Goal: Task Accomplishment & Management: Complete application form

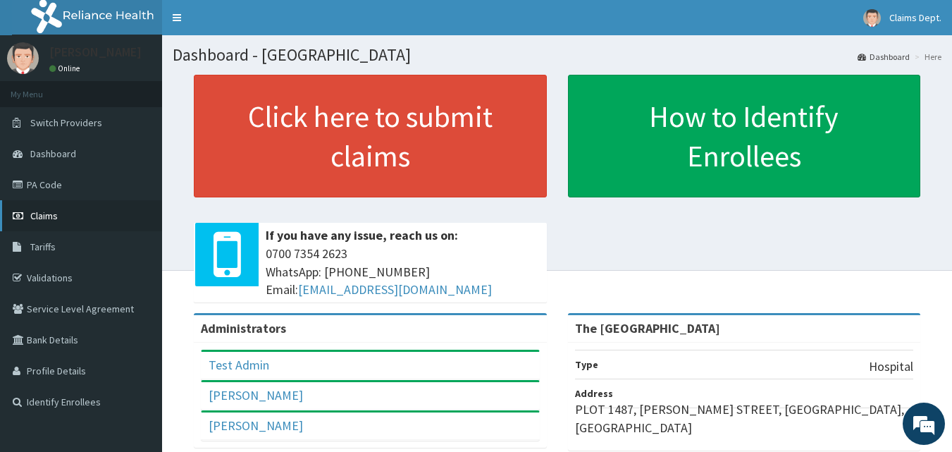
click at [89, 221] on link "Claims" at bounding box center [81, 215] width 162 height 31
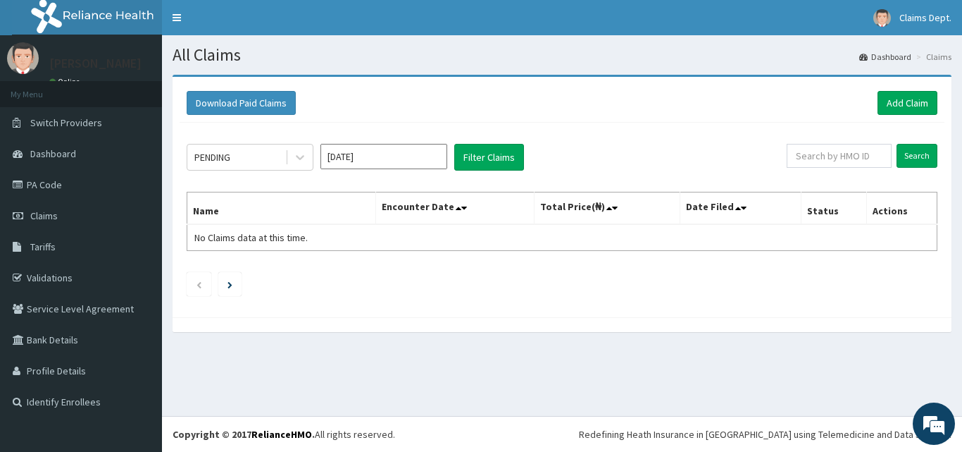
click at [383, 152] on input "Jul 2025" at bounding box center [384, 156] width 127 height 25
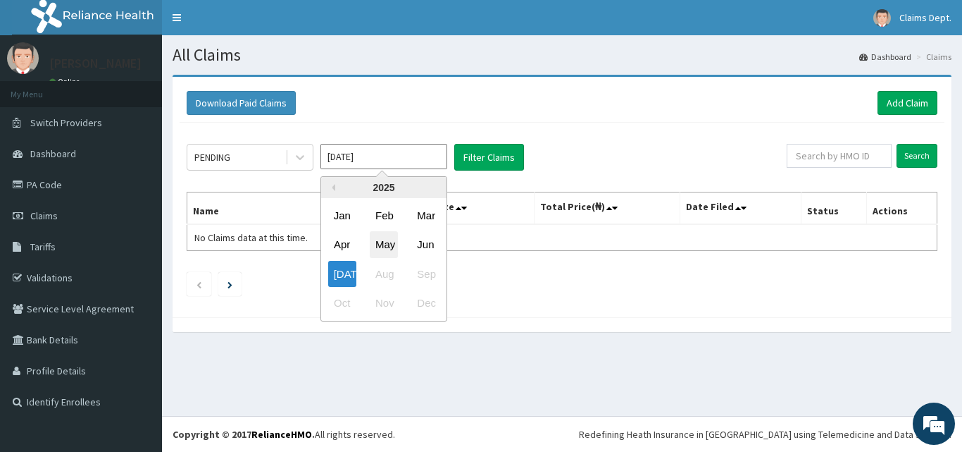
click at [388, 245] on div "May" at bounding box center [384, 245] width 28 height 26
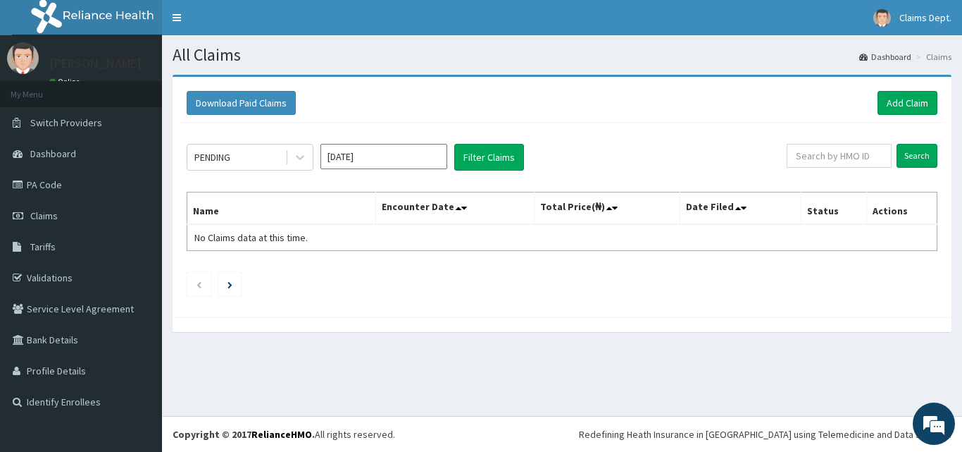
click at [387, 163] on input "Apr 2025" at bounding box center [384, 156] width 127 height 25
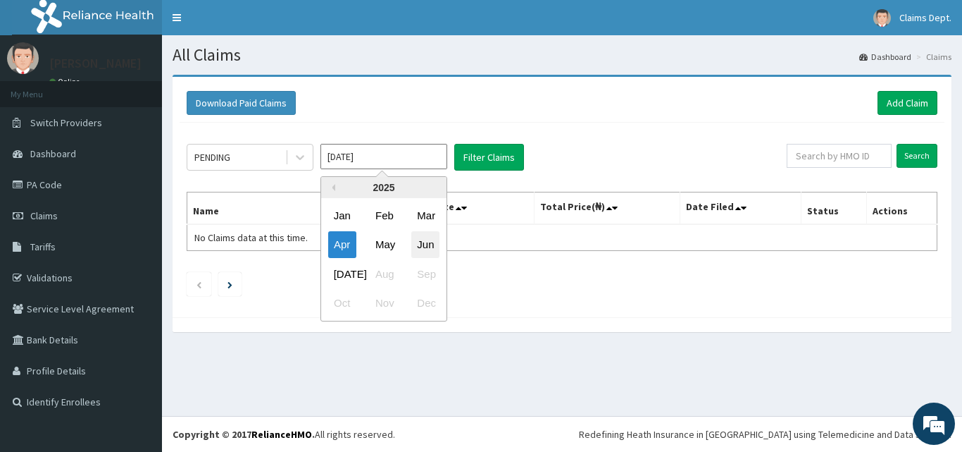
click at [425, 247] on div "Jun" at bounding box center [425, 245] width 28 height 26
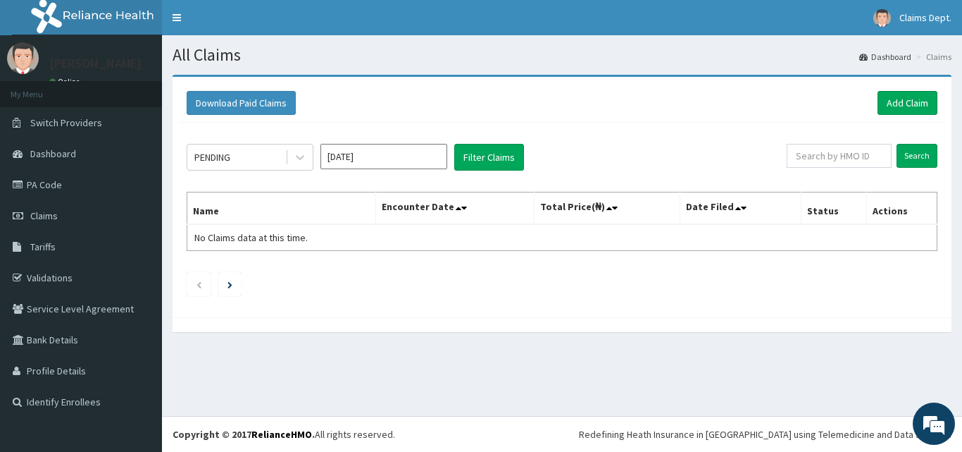
click at [384, 156] on input "May 2025" at bounding box center [384, 156] width 127 height 25
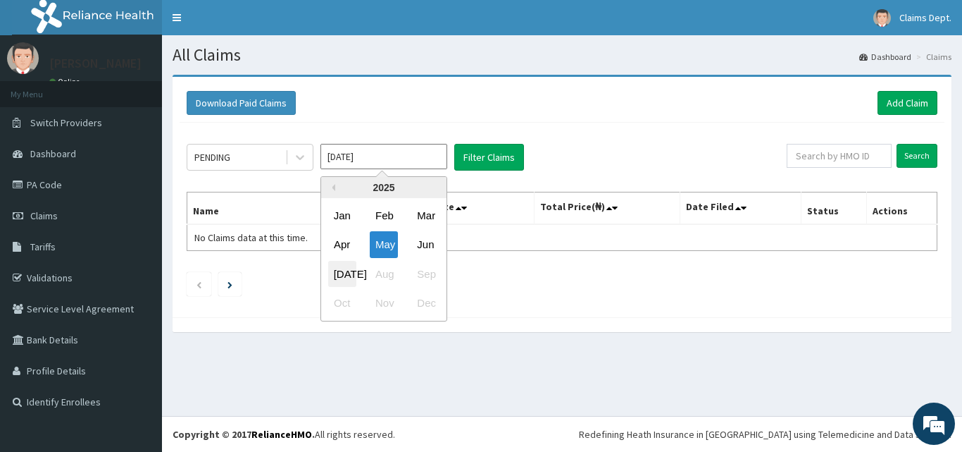
click at [336, 277] on div "Jul" at bounding box center [342, 274] width 28 height 26
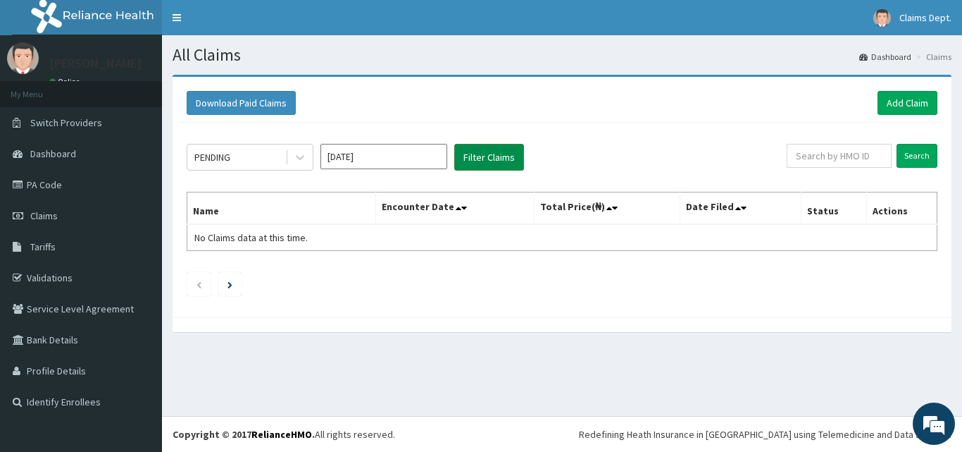
click at [483, 156] on button "Filter Claims" at bounding box center [489, 157] width 70 height 27
click at [495, 155] on button "Filter Claims" at bounding box center [489, 157] width 70 height 27
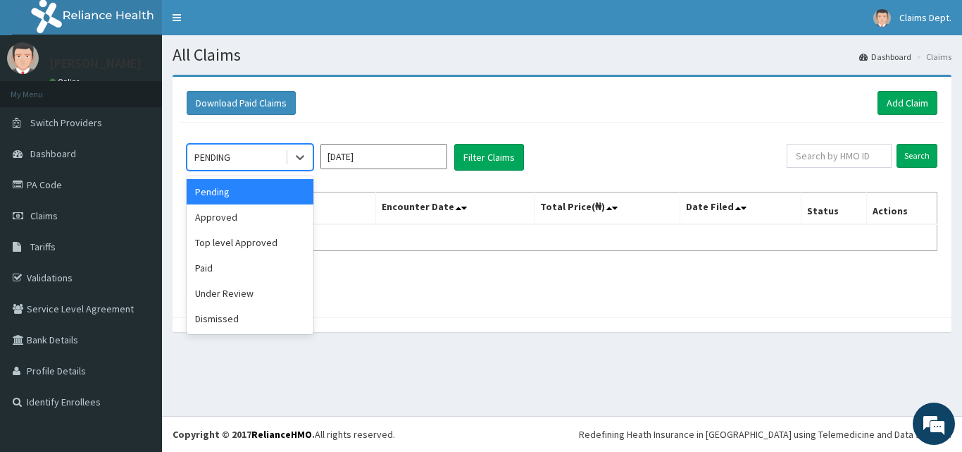
click at [256, 159] on div "PENDING" at bounding box center [236, 157] width 98 height 23
click at [240, 216] on div "Approved" at bounding box center [250, 216] width 127 height 25
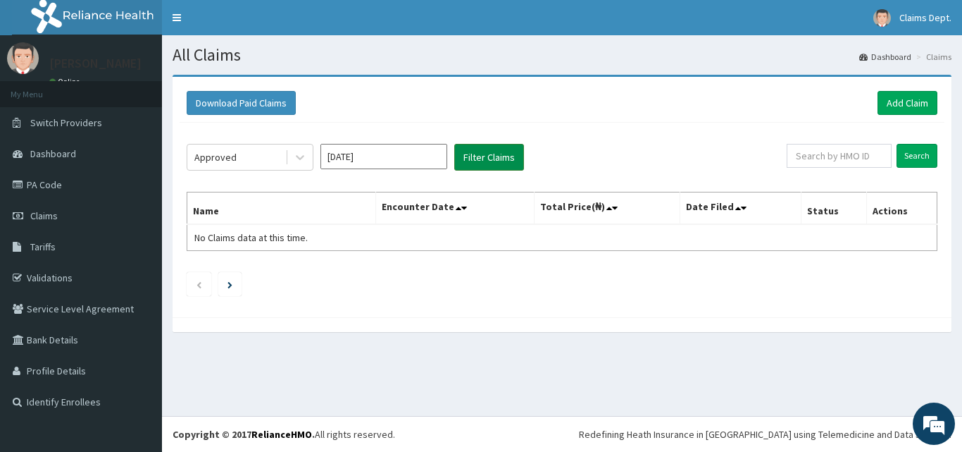
click at [500, 160] on button "Filter Claims" at bounding box center [489, 157] width 70 height 27
click at [492, 144] on button "Filter Claims" at bounding box center [489, 157] width 70 height 27
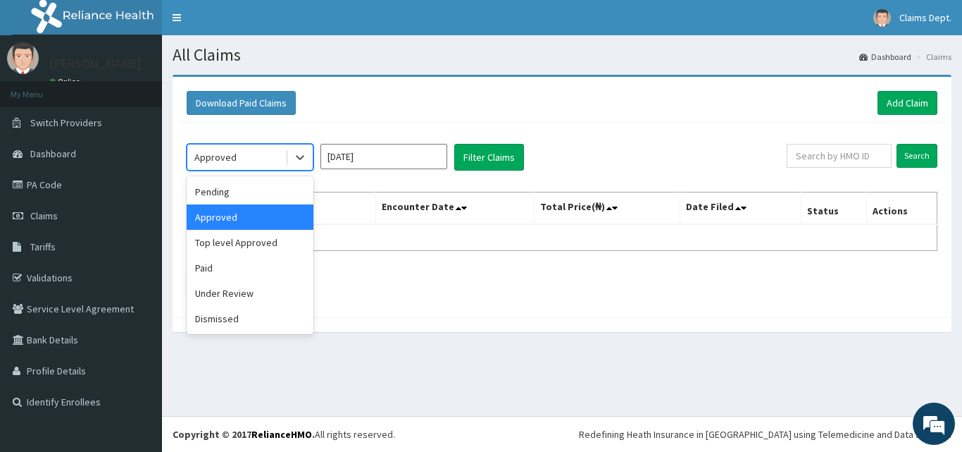
click at [256, 157] on div "Approved" at bounding box center [236, 157] width 98 height 23
click at [229, 272] on div "Paid" at bounding box center [250, 267] width 127 height 25
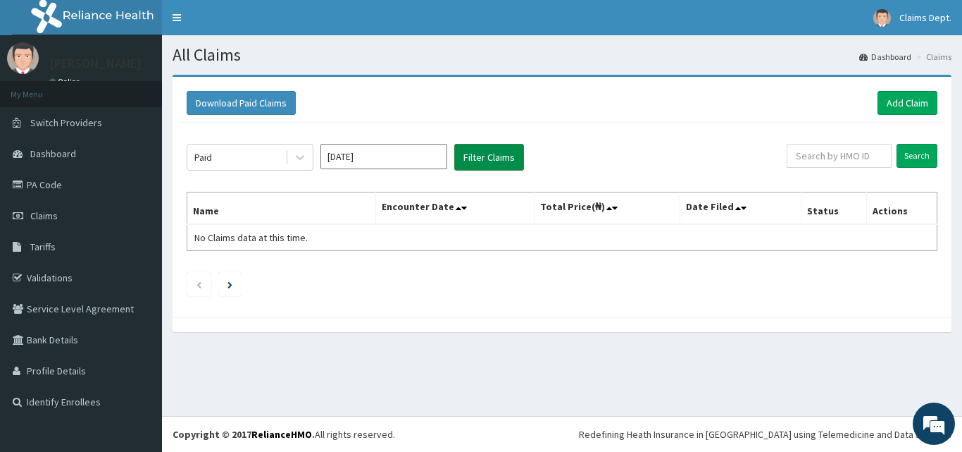
click at [486, 159] on button "Filter Claims" at bounding box center [489, 157] width 70 height 27
click at [378, 151] on input "Jun 2025" at bounding box center [384, 156] width 127 height 25
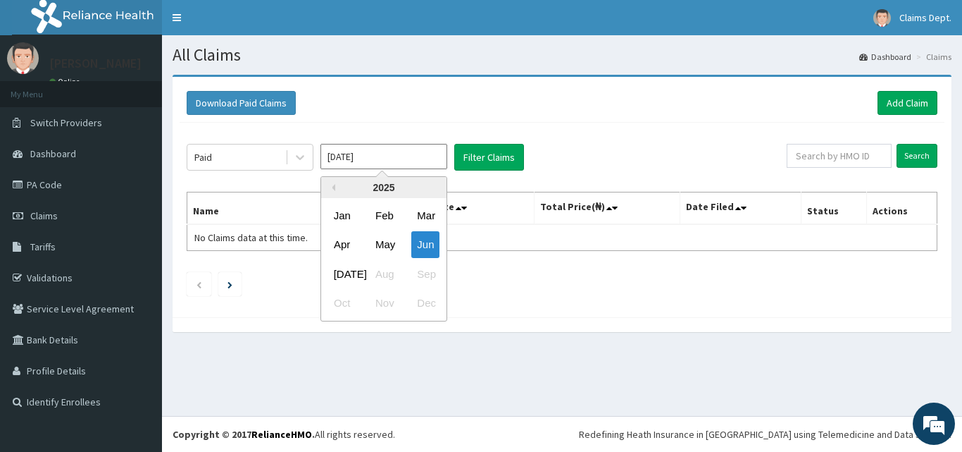
drag, startPoint x: 384, startPoint y: 247, endPoint x: 388, endPoint y: 240, distance: 8.2
click at [385, 246] on div "May" at bounding box center [384, 245] width 28 height 26
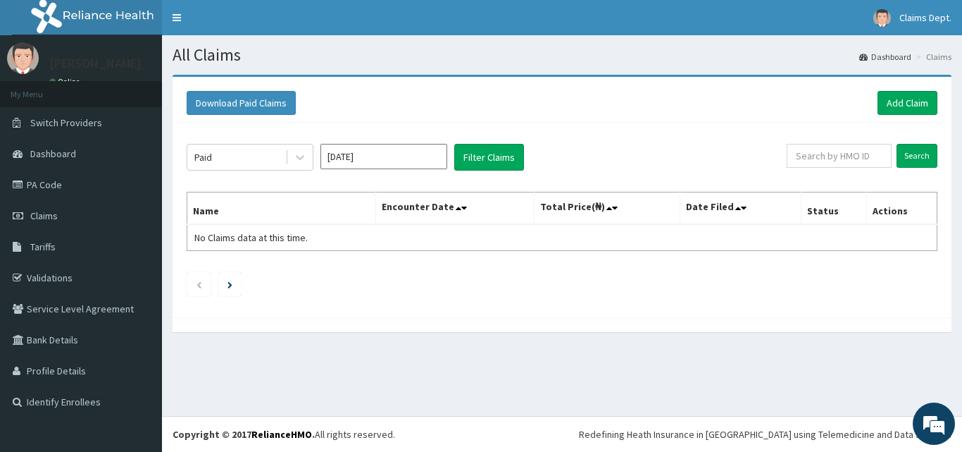
click at [405, 163] on input "Apr 2025" at bounding box center [384, 156] width 127 height 25
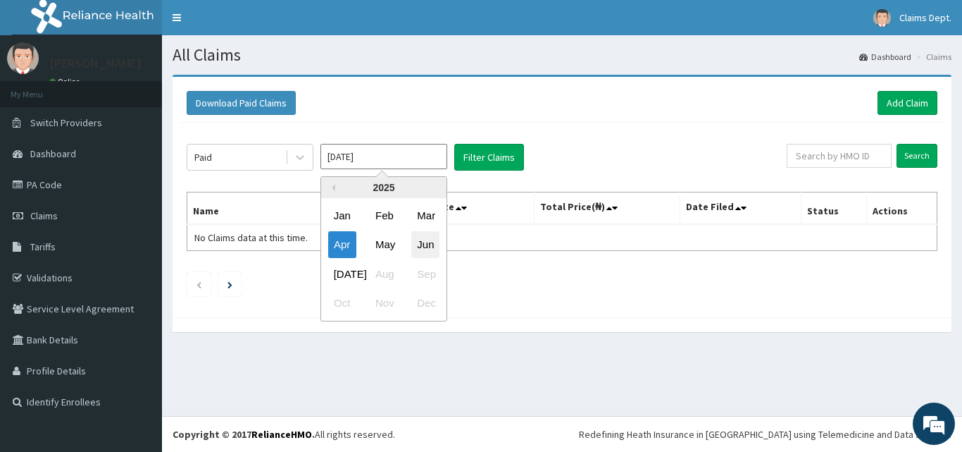
click at [421, 244] on div "Jun" at bounding box center [425, 245] width 28 height 26
click at [387, 152] on input "May 2025" at bounding box center [384, 156] width 127 height 25
click at [340, 272] on div "Jul" at bounding box center [342, 274] width 28 height 26
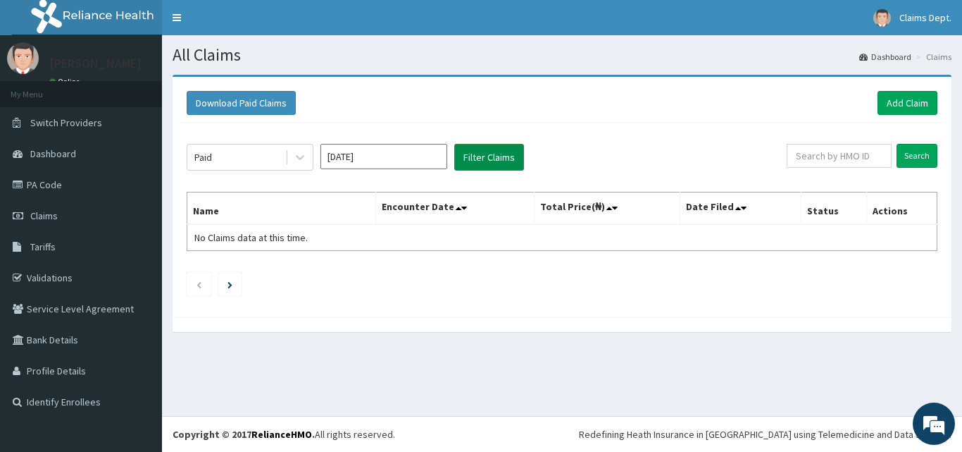
click at [480, 162] on button "Filter Claims" at bounding box center [489, 157] width 70 height 27
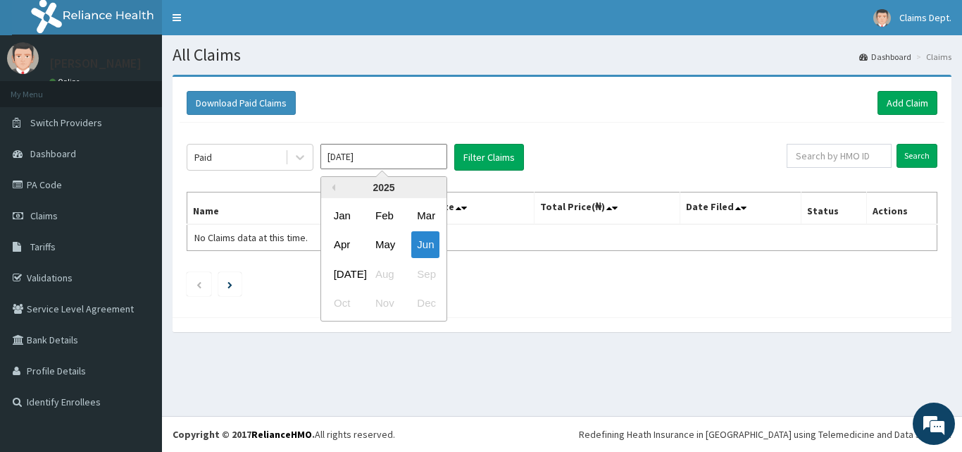
click at [387, 156] on input "Jun 2025" at bounding box center [384, 156] width 127 height 25
click at [383, 242] on div "May" at bounding box center [384, 245] width 28 height 26
drag, startPoint x: 397, startPoint y: 162, endPoint x: 398, endPoint y: 192, distance: 29.6
click at [397, 164] on input "Apr 2025" at bounding box center [384, 156] width 127 height 25
drag, startPoint x: 416, startPoint y: 248, endPoint x: 440, endPoint y: 218, distance: 38.1
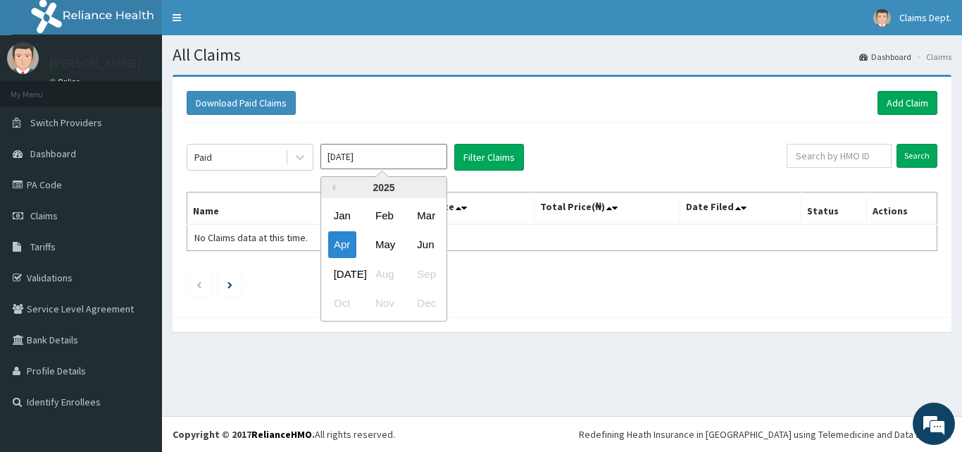
click at [416, 248] on div "Jun" at bounding box center [425, 245] width 28 height 26
type input "May 2025"
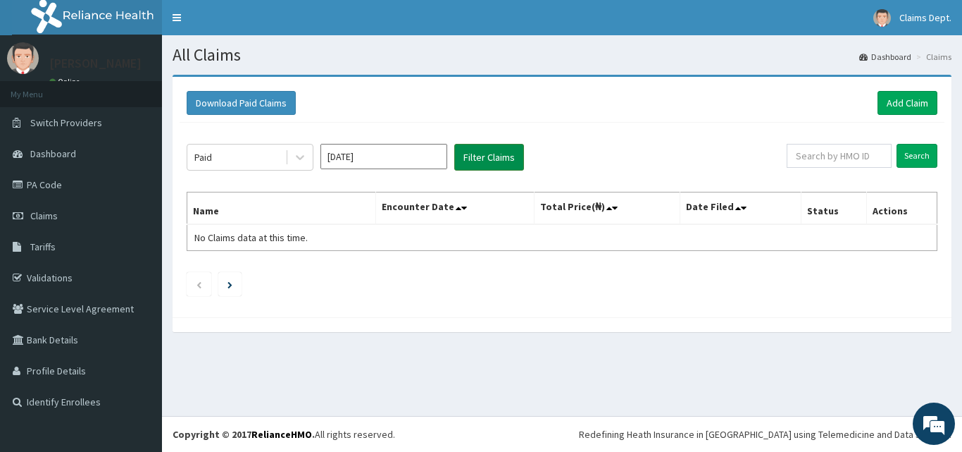
click at [483, 157] on button "Filter Claims" at bounding box center [489, 157] width 70 height 27
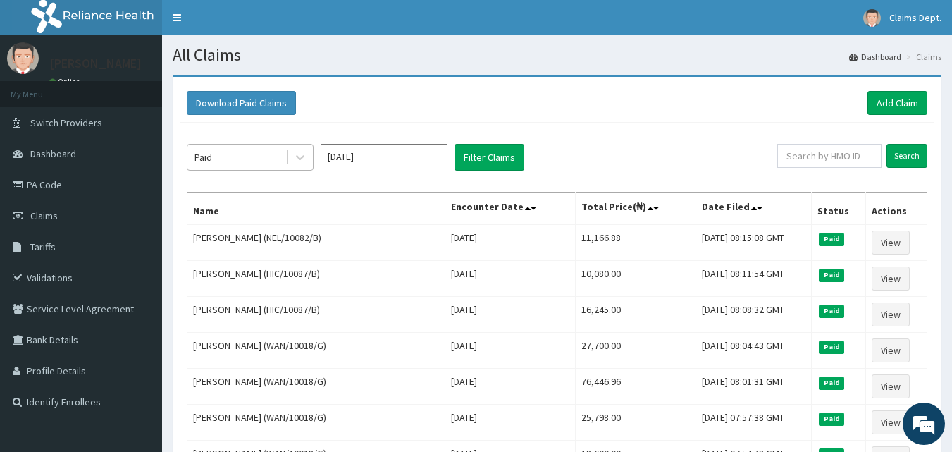
click at [281, 148] on div "Paid" at bounding box center [236, 157] width 98 height 23
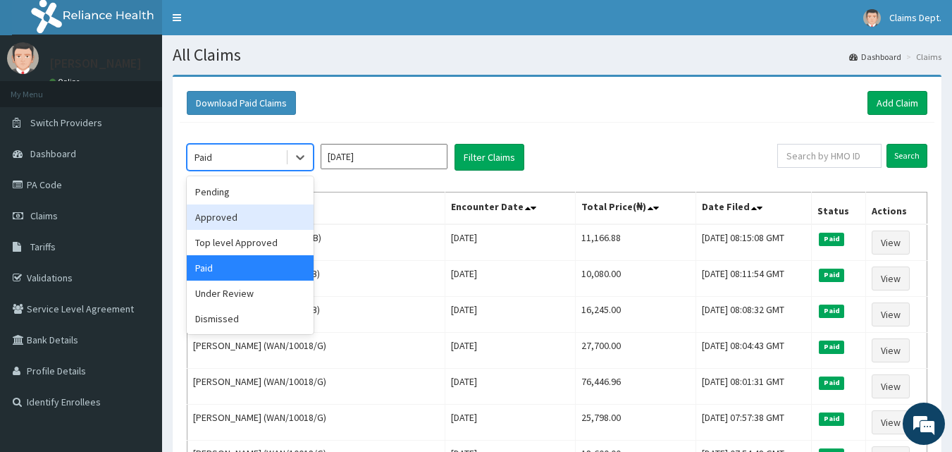
click at [242, 218] on div "Approved" at bounding box center [250, 216] width 127 height 25
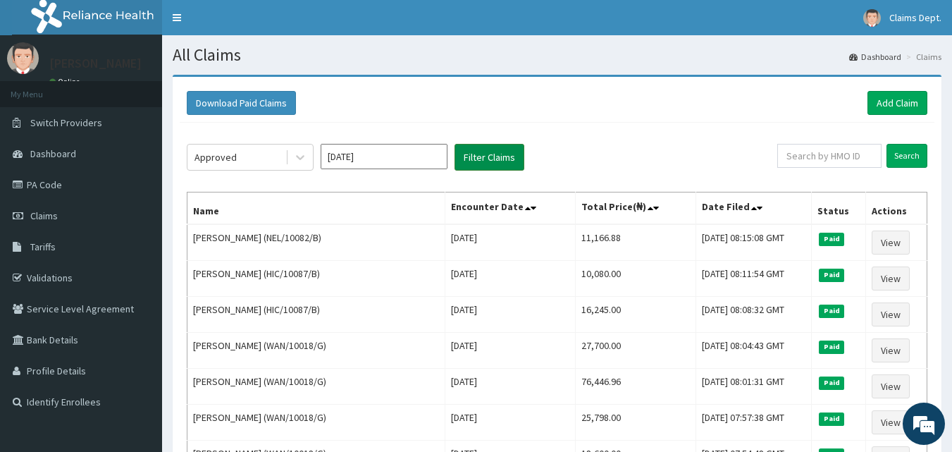
click at [478, 150] on button "Filter Claims" at bounding box center [489, 157] width 70 height 27
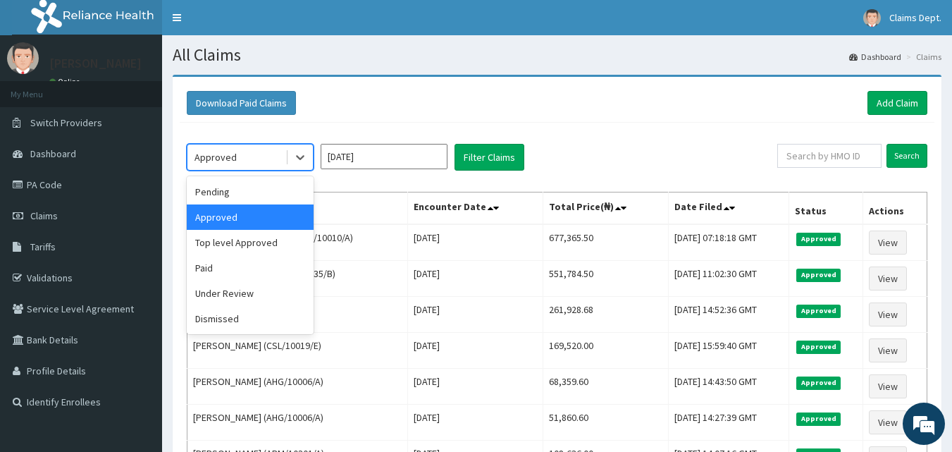
click at [233, 154] on div "Approved" at bounding box center [215, 157] width 42 height 14
drag, startPoint x: 247, startPoint y: 199, endPoint x: 338, endPoint y: 181, distance: 93.3
click at [249, 199] on div "Pending" at bounding box center [250, 191] width 127 height 25
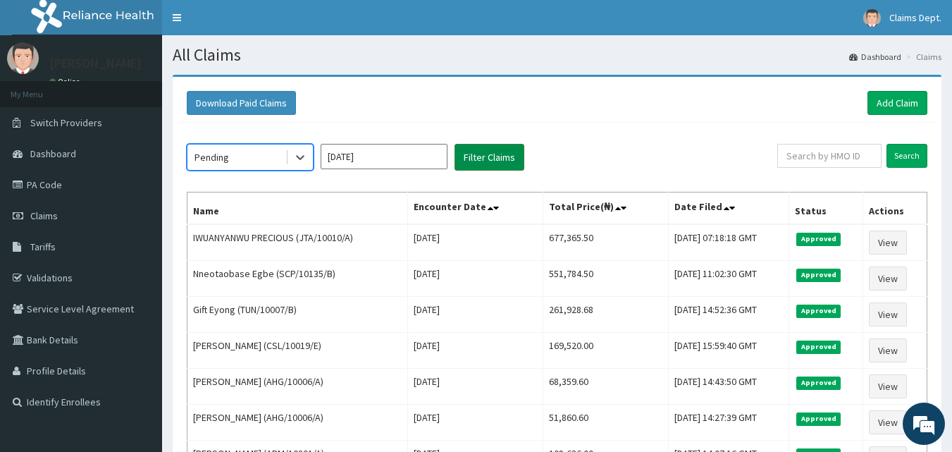
click at [506, 162] on button "Filter Claims" at bounding box center [489, 157] width 70 height 27
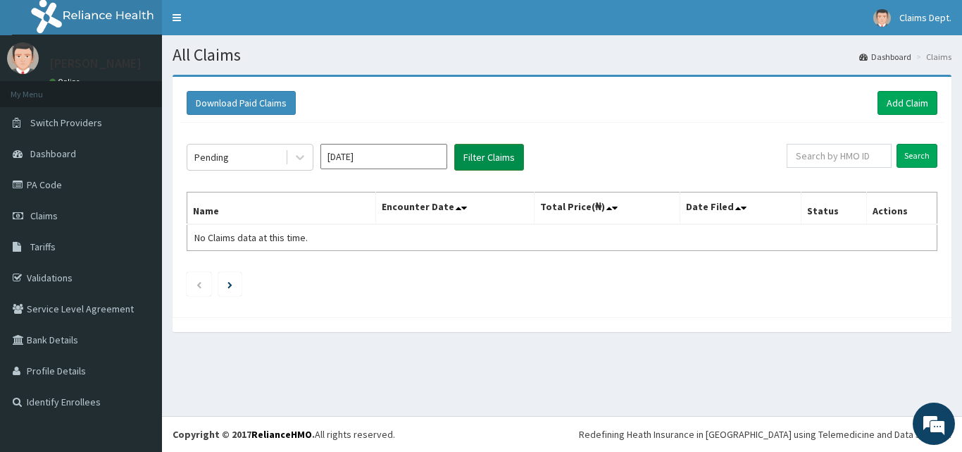
click at [498, 151] on button "Filter Claims" at bounding box center [489, 157] width 70 height 27
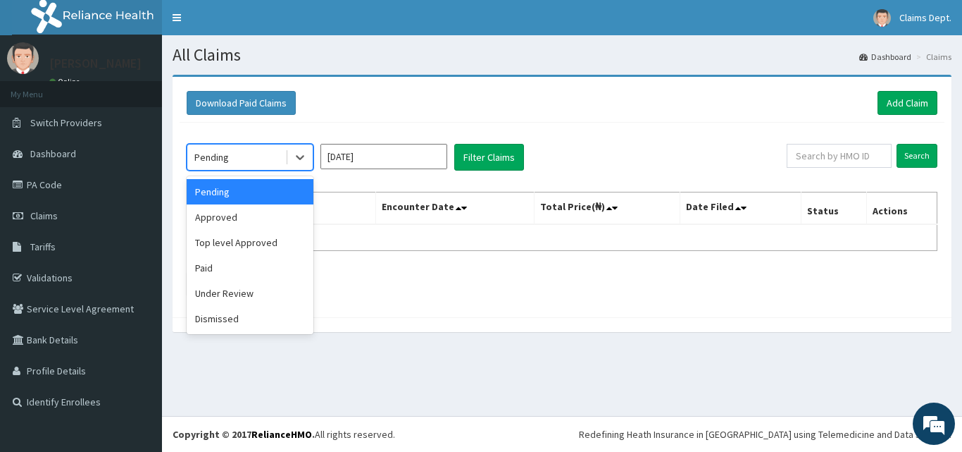
click at [278, 153] on div "Pending" at bounding box center [236, 157] width 98 height 23
drag, startPoint x: 251, startPoint y: 219, endPoint x: 382, endPoint y: 198, distance: 132.0
click at [252, 219] on div "Approved" at bounding box center [250, 216] width 127 height 25
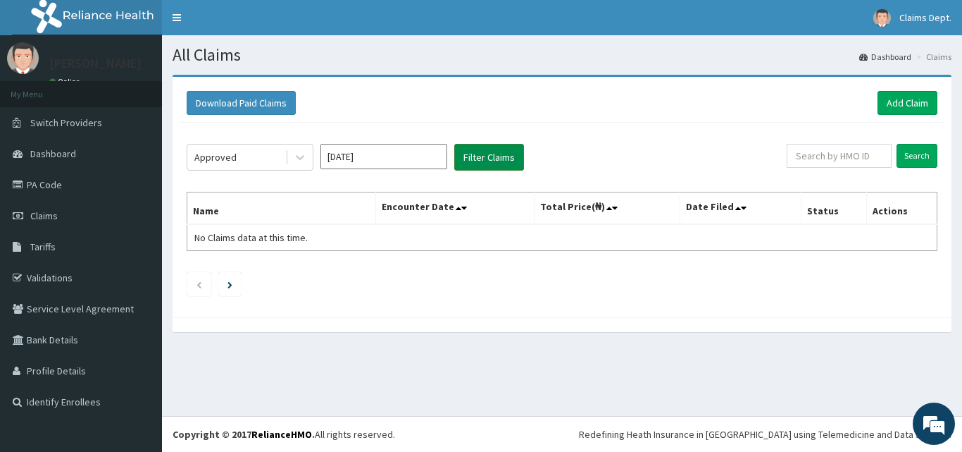
click at [492, 156] on button "Filter Claims" at bounding box center [489, 157] width 70 height 27
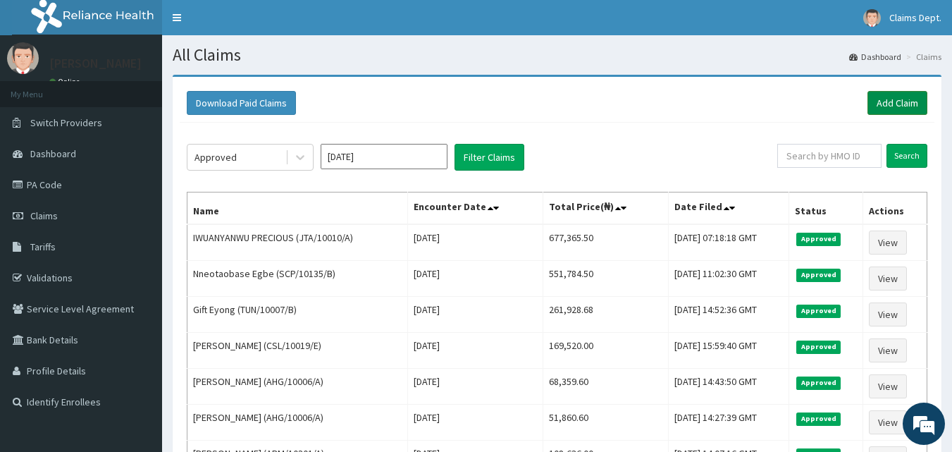
click at [891, 101] on link "Add Claim" at bounding box center [897, 103] width 60 height 24
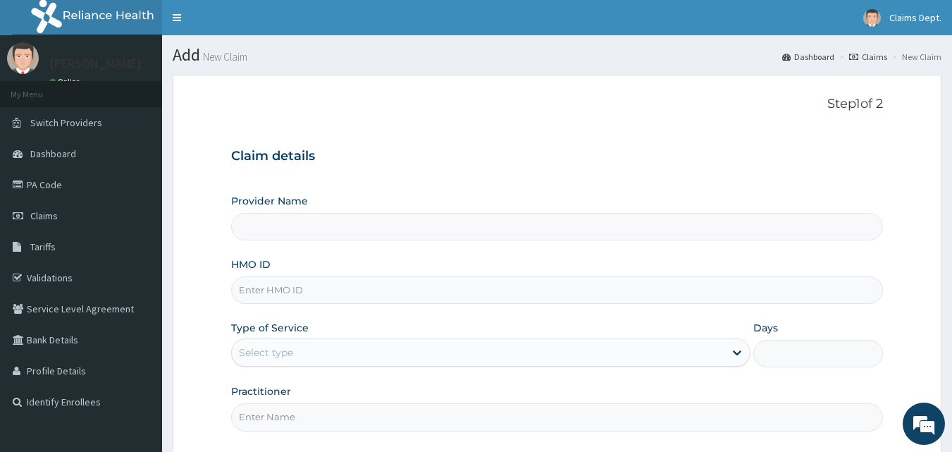
type input "The [GEOGRAPHIC_DATA]"
click at [267, 287] on input "HMO ID" at bounding box center [557, 289] width 652 height 27
paste input "GKE/10002/E"
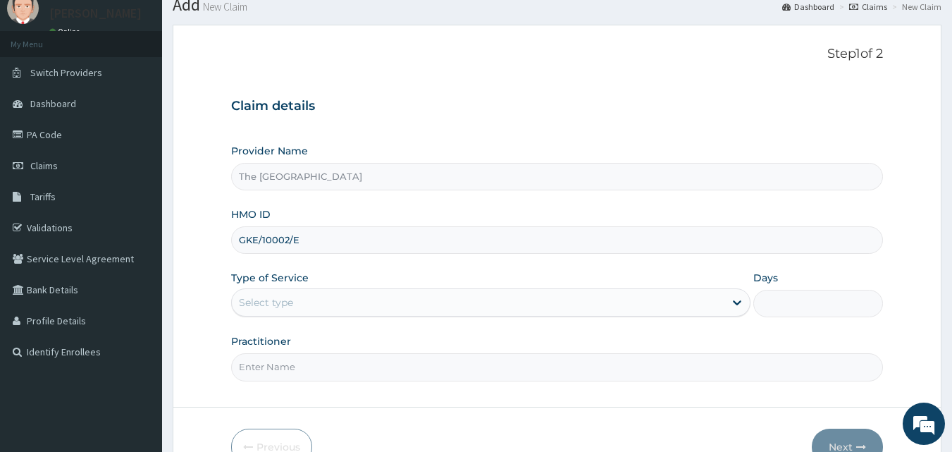
scroll to position [132, 0]
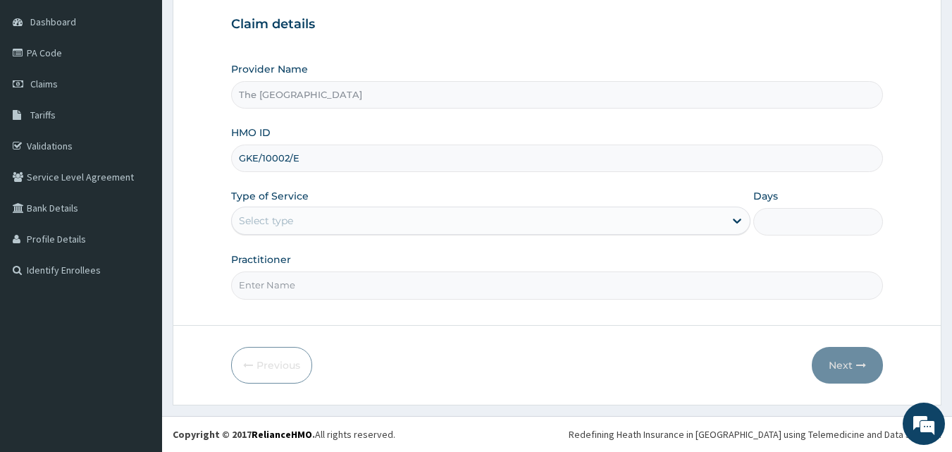
type input "GKE/10002/E"
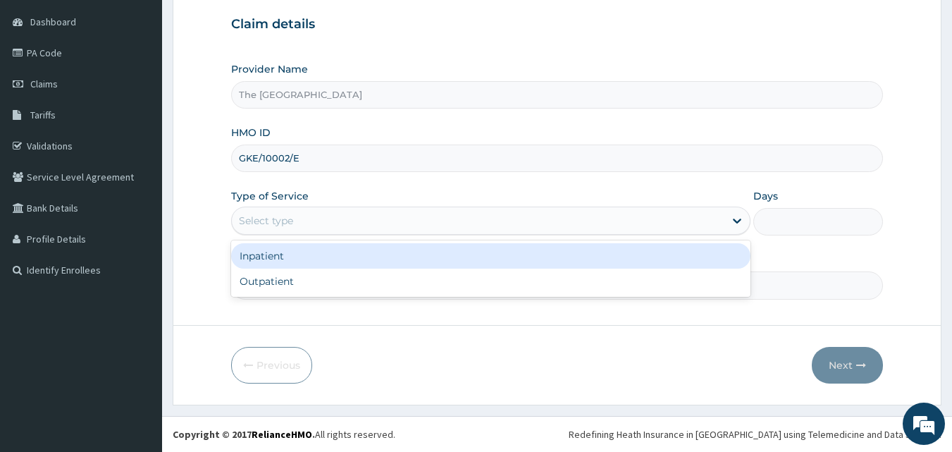
click at [279, 225] on div "Select type" at bounding box center [266, 220] width 54 height 14
click at [270, 258] on div "Inpatient" at bounding box center [490, 255] width 519 height 25
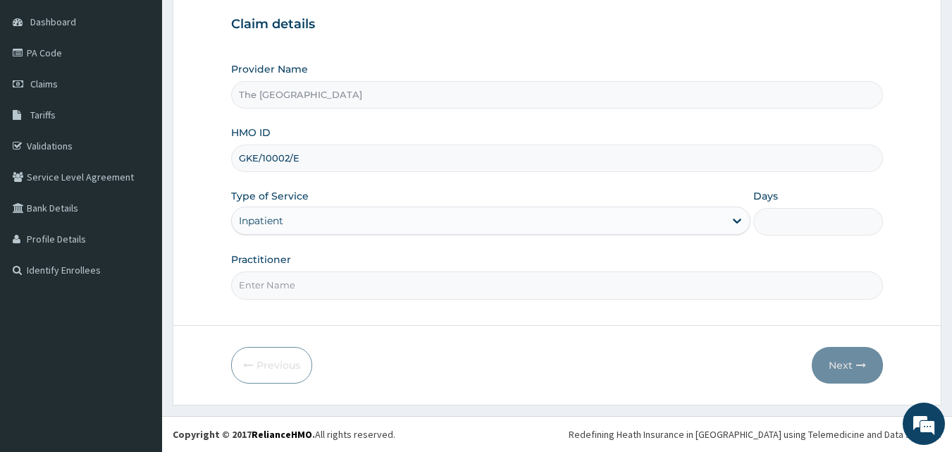
click at [270, 288] on input "Practitioner" at bounding box center [557, 284] width 652 height 27
click at [285, 292] on input "Practitioner" at bounding box center [557, 284] width 652 height 27
type input "doctor"
click at [835, 213] on input "Days" at bounding box center [818, 221] width 130 height 27
type input "6"
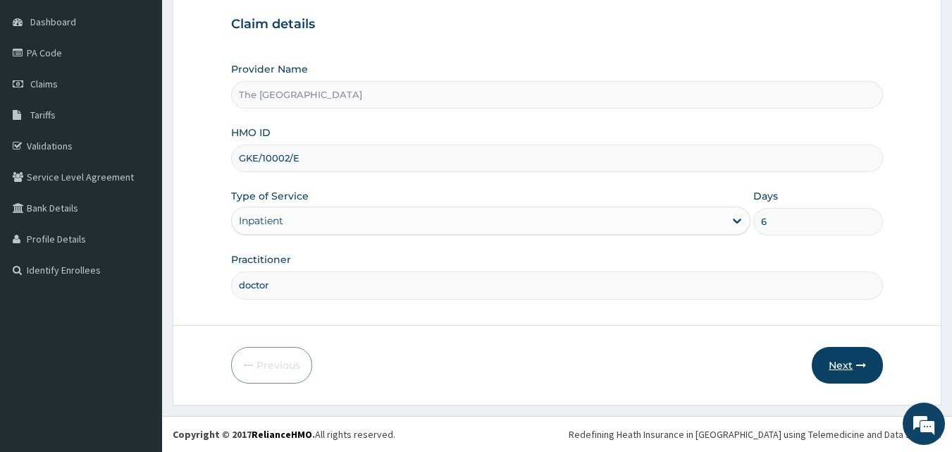
click at [852, 373] on button "Next" at bounding box center [847, 365] width 71 height 37
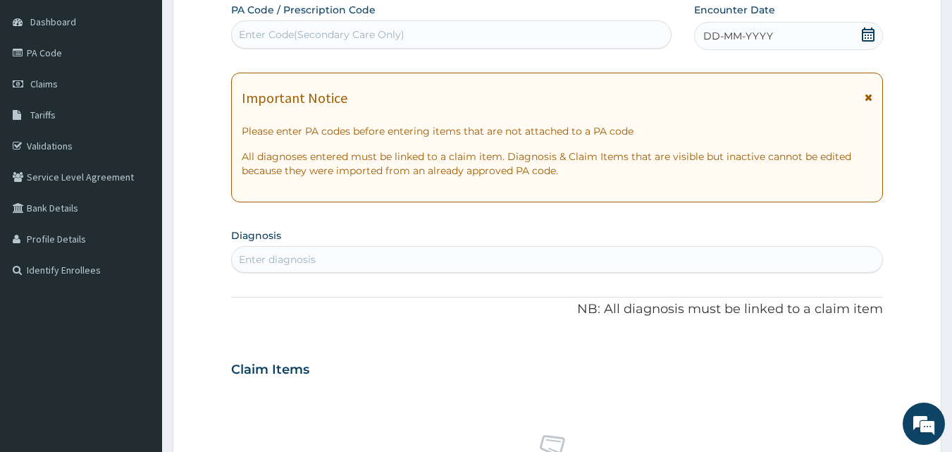
click at [868, 33] on icon at bounding box center [868, 34] width 14 height 14
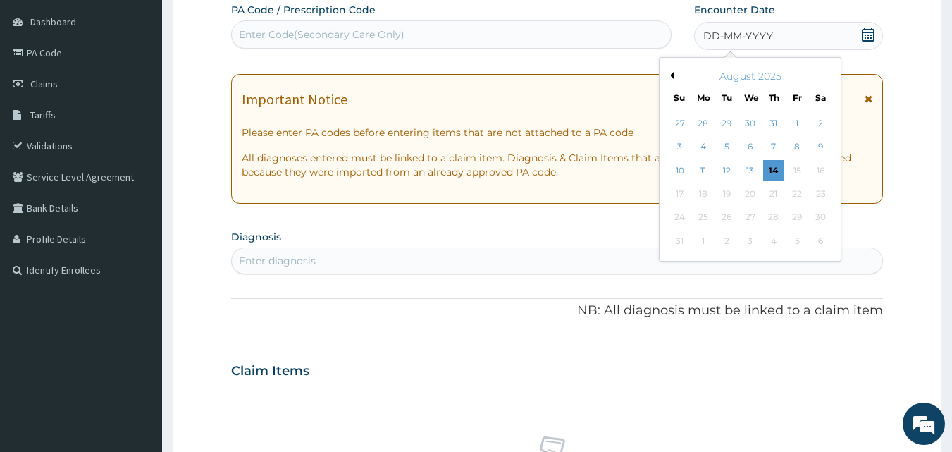
click at [667, 74] on button "Previous Month" at bounding box center [669, 75] width 7 height 7
click at [721, 144] on div "8" at bounding box center [726, 147] width 21 height 21
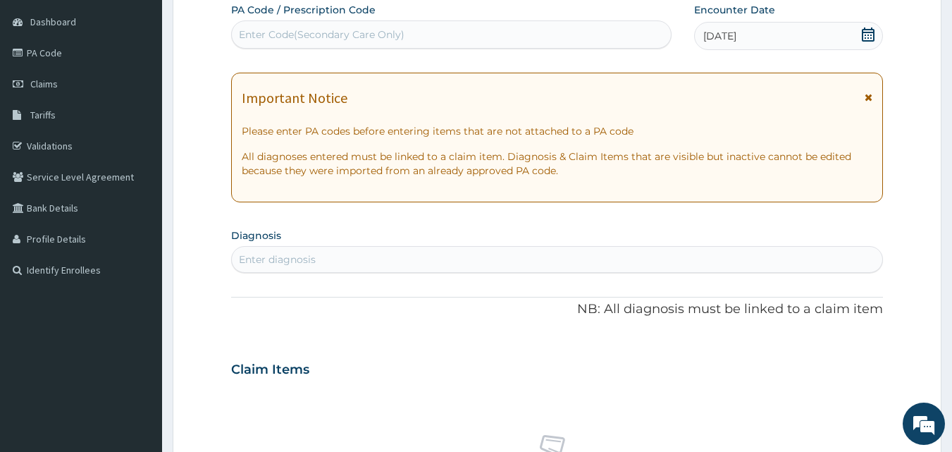
click at [357, 263] on div "Enter diagnosis" at bounding box center [557, 259] width 651 height 23
type input "upper res"
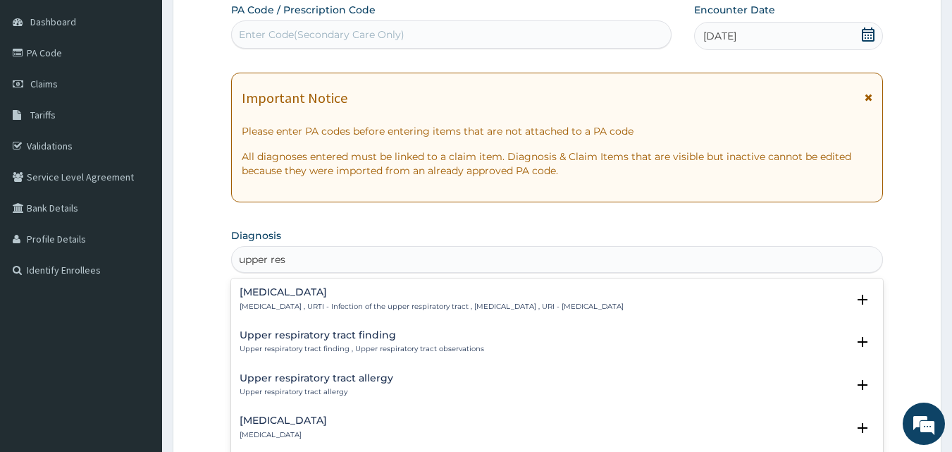
scroll to position [141, 0]
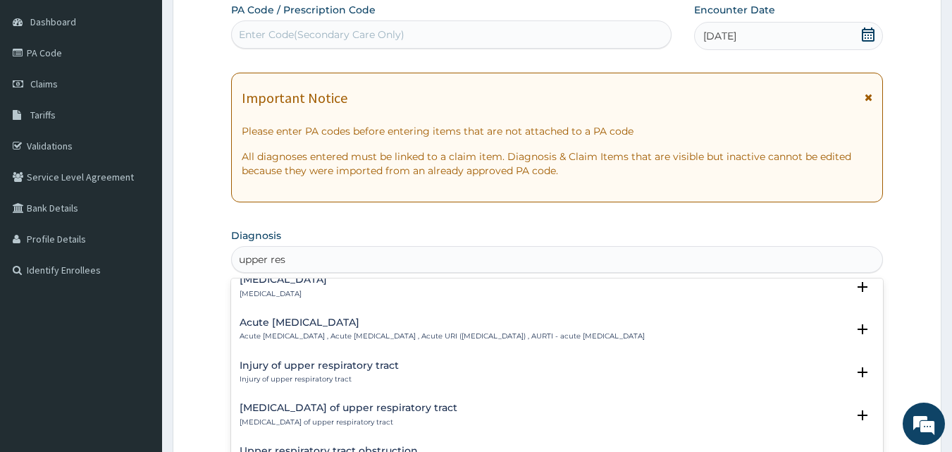
click at [332, 332] on p "Acute upper respiratory infection , Acute upper respiratory tract infection , A…" at bounding box center [442, 336] width 405 height 10
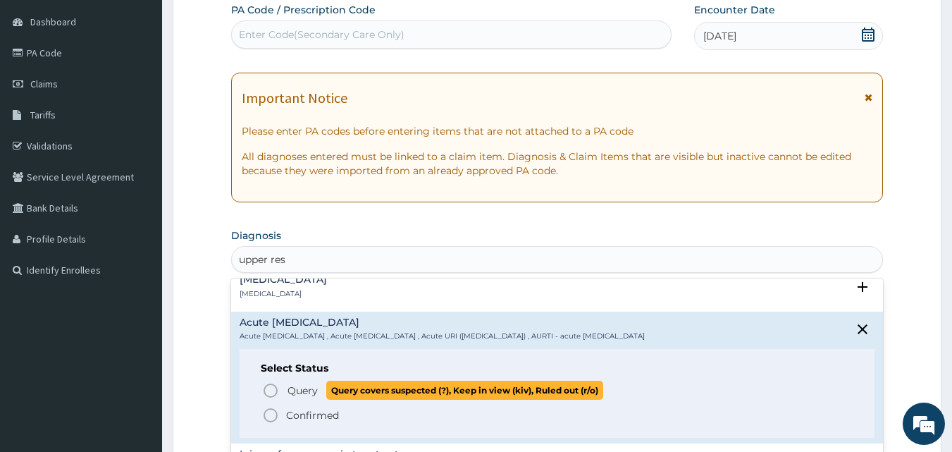
click at [306, 388] on span "Query" at bounding box center [302, 390] width 30 height 14
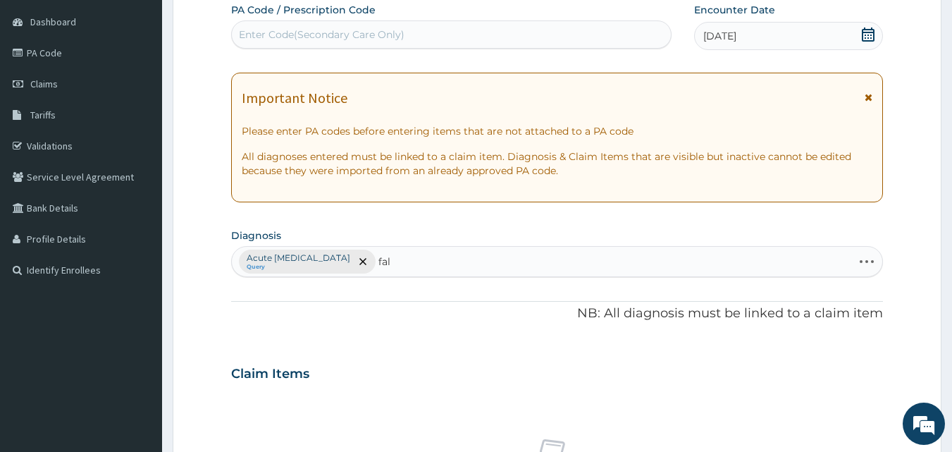
type input "falc"
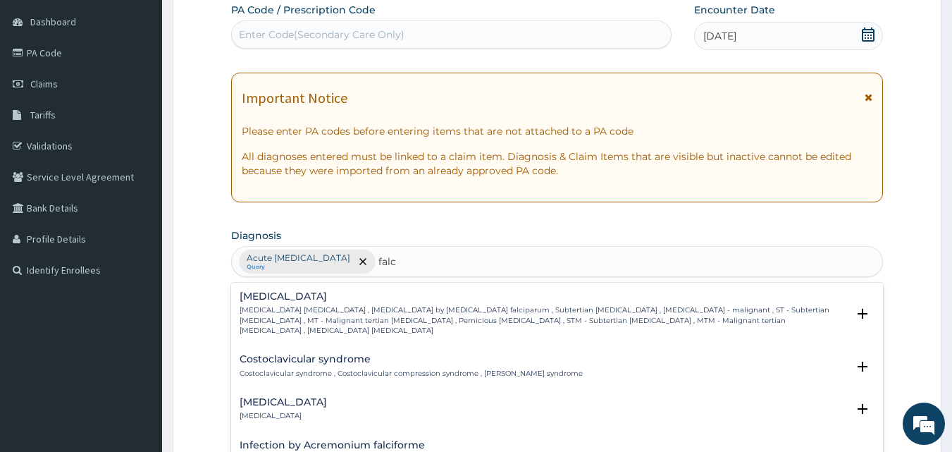
click at [336, 306] on p "Falciparum malaria , Malignant tertian malaria , Malaria by Plasmodium falcipar…" at bounding box center [544, 320] width 608 height 30
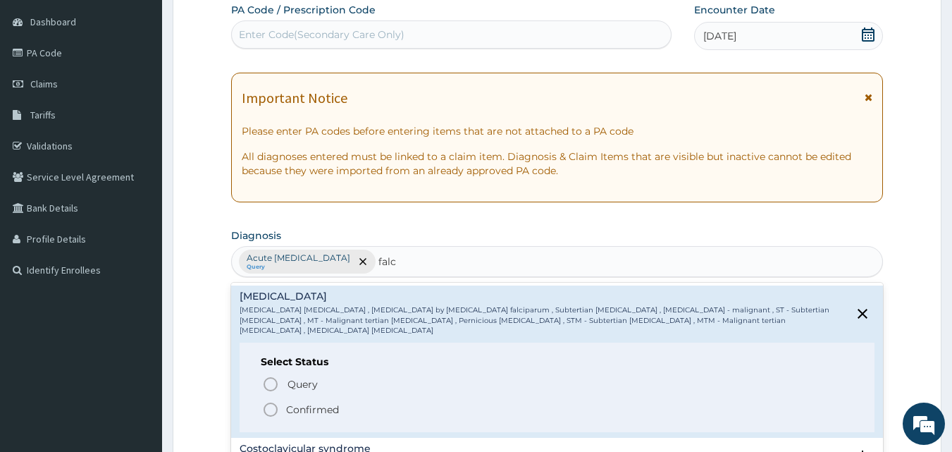
drag, startPoint x: 319, startPoint y: 400, endPoint x: 332, endPoint y: 393, distance: 15.1
click at [322, 402] on p "Confirmed" at bounding box center [312, 409] width 53 height 14
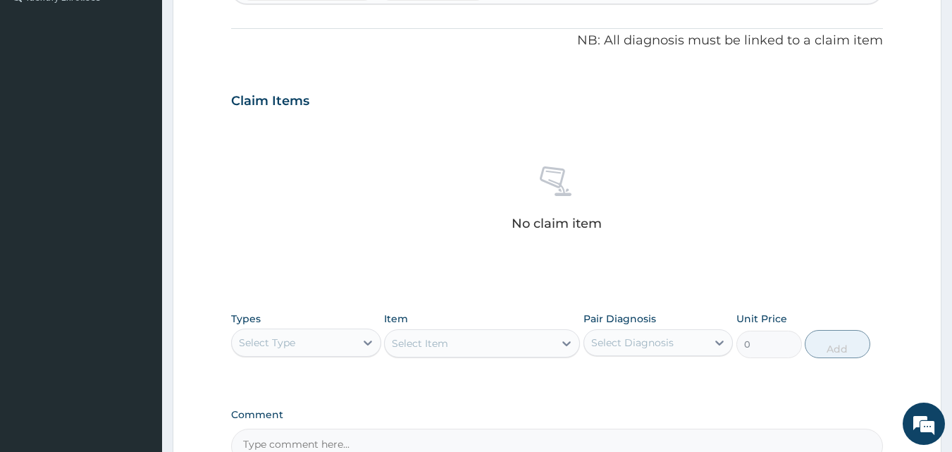
scroll to position [484, 0]
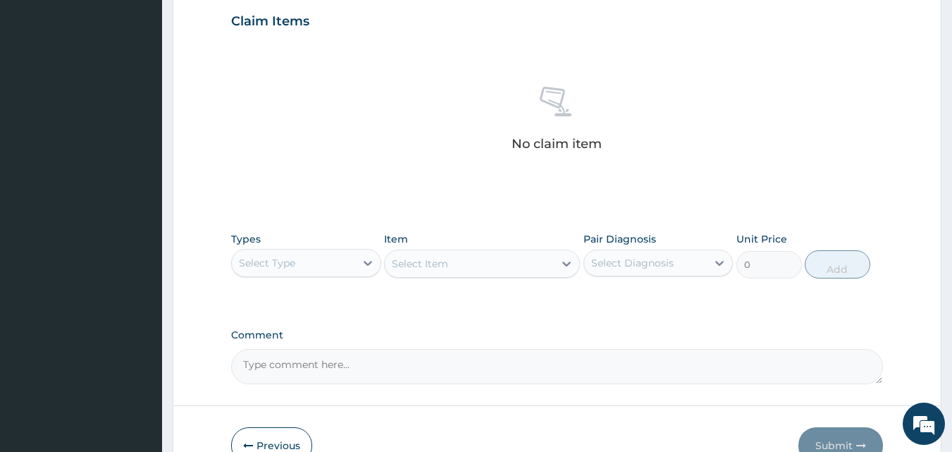
click at [347, 267] on div "Select Type" at bounding box center [293, 262] width 123 height 23
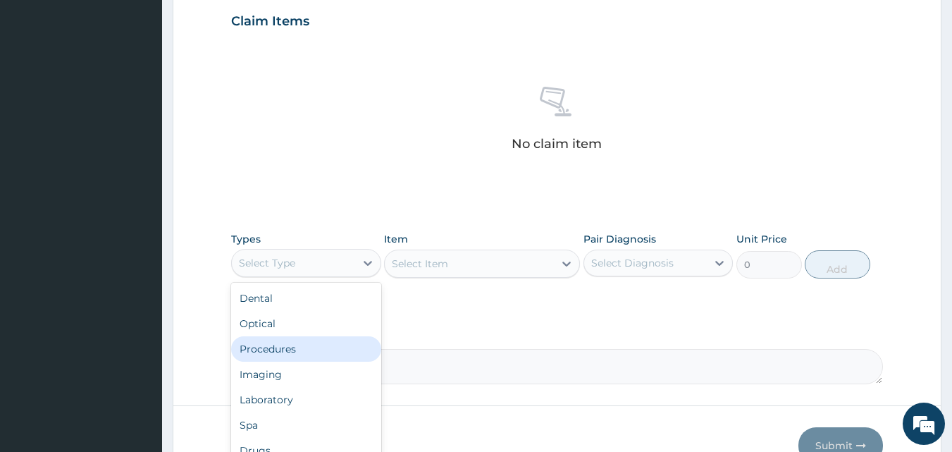
click at [322, 353] on div "Procedures" at bounding box center [306, 348] width 150 height 25
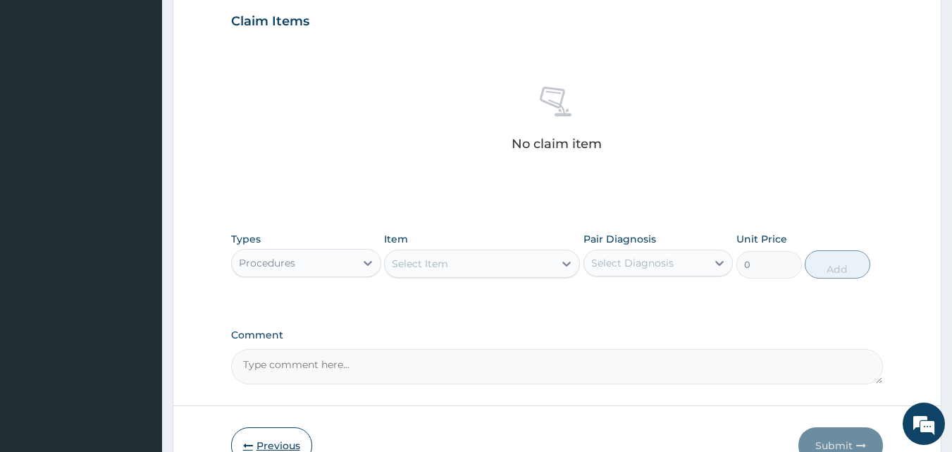
click at [278, 430] on button "Previous" at bounding box center [271, 445] width 81 height 37
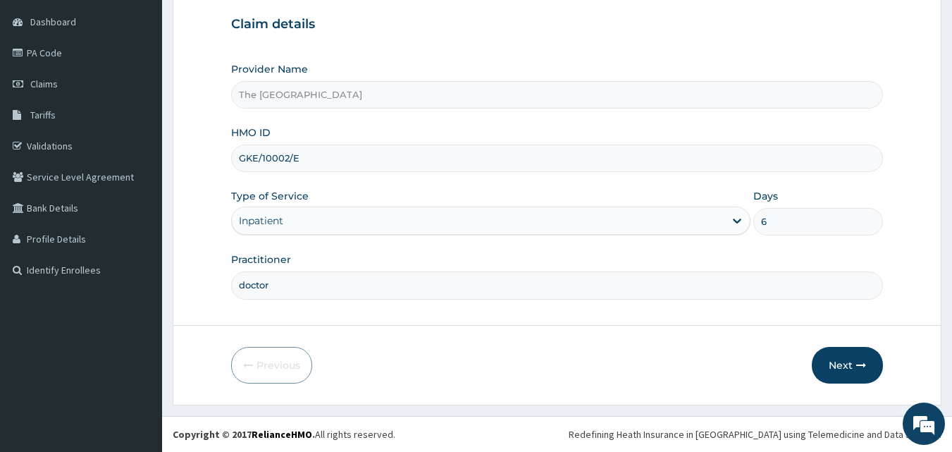
scroll to position [132, 0]
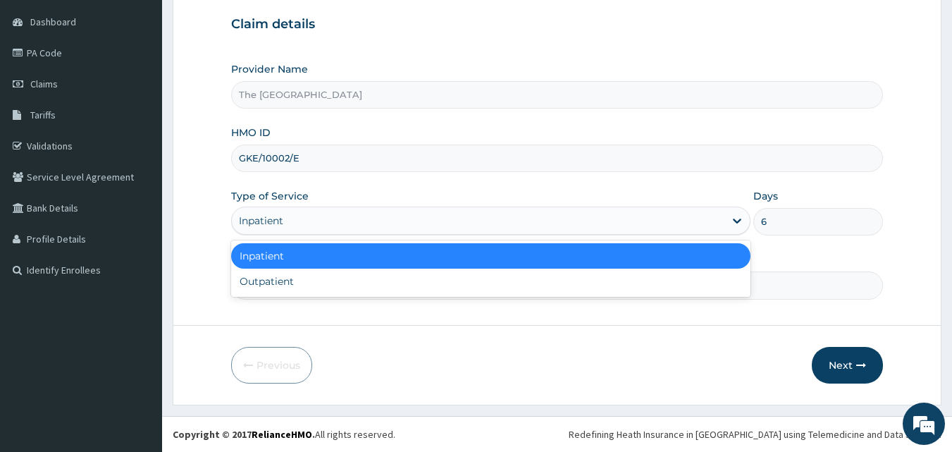
click at [267, 223] on div "Inpatient" at bounding box center [261, 220] width 44 height 14
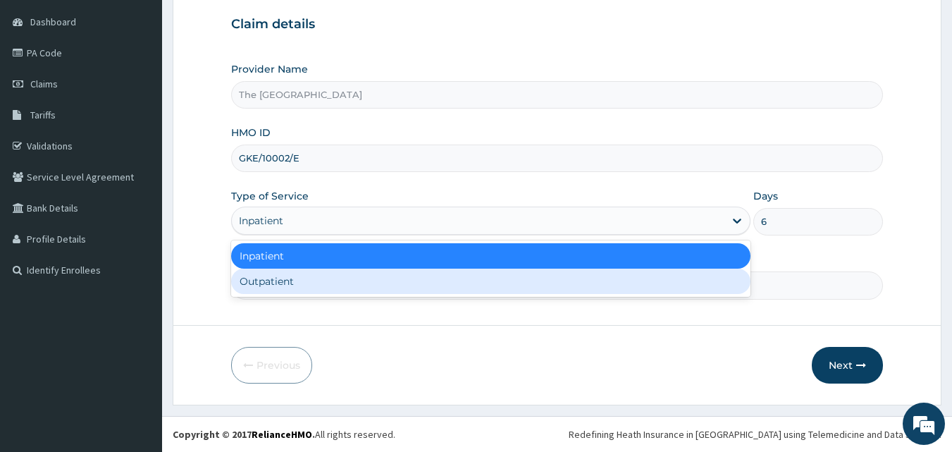
click at [266, 285] on div "Outpatient" at bounding box center [490, 280] width 519 height 25
type input "1"
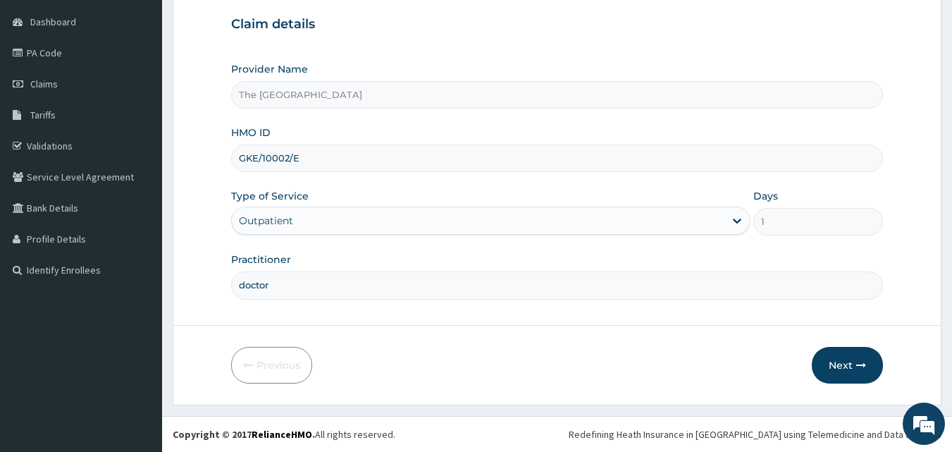
click at [287, 160] on input "GKE/10002/E" at bounding box center [557, 157] width 652 height 27
paste input "CRE/10021/A"
type input "CRE/10021/A"
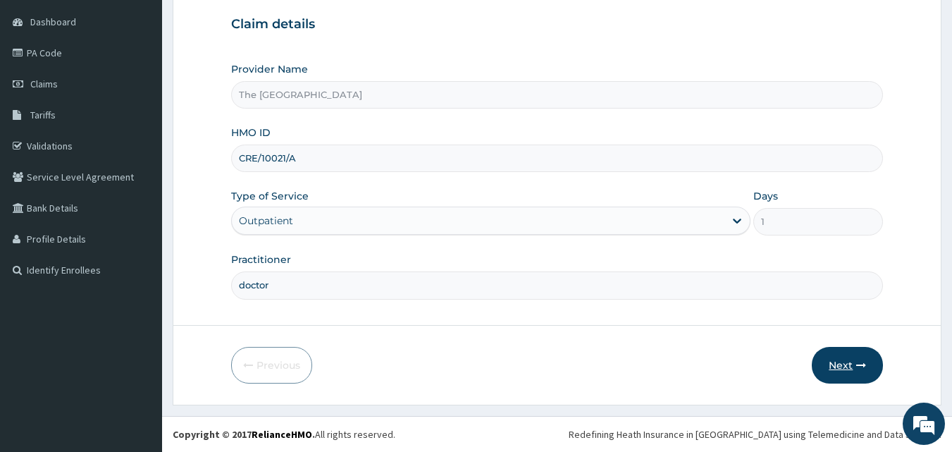
click at [844, 362] on button "Next" at bounding box center [847, 365] width 71 height 37
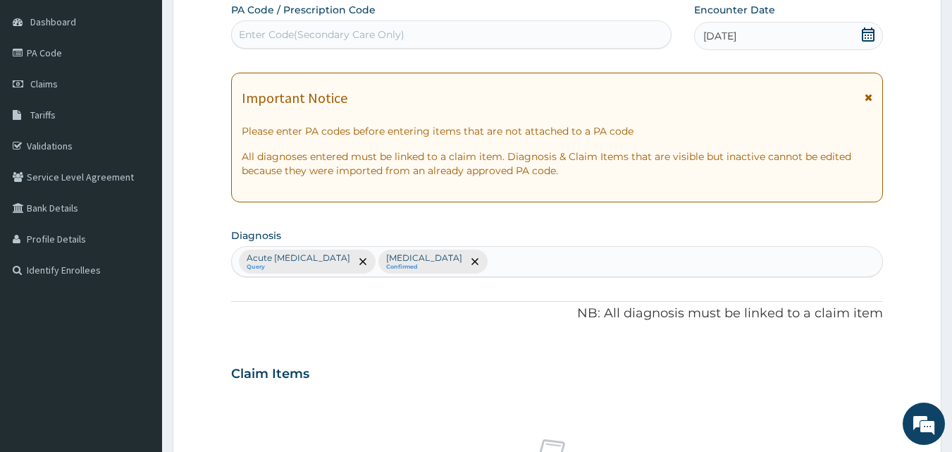
click at [871, 35] on icon at bounding box center [868, 34] width 13 height 14
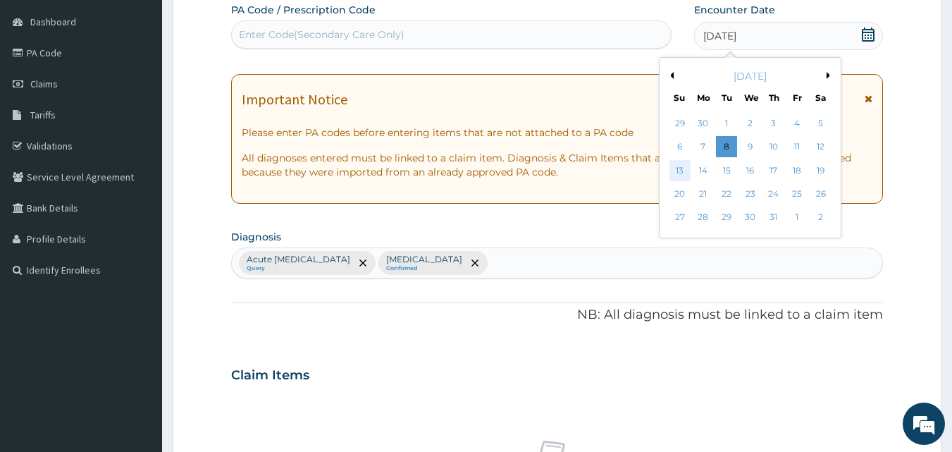
click at [672, 167] on div "13" at bounding box center [679, 170] width 21 height 21
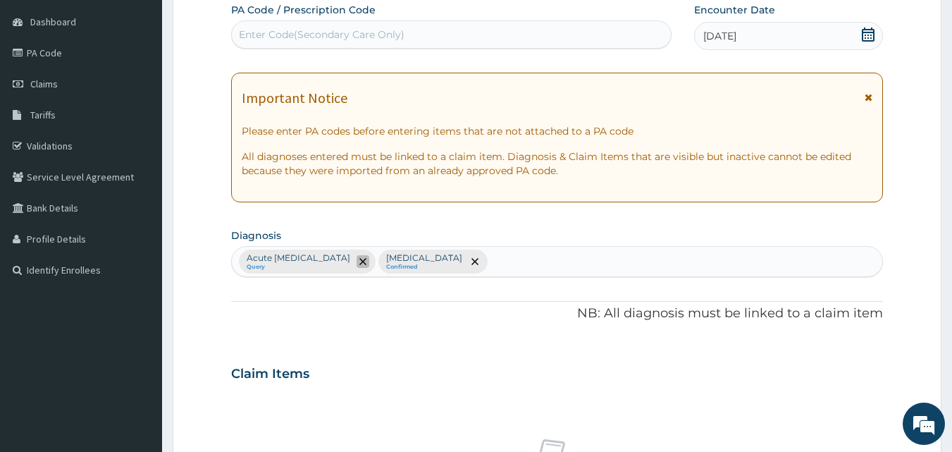
click at [366, 261] on icon "remove selection option" at bounding box center [362, 261] width 7 height 7
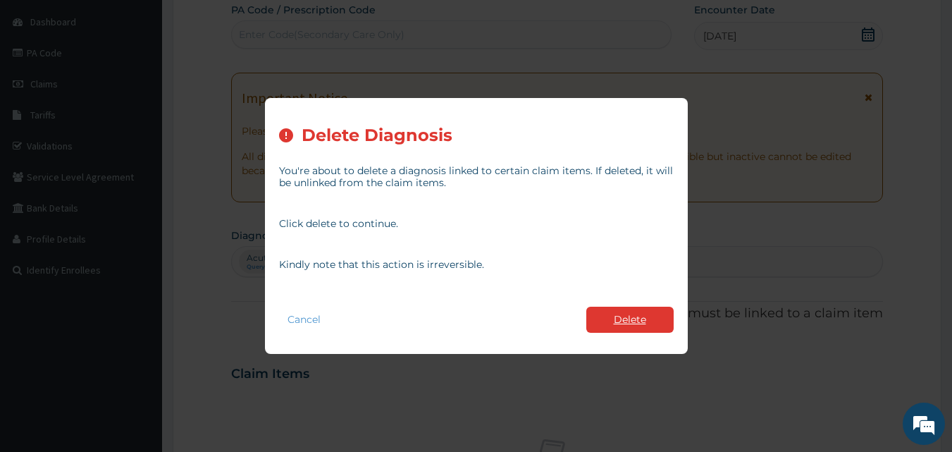
drag, startPoint x: 640, startPoint y: 319, endPoint x: 554, endPoint y: 309, distance: 87.2
click at [640, 319] on button "Delete" at bounding box center [629, 319] width 87 height 26
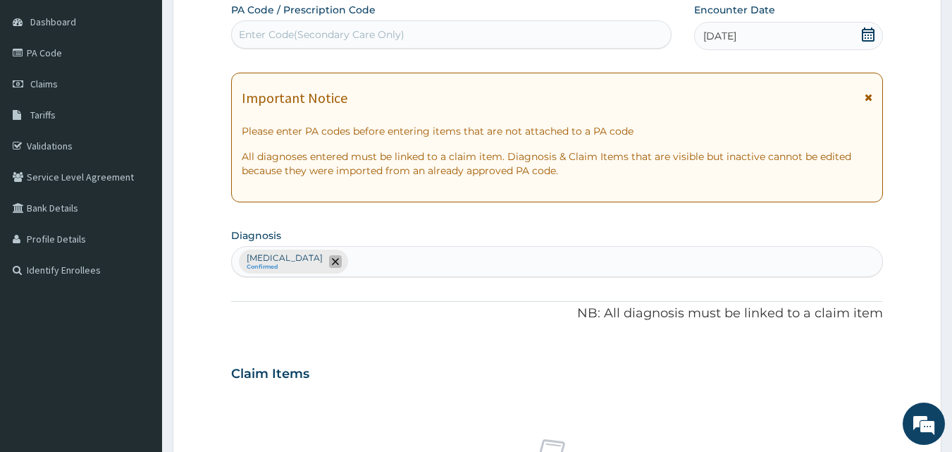
click at [342, 266] on span "remove selection option" at bounding box center [335, 261] width 13 height 13
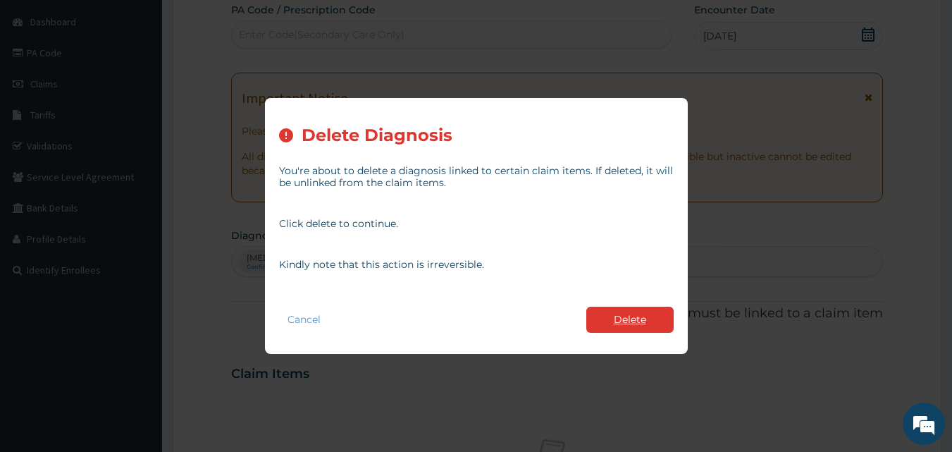
click at [622, 321] on button "Delete" at bounding box center [629, 319] width 87 height 26
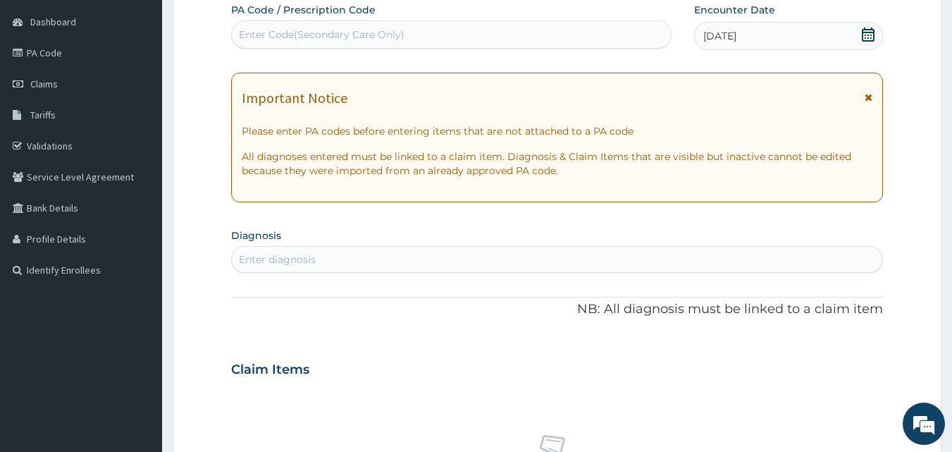
click at [359, 254] on div "Enter diagnosis" at bounding box center [557, 259] width 651 height 23
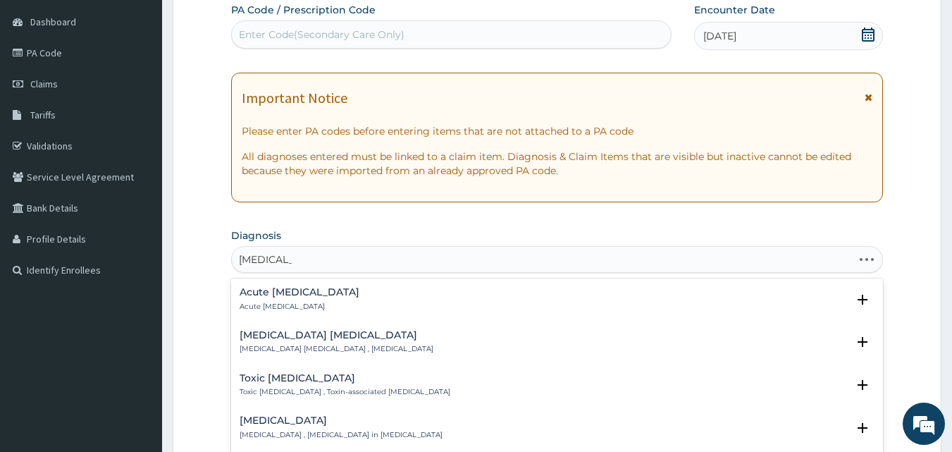
type input "hepatitis vi"
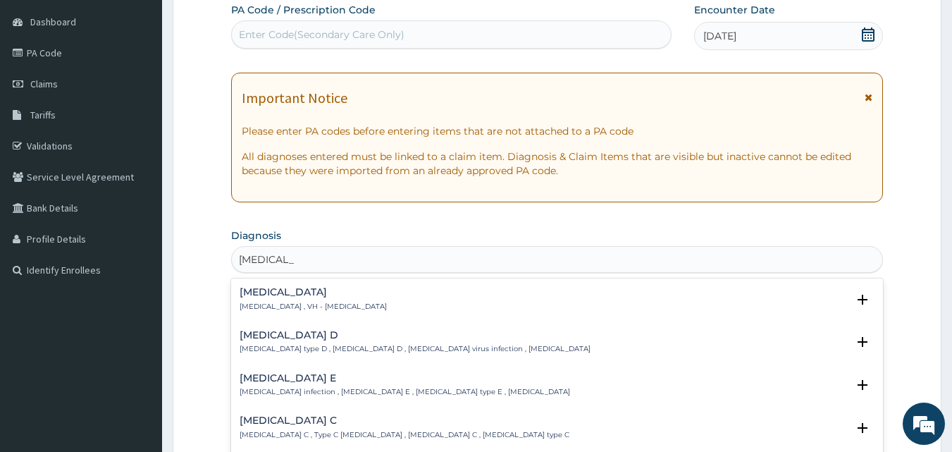
click at [307, 296] on h4 "Viral hepatitis" at bounding box center [313, 292] width 147 height 11
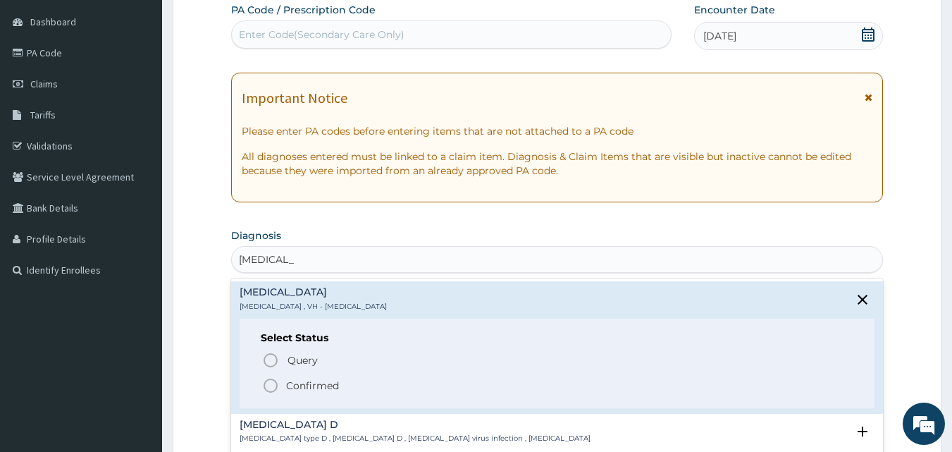
click at [299, 383] on p "Confirmed" at bounding box center [312, 385] width 53 height 14
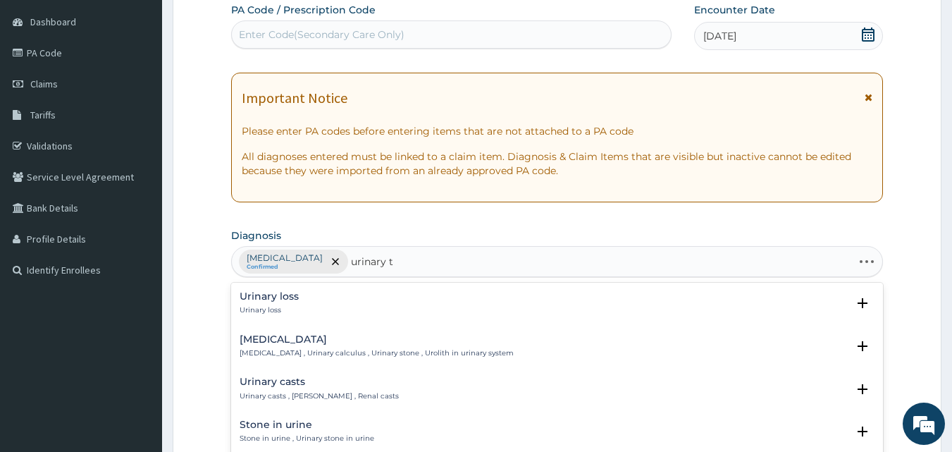
type input "urinary tr"
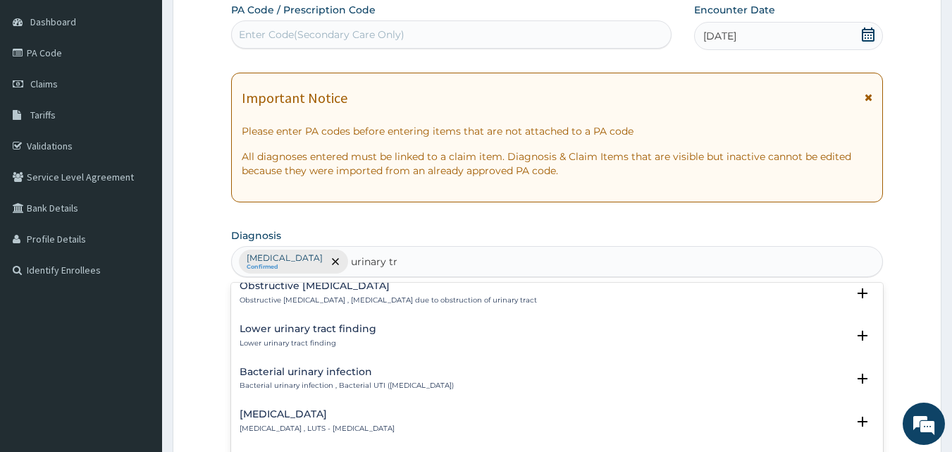
scroll to position [423, 0]
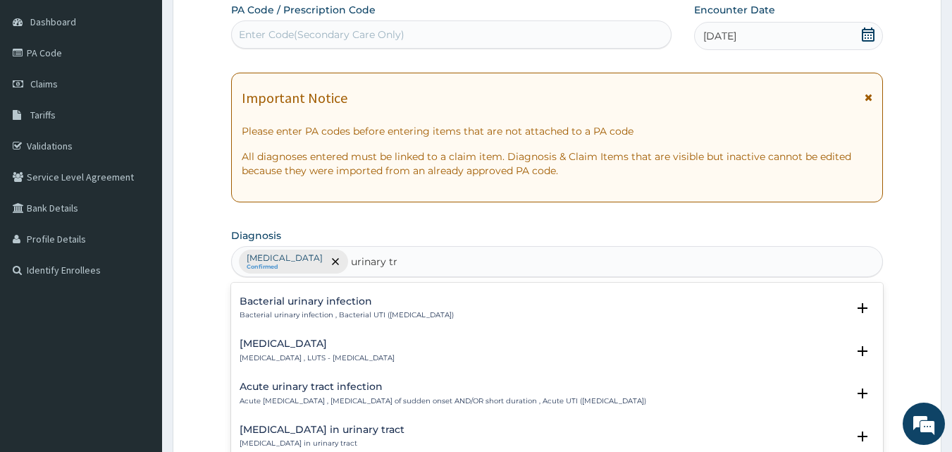
click at [323, 396] on p "Acute urinary tract infection , Urinary tract infection of sudden onset AND/OR …" at bounding box center [443, 401] width 406 height 10
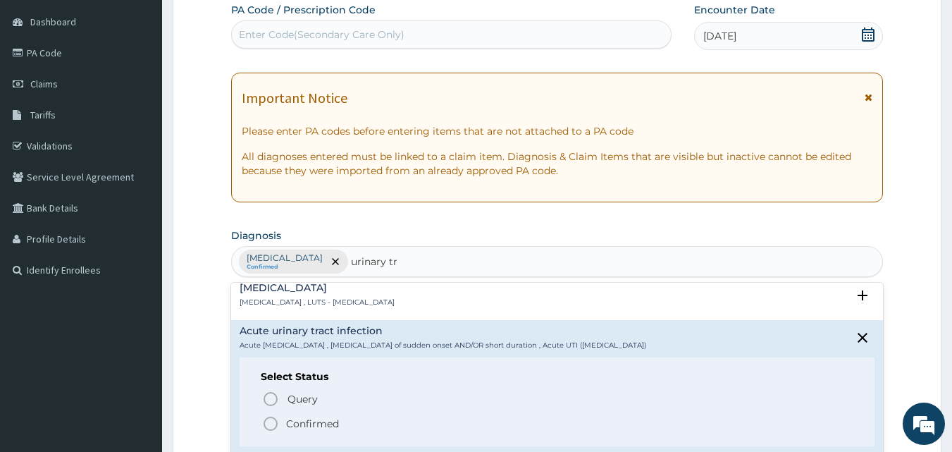
scroll to position [493, 0]
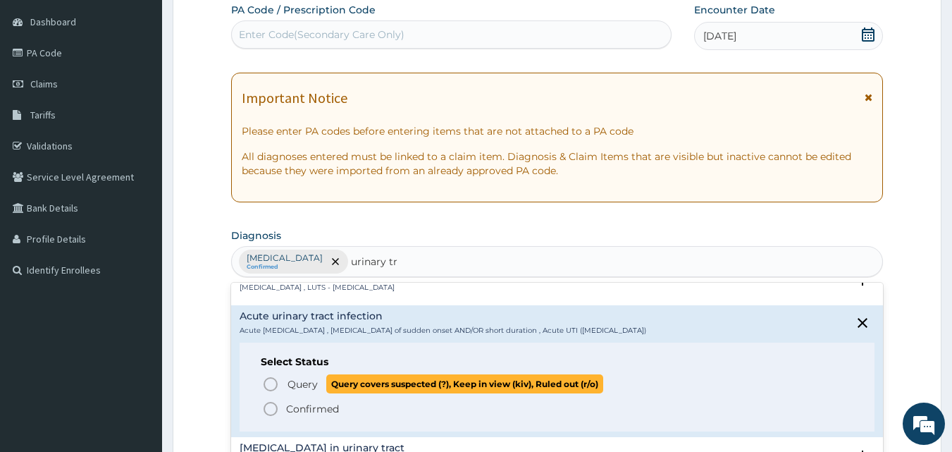
click at [310, 377] on span "Query" at bounding box center [302, 384] width 30 height 14
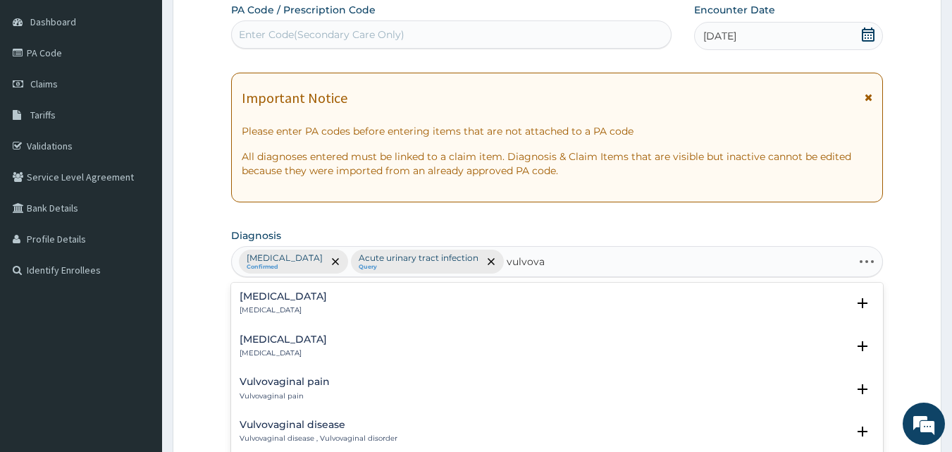
type input "vulvovag"
click at [266, 292] on h4 "Vulvovaginitis" at bounding box center [283, 296] width 87 height 11
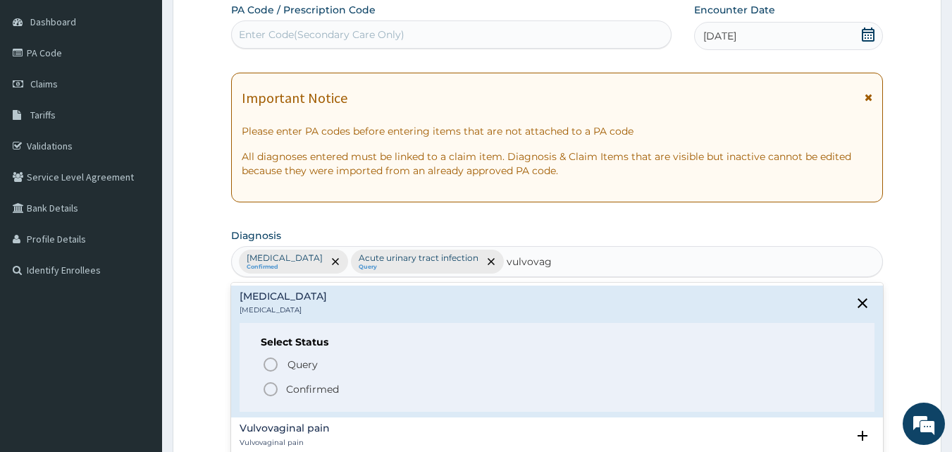
click at [271, 383] on circle "status option filled" at bounding box center [270, 389] width 13 height 13
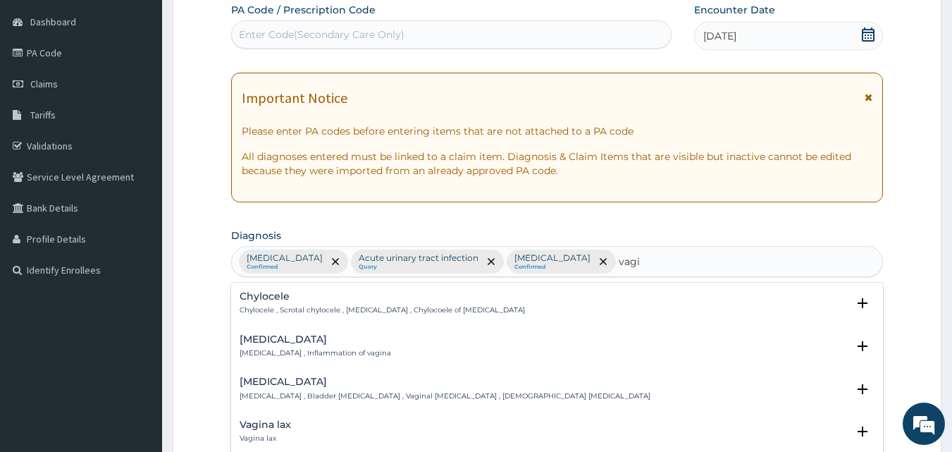
type input "vagin"
click at [278, 342] on h4 "Vaginitis" at bounding box center [315, 339] width 151 height 11
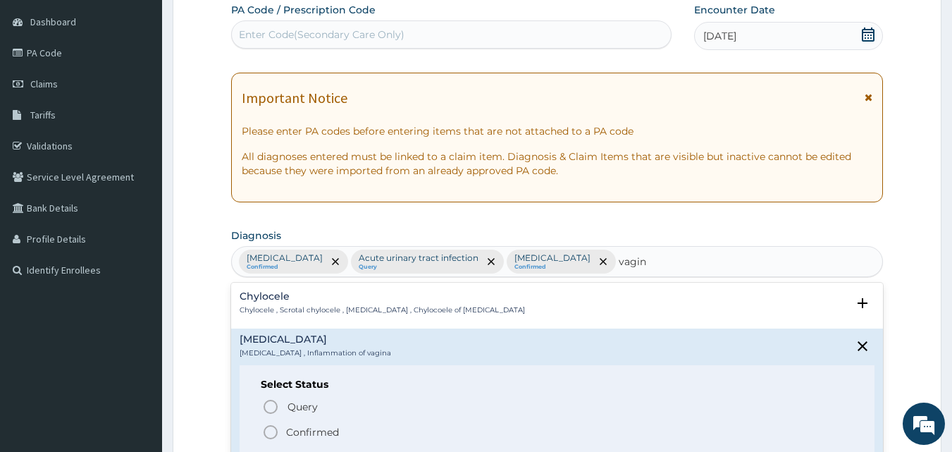
click at [280, 429] on span "Confirmed" at bounding box center [558, 431] width 592 height 17
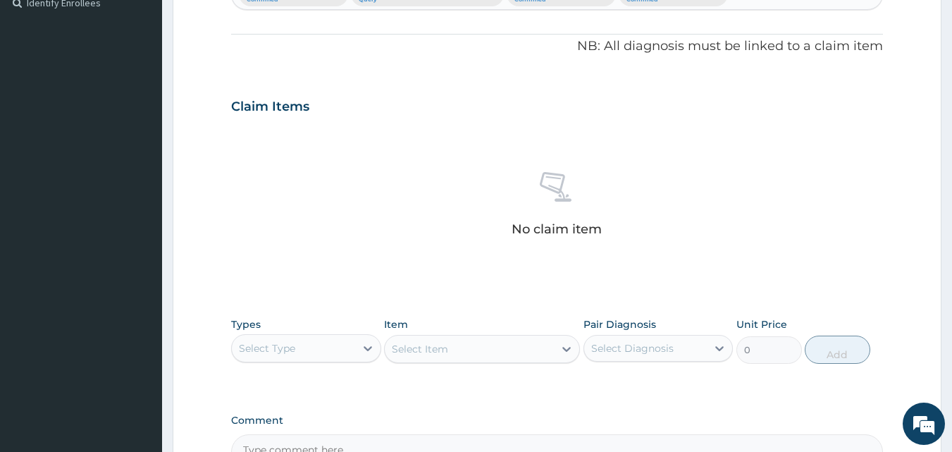
scroll to position [484, 0]
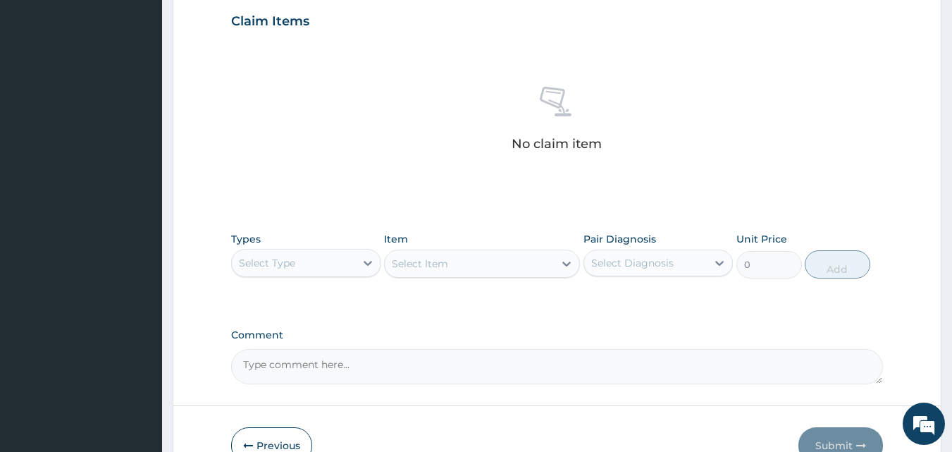
click at [349, 367] on textarea "Comment" at bounding box center [557, 366] width 652 height 35
paste textarea "PA/F2CEE6"
click at [423, 371] on textarea "PA/F2CEE6" at bounding box center [557, 366] width 652 height 35
click at [425, 361] on textarea "PA/F2CEE6" at bounding box center [557, 366] width 652 height 35
paste textarea "PA/D5C7D4"
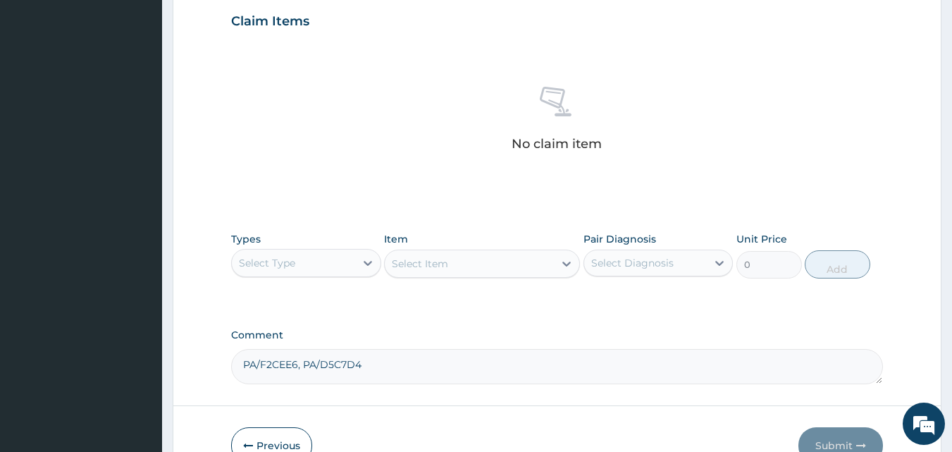
click at [425, 362] on textarea "PA/F2CEE6, PA/D5C7D4" at bounding box center [557, 366] width 652 height 35
paste textarea "PA/32778A"
click at [482, 357] on textarea "PA/F2CEE6, PA/D5C7D4, PA/32778A" at bounding box center [557, 366] width 652 height 35
paste textarea "PA/243996"
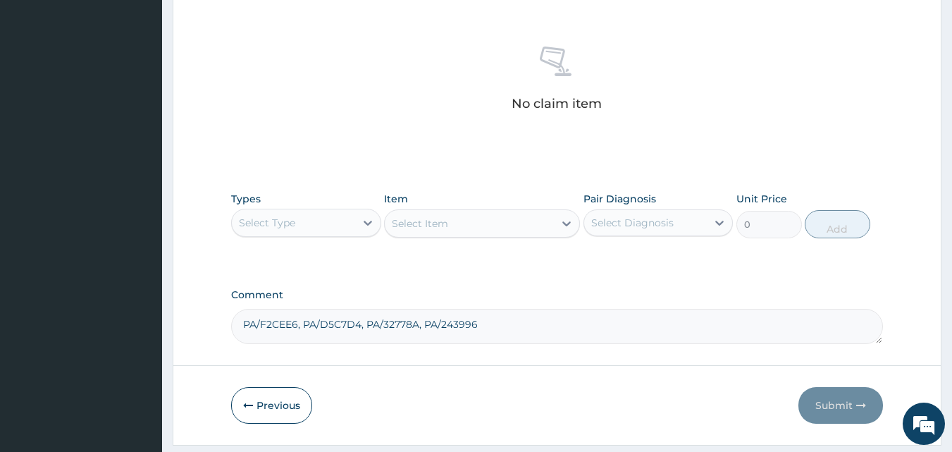
scroll to position [564, 0]
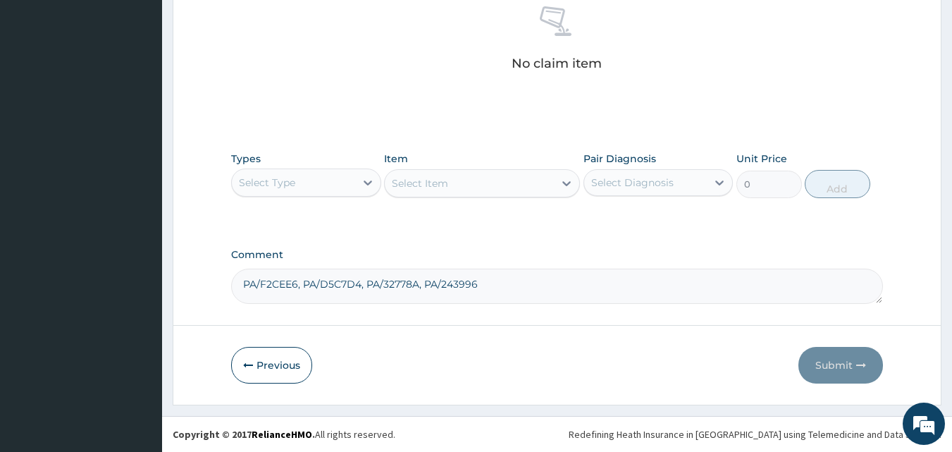
type textarea "PA/F2CEE6, PA/D5C7D4, PA/32778A, PA/243996"
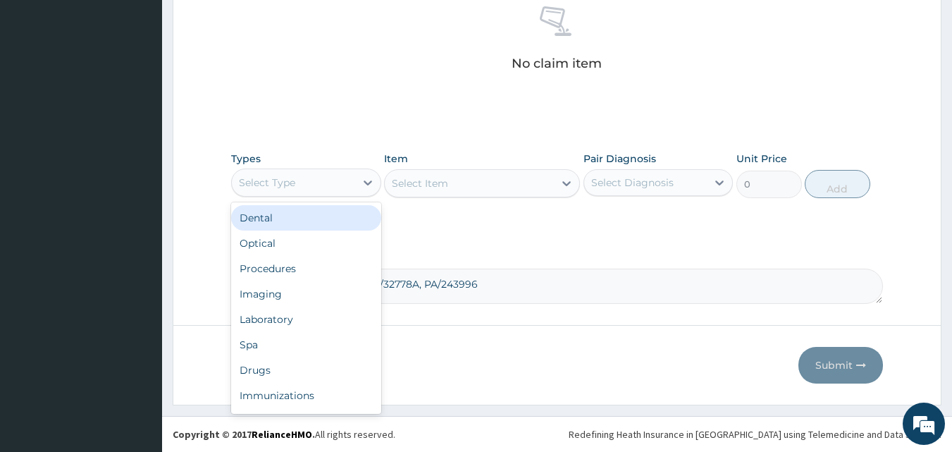
click at [335, 178] on div "Select Type" at bounding box center [293, 182] width 123 height 23
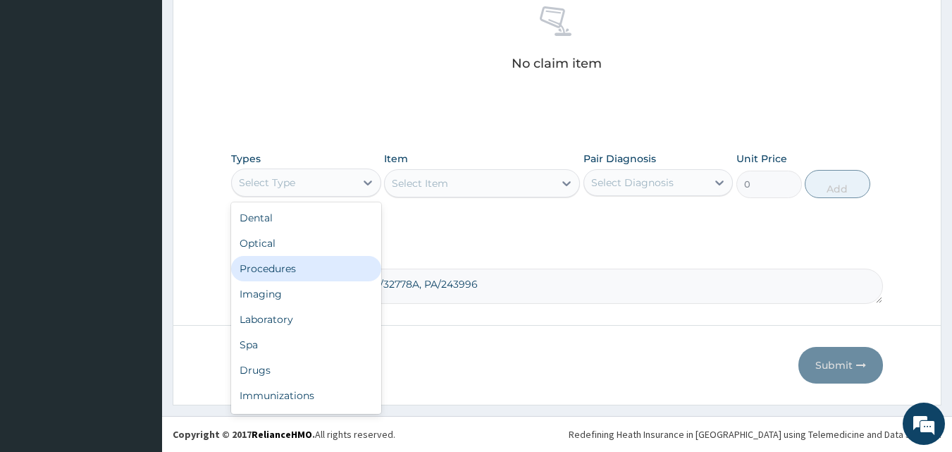
click at [324, 266] on div "Procedures" at bounding box center [306, 268] width 150 height 25
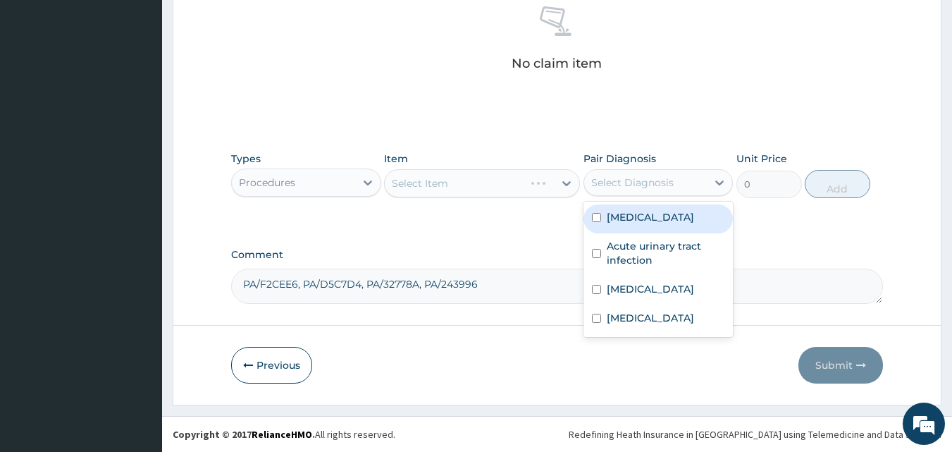
click at [623, 175] on div "Select Diagnosis" at bounding box center [632, 182] width 82 height 14
drag, startPoint x: 628, startPoint y: 209, endPoint x: 628, endPoint y: 220, distance: 11.3
click at [628, 213] on label "Viral hepatitis" at bounding box center [650, 217] width 87 height 14
checkbox input "true"
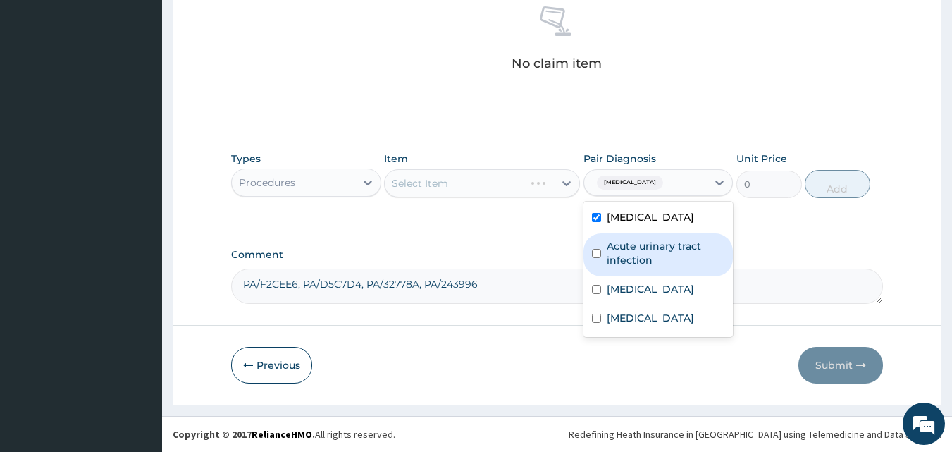
click at [626, 251] on label "Acute urinary tract infection" at bounding box center [666, 253] width 118 height 28
checkbox input "true"
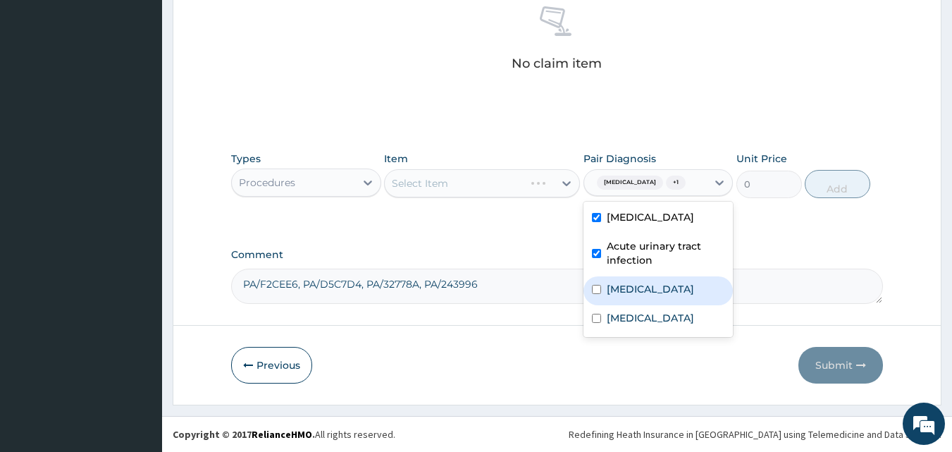
drag, startPoint x: 617, startPoint y: 293, endPoint x: 616, endPoint y: 304, distance: 10.7
click at [617, 294] on label "Vulvovaginitis" at bounding box center [650, 289] width 87 height 14
checkbox input "true"
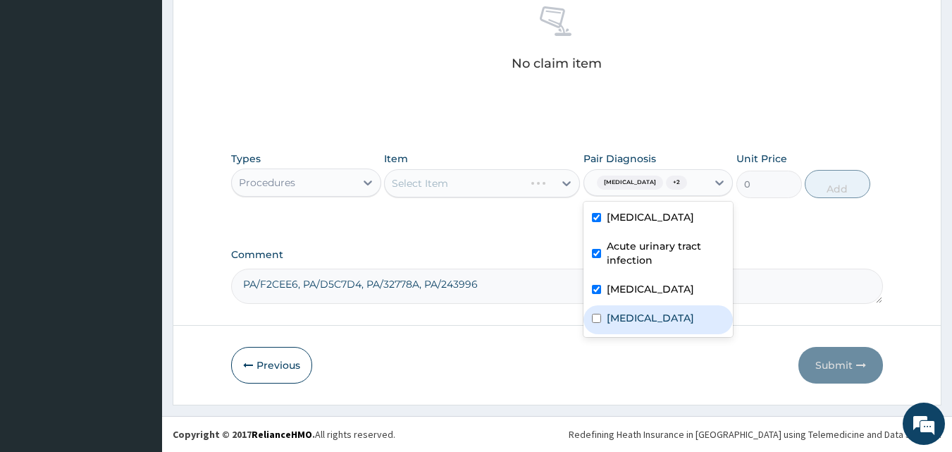
click at [613, 318] on label "Vaginitis" at bounding box center [650, 318] width 87 height 14
checkbox input "true"
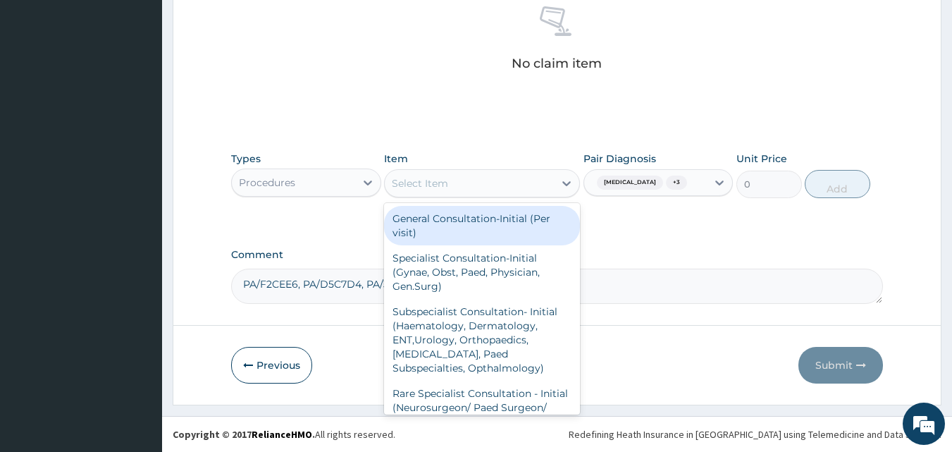
click at [533, 183] on div "Select Item" at bounding box center [469, 183] width 169 height 23
drag, startPoint x: 535, startPoint y: 233, endPoint x: 543, endPoint y: 230, distance: 8.2
click at [536, 233] on div "General Consultation-Initial (Per visit)" at bounding box center [482, 225] width 196 height 39
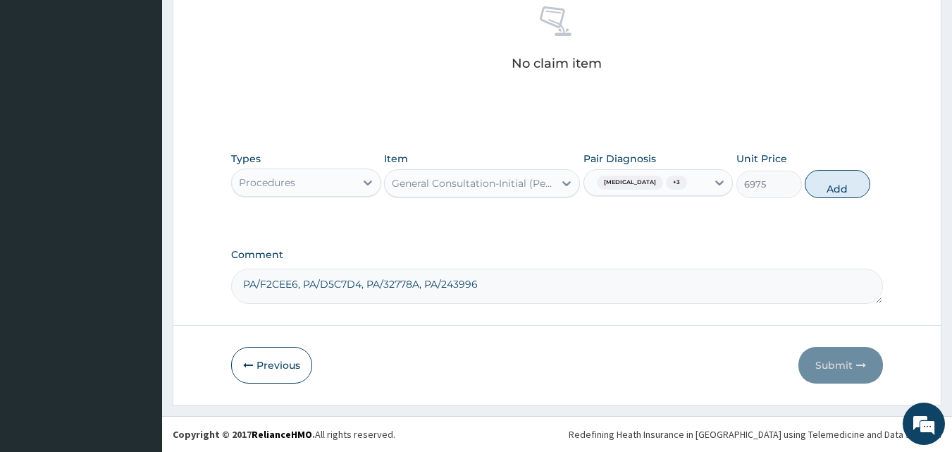
drag, startPoint x: 836, startPoint y: 184, endPoint x: 782, endPoint y: 220, distance: 65.5
click at [836, 185] on button "Add" at bounding box center [837, 184] width 66 height 28
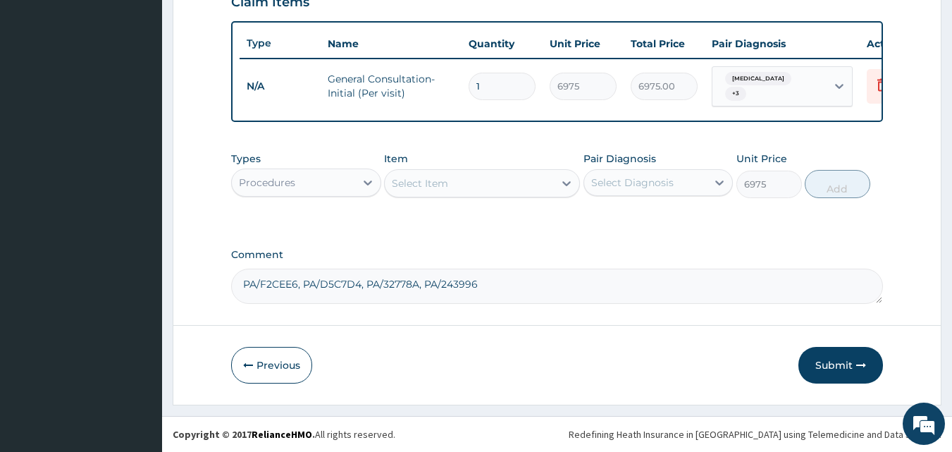
type input "0"
click at [315, 178] on div "Procedures" at bounding box center [293, 182] width 123 height 23
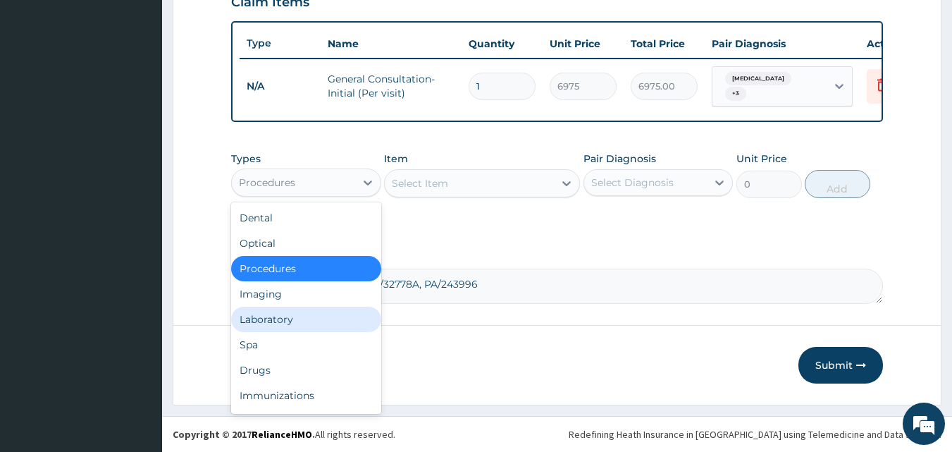
click at [299, 321] on div "Laboratory" at bounding box center [306, 318] width 150 height 25
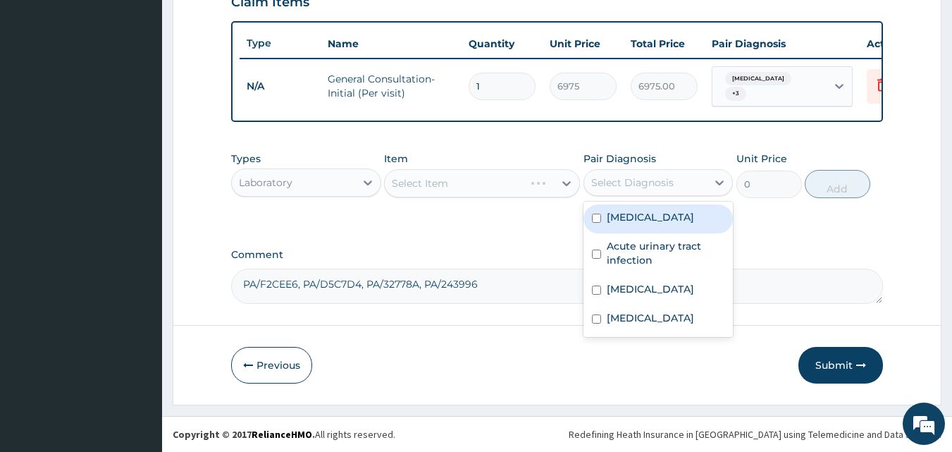
click at [655, 176] on div "Select Diagnosis" at bounding box center [632, 182] width 82 height 14
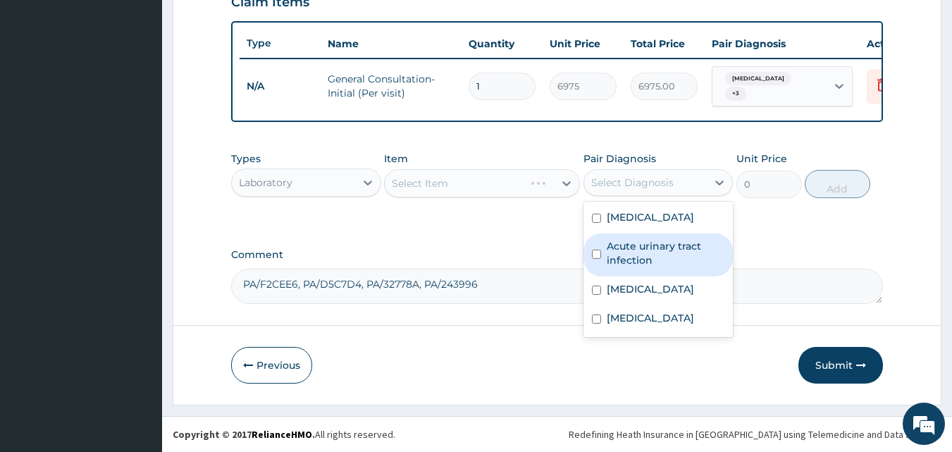
click at [654, 240] on label "Acute urinary tract infection" at bounding box center [666, 253] width 118 height 28
checkbox input "true"
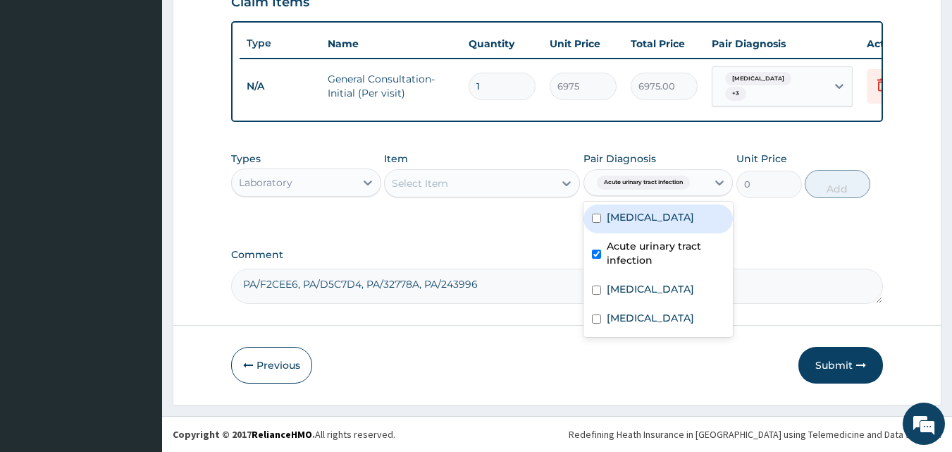
click at [546, 182] on div "Select Item" at bounding box center [469, 183] width 169 height 23
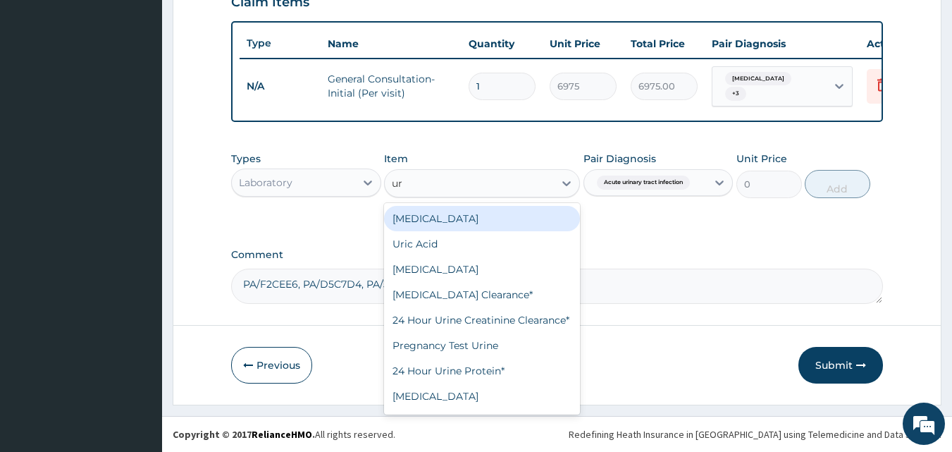
type input "uri"
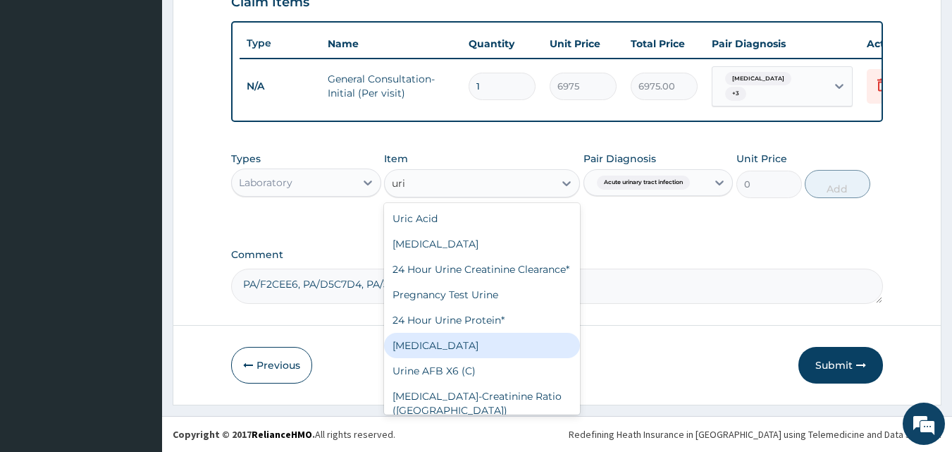
drag, startPoint x: 497, startPoint y: 360, endPoint x: 635, endPoint y: 263, distance: 168.9
click at [497, 358] on div "Urinalysis" at bounding box center [482, 344] width 196 height 25
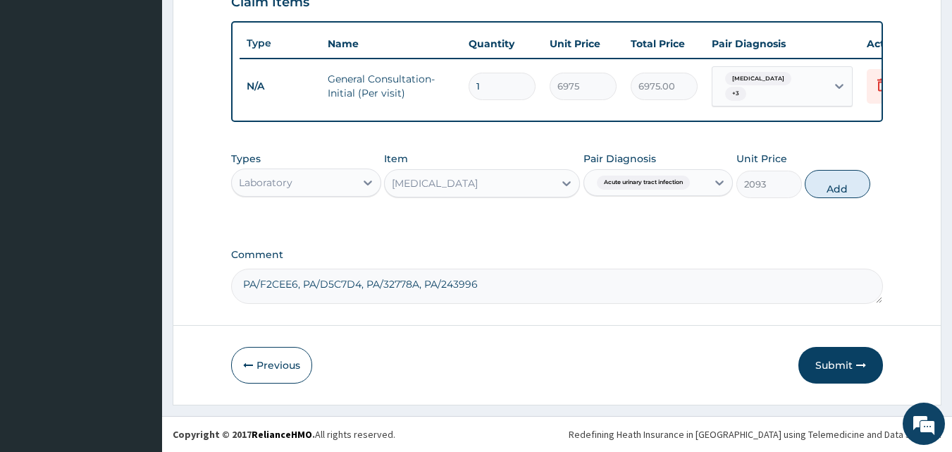
drag, startPoint x: 815, startPoint y: 183, endPoint x: 670, endPoint y: 194, distance: 145.6
click at [816, 183] on button "Add" at bounding box center [837, 184] width 66 height 28
type input "0"
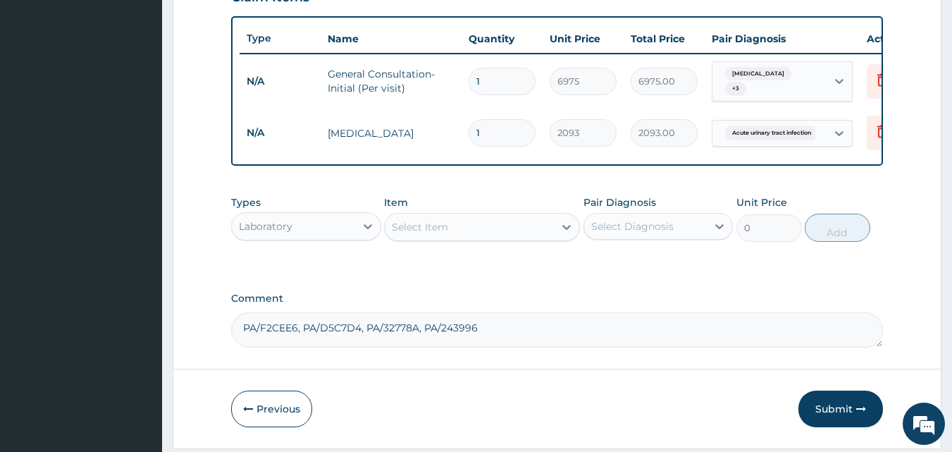
click at [452, 234] on div "Select Item" at bounding box center [469, 227] width 169 height 23
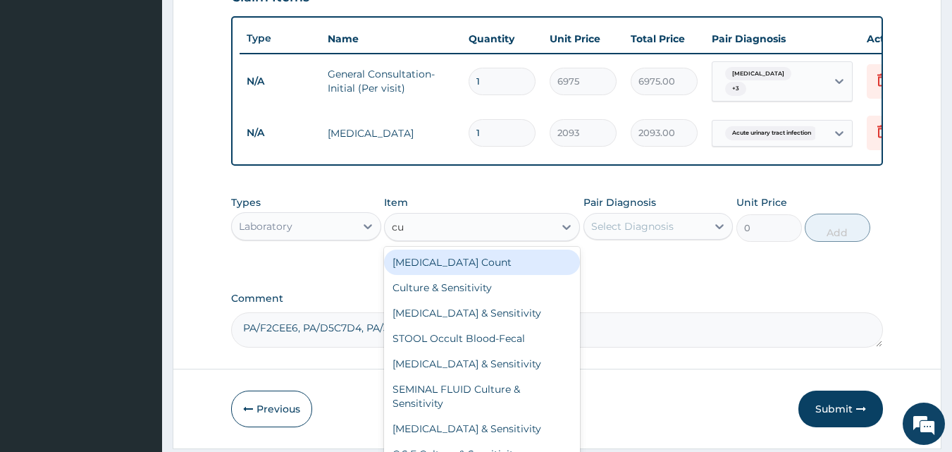
type input "cul"
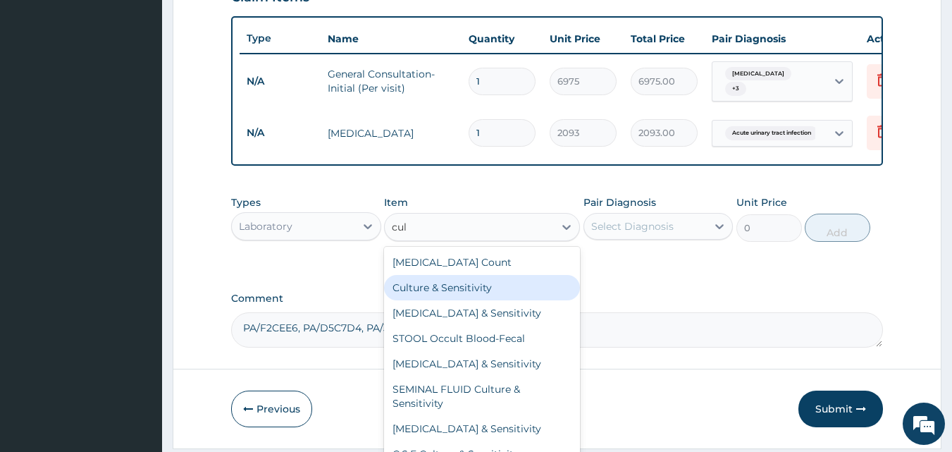
drag, startPoint x: 454, startPoint y: 292, endPoint x: 622, endPoint y: 255, distance: 171.8
click at [457, 292] on div "Culture & Sensitivity" at bounding box center [482, 287] width 196 height 25
type input "10556"
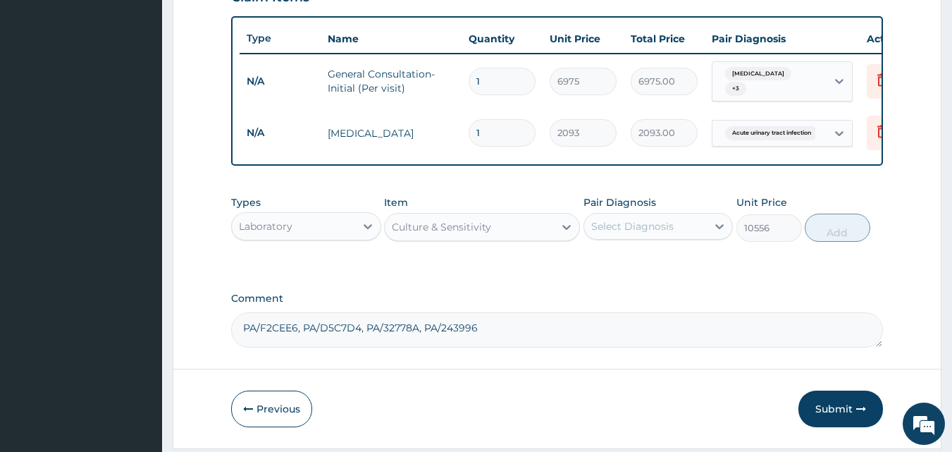
click at [692, 229] on div "Select Diagnosis" at bounding box center [645, 226] width 123 height 23
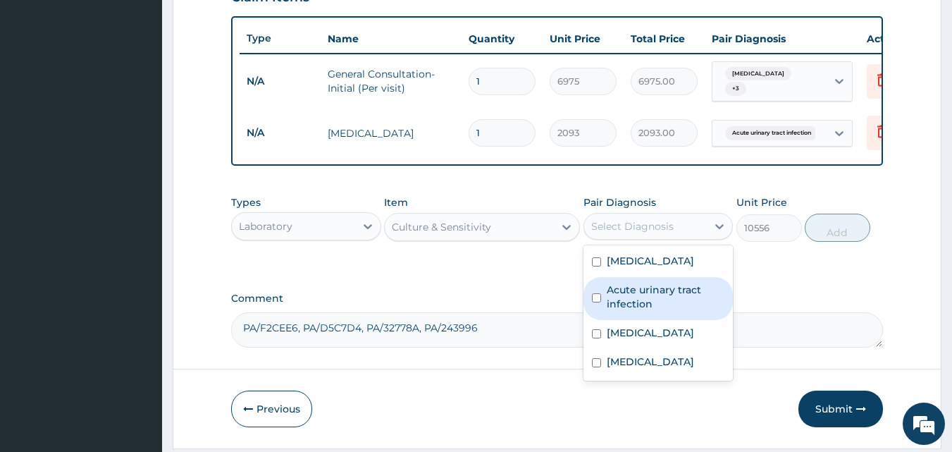
click at [669, 295] on label "Acute urinary tract infection" at bounding box center [666, 296] width 118 height 28
checkbox input "true"
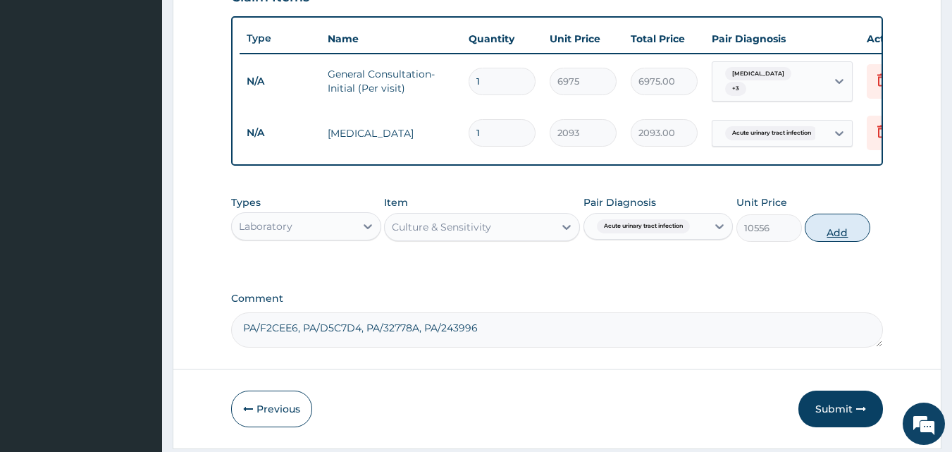
drag, startPoint x: 843, startPoint y: 242, endPoint x: 681, endPoint y: 259, distance: 162.9
click at [841, 242] on button "Add" at bounding box center [837, 227] width 66 height 28
type input "0"
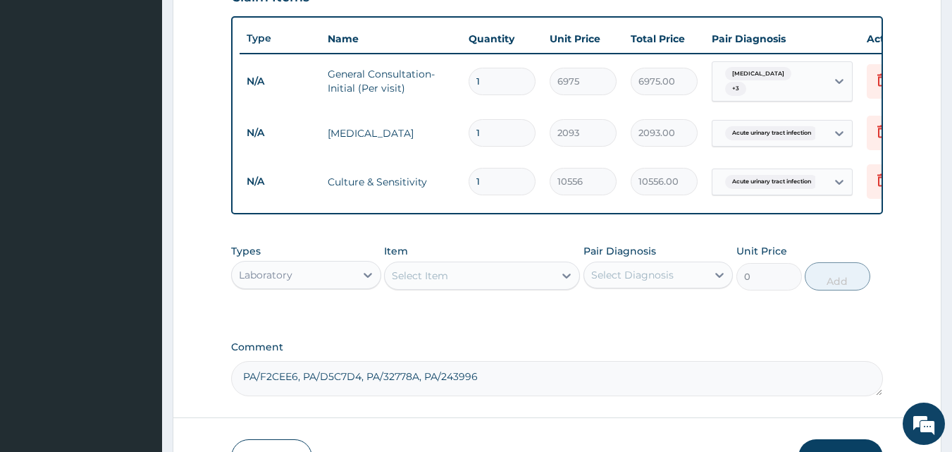
click at [496, 282] on div "Select Item" at bounding box center [469, 275] width 169 height 23
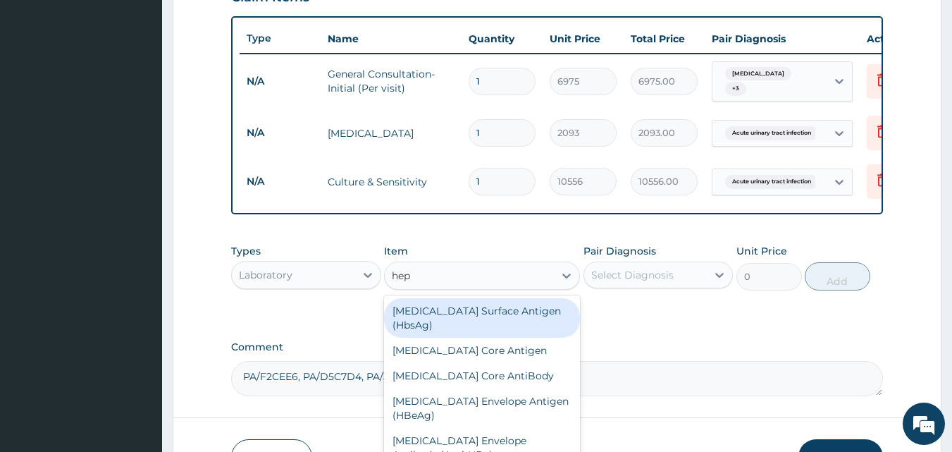
type input "hepa"
click at [496, 321] on div "Hepatitis B Surface Antigen (HbsAg)" at bounding box center [482, 317] width 196 height 39
type input "4418"
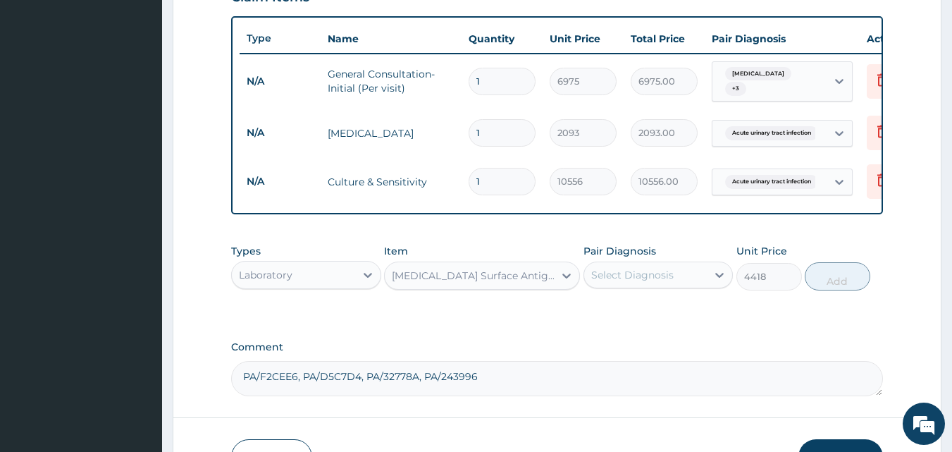
click at [638, 273] on div "Select Diagnosis" at bounding box center [632, 275] width 82 height 14
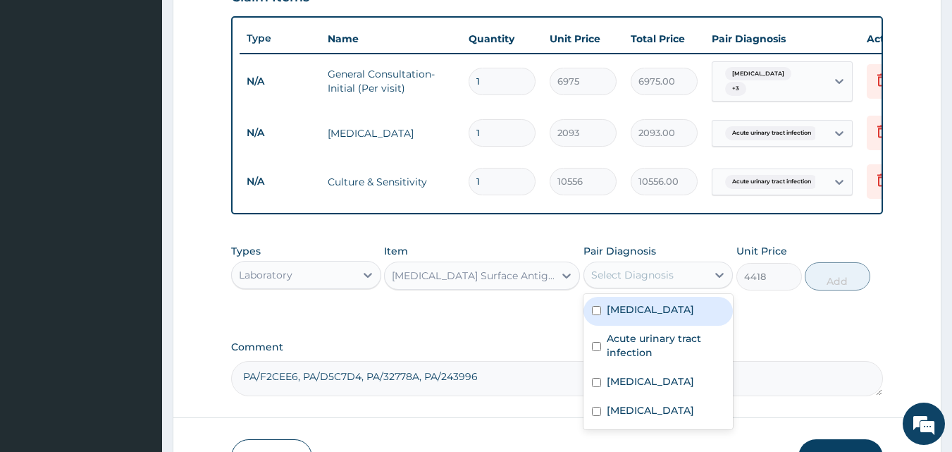
click at [646, 313] on label "Viral hepatitis" at bounding box center [650, 309] width 87 height 14
checkbox input "true"
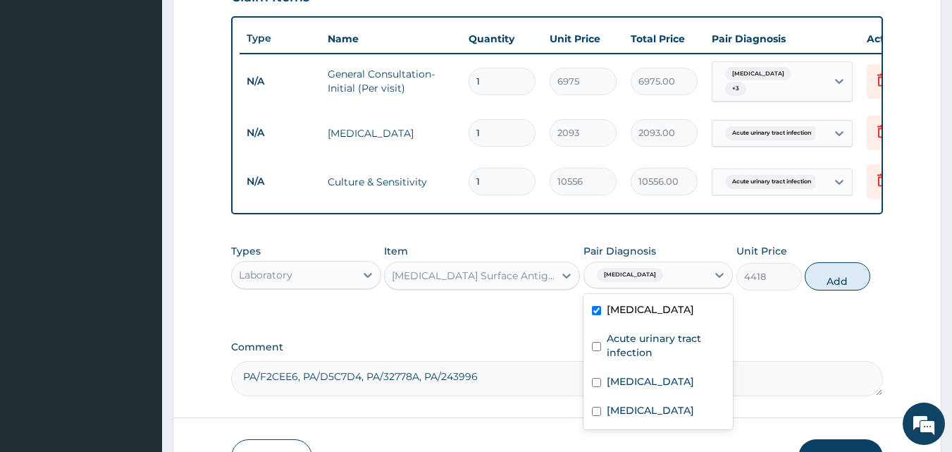
drag, startPoint x: 814, startPoint y: 280, endPoint x: 765, endPoint y: 290, distance: 50.4
click at [815, 280] on button "Add" at bounding box center [837, 276] width 66 height 28
type input "0"
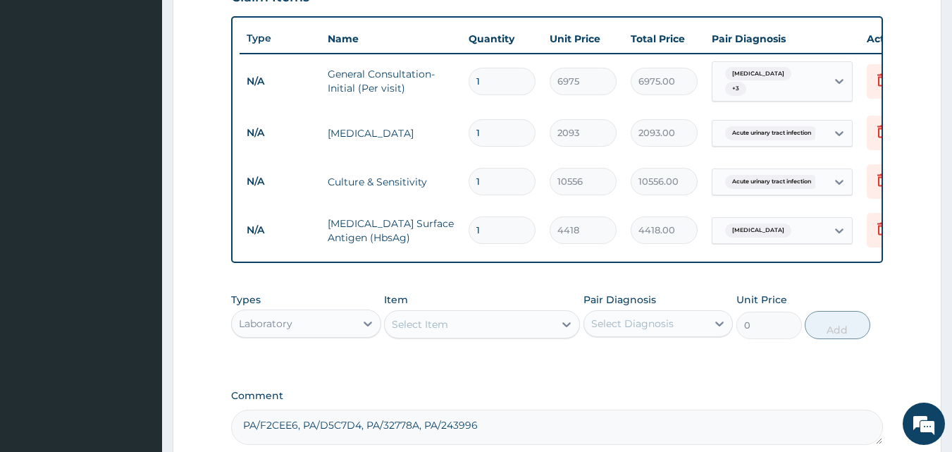
click at [490, 327] on div "Select Item" at bounding box center [469, 324] width 169 height 23
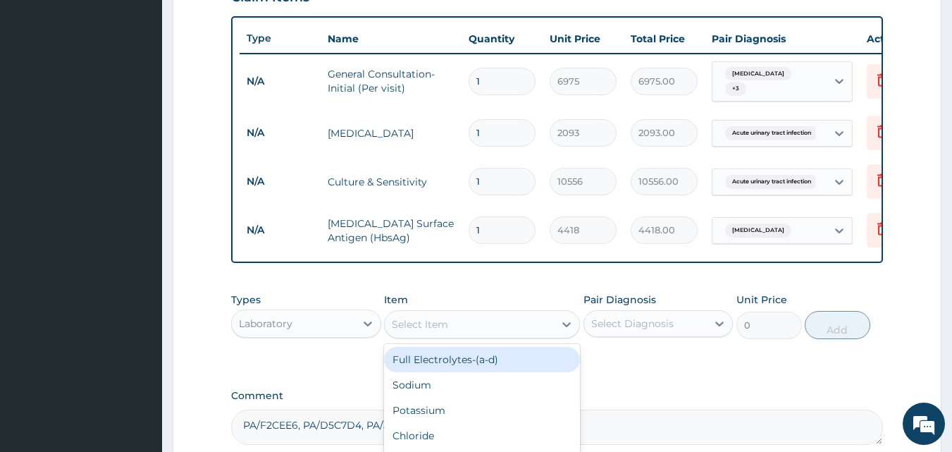
click at [480, 176] on input "1" at bounding box center [501, 181] width 67 height 27
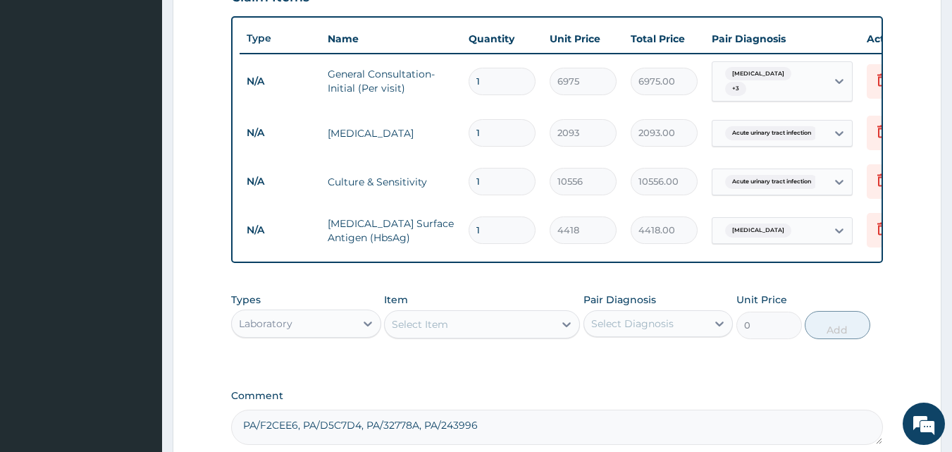
click at [480, 176] on input "1" at bounding box center [501, 181] width 67 height 27
type input "2"
type input "21112.00"
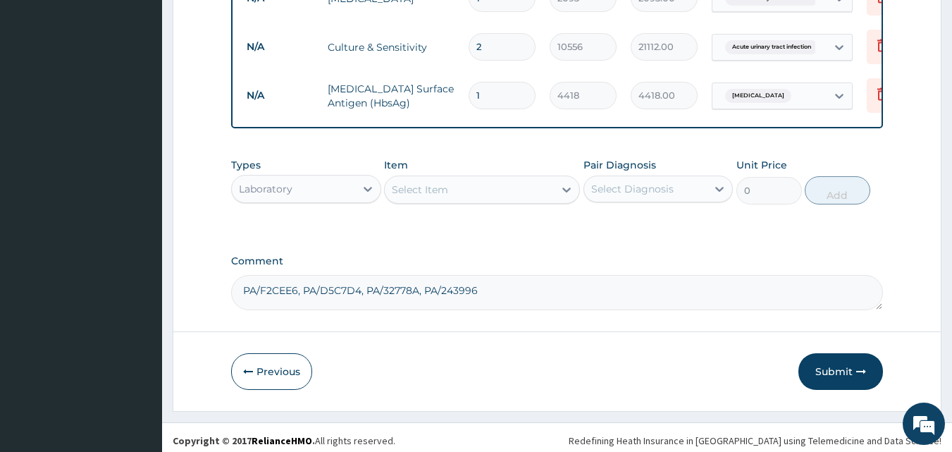
scroll to position [649, 0]
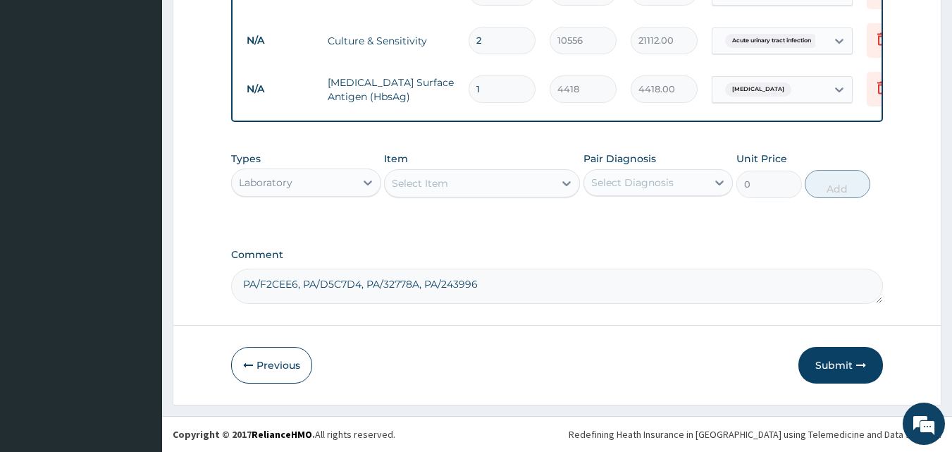
type input "2"
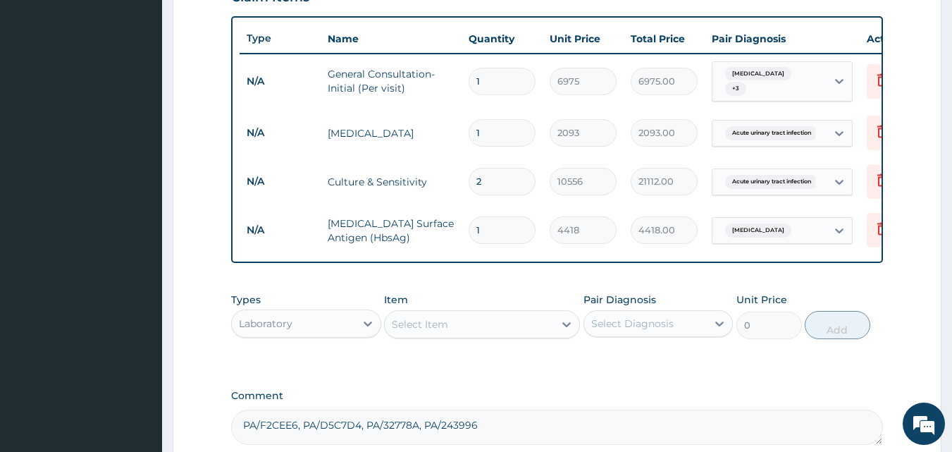
scroll to position [578, 0]
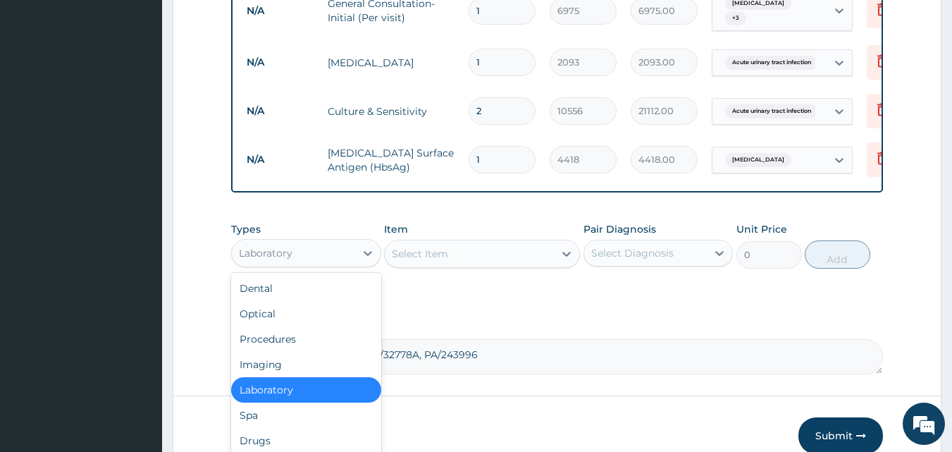
click at [305, 261] on div "Laboratory" at bounding box center [293, 253] width 123 height 23
click at [285, 439] on div "Drugs" at bounding box center [306, 440] width 150 height 25
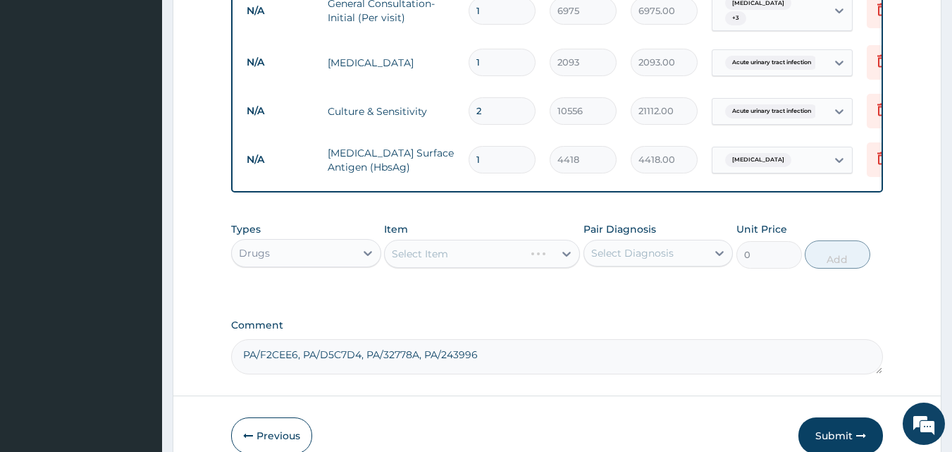
click at [621, 249] on div "Select Diagnosis" at bounding box center [645, 253] width 123 height 23
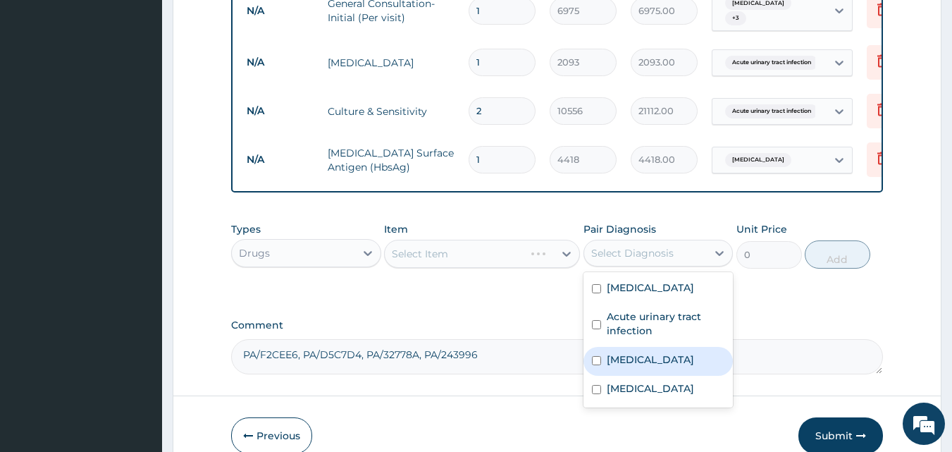
drag, startPoint x: 635, startPoint y: 371, endPoint x: 631, endPoint y: 392, distance: 21.4
click at [635, 372] on div "Vulvovaginitis" at bounding box center [658, 361] width 150 height 29
checkbox input "true"
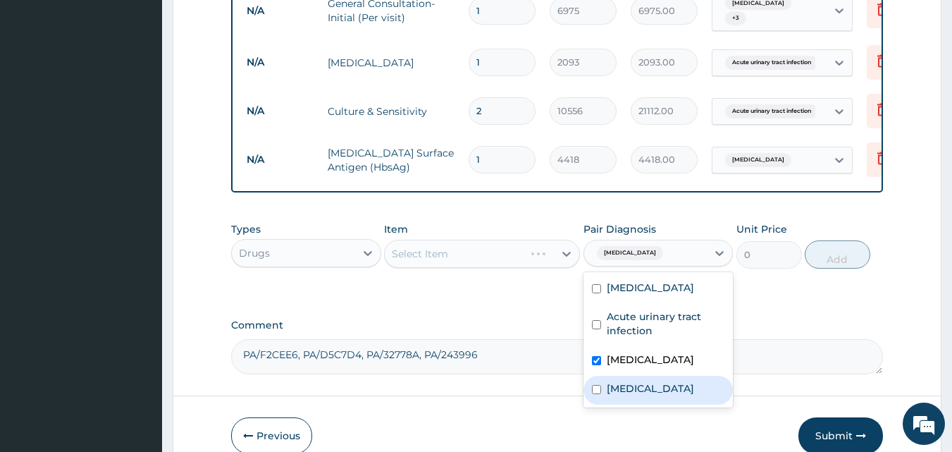
drag, startPoint x: 630, startPoint y: 399, endPoint x: 630, endPoint y: 391, distance: 8.5
click at [630, 400] on div "Vaginitis" at bounding box center [658, 389] width 150 height 29
checkbox input "true"
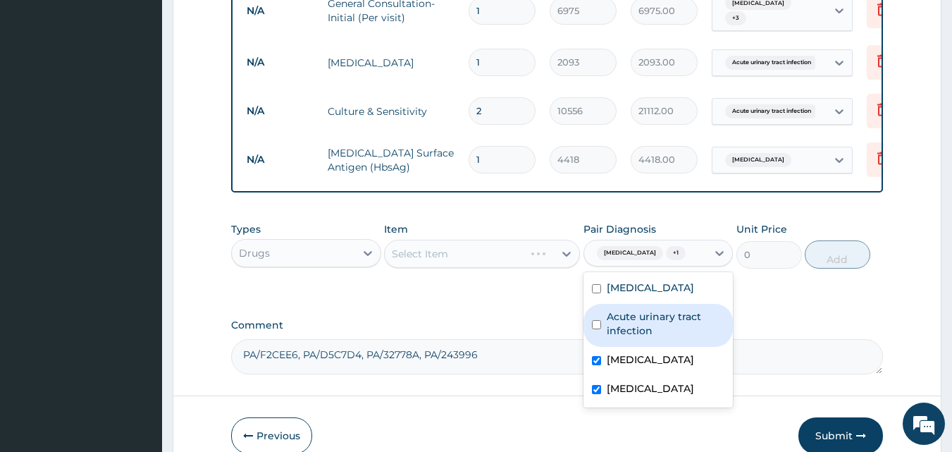
click at [634, 330] on label "Acute urinary tract infection" at bounding box center [666, 323] width 118 height 28
checkbox input "true"
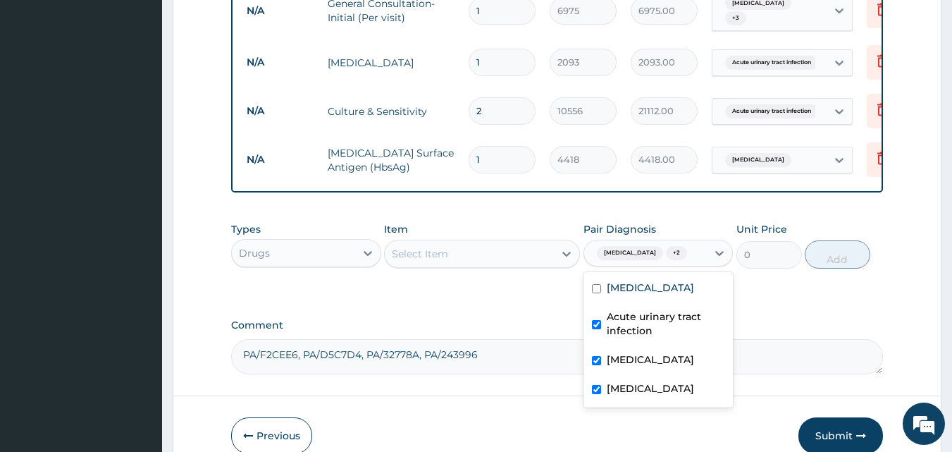
click at [536, 260] on div "Select Item" at bounding box center [469, 253] width 169 height 23
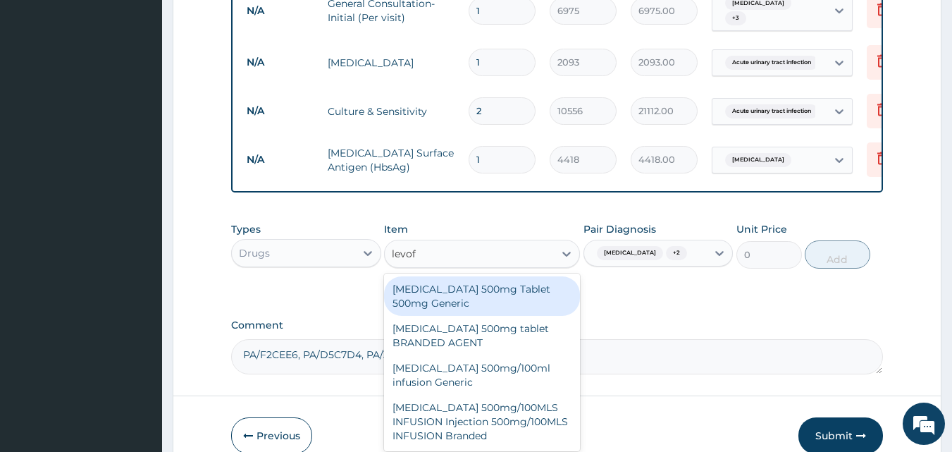
type input "levofl"
drag, startPoint x: 517, startPoint y: 291, endPoint x: 578, endPoint y: 275, distance: 62.5
click at [521, 291] on div "Levofloxacin 500mg Tablet 500mg Generic" at bounding box center [482, 295] width 196 height 39
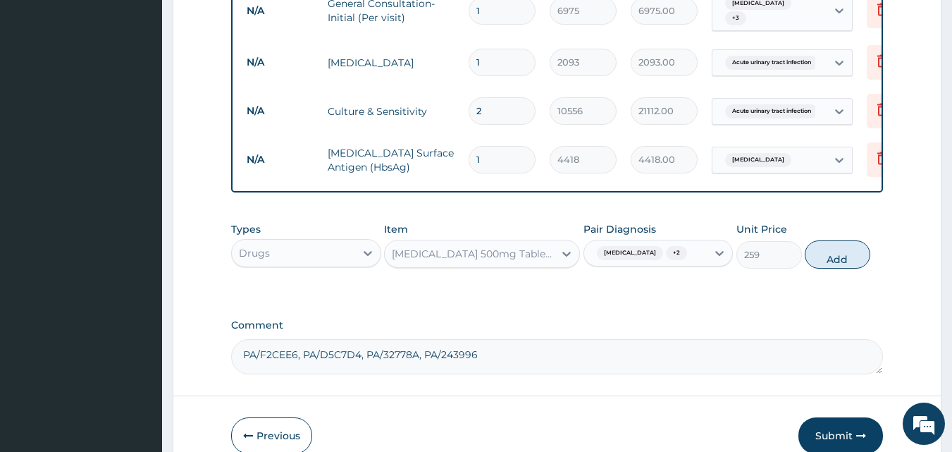
drag, startPoint x: 850, startPoint y: 249, endPoint x: 826, endPoint y: 254, distance: 24.5
click at [849, 249] on button "Add" at bounding box center [837, 254] width 66 height 28
type input "0"
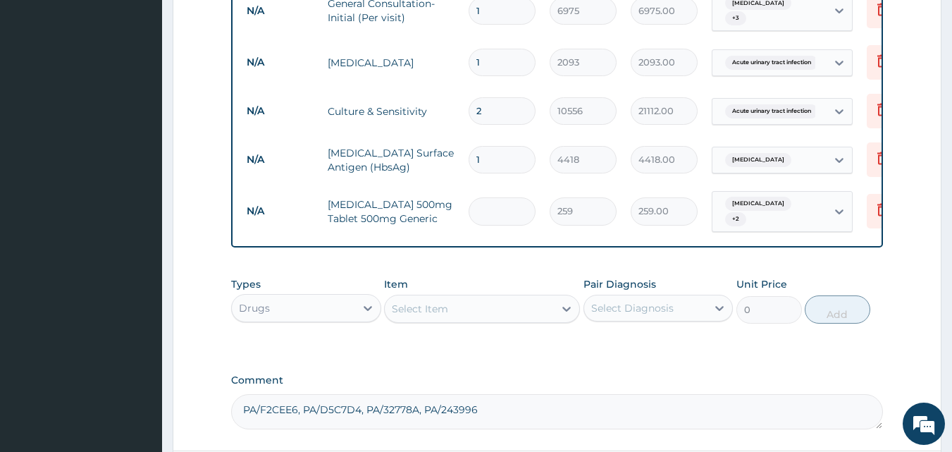
type input "0.00"
type input "5"
type input "1295.00"
type input "5"
click at [466, 310] on div "Select Item" at bounding box center [469, 308] width 169 height 23
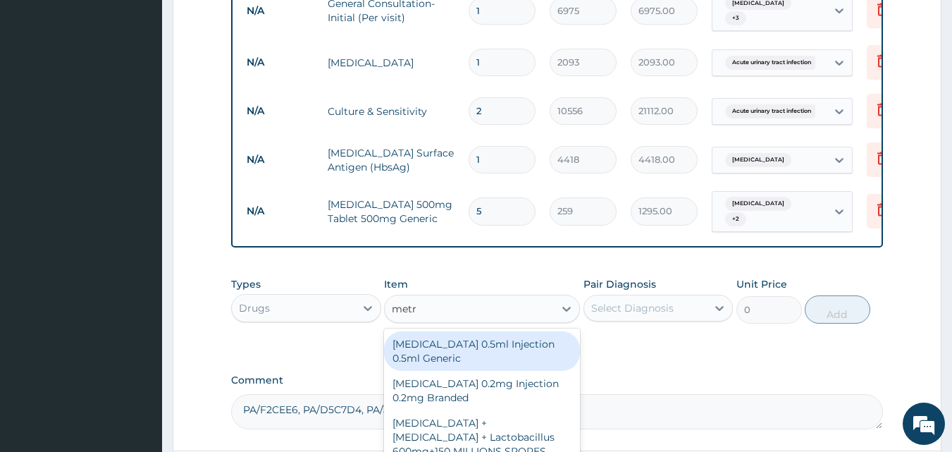
type input "metro"
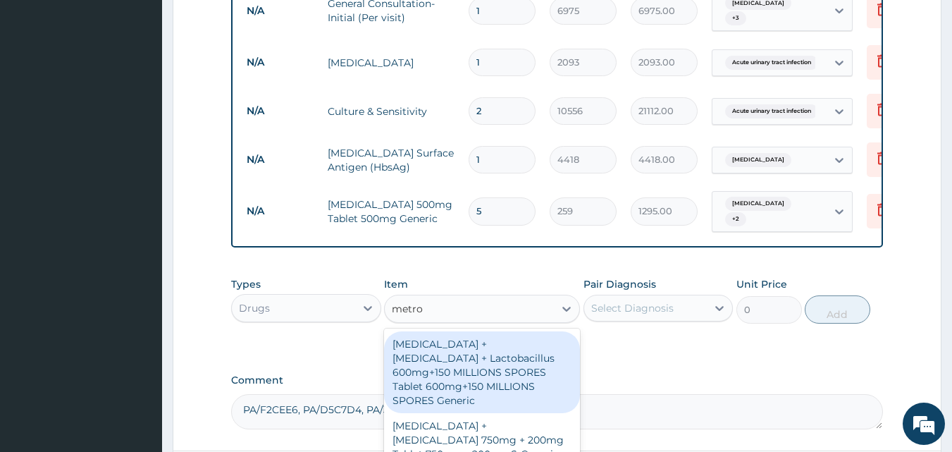
drag, startPoint x: 476, startPoint y: 363, endPoint x: 532, endPoint y: 353, distance: 56.6
click at [477, 363] on div "Metronidazole + Clotrimazole + Lactobacillus 600mg+150 MILLIONS SPORES Tablet 6…" at bounding box center [482, 372] width 196 height 82
type input "747.6"
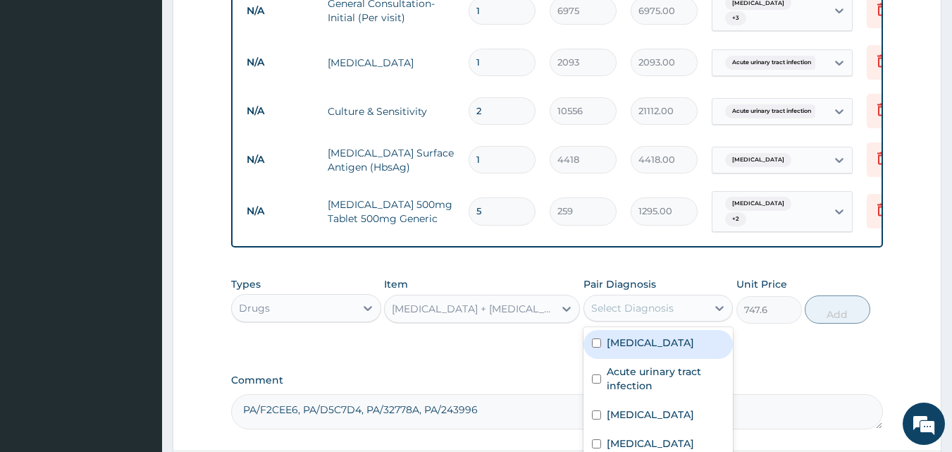
drag, startPoint x: 697, startPoint y: 304, endPoint x: 677, endPoint y: 335, distance: 37.1
click at [697, 305] on div "Select Diagnosis" at bounding box center [645, 308] width 123 height 23
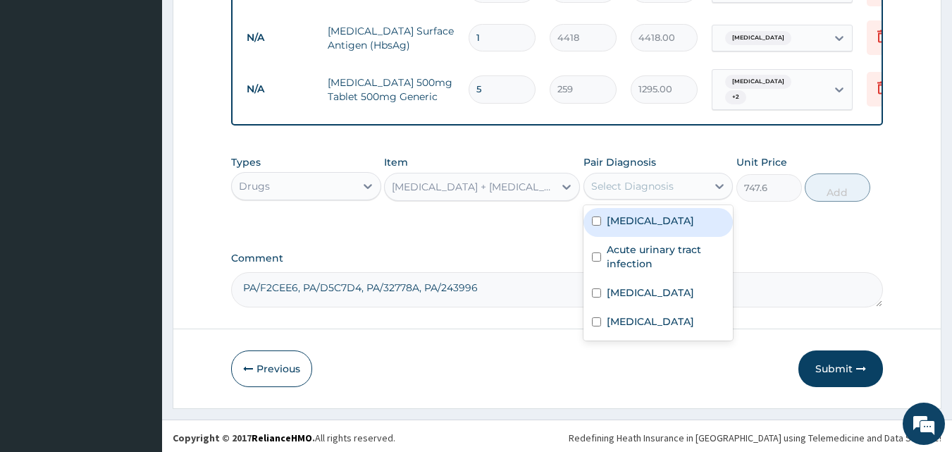
scroll to position [702, 0]
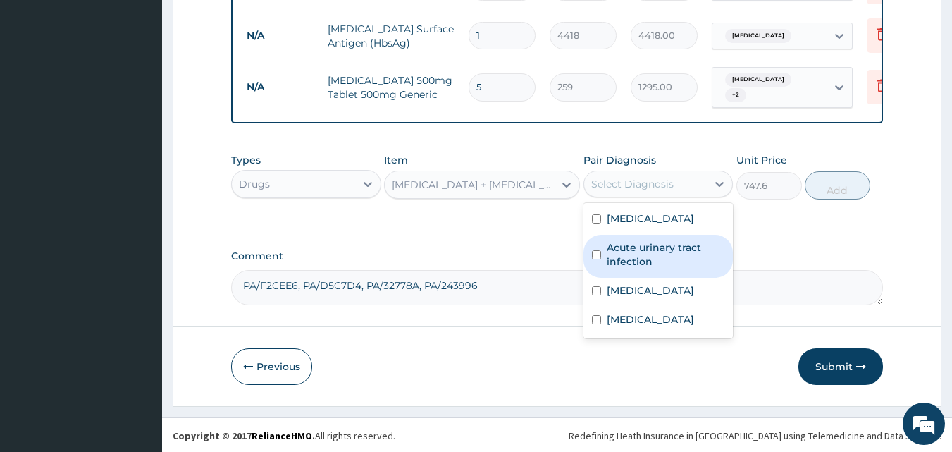
click at [666, 261] on label "Acute urinary tract infection" at bounding box center [666, 254] width 118 height 28
checkbox input "true"
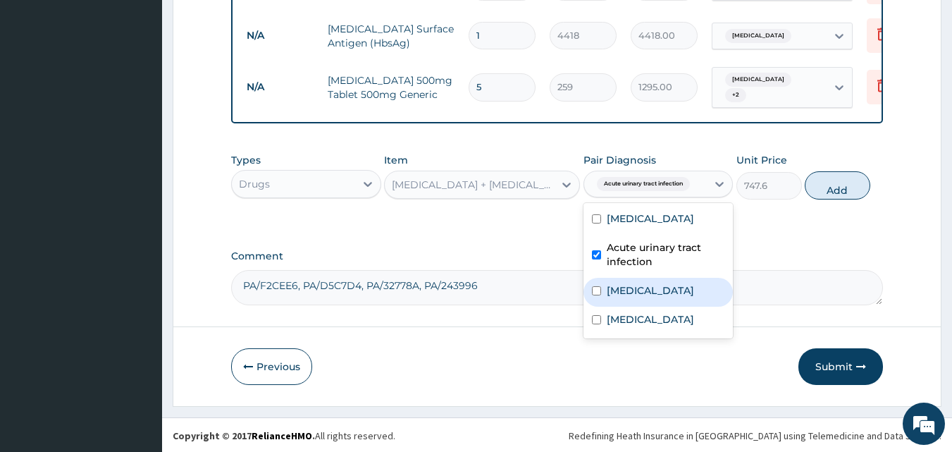
click at [656, 296] on div "Vulvovaginitis" at bounding box center [658, 292] width 150 height 29
checkbox input "true"
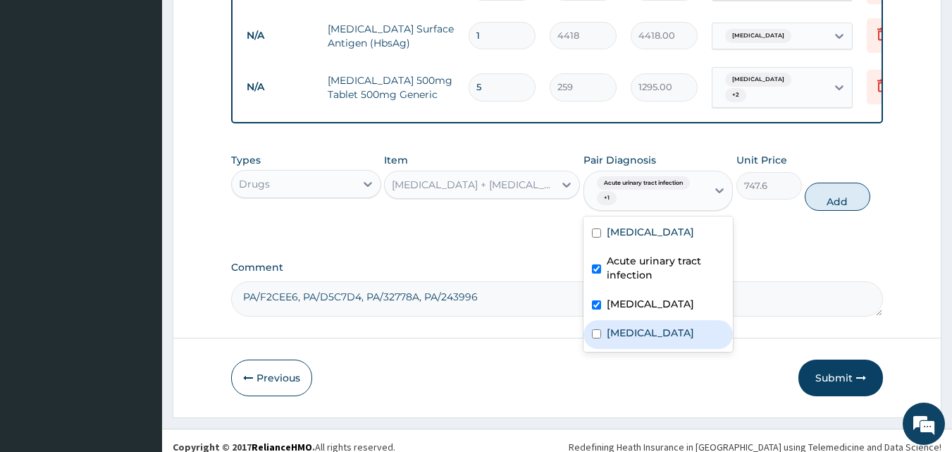
click at [652, 332] on div "Vaginitis" at bounding box center [658, 334] width 150 height 29
checkbox input "true"
click at [852, 199] on button "Add" at bounding box center [837, 196] width 66 height 28
type input "0"
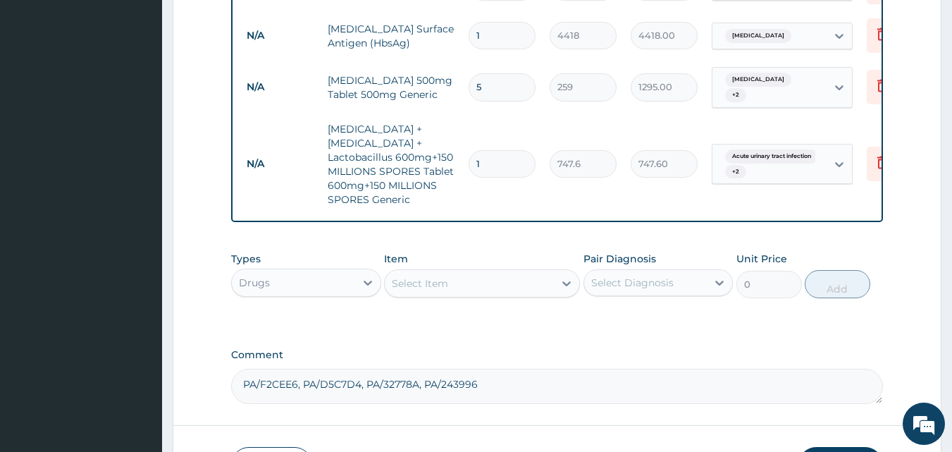
type input "0.00"
type input "6"
type input "4485.60"
type input "6"
click at [506, 285] on div "Select Item" at bounding box center [469, 283] width 169 height 23
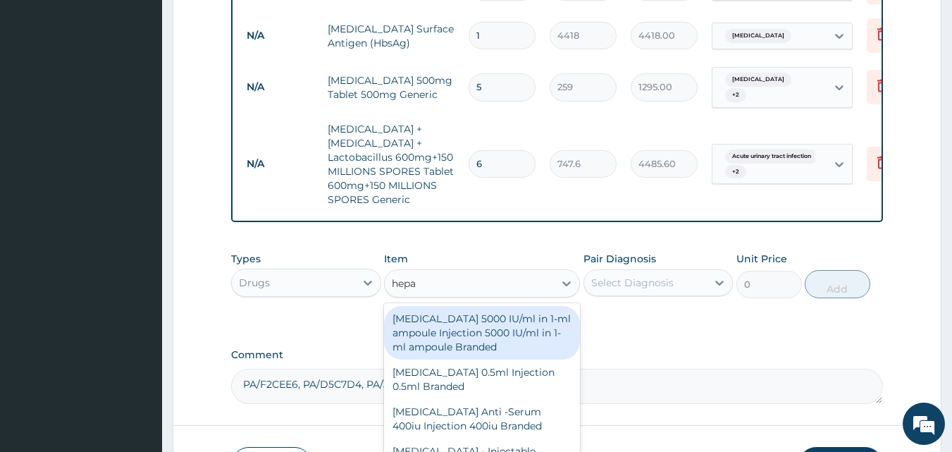
type input "hepat"
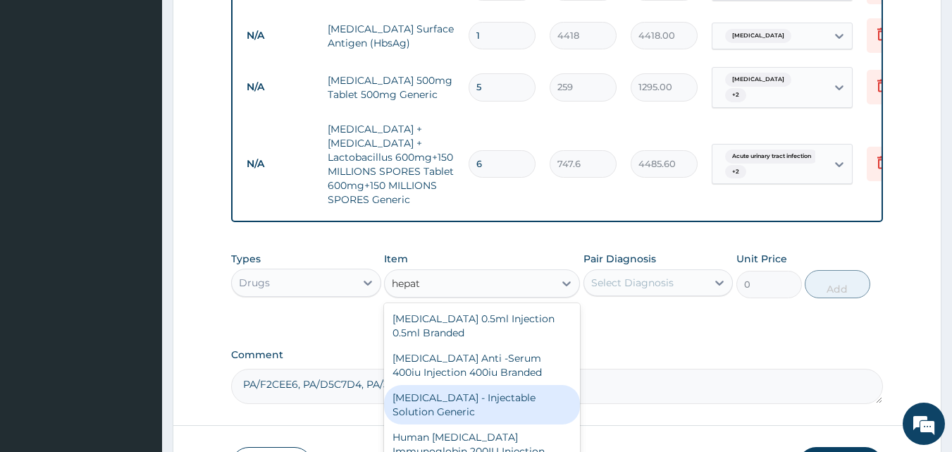
click at [509, 400] on div "Hepatitis B Vaccine - Injectable Solution Generic" at bounding box center [482, 404] width 196 height 39
type input "3500"
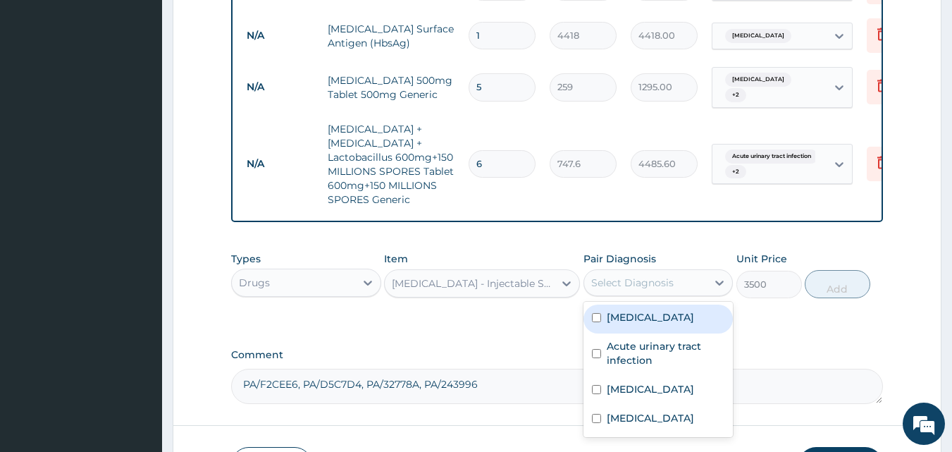
click at [649, 280] on div "Select Diagnosis" at bounding box center [632, 282] width 82 height 14
click at [654, 325] on div "Viral hepatitis" at bounding box center [658, 318] width 150 height 29
checkbox input "true"
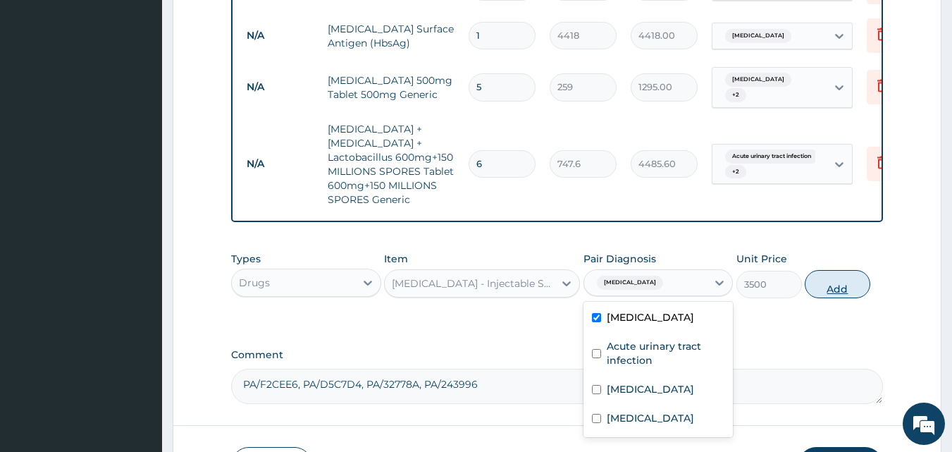
click at [830, 284] on button "Add" at bounding box center [837, 284] width 66 height 28
type input "0"
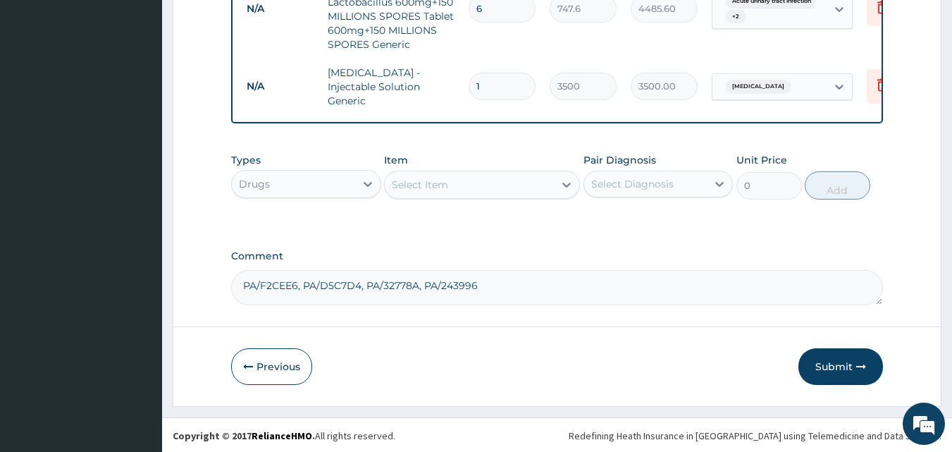
drag, startPoint x: 843, startPoint y: 367, endPoint x: 490, endPoint y: 417, distance: 355.8
click at [842, 368] on button "Submit" at bounding box center [840, 366] width 85 height 37
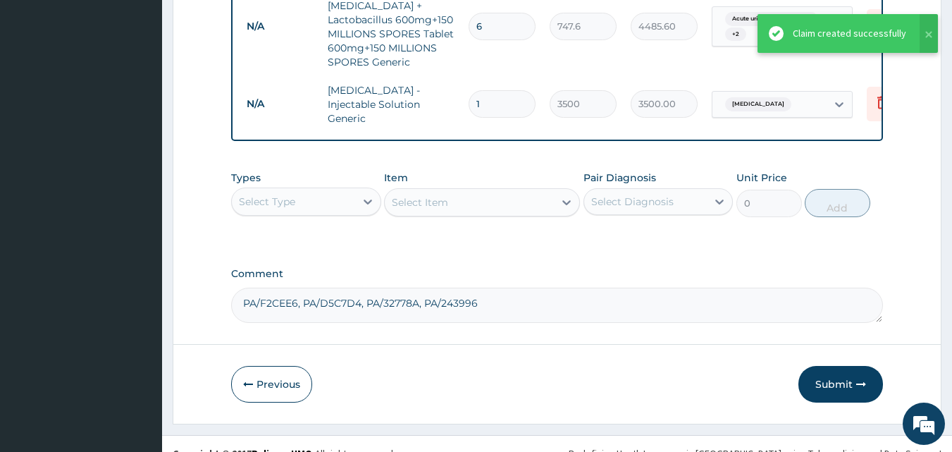
scroll to position [646, 0]
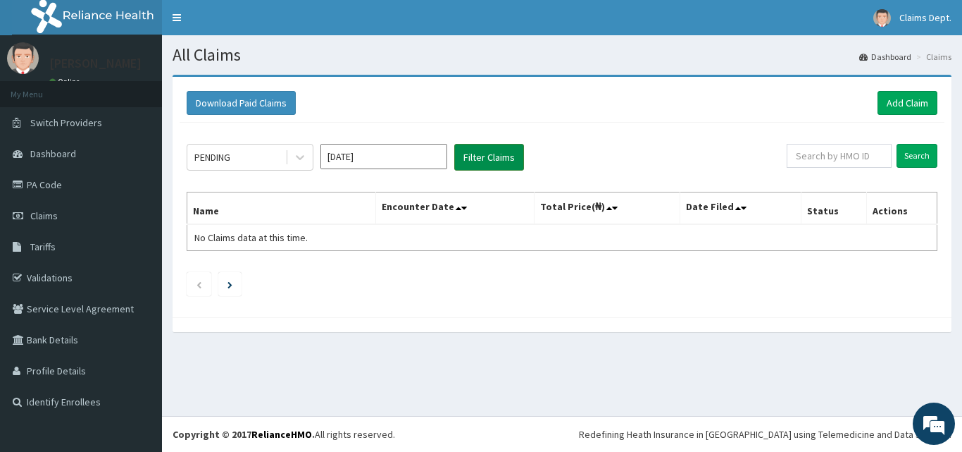
click at [480, 154] on button "Filter Claims" at bounding box center [489, 157] width 70 height 27
click at [363, 164] on input "Jul 2025" at bounding box center [384, 156] width 127 height 25
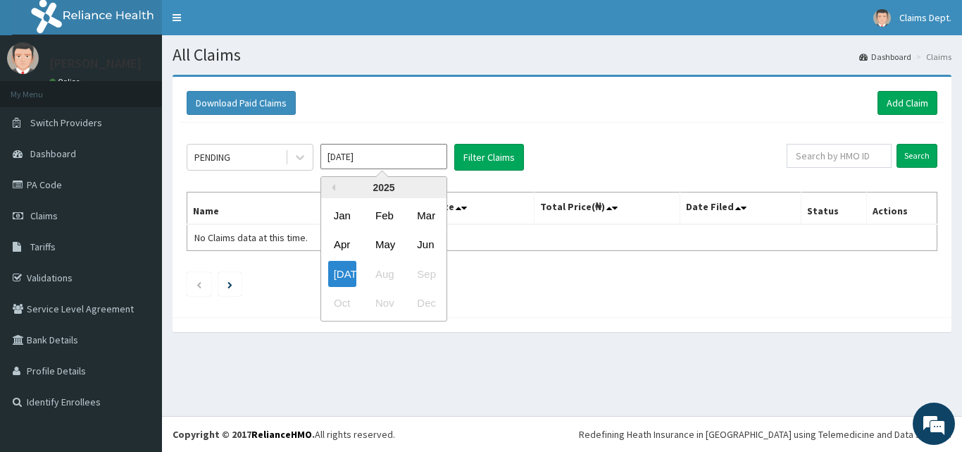
click at [441, 235] on div "Apr May Jun" at bounding box center [383, 244] width 125 height 29
click at [423, 242] on div "Jun" at bounding box center [425, 245] width 28 height 26
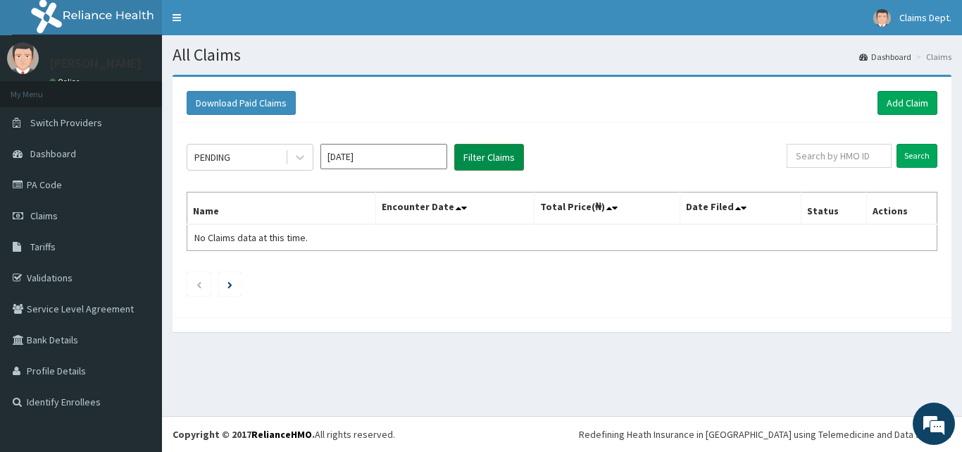
click at [485, 151] on button "Filter Claims" at bounding box center [489, 157] width 70 height 27
click at [395, 161] on input "May 2025" at bounding box center [384, 156] width 127 height 25
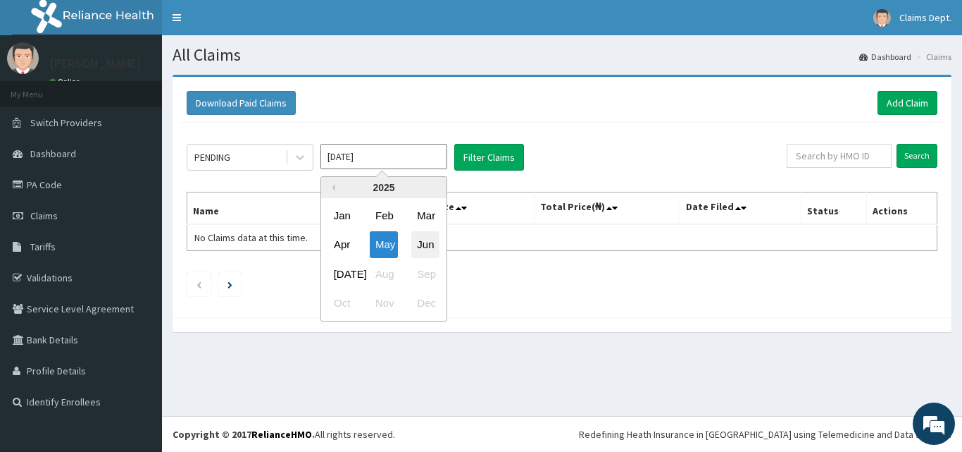
click at [430, 238] on div "Jun" at bounding box center [425, 245] width 28 height 26
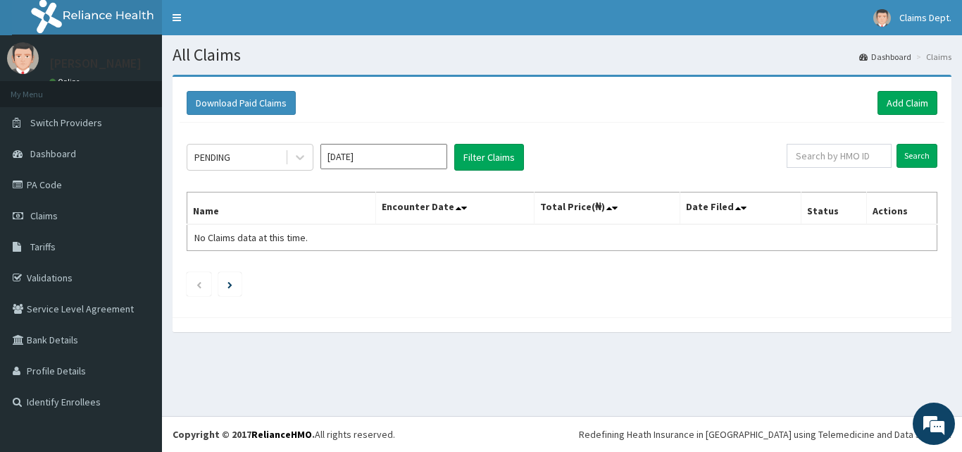
drag, startPoint x: 362, startPoint y: 154, endPoint x: 379, endPoint y: 169, distance: 22.5
click at [364, 156] on input "May 2025" at bounding box center [384, 156] width 127 height 25
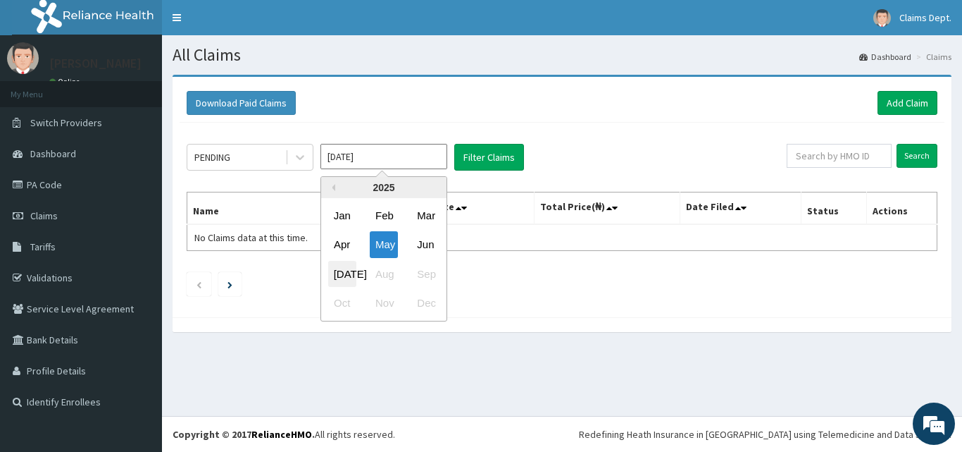
click at [344, 268] on div "Jul" at bounding box center [342, 274] width 28 height 26
type input "Jun 2025"
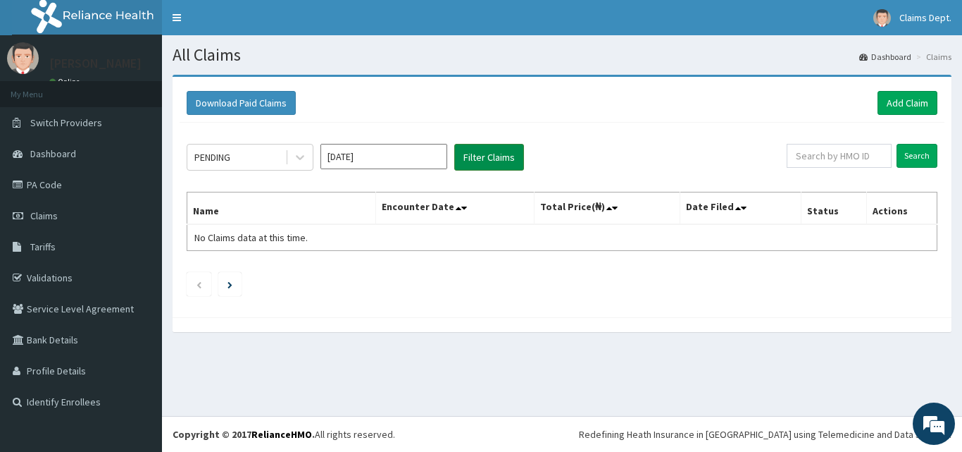
click at [502, 147] on button "Filter Claims" at bounding box center [489, 157] width 70 height 27
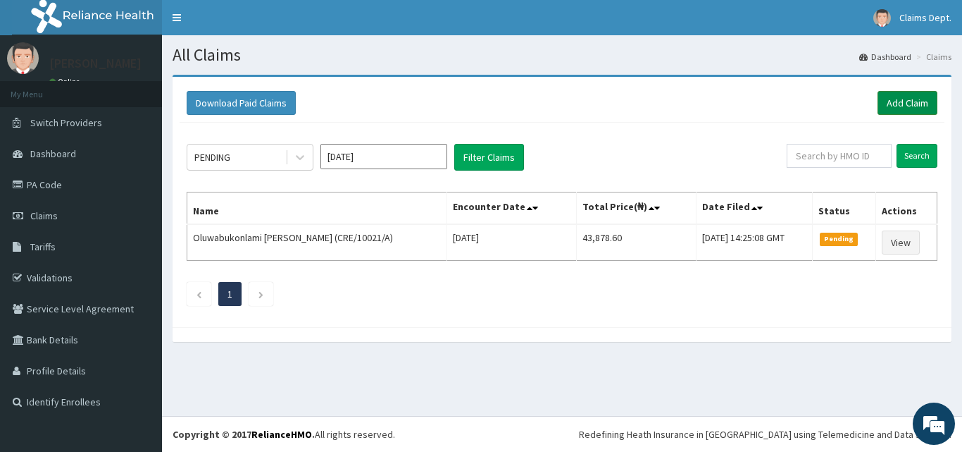
click at [893, 98] on link "Add Claim" at bounding box center [908, 103] width 60 height 24
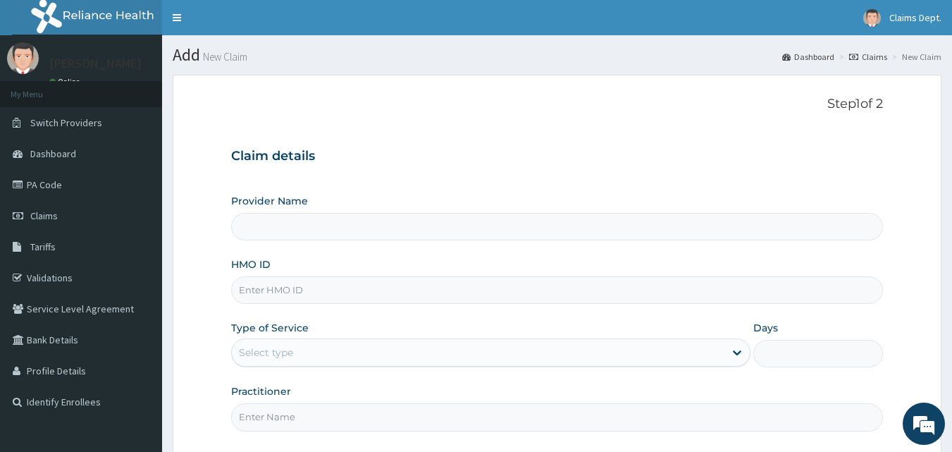
type input "The [GEOGRAPHIC_DATA]"
drag, startPoint x: 78, startPoint y: 213, endPoint x: 400, endPoint y: 254, distance: 324.5
click at [79, 213] on link "Claims" at bounding box center [81, 215] width 162 height 31
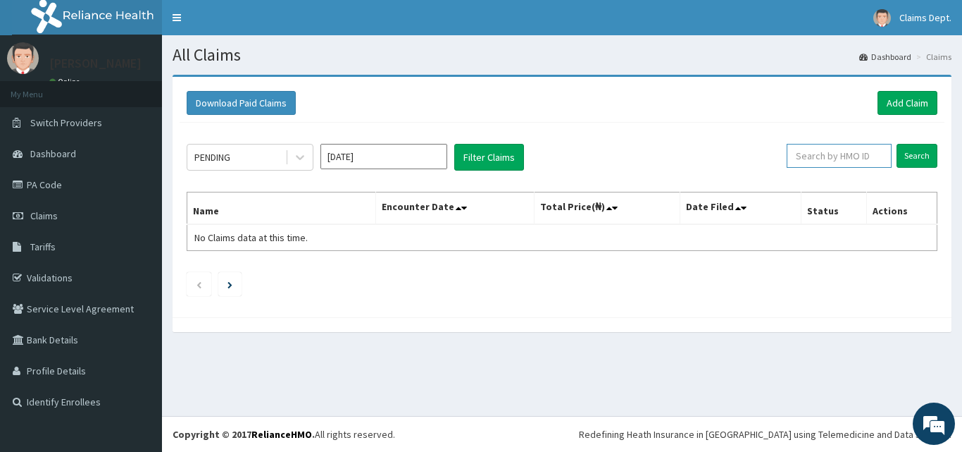
click at [853, 158] on input "text" at bounding box center [839, 156] width 105 height 24
paste input "CRE/10021/A"
type input "CRE/10021/A"
click at [919, 144] on input "Search" at bounding box center [917, 156] width 41 height 24
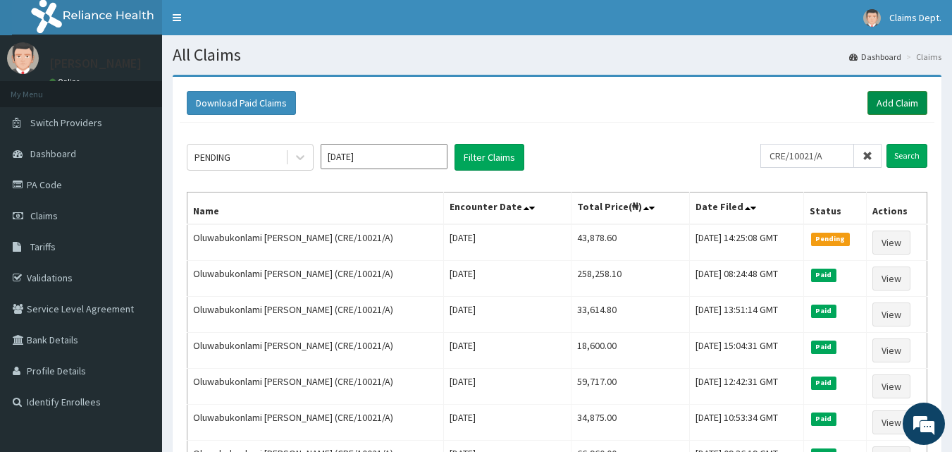
click at [902, 98] on link "Add Claim" at bounding box center [897, 103] width 60 height 24
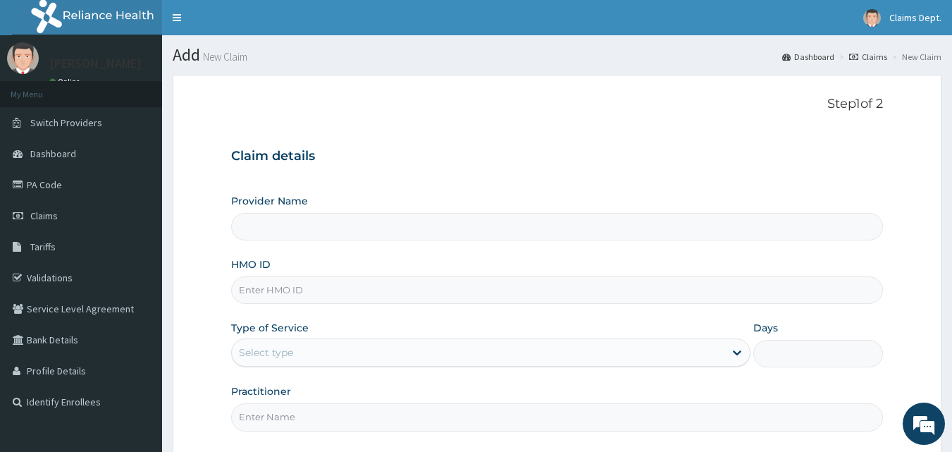
type input "The [GEOGRAPHIC_DATA]"
click at [323, 295] on input "HMO ID" at bounding box center [557, 289] width 652 height 27
paste input "ARM/10201/E"
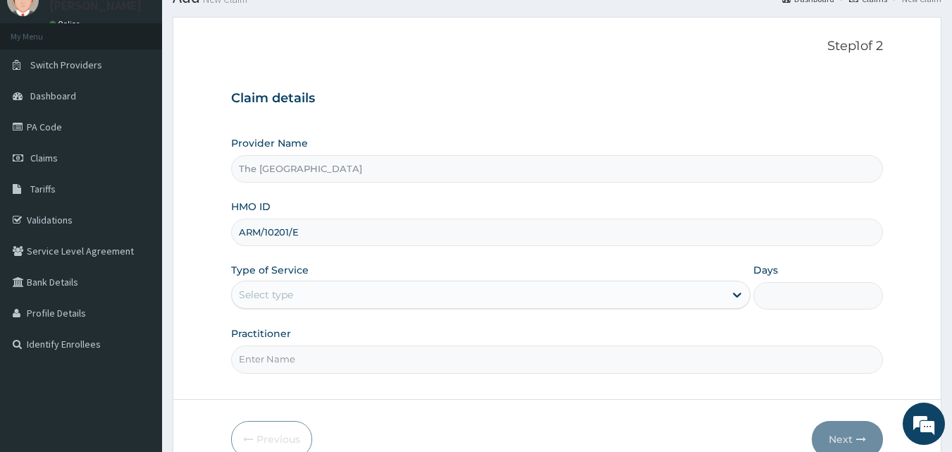
scroll to position [132, 0]
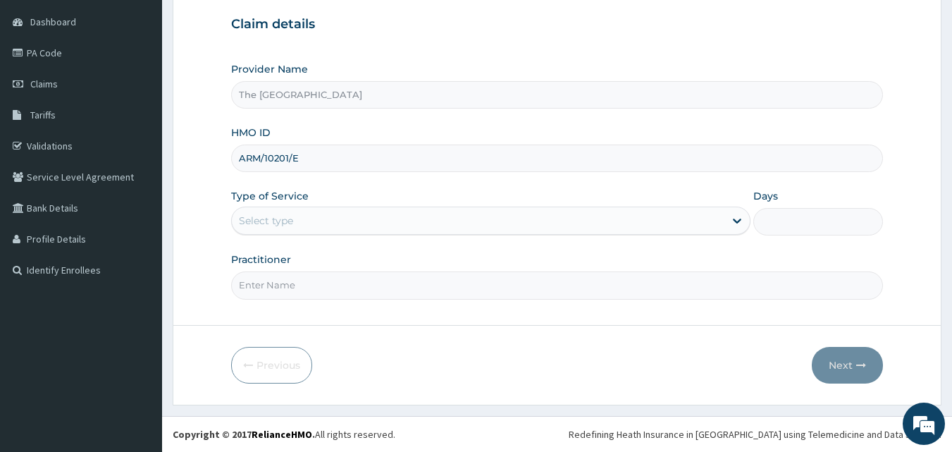
type input "ARM/10201/E"
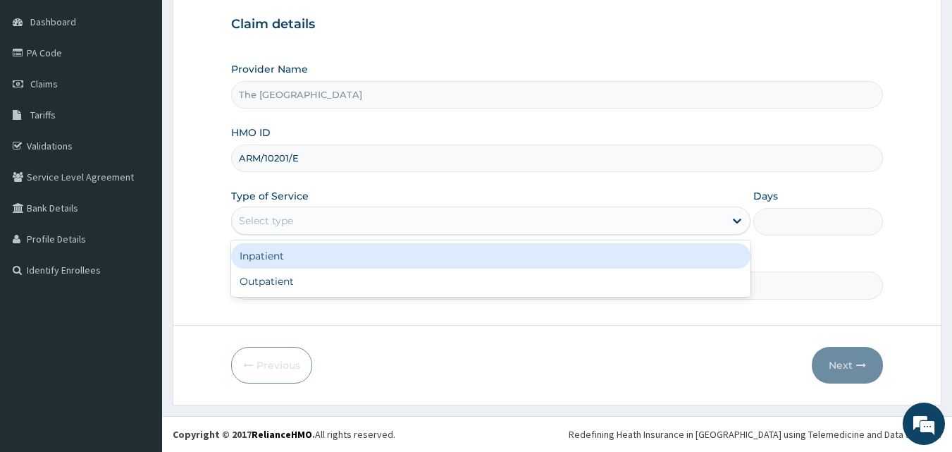
drag, startPoint x: 316, startPoint y: 214, endPoint x: 309, endPoint y: 247, distance: 33.2
click at [316, 215] on div "Select type" at bounding box center [478, 220] width 492 height 23
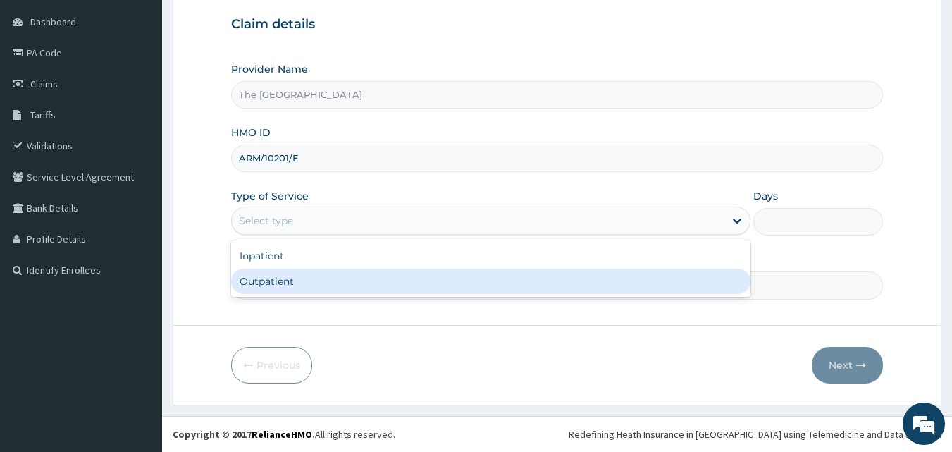
click at [304, 280] on div "Outpatient" at bounding box center [490, 280] width 519 height 25
type input "1"
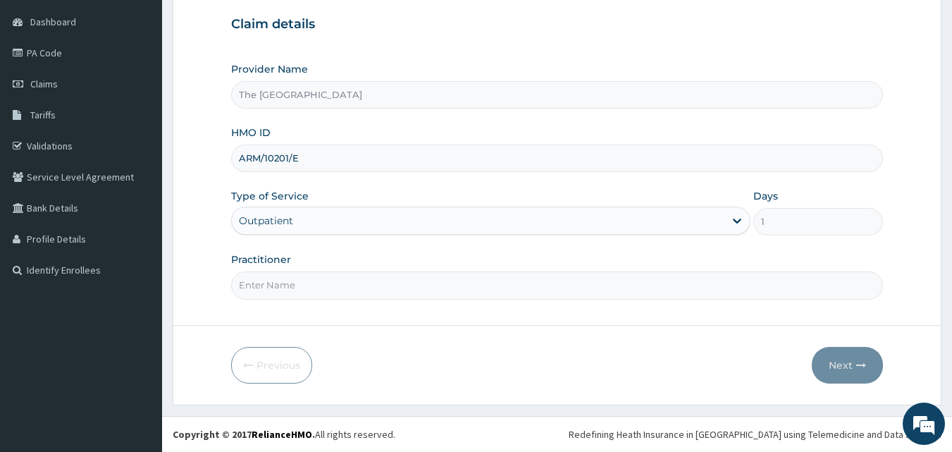
click at [304, 278] on input "Practitioner" at bounding box center [557, 284] width 652 height 27
type input "doctor"
click at [853, 352] on button "Next" at bounding box center [847, 365] width 71 height 37
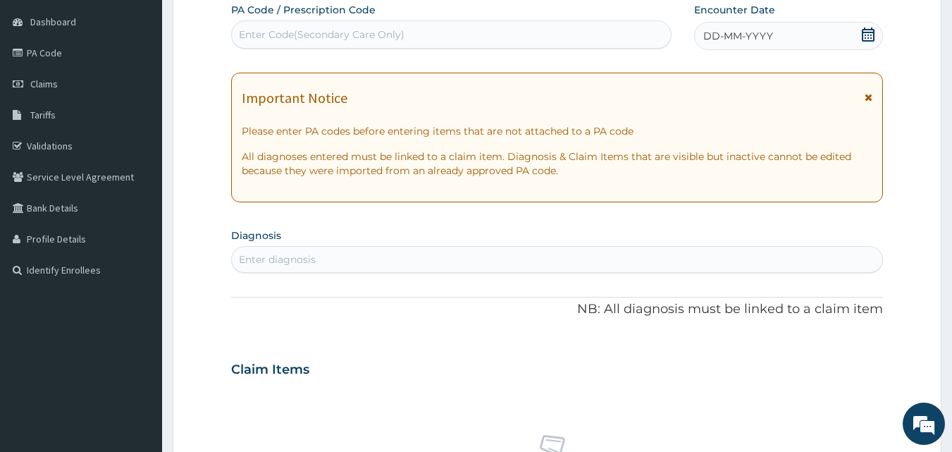
click at [863, 32] on icon at bounding box center [868, 34] width 13 height 14
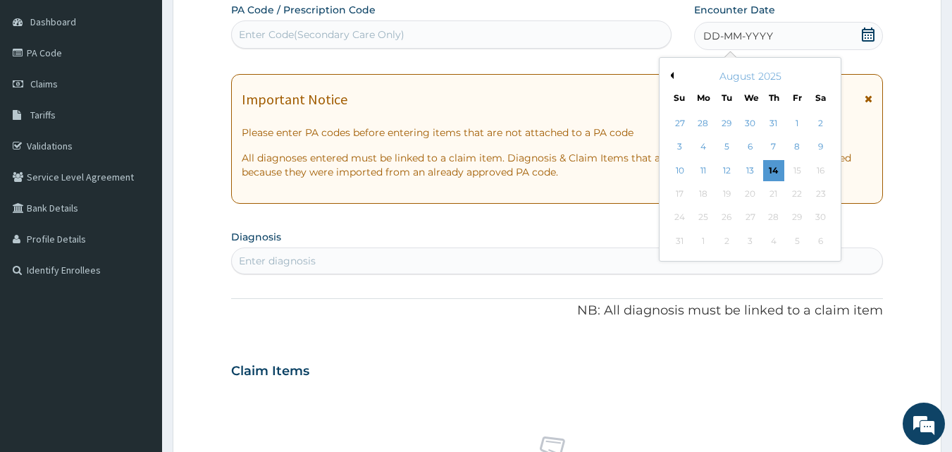
click at [671, 75] on button "Previous Month" at bounding box center [669, 75] width 7 height 7
click at [777, 119] on div "3" at bounding box center [773, 123] width 21 height 21
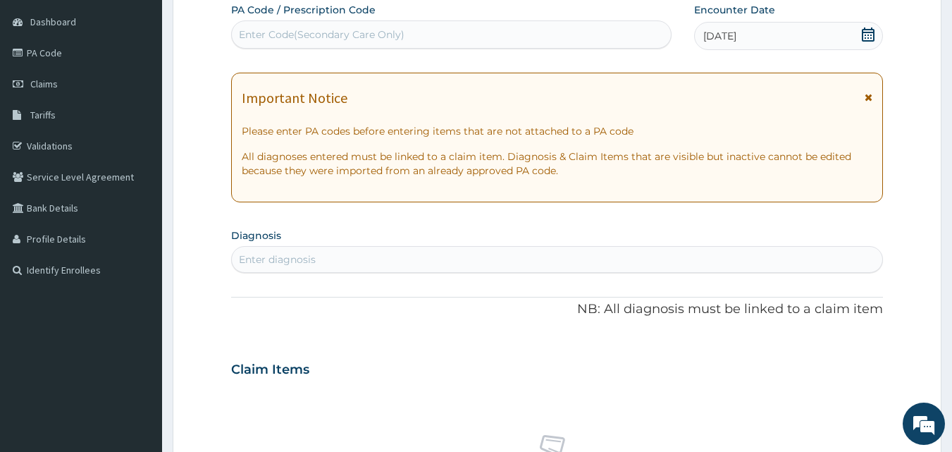
click at [339, 252] on div "Enter diagnosis" at bounding box center [557, 259] width 651 height 23
type input "upper res"
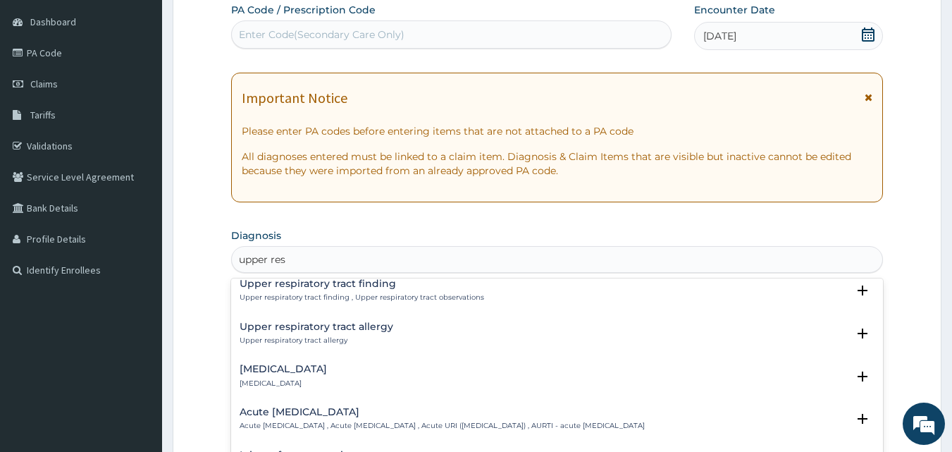
scroll to position [70, 0]
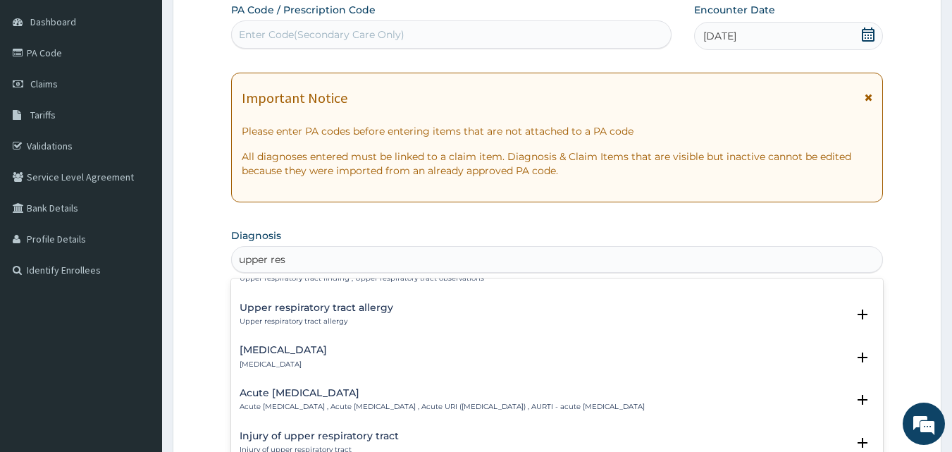
click at [318, 389] on h4 "Acute [MEDICAL_DATA]" at bounding box center [442, 392] width 405 height 11
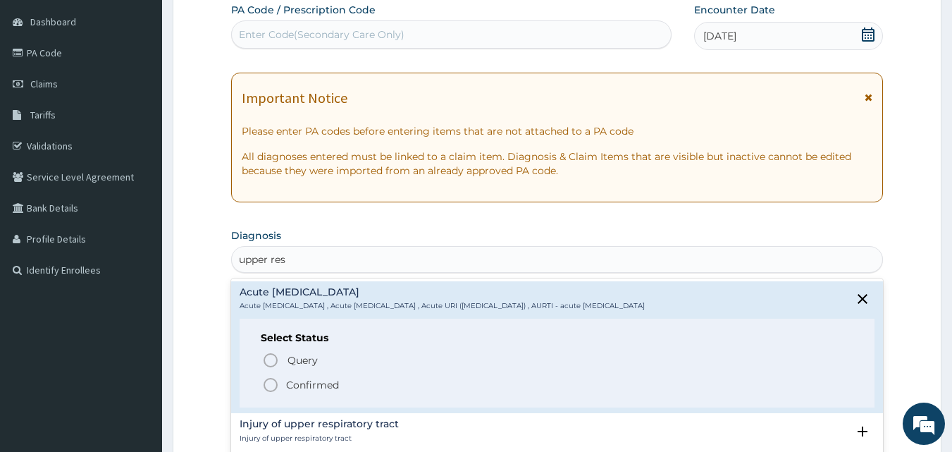
scroll to position [211, 0]
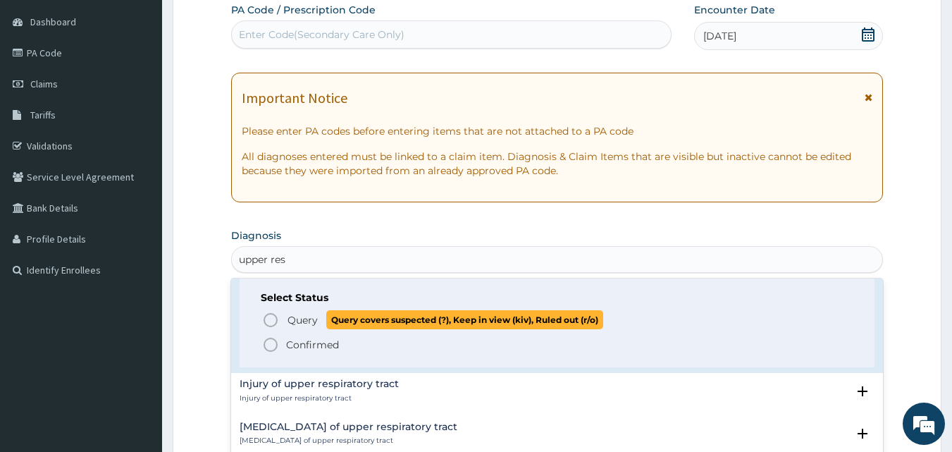
click at [308, 317] on span "Query" at bounding box center [302, 320] width 30 height 14
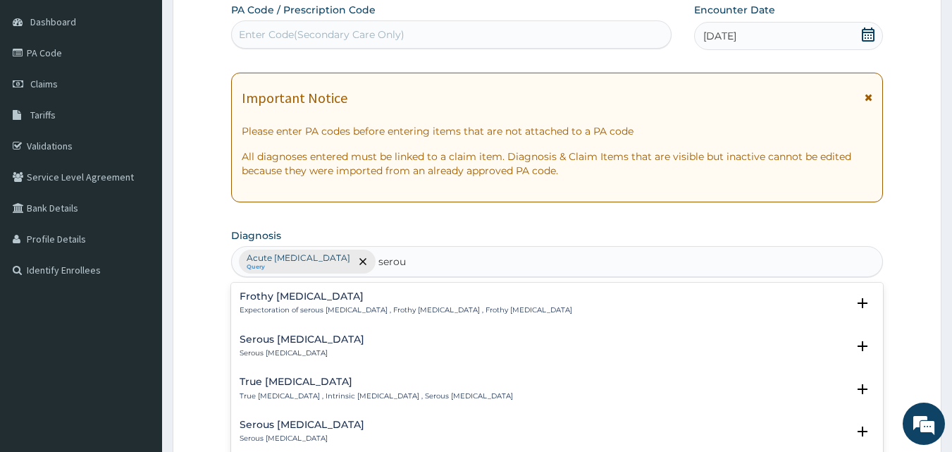
type input "serous"
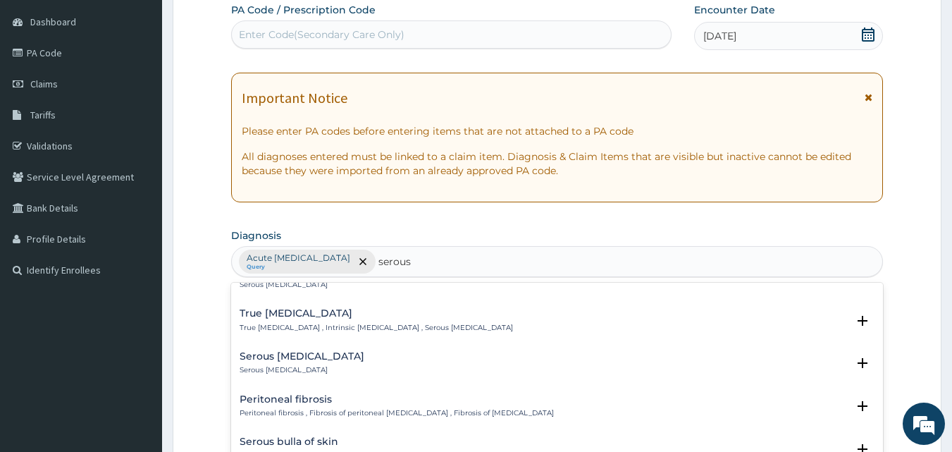
scroll to position [141, 0]
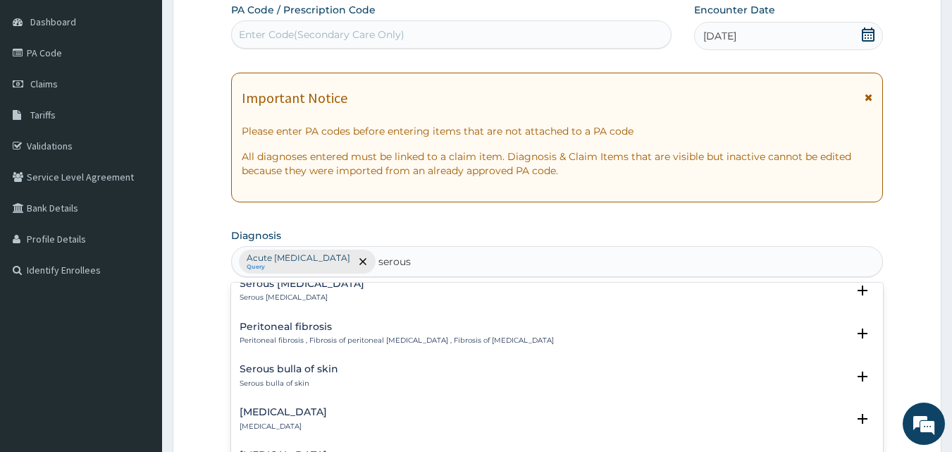
click at [292, 289] on h4 "Serous [MEDICAL_DATA]" at bounding box center [302, 283] width 125 height 11
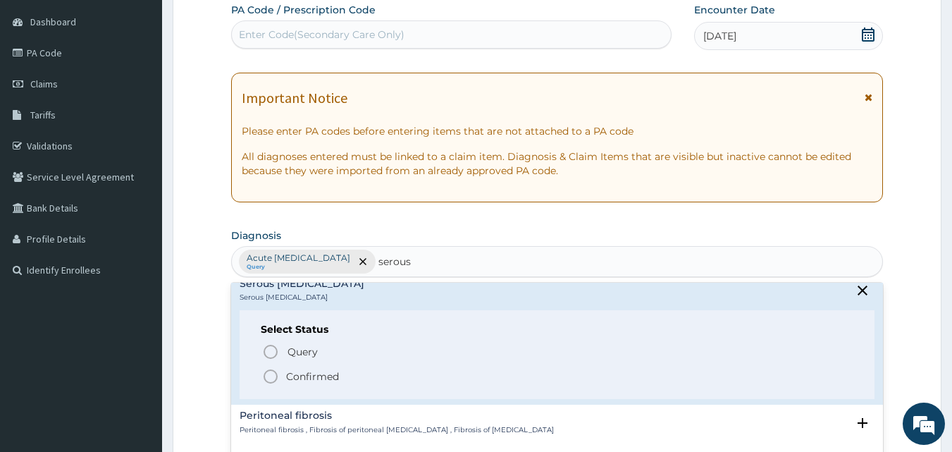
click at [320, 372] on p "Confirmed" at bounding box center [312, 376] width 53 height 14
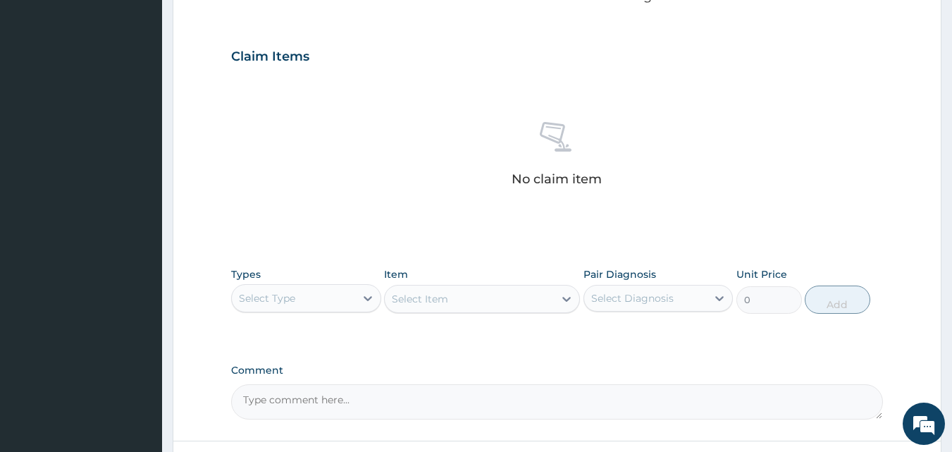
scroll to position [554, 0]
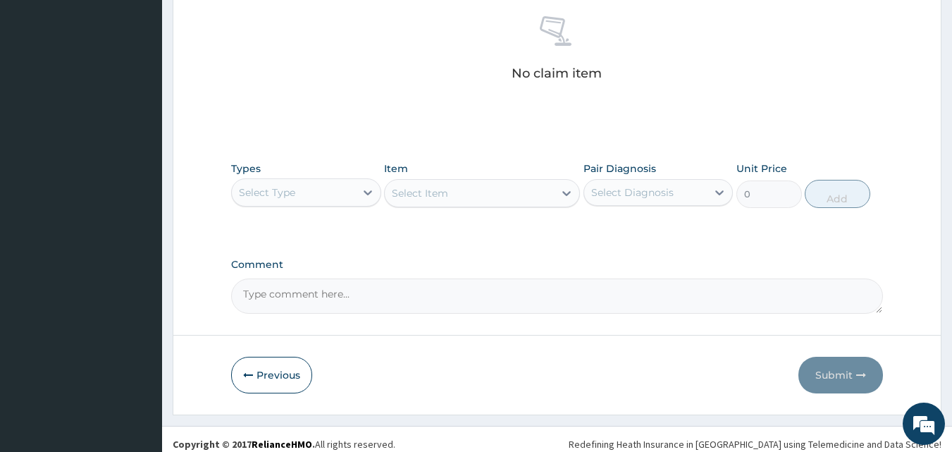
click at [337, 310] on textarea "Comment" at bounding box center [557, 295] width 652 height 35
paste textarea "PA/5C5C4B"
type textarea "PA/5C5C4B"
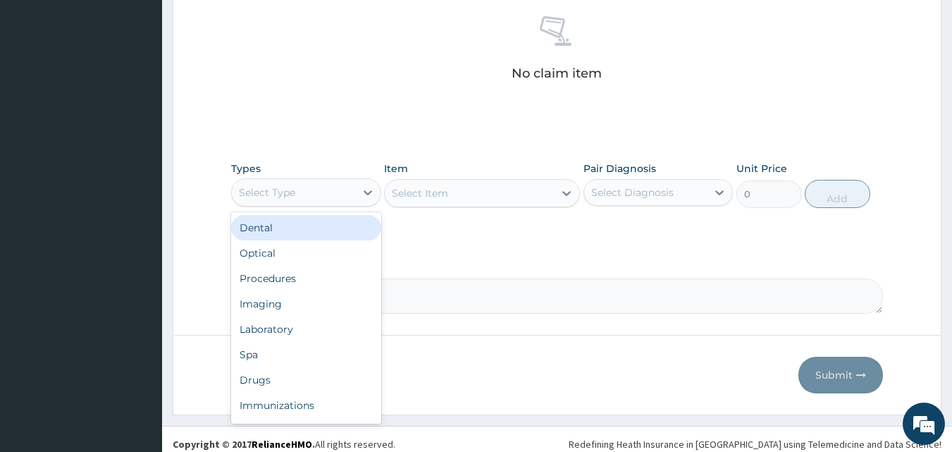
click at [321, 196] on div "Select Type" at bounding box center [293, 192] width 123 height 23
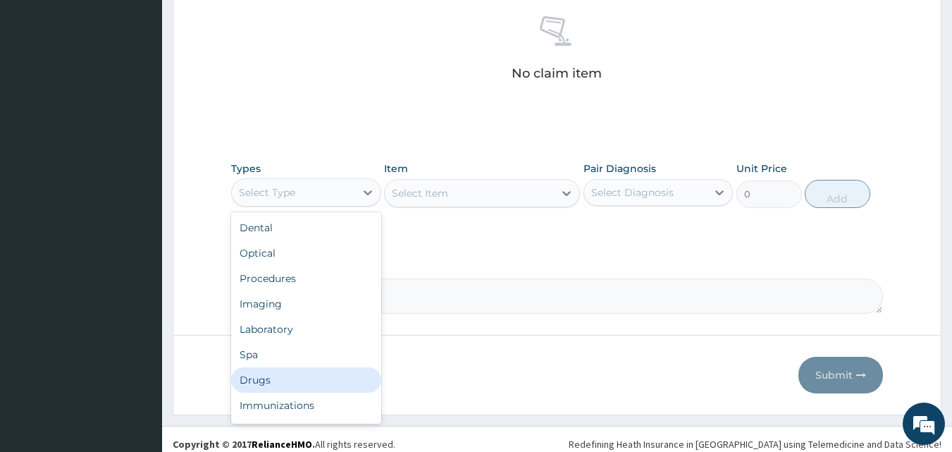
drag, startPoint x: 302, startPoint y: 371, endPoint x: 402, endPoint y: 309, distance: 117.3
click at [301, 371] on div "Drugs" at bounding box center [306, 379] width 150 height 25
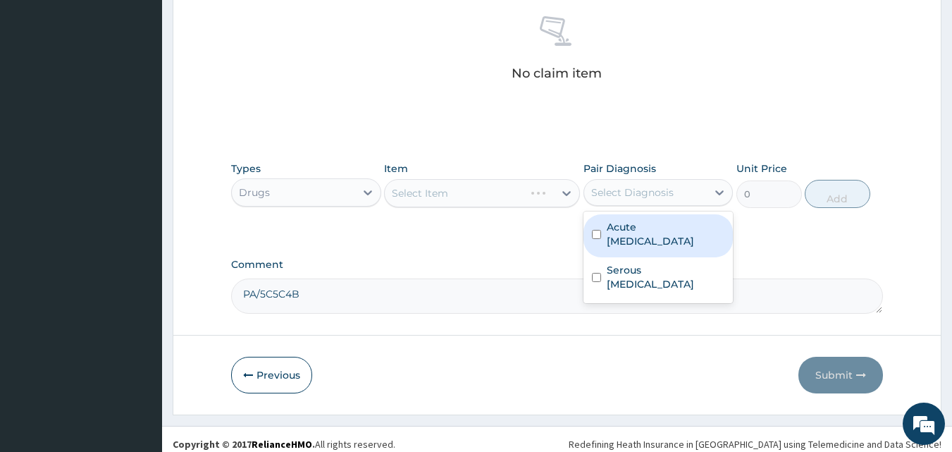
drag, startPoint x: 676, startPoint y: 189, endPoint x: 662, endPoint y: 227, distance: 40.6
click at [676, 189] on div "Select Diagnosis" at bounding box center [645, 192] width 123 height 23
click at [659, 242] on label "Acute [MEDICAL_DATA]" at bounding box center [666, 234] width 118 height 28
checkbox input "true"
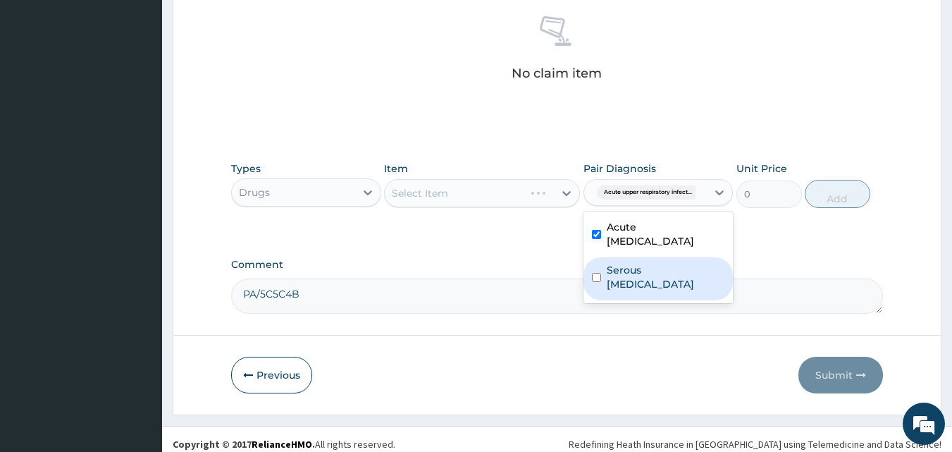
drag, startPoint x: 659, startPoint y: 268, endPoint x: 661, endPoint y: 256, distance: 12.2
click at [659, 267] on label "Serous [MEDICAL_DATA]" at bounding box center [666, 277] width 118 height 28
checkbox input "true"
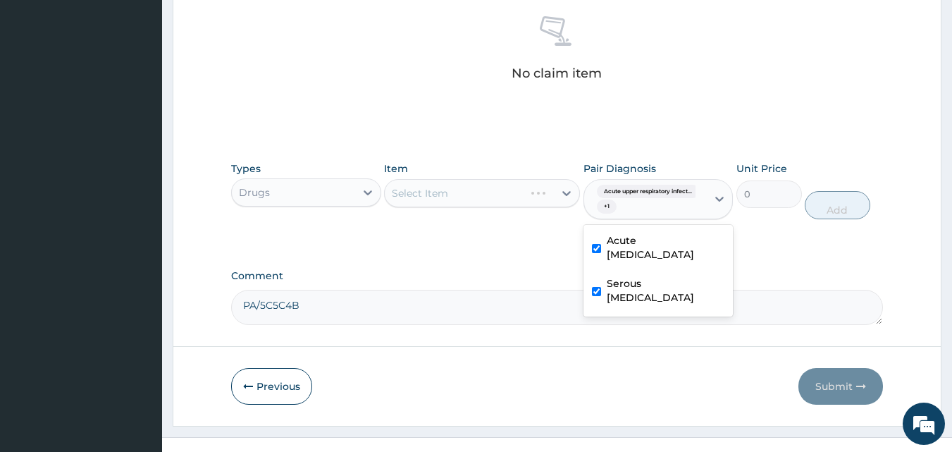
click at [664, 244] on label "Acute [MEDICAL_DATA]" at bounding box center [666, 247] width 118 height 28
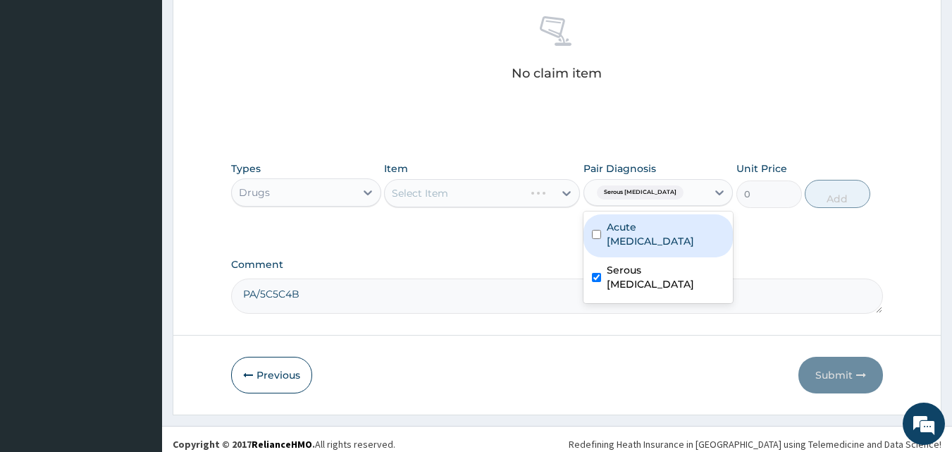
click at [663, 247] on label "Acute [MEDICAL_DATA]" at bounding box center [666, 234] width 118 height 28
checkbox input "true"
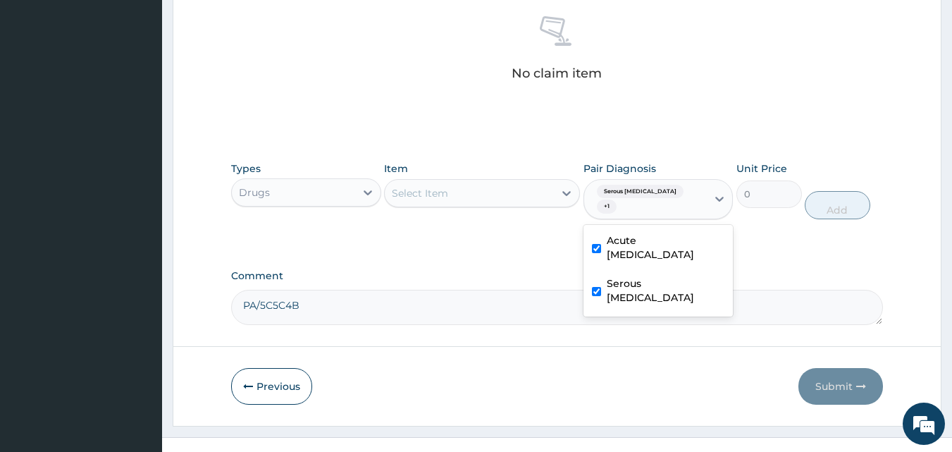
click at [538, 198] on div "Select Item" at bounding box center [469, 193] width 169 height 23
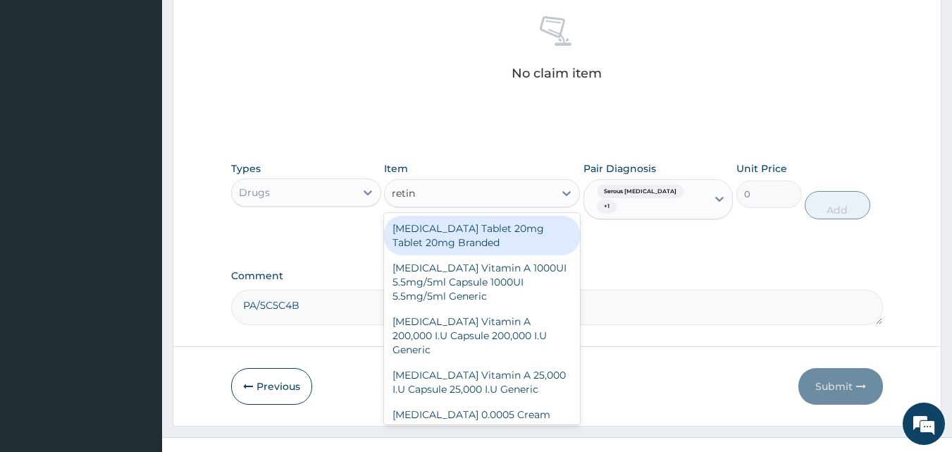
type input "retino"
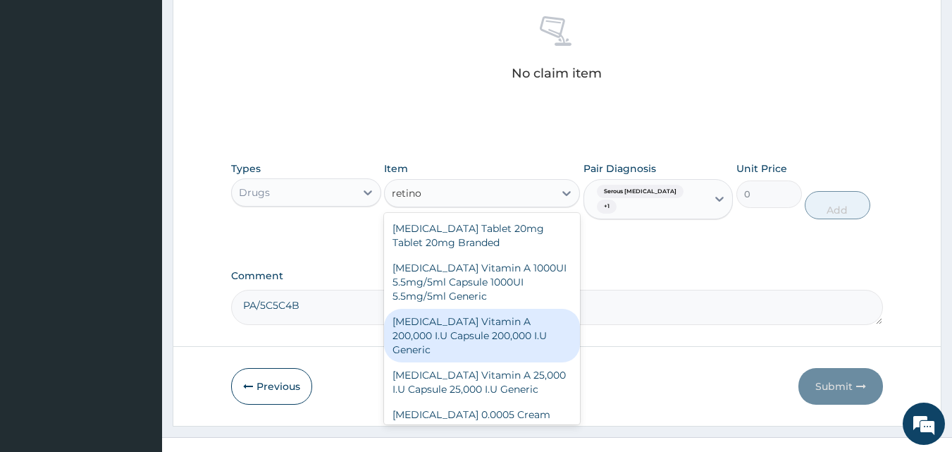
click at [521, 325] on div "[MEDICAL_DATA] Vitamin A 200,000 I.U Capsule 200,000 I.U Generic" at bounding box center [482, 336] width 196 height 54
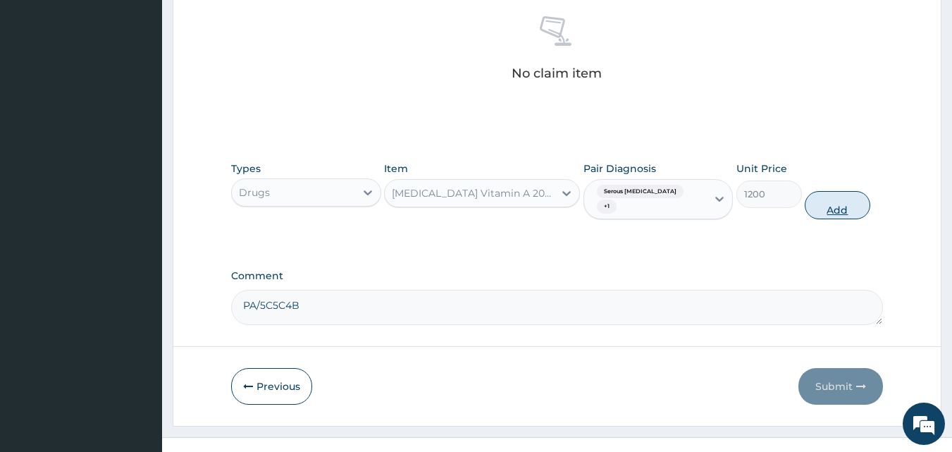
click at [854, 197] on button "Add" at bounding box center [837, 205] width 66 height 28
type input "0"
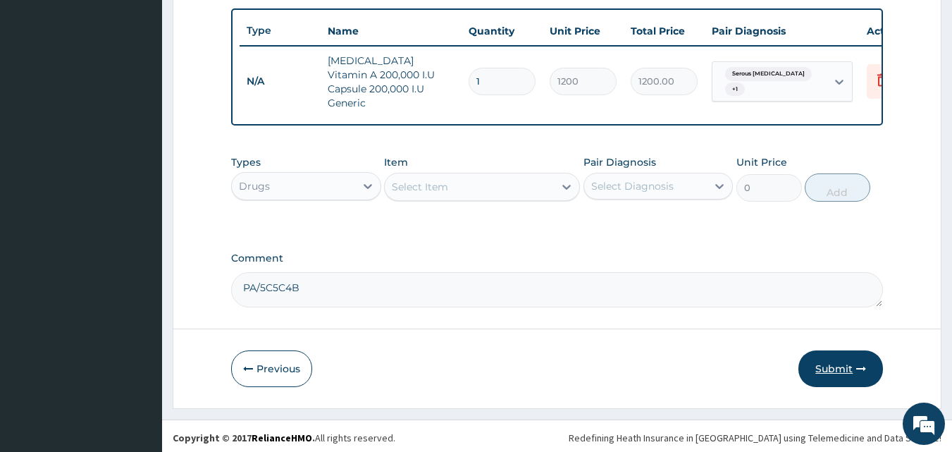
click at [843, 363] on button "Submit" at bounding box center [840, 368] width 85 height 37
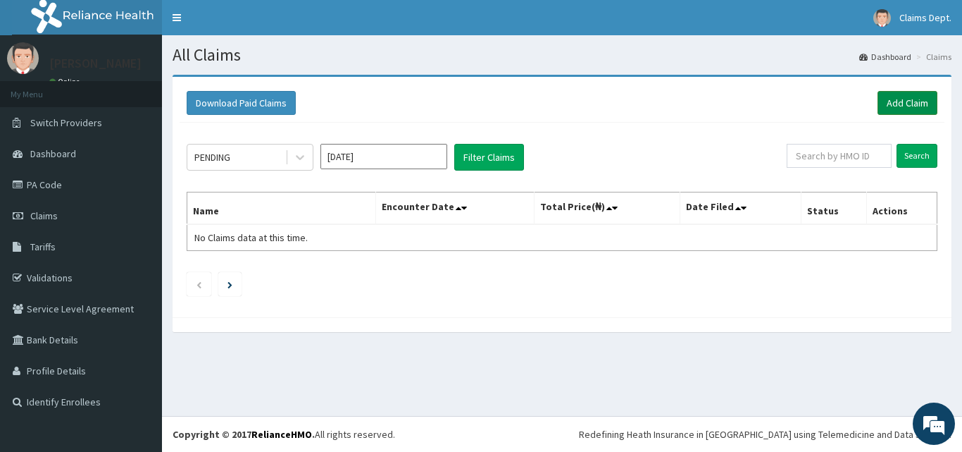
click at [895, 99] on link "Add Claim" at bounding box center [908, 103] width 60 height 24
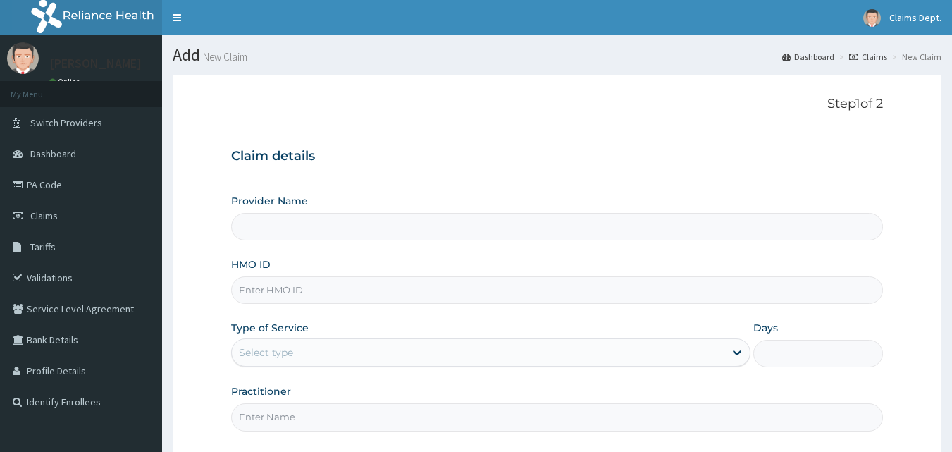
click at [323, 290] on input "HMO ID" at bounding box center [557, 289] width 652 height 27
type input "PPD/10003/B"
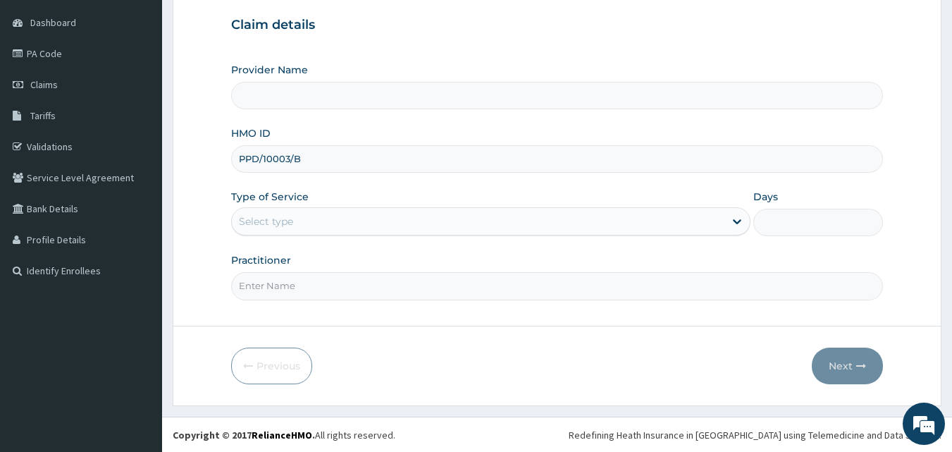
scroll to position [132, 0]
type input "The Limi Hospital"
type input "PPD/10003/B"
click at [306, 220] on div "Select type" at bounding box center [478, 220] width 492 height 23
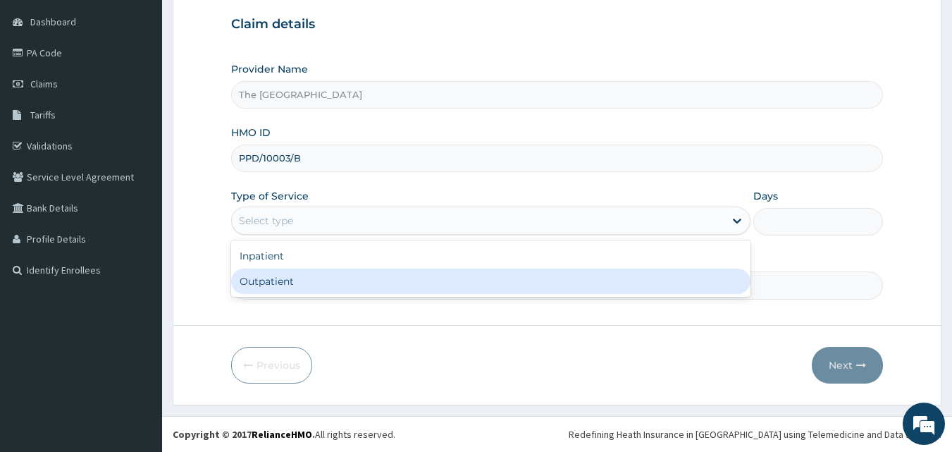
click at [302, 283] on div "Outpatient" at bounding box center [490, 280] width 519 height 25
type input "1"
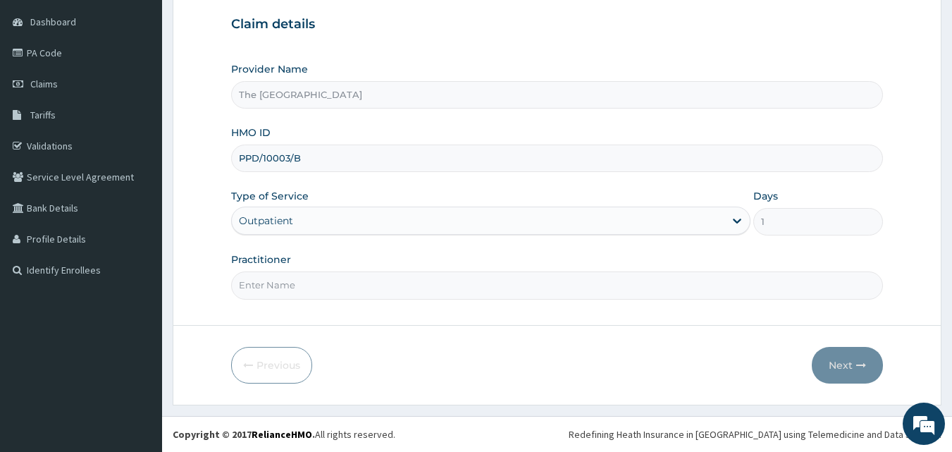
click at [302, 280] on input "Practitioner" at bounding box center [557, 284] width 652 height 27
type input "doctor"
click at [831, 360] on button "Next" at bounding box center [847, 365] width 71 height 37
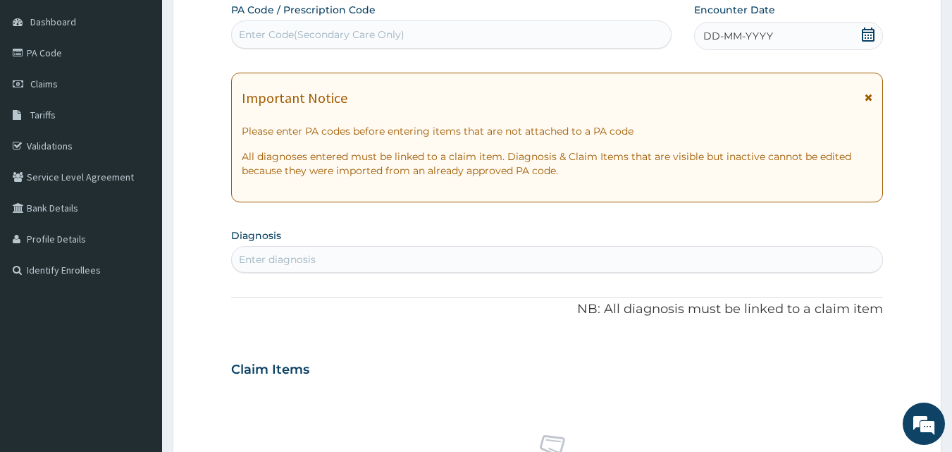
scroll to position [0, 0]
click at [868, 36] on icon at bounding box center [868, 34] width 14 height 14
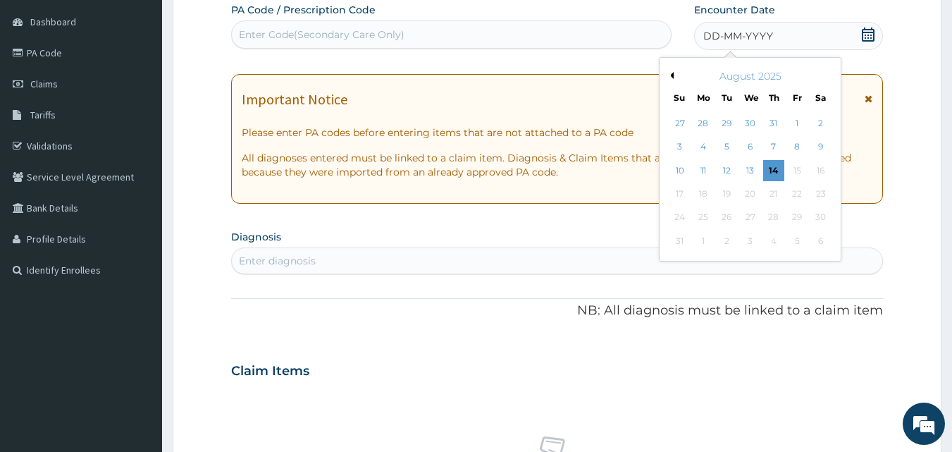
click at [676, 74] on div "August 2025" at bounding box center [750, 76] width 170 height 14
click at [673, 74] on button "Previous Month" at bounding box center [669, 75] width 7 height 7
click at [774, 120] on div "3" at bounding box center [773, 123] width 21 height 21
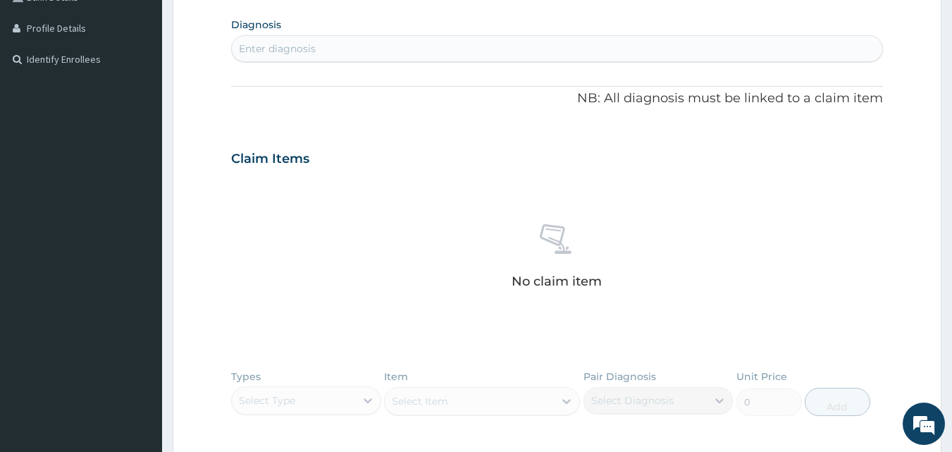
scroll to position [343, 0]
click at [296, 52] on div "Enter diagnosis" at bounding box center [277, 48] width 77 height 14
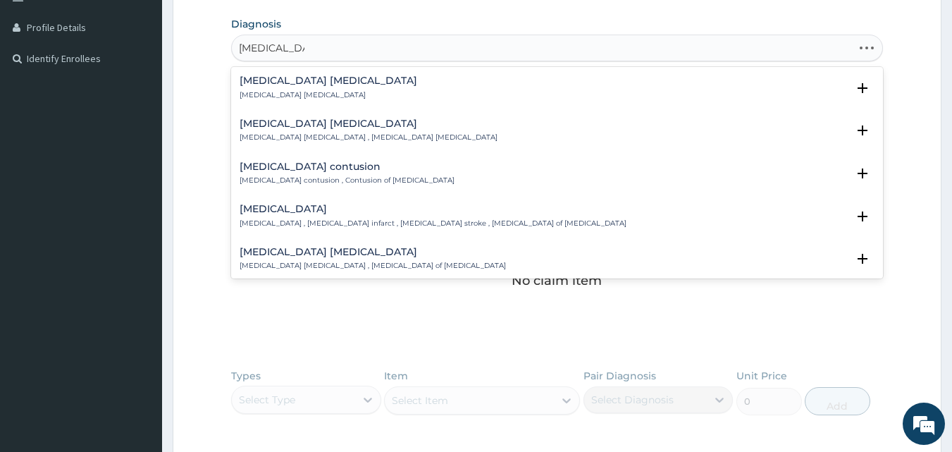
type input "brain stem str"
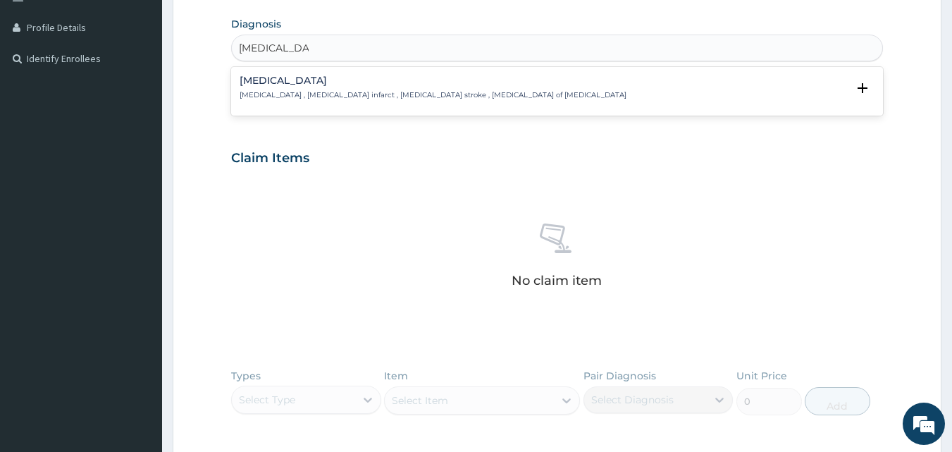
click at [299, 87] on div "Brain stem infarction Brain stem infarction , Brain stem infarct , Brain stem s…" at bounding box center [433, 87] width 387 height 25
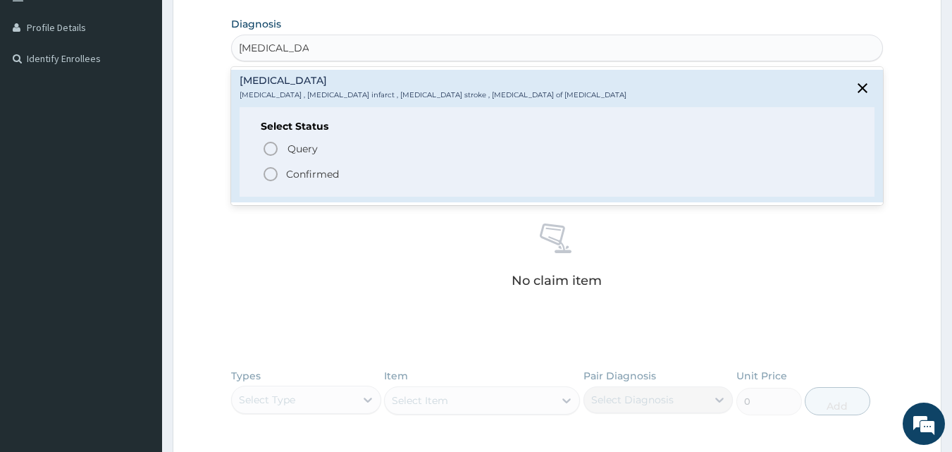
click at [292, 174] on p "Confirmed" at bounding box center [312, 174] width 53 height 14
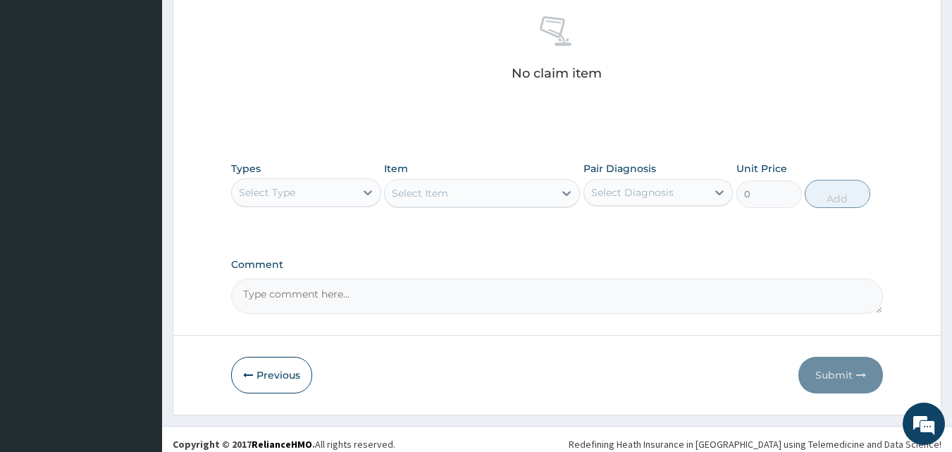
scroll to position [564, 0]
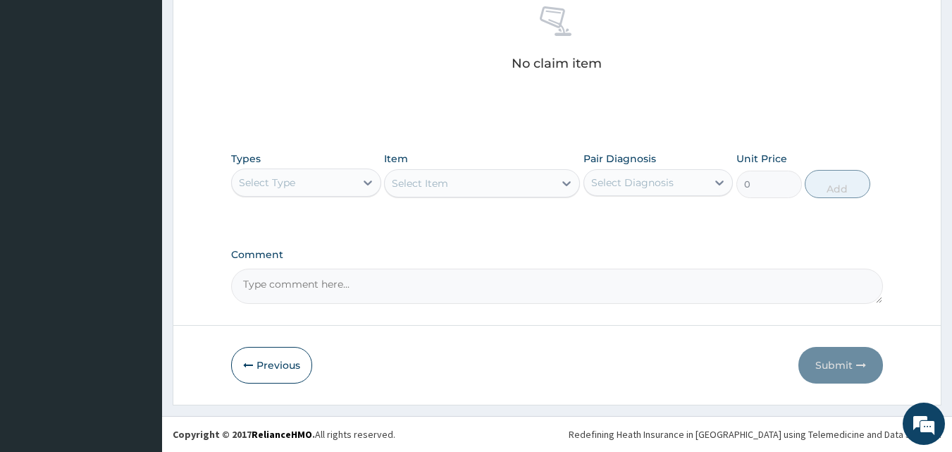
click at [285, 187] on div "Select Type" at bounding box center [267, 182] width 56 height 14
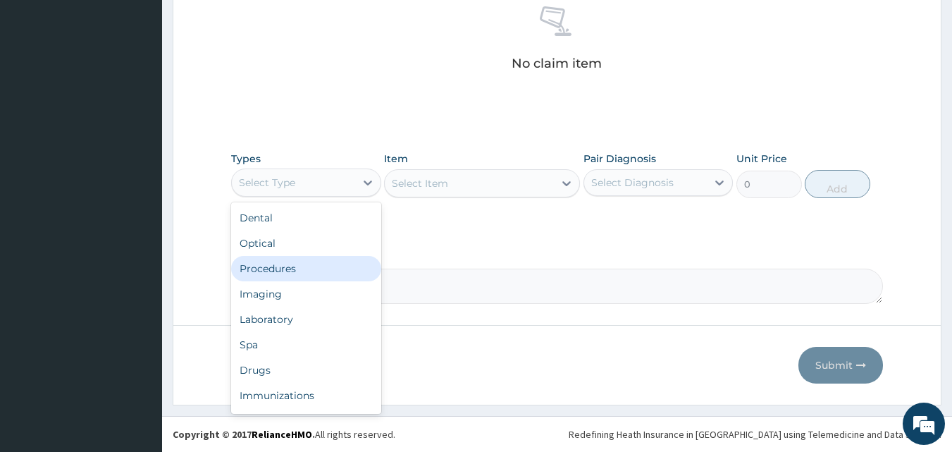
click at [323, 264] on div "Procedures" at bounding box center [306, 268] width 150 height 25
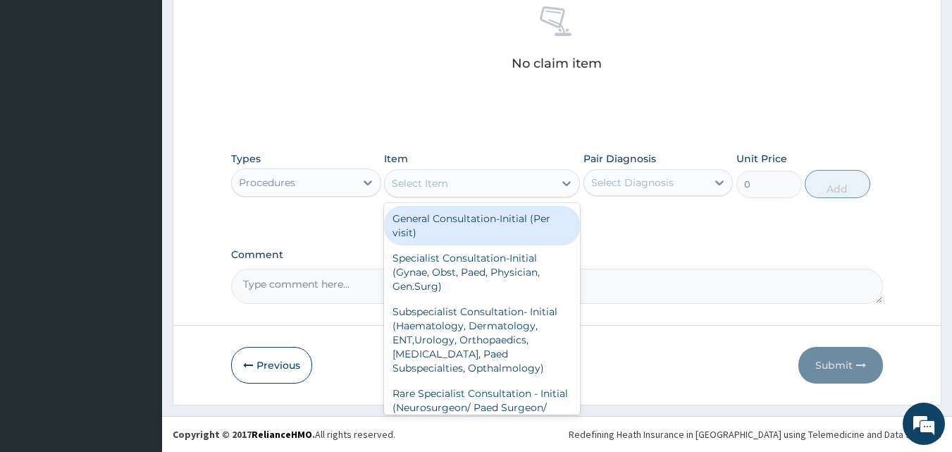
click at [480, 170] on div "Select Item" at bounding box center [482, 183] width 196 height 28
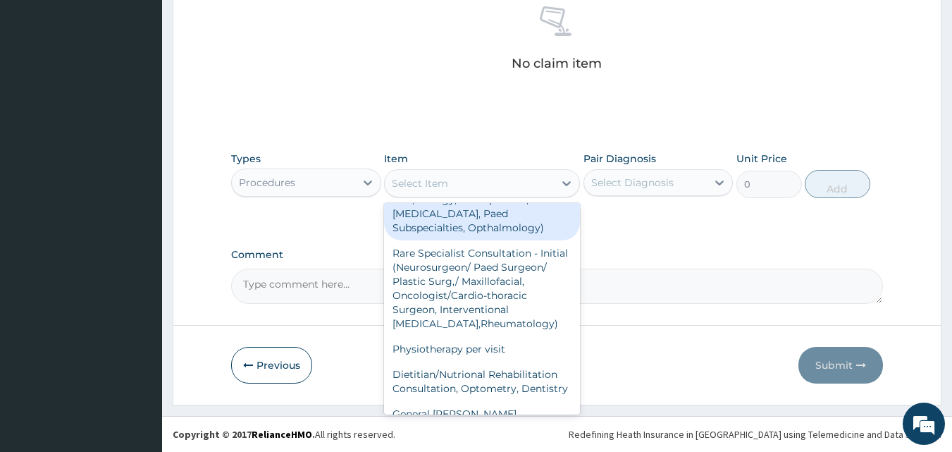
scroll to position [141, 0]
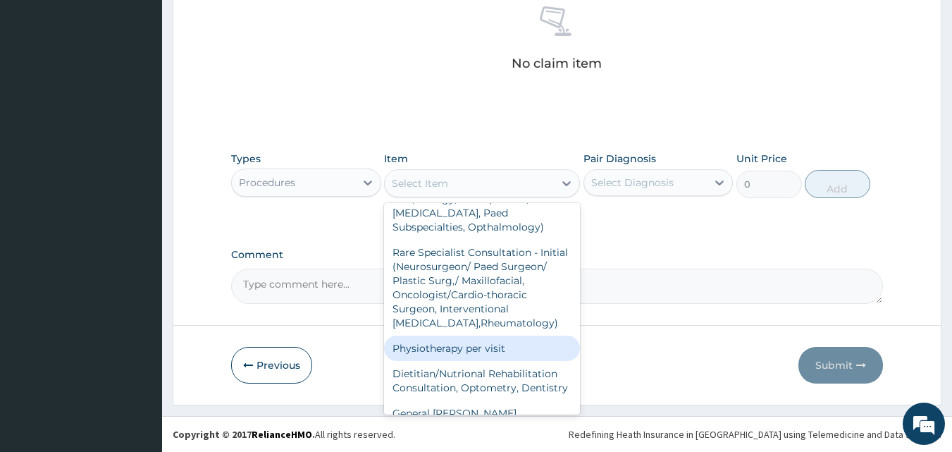
click at [478, 349] on div "Physiotherapy per visit" at bounding box center [482, 347] width 196 height 25
type input "18600"
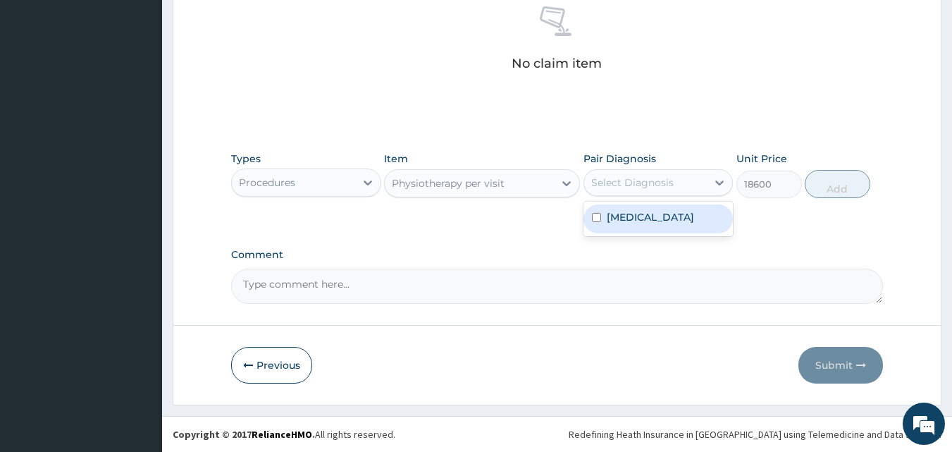
click at [706, 185] on div "Select Diagnosis" at bounding box center [645, 182] width 123 height 23
click at [683, 224] on div "[MEDICAL_DATA]" at bounding box center [658, 218] width 150 height 29
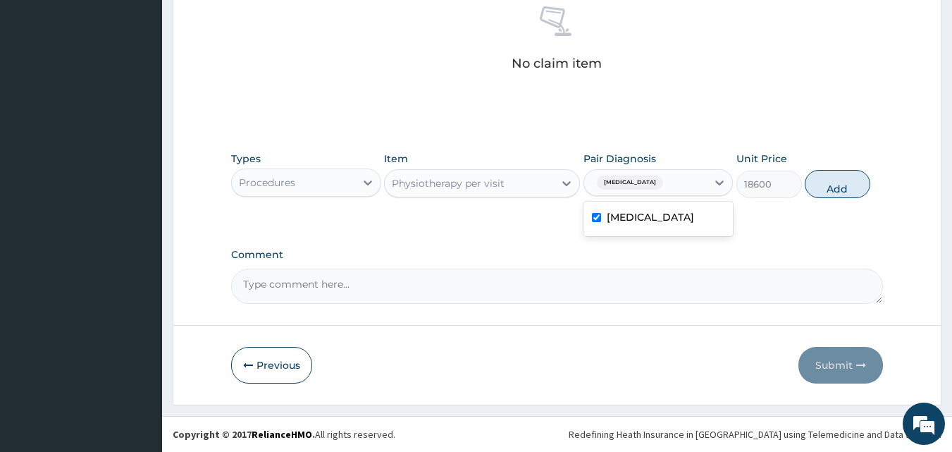
click at [665, 218] on label "[MEDICAL_DATA]" at bounding box center [650, 217] width 87 height 14
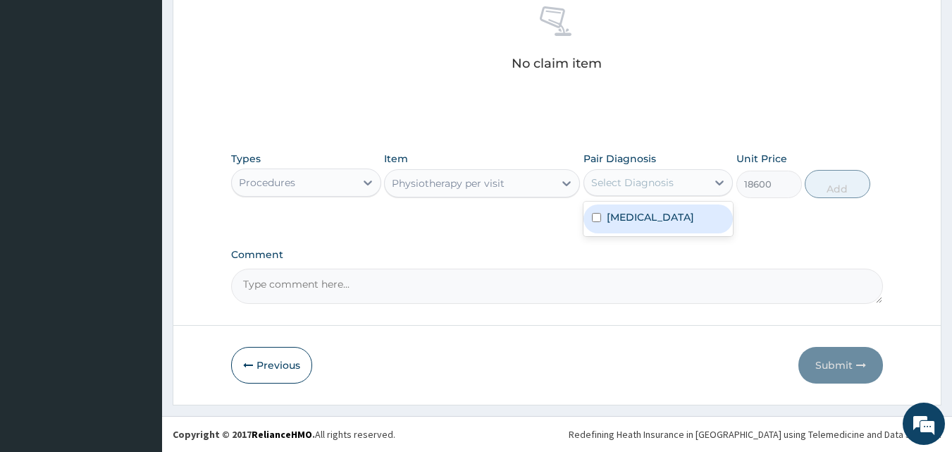
drag, startPoint x: 673, startPoint y: 223, endPoint x: 742, endPoint y: 206, distance: 70.9
click at [677, 220] on label "[MEDICAL_DATA]" at bounding box center [650, 217] width 87 height 14
checkbox input "true"
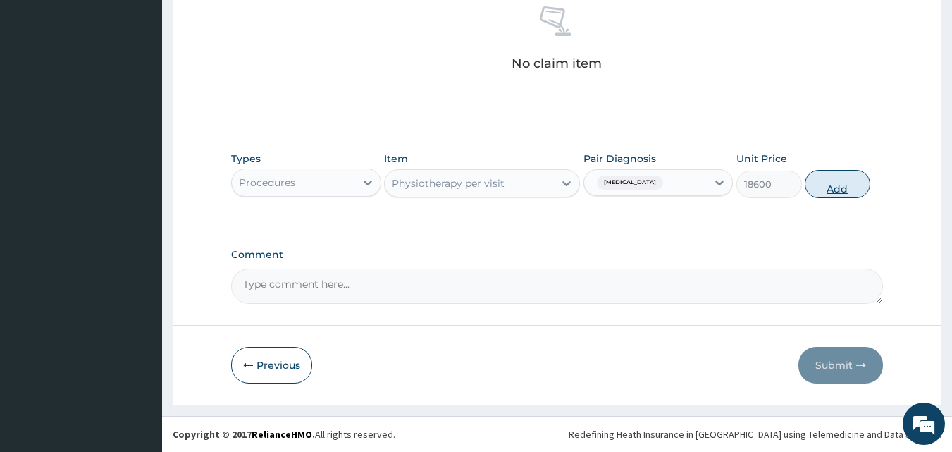
click at [836, 183] on button "Add" at bounding box center [837, 184] width 66 height 28
type input "0"
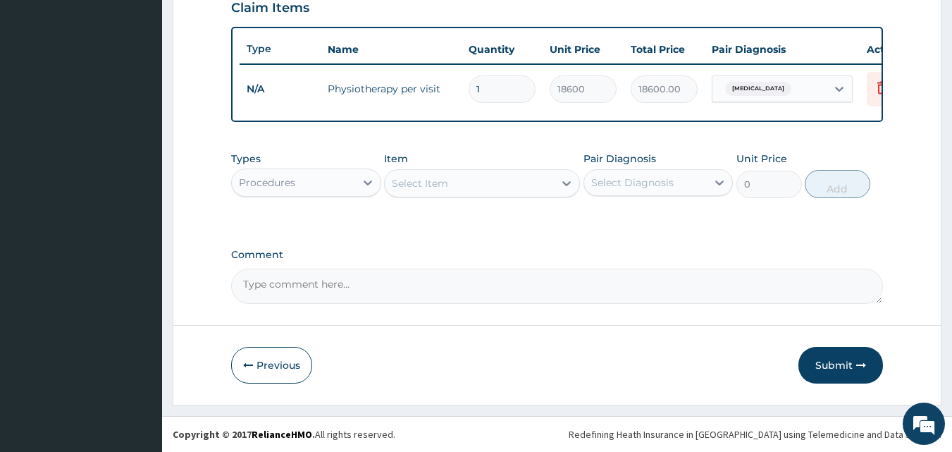
click at [311, 283] on textarea "Comment" at bounding box center [557, 285] width 652 height 35
paste textarea "PA/A3954C"
type textarea "PA/A3954C"
drag, startPoint x: 845, startPoint y: 363, endPoint x: 820, endPoint y: 368, distance: 25.1
click at [842, 363] on button "Submit" at bounding box center [840, 365] width 85 height 37
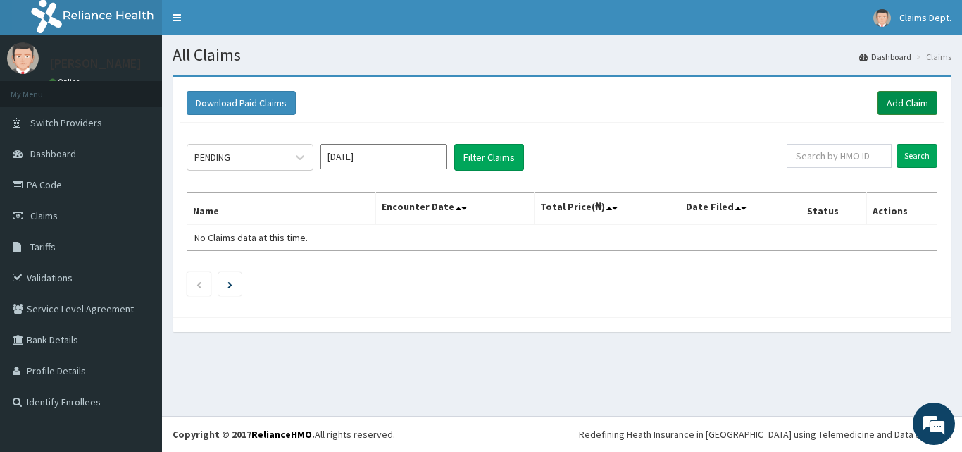
click at [910, 96] on link "Add Claim" at bounding box center [908, 103] width 60 height 24
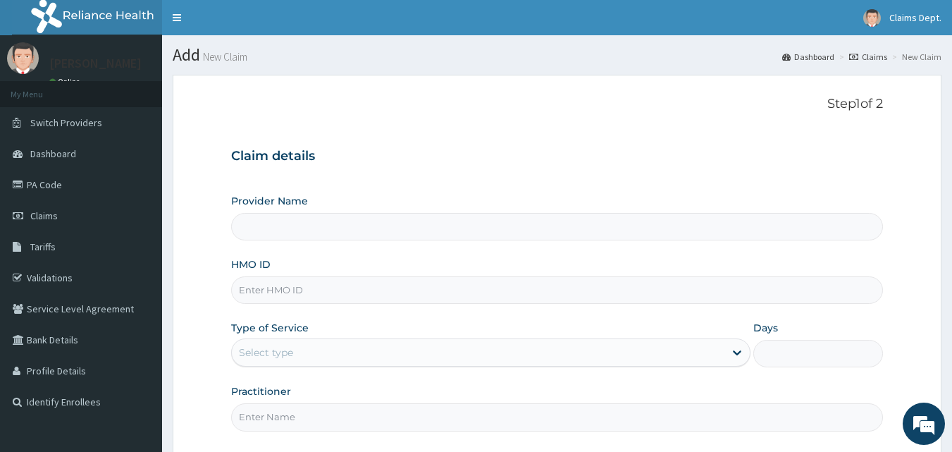
type input "PPD/10003/B"
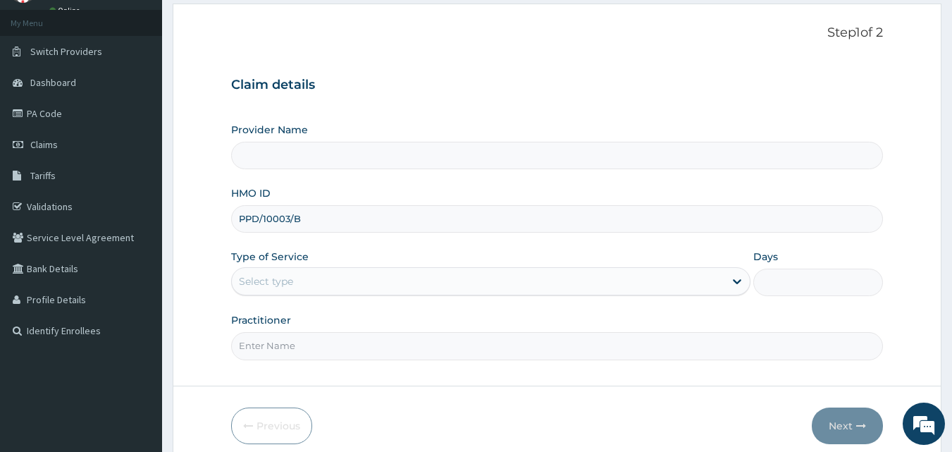
scroll to position [132, 0]
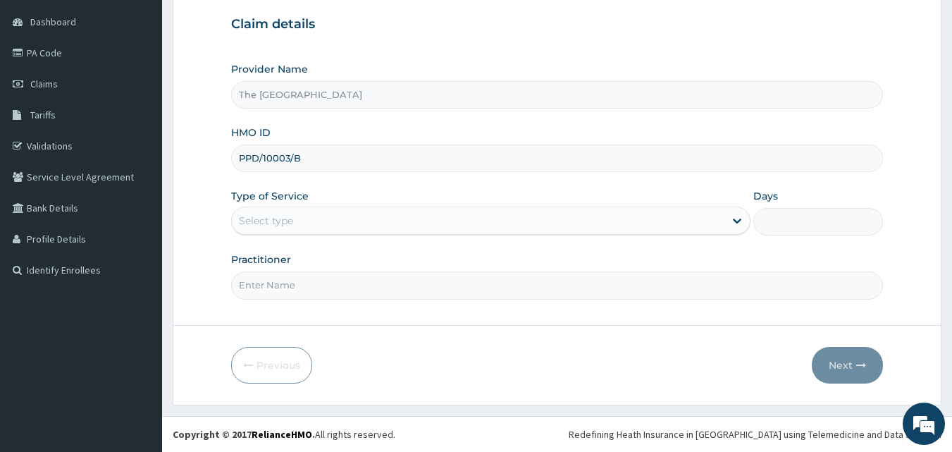
type input "The [GEOGRAPHIC_DATA]"
type input "PPD/10003/B"
click at [315, 220] on div "Select type" at bounding box center [478, 220] width 492 height 23
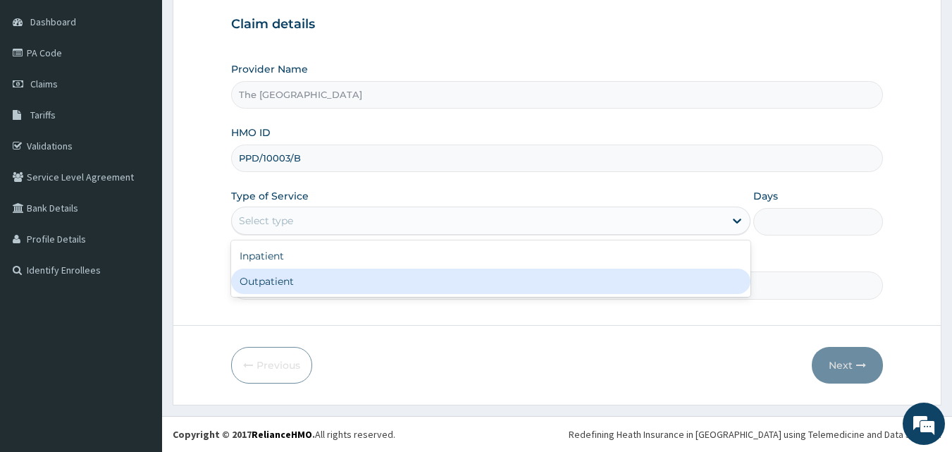
click at [308, 271] on div "Outpatient" at bounding box center [490, 280] width 519 height 25
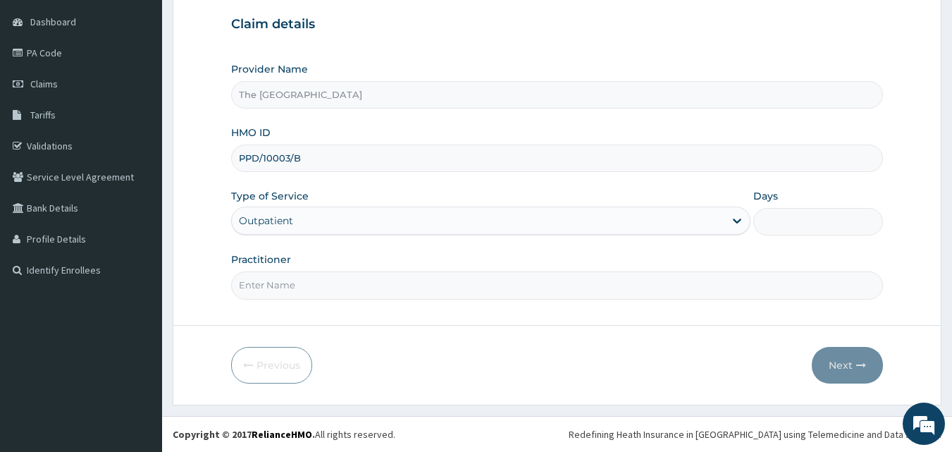
type input "1"
click at [304, 286] on input "Practitioner" at bounding box center [557, 284] width 652 height 27
type input "doctor"
click at [845, 358] on button "Next" at bounding box center [847, 365] width 71 height 37
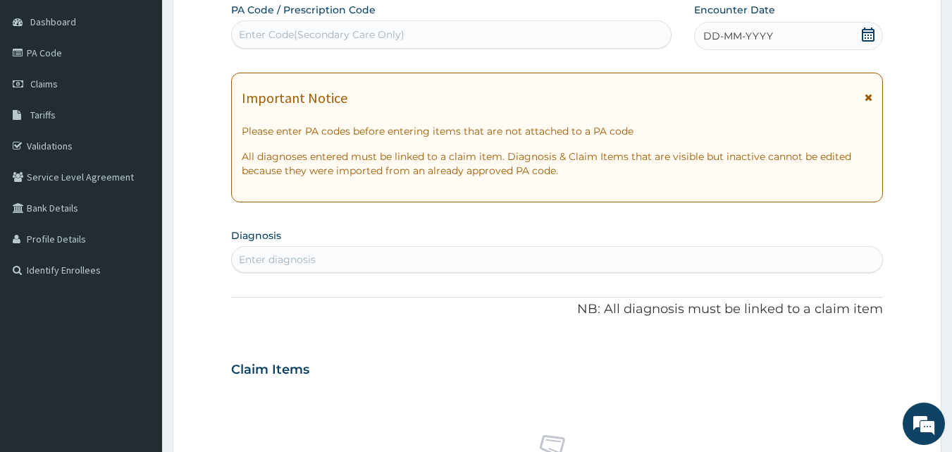
click at [871, 32] on icon at bounding box center [868, 34] width 13 height 14
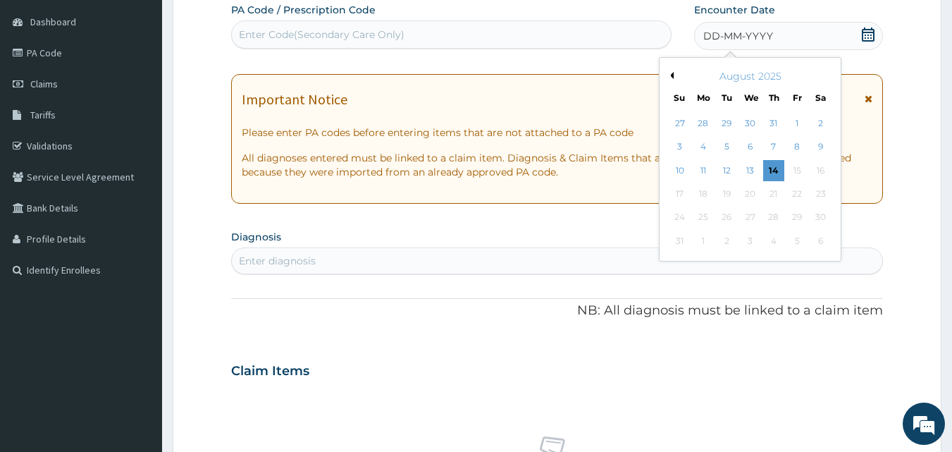
scroll to position [0, 0]
click at [667, 73] on button "Previous Month" at bounding box center [669, 75] width 7 height 7
click at [790, 121] on div "4" at bounding box center [796, 123] width 21 height 21
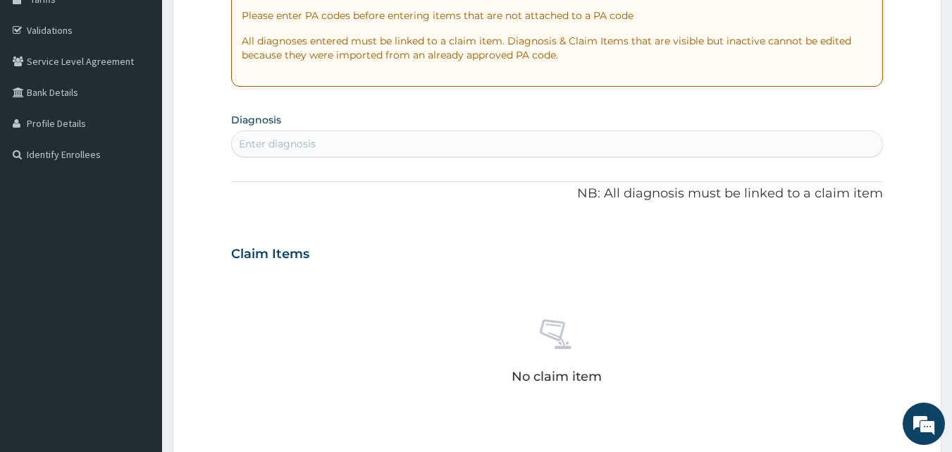
scroll to position [273, 0]
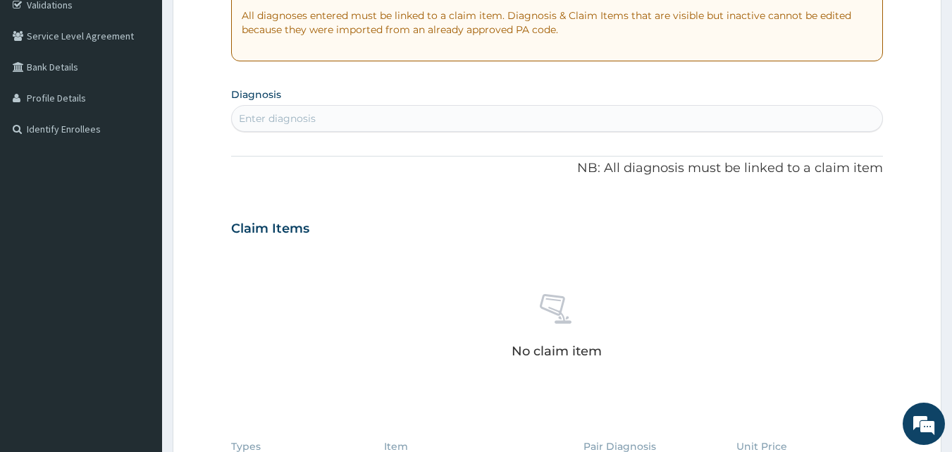
click at [332, 108] on div "Enter diagnosis" at bounding box center [557, 118] width 651 height 23
type input "[MEDICAL_DATA] str"
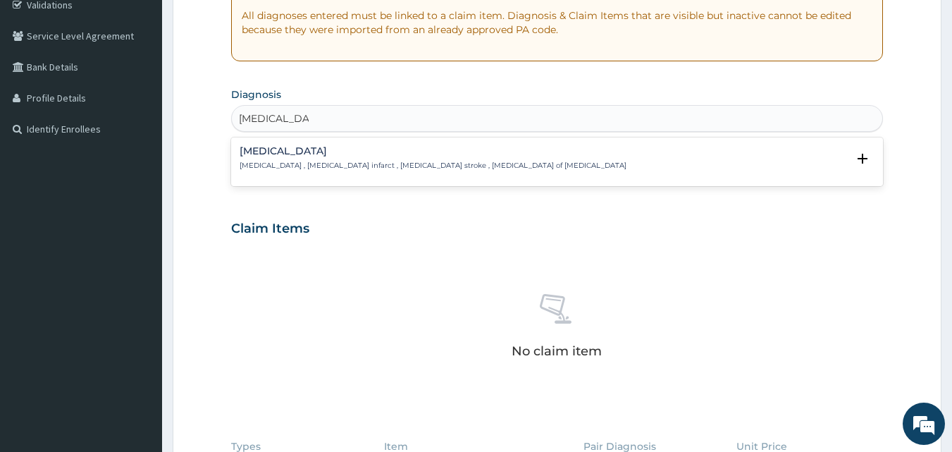
click at [330, 157] on div "[MEDICAL_DATA] [MEDICAL_DATA] , [MEDICAL_DATA] infarct , [MEDICAL_DATA] stroke …" at bounding box center [433, 158] width 387 height 25
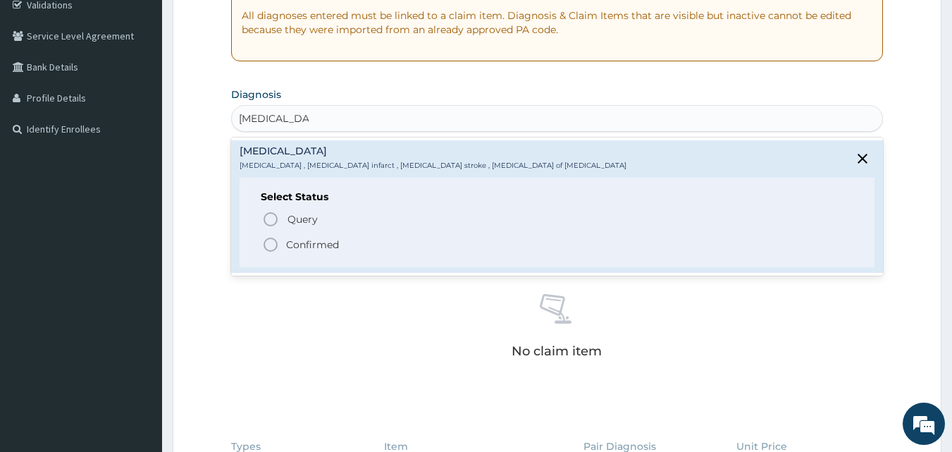
click at [330, 240] on p "Confirmed" at bounding box center [312, 244] width 53 height 14
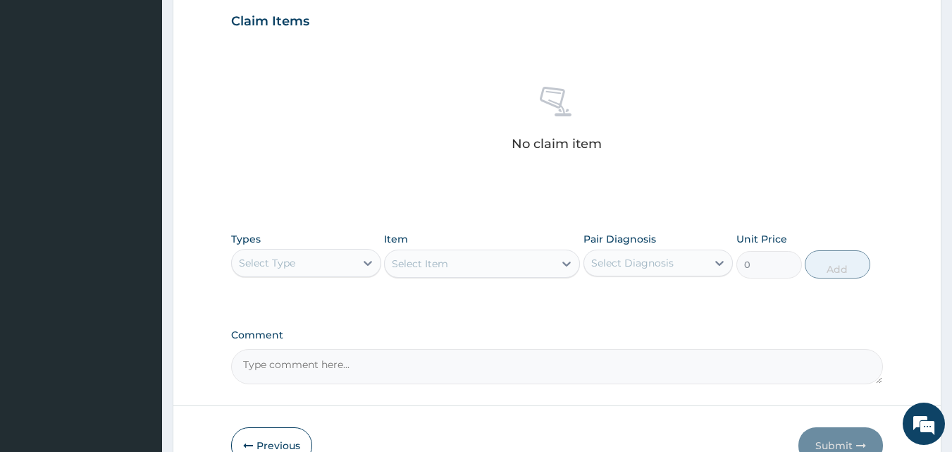
scroll to position [564, 0]
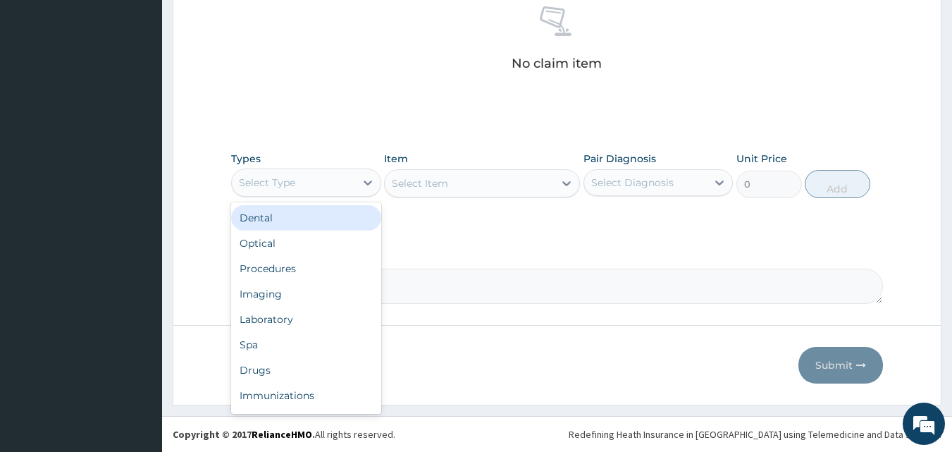
click at [347, 180] on div "Select Type" at bounding box center [293, 182] width 123 height 23
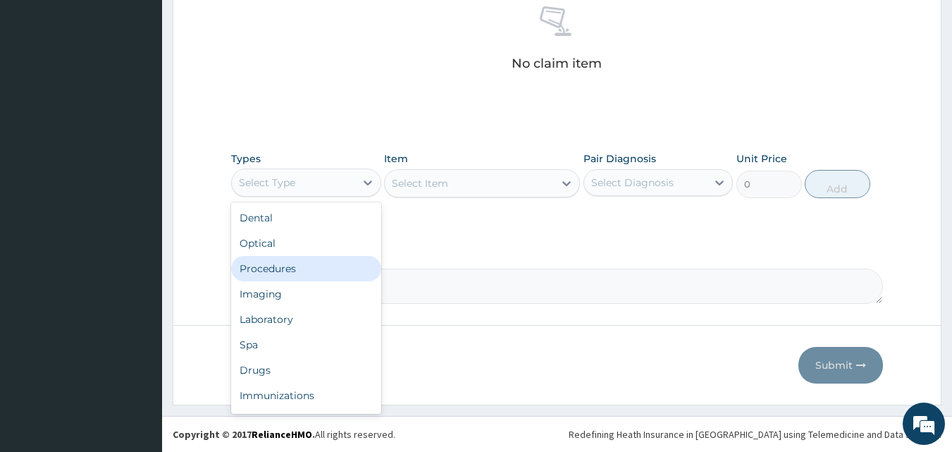
drag, startPoint x: 325, startPoint y: 262, endPoint x: 518, endPoint y: 216, distance: 198.5
click at [327, 262] on div "Procedures" at bounding box center [306, 268] width 150 height 25
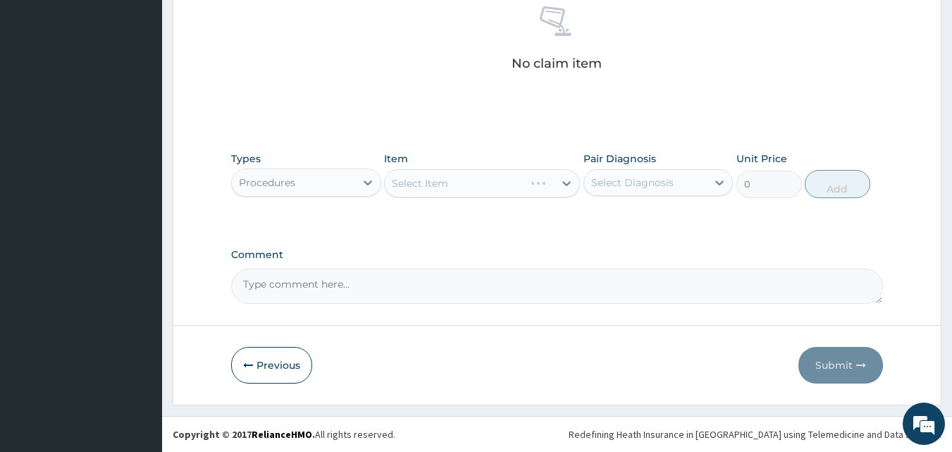
click at [557, 184] on div "Select Item" at bounding box center [482, 183] width 196 height 28
drag, startPoint x: 604, startPoint y: 180, endPoint x: 604, endPoint y: 200, distance: 20.4
click at [604, 184] on div "Select Diagnosis" at bounding box center [632, 182] width 82 height 14
click at [616, 217] on label "[MEDICAL_DATA]" at bounding box center [650, 217] width 87 height 14
checkbox input "true"
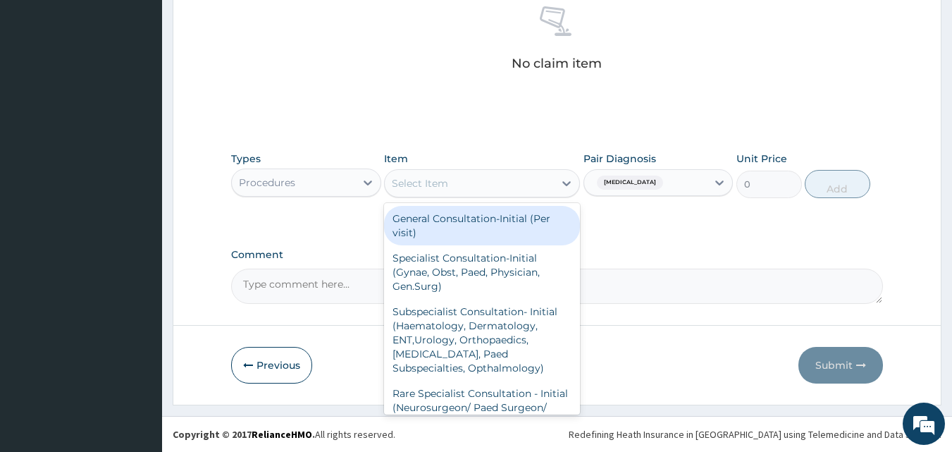
click at [521, 187] on div "Select Item" at bounding box center [469, 183] width 169 height 23
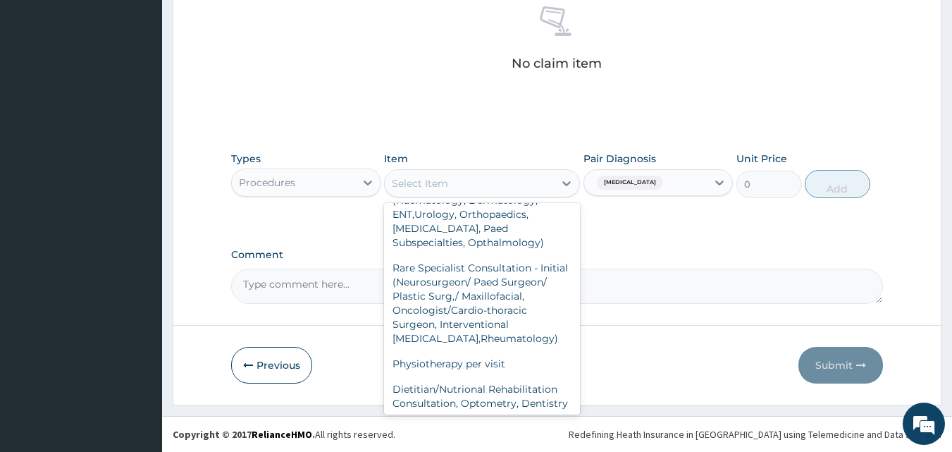
scroll to position [141, 0]
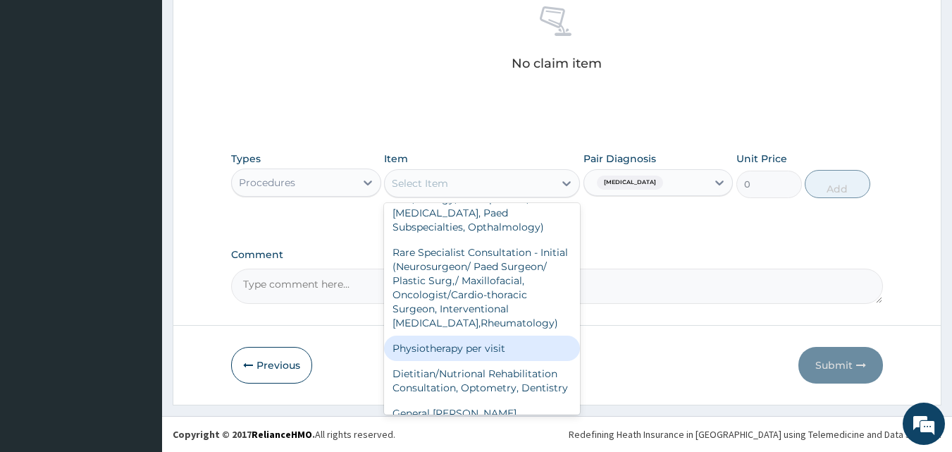
click at [484, 345] on div "Physiotherapy per visit" at bounding box center [482, 347] width 196 height 25
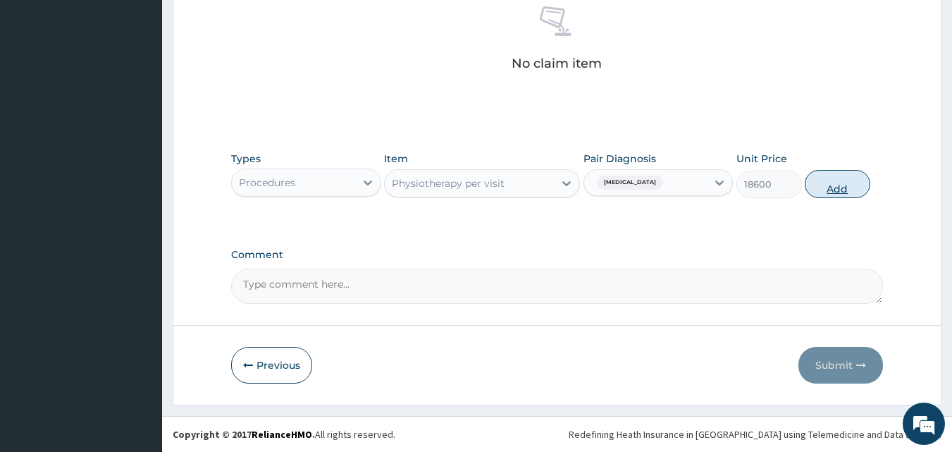
click at [819, 181] on button "Add" at bounding box center [837, 184] width 66 height 28
type input "0"
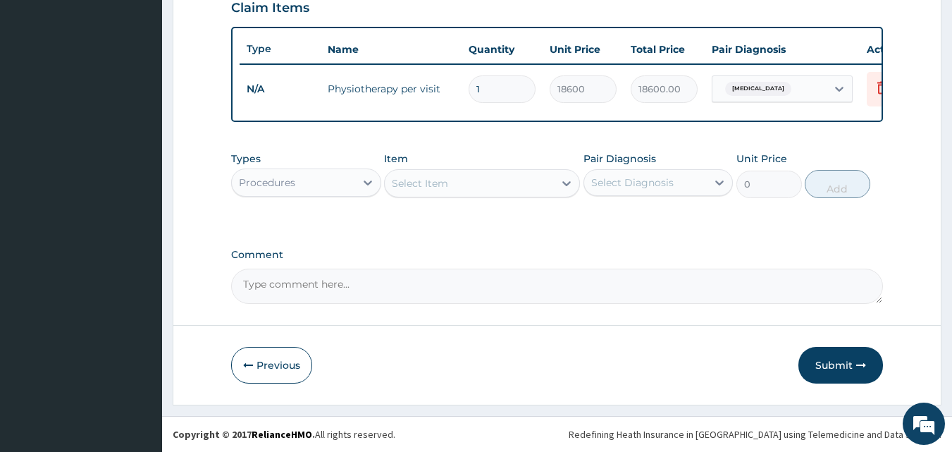
scroll to position [508, 0]
click at [312, 285] on textarea "Comment" at bounding box center [557, 285] width 652 height 35
paste textarea "PA/CD3089"
type textarea "PA/CD3089"
drag, startPoint x: 852, startPoint y: 361, endPoint x: 716, endPoint y: 404, distance: 142.6
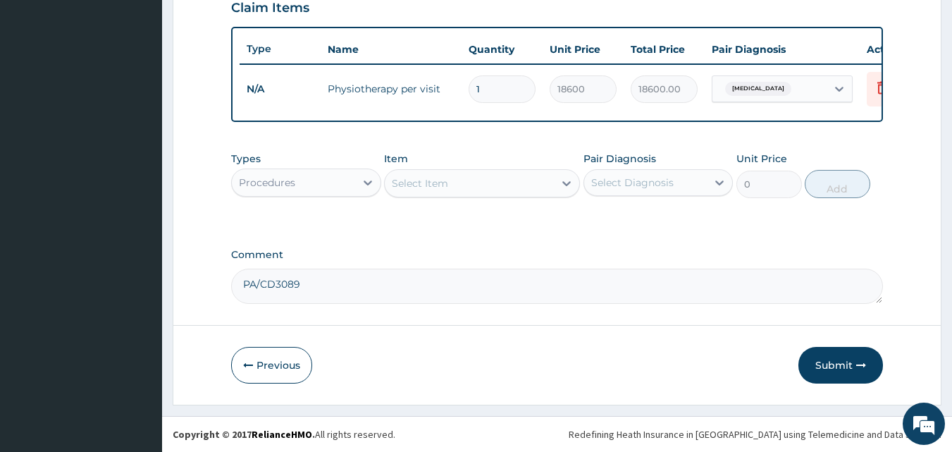
click at [851, 361] on button "Submit" at bounding box center [840, 365] width 85 height 37
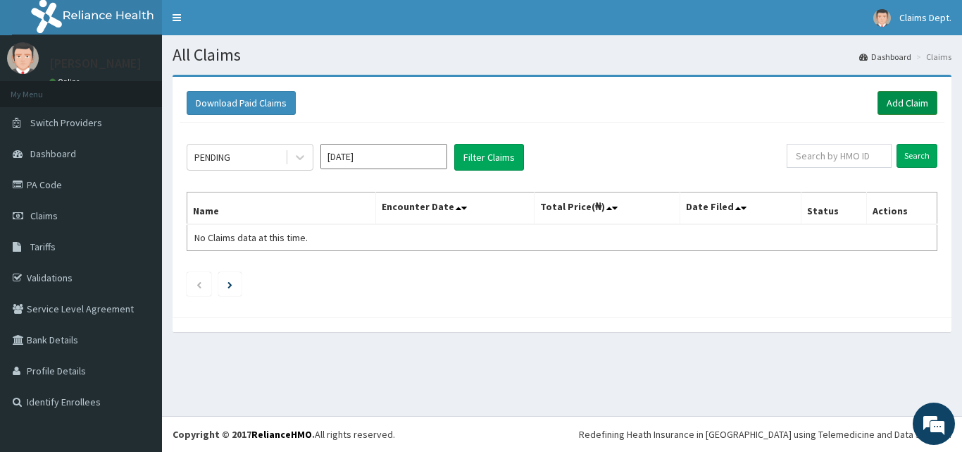
click at [916, 101] on link "Add Claim" at bounding box center [908, 103] width 60 height 24
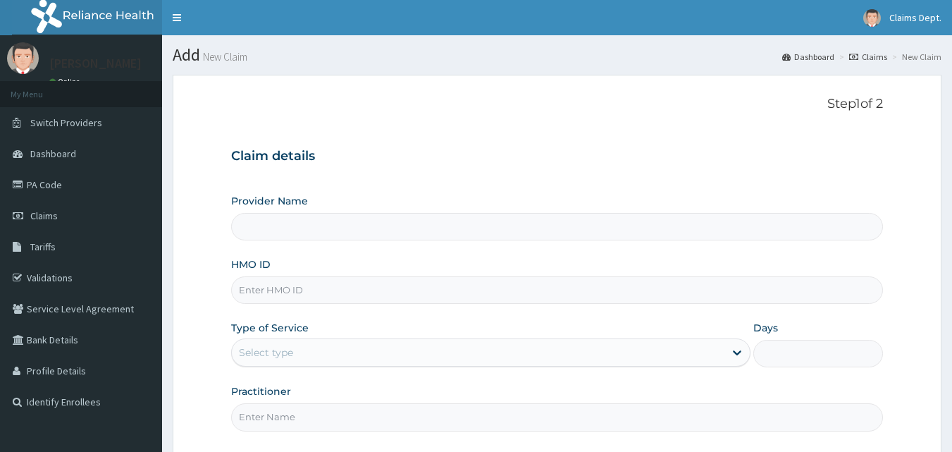
drag, startPoint x: 0, startPoint y: 0, endPoint x: 342, endPoint y: 299, distance: 454.8
type input "PPD/10003/B"
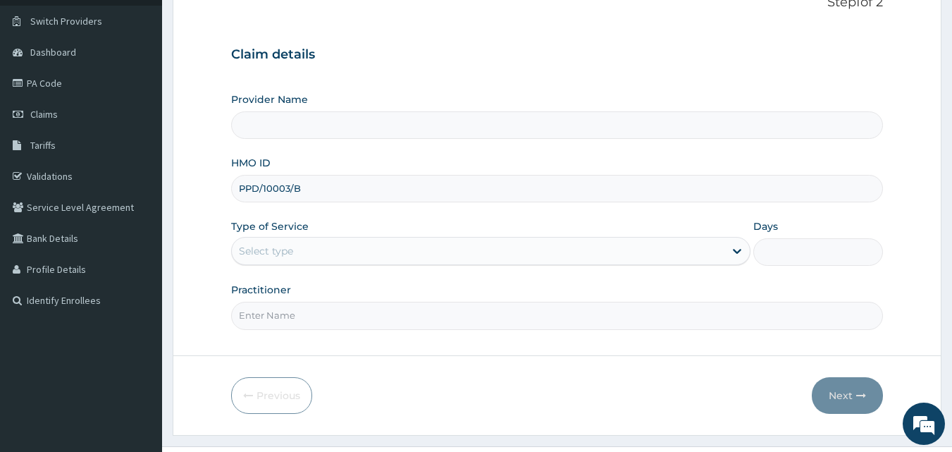
type input "The [GEOGRAPHIC_DATA]"
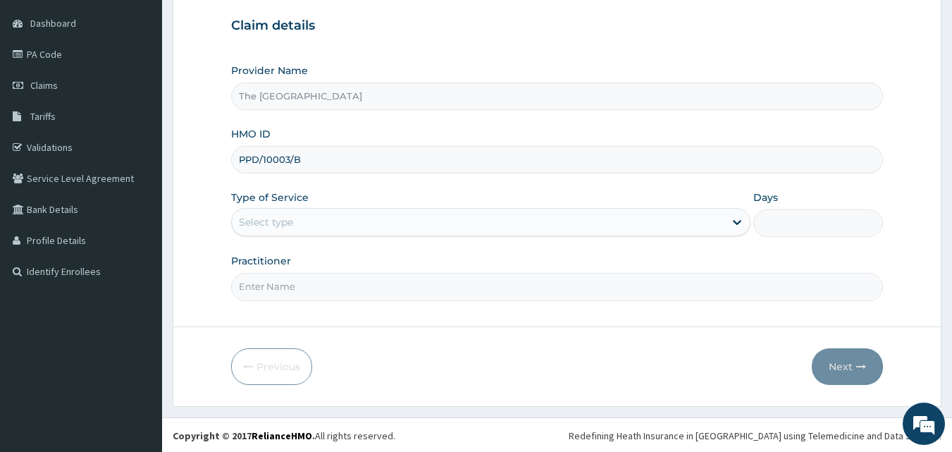
scroll to position [132, 0]
type input "PPD/10003/B"
click at [283, 224] on div "Select type" at bounding box center [266, 220] width 54 height 14
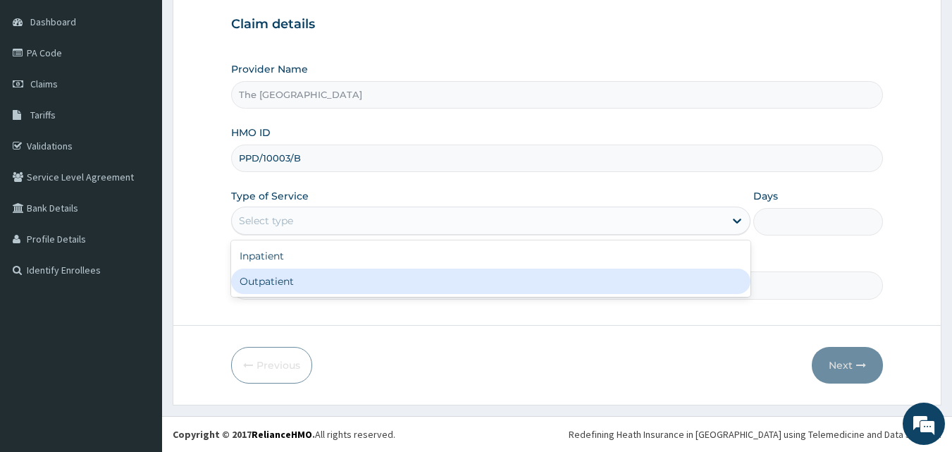
click at [281, 282] on div "Outpatient" at bounding box center [490, 280] width 519 height 25
type input "1"
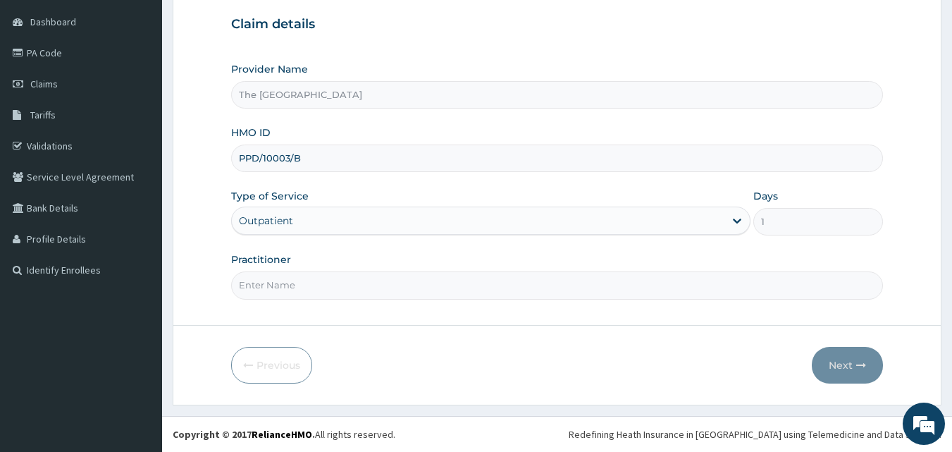
click at [281, 282] on input "Practitioner" at bounding box center [557, 284] width 652 height 27
type input "doctor"
click at [823, 356] on button "Next" at bounding box center [847, 365] width 71 height 37
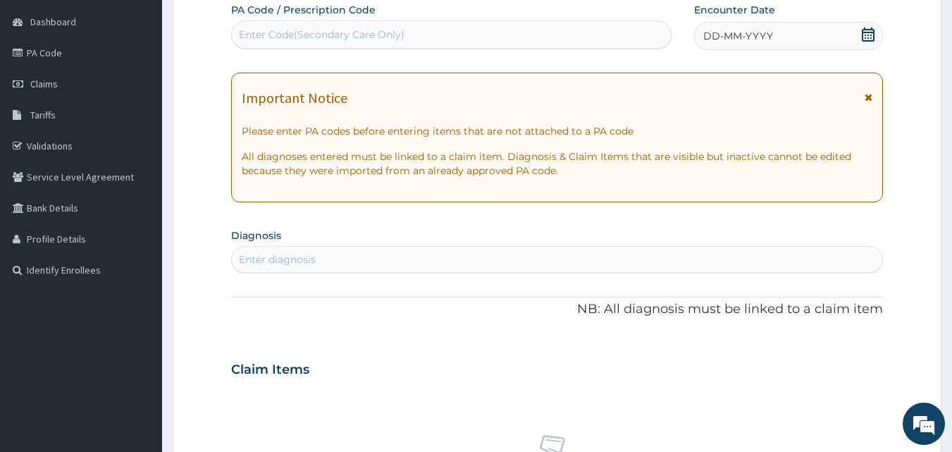
click at [863, 32] on icon at bounding box center [868, 34] width 13 height 14
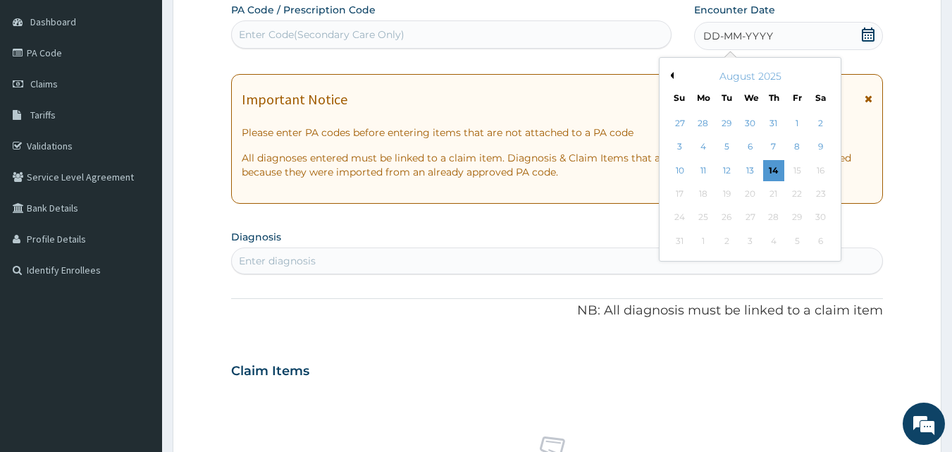
click at [671, 73] on button "Previous Month" at bounding box center [669, 75] width 7 height 7
click at [729, 143] on div "8" at bounding box center [726, 147] width 21 height 21
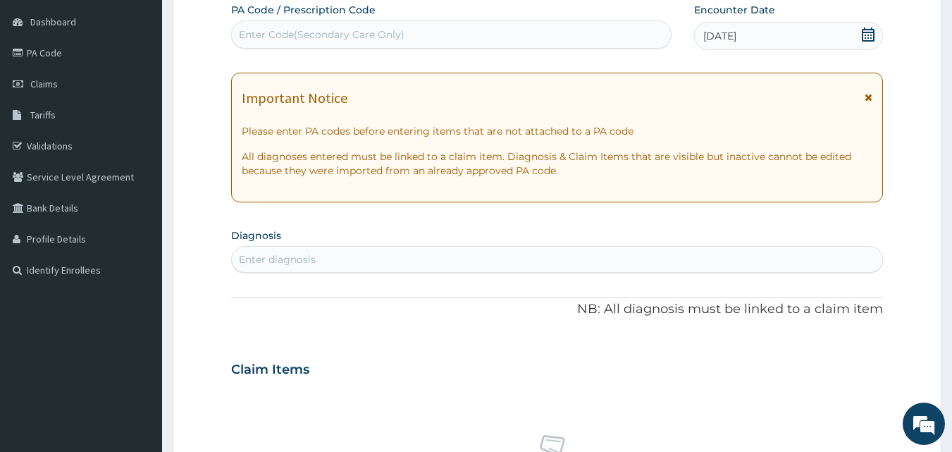
click at [329, 257] on div "Enter diagnosis" at bounding box center [557, 259] width 651 height 23
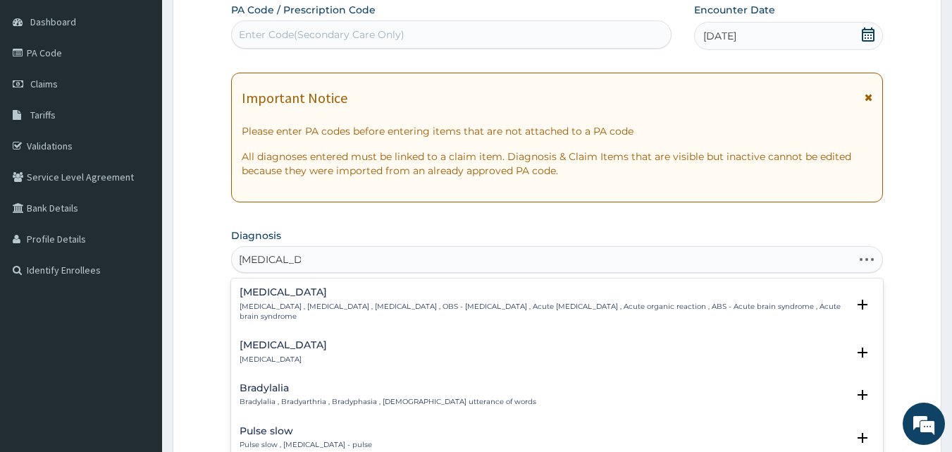
type input "brain stem st"
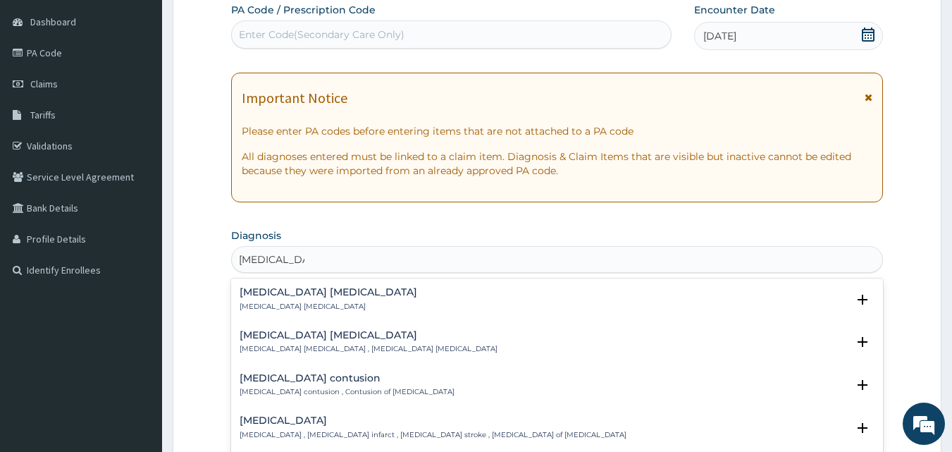
click at [314, 421] on h4 "Brain stem infarction" at bounding box center [433, 420] width 387 height 11
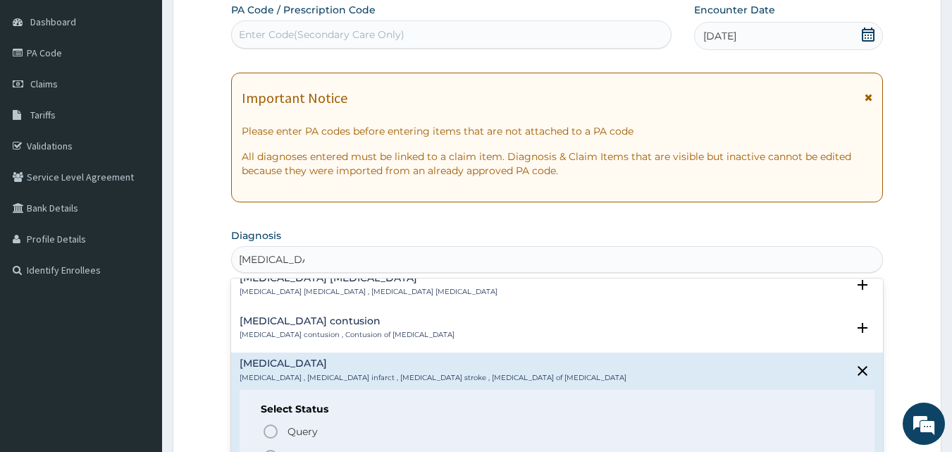
scroll to position [141, 0]
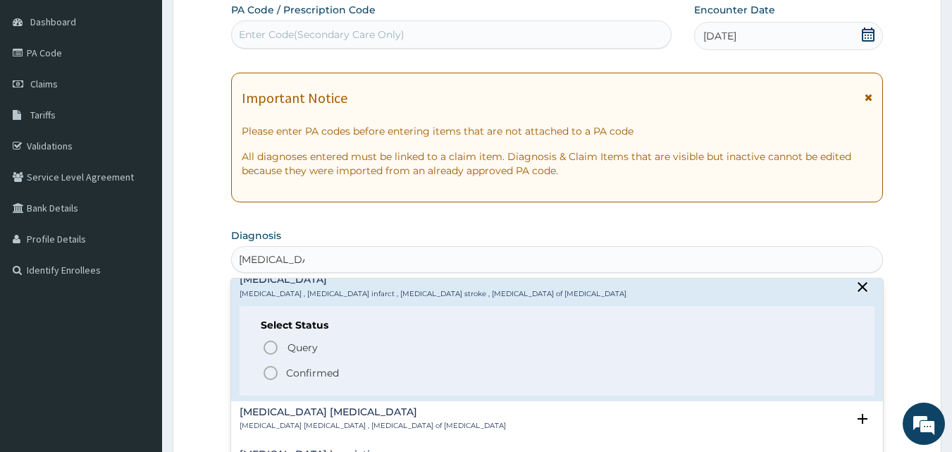
click at [318, 369] on p "Confirmed" at bounding box center [312, 373] width 53 height 14
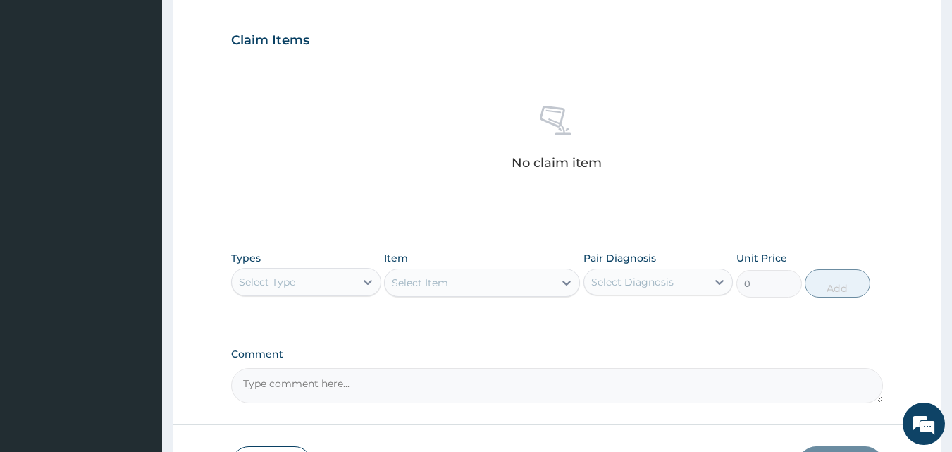
scroll to position [554, 0]
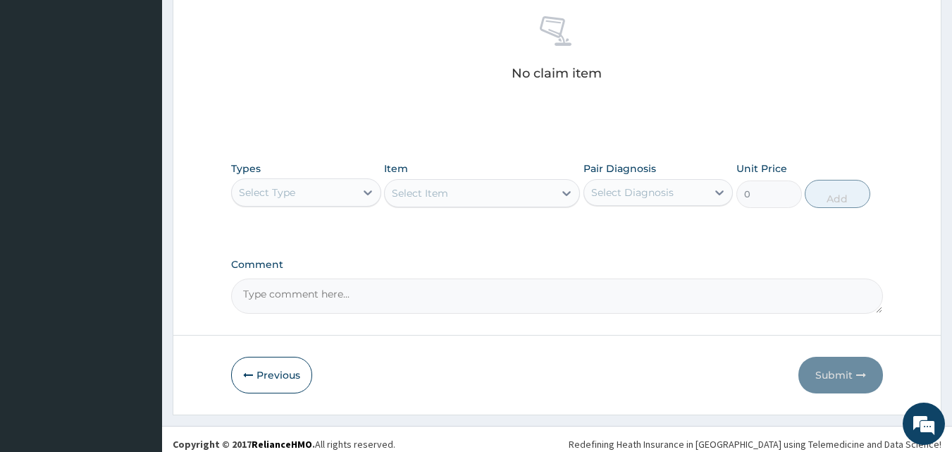
drag, startPoint x: 318, startPoint y: 184, endPoint x: 314, endPoint y: 202, distance: 18.8
click at [318, 187] on div "Select Type" at bounding box center [293, 192] width 123 height 23
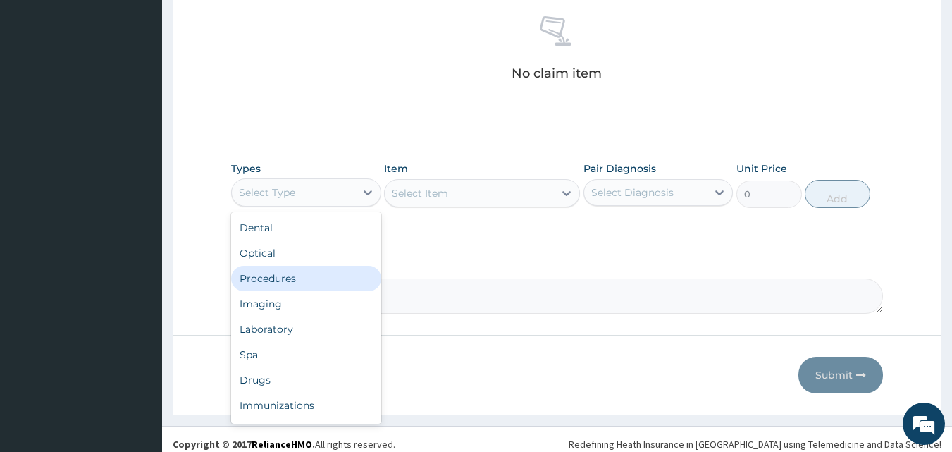
click at [292, 274] on div "Procedures" at bounding box center [306, 278] width 150 height 25
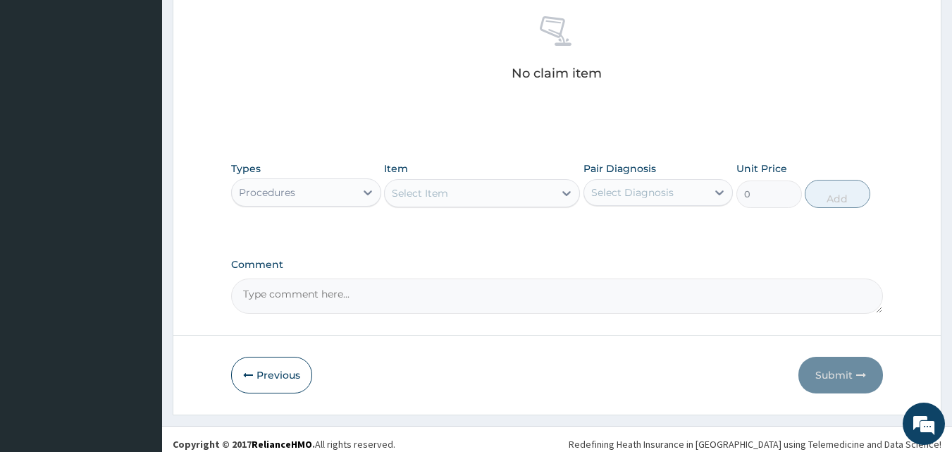
click at [411, 300] on textarea "Comment" at bounding box center [557, 295] width 652 height 35
paste textarea "PA/7C7663"
type textarea "PA/7C7663"
click at [459, 189] on div "Select Item" at bounding box center [469, 193] width 169 height 23
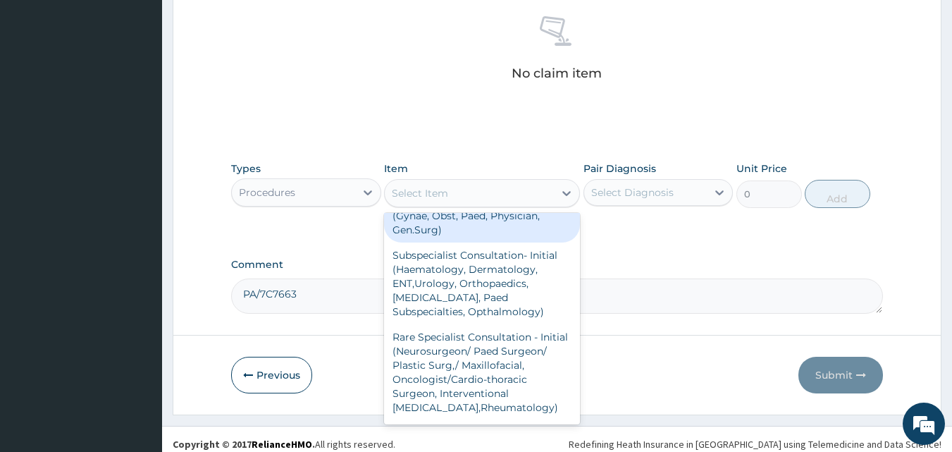
scroll to position [141, 0]
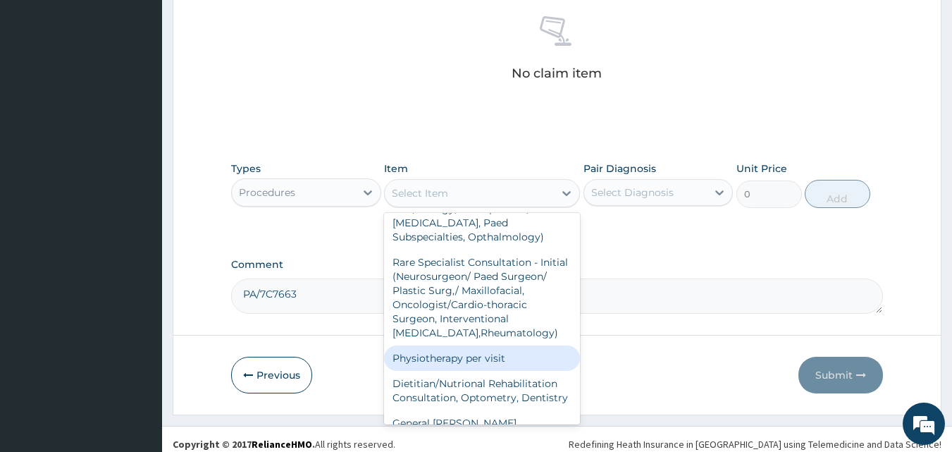
click at [473, 354] on div "Physiotherapy per visit" at bounding box center [482, 357] width 196 height 25
type input "18600"
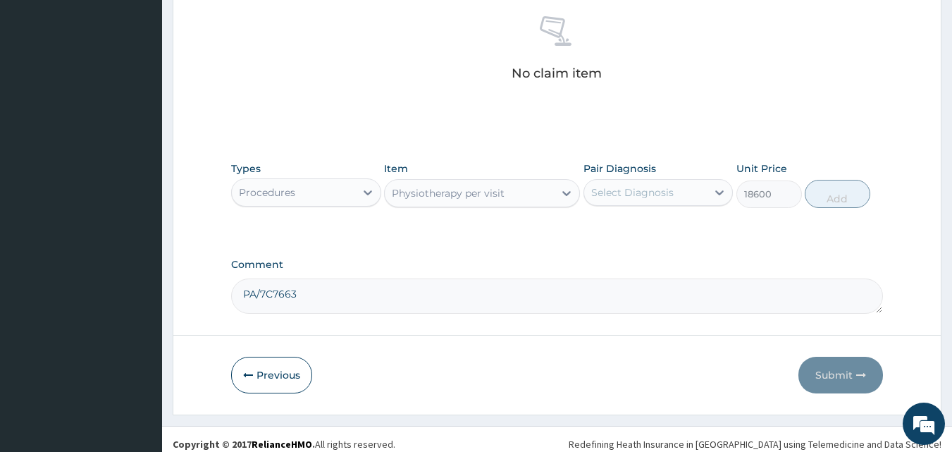
click at [666, 195] on div "Select Diagnosis" at bounding box center [632, 192] width 82 height 14
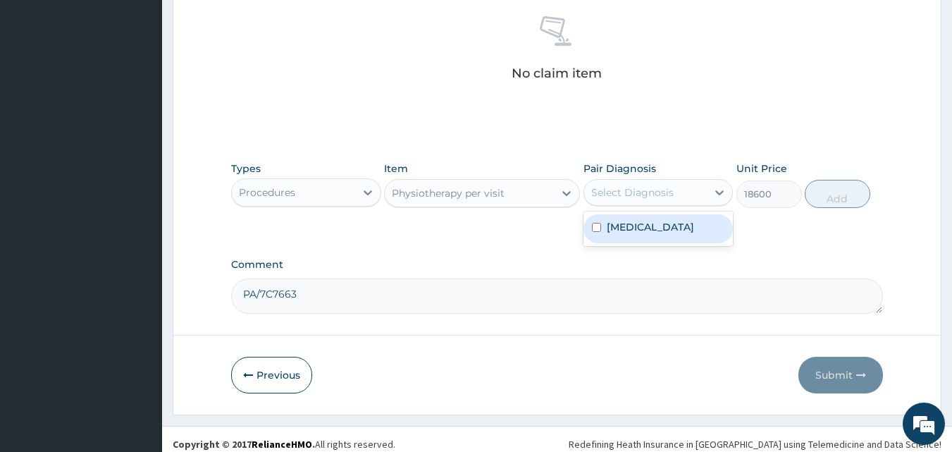
click at [661, 229] on label "[MEDICAL_DATA]" at bounding box center [650, 227] width 87 height 14
checkbox input "true"
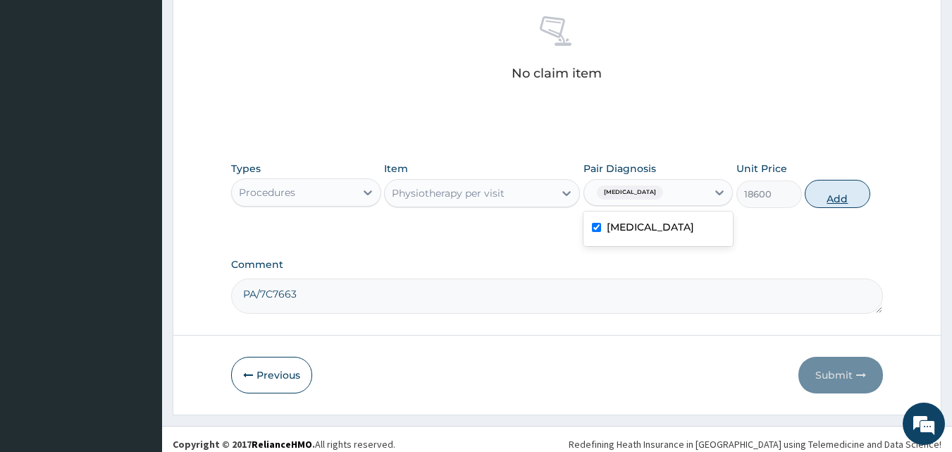
click at [850, 193] on button "Add" at bounding box center [837, 194] width 66 height 28
type input "0"
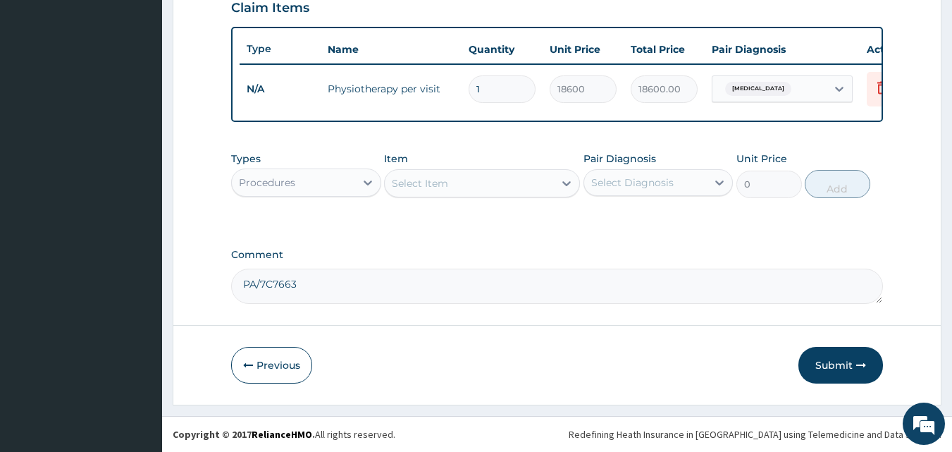
scroll to position [508, 0]
click at [825, 358] on button "Submit" at bounding box center [840, 365] width 85 height 37
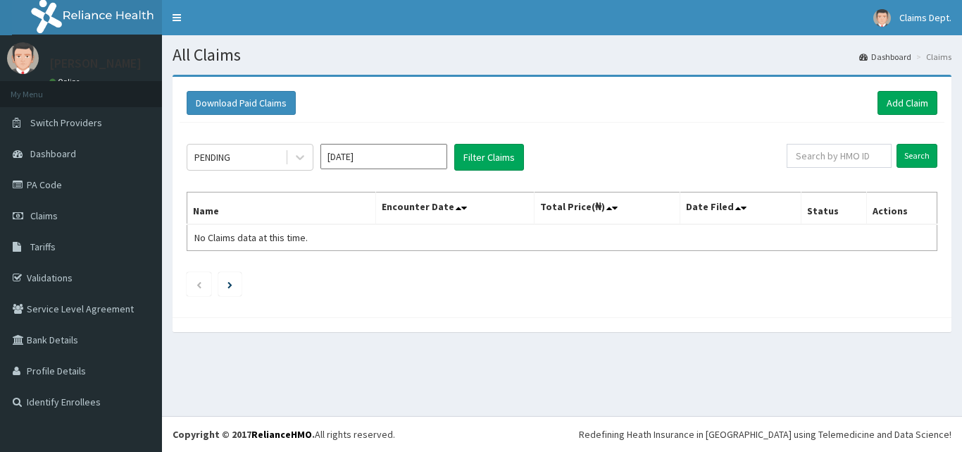
click at [371, 152] on input "Jul 2025" at bounding box center [384, 156] width 127 height 25
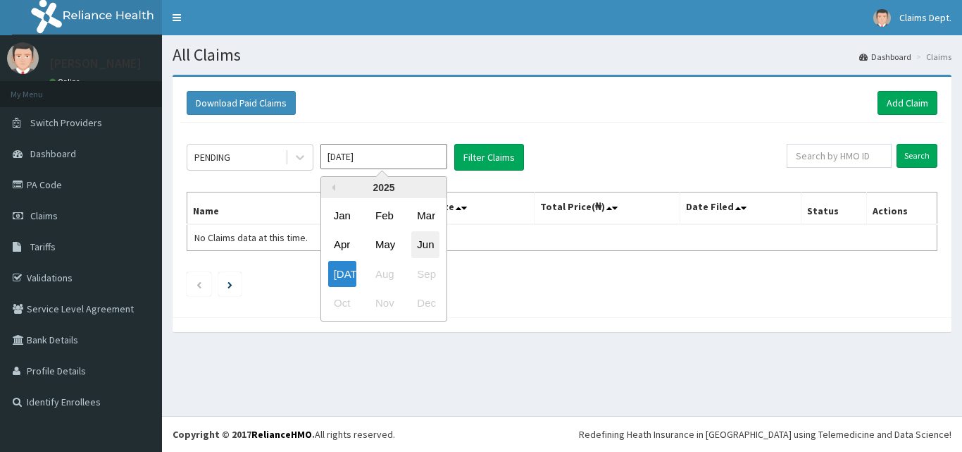
click at [430, 242] on div "Jun" at bounding box center [425, 245] width 28 height 26
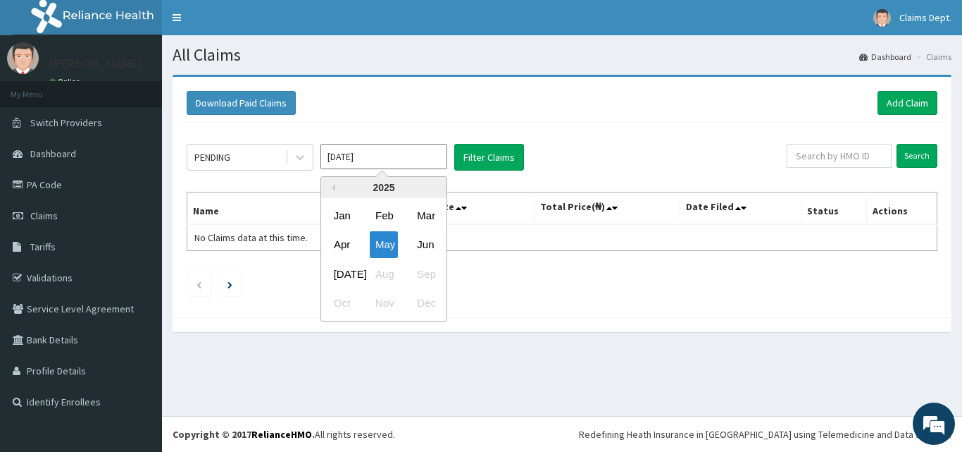
click at [398, 156] on input "May 2025" at bounding box center [384, 156] width 127 height 25
click at [345, 268] on div "Jul" at bounding box center [342, 274] width 28 height 26
type input "Jun 2025"
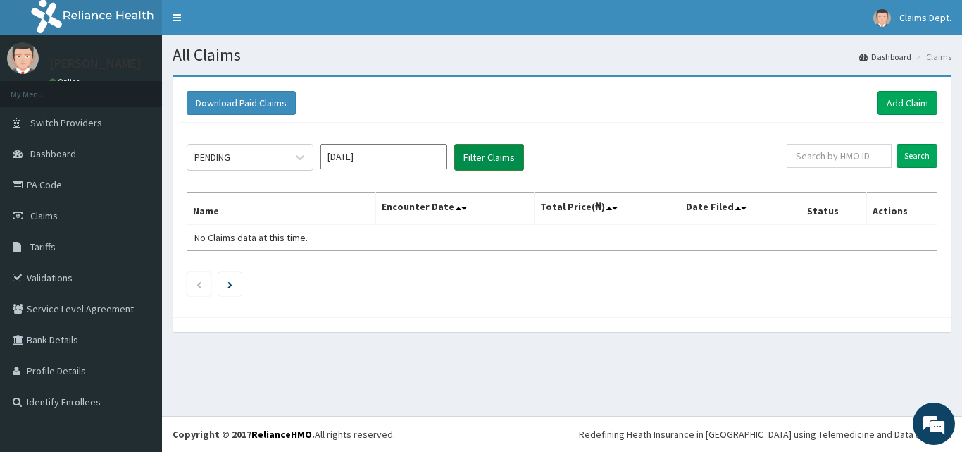
click at [478, 156] on button "Filter Claims" at bounding box center [489, 157] width 70 height 27
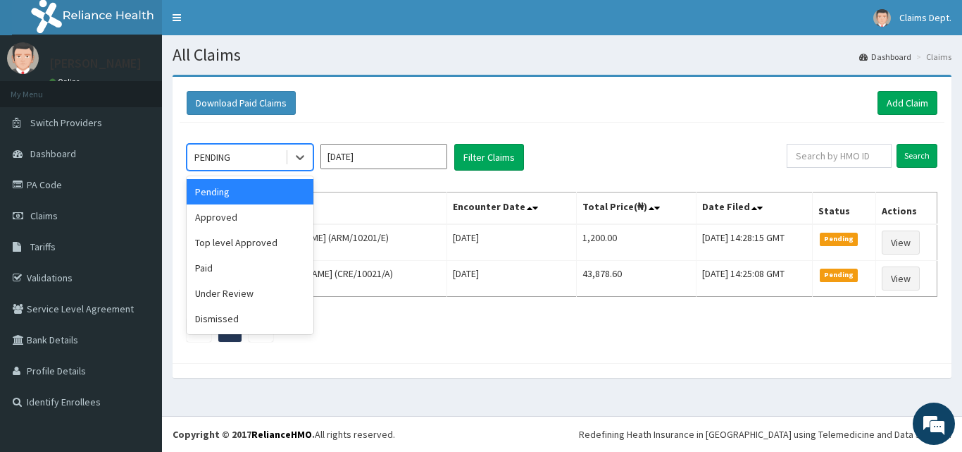
click at [199, 161] on div "PENDING" at bounding box center [212, 157] width 36 height 14
click at [215, 212] on div "Approved" at bounding box center [250, 216] width 127 height 25
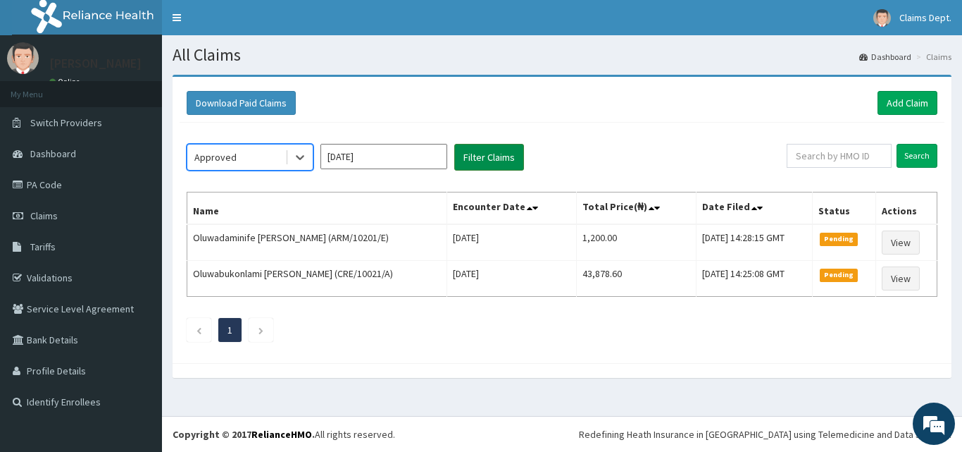
click at [477, 153] on button "Filter Claims" at bounding box center [489, 157] width 70 height 27
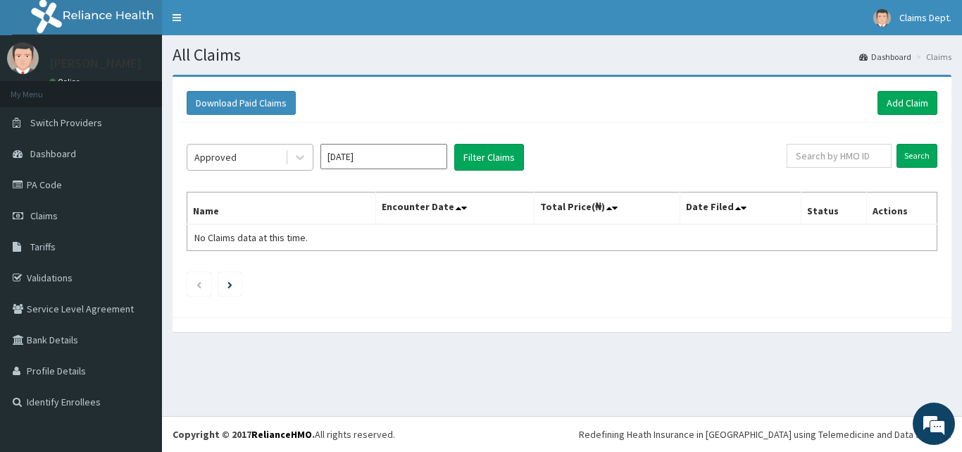
click at [240, 153] on div "Approved" at bounding box center [236, 157] width 98 height 23
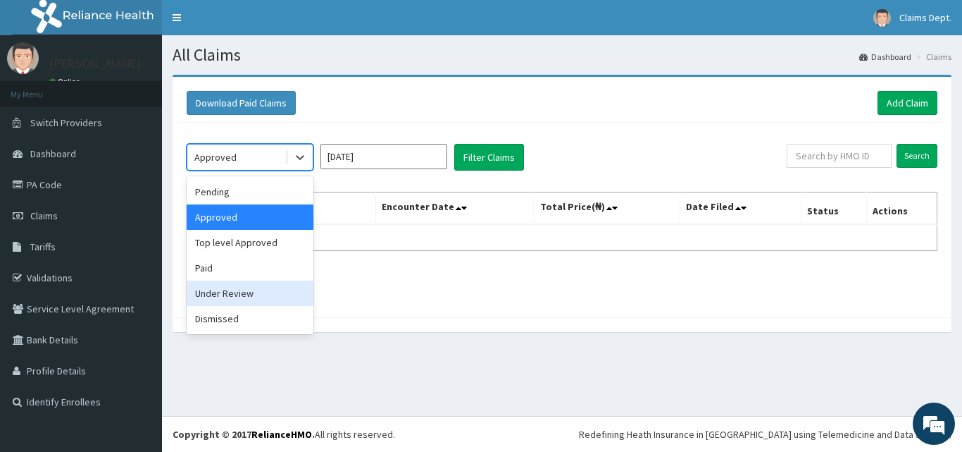
click at [233, 302] on div "Under Review" at bounding box center [250, 292] width 127 height 25
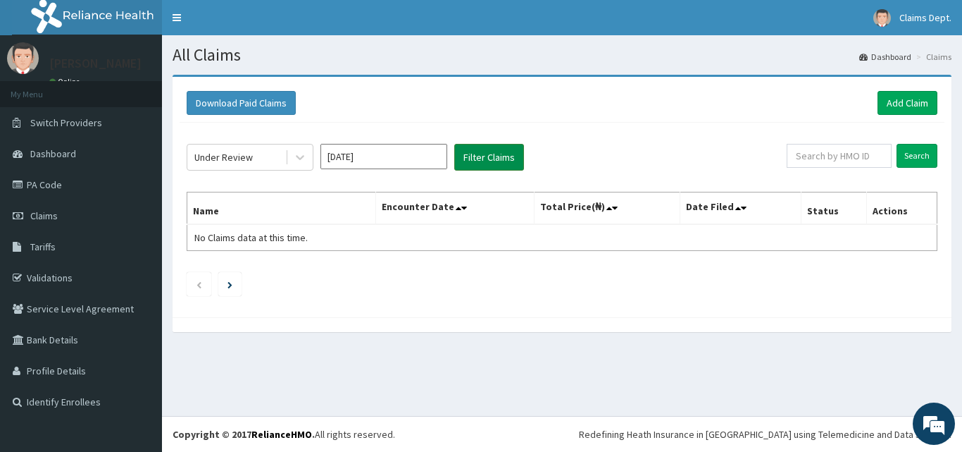
click at [494, 161] on button "Filter Claims" at bounding box center [489, 157] width 70 height 27
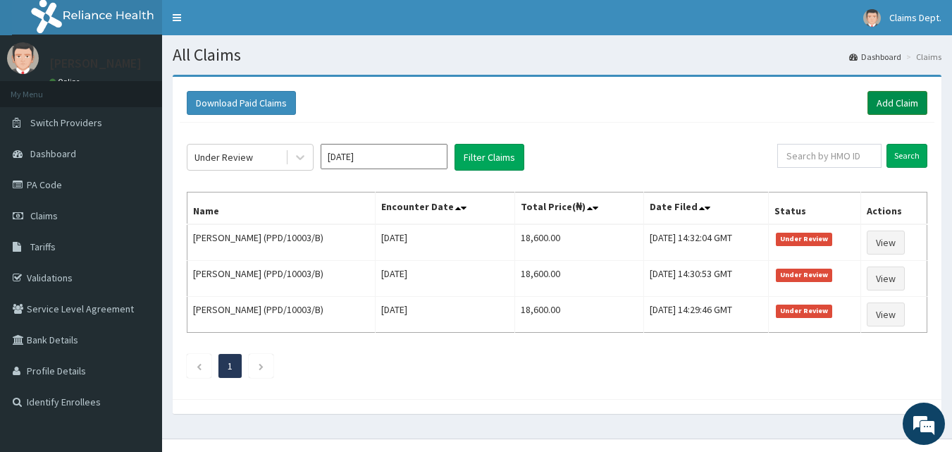
click at [888, 101] on link "Add Claim" at bounding box center [897, 103] width 60 height 24
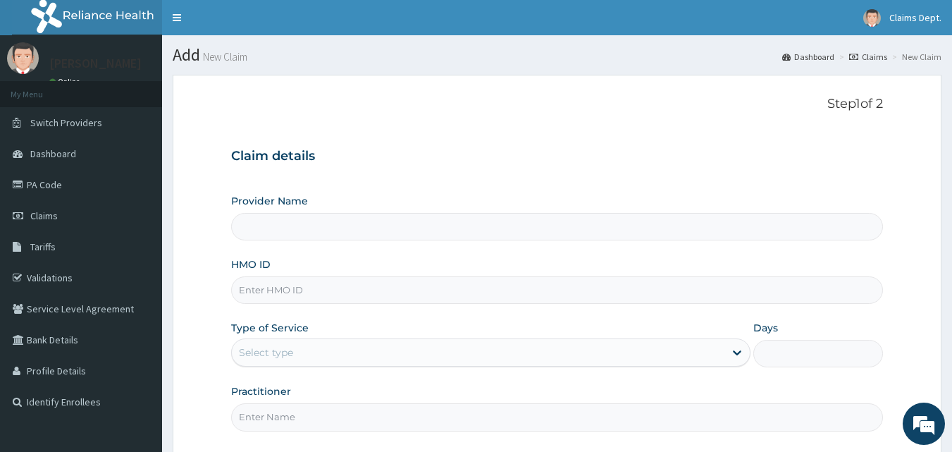
type input "The [GEOGRAPHIC_DATA]"
click at [313, 284] on input "HMO ID" at bounding box center [557, 289] width 652 height 27
paste input "PPD/10003/B"
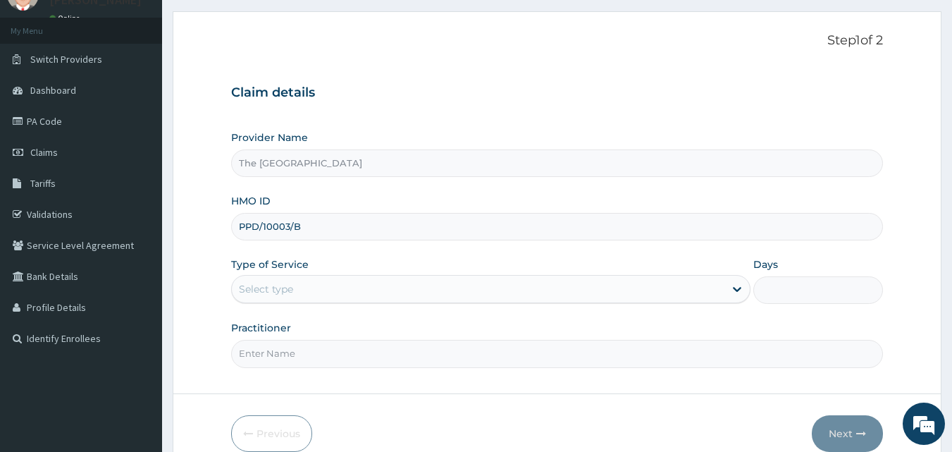
scroll to position [132, 0]
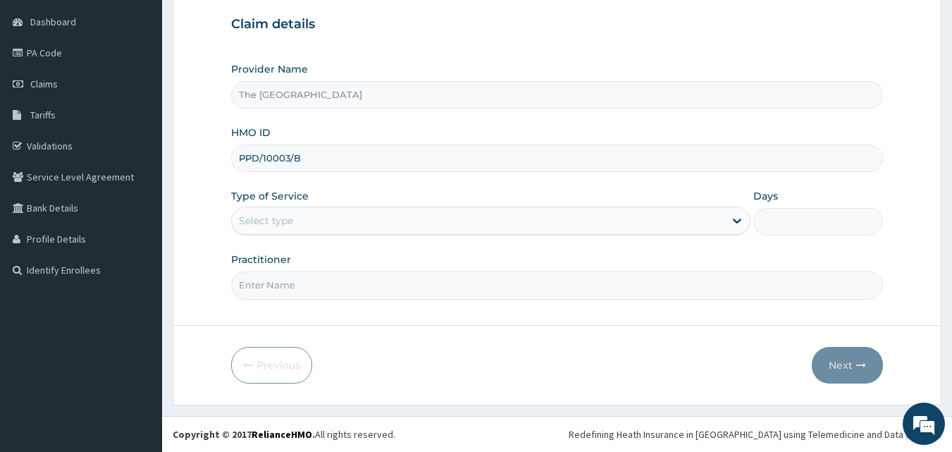
type input "PPD/10003/B"
drag, startPoint x: 305, startPoint y: 217, endPoint x: 300, endPoint y: 232, distance: 15.6
click at [304, 218] on div "Select type" at bounding box center [478, 220] width 492 height 23
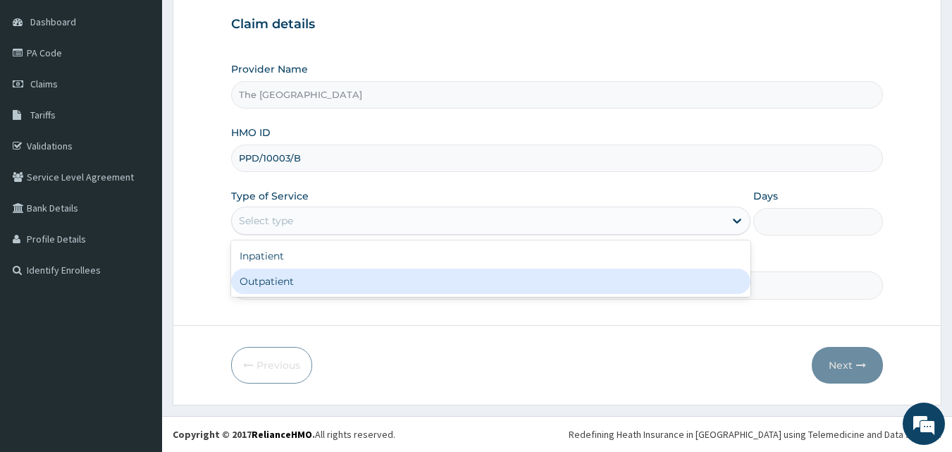
click at [306, 282] on div "Outpatient" at bounding box center [490, 280] width 519 height 25
type input "1"
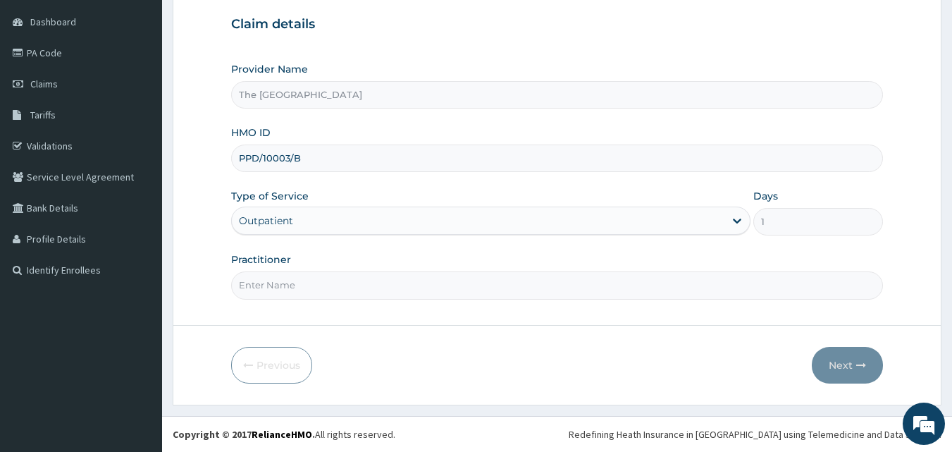
click at [309, 294] on input "Practitioner" at bounding box center [557, 284] width 652 height 27
type input "doctor"
click at [847, 354] on button "Next" at bounding box center [847, 365] width 71 height 37
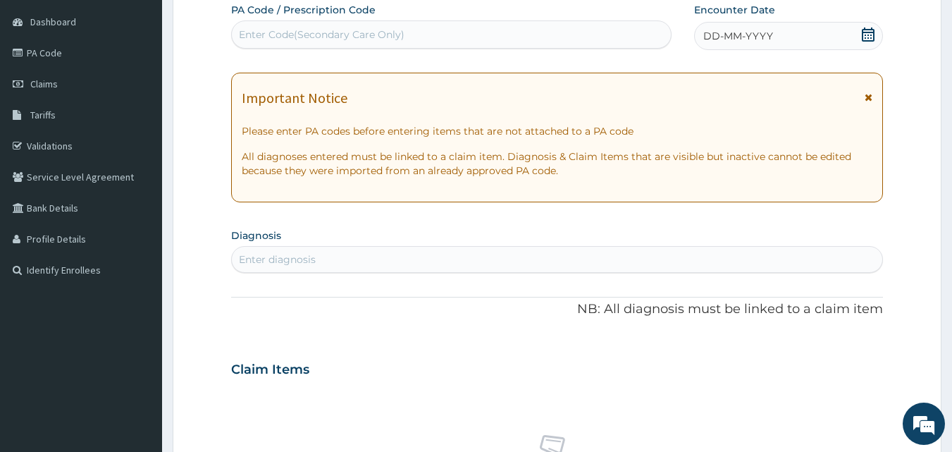
click at [870, 35] on icon at bounding box center [868, 34] width 14 height 14
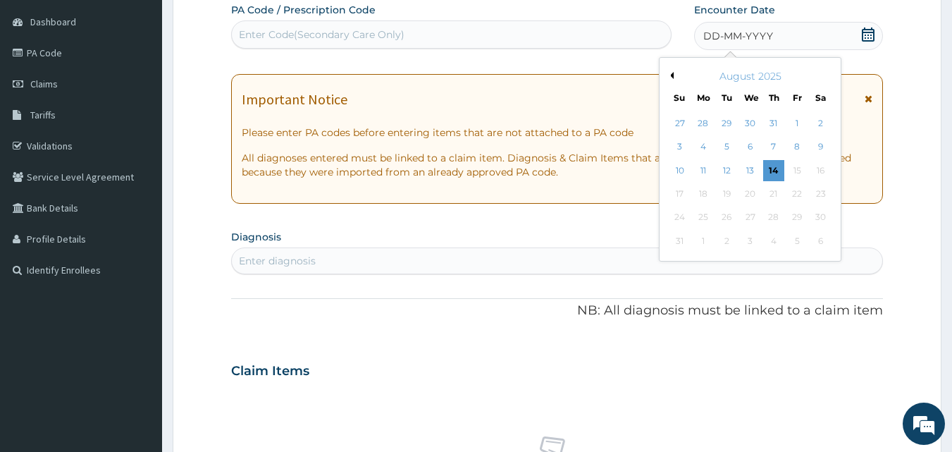
click at [669, 77] on button "Previous Month" at bounding box center [669, 75] width 7 height 7
click at [778, 145] on div "10" at bounding box center [773, 147] width 21 height 21
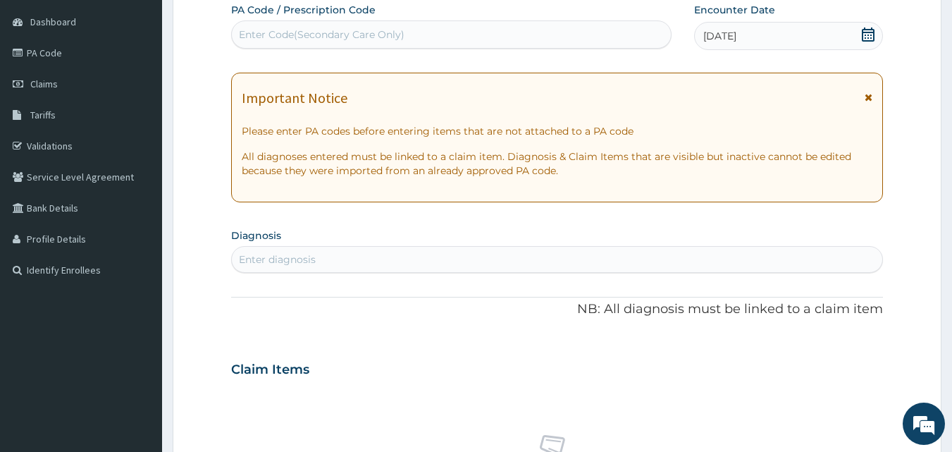
click at [527, 258] on div "Enter diagnosis" at bounding box center [557, 259] width 651 height 23
type input "[MEDICAL_DATA]"
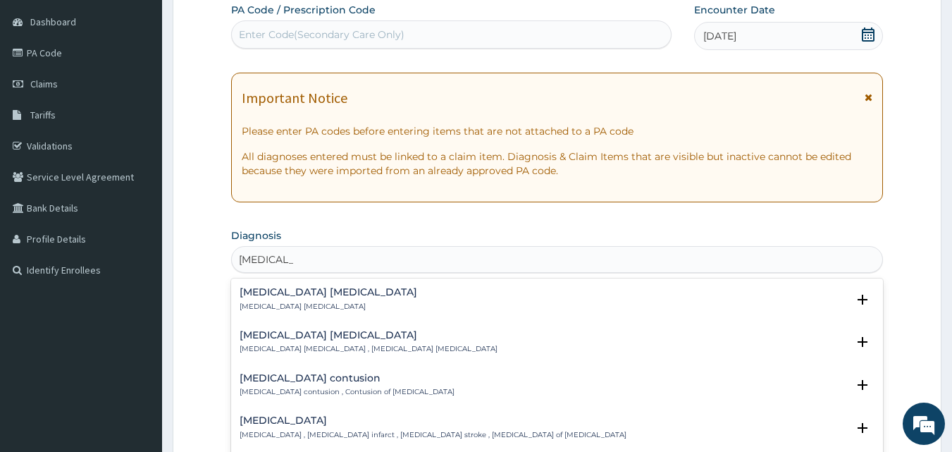
click at [325, 425] on h4 "[MEDICAL_DATA]" at bounding box center [433, 420] width 387 height 11
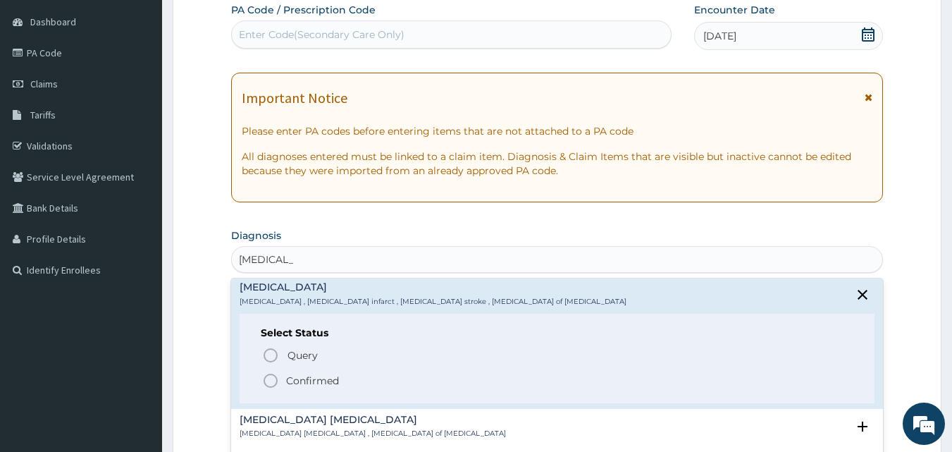
scroll to position [141, 0]
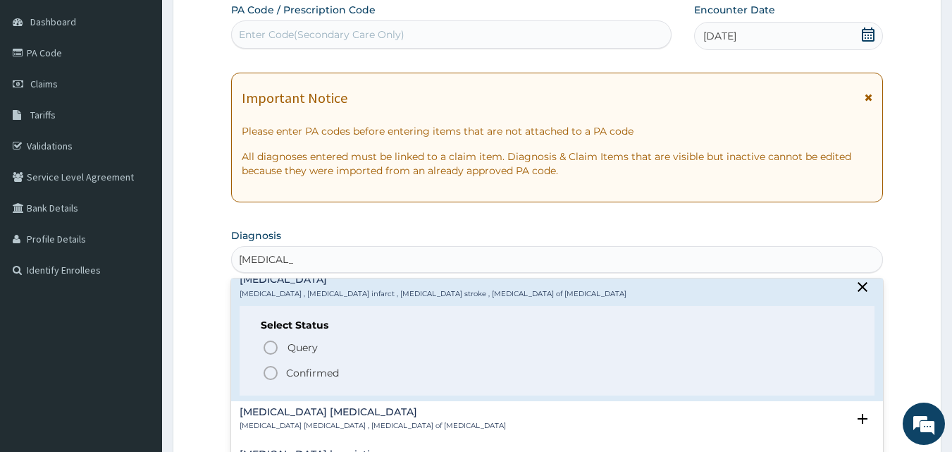
click at [304, 367] on p "Confirmed" at bounding box center [312, 373] width 53 height 14
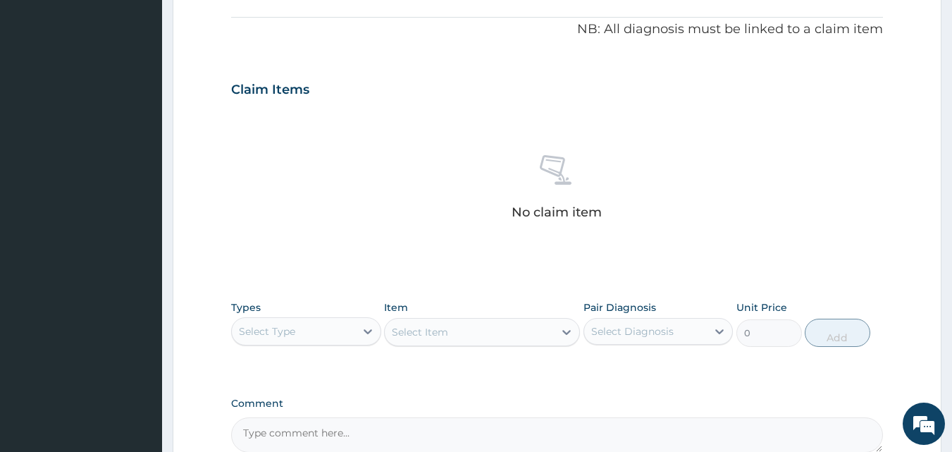
scroll to position [484, 0]
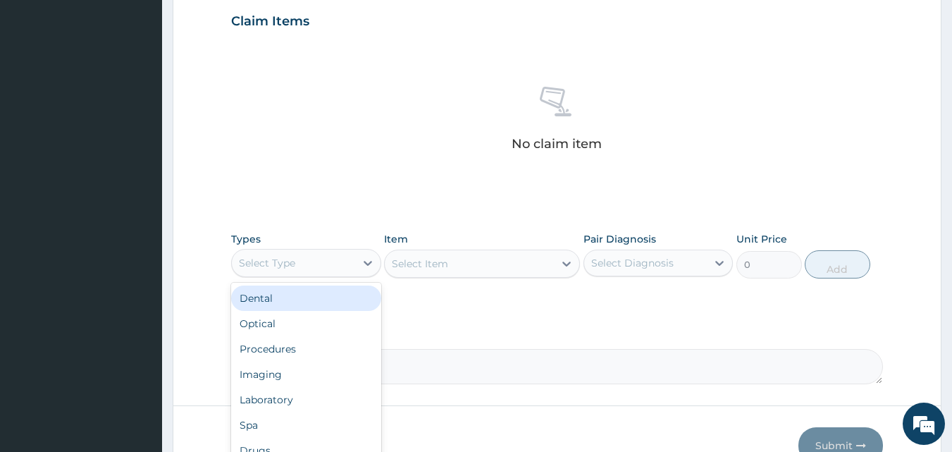
click at [309, 265] on div "Select Type" at bounding box center [293, 262] width 123 height 23
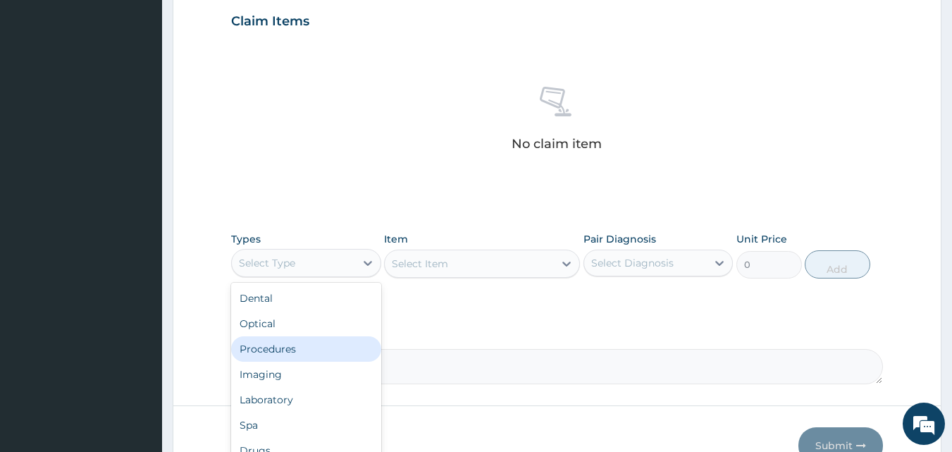
drag, startPoint x: 301, startPoint y: 356, endPoint x: 314, endPoint y: 347, distance: 15.8
click at [302, 356] on div "Procedures" at bounding box center [306, 348] width 150 height 25
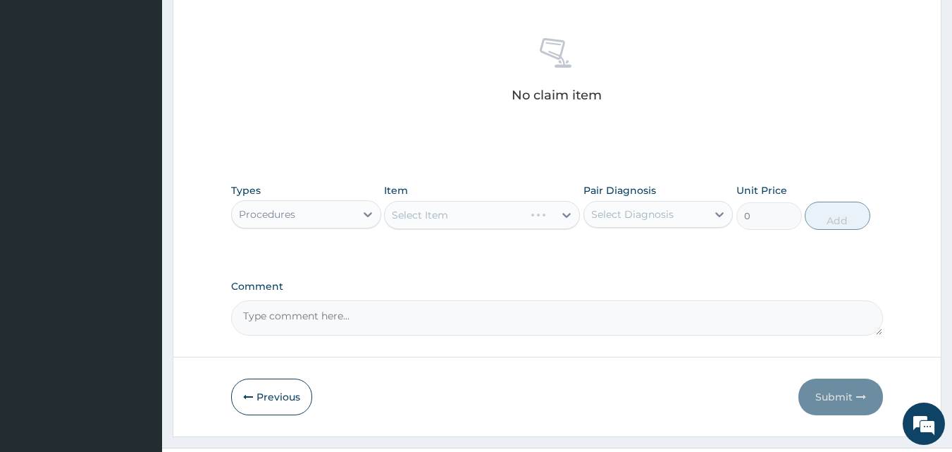
scroll to position [564, 0]
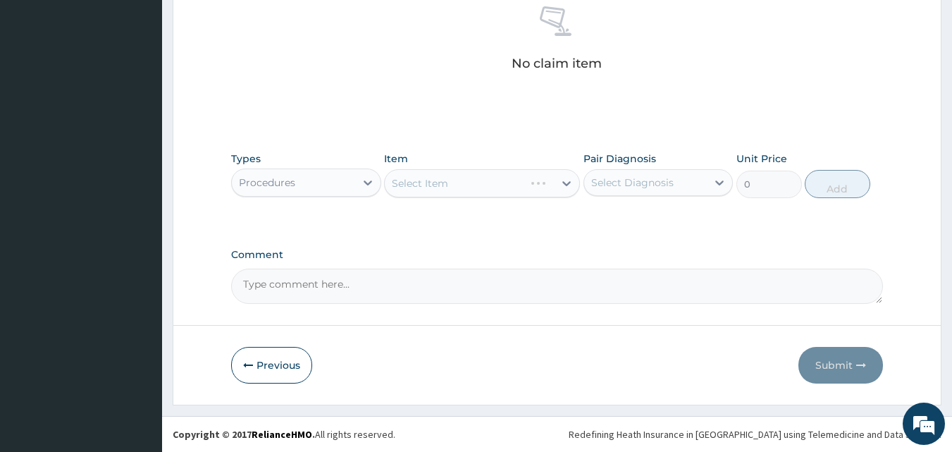
click at [616, 178] on div "Select Diagnosis" at bounding box center [632, 182] width 82 height 14
click at [623, 216] on label "[MEDICAL_DATA]" at bounding box center [650, 217] width 87 height 14
checkbox input "true"
click at [545, 186] on div "Select Item" at bounding box center [482, 183] width 196 height 28
click at [545, 186] on div "Select Item" at bounding box center [469, 183] width 169 height 23
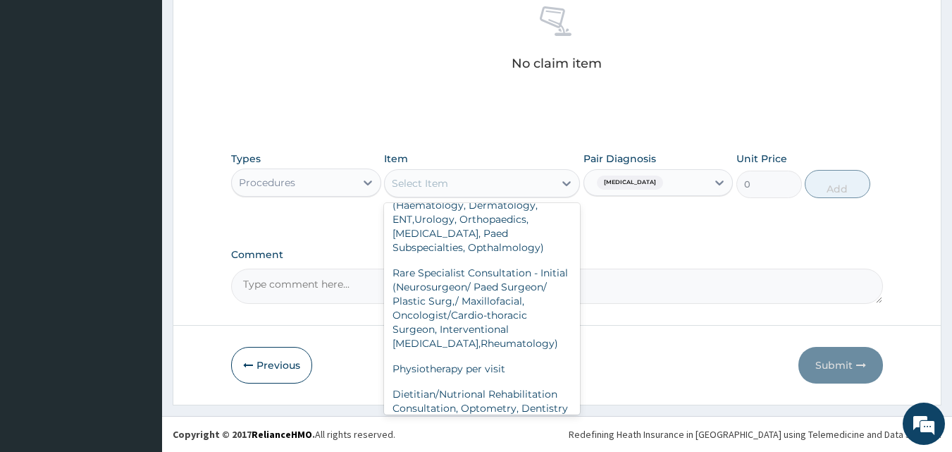
scroll to position [211, 0]
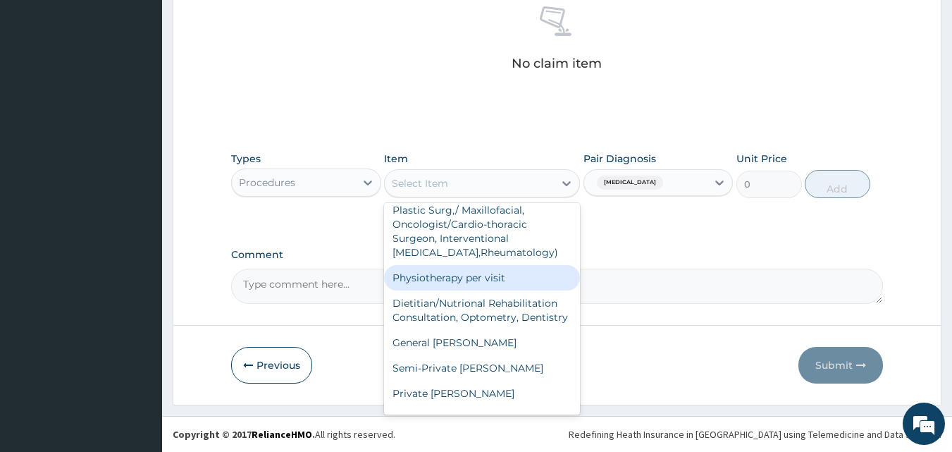
click at [497, 274] on div "Physiotherapy per visit" at bounding box center [482, 277] width 196 height 25
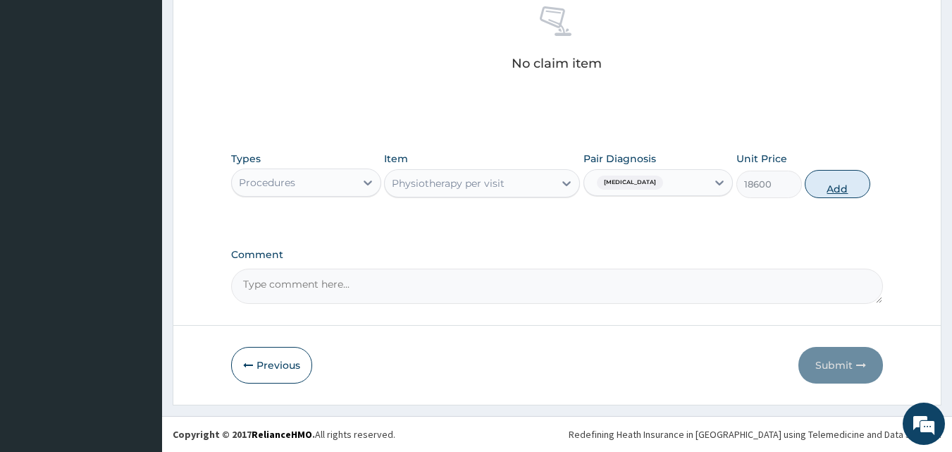
click at [826, 185] on button "Add" at bounding box center [837, 184] width 66 height 28
type input "0"
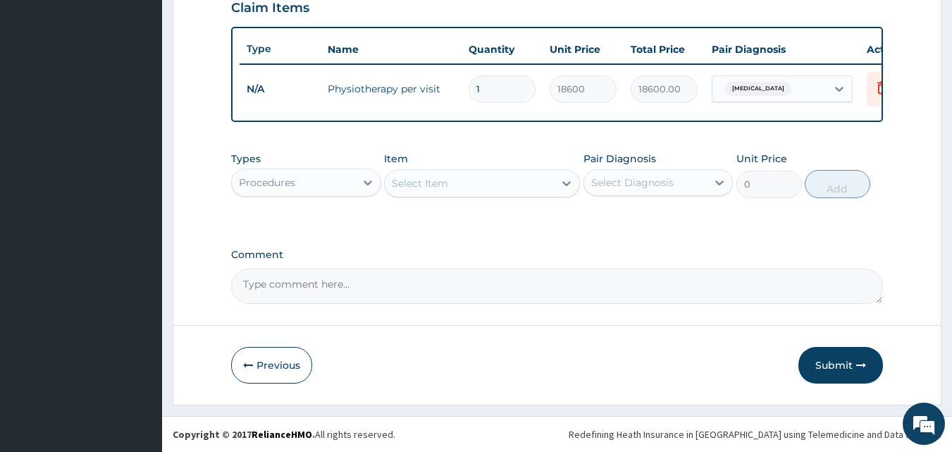
scroll to position [508, 0]
click at [266, 282] on textarea "Comment" at bounding box center [557, 285] width 652 height 35
paste textarea "PA/98A213"
type textarea "PA/98A213"
click at [817, 354] on button "Submit" at bounding box center [840, 365] width 85 height 37
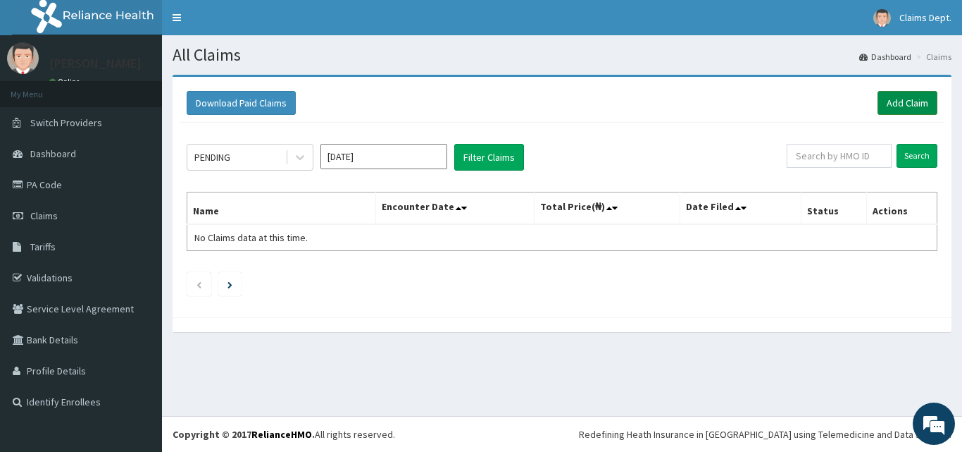
click at [912, 103] on link "Add Claim" at bounding box center [908, 103] width 60 height 24
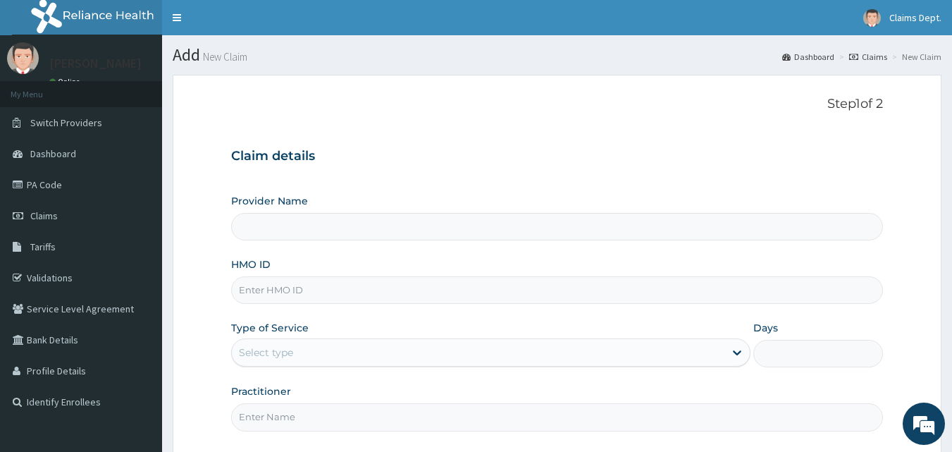
type input "The [GEOGRAPHIC_DATA]"
click at [416, 288] on input "HMO ID" at bounding box center [557, 289] width 652 height 27
click at [671, 108] on p "Step 1 of 2" at bounding box center [557, 104] width 652 height 15
click at [399, 289] on input "HMO ID" at bounding box center [557, 289] width 652 height 27
paste input "PPD/10003/B"
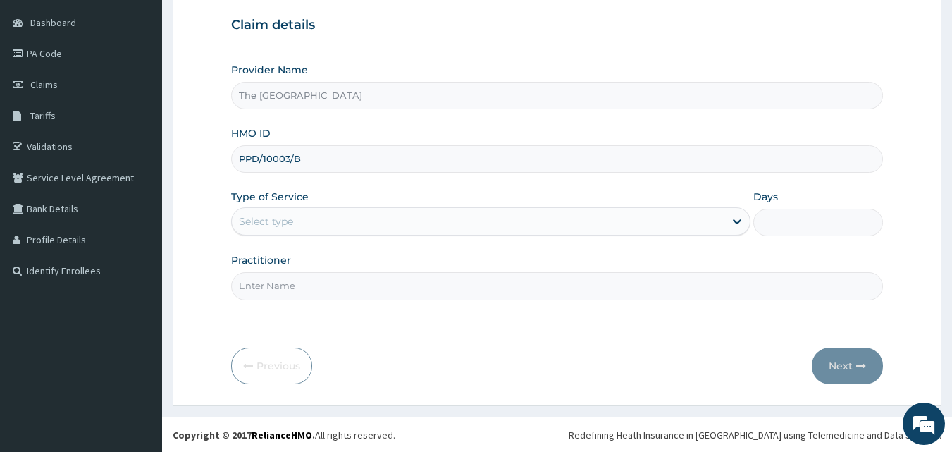
scroll to position [132, 0]
type input "PPD/10003/B"
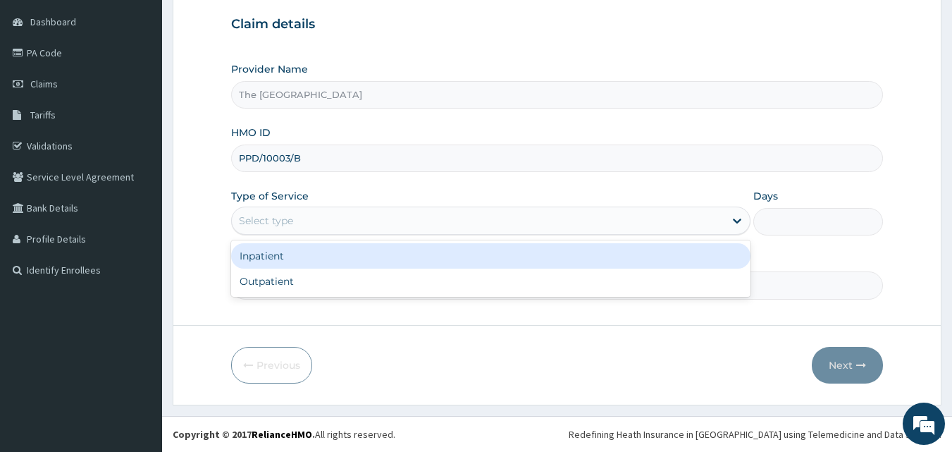
click at [274, 221] on div "Select type" at bounding box center [266, 220] width 54 height 14
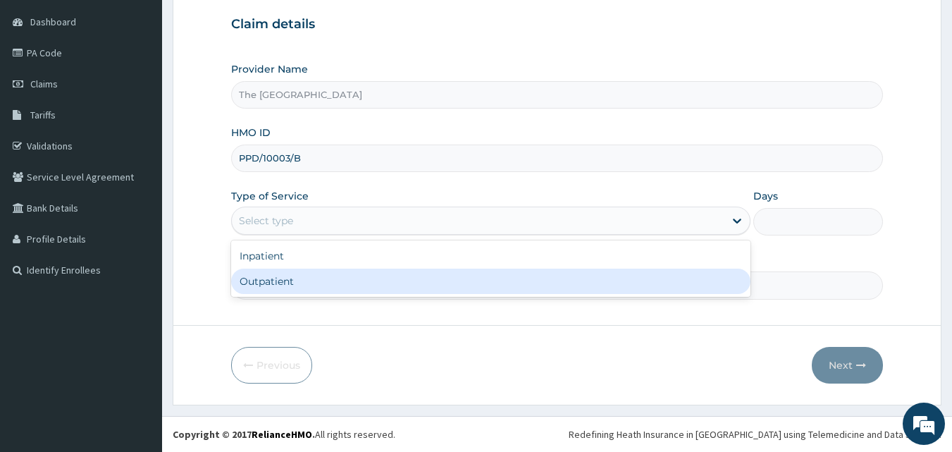
drag, startPoint x: 285, startPoint y: 284, endPoint x: 297, endPoint y: 286, distance: 12.2
click at [285, 284] on div "Outpatient" at bounding box center [490, 280] width 519 height 25
type input "1"
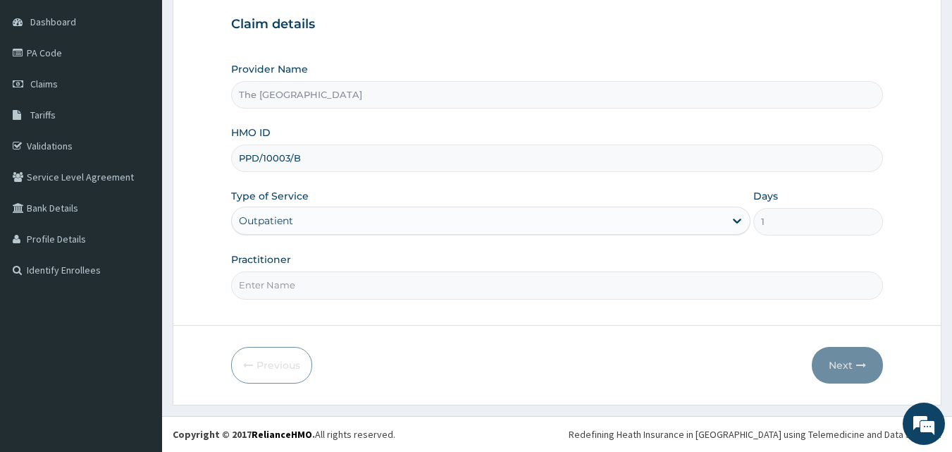
click at [316, 287] on input "Practitioner" at bounding box center [557, 284] width 652 height 27
type input "doctor"
click at [857, 363] on icon "button" at bounding box center [861, 365] width 10 height 10
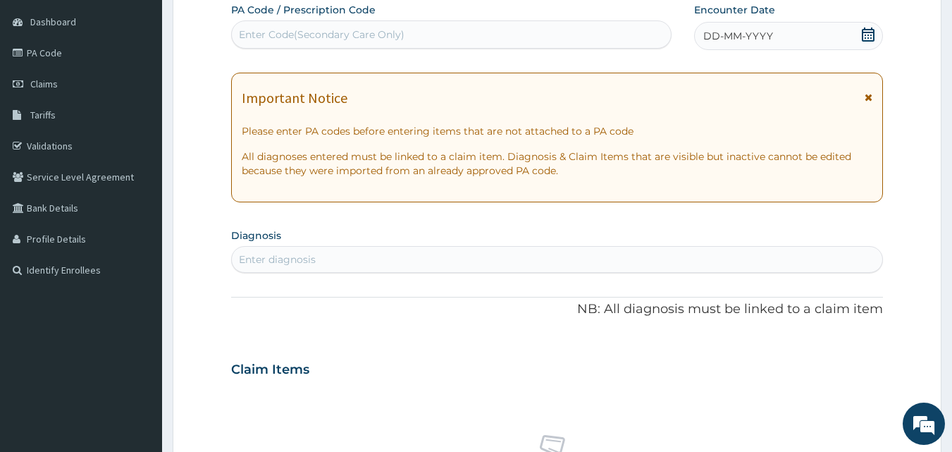
click at [866, 35] on icon at bounding box center [868, 34] width 14 height 14
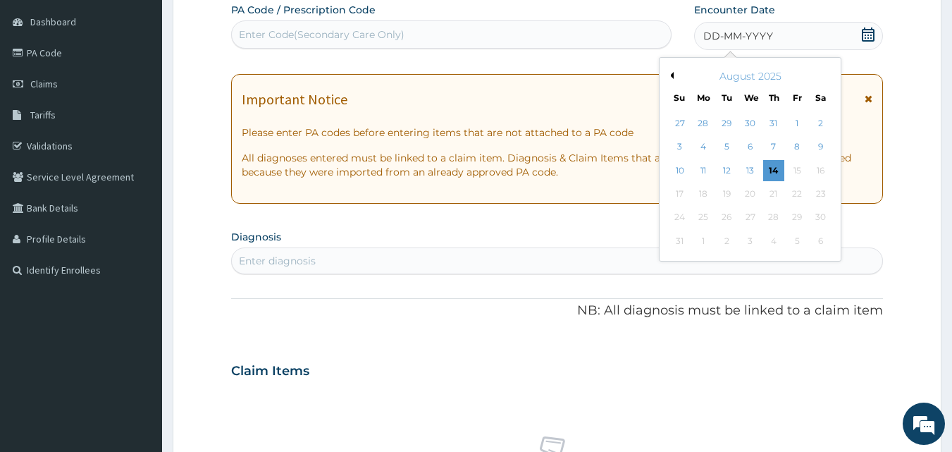
click at [672, 77] on button "Previous Month" at bounding box center [669, 75] width 7 height 7
click at [794, 144] on div "11" at bounding box center [796, 147] width 21 height 21
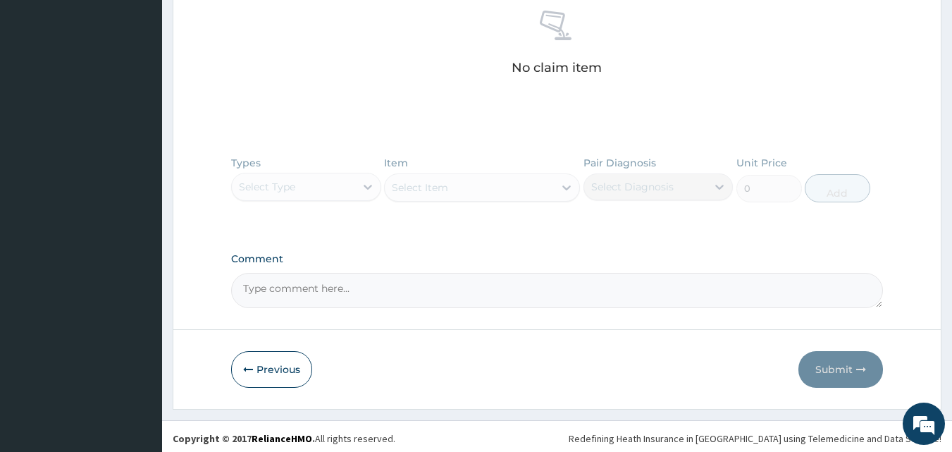
scroll to position [560, 0]
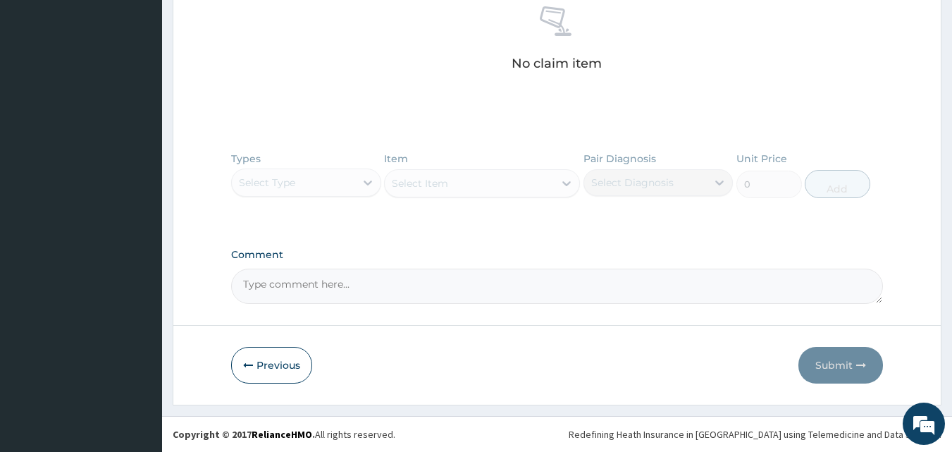
click at [352, 290] on textarea "Comment" at bounding box center [557, 285] width 652 height 35
paste textarea "PA/EA6431"
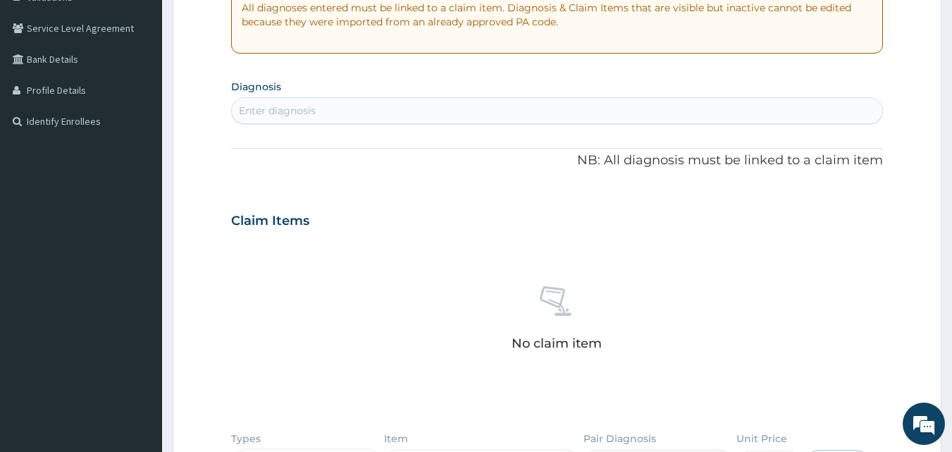
scroll to position [278, 0]
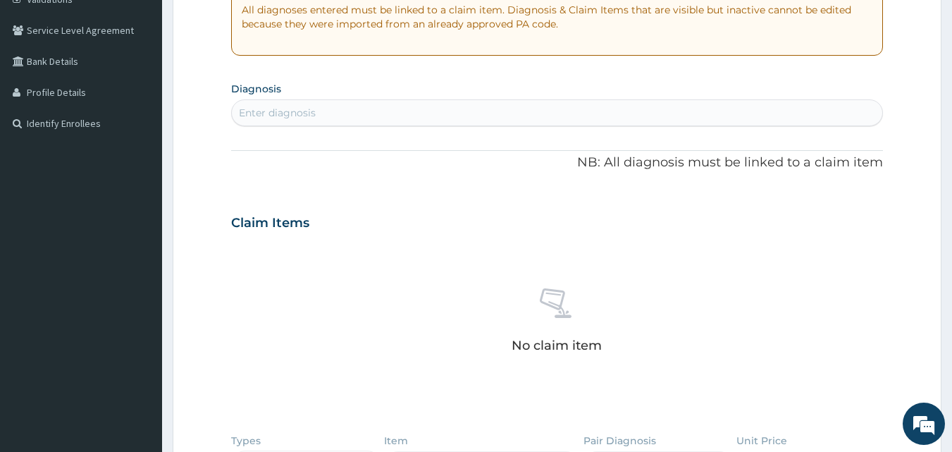
type textarea "PA/EA6431"
click at [325, 112] on div "Enter diagnosis" at bounding box center [557, 112] width 651 height 23
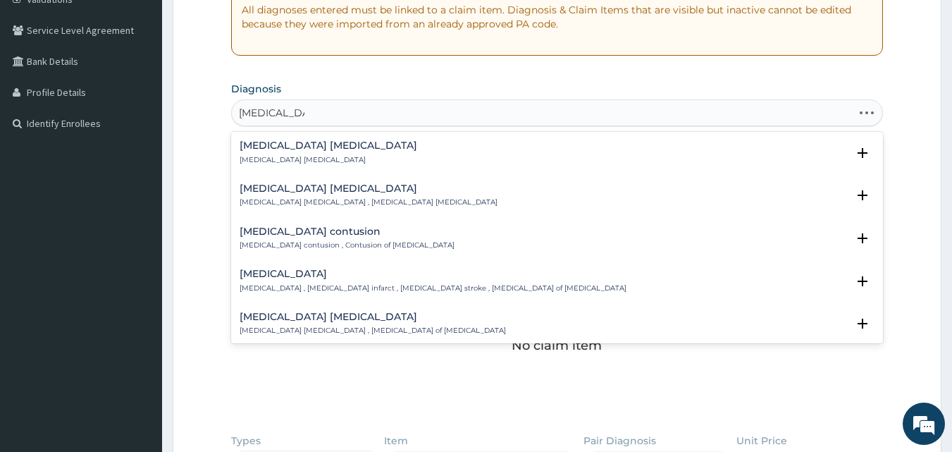
type input "brain stem str"
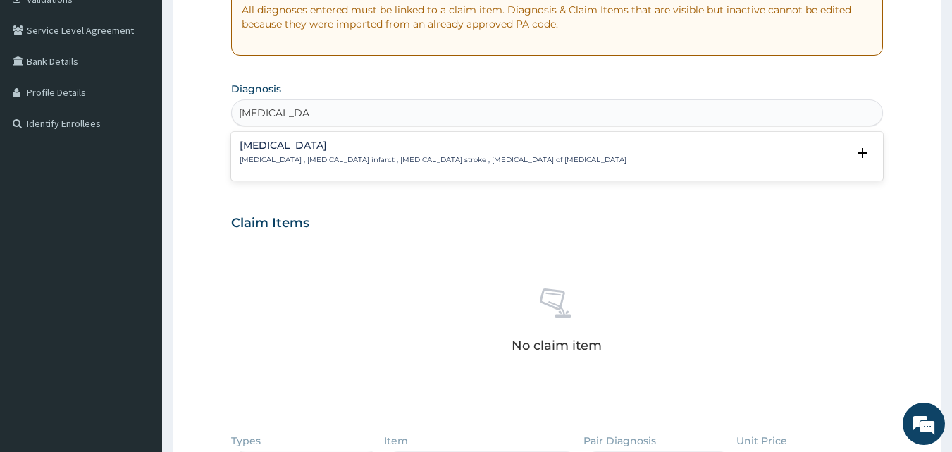
click at [321, 151] on div "Brain stem infarction Brain stem infarction , Brain stem infarct , Brain stem s…" at bounding box center [433, 152] width 387 height 25
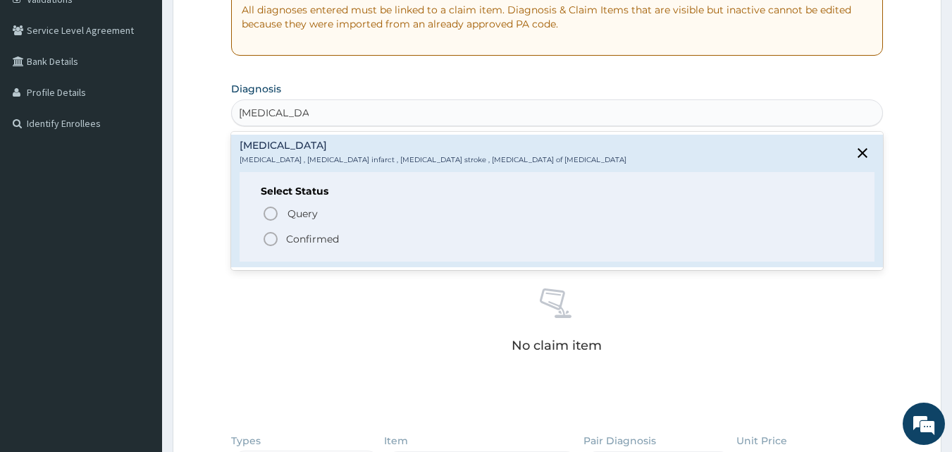
click at [338, 233] on p "Confirmed" at bounding box center [312, 239] width 53 height 14
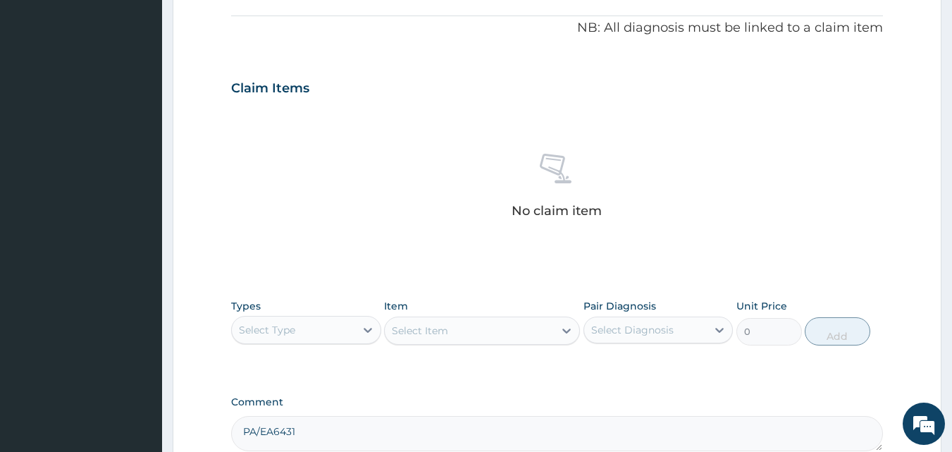
scroll to position [560, 0]
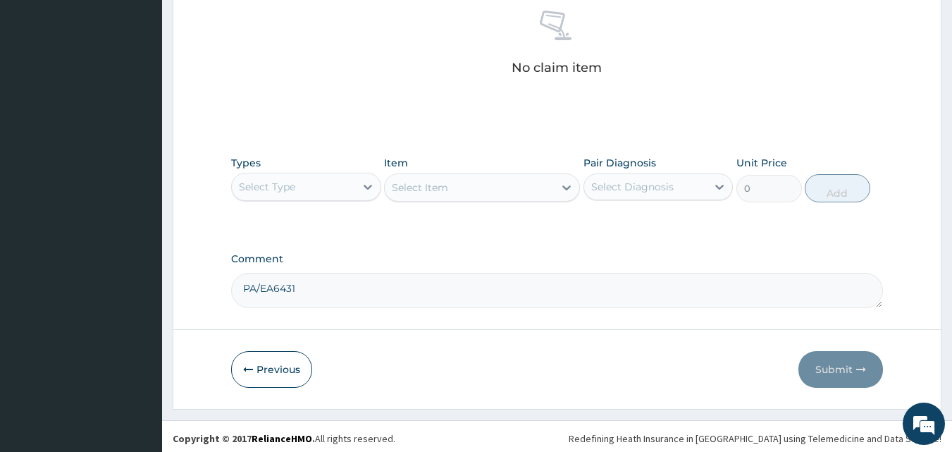
click at [306, 203] on div "Types Select Type Item Select Item Pair Diagnosis Select Diagnosis Unit Price 0…" at bounding box center [557, 179] width 652 height 61
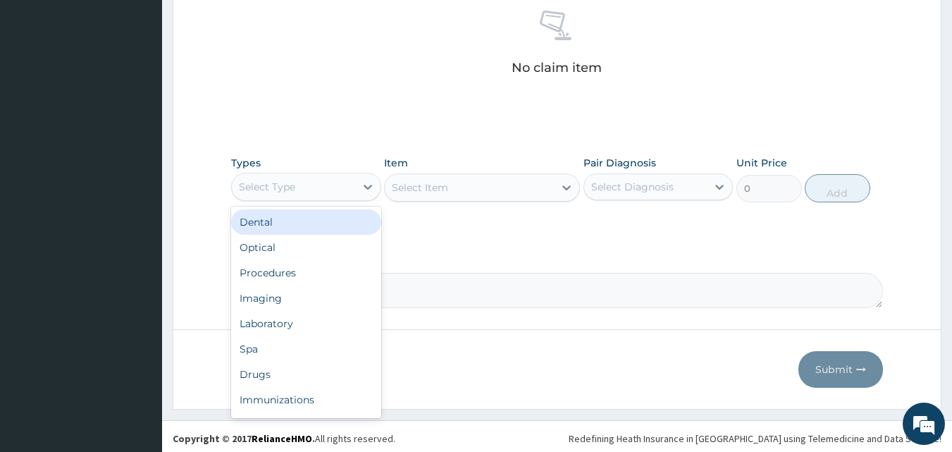
click at [321, 185] on div "Select Type" at bounding box center [293, 186] width 123 height 23
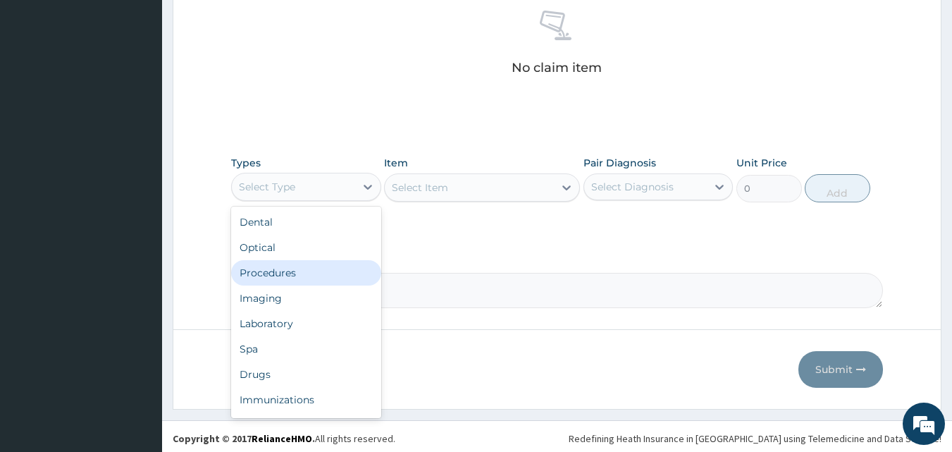
drag, startPoint x: 299, startPoint y: 274, endPoint x: 418, endPoint y: 247, distance: 122.0
click at [303, 273] on div "Procedures" at bounding box center [306, 272] width 150 height 25
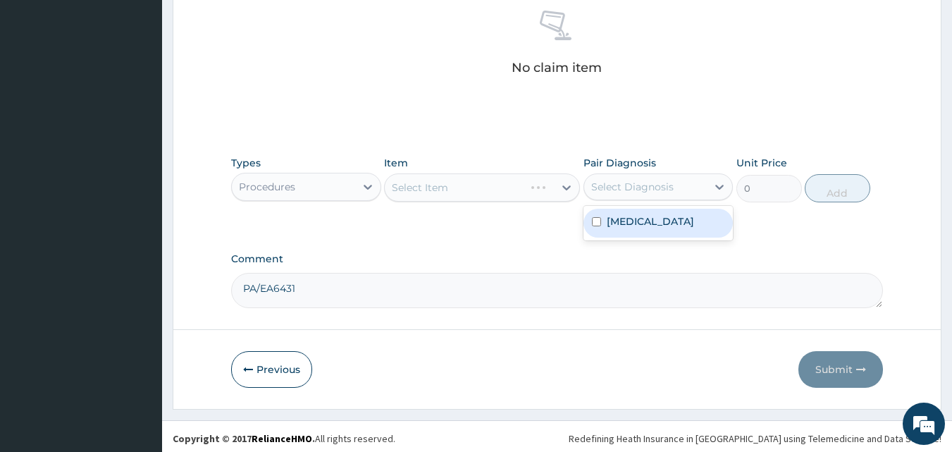
drag, startPoint x: 604, startPoint y: 184, endPoint x: 610, endPoint y: 200, distance: 17.4
click at [604, 184] on div "Select Diagnosis" at bounding box center [632, 187] width 82 height 14
click at [619, 220] on label "Brain stem infarction" at bounding box center [650, 221] width 87 height 14
checkbox input "true"
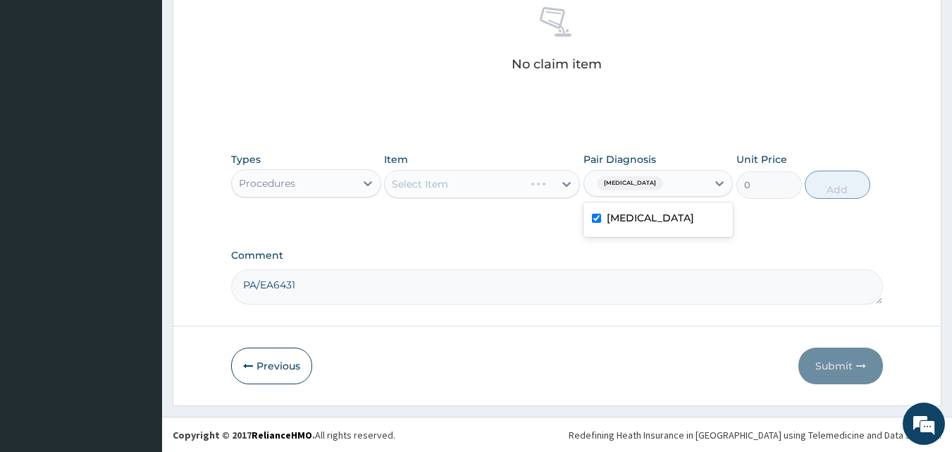
scroll to position [564, 0]
click at [520, 188] on div "Select Item" at bounding box center [469, 183] width 169 height 23
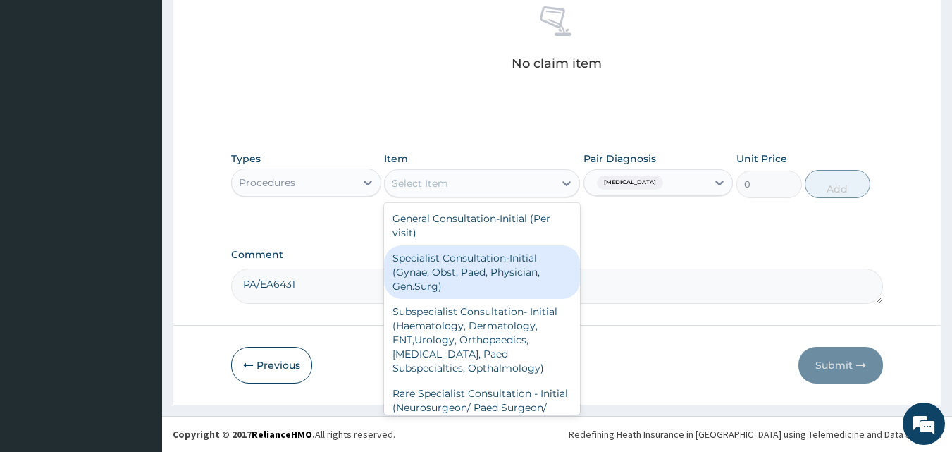
scroll to position [141, 0]
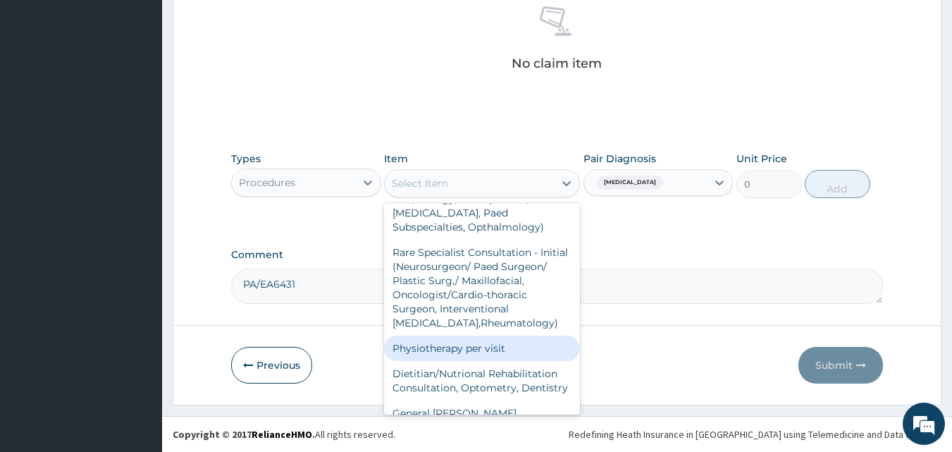
click at [469, 348] on div "Physiotherapy per visit" at bounding box center [482, 347] width 196 height 25
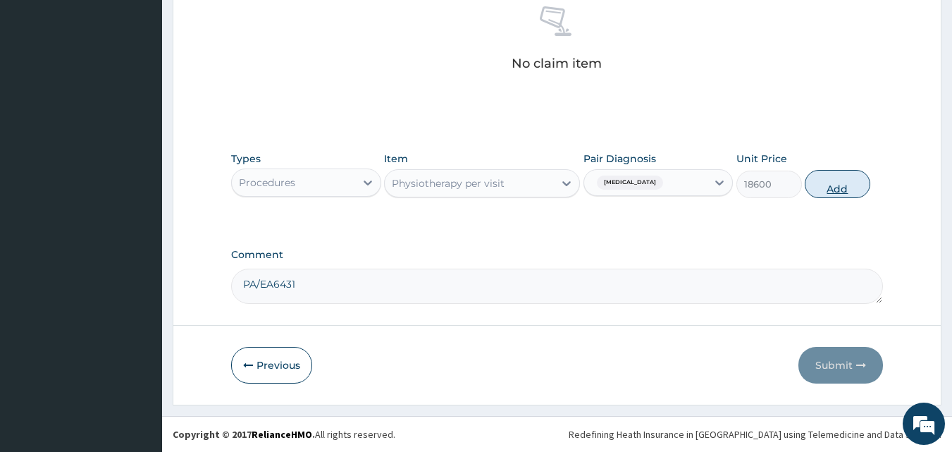
drag, startPoint x: 852, startPoint y: 190, endPoint x: 818, endPoint y: 209, distance: 39.4
click at [852, 189] on button "Add" at bounding box center [837, 184] width 66 height 28
type input "0"
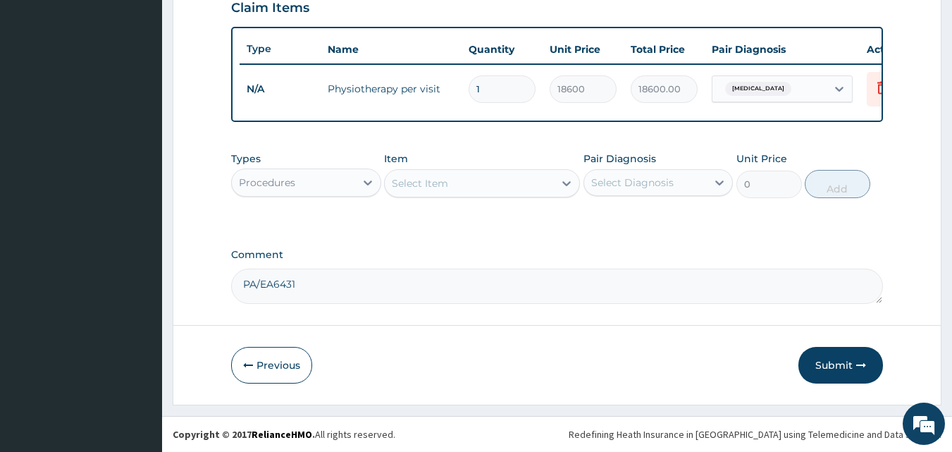
scroll to position [508, 0]
click at [812, 363] on button "Submit" at bounding box center [840, 365] width 85 height 37
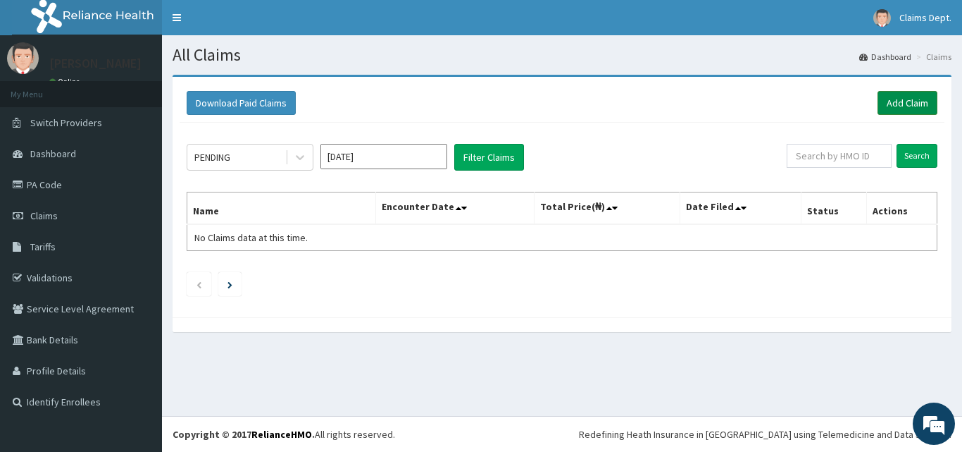
click at [892, 97] on link "Add Claim" at bounding box center [908, 103] width 60 height 24
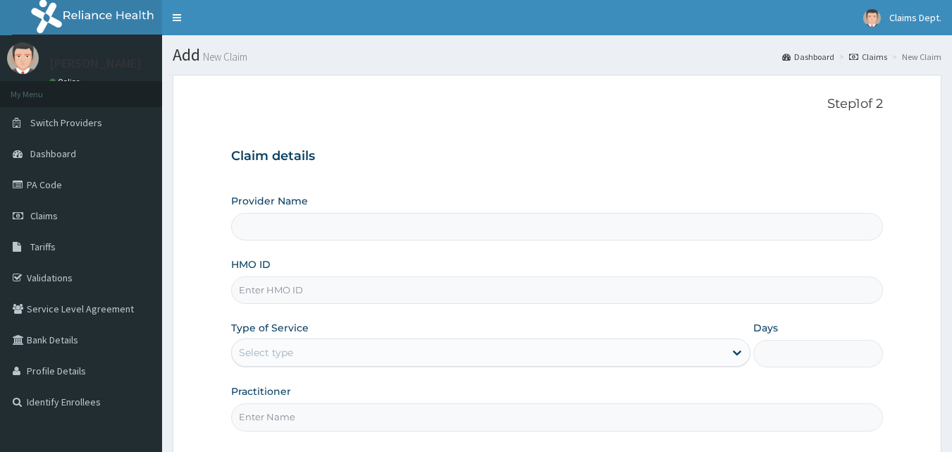
click at [394, 292] on input "HMO ID" at bounding box center [557, 289] width 652 height 27
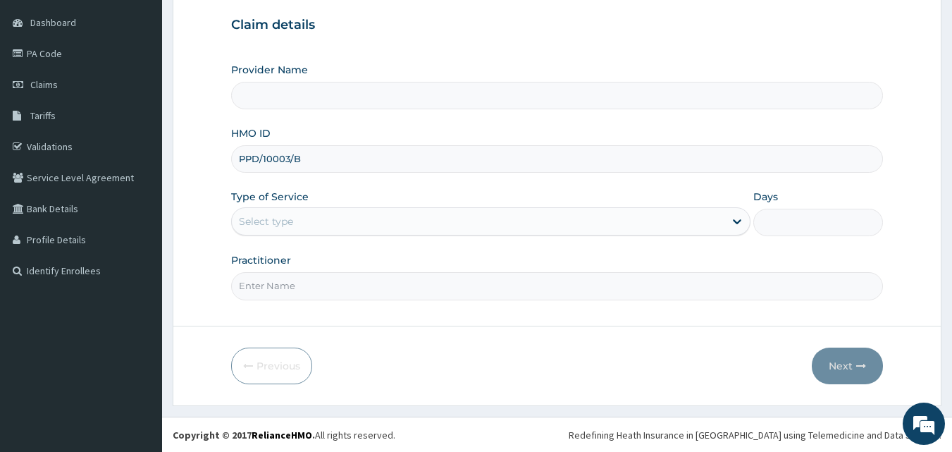
scroll to position [132, 0]
type input "PPD/10003/B"
click at [264, 225] on div "Select type" at bounding box center [266, 220] width 54 height 14
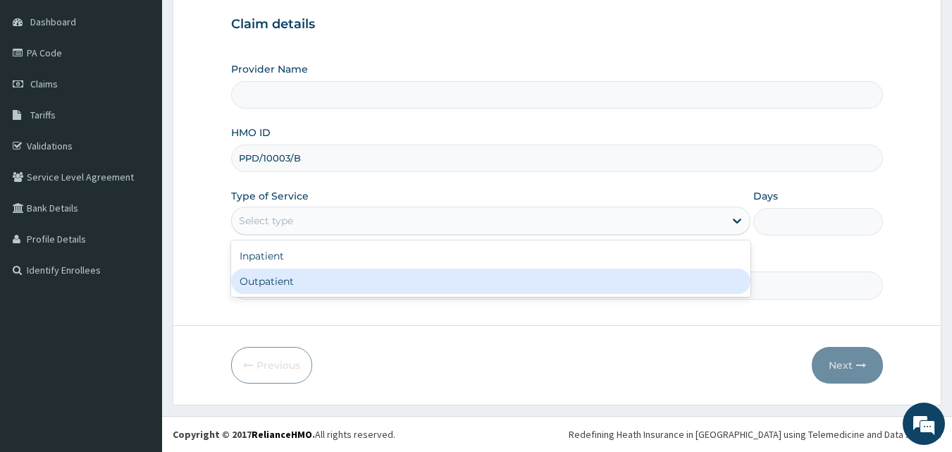
click at [276, 273] on div "Outpatient" at bounding box center [490, 280] width 519 height 25
type input "1"
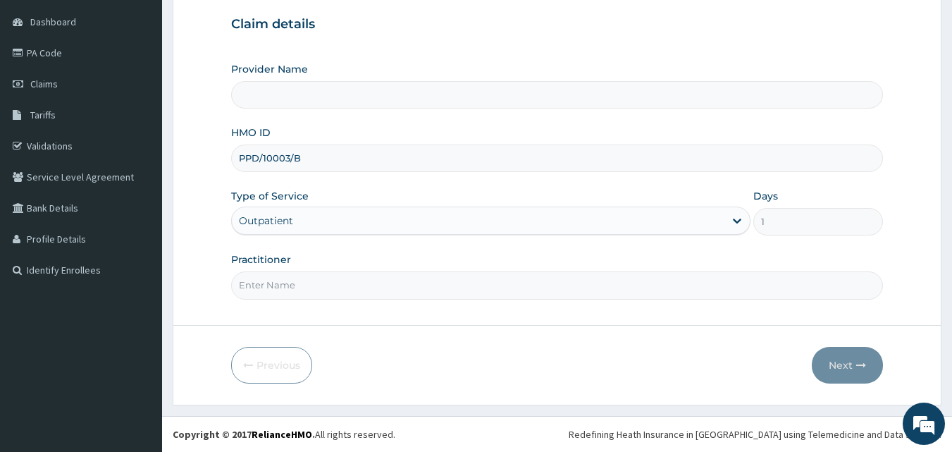
click at [280, 278] on input "Practitioner" at bounding box center [557, 284] width 652 height 27
type input "doctor"
click at [841, 366] on button "Next" at bounding box center [847, 365] width 71 height 37
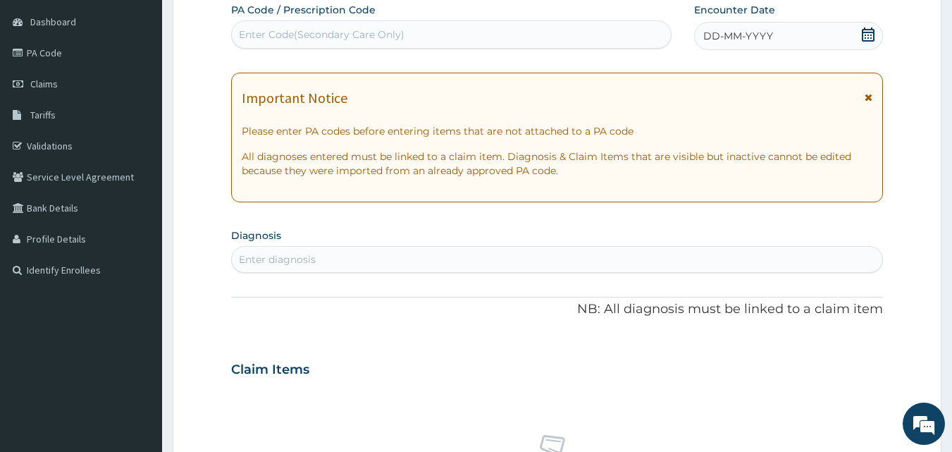
scroll to position [0, 0]
click at [873, 31] on icon at bounding box center [868, 34] width 14 height 14
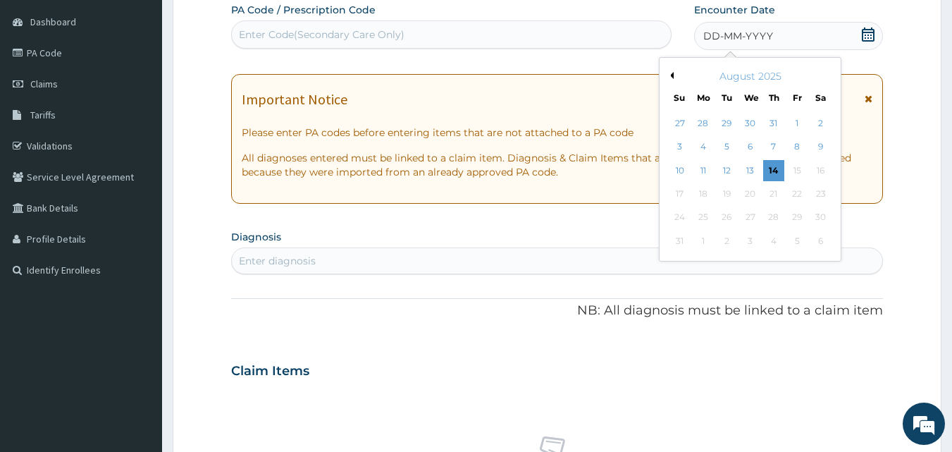
click at [669, 75] on button "Previous Month" at bounding box center [669, 75] width 7 height 7
click at [704, 165] on div "14" at bounding box center [702, 170] width 21 height 21
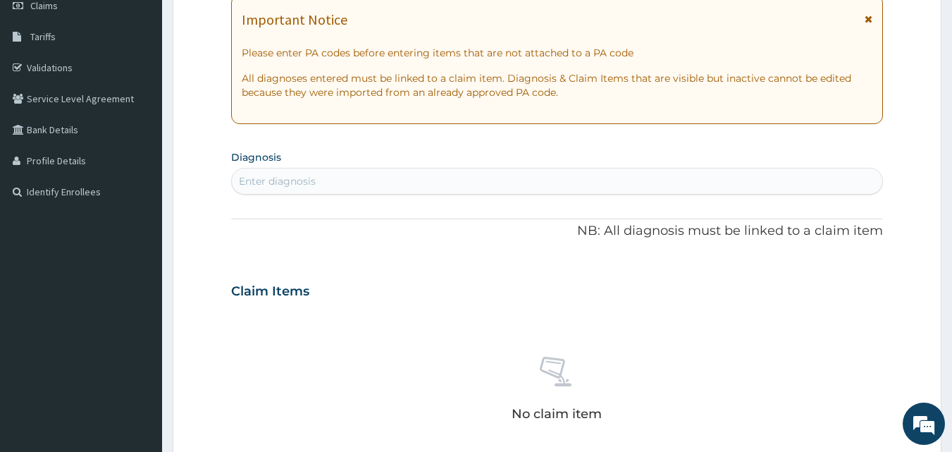
scroll to position [273, 0]
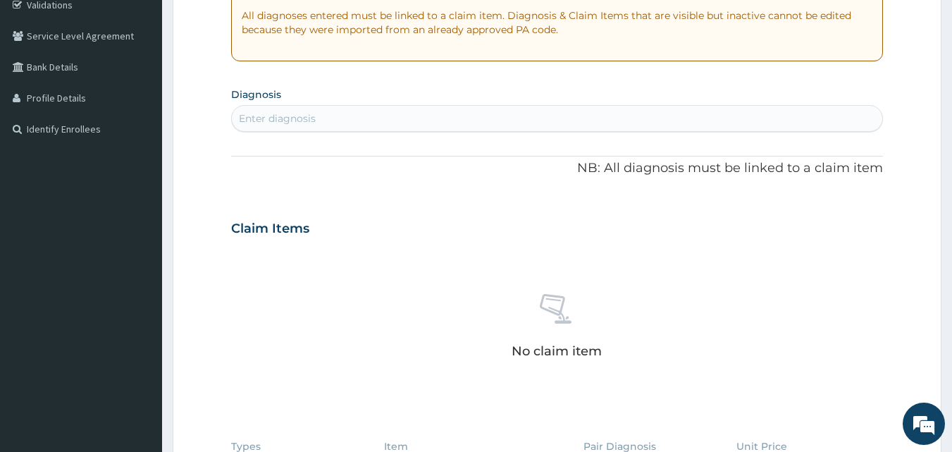
click at [373, 120] on div "Enter diagnosis" at bounding box center [557, 118] width 651 height 23
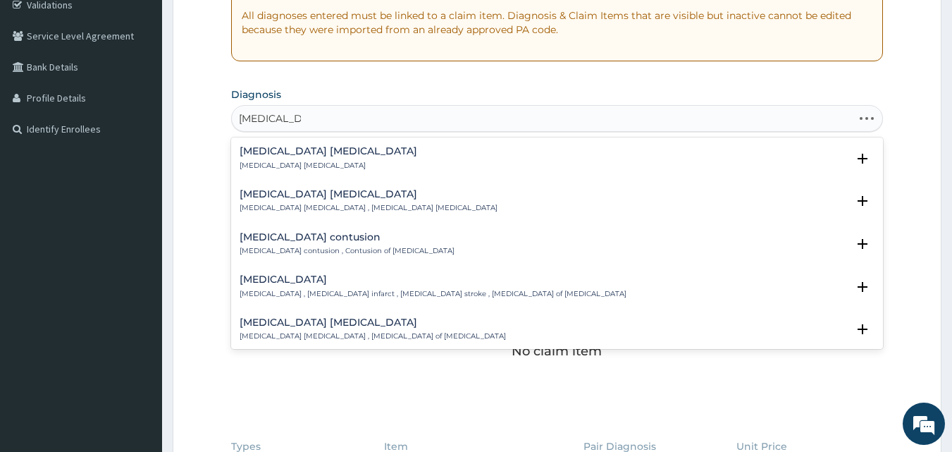
type input "brain stem st"
click at [306, 281] on h4 "Brain stem infarction" at bounding box center [433, 279] width 387 height 11
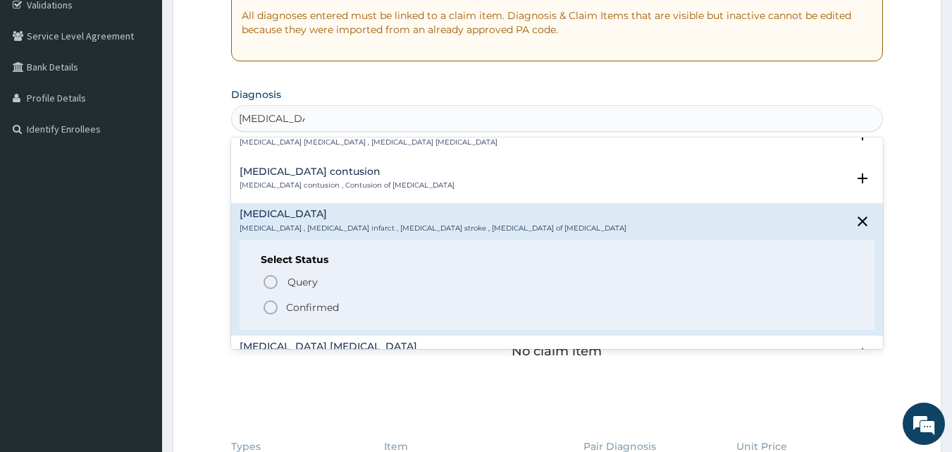
scroll to position [70, 0]
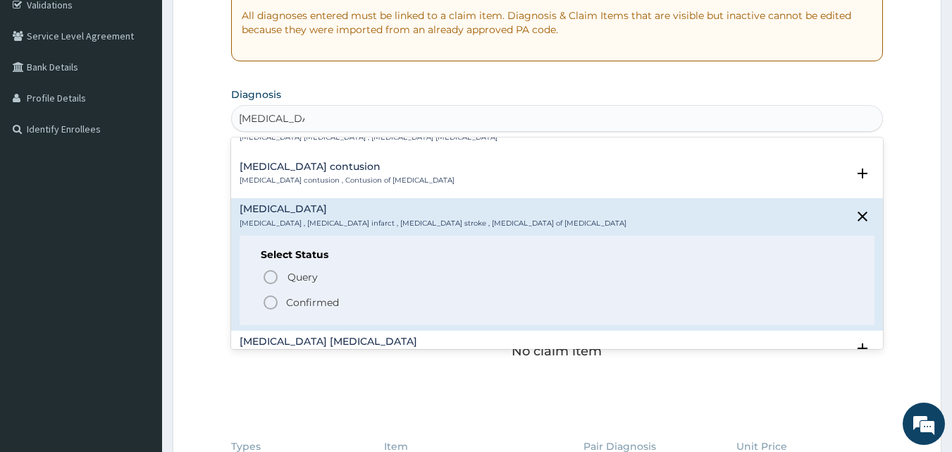
click at [299, 296] on p "Confirmed" at bounding box center [312, 302] width 53 height 14
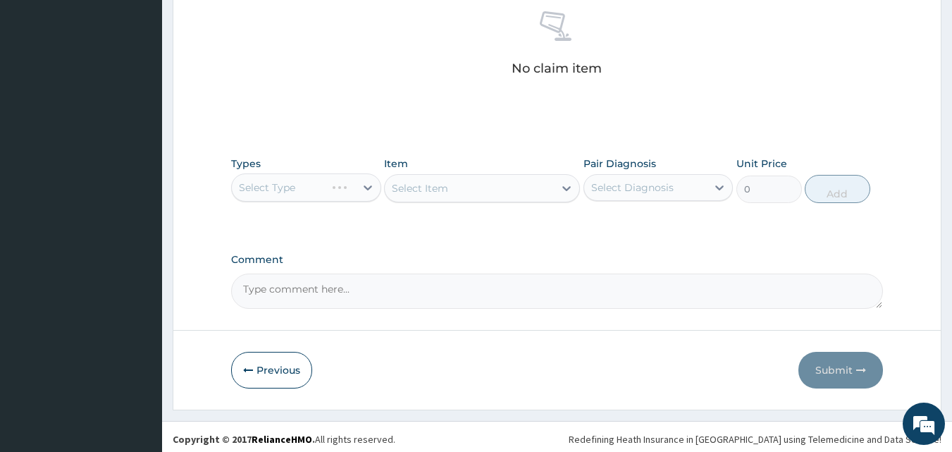
scroll to position [564, 0]
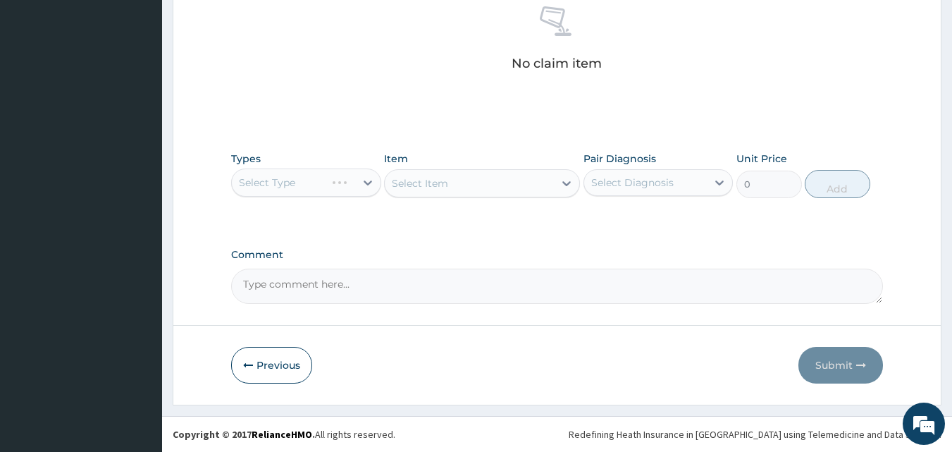
drag, startPoint x: 290, startPoint y: 183, endPoint x: 295, endPoint y: 189, distance: 8.5
click at [292, 185] on div "Select Type" at bounding box center [306, 182] width 150 height 28
click at [354, 180] on div "Select Type" at bounding box center [306, 182] width 150 height 28
click at [476, 185] on div "Select Item" at bounding box center [482, 183] width 196 height 28
click at [429, 178] on div "Select Item" at bounding box center [482, 183] width 196 height 28
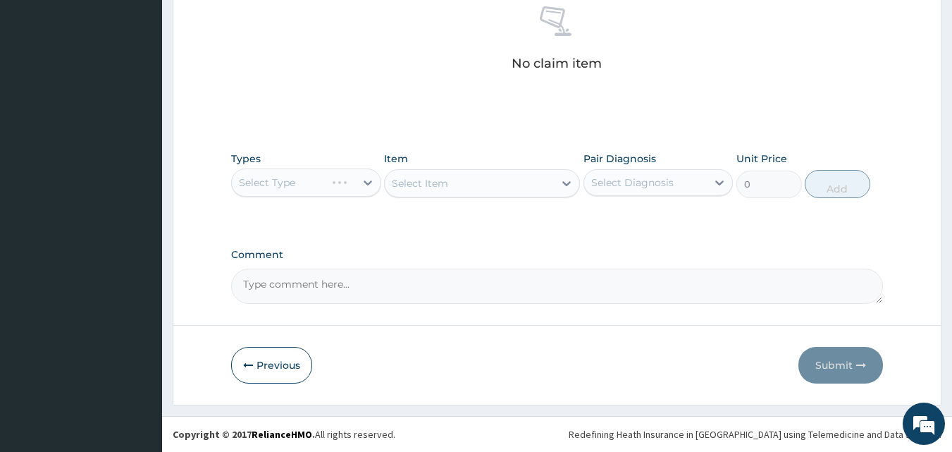
click at [385, 296] on textarea "Comment" at bounding box center [557, 285] width 652 height 35
paste textarea "PA/E9B222"
type textarea "PA/E9B222"
click at [362, 190] on div "Select Type" at bounding box center [306, 182] width 150 height 28
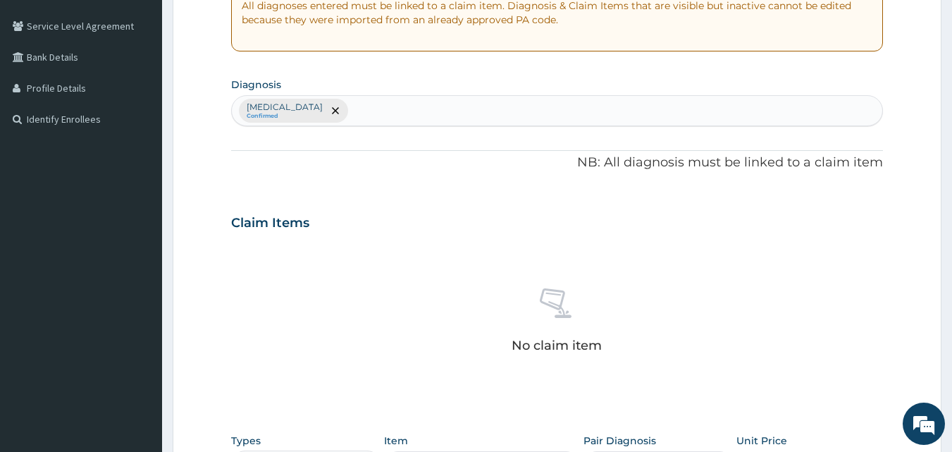
scroll to position [212, 0]
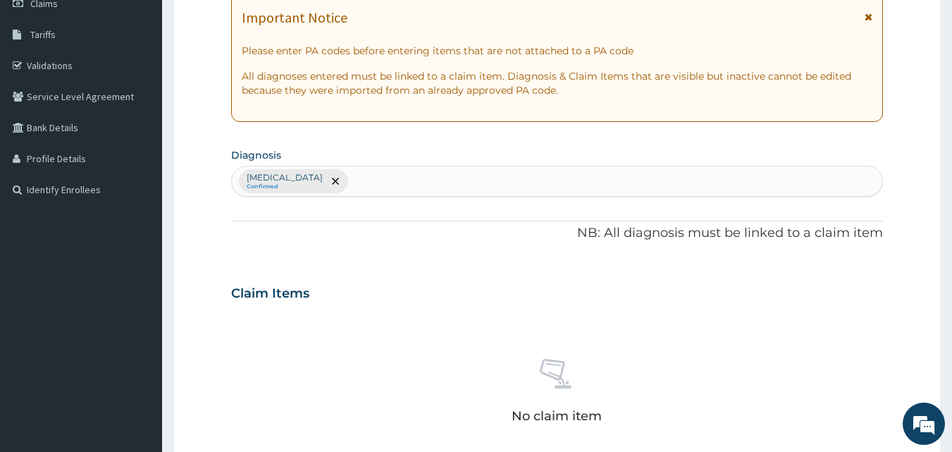
click at [449, 191] on div "Brain stem infarction Confirmed" at bounding box center [557, 181] width 651 height 30
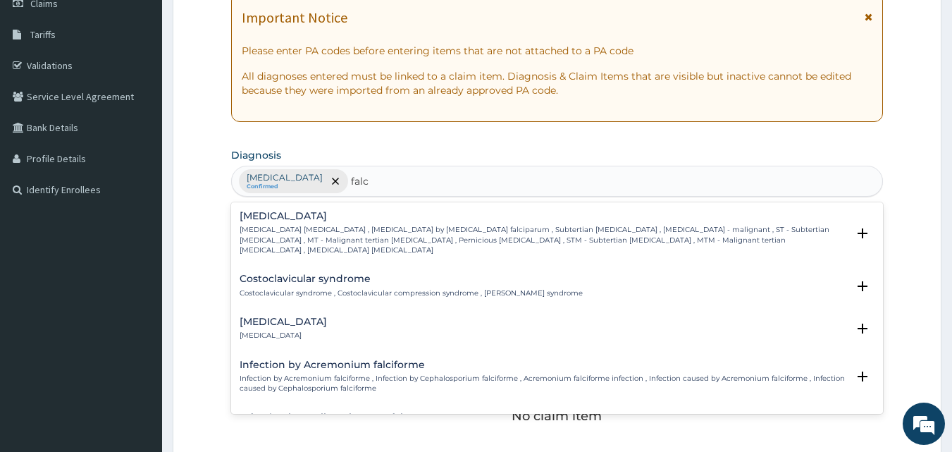
type input "falc"
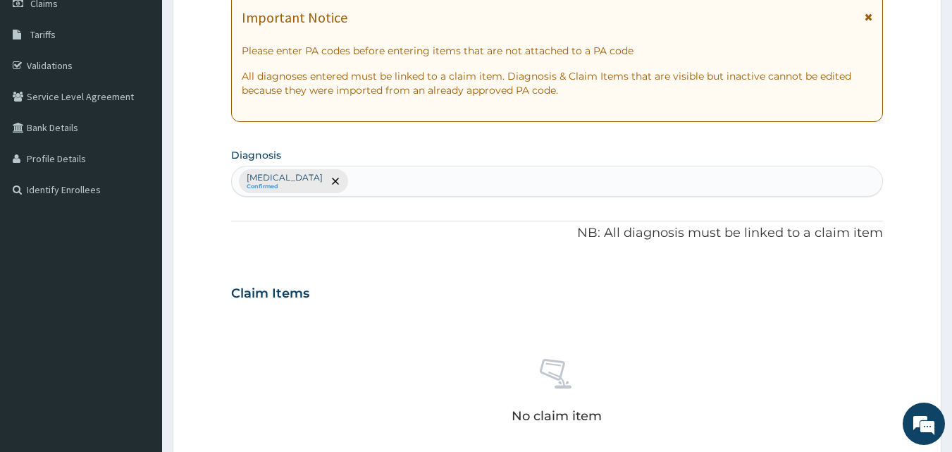
click at [917, 307] on form "Step 2 of 2 PA Code / Prescription Code Enter Code(Secondary Care Only) Encount…" at bounding box center [557, 310] width 769 height 894
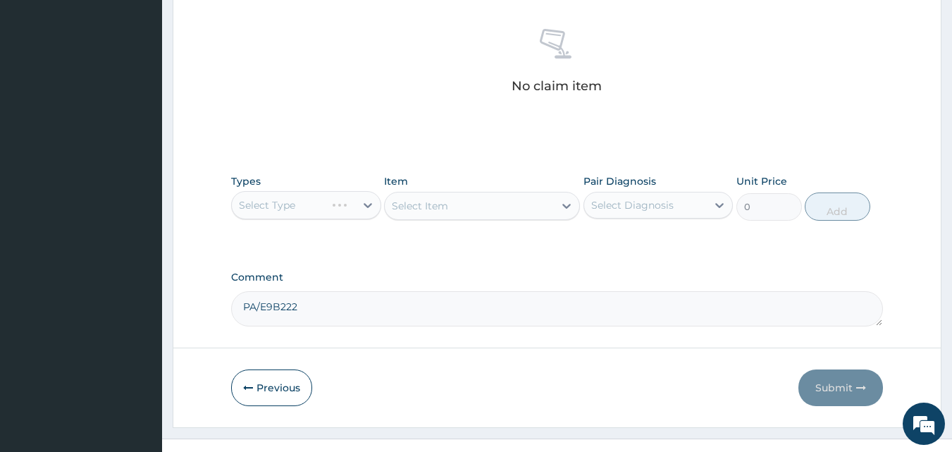
scroll to position [564, 0]
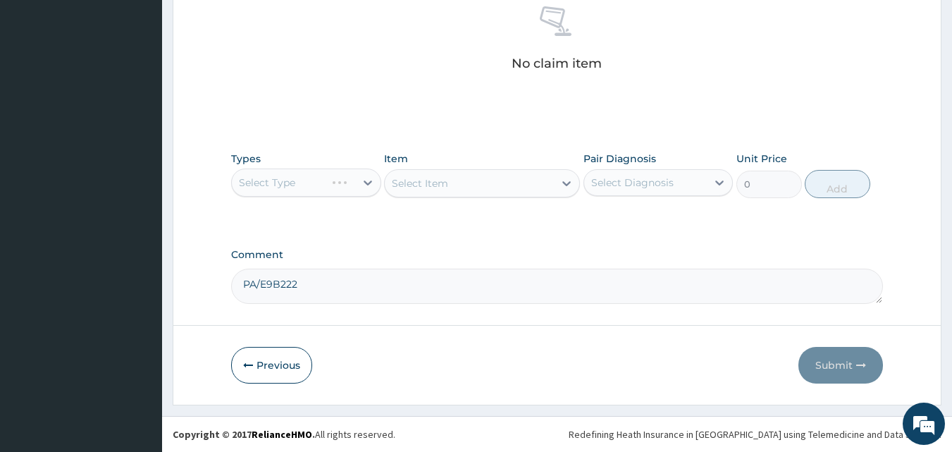
click at [341, 186] on div "Select Type" at bounding box center [306, 182] width 150 height 28
click at [403, 186] on div "Select Item" at bounding box center [482, 183] width 196 height 28
click at [361, 189] on div "Select Type" at bounding box center [306, 182] width 150 height 28
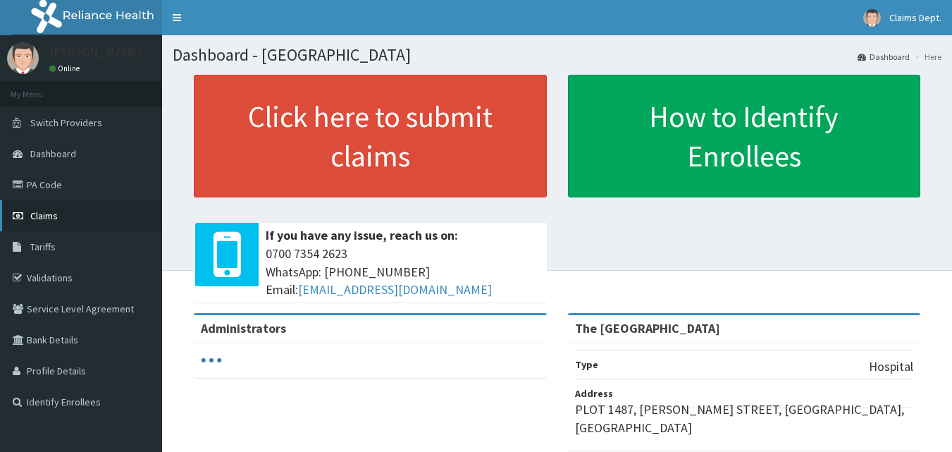
click at [88, 217] on link "Claims" at bounding box center [81, 215] width 162 height 31
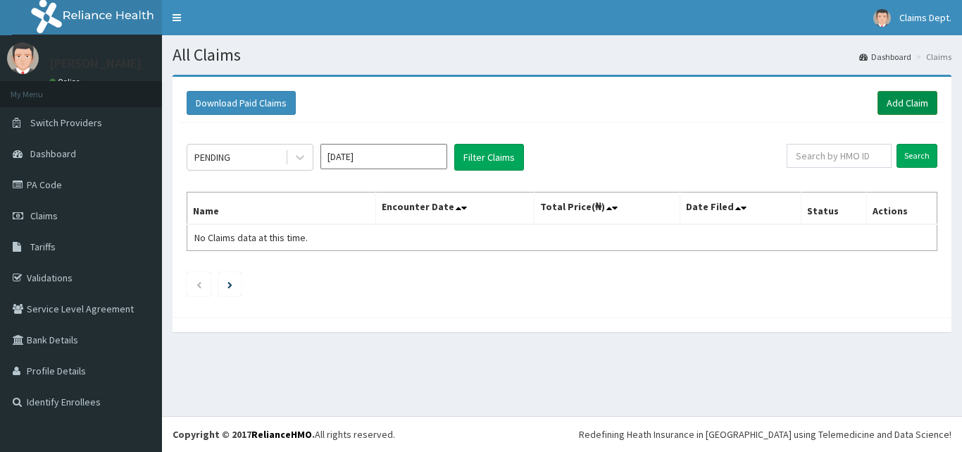
click at [893, 104] on link "Add Claim" at bounding box center [908, 103] width 60 height 24
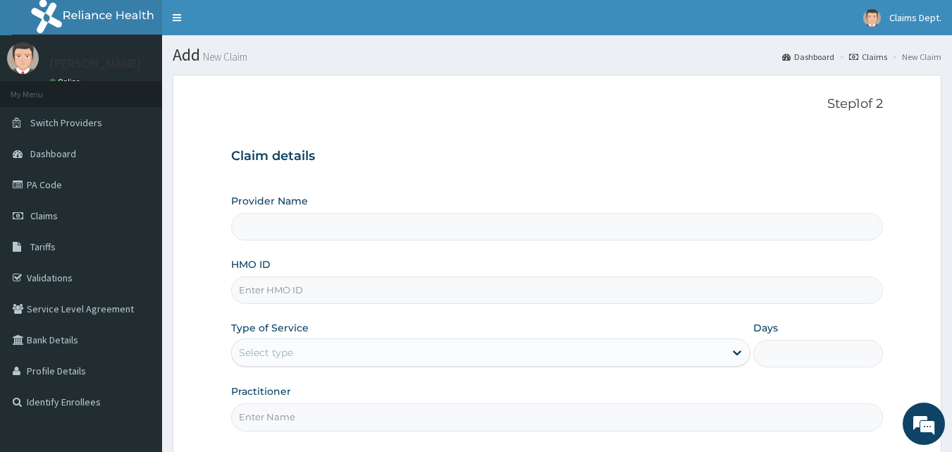
type input "The [GEOGRAPHIC_DATA]"
click at [274, 293] on input "HMO ID" at bounding box center [557, 289] width 652 height 27
paste input "PPD/10003/B"
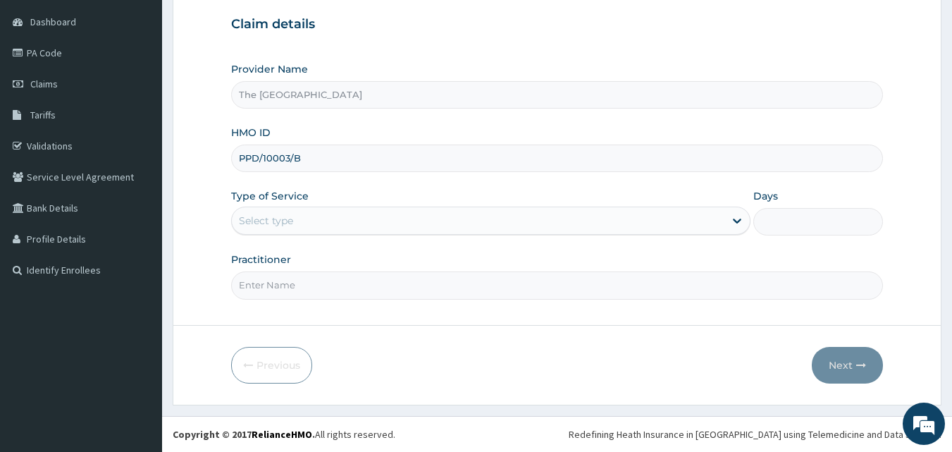
type input "PPD/10003/B"
drag, startPoint x: 249, startPoint y: 222, endPoint x: 266, endPoint y: 235, distance: 21.1
click at [249, 223] on div "Select type" at bounding box center [266, 220] width 54 height 14
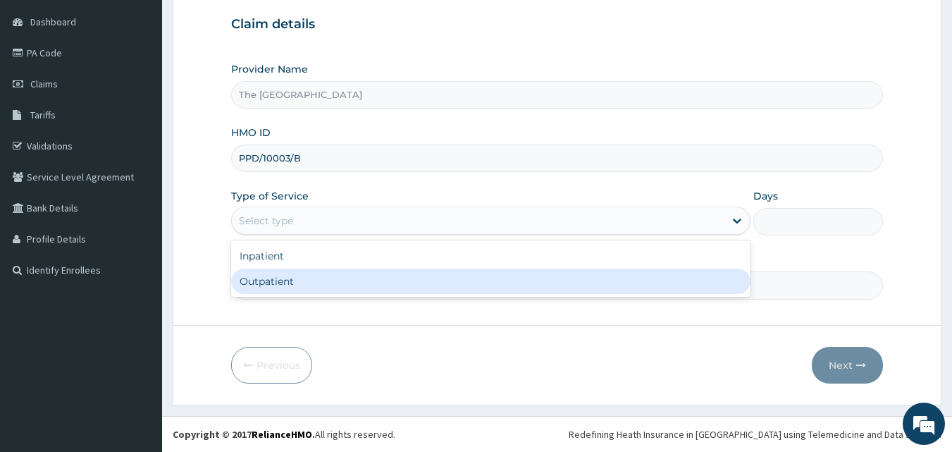
click at [289, 280] on div "Outpatient" at bounding box center [490, 280] width 519 height 25
type input "1"
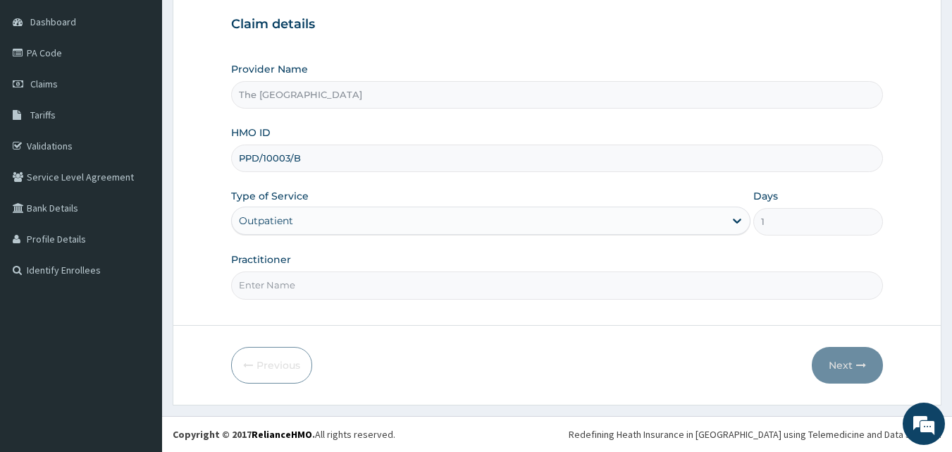
click at [289, 280] on input "Practitioner" at bounding box center [557, 284] width 652 height 27
type input "doctor"
click at [826, 359] on button "Next" at bounding box center [847, 365] width 71 height 37
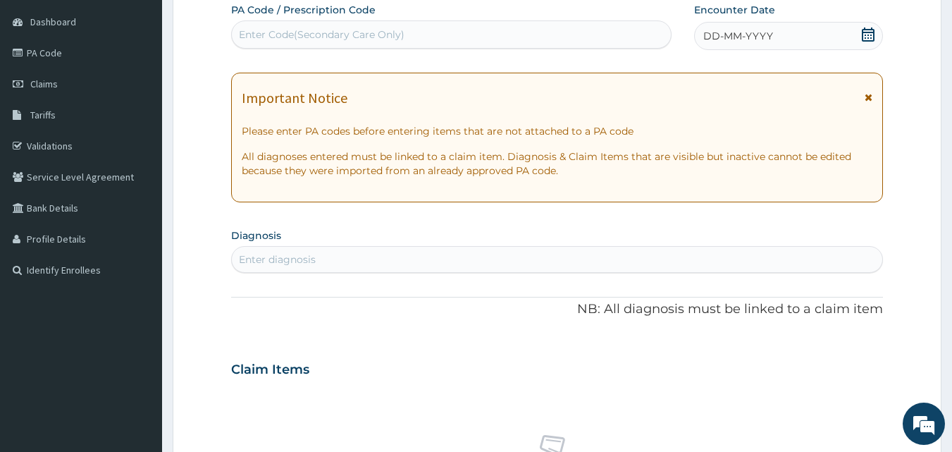
click at [869, 34] on icon at bounding box center [868, 34] width 14 height 14
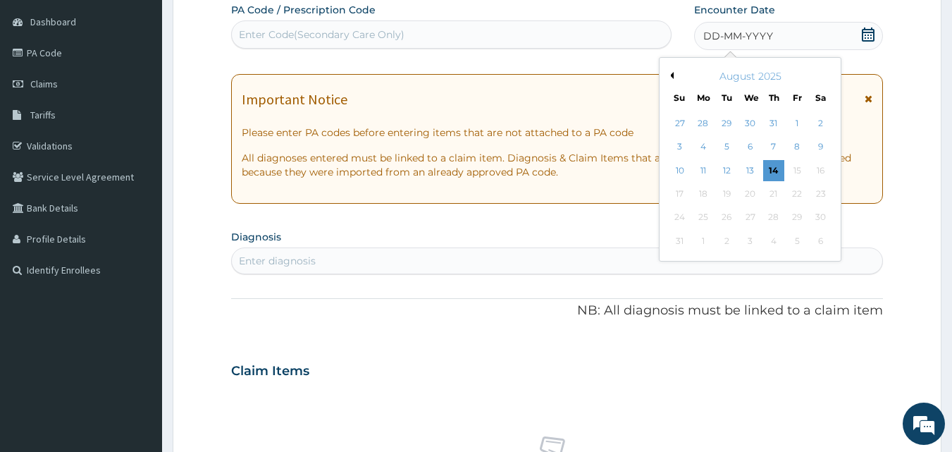
click at [668, 72] on button "Previous Month" at bounding box center [669, 75] width 7 height 7
click at [706, 166] on div "14" at bounding box center [702, 170] width 21 height 21
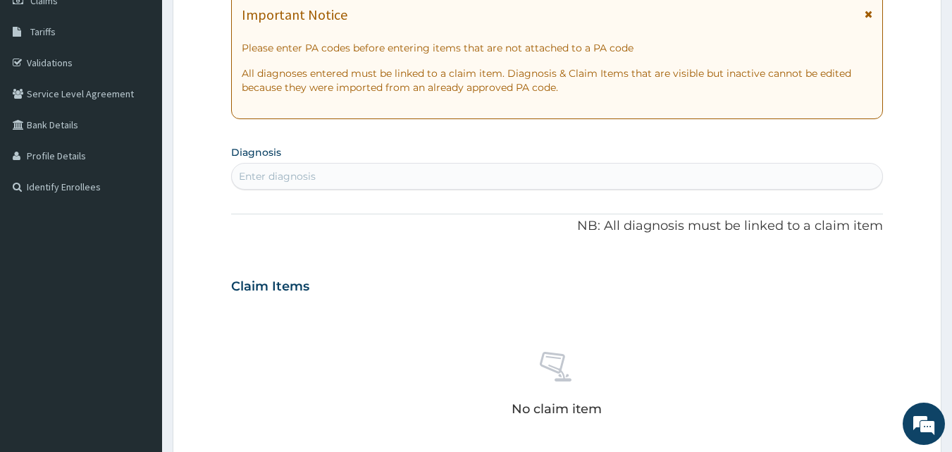
scroll to position [343, 0]
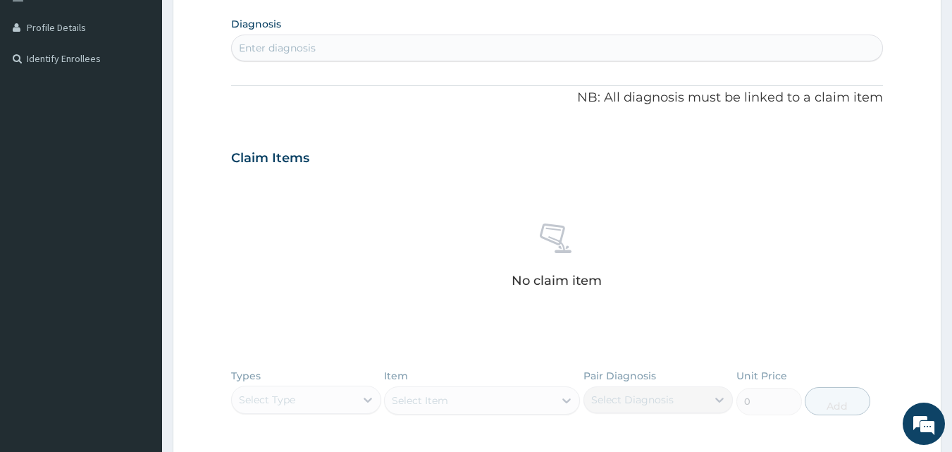
click at [422, 51] on div "Enter diagnosis" at bounding box center [557, 48] width 651 height 23
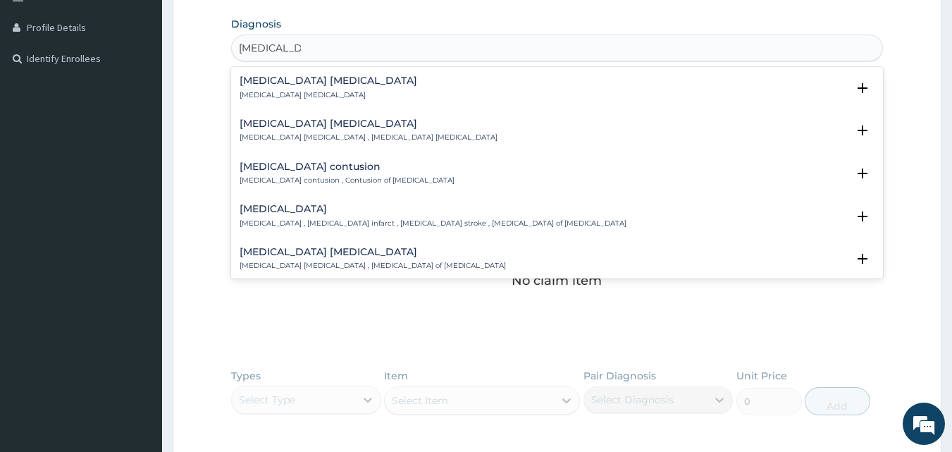
type input "[MEDICAL_DATA] st"
click at [311, 213] on h4 "[MEDICAL_DATA]" at bounding box center [433, 209] width 387 height 11
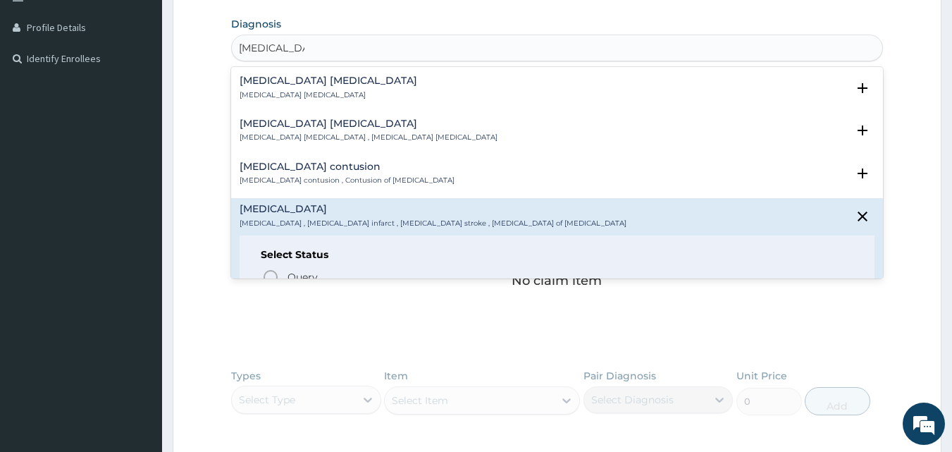
scroll to position [141, 0]
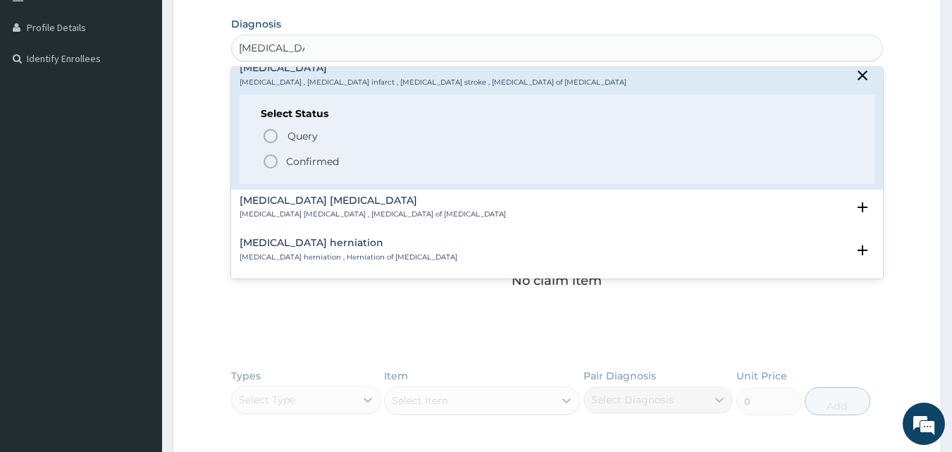
click at [289, 156] on p "Confirmed" at bounding box center [312, 161] width 53 height 14
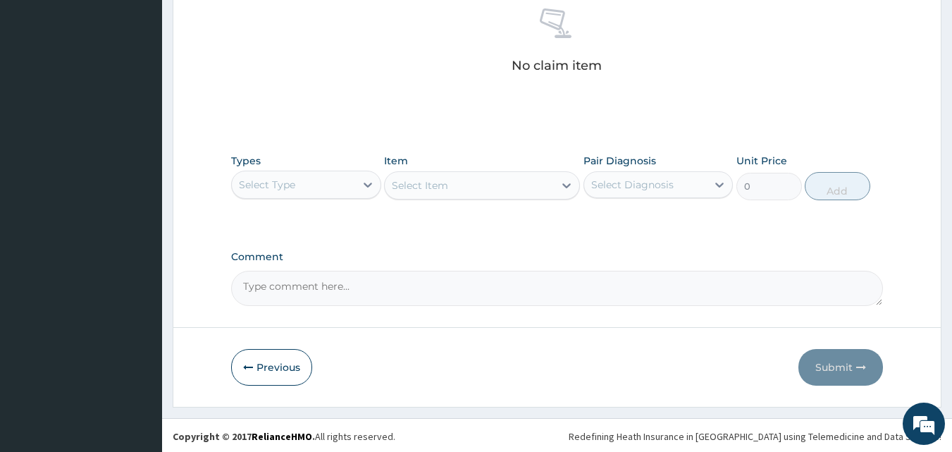
scroll to position [564, 0]
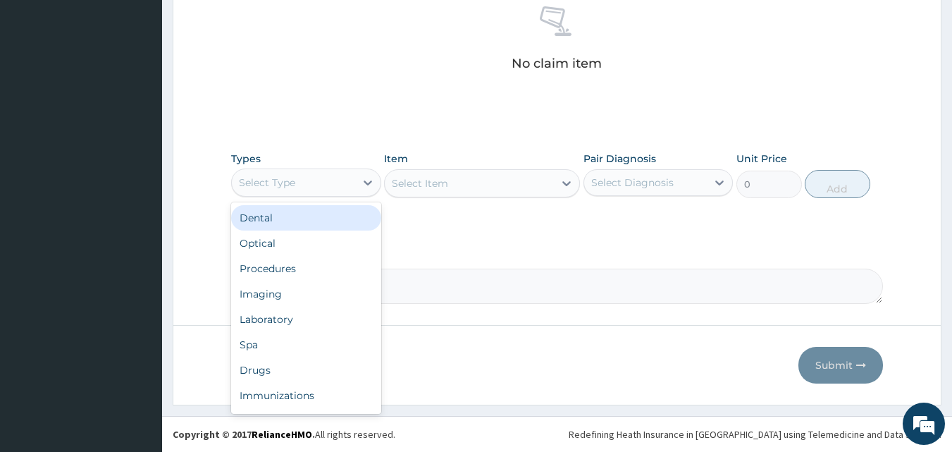
click at [338, 187] on div "Select Type" at bounding box center [293, 182] width 123 height 23
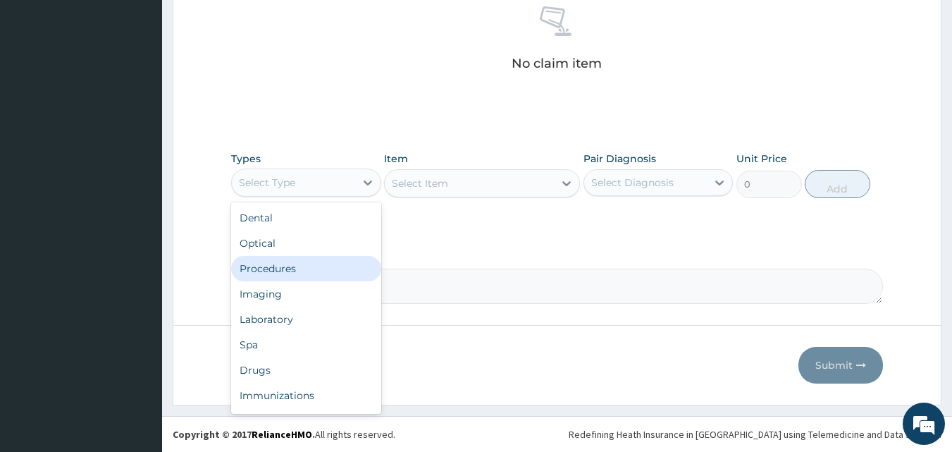
drag, startPoint x: 313, startPoint y: 274, endPoint x: 362, endPoint y: 249, distance: 54.8
click at [321, 268] on div "Procedures" at bounding box center [306, 268] width 150 height 25
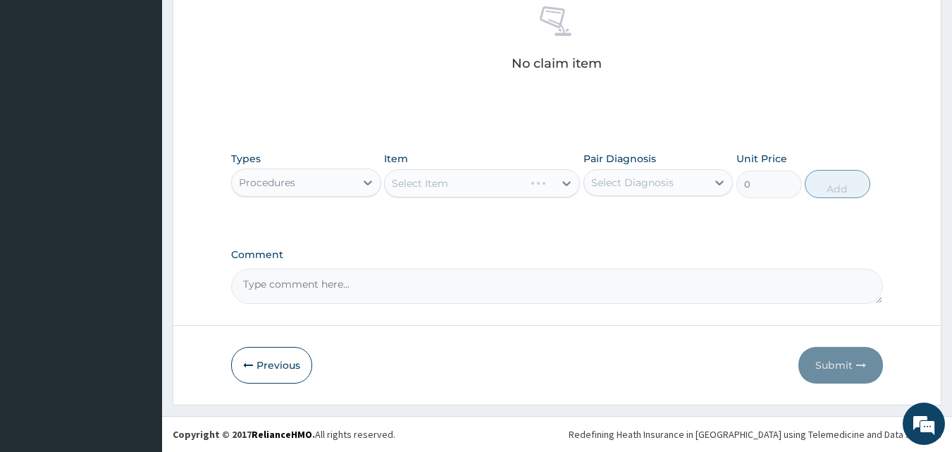
click at [511, 186] on div "Select Item" at bounding box center [482, 183] width 196 height 28
click at [653, 174] on div "Select Diagnosis" at bounding box center [645, 182] width 123 height 23
click at [628, 218] on label "[MEDICAL_DATA]" at bounding box center [650, 217] width 87 height 14
checkbox input "true"
click at [540, 190] on div "Select Item" at bounding box center [469, 183] width 169 height 23
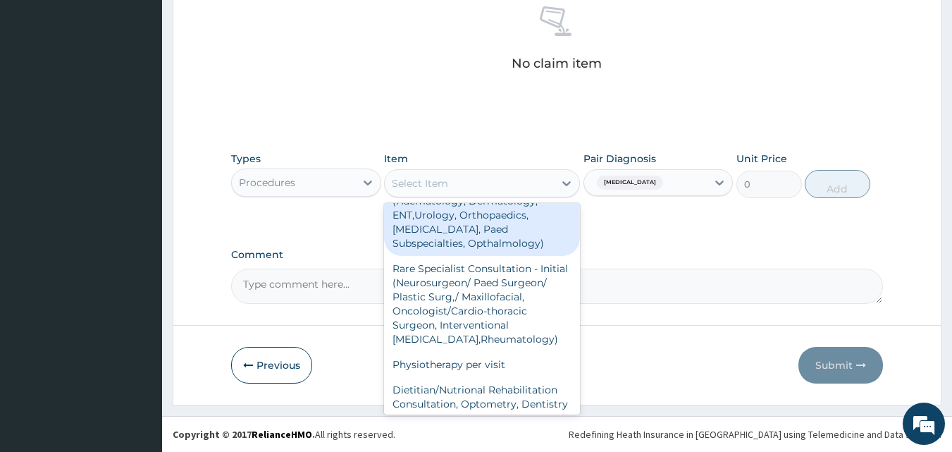
scroll to position [211, 0]
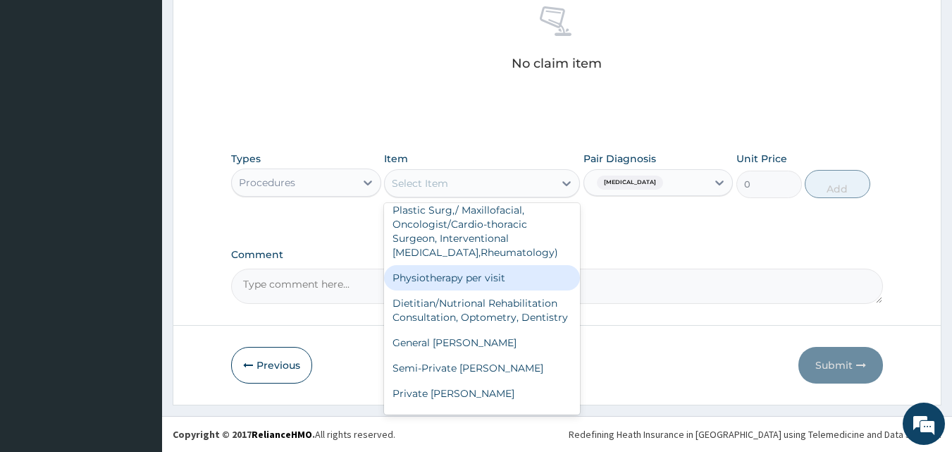
click at [498, 280] on div "Physiotherapy per visit" at bounding box center [482, 277] width 196 height 25
type input "18600"
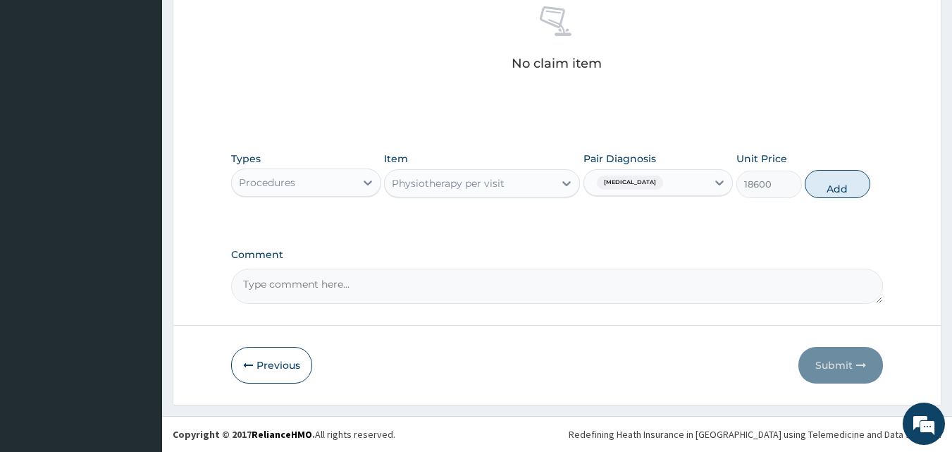
click at [318, 285] on textarea "Comment" at bounding box center [557, 285] width 652 height 35
paste textarea "PA/E9B222"
type textarea "PA/E9B222"
drag, startPoint x: 828, startPoint y: 177, endPoint x: 829, endPoint y: 195, distance: 18.3
click at [828, 176] on button "Add" at bounding box center [837, 184] width 66 height 28
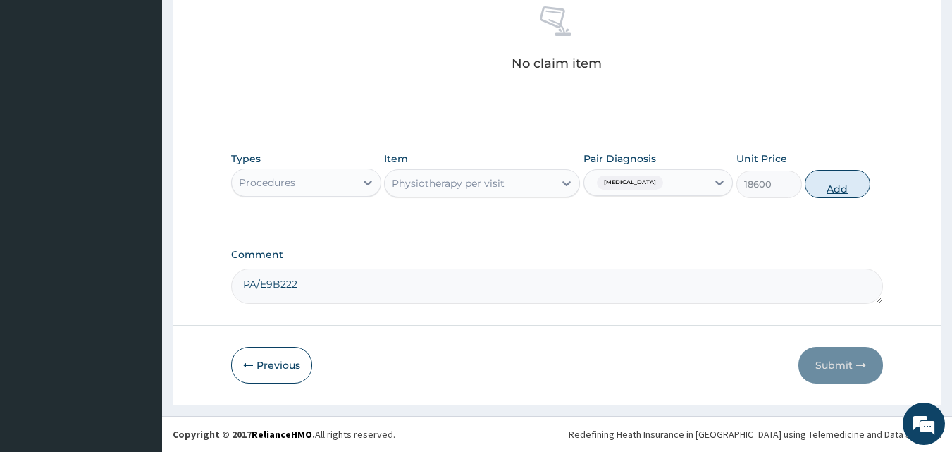
type input "0"
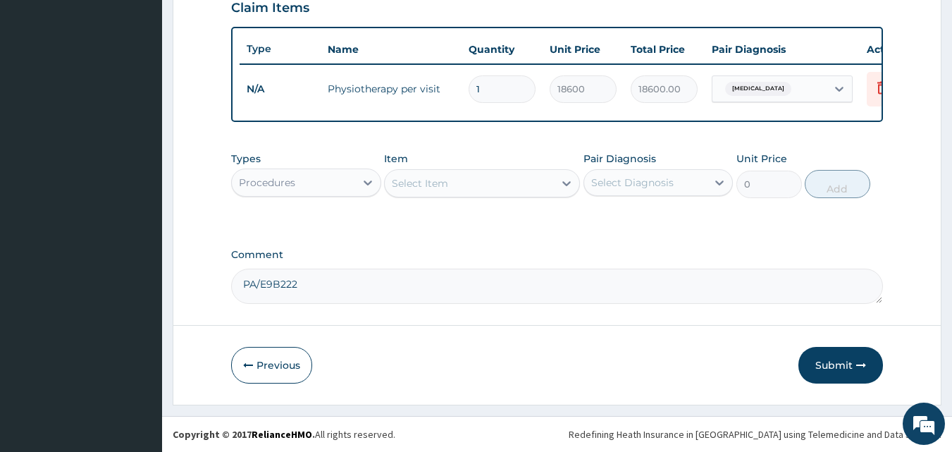
scroll to position [508, 0]
click at [845, 364] on button "Submit" at bounding box center [840, 365] width 85 height 37
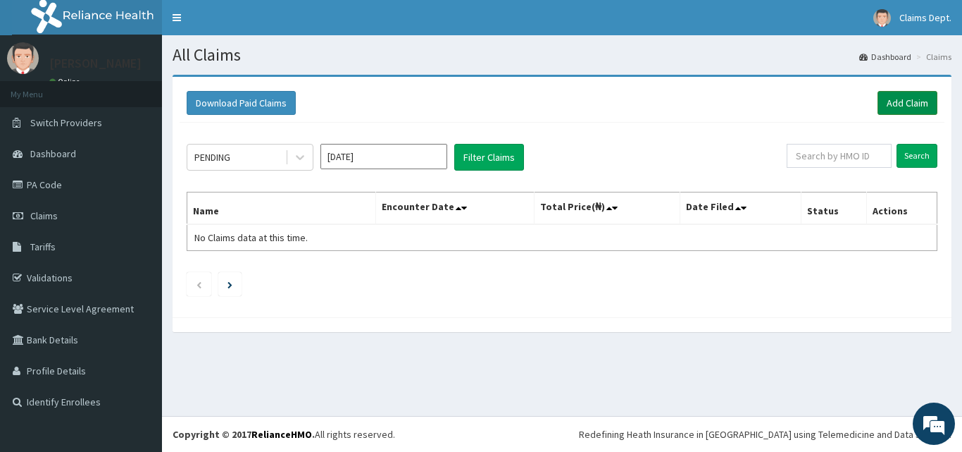
click at [900, 98] on link "Add Claim" at bounding box center [908, 103] width 60 height 24
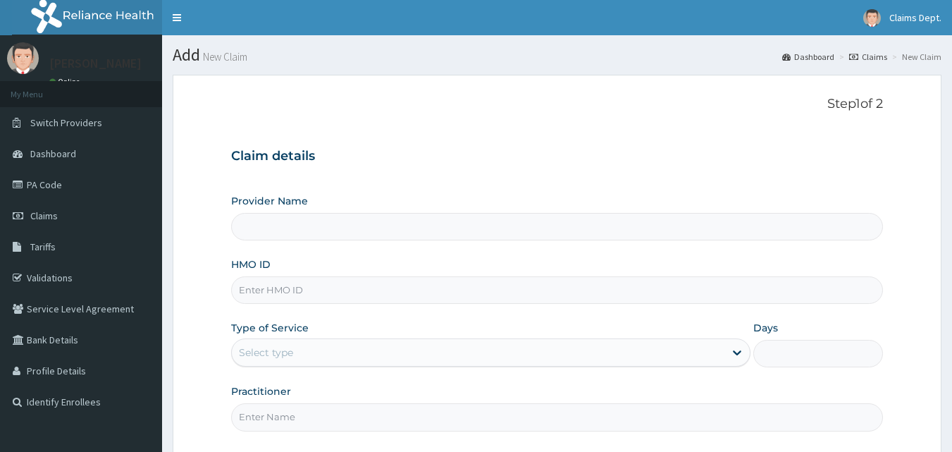
click at [349, 290] on input "HMO ID" at bounding box center [557, 289] width 652 height 27
paste input "PPD/10003/B"
type input "PPD/10003/B"
type input "The [GEOGRAPHIC_DATA]"
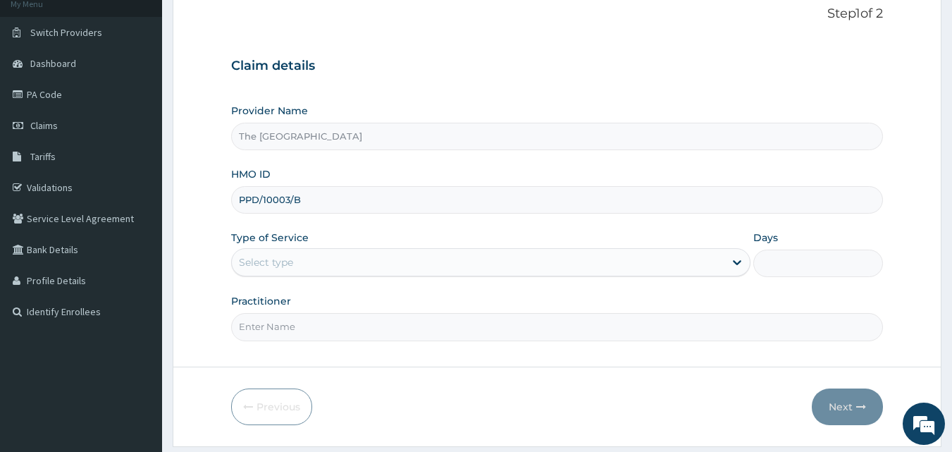
scroll to position [132, 0]
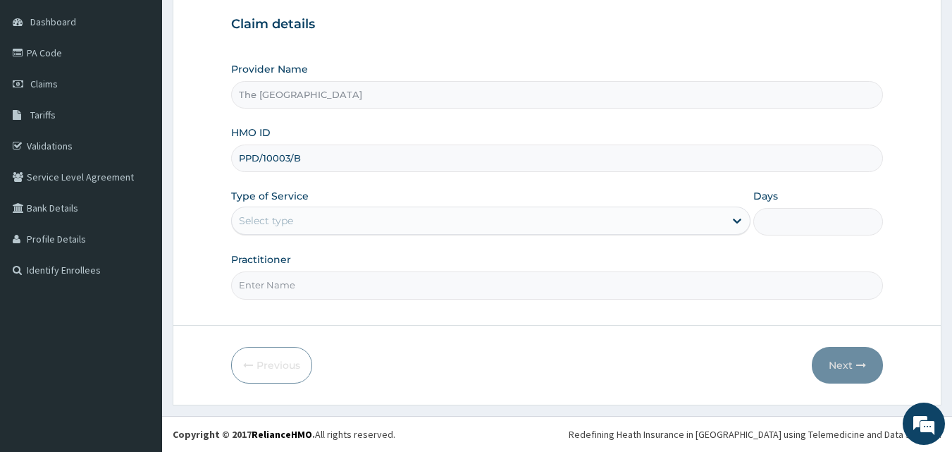
type input "PPD/10003/B"
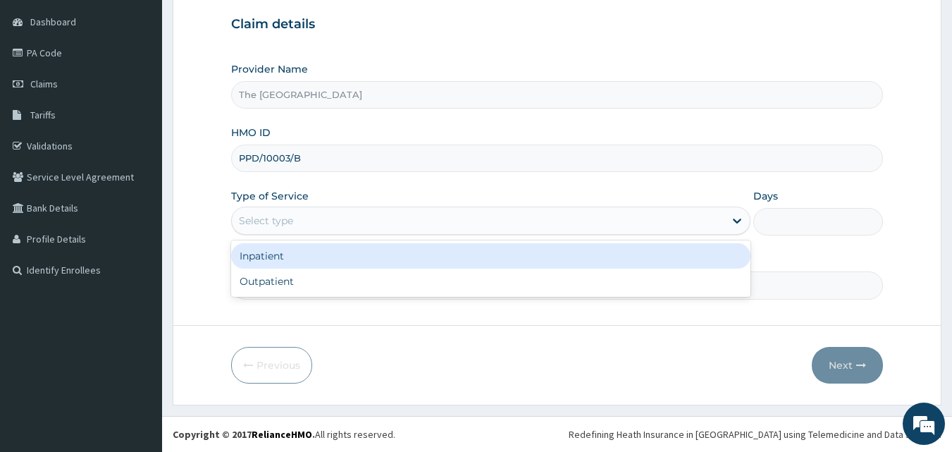
click at [313, 223] on div "Select type" at bounding box center [478, 220] width 492 height 23
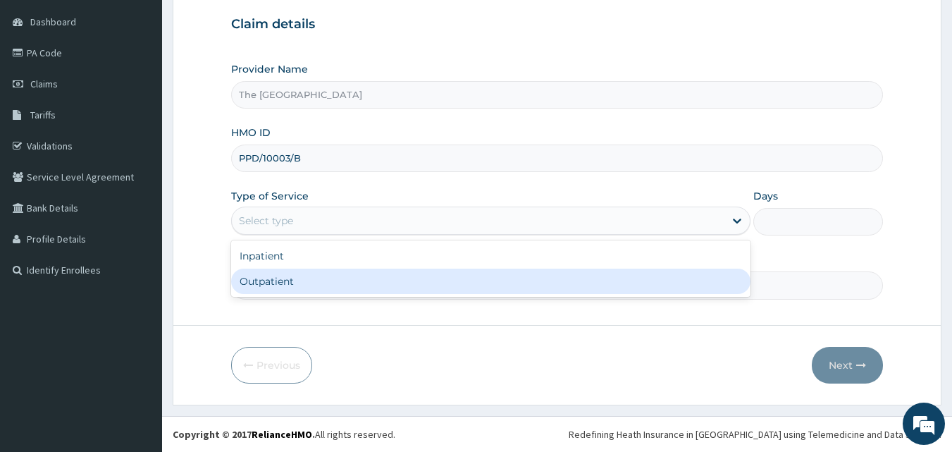
click at [299, 276] on div "Outpatient" at bounding box center [490, 280] width 519 height 25
type input "1"
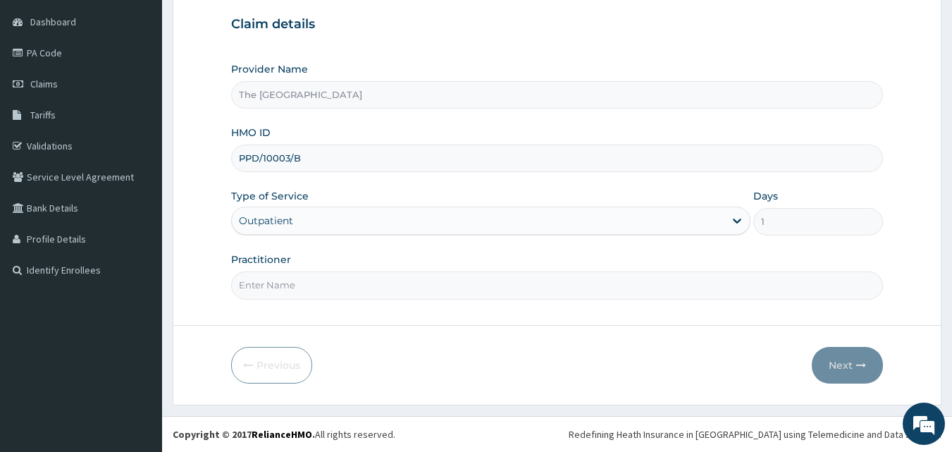
click at [299, 276] on input "Practitioner" at bounding box center [557, 284] width 652 height 27
type input "doctor"
click at [827, 352] on button "Next" at bounding box center [847, 365] width 71 height 37
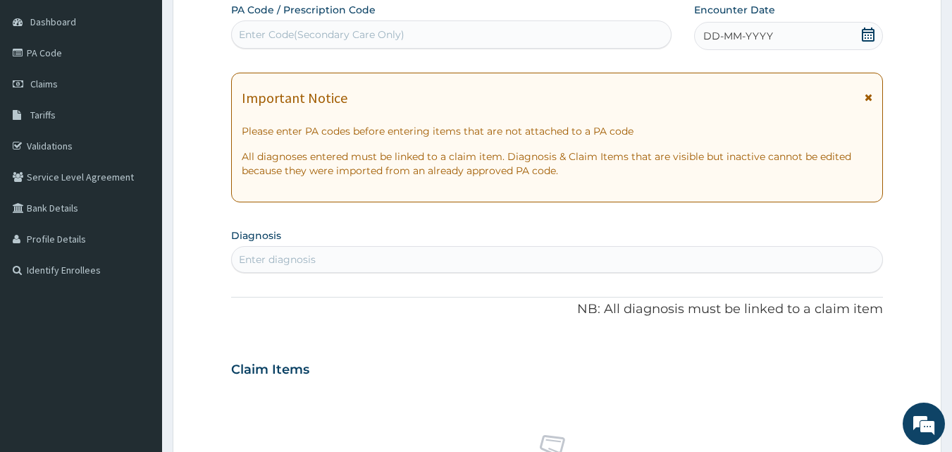
scroll to position [0, 0]
drag, startPoint x: 868, startPoint y: 35, endPoint x: 860, endPoint y: 44, distance: 12.0
click at [867, 36] on icon at bounding box center [868, 34] width 14 height 14
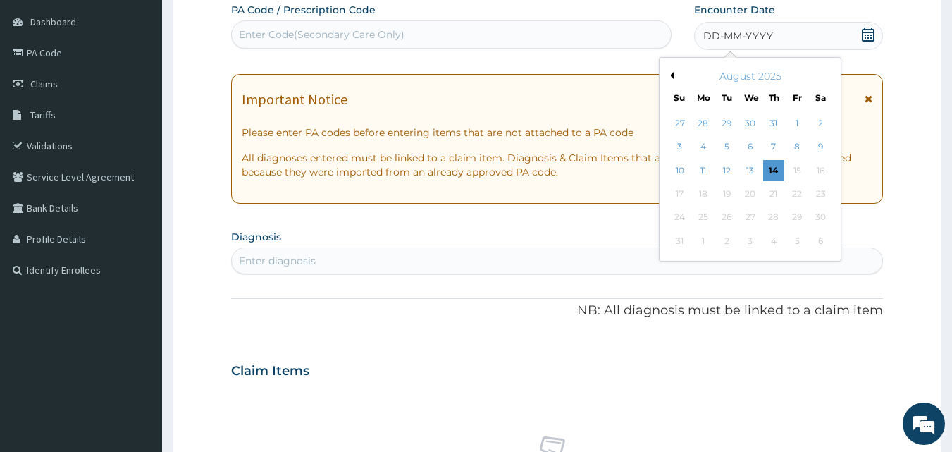
click at [673, 76] on button "Previous Month" at bounding box center [669, 75] width 7 height 7
click at [747, 166] on div "16" at bounding box center [750, 170] width 21 height 21
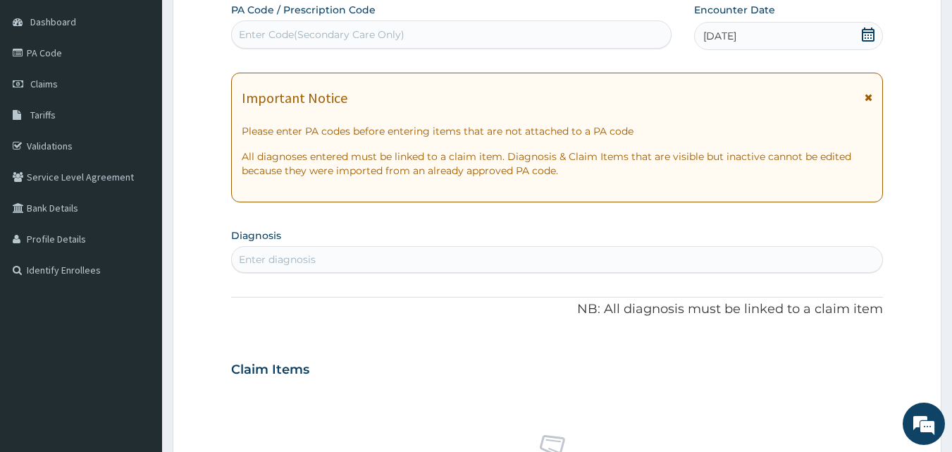
click at [373, 261] on div "Enter diagnosis" at bounding box center [557, 259] width 651 height 23
type input "brain stem str"
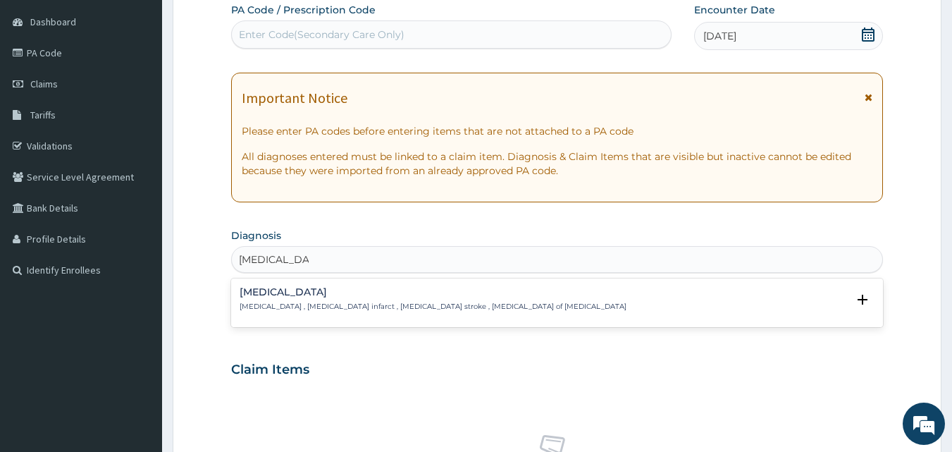
click at [351, 292] on h4 "Brain stem infarction" at bounding box center [433, 292] width 387 height 11
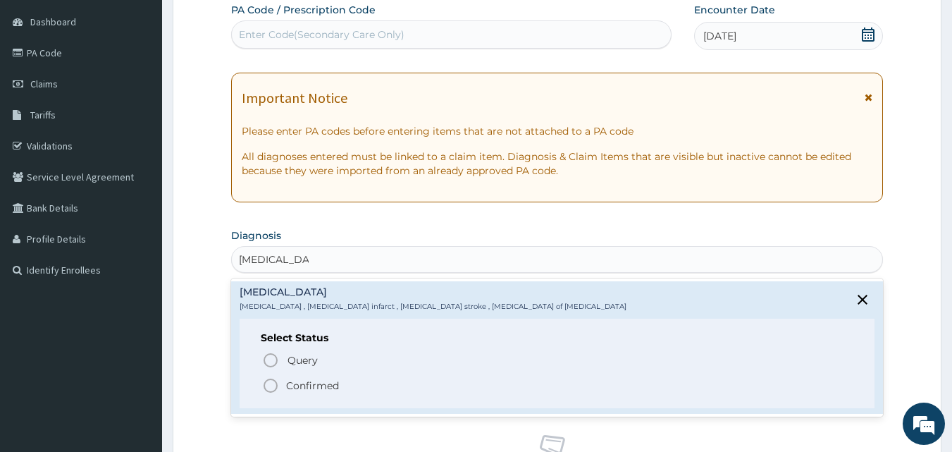
click at [327, 383] on p "Confirmed" at bounding box center [312, 385] width 53 height 14
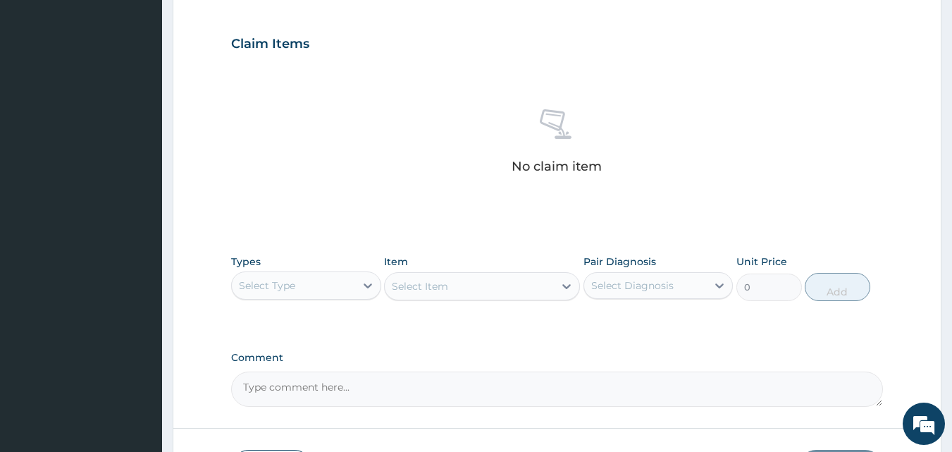
scroll to position [554, 0]
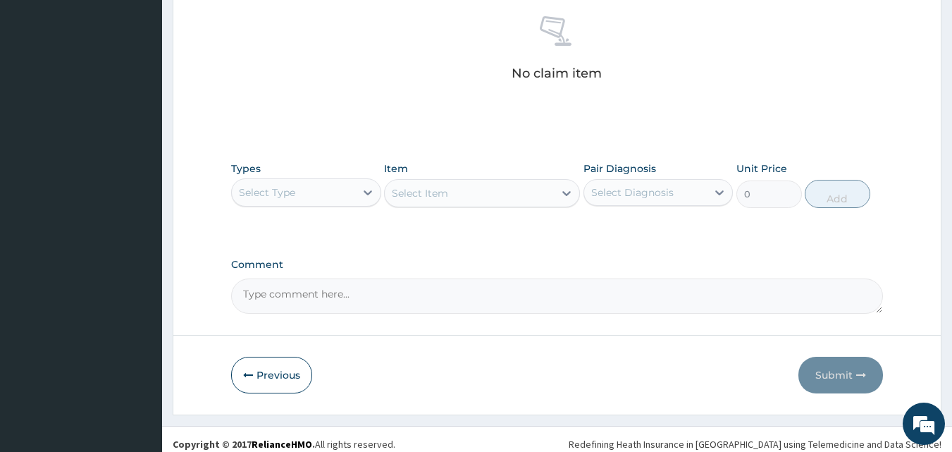
click at [373, 294] on textarea "Comment" at bounding box center [557, 295] width 652 height 35
paste textarea "PA/9993F7"
type textarea "PA/9993F7"
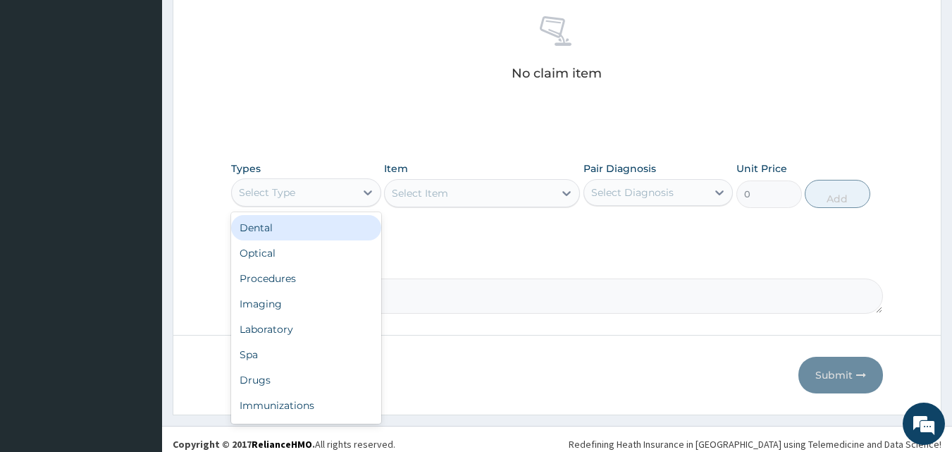
click at [313, 187] on div "Select Type" at bounding box center [293, 192] width 123 height 23
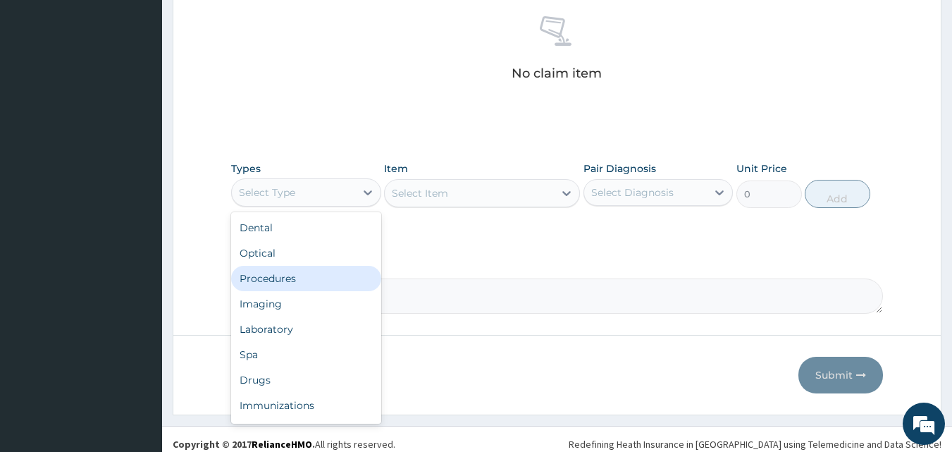
drag, startPoint x: 302, startPoint y: 278, endPoint x: 512, endPoint y: 206, distance: 222.5
click at [302, 278] on div "Procedures" at bounding box center [306, 278] width 150 height 25
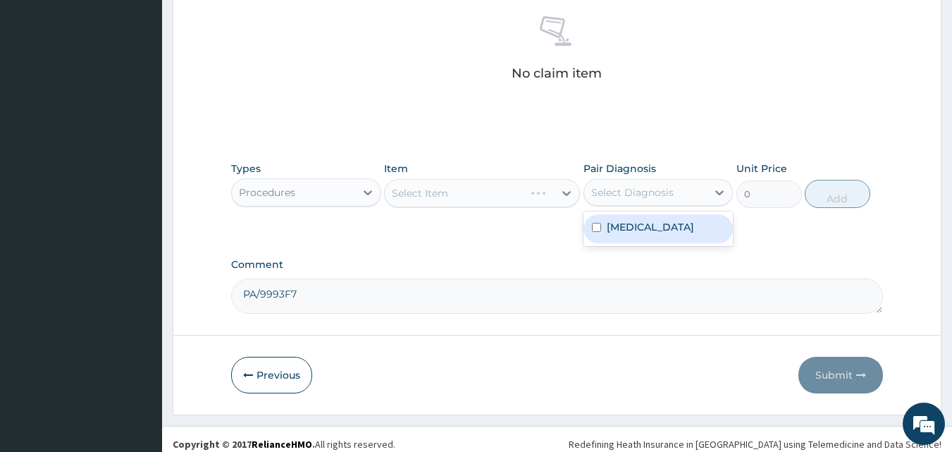
click at [644, 194] on div "Select Diagnosis" at bounding box center [632, 192] width 82 height 14
click at [638, 226] on label "Brain stem infarction" at bounding box center [650, 227] width 87 height 14
checkbox input "true"
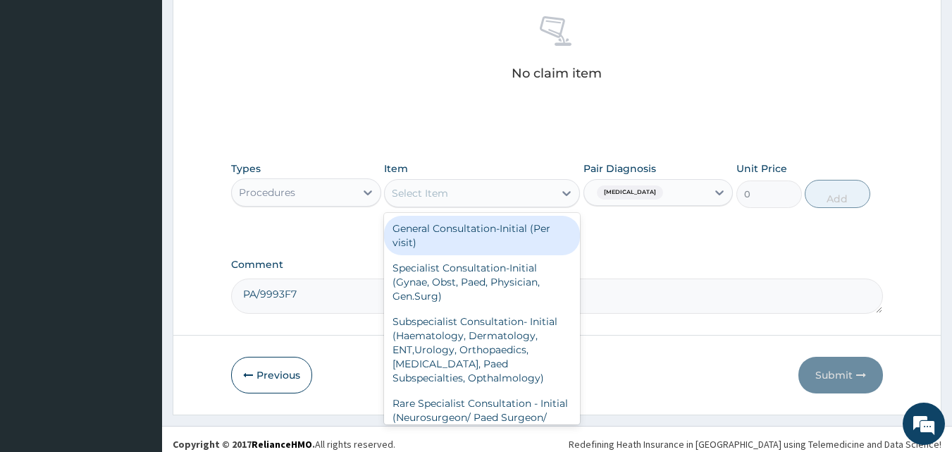
click at [530, 203] on div "Select Item" at bounding box center [469, 193] width 169 height 23
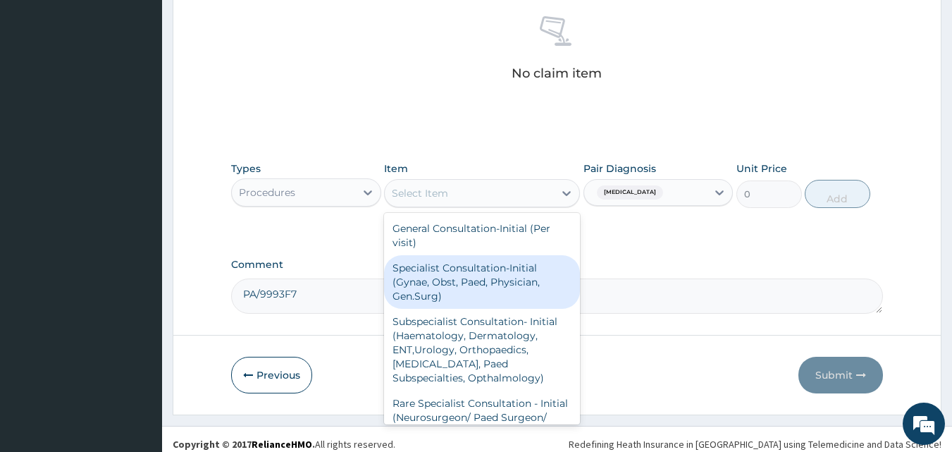
scroll to position [141, 0]
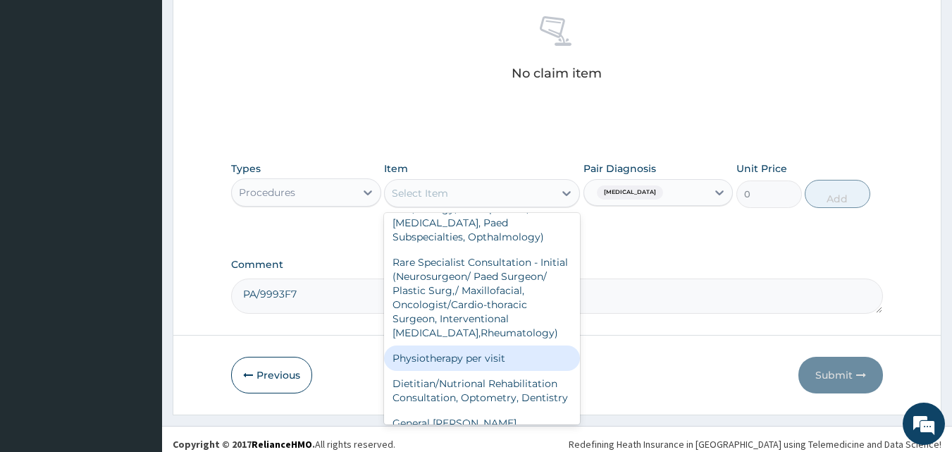
click at [488, 357] on div "Physiotherapy per visit" at bounding box center [482, 357] width 196 height 25
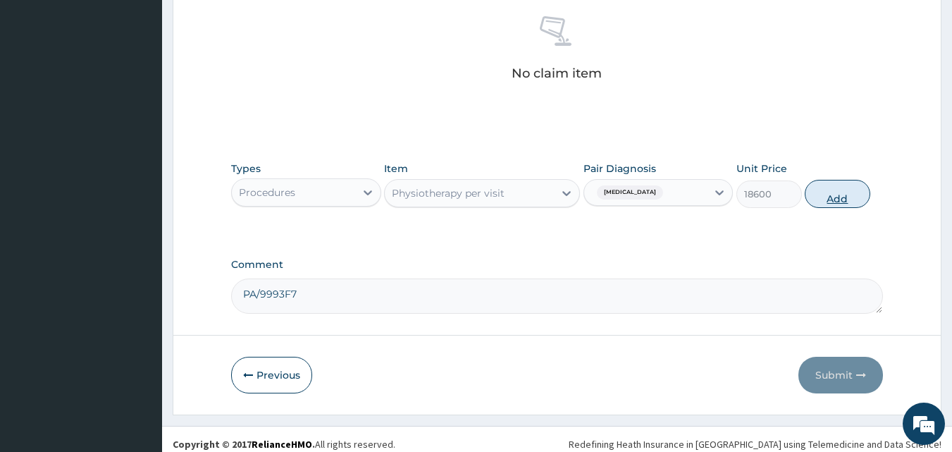
click at [833, 196] on button "Add" at bounding box center [837, 194] width 66 height 28
type input "0"
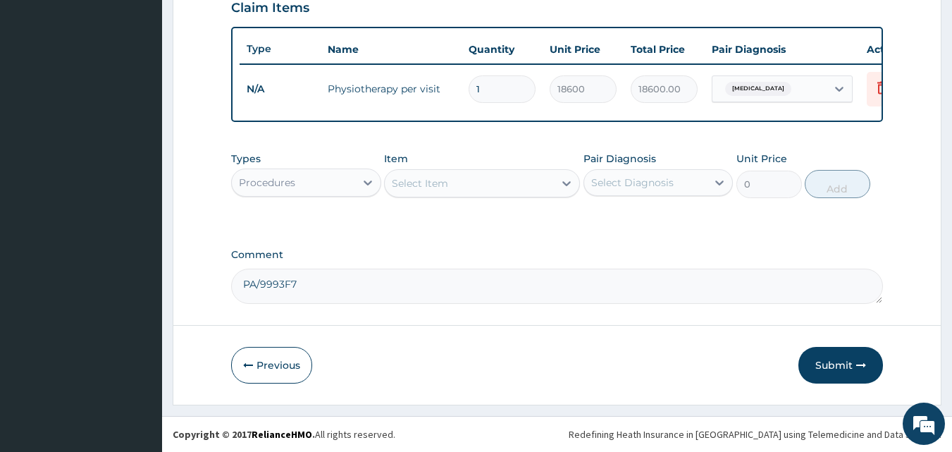
scroll to position [508, 0]
click at [819, 357] on button "Submit" at bounding box center [840, 365] width 85 height 37
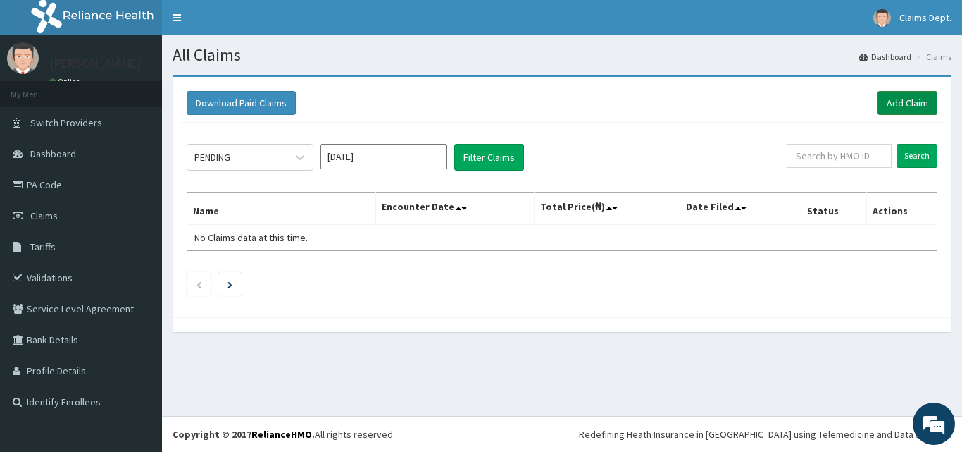
click at [896, 103] on link "Add Claim" at bounding box center [908, 103] width 60 height 24
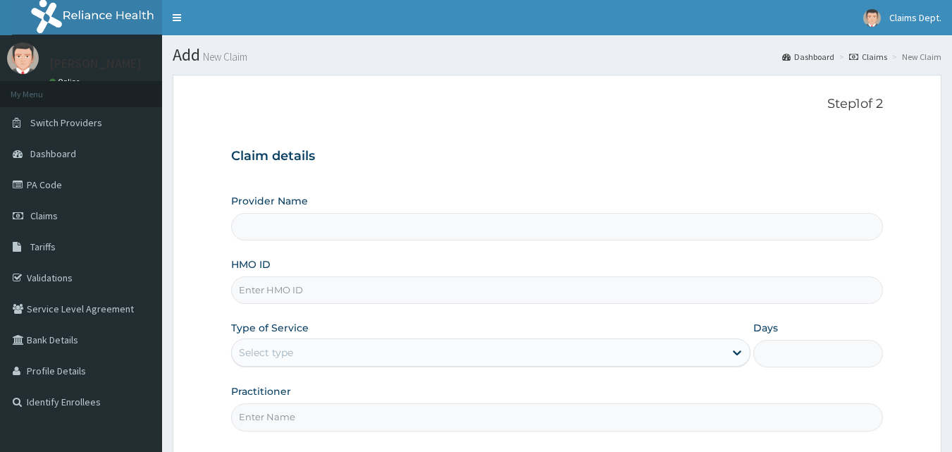
drag, startPoint x: 0, startPoint y: 0, endPoint x: 366, endPoint y: 284, distance: 463.4
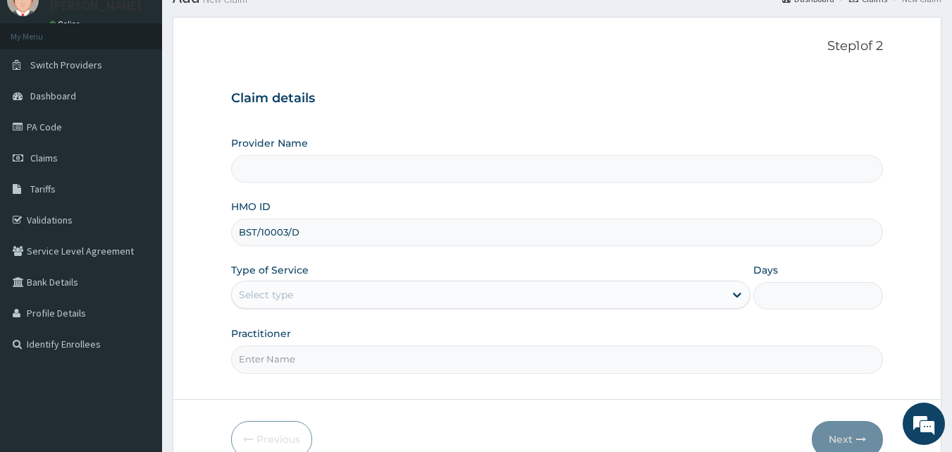
scroll to position [132, 0]
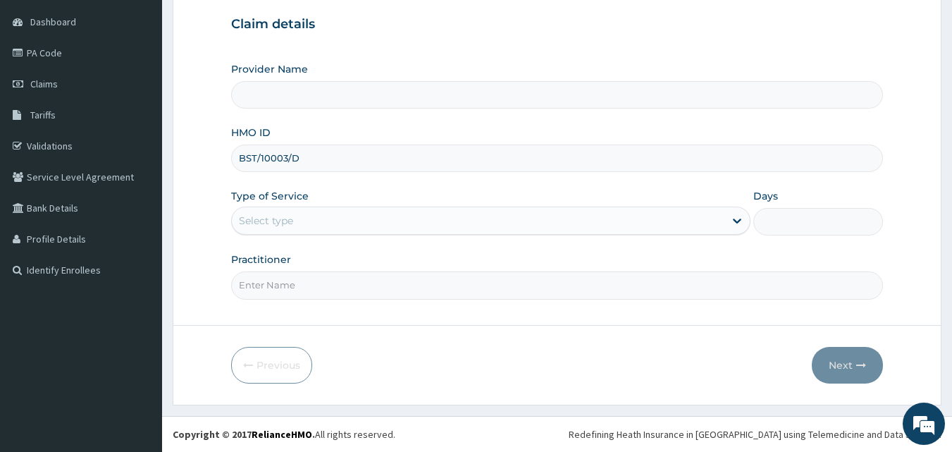
type input "BST/10003/D"
type input "The Limi Hospital"
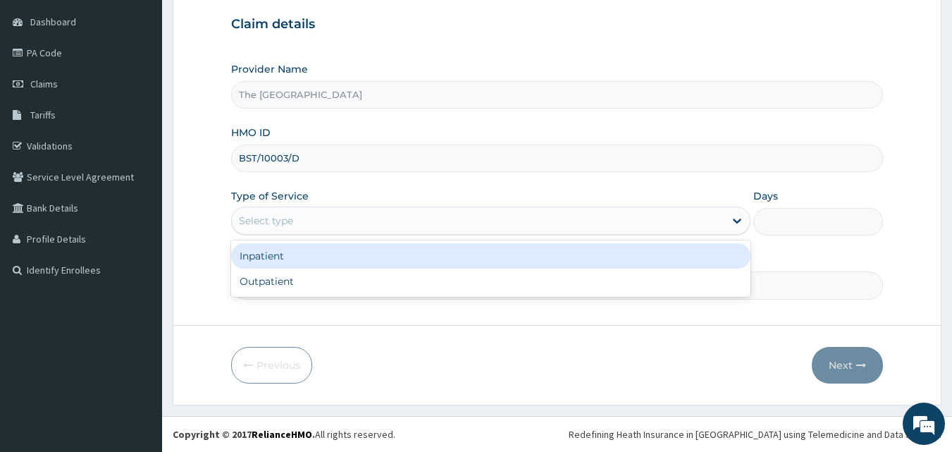
click at [279, 220] on div "Select type" at bounding box center [266, 220] width 54 height 14
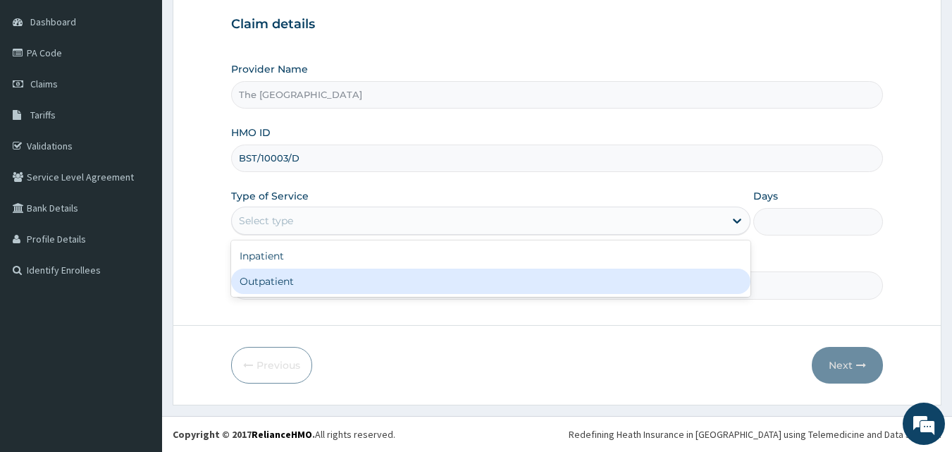
click at [275, 278] on div "Outpatient" at bounding box center [490, 280] width 519 height 25
type input "1"
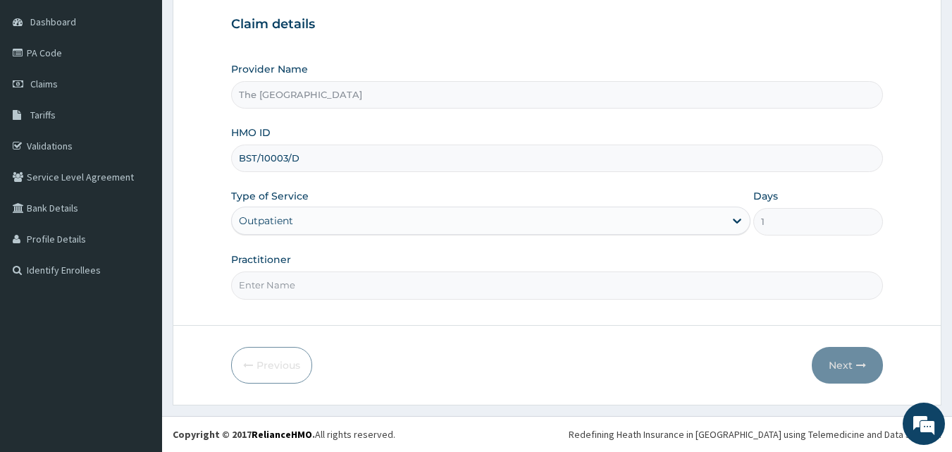
click at [275, 278] on input "Practitioner" at bounding box center [557, 284] width 652 height 27
type input "doctor"
click at [826, 359] on button "Next" at bounding box center [847, 365] width 71 height 37
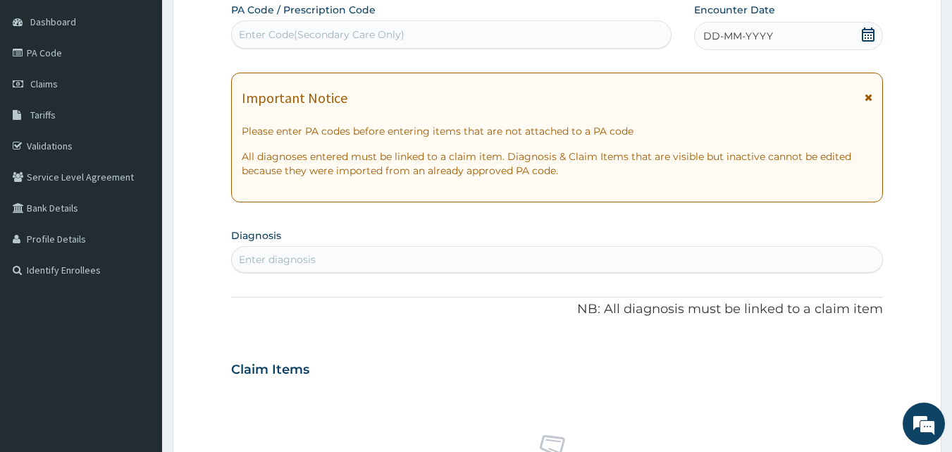
scroll to position [0, 0]
click at [868, 28] on icon at bounding box center [868, 34] width 14 height 14
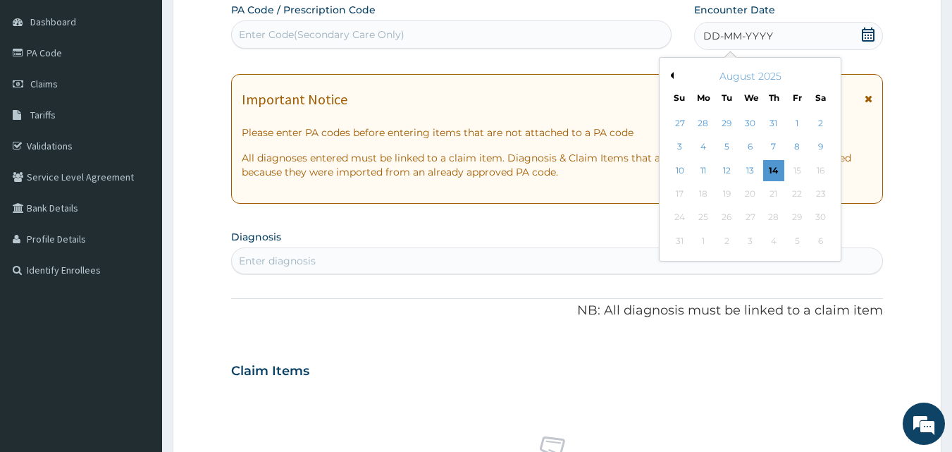
drag, startPoint x: 668, startPoint y: 75, endPoint x: 692, endPoint y: 86, distance: 26.5
click at [668, 73] on button "Previous Month" at bounding box center [669, 75] width 7 height 7
click at [768, 143] on div "10" at bounding box center [773, 147] width 21 height 21
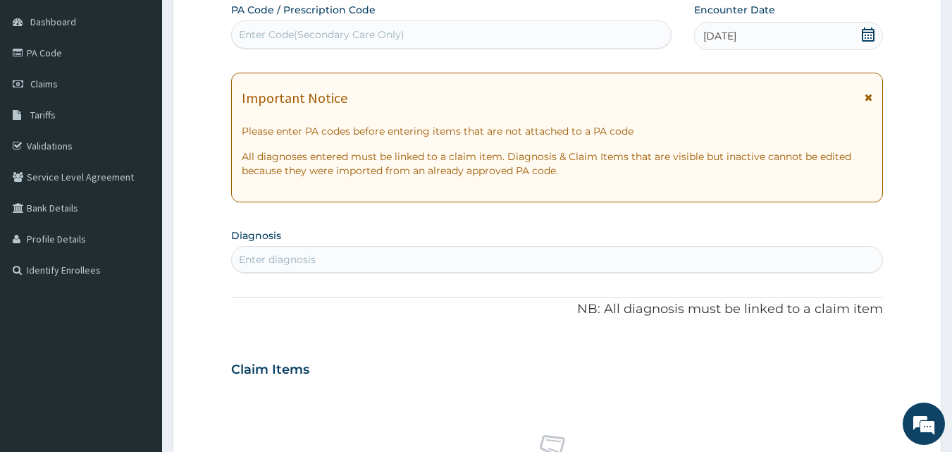
click at [273, 251] on div "Enter diagnosis" at bounding box center [557, 259] width 651 height 23
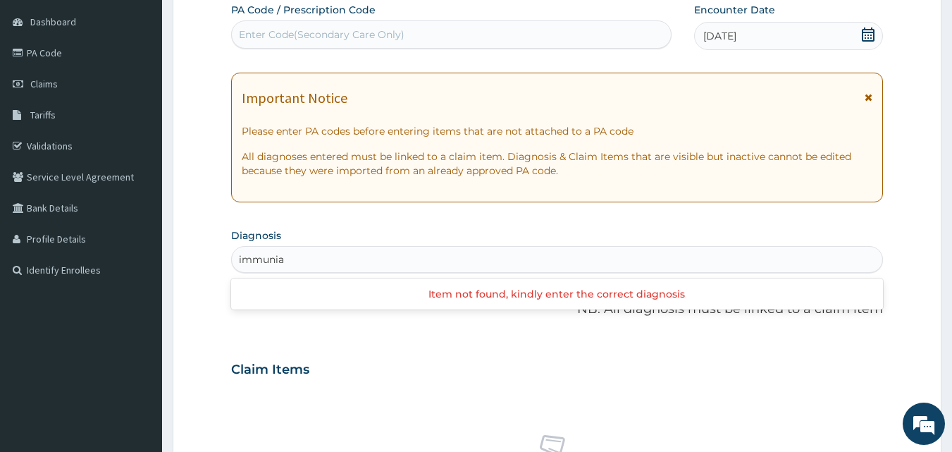
type input "immuni"
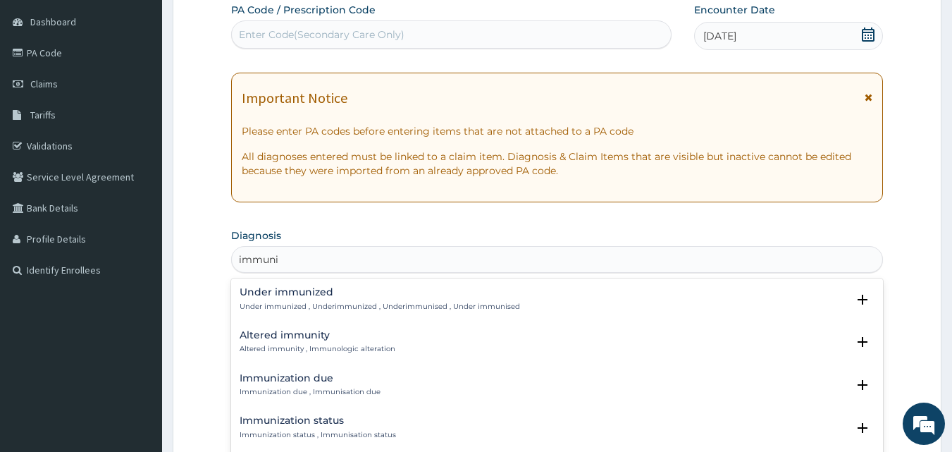
click at [290, 376] on h4 "Immunization due" at bounding box center [310, 378] width 141 height 11
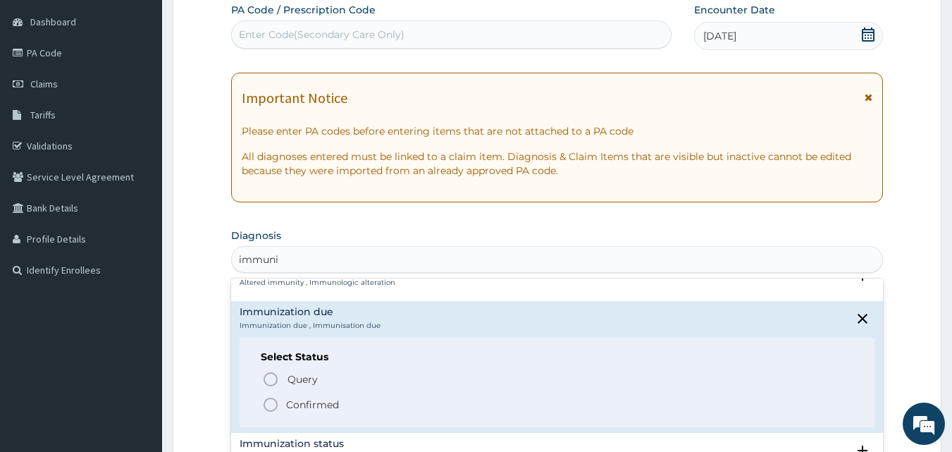
scroll to position [141, 0]
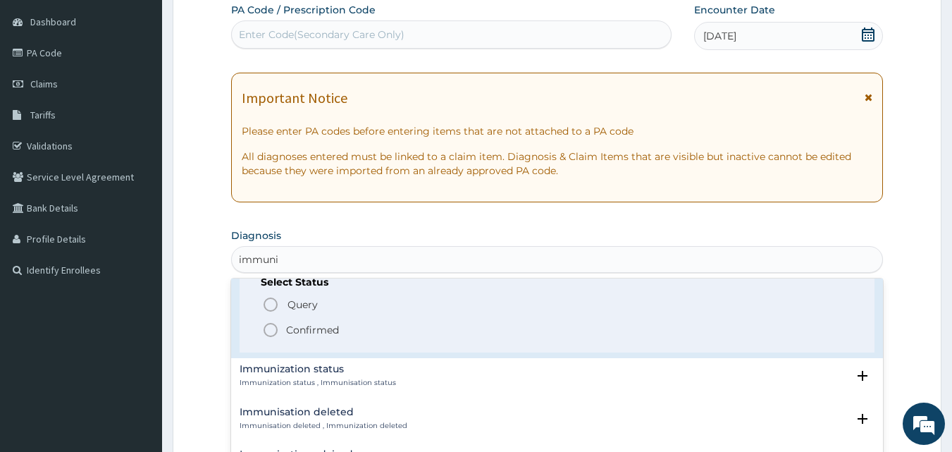
click at [308, 327] on p "Confirmed" at bounding box center [312, 330] width 53 height 14
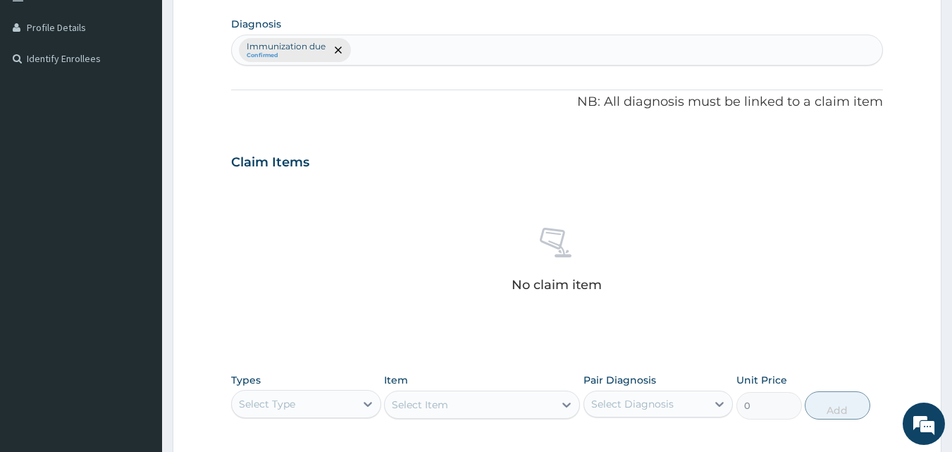
scroll to position [554, 0]
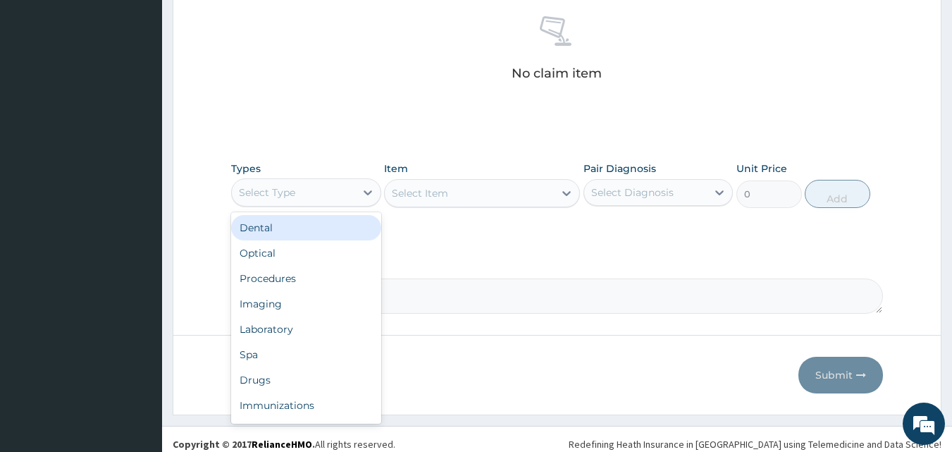
click at [309, 189] on div "Select Type" at bounding box center [293, 192] width 123 height 23
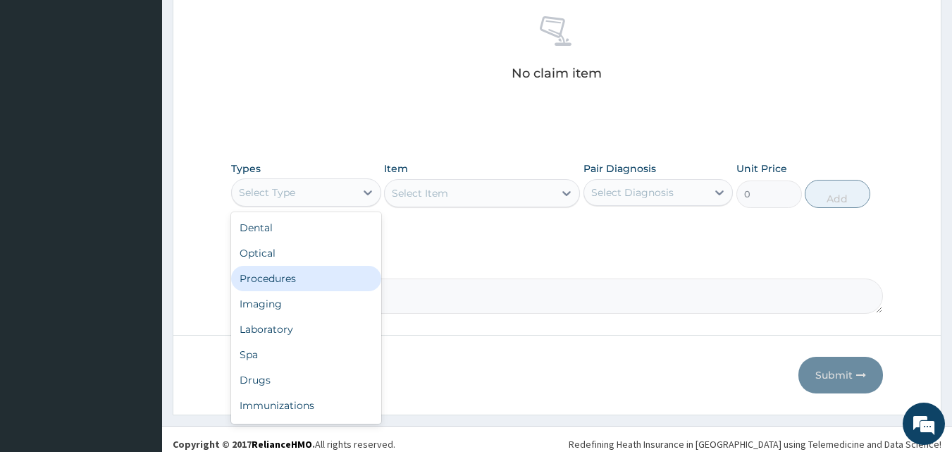
click at [299, 273] on div "Procedures" at bounding box center [306, 278] width 150 height 25
click at [321, 197] on div "Procedures" at bounding box center [293, 192] width 123 height 23
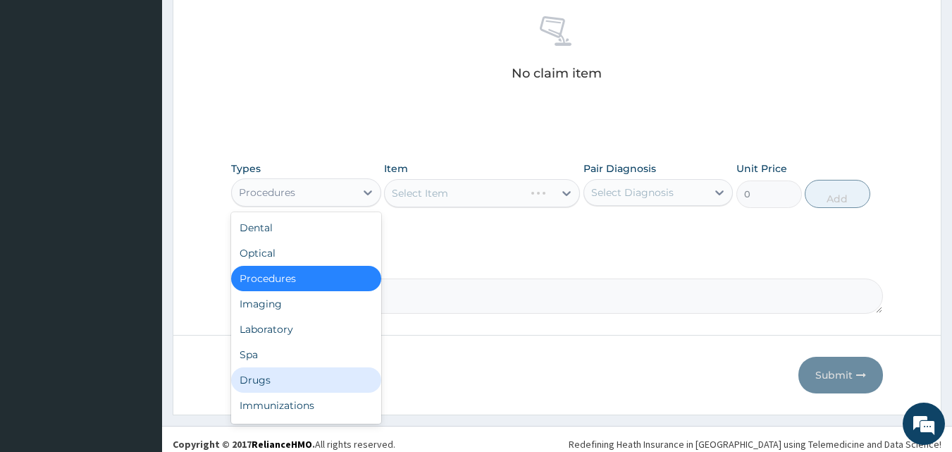
drag, startPoint x: 278, startPoint y: 380, endPoint x: 397, endPoint y: 323, distance: 131.7
click at [279, 378] on div "Drugs" at bounding box center [306, 379] width 150 height 25
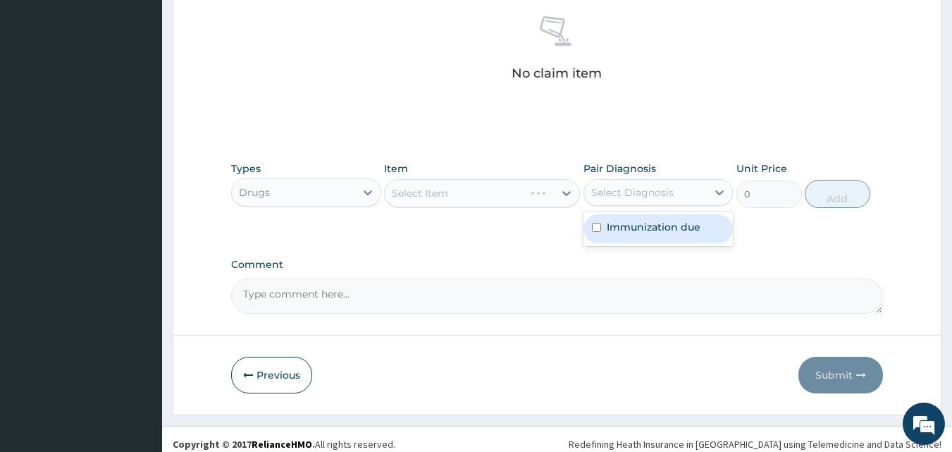
click at [635, 189] on div "Select Diagnosis" at bounding box center [632, 192] width 82 height 14
click at [633, 234] on div "Immunization due" at bounding box center [658, 228] width 150 height 29
checkbox input "true"
click at [536, 201] on div "Select Item" at bounding box center [469, 193] width 169 height 23
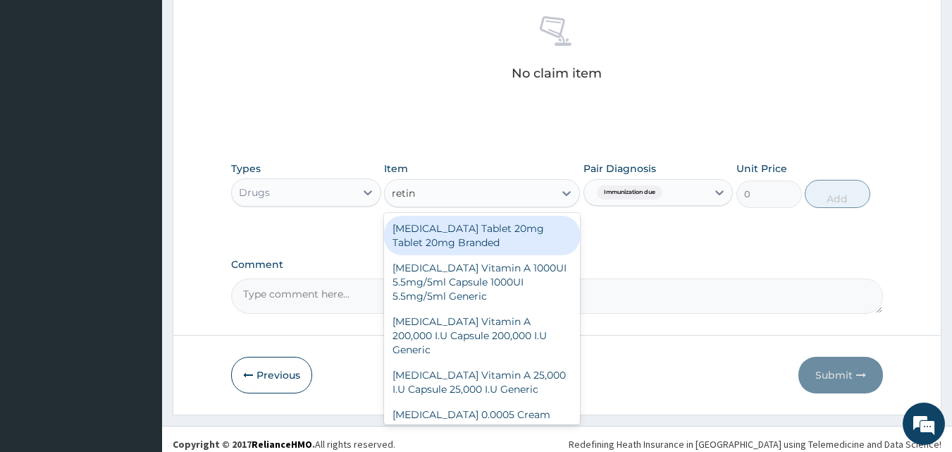
type input "retino"
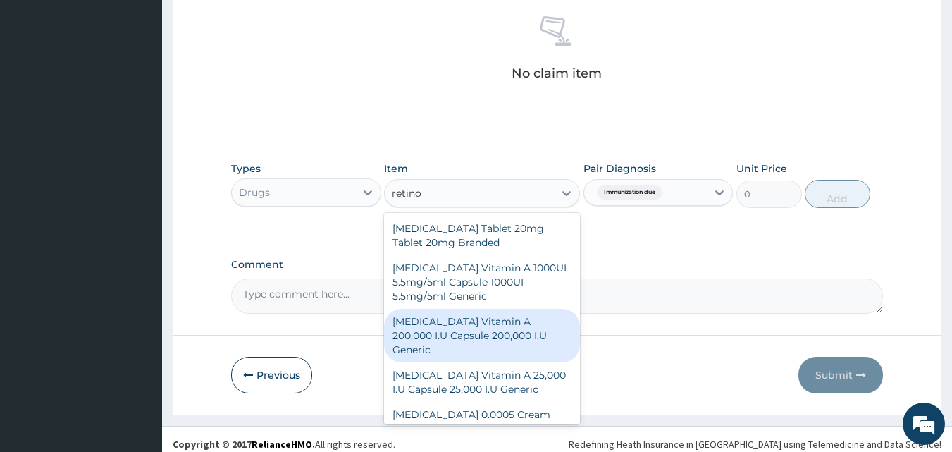
click at [468, 332] on div "[MEDICAL_DATA] Vitamin A 200,000 I.U Capsule 200,000 I.U Generic" at bounding box center [482, 336] width 196 height 54
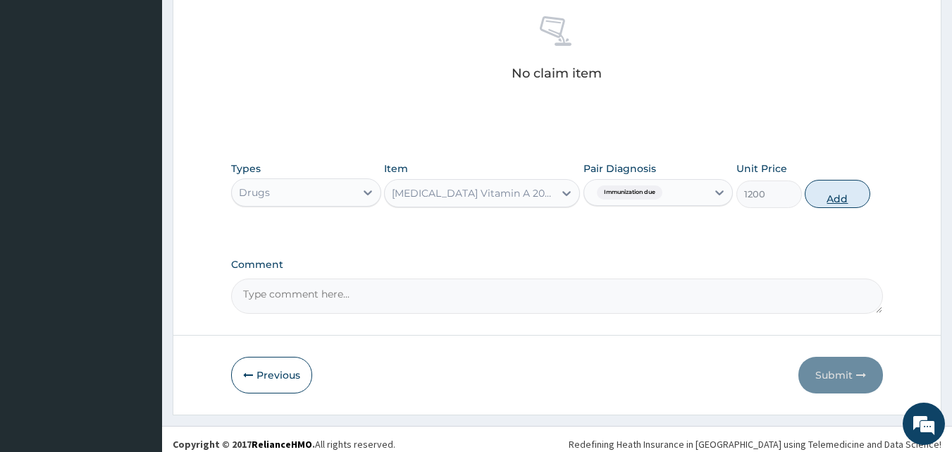
click at [838, 200] on button "Add" at bounding box center [837, 194] width 66 height 28
type input "0"
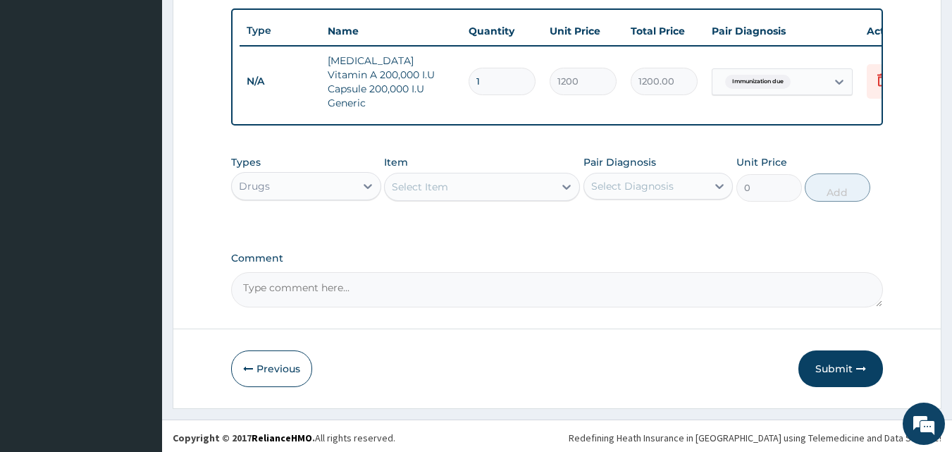
drag, startPoint x: 346, startPoint y: 272, endPoint x: 343, endPoint y: 282, distance: 10.9
click at [347, 272] on textarea "Comment" at bounding box center [557, 289] width 652 height 35
paste textarea "PA/4AA27D"
type textarea "PA/4AA27D"
click at [831, 351] on button "Submit" at bounding box center [840, 368] width 85 height 37
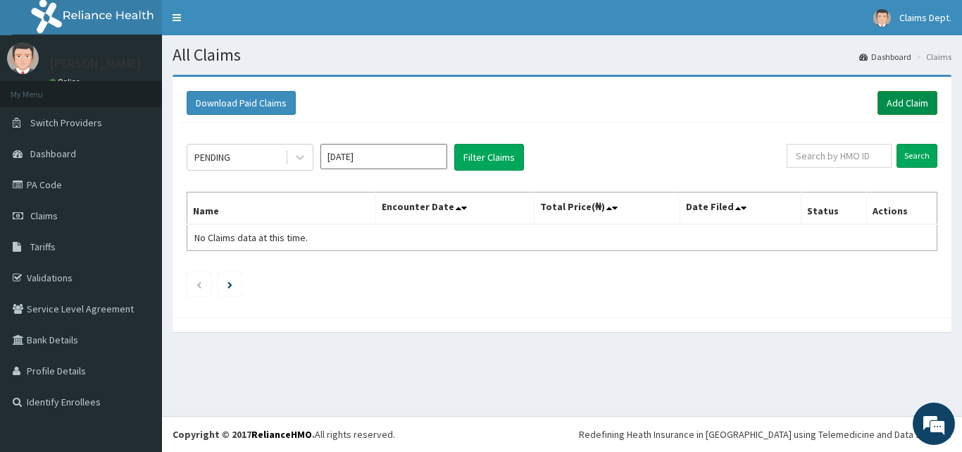
click at [892, 99] on link "Add Claim" at bounding box center [908, 103] width 60 height 24
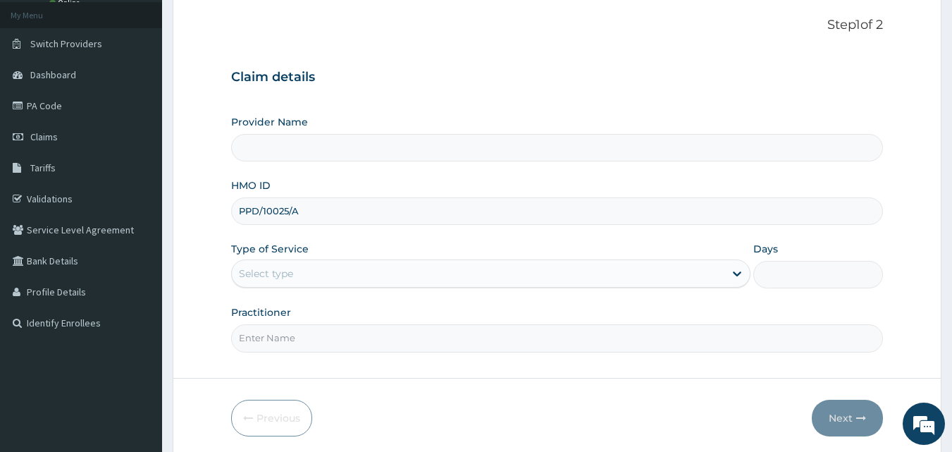
scroll to position [132, 0]
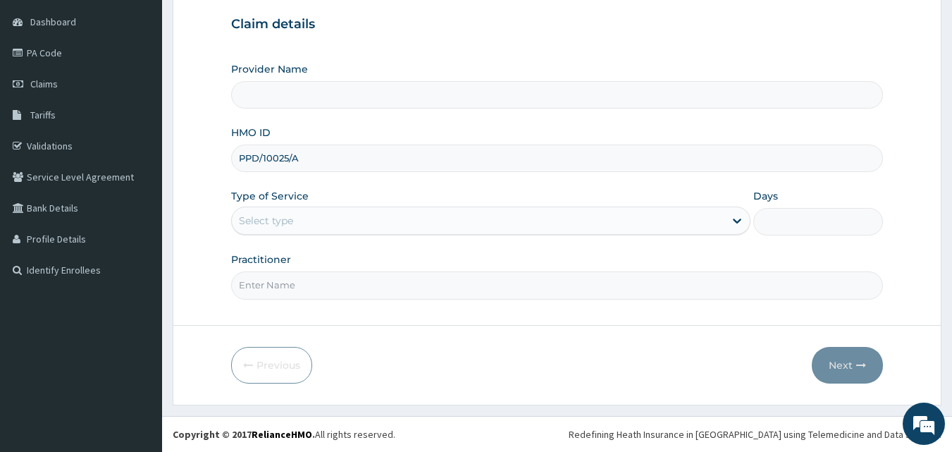
type input "PPD/10025/A"
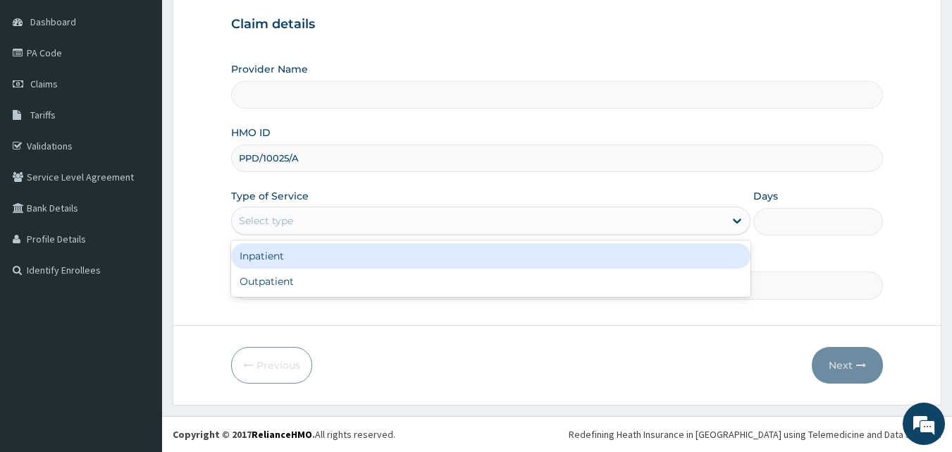
click at [294, 220] on div "Select type" at bounding box center [478, 220] width 492 height 23
type input "The [GEOGRAPHIC_DATA]"
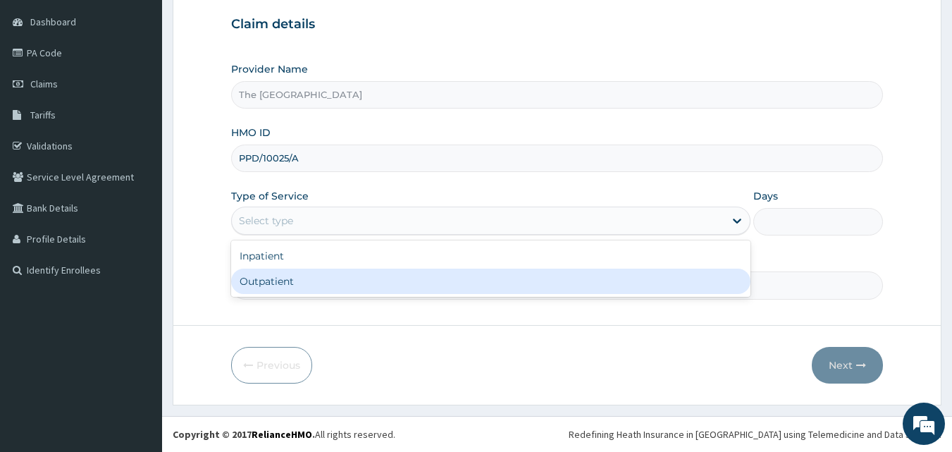
click at [272, 277] on div "Outpatient" at bounding box center [490, 280] width 519 height 25
type input "1"
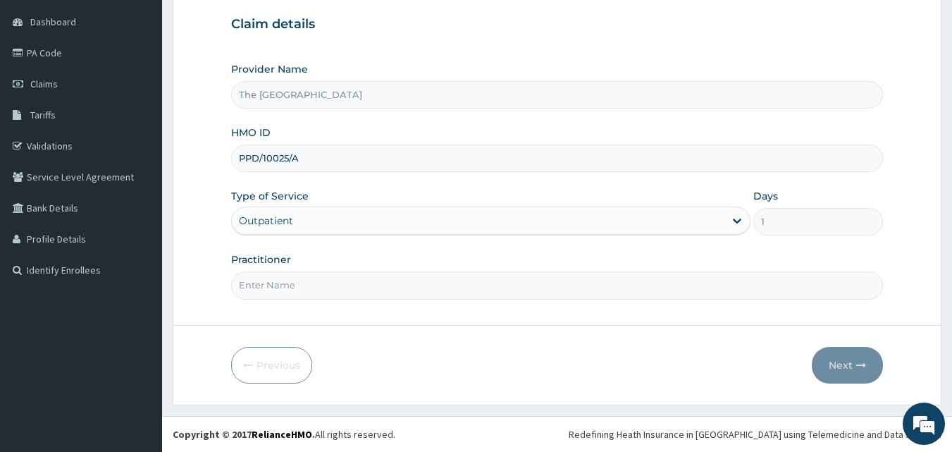
click at [295, 292] on input "Practitioner" at bounding box center [557, 284] width 652 height 27
type input "doctor"
click at [831, 369] on button "Next" at bounding box center [847, 365] width 71 height 37
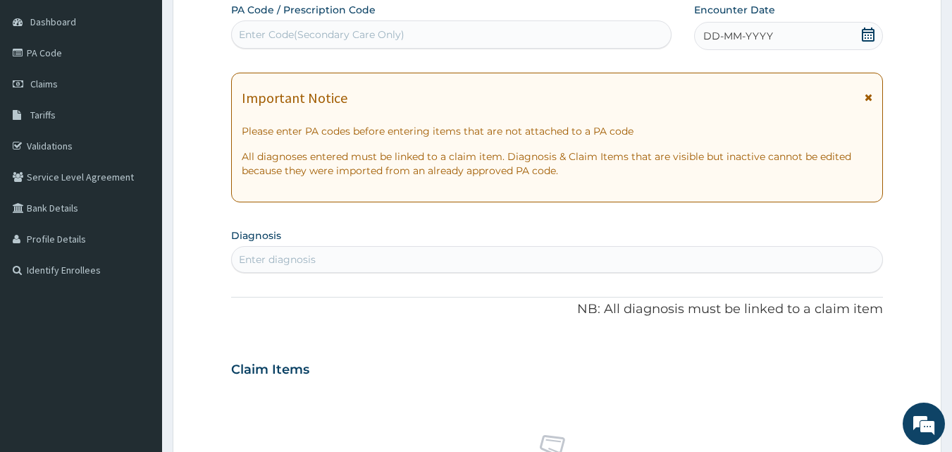
scroll to position [0, 0]
click at [876, 35] on div "DD-MM-YYYY" at bounding box center [788, 36] width 189 height 28
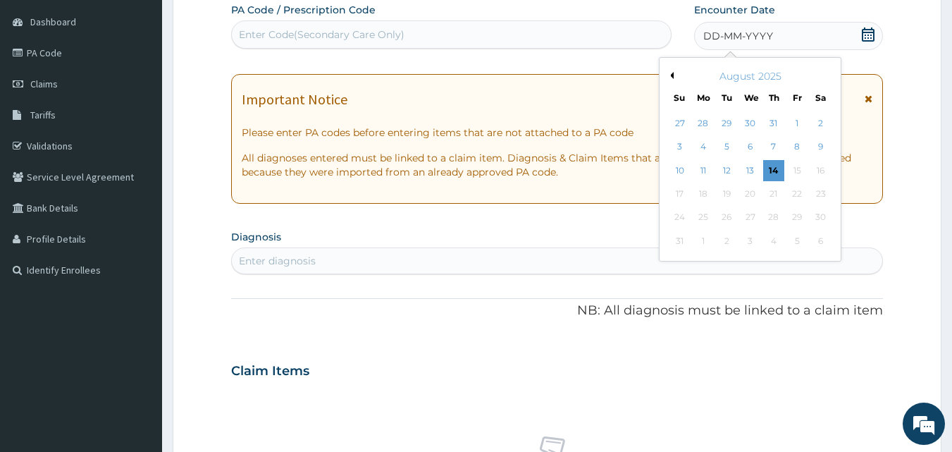
click at [670, 74] on button "Previous Month" at bounding box center [669, 75] width 7 height 7
click at [797, 145] on div "11" at bounding box center [796, 147] width 21 height 21
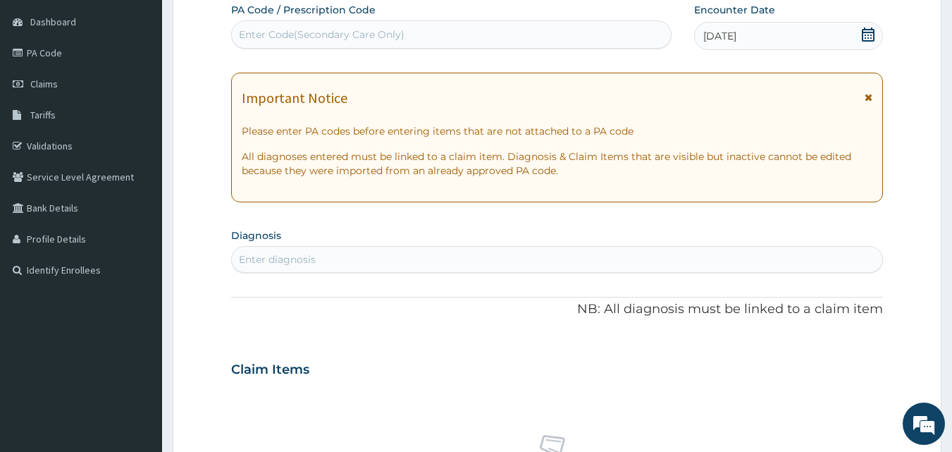
click at [461, 255] on div "Enter diagnosis" at bounding box center [557, 259] width 651 height 23
type input "seps"
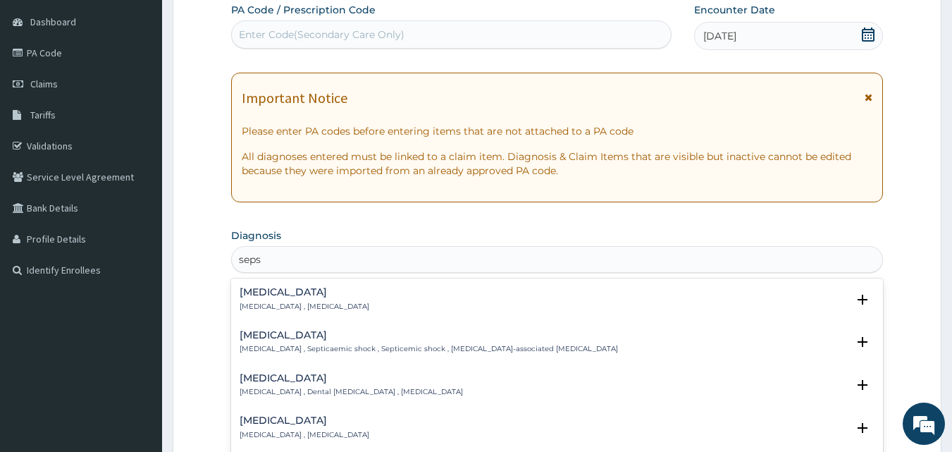
click at [296, 288] on h4 "[MEDICAL_DATA]" at bounding box center [305, 292] width 130 height 11
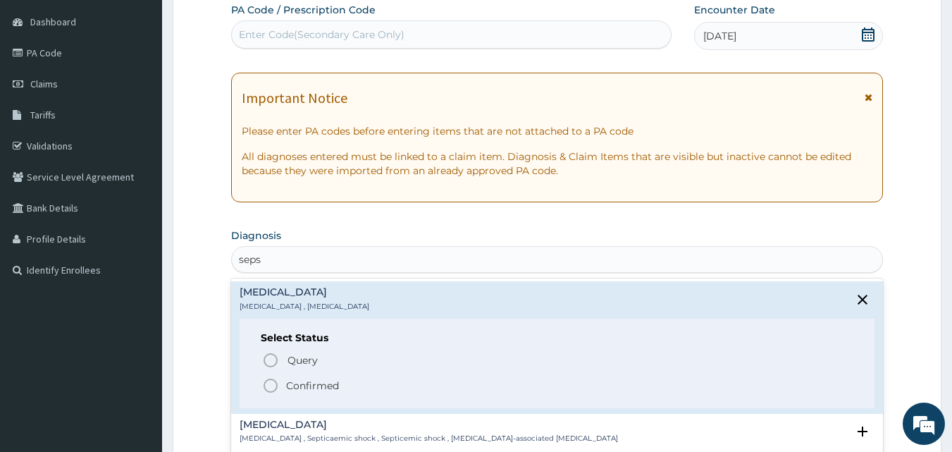
click at [276, 383] on circle "status option filled" at bounding box center [270, 385] width 13 height 13
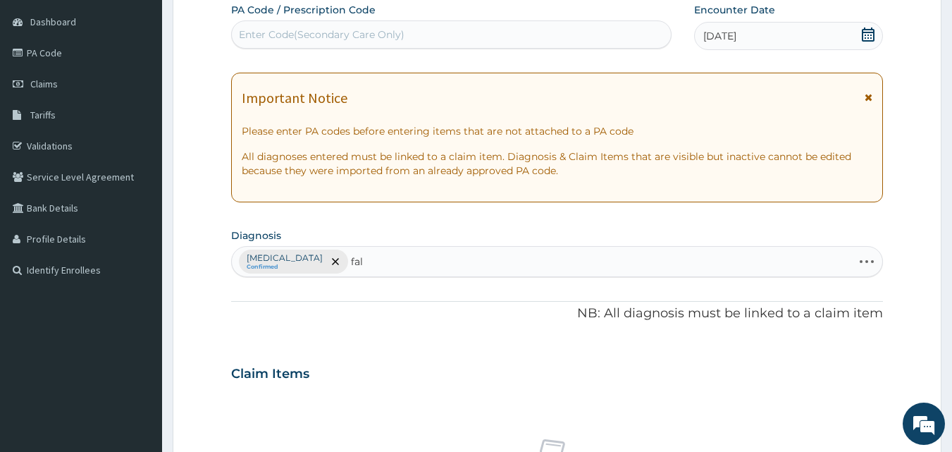
type input "falc"
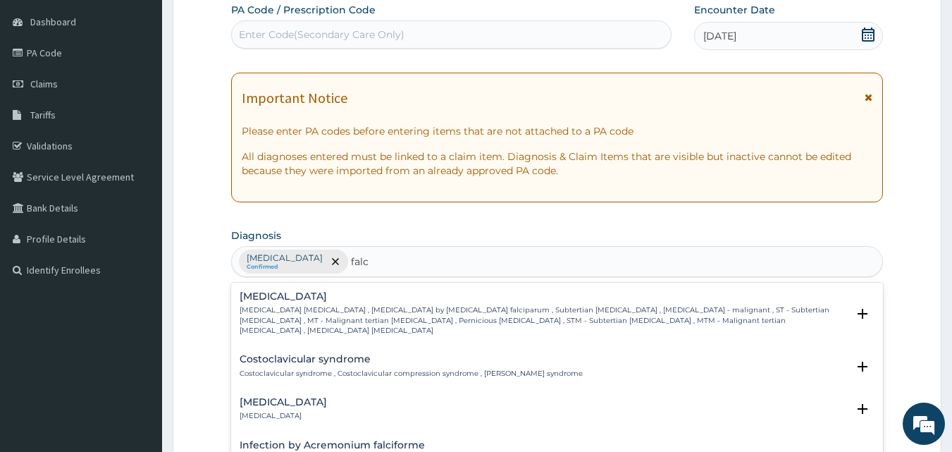
click at [279, 297] on h4 "Falciparum malaria" at bounding box center [544, 296] width 608 height 11
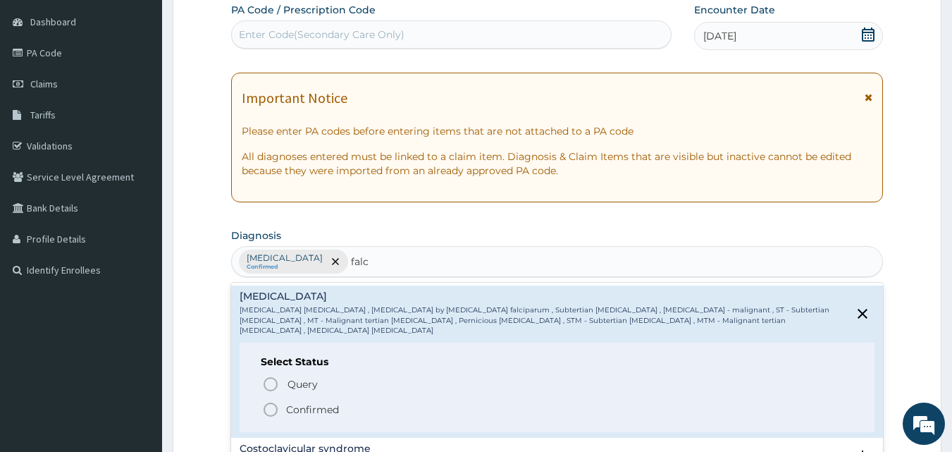
click at [274, 401] on icon "status option filled" at bounding box center [270, 409] width 17 height 17
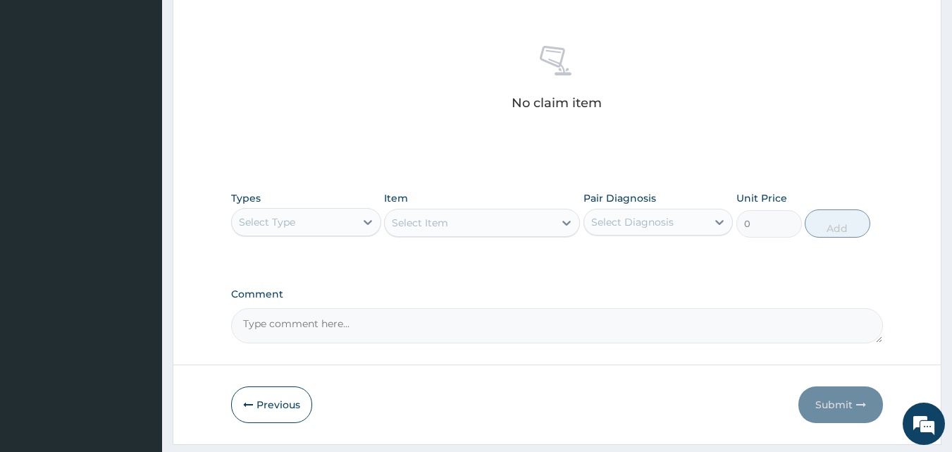
scroll to position [564, 0]
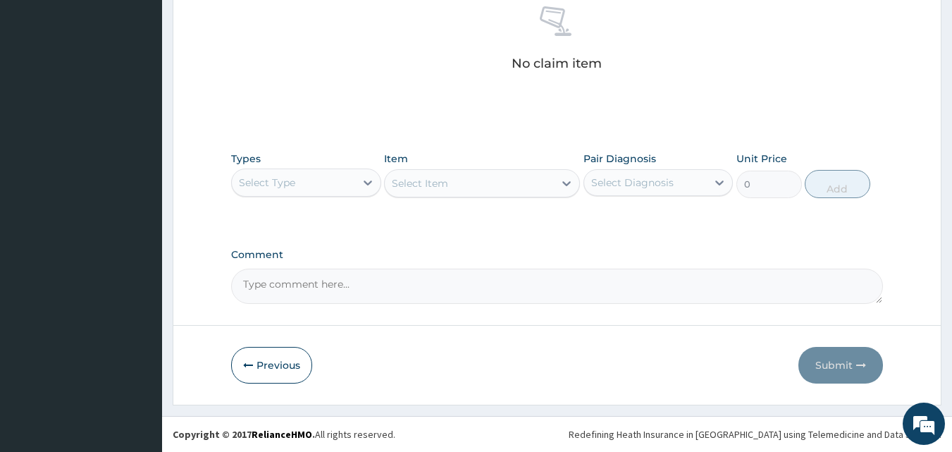
click at [329, 175] on div "Select Type" at bounding box center [293, 182] width 123 height 23
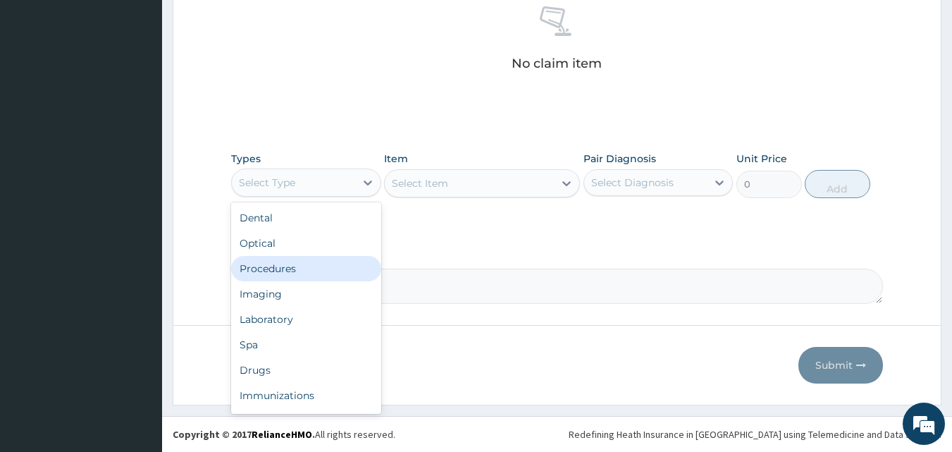
click at [321, 273] on div "Procedures" at bounding box center [306, 268] width 150 height 25
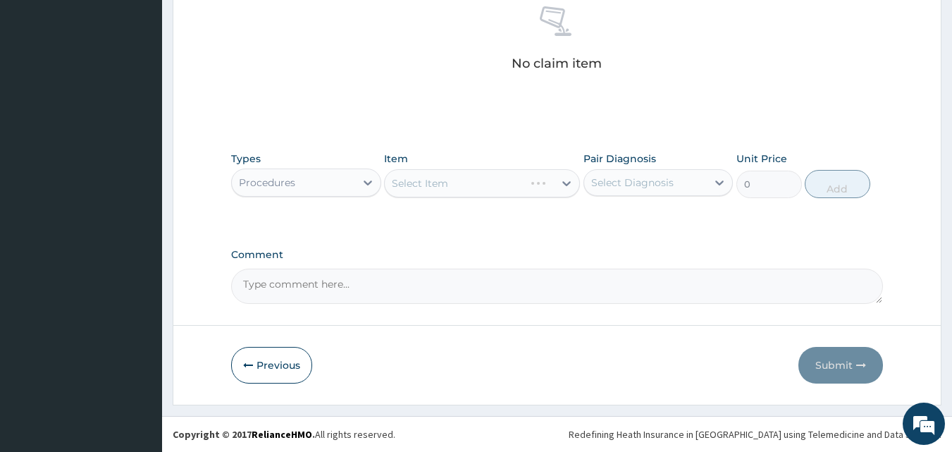
click at [624, 189] on div "Select Diagnosis" at bounding box center [632, 182] width 82 height 14
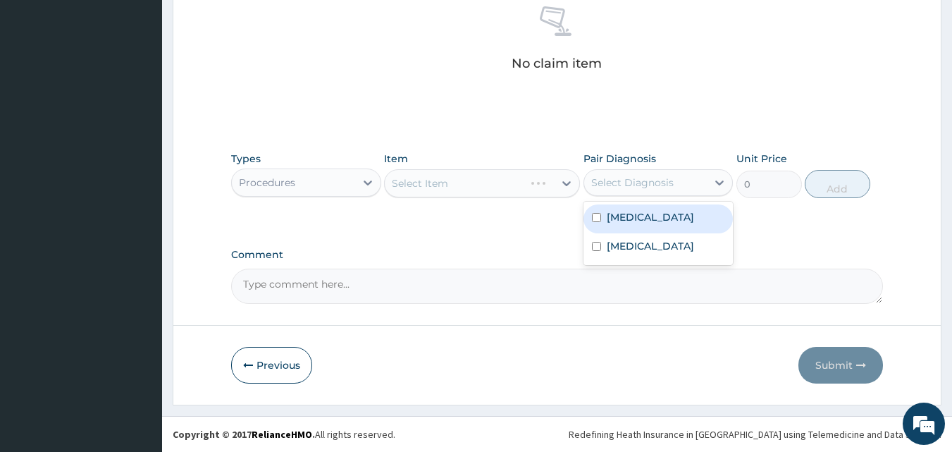
drag, startPoint x: 623, startPoint y: 220, endPoint x: 623, endPoint y: 233, distance: 13.4
click at [623, 220] on label "Sepsis" at bounding box center [650, 217] width 87 height 14
checkbox input "true"
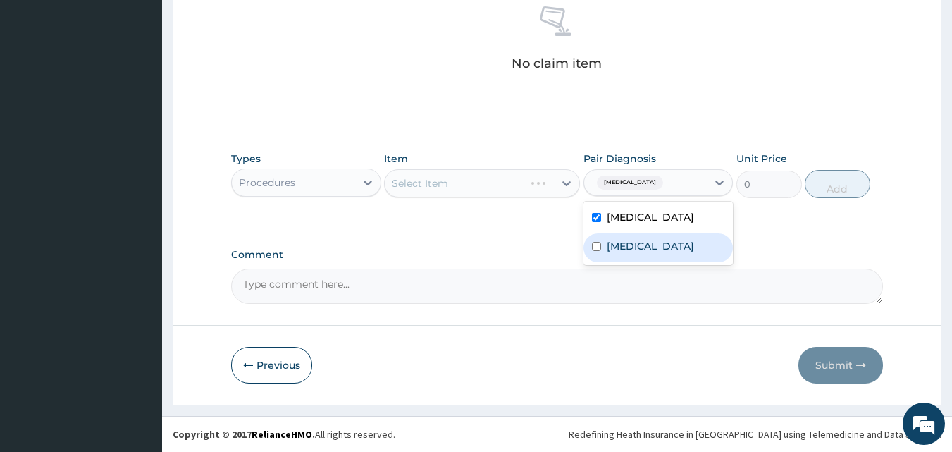
click at [623, 240] on label "Falciparum malaria" at bounding box center [650, 246] width 87 height 14
checkbox input "true"
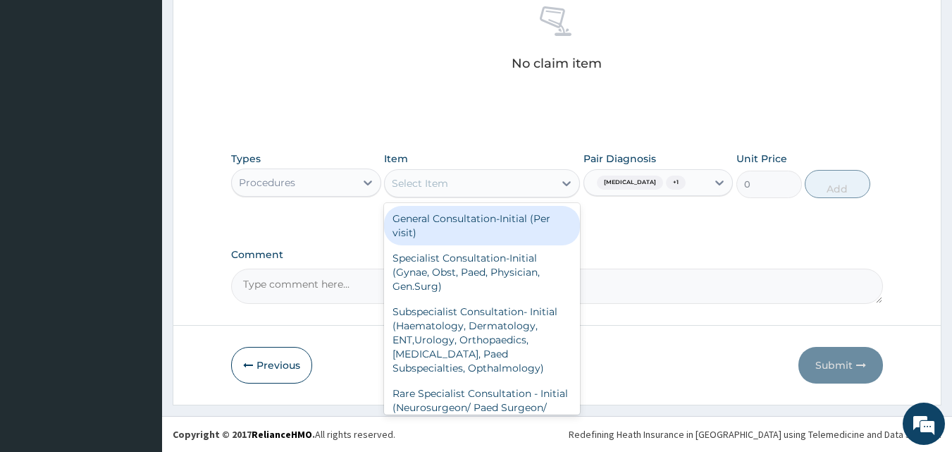
click at [531, 185] on div "Select Item" at bounding box center [469, 183] width 169 height 23
click at [525, 209] on div "General Consultation-Initial (Per visit)" at bounding box center [482, 225] width 196 height 39
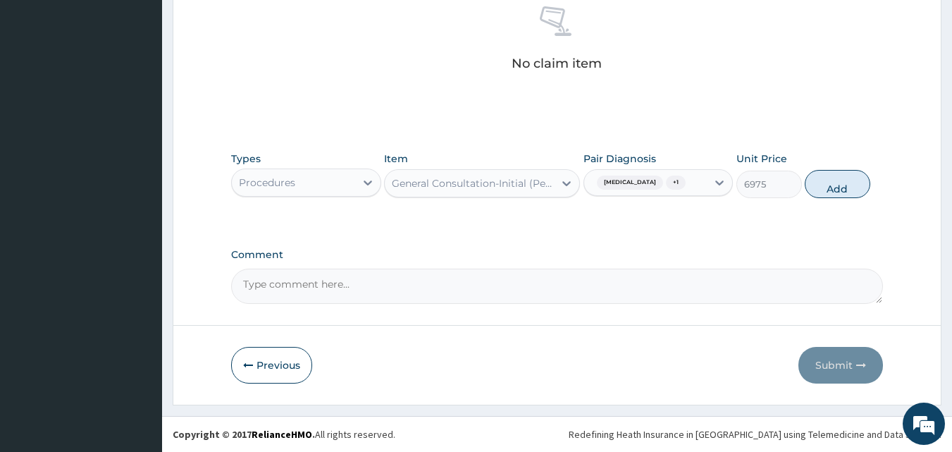
drag, startPoint x: 845, startPoint y: 189, endPoint x: 490, endPoint y: 223, distance: 356.0
click at [842, 189] on button "Add" at bounding box center [837, 184] width 66 height 28
type input "0"
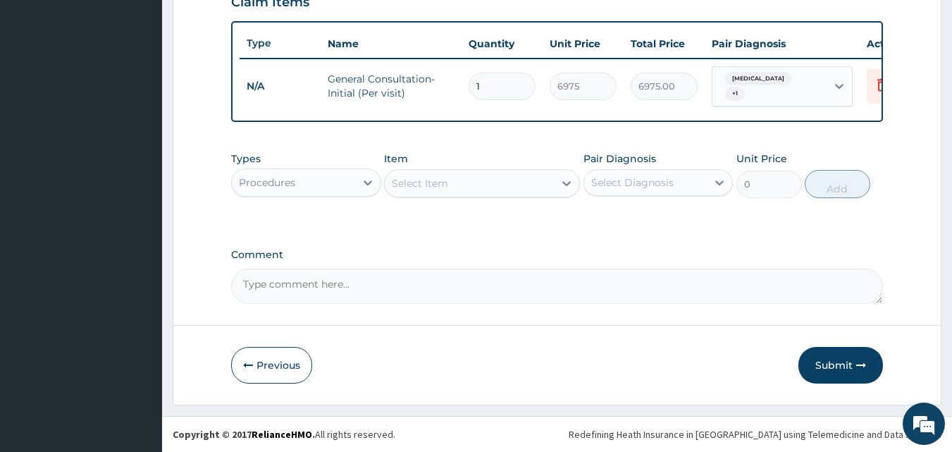
click at [274, 182] on div "Procedures" at bounding box center [267, 182] width 56 height 14
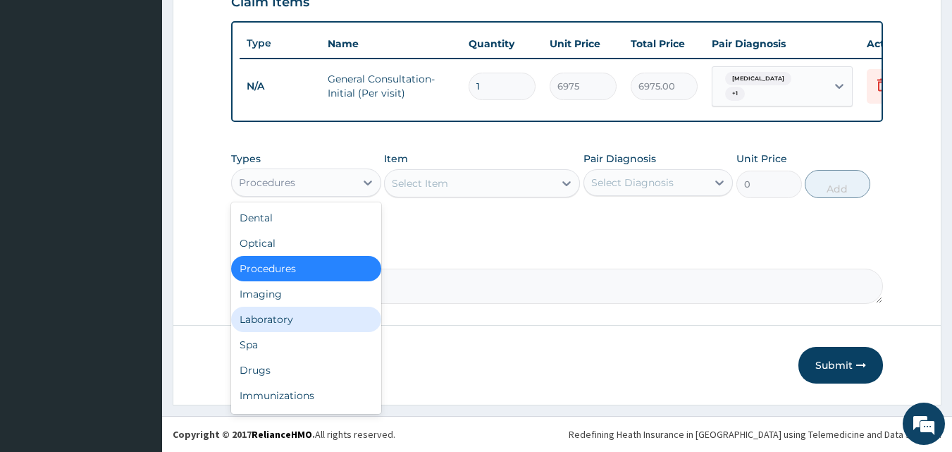
click at [284, 322] on div "Laboratory" at bounding box center [306, 318] width 150 height 25
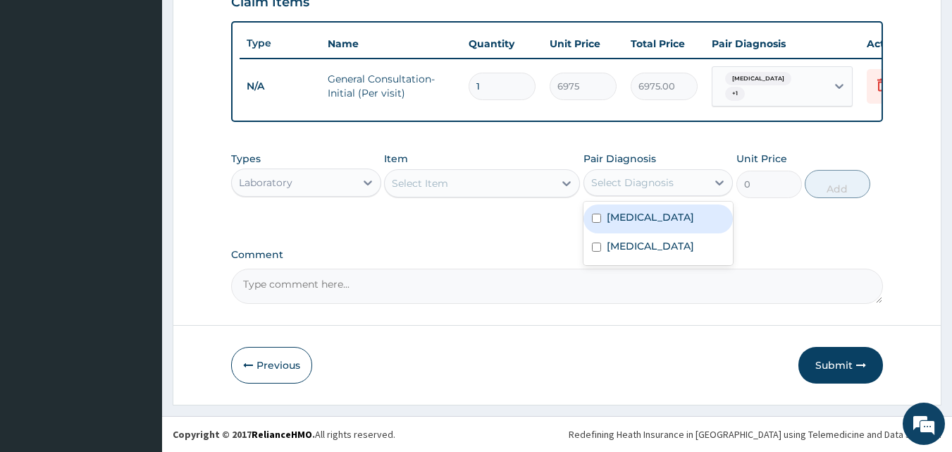
click at [652, 180] on div "Select Diagnosis" at bounding box center [632, 182] width 82 height 14
click at [652, 218] on div "Sepsis" at bounding box center [658, 218] width 150 height 29
checkbox input "true"
click at [470, 185] on div "Select Item" at bounding box center [469, 183] width 169 height 23
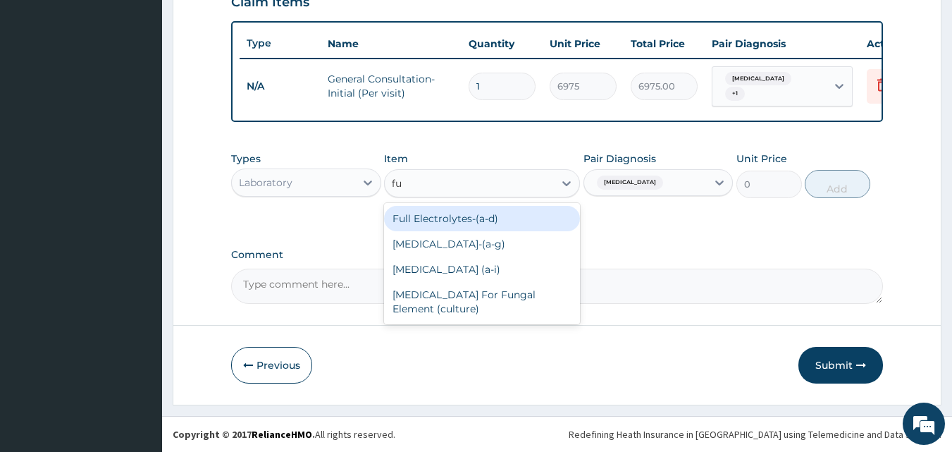
type input "ful"
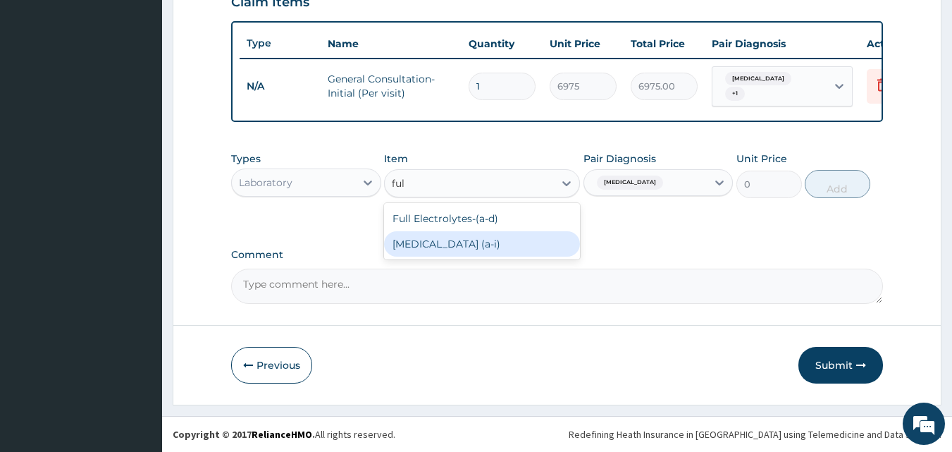
drag, startPoint x: 473, startPoint y: 242, endPoint x: 715, endPoint y: 237, distance: 242.4
click at [473, 242] on div "Full Blood Count (a‐i)" at bounding box center [482, 243] width 196 height 25
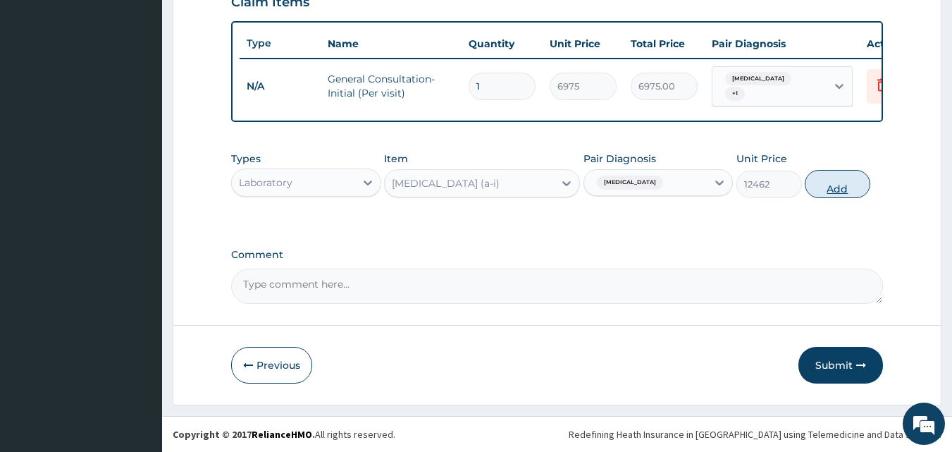
click at [849, 184] on button "Add" at bounding box center [837, 184] width 66 height 28
type input "0"
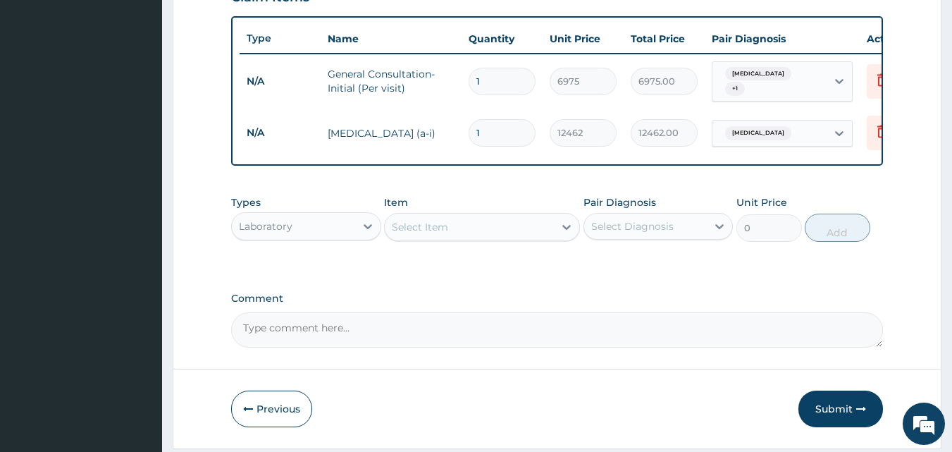
click at [486, 227] on div "Select Item" at bounding box center [469, 227] width 169 height 23
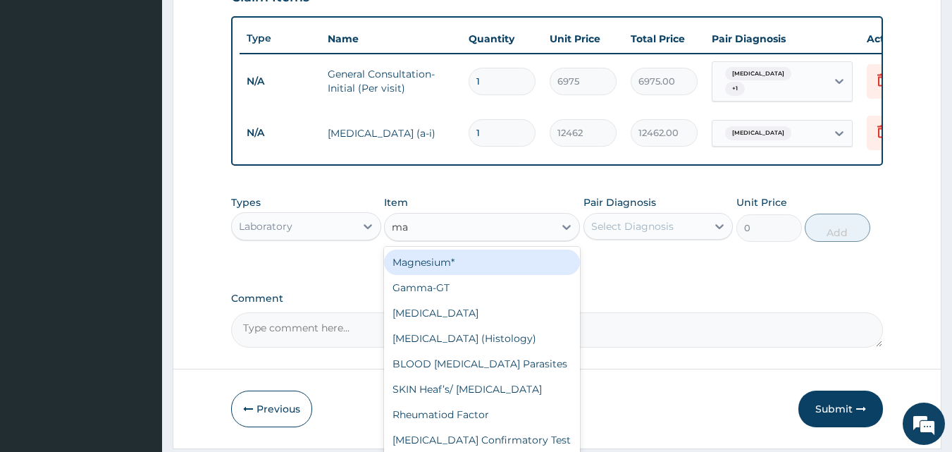
type input "mal"
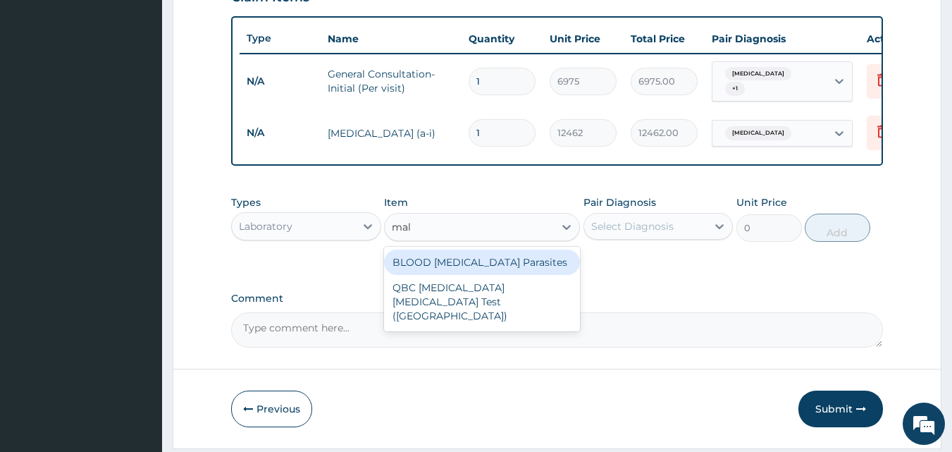
click at [482, 261] on div "BLOOD Malaria Parasites" at bounding box center [482, 261] width 196 height 25
type input "3255"
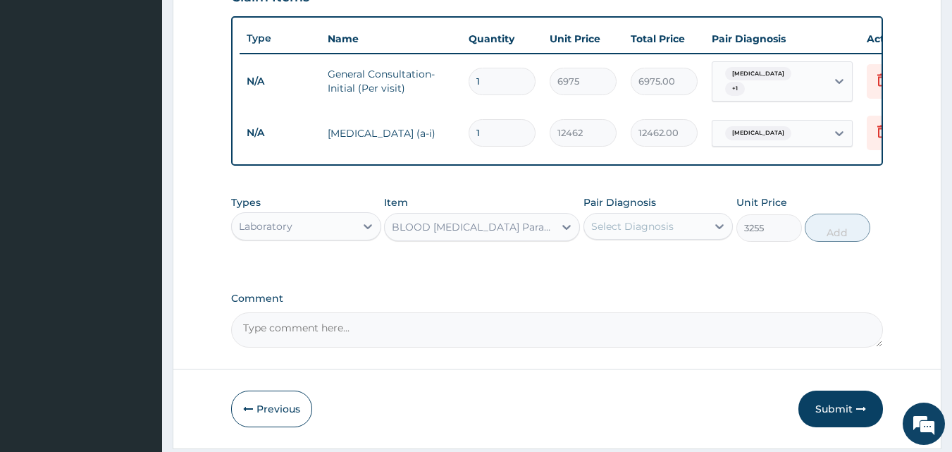
click at [626, 233] on div "Select Diagnosis" at bounding box center [632, 226] width 82 height 14
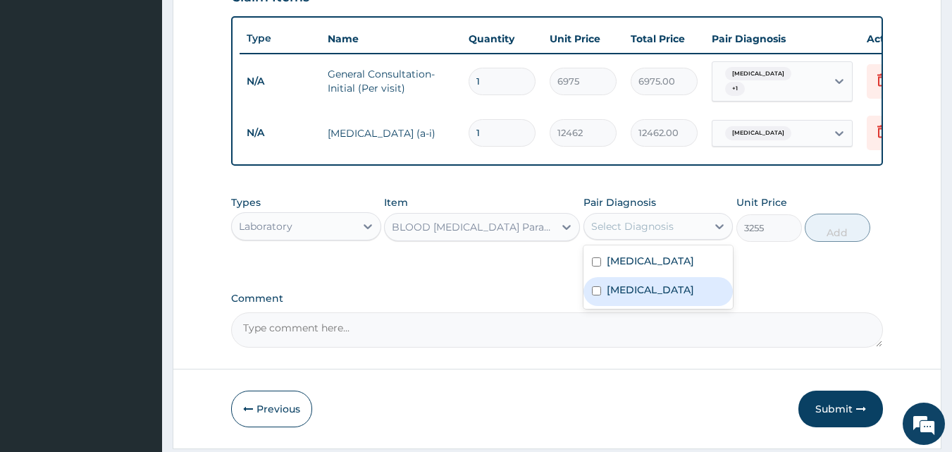
drag, startPoint x: 643, startPoint y: 287, endPoint x: 759, endPoint y: 268, distance: 117.0
click at [643, 287] on label "Falciparum malaria" at bounding box center [650, 289] width 87 height 14
checkbox input "true"
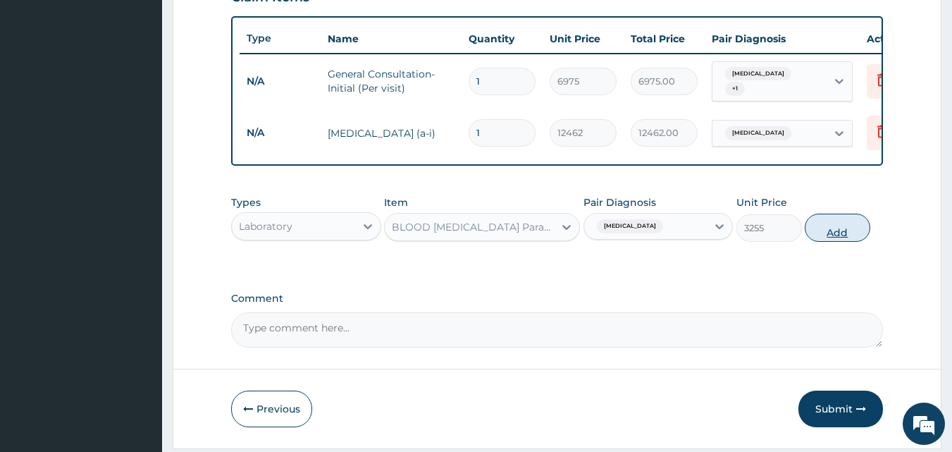
click at [847, 238] on button "Add" at bounding box center [837, 227] width 66 height 28
type input "0"
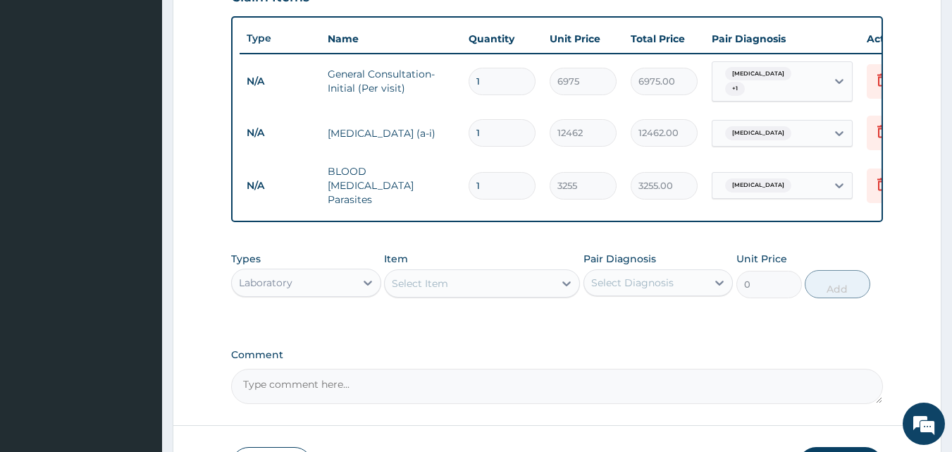
click at [285, 272] on div "Laboratory" at bounding box center [293, 282] width 123 height 23
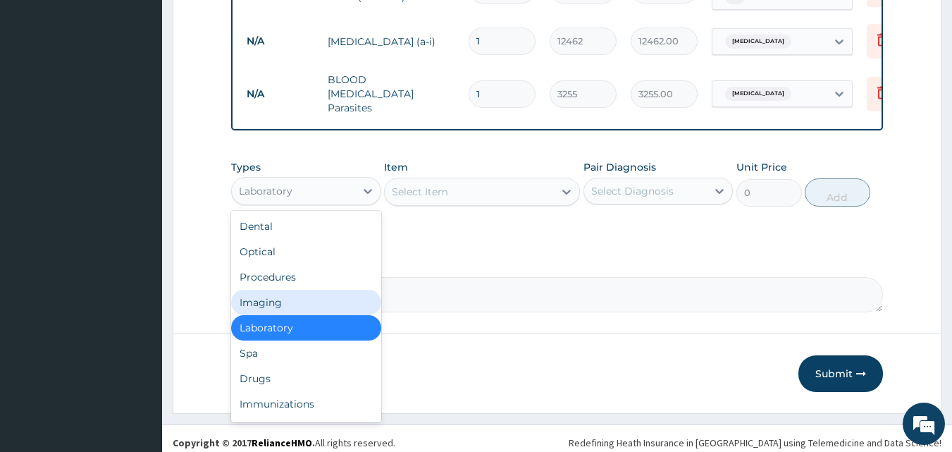
scroll to position [605, 0]
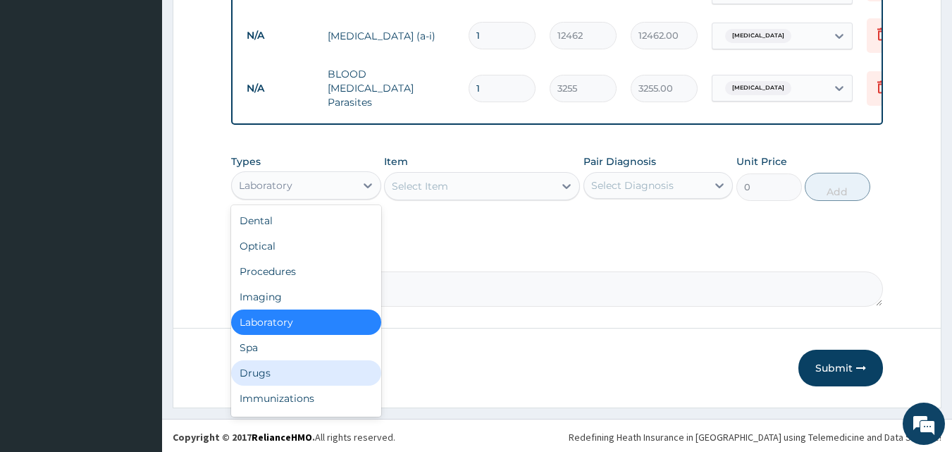
click at [294, 371] on div "Drugs" at bounding box center [306, 372] width 150 height 25
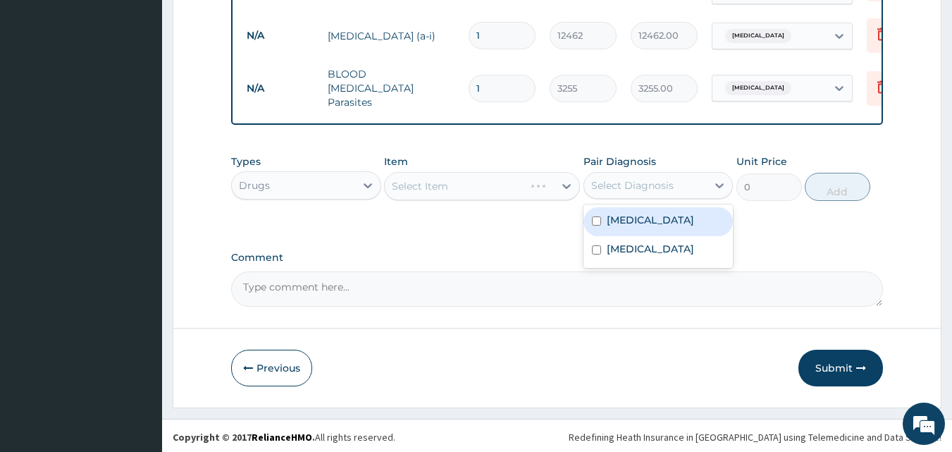
click at [630, 180] on div "Select Diagnosis" at bounding box center [632, 185] width 82 height 14
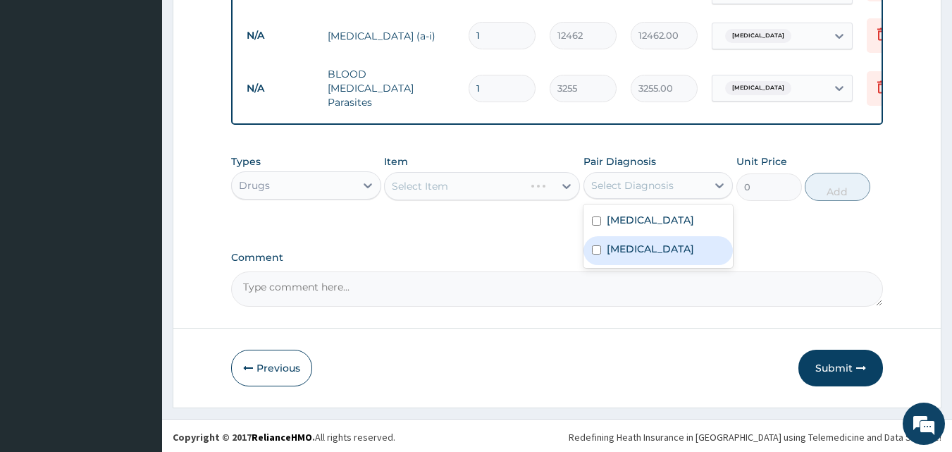
click at [639, 244] on label "Falciparum malaria" at bounding box center [650, 249] width 87 height 14
checkbox input "true"
click at [516, 185] on div "Select Item" at bounding box center [469, 186] width 169 height 23
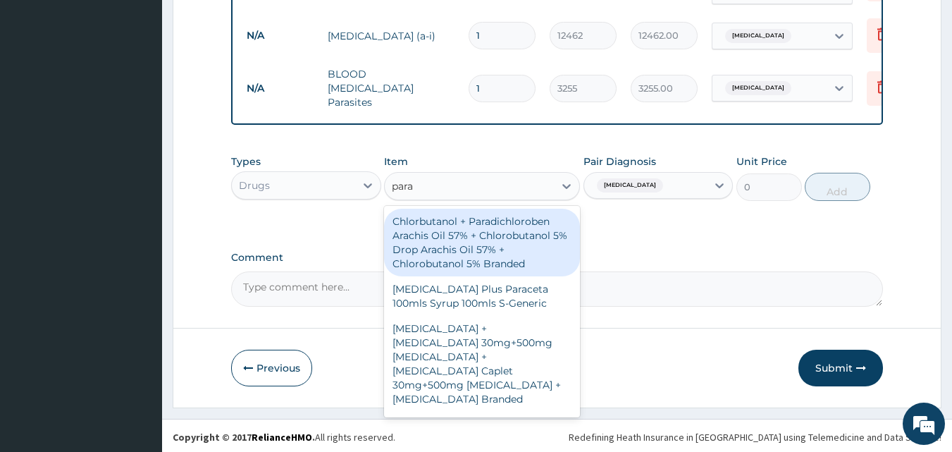
type input "parac"
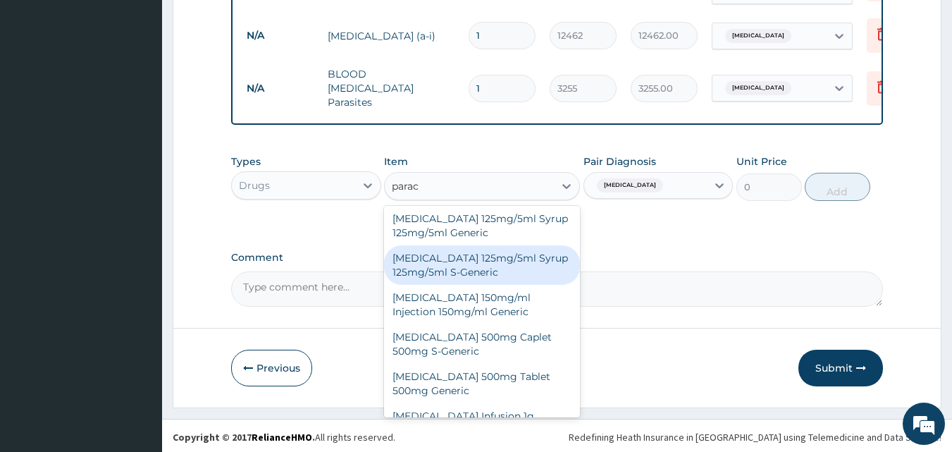
scroll to position [493, 0]
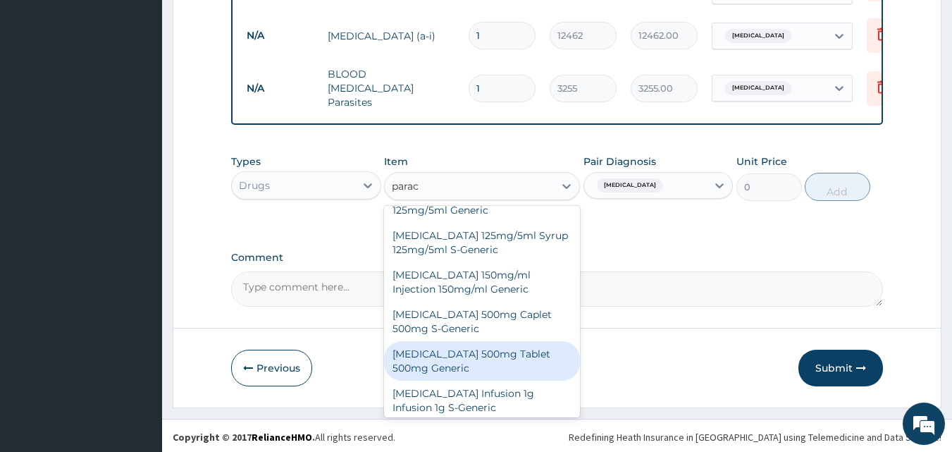
click at [495, 345] on div "Paracetamol 500mg Tablet 500mg Generic" at bounding box center [482, 360] width 196 height 39
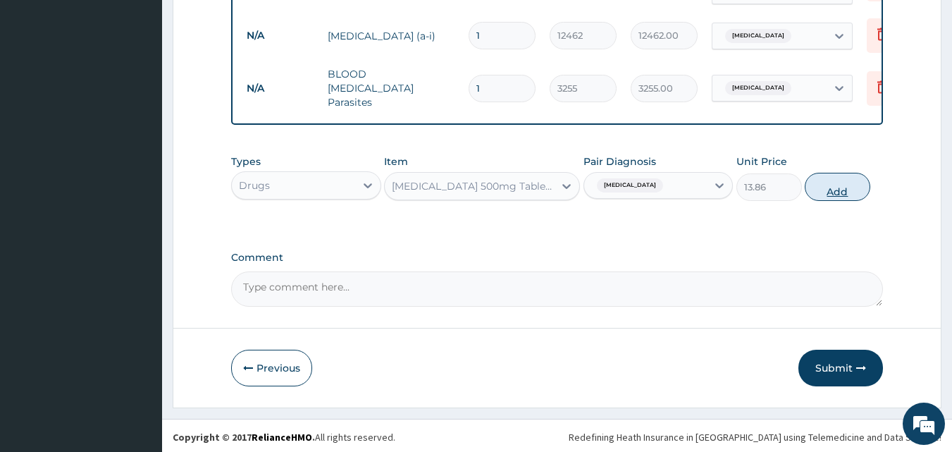
click at [821, 183] on button "Add" at bounding box center [837, 187] width 66 height 28
type input "0"
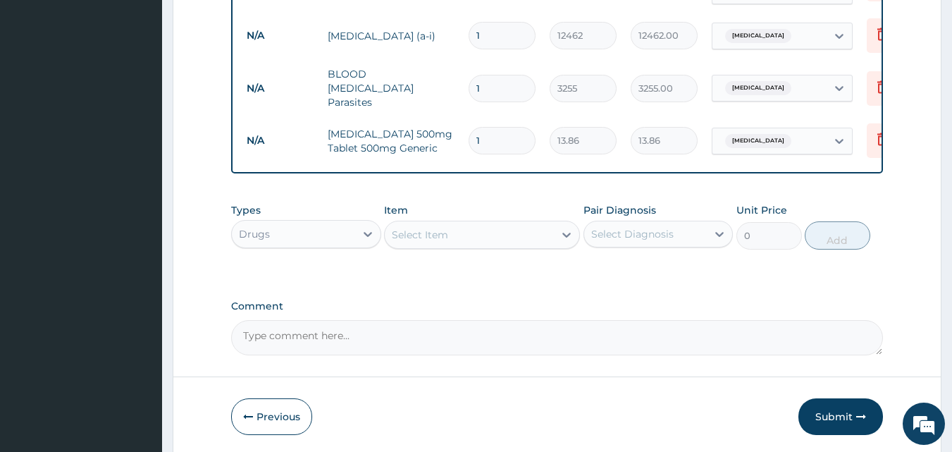
type input "18"
type input "249.48"
type input "18"
click at [445, 232] on div "Select Item" at bounding box center [420, 235] width 56 height 14
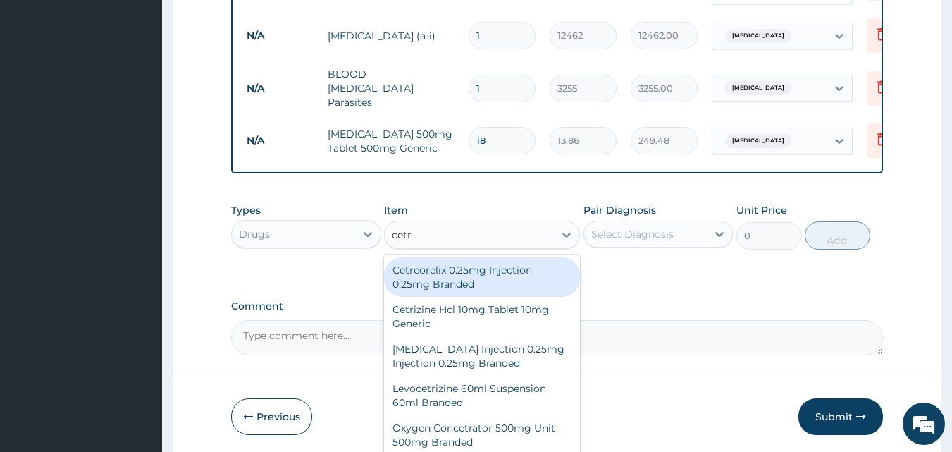
type input "cetri"
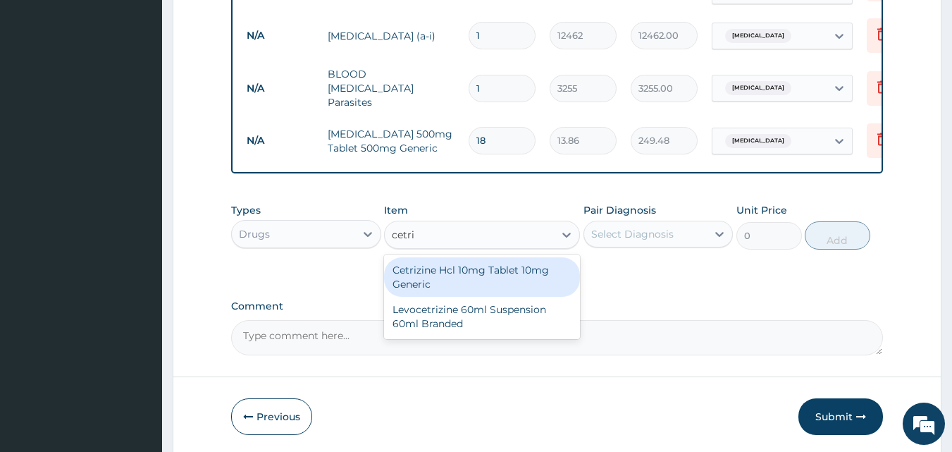
click at [467, 273] on div "Cetrizine Hcl 10mg Tablet 10mg Generic" at bounding box center [482, 276] width 196 height 39
type input "42"
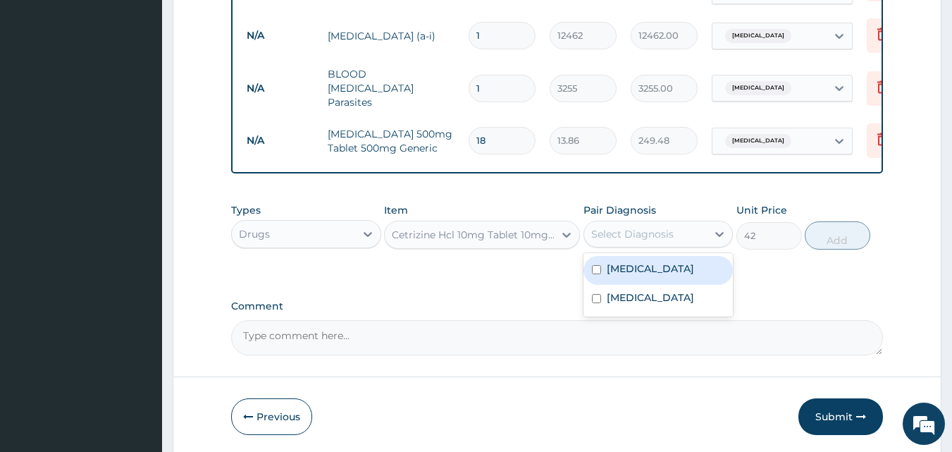
click at [648, 230] on div "Select Diagnosis" at bounding box center [632, 234] width 82 height 14
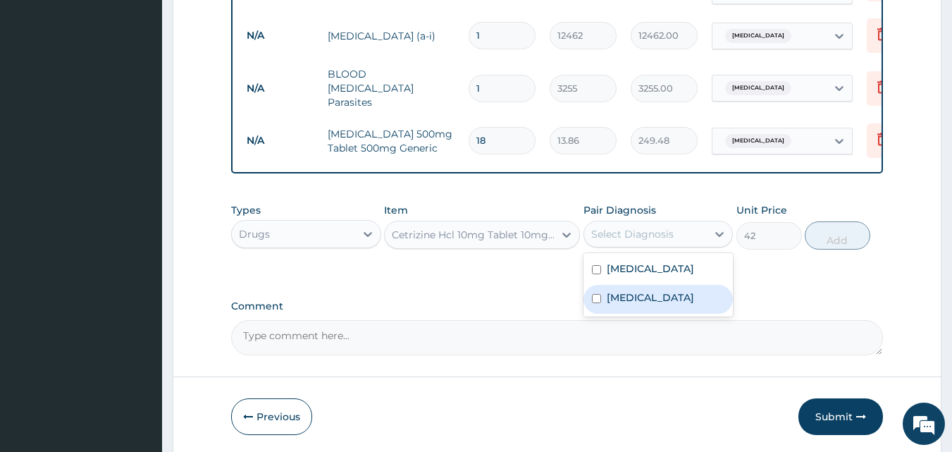
click at [645, 290] on label "Falciparum malaria" at bounding box center [650, 297] width 87 height 14
checkbox input "true"
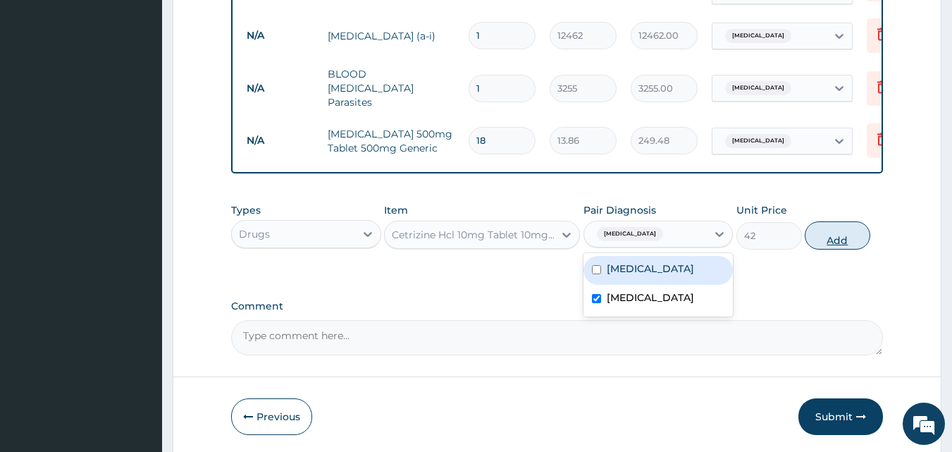
click at [833, 230] on button "Add" at bounding box center [837, 235] width 66 height 28
type input "0"
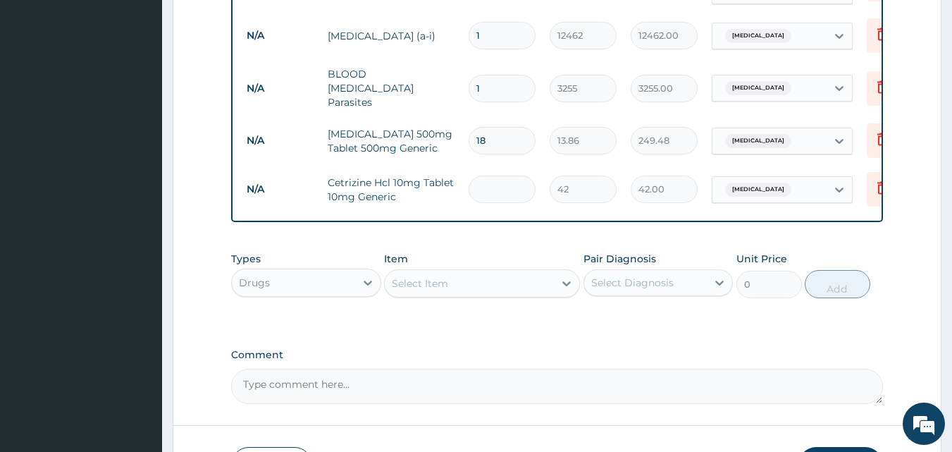
type input "0.00"
type input "4"
type input "168.00"
type input "4"
click at [489, 277] on div "Select Item" at bounding box center [469, 283] width 169 height 23
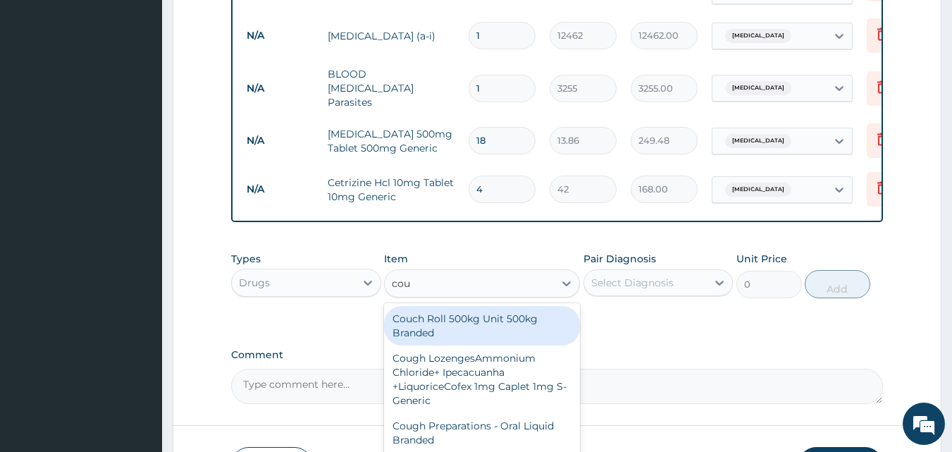
type input "coug"
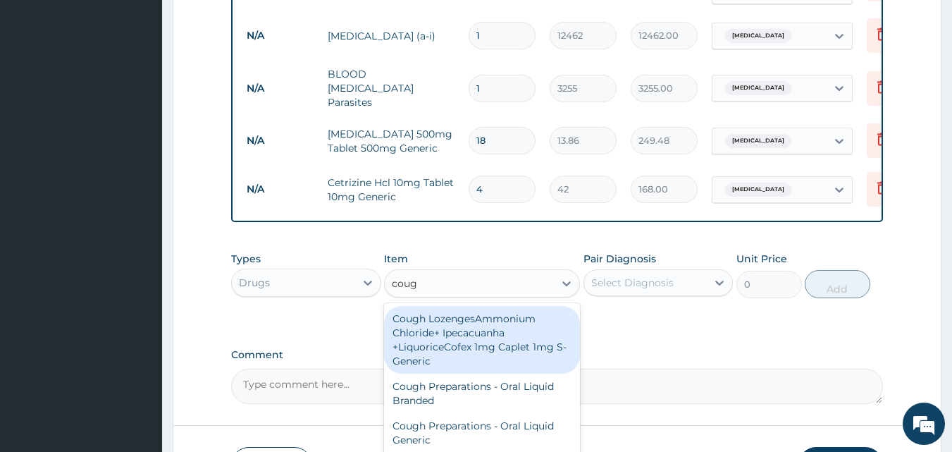
click at [490, 342] on div "Cough LozengesAmmonium Chloride+ Ipecacuanha +LiquoriceCofex 1mg Caplet 1mg S-G…" at bounding box center [482, 340] width 196 height 68
type input "36"
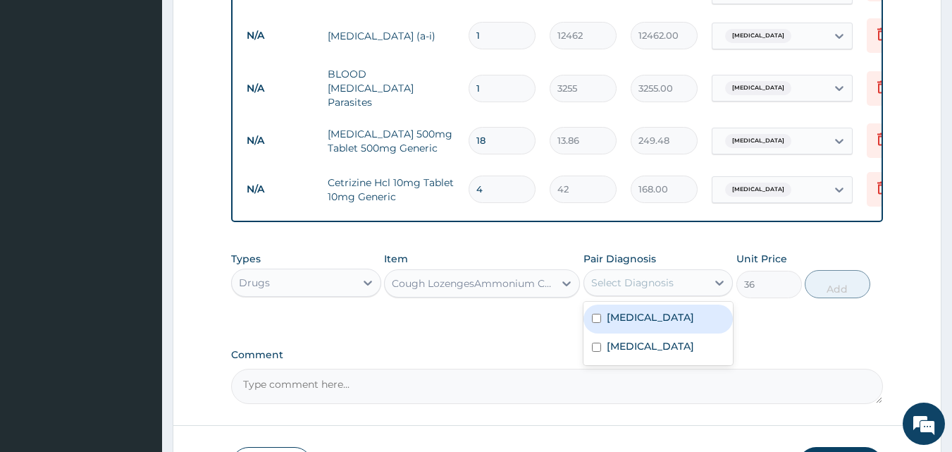
drag, startPoint x: 690, startPoint y: 282, endPoint x: 683, endPoint y: 284, distance: 8.0
click at [691, 281] on div "Select Diagnosis" at bounding box center [645, 282] width 123 height 23
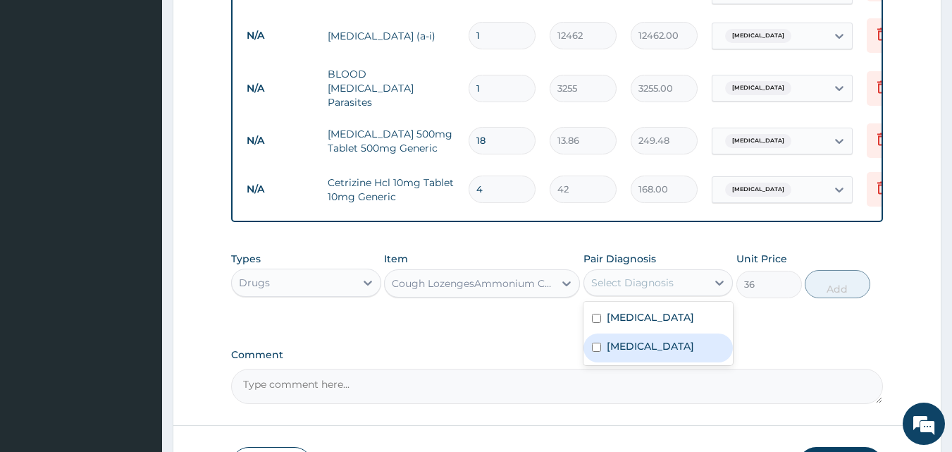
click at [660, 339] on label "Falciparum malaria" at bounding box center [650, 346] width 87 height 14
checkbox input "true"
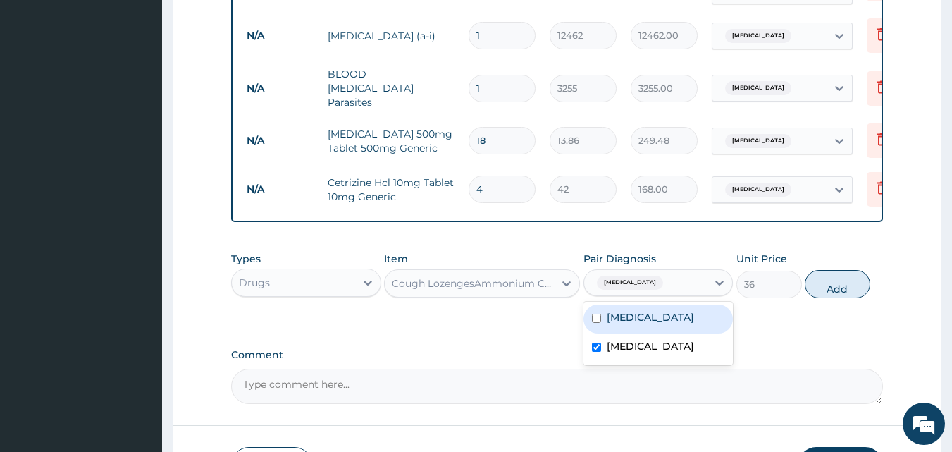
drag, startPoint x: 664, startPoint y: 322, endPoint x: 714, endPoint y: 303, distance: 53.5
click at [664, 321] on div "Sepsis" at bounding box center [658, 318] width 150 height 29
checkbox input "true"
click at [816, 280] on button "Add" at bounding box center [837, 284] width 66 height 28
type input "0"
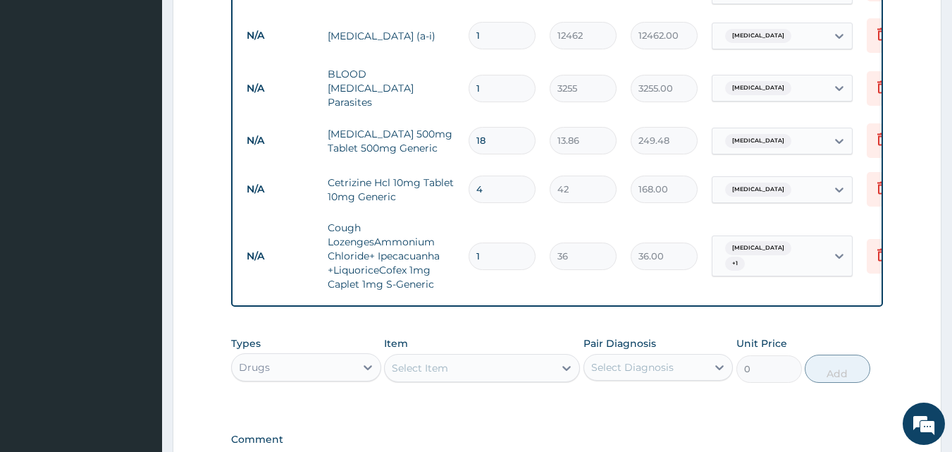
type input "16"
type input "576.00"
type input "16"
click at [522, 354] on div "Select Item" at bounding box center [482, 368] width 196 height 28
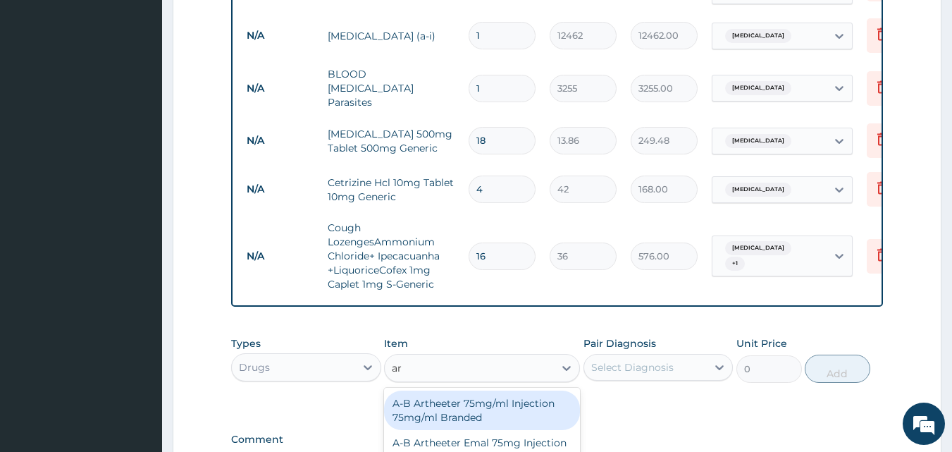
type input "art"
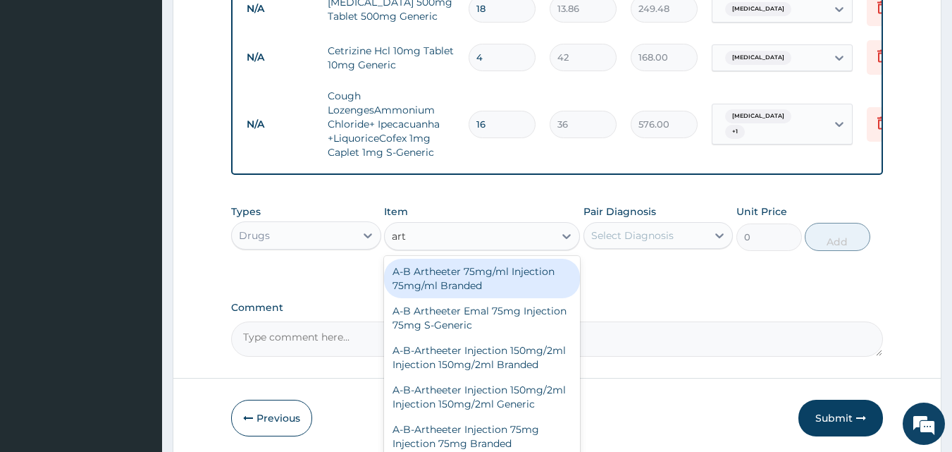
scroll to position [746, 0]
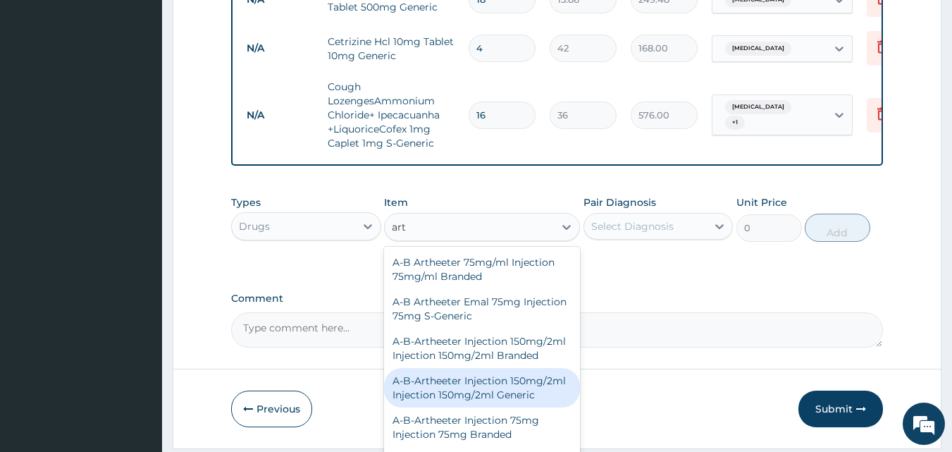
click at [468, 407] on div "A-B-Artheeter Injection 150mg/2ml Injection 150mg/2ml Generic" at bounding box center [482, 387] width 196 height 39
type input "1200"
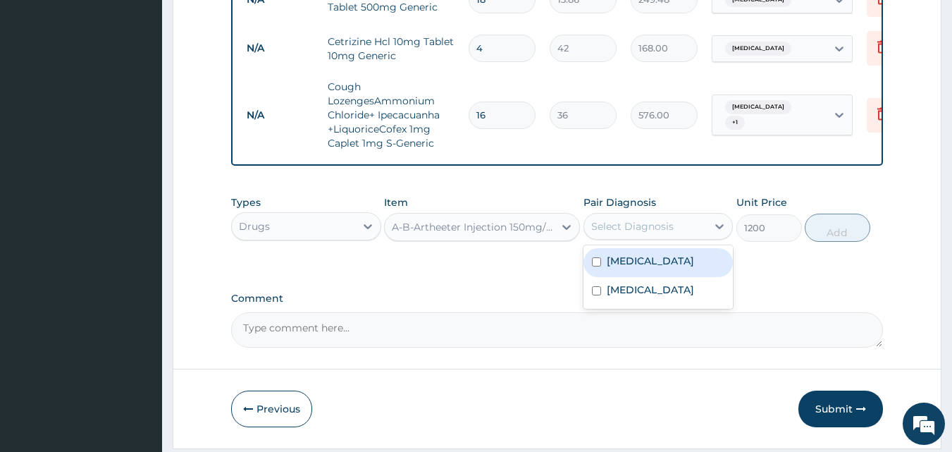
click at [647, 219] on div "Select Diagnosis" at bounding box center [632, 226] width 82 height 14
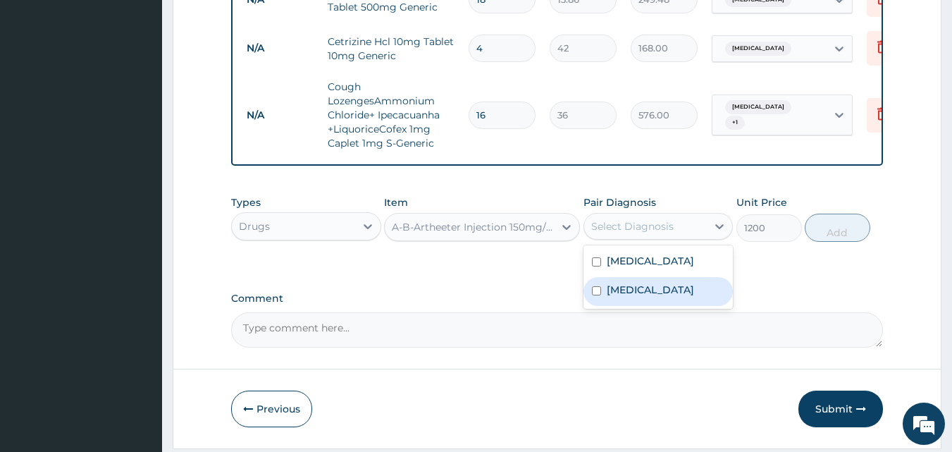
drag, startPoint x: 635, startPoint y: 285, endPoint x: 769, endPoint y: 252, distance: 137.9
click at [641, 285] on label "Falciparum malaria" at bounding box center [650, 289] width 87 height 14
checkbox input "true"
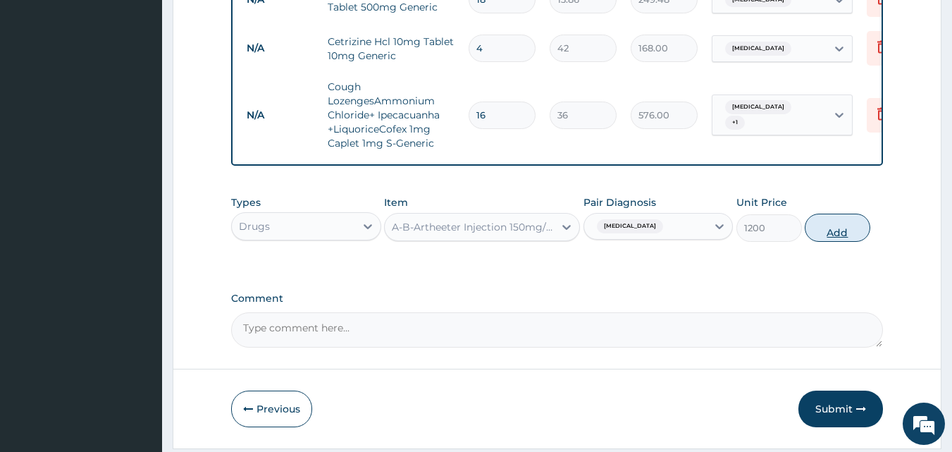
click at [859, 229] on button "Add" at bounding box center [837, 227] width 66 height 28
type input "0"
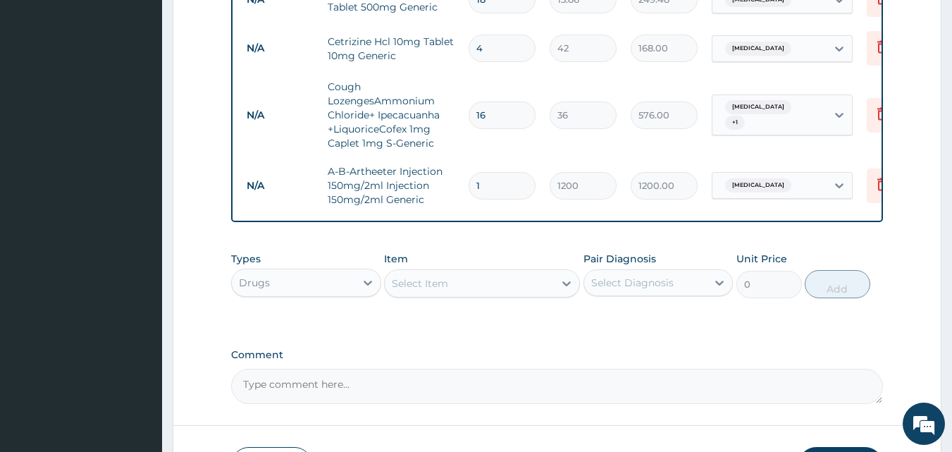
type input "0.00"
type input "3"
type input "3600.00"
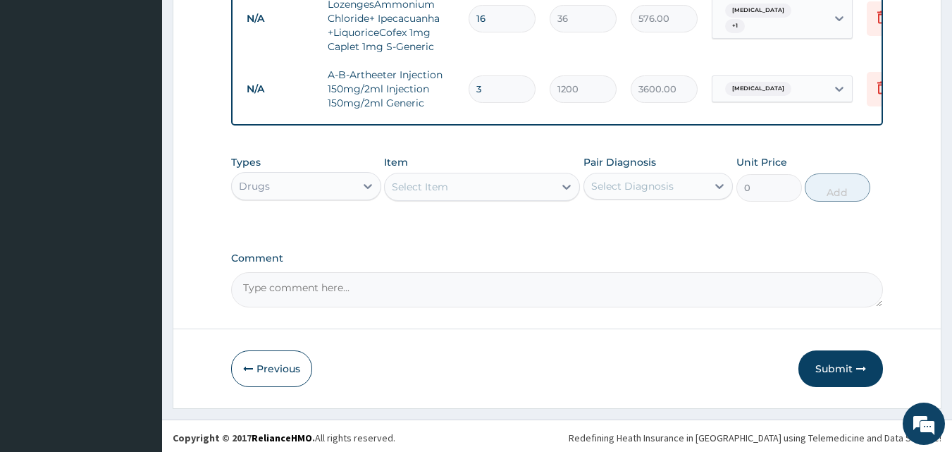
scroll to position [843, 0]
type input "3"
click at [818, 353] on button "Submit" at bounding box center [840, 367] width 85 height 37
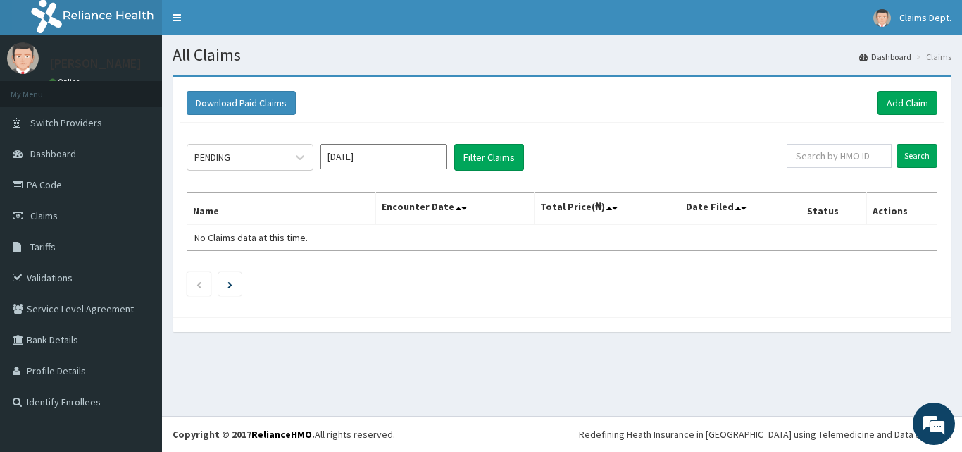
click at [331, 154] on input "[DATE]" at bounding box center [384, 156] width 127 height 25
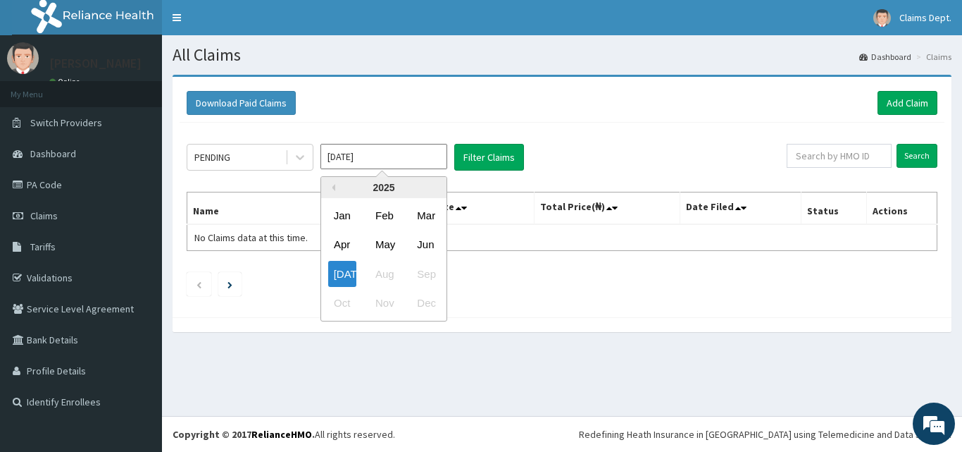
drag, startPoint x: 417, startPoint y: 244, endPoint x: 384, endPoint y: 188, distance: 64.8
click at [418, 244] on div "Jun" at bounding box center [425, 245] width 28 height 26
click at [373, 147] on input "[DATE]" at bounding box center [384, 156] width 127 height 25
drag, startPoint x: 344, startPoint y: 275, endPoint x: 405, endPoint y: 220, distance: 82.3
click at [344, 274] on div "[DATE]" at bounding box center [342, 274] width 28 height 26
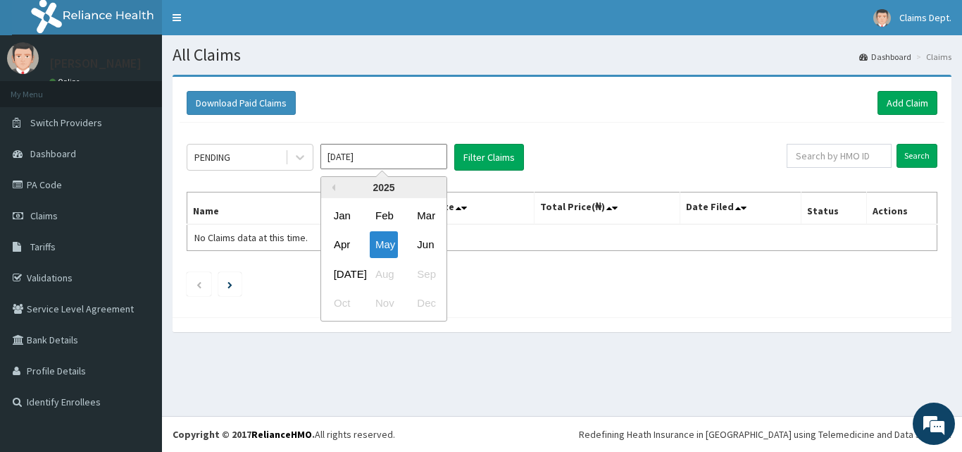
type input "[DATE]"
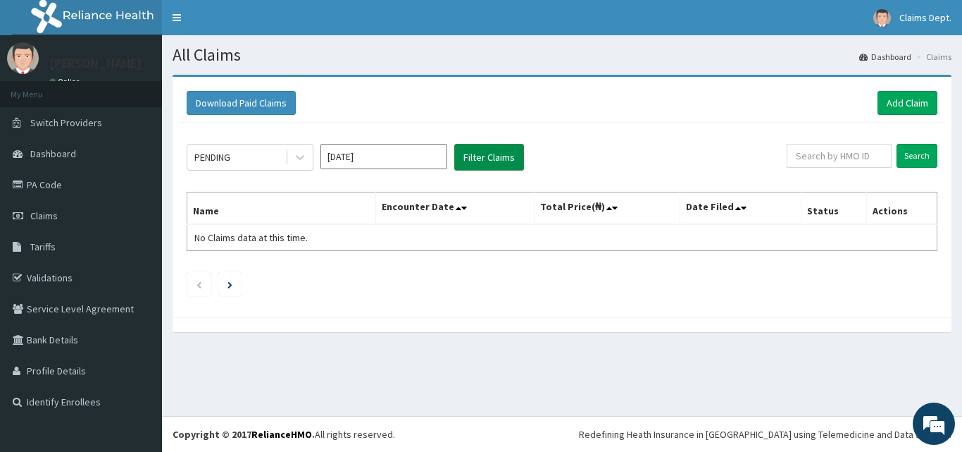
click at [487, 159] on button "Filter Claims" at bounding box center [489, 157] width 70 height 27
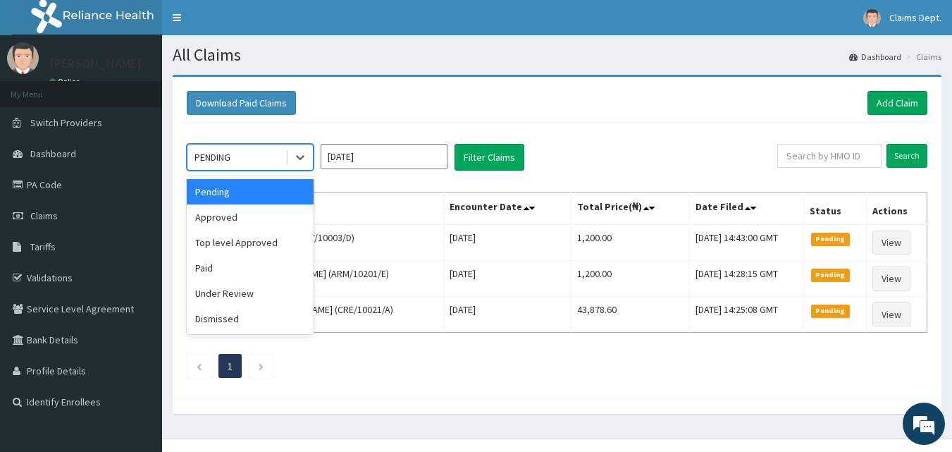
click at [247, 155] on div "PENDING" at bounding box center [236, 157] width 98 height 23
click at [240, 219] on div "Approved" at bounding box center [250, 216] width 127 height 25
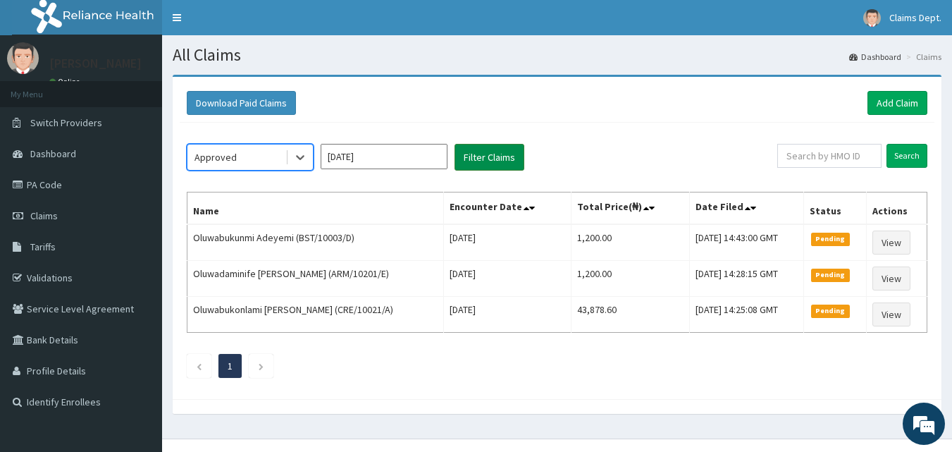
click at [514, 156] on button "Filter Claims" at bounding box center [489, 157] width 70 height 27
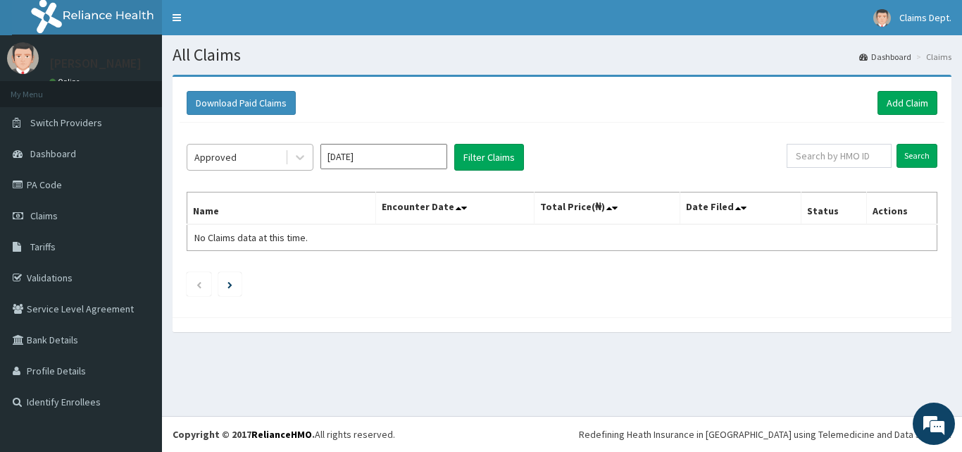
click at [215, 157] on div "Approved" at bounding box center [215, 157] width 42 height 14
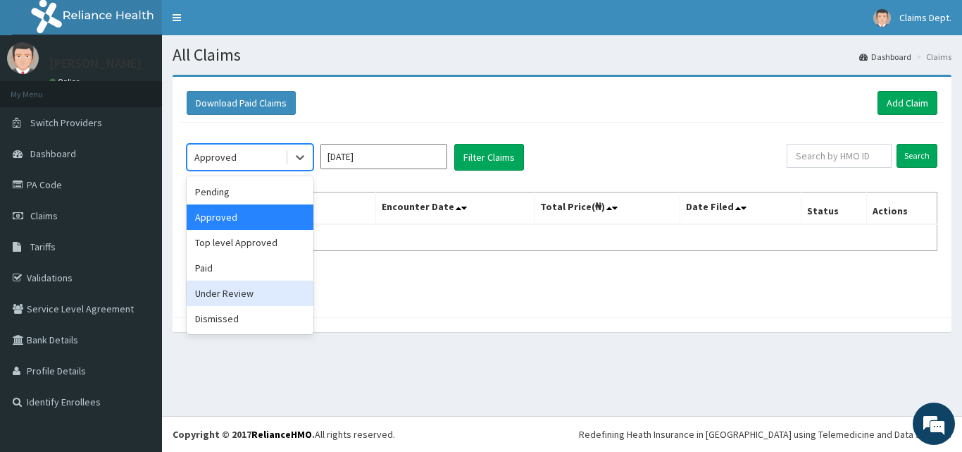
drag, startPoint x: 250, startPoint y: 296, endPoint x: 375, endPoint y: 223, distance: 145.2
click at [250, 295] on div "Under Review" at bounding box center [250, 292] width 127 height 25
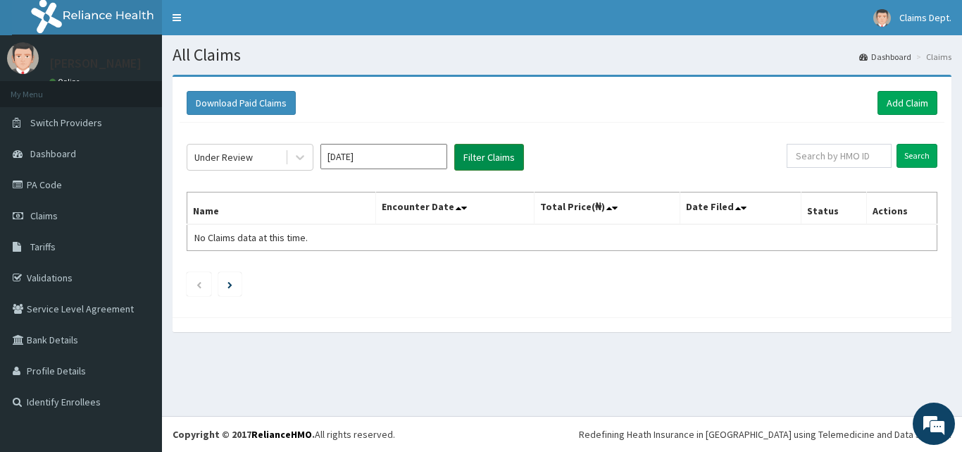
click at [491, 154] on button "Filter Claims" at bounding box center [489, 157] width 70 height 27
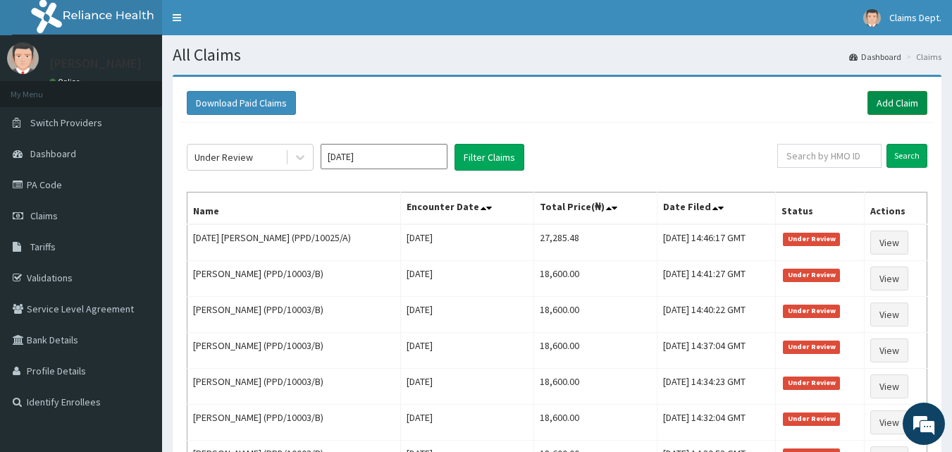
click at [874, 98] on link "Add Claim" at bounding box center [897, 103] width 60 height 24
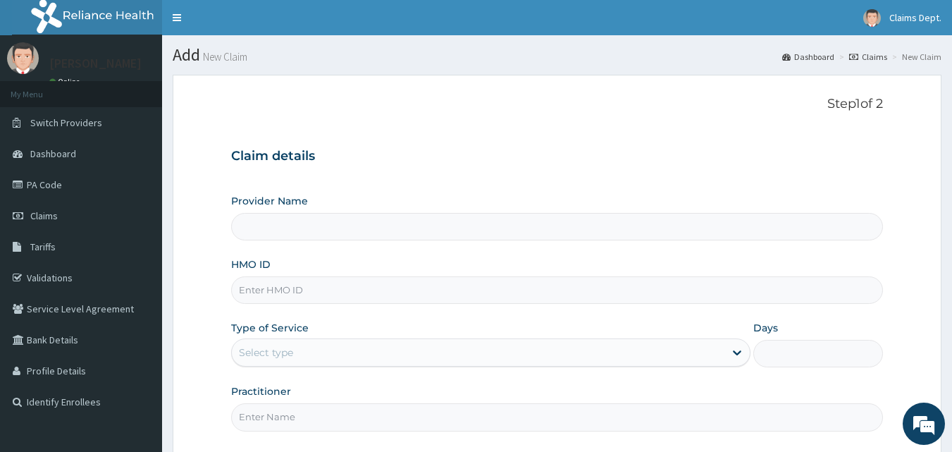
type input "The [GEOGRAPHIC_DATA]"
click at [352, 299] on input "HMO ID" at bounding box center [557, 289] width 652 height 27
paste input "PPD/10025/A"
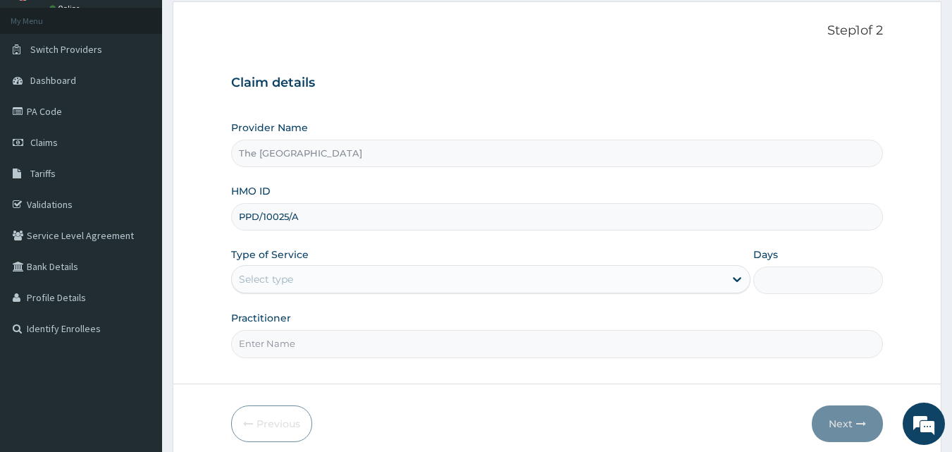
scroll to position [132, 0]
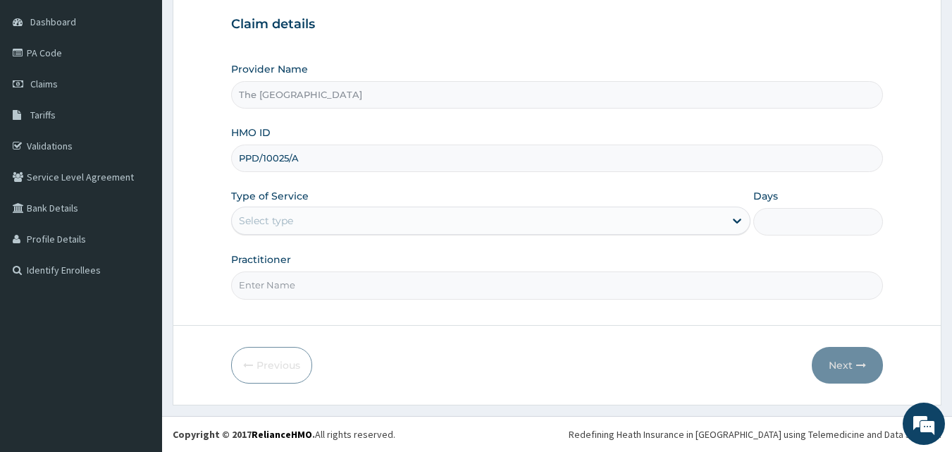
type input "PPD/10025/A"
click at [288, 218] on div "Select type" at bounding box center [266, 220] width 54 height 14
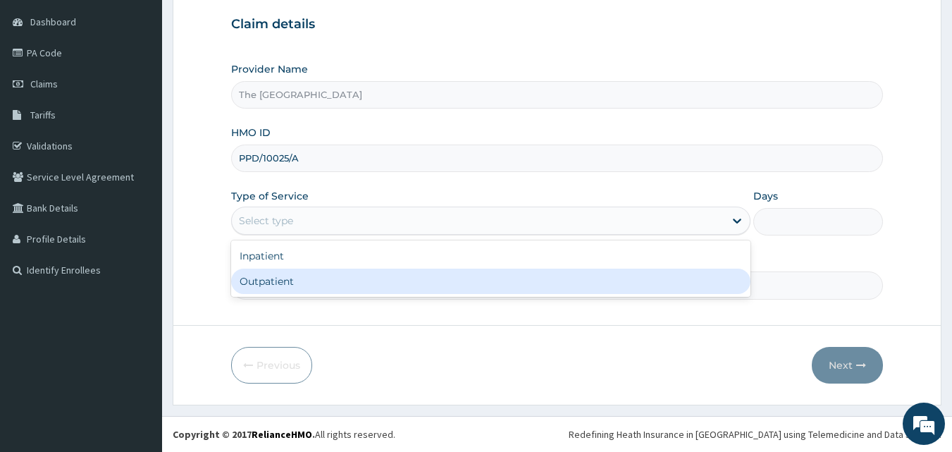
scroll to position [0, 0]
click at [287, 279] on div "Outpatient" at bounding box center [490, 280] width 519 height 25
type input "1"
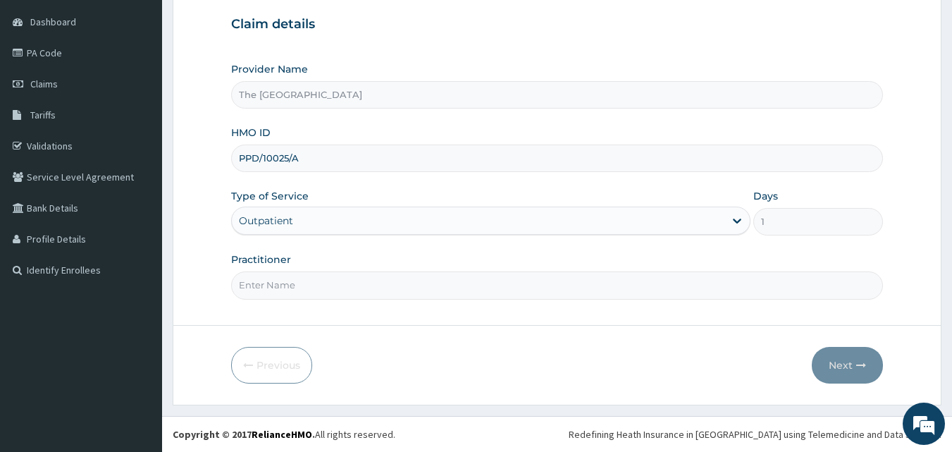
click at [288, 278] on input "Practitioner" at bounding box center [557, 284] width 652 height 27
type input "doctor"
click at [844, 353] on button "Next" at bounding box center [847, 365] width 71 height 37
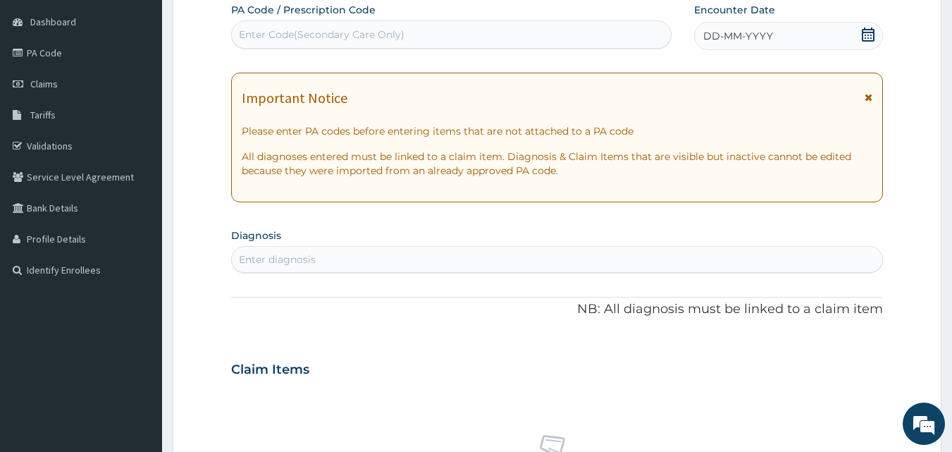
drag, startPoint x: 869, startPoint y: 37, endPoint x: 853, endPoint y: 51, distance: 21.5
click at [870, 37] on icon at bounding box center [868, 34] width 14 height 14
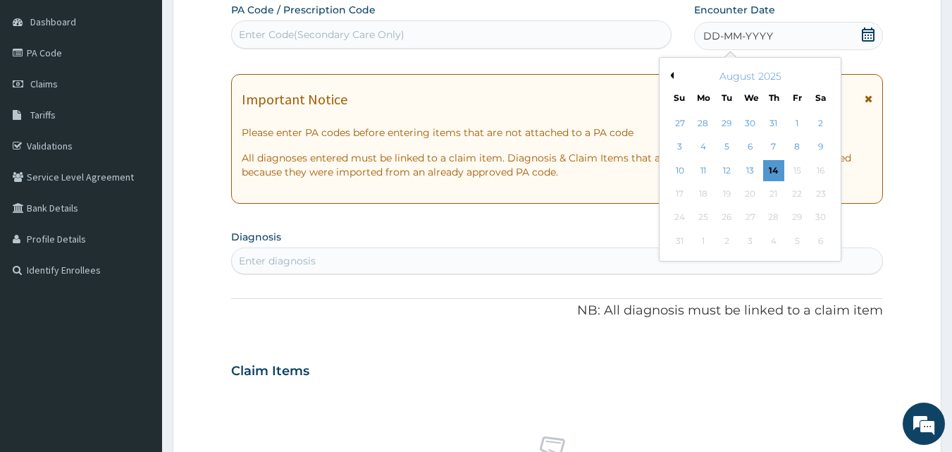
click at [671, 75] on button "Previous Month" at bounding box center [669, 75] width 7 height 7
click at [682, 164] on div "13" at bounding box center [679, 170] width 21 height 21
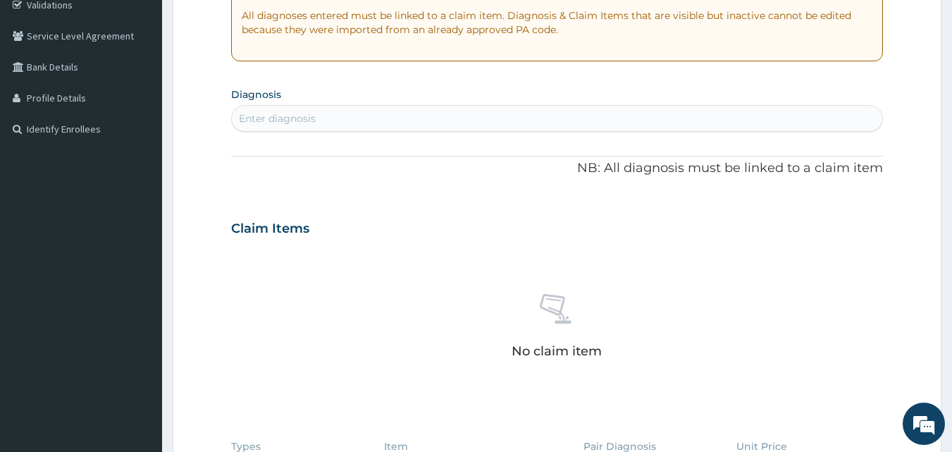
scroll to position [343, 0]
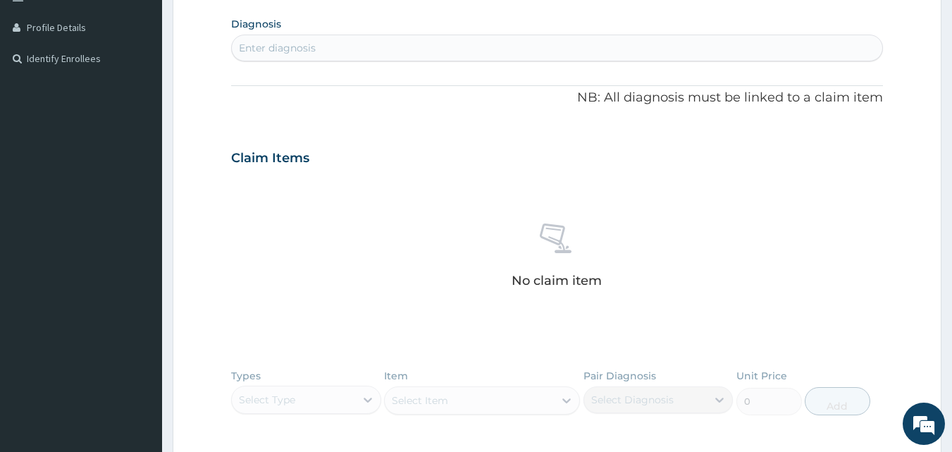
click at [342, 46] on div "Enter diagnosis" at bounding box center [557, 48] width 651 height 23
type input "essential h"
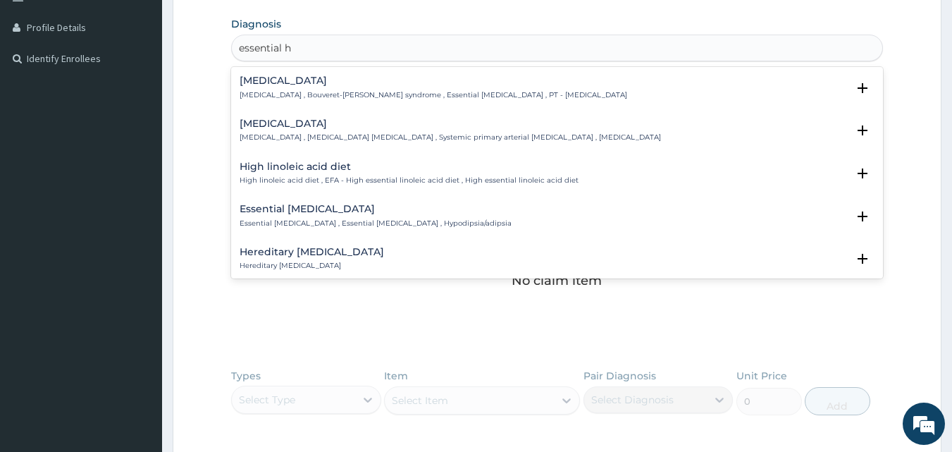
click at [295, 127] on h4 "Essential hypertension" at bounding box center [450, 123] width 421 height 11
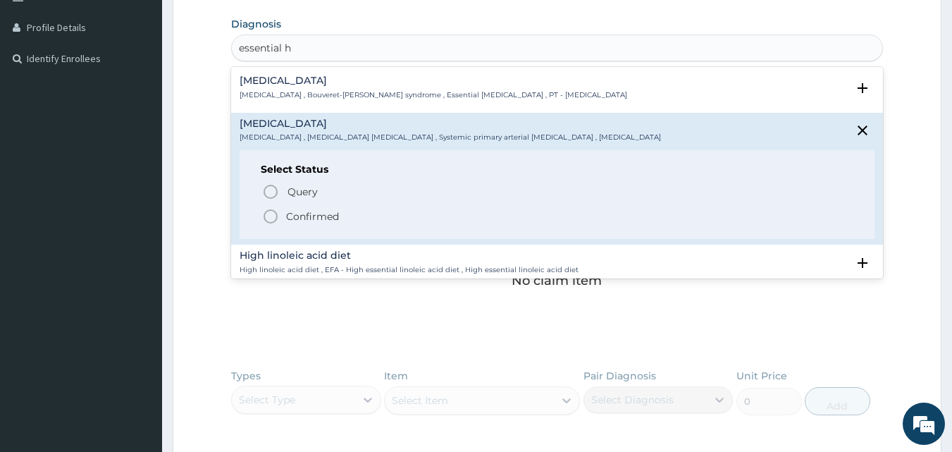
click at [294, 212] on p "Confirmed" at bounding box center [312, 216] width 53 height 14
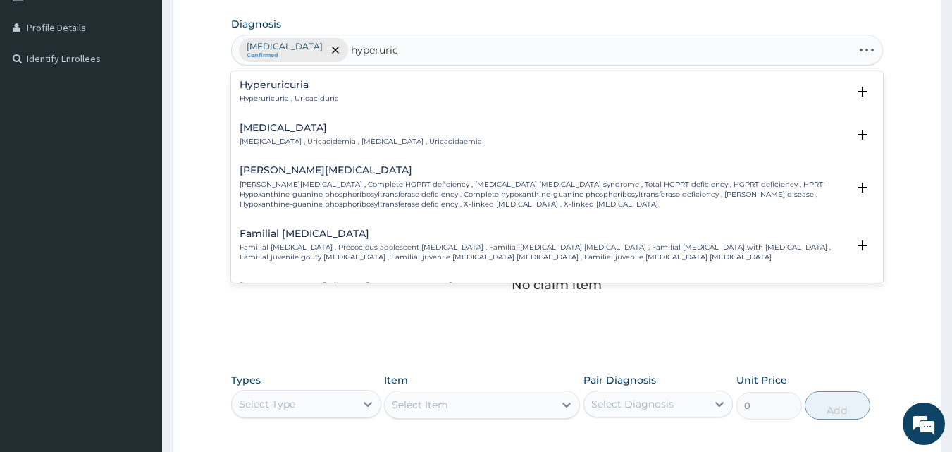
type input "hyperurice"
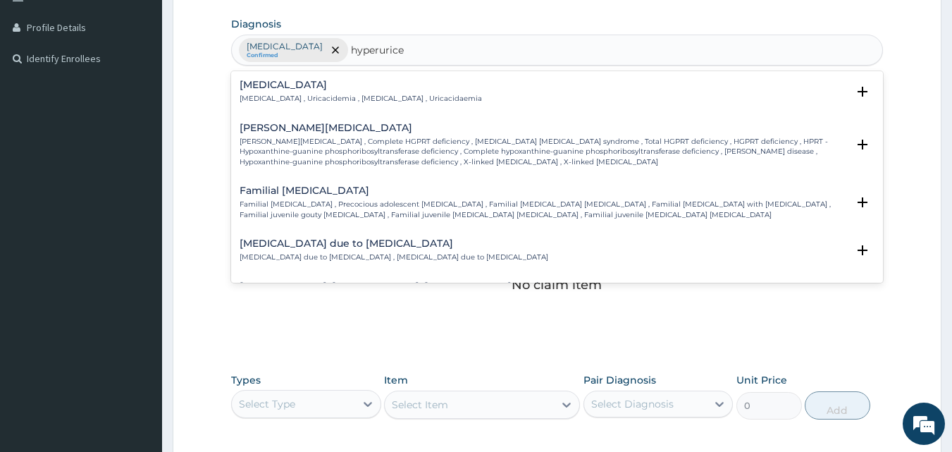
click at [306, 85] on h4 "Hyperuricemia" at bounding box center [361, 85] width 242 height 11
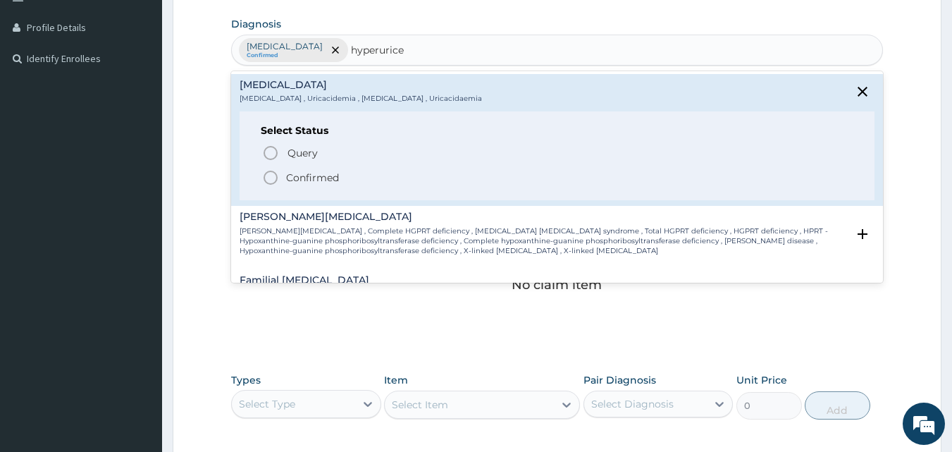
drag, startPoint x: 297, startPoint y: 171, endPoint x: 383, endPoint y: 237, distance: 108.6
click at [297, 173] on p "Confirmed" at bounding box center [312, 177] width 53 height 14
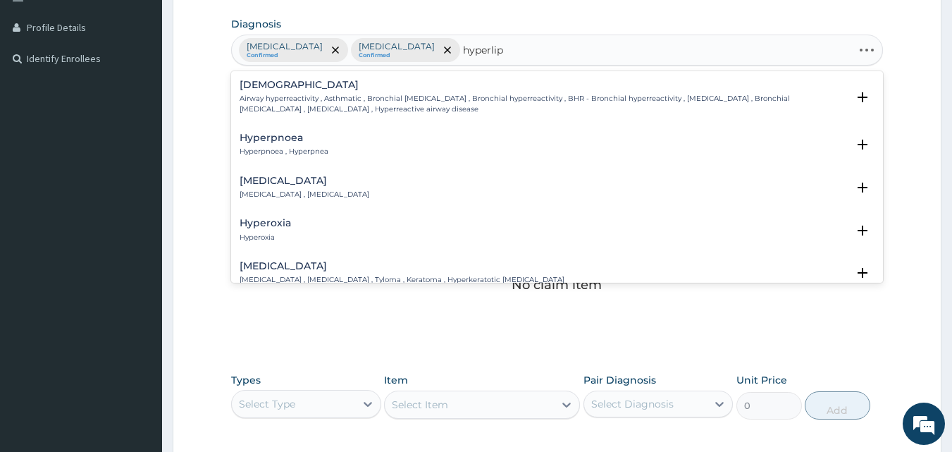
type input "hyperlipi"
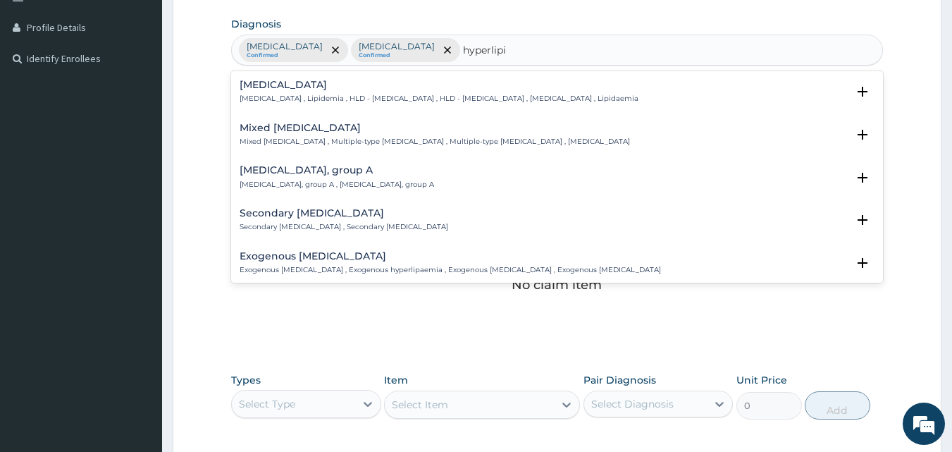
click at [301, 91] on div "Hyperlipidemia Hyperlipidemia , Lipidemia , HLD - Hyperlipidemia , HLD - Hyperl…" at bounding box center [439, 92] width 399 height 25
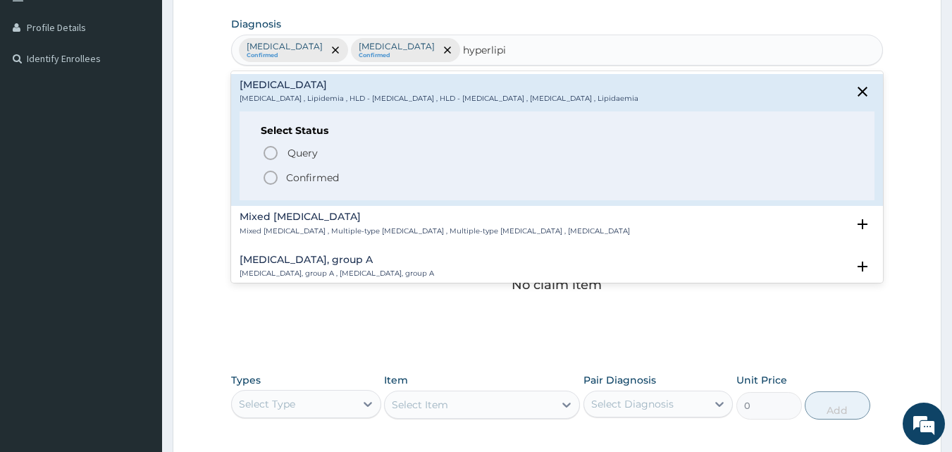
drag, startPoint x: 292, startPoint y: 172, endPoint x: 344, endPoint y: 209, distance: 64.1
click at [292, 171] on p "Confirmed" at bounding box center [312, 177] width 53 height 14
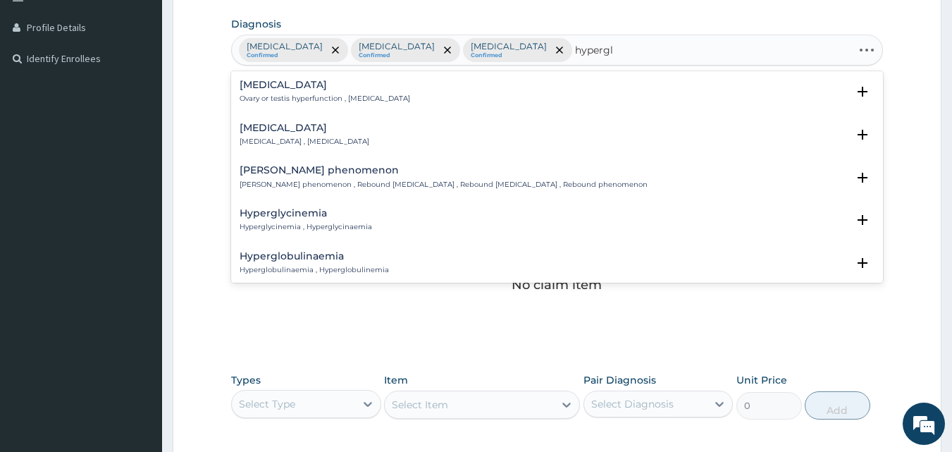
type input "hypergly"
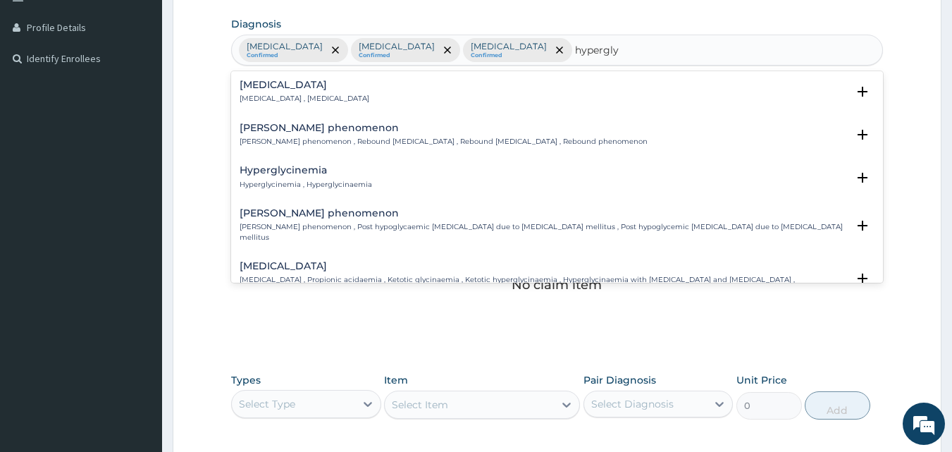
click at [298, 89] on h4 "Hyperglycemia" at bounding box center [305, 85] width 130 height 11
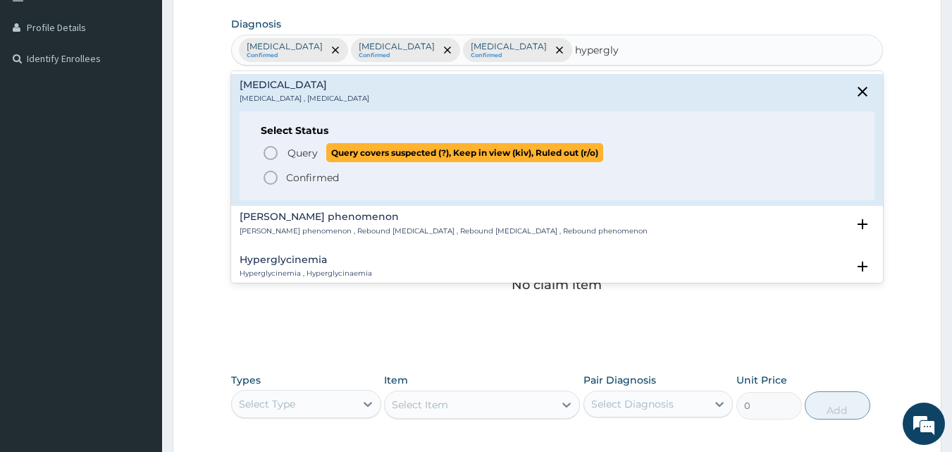
click at [299, 144] on p "Query Query covers suspected (?), Keep in view (kiv), Ruled out (r/o)" at bounding box center [444, 152] width 317 height 19
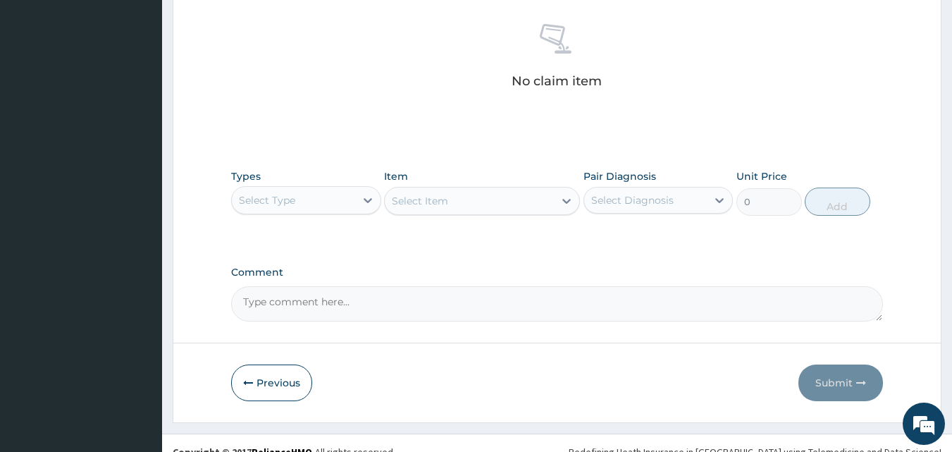
scroll to position [554, 0]
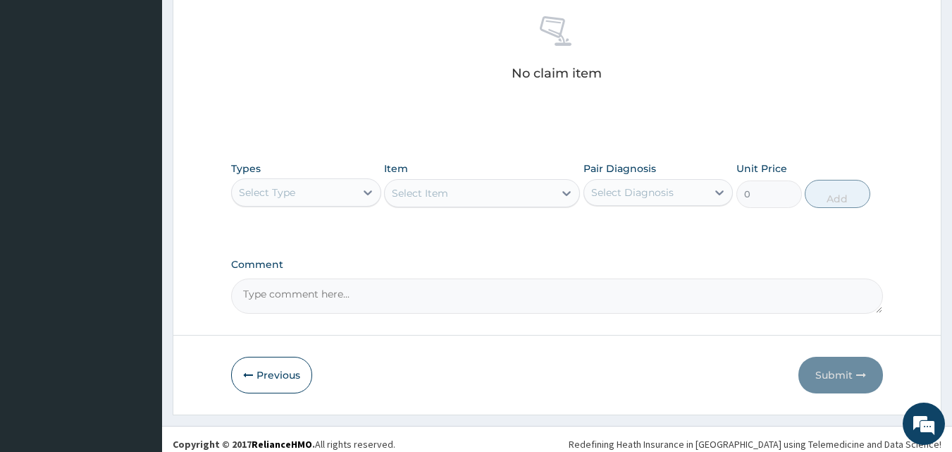
click at [365, 299] on textarea "Comment" at bounding box center [557, 295] width 652 height 35
paste textarea "PA/DADFB6"
type textarea "PA/DADFB6"
click at [358, 192] on div at bounding box center [367, 192] width 25 height 25
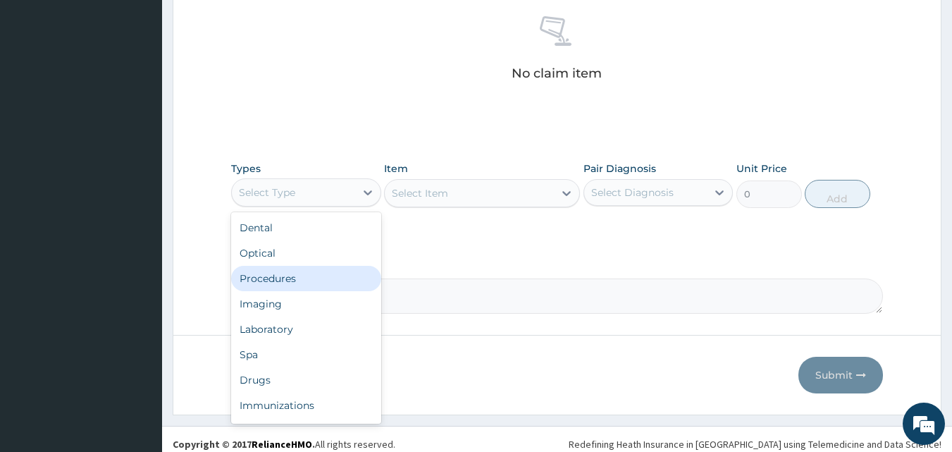
drag, startPoint x: 292, startPoint y: 279, endPoint x: 452, endPoint y: 216, distance: 171.8
click at [296, 279] on div "Procedures" at bounding box center [306, 278] width 150 height 25
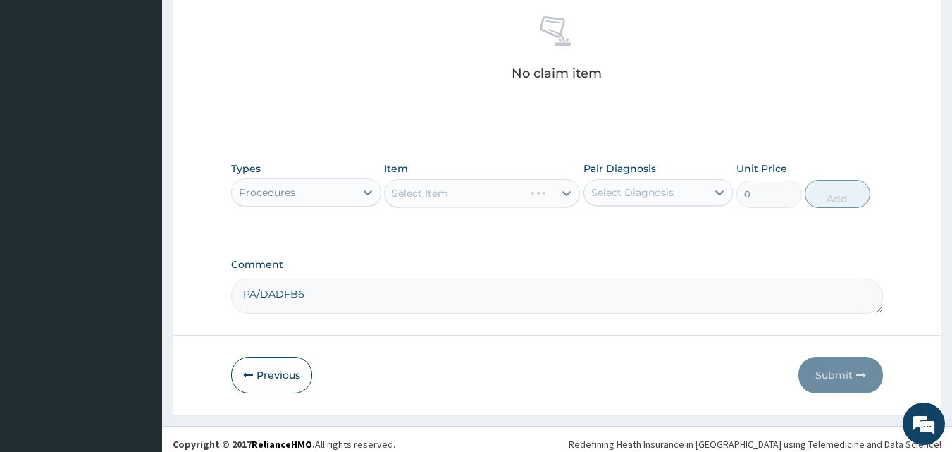
click at [637, 196] on div "Select Diagnosis" at bounding box center [632, 192] width 82 height 14
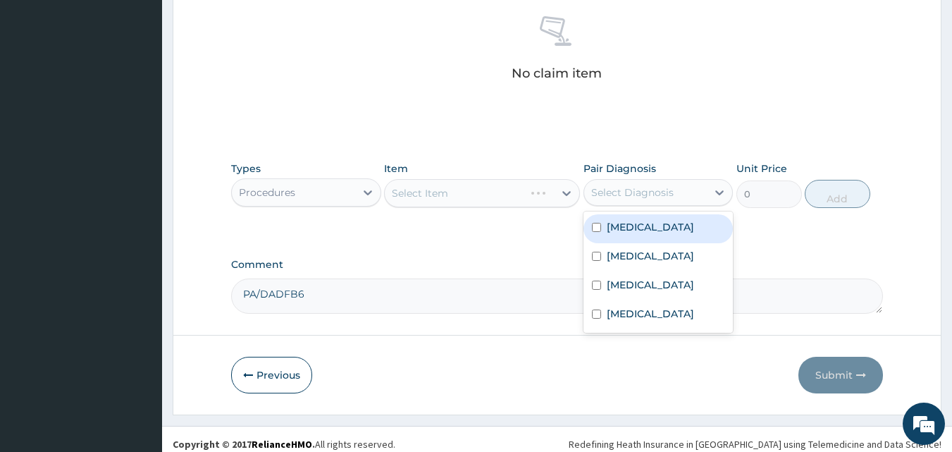
drag, startPoint x: 632, startPoint y: 221, endPoint x: 632, endPoint y: 230, distance: 8.5
click at [632, 222] on label "[MEDICAL_DATA]" at bounding box center [650, 227] width 87 height 14
checkbox input "true"
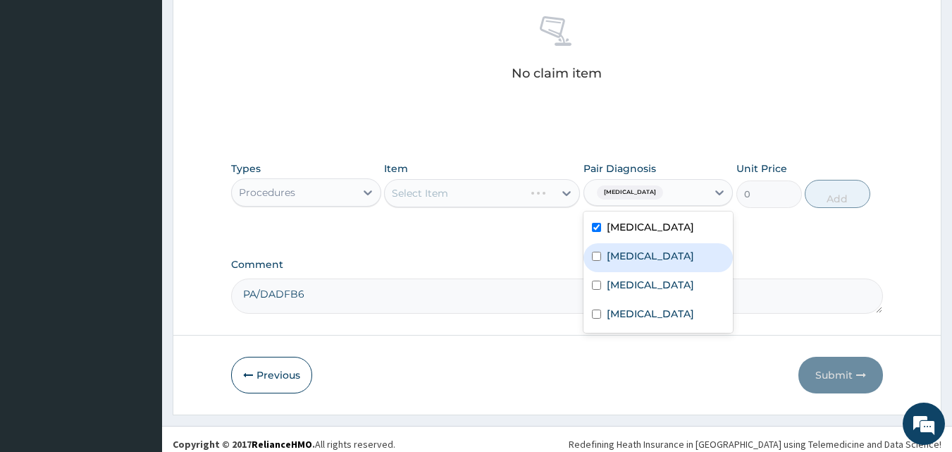
drag, startPoint x: 633, startPoint y: 254, endPoint x: 634, endPoint y: 268, distance: 14.8
click at [633, 254] on label "[MEDICAL_DATA]" at bounding box center [650, 256] width 87 height 14
checkbox input "true"
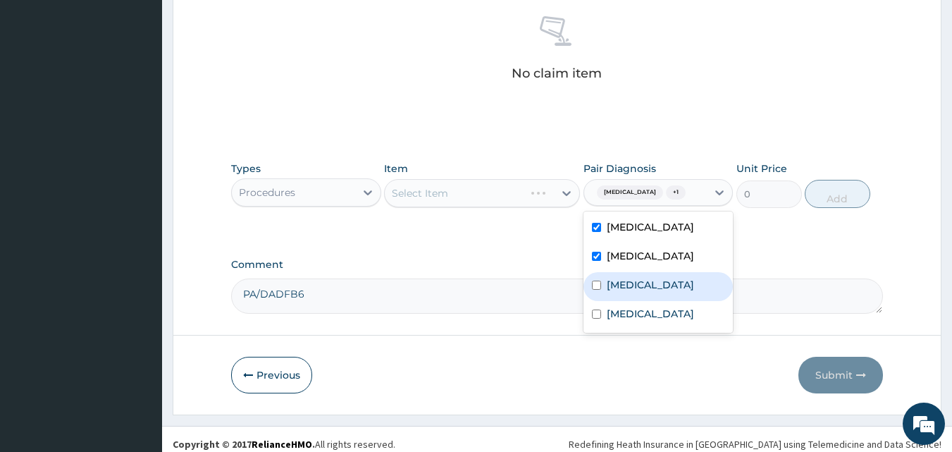
drag, startPoint x: 636, startPoint y: 289, endPoint x: 636, endPoint y: 304, distance: 15.5
click at [636, 290] on div "[MEDICAL_DATA]" at bounding box center [658, 286] width 150 height 29
checkbox input "true"
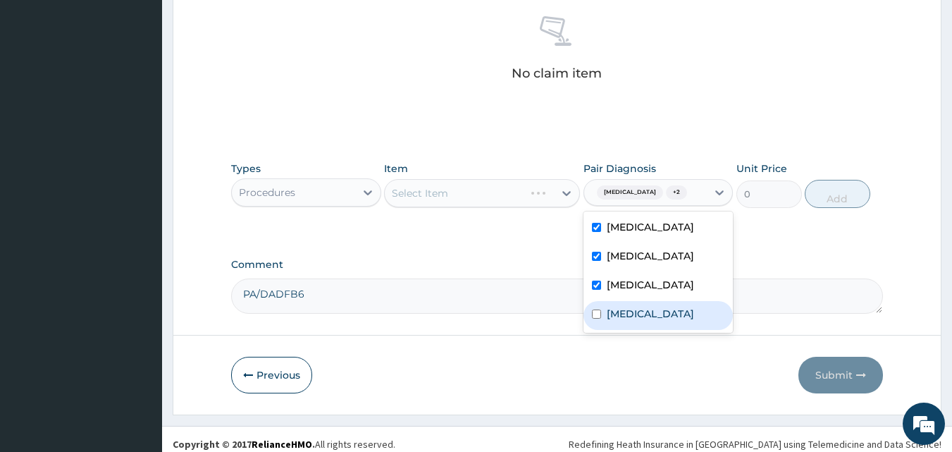
click at [635, 321] on label "Hyperglycemia" at bounding box center [650, 313] width 87 height 14
checkbox input "true"
click at [530, 192] on div "Select Item" at bounding box center [469, 193] width 169 height 23
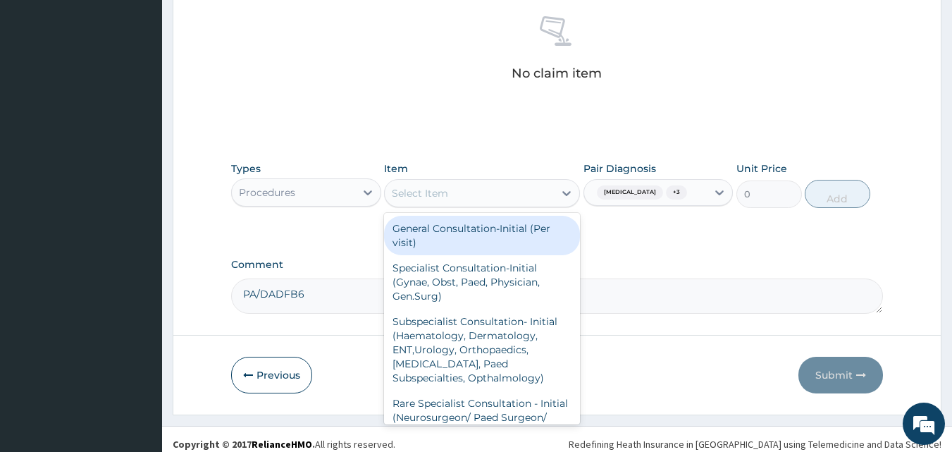
click at [521, 225] on div "General Consultation-Initial (Per visit)" at bounding box center [482, 235] width 196 height 39
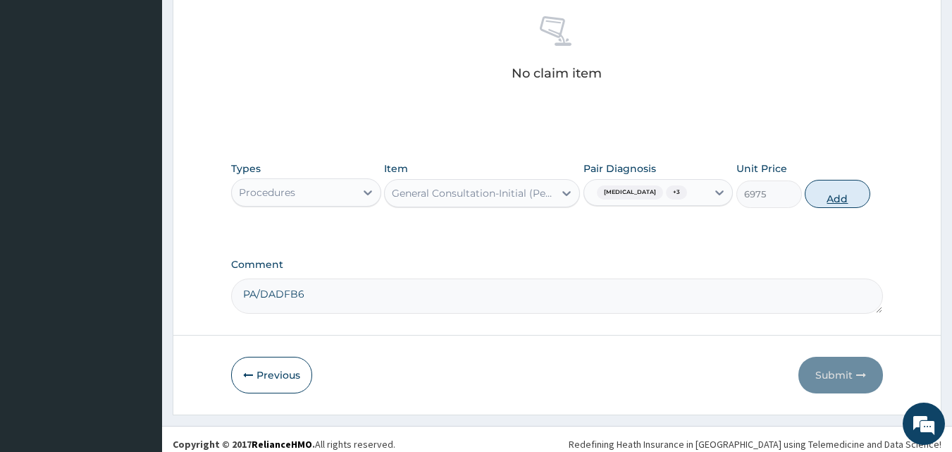
click at [821, 200] on button "Add" at bounding box center [837, 194] width 66 height 28
type input "0"
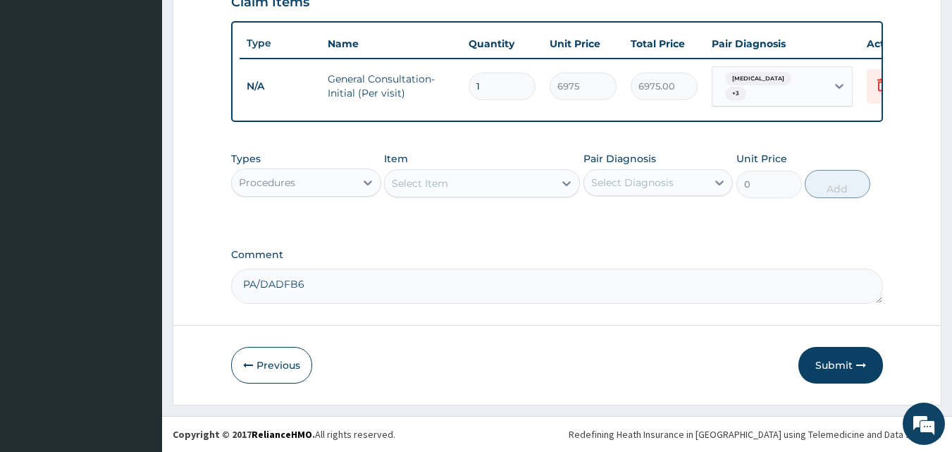
scroll to position [514, 0]
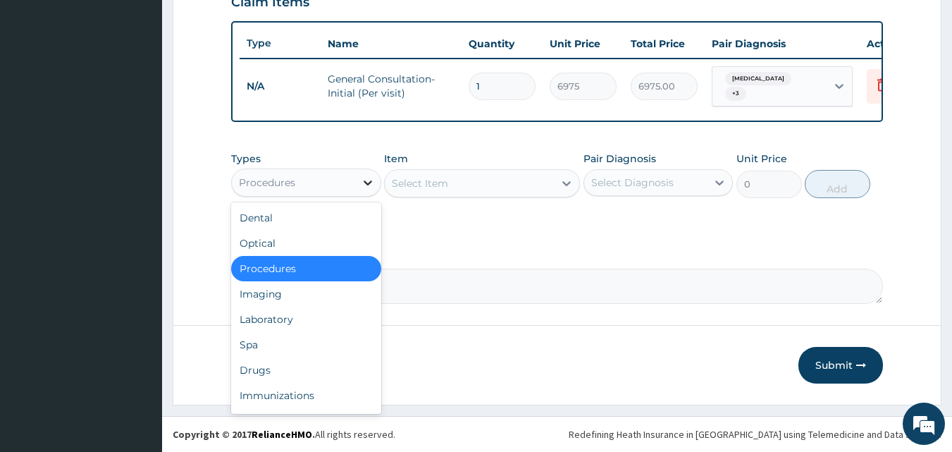
click at [361, 173] on div at bounding box center [367, 182] width 25 height 25
drag, startPoint x: 310, startPoint y: 321, endPoint x: 476, endPoint y: 250, distance: 180.8
click at [315, 318] on div "Laboratory" at bounding box center [306, 318] width 150 height 25
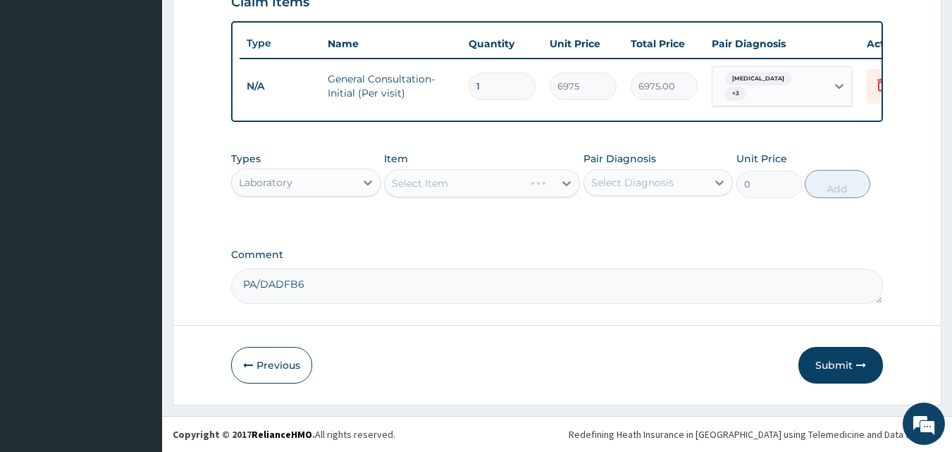
click at [645, 187] on div "Select Diagnosis" at bounding box center [632, 182] width 82 height 14
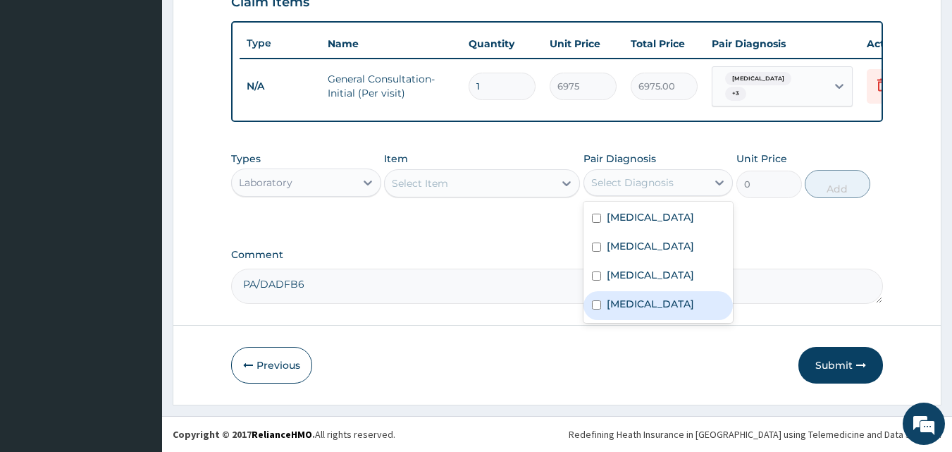
click at [659, 301] on label "Hyperglycemia" at bounding box center [650, 304] width 87 height 14
checkbox input "true"
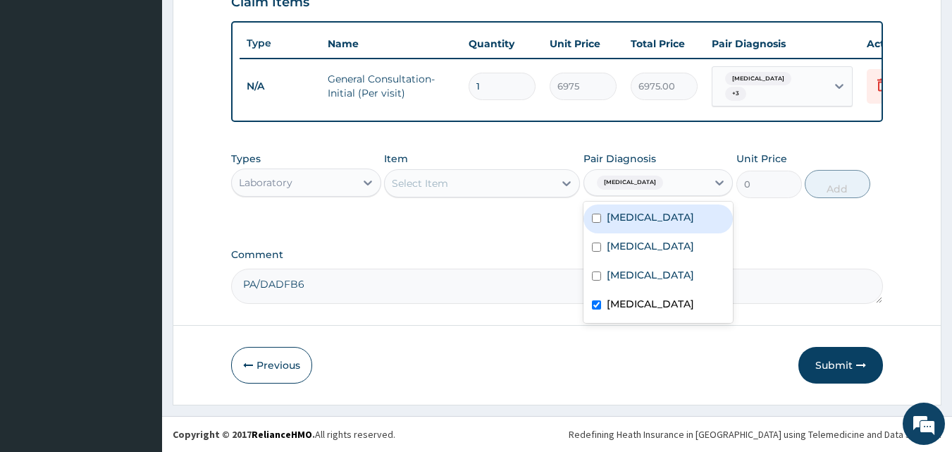
click at [552, 175] on div "Select Item" at bounding box center [469, 183] width 169 height 23
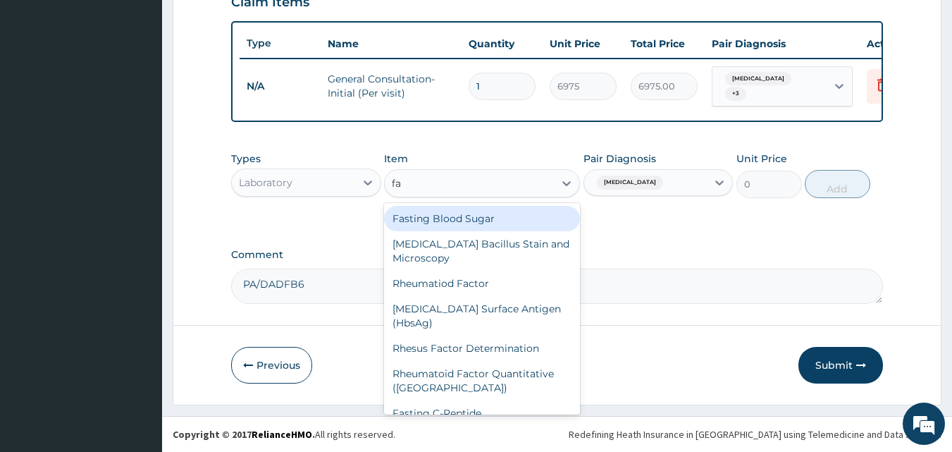
type input "fas"
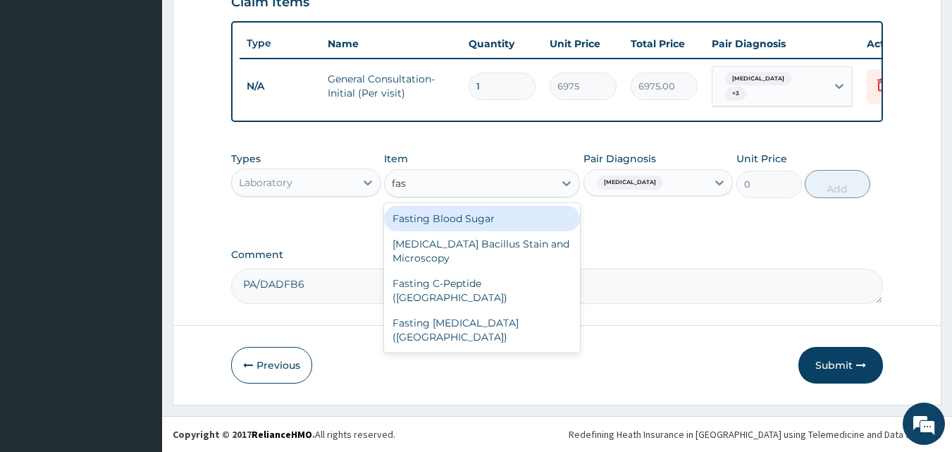
drag, startPoint x: 529, startPoint y: 217, endPoint x: 716, endPoint y: 206, distance: 187.7
click at [529, 218] on div "Fasting Blood Sugar" at bounding box center [482, 218] width 196 height 25
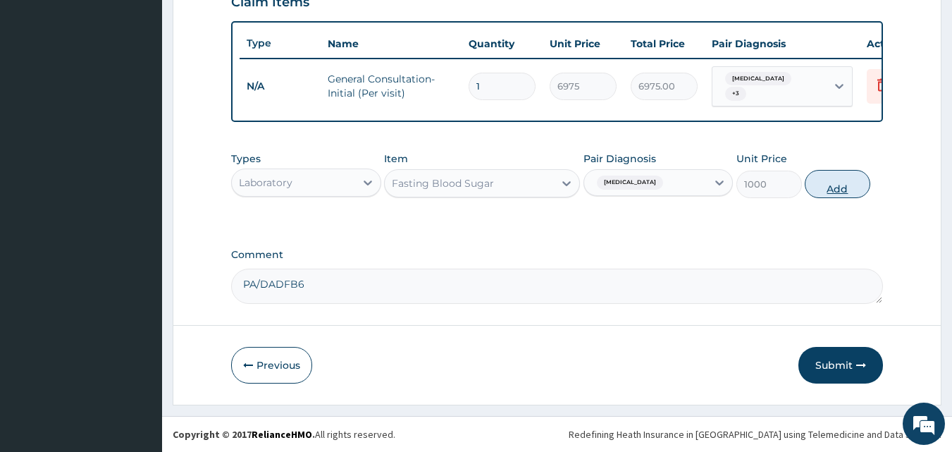
click at [840, 181] on button "Add" at bounding box center [837, 184] width 66 height 28
type input "0"
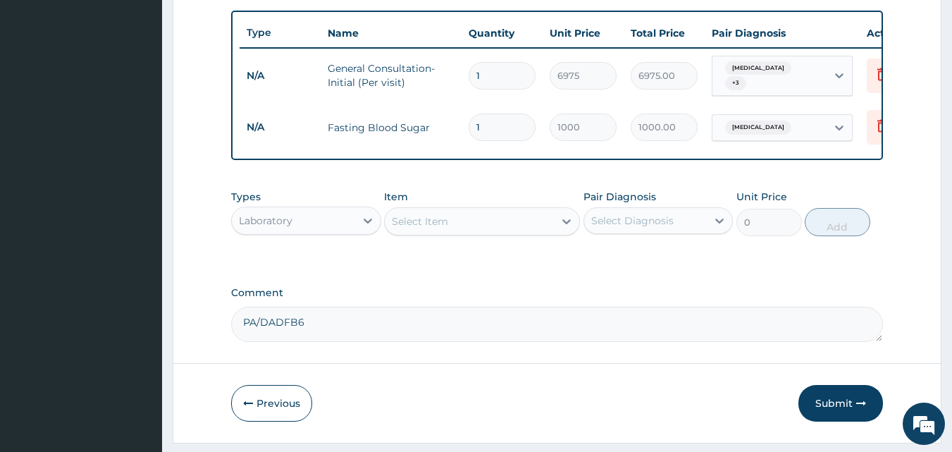
click at [498, 231] on div "Select Item" at bounding box center [469, 221] width 169 height 23
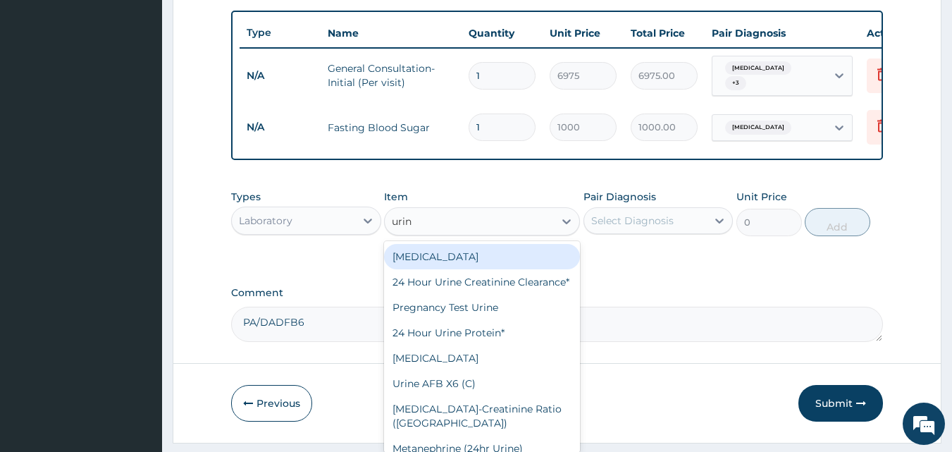
type input "urina"
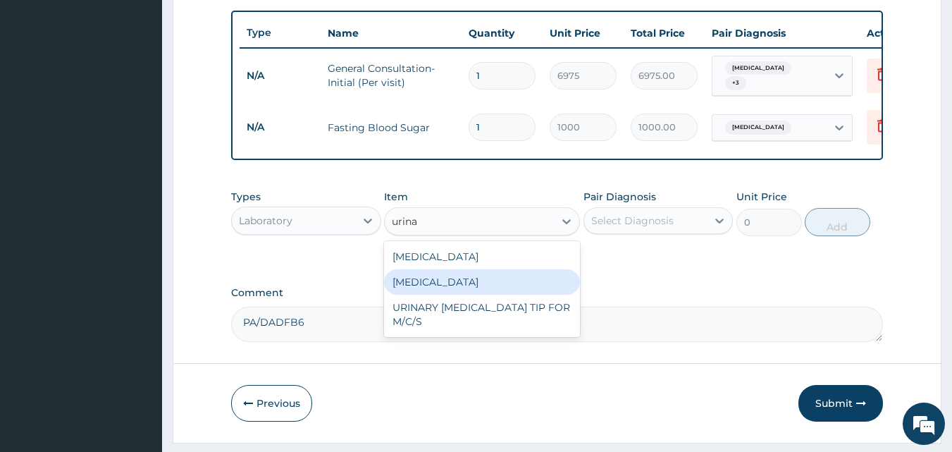
click at [492, 281] on div "Urinalysis" at bounding box center [482, 281] width 196 height 25
type input "2093"
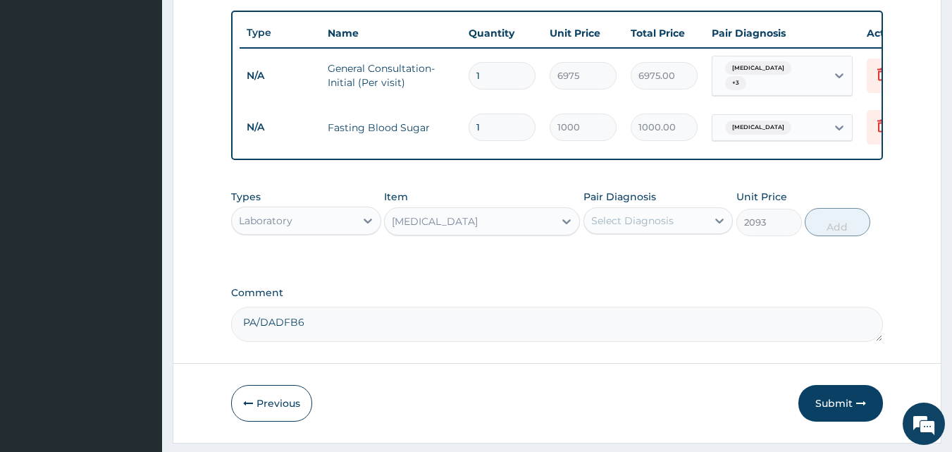
click at [511, 229] on div "Urinalysis" at bounding box center [469, 221] width 169 height 23
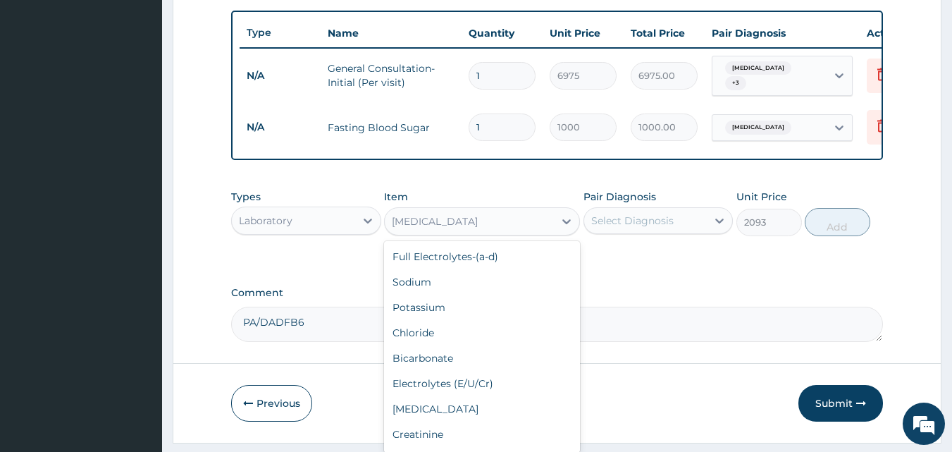
scroll to position [2432, 0]
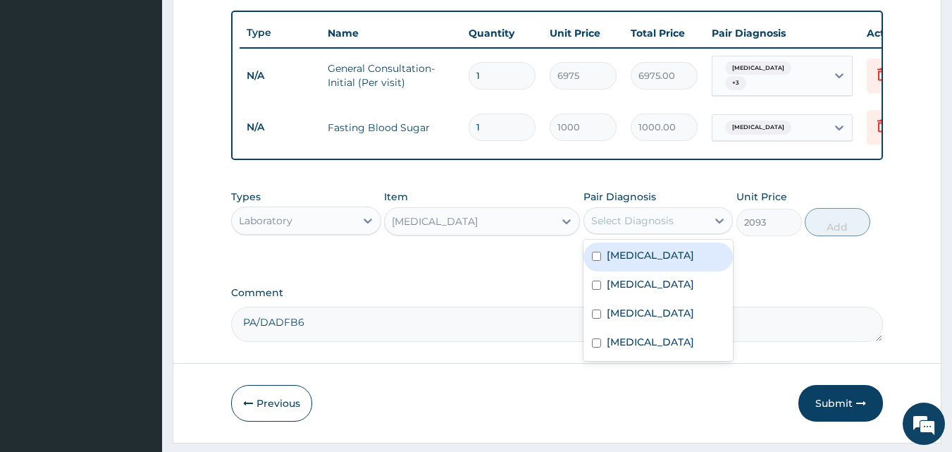
click at [638, 228] on div "Select Diagnosis" at bounding box center [632, 220] width 82 height 14
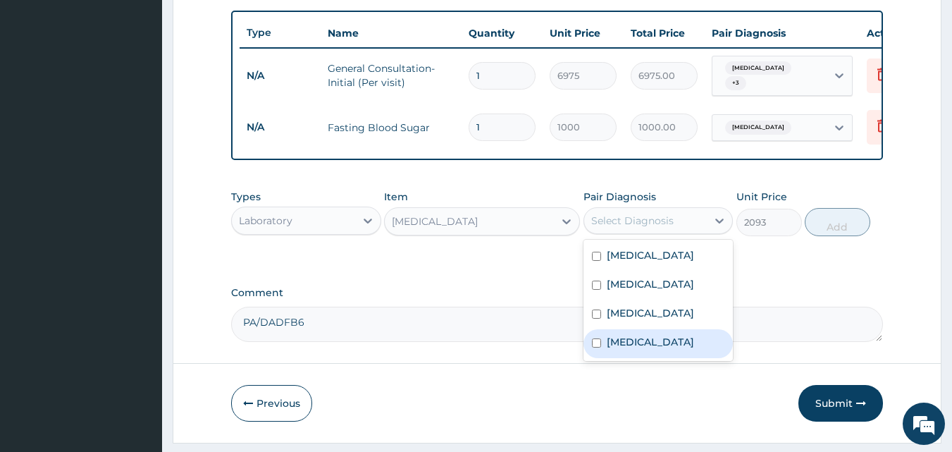
click at [668, 348] on label "Hyperglycemia" at bounding box center [650, 342] width 87 height 14
checkbox input "true"
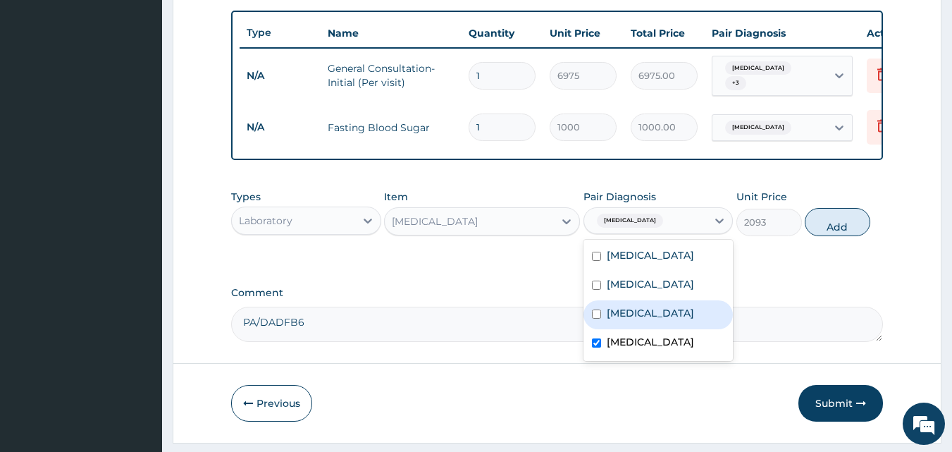
click at [667, 313] on div "Hyperlipidemia" at bounding box center [658, 314] width 150 height 29
checkbox input "true"
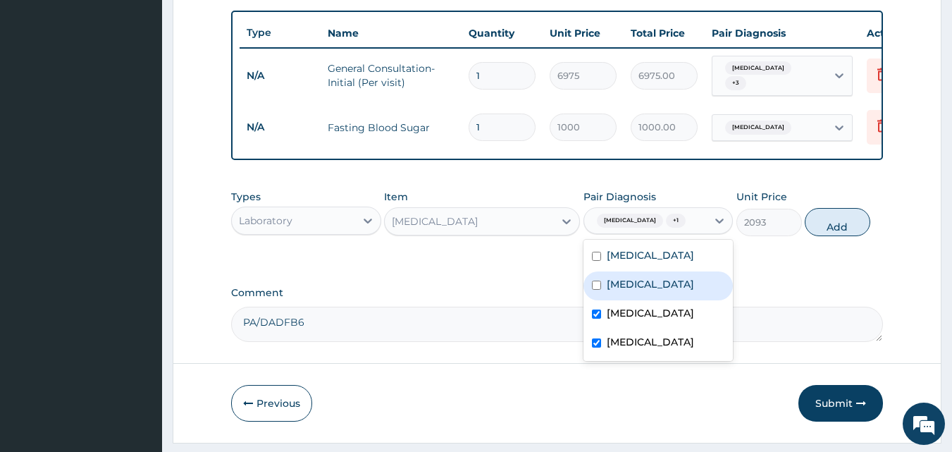
click at [674, 291] on label "Hyperuricemia" at bounding box center [650, 284] width 87 height 14
checkbox input "true"
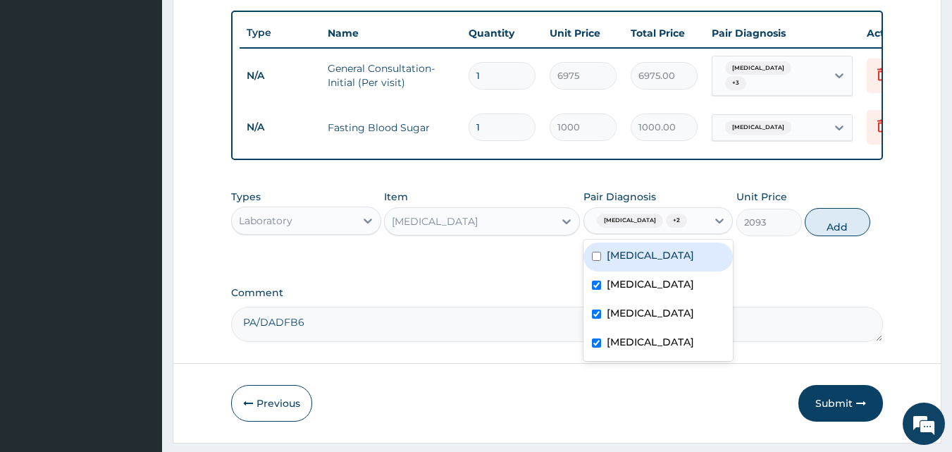
click at [731, 258] on div "Essential hypertension Hyperuricemia Hyperlipidemia Hyperglycemia" at bounding box center [658, 300] width 150 height 121
click at [694, 260] on label "Essential hypertension" at bounding box center [650, 255] width 87 height 14
checkbox input "true"
click at [856, 225] on button "Add" at bounding box center [837, 222] width 66 height 28
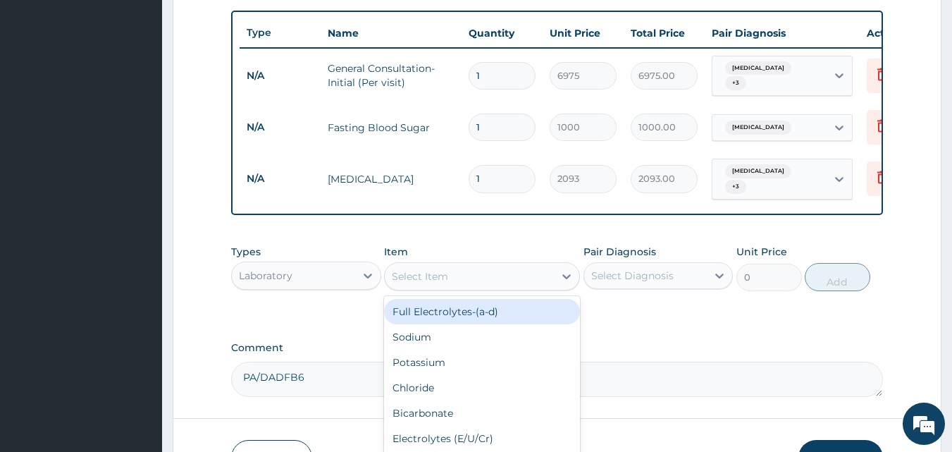
click at [505, 287] on div "Select Item" at bounding box center [469, 276] width 169 height 23
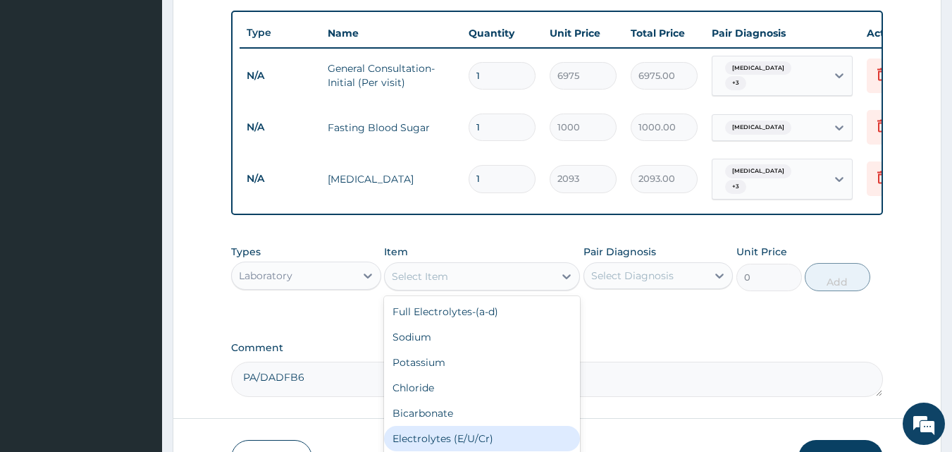
click at [506, 435] on div "Electrolytes (E/U/Cr)" at bounding box center [482, 437] width 196 height 25
type input "14555"
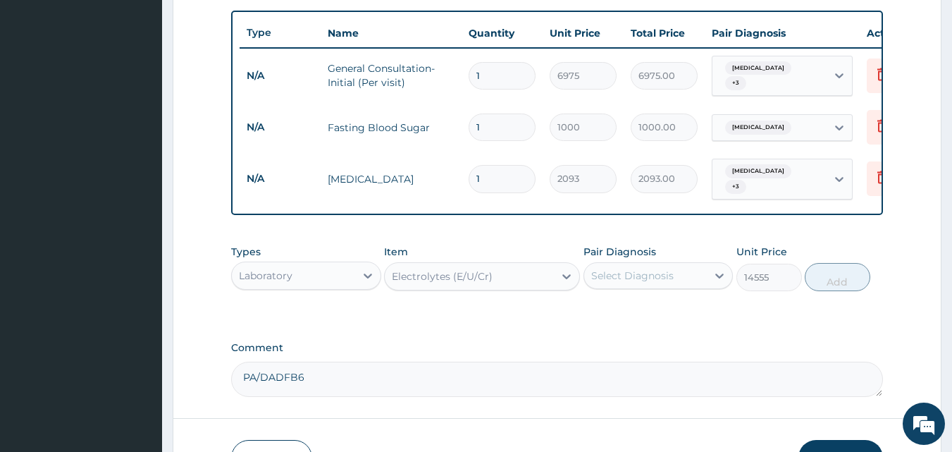
click at [673, 281] on div "Select Diagnosis" at bounding box center [645, 275] width 123 height 23
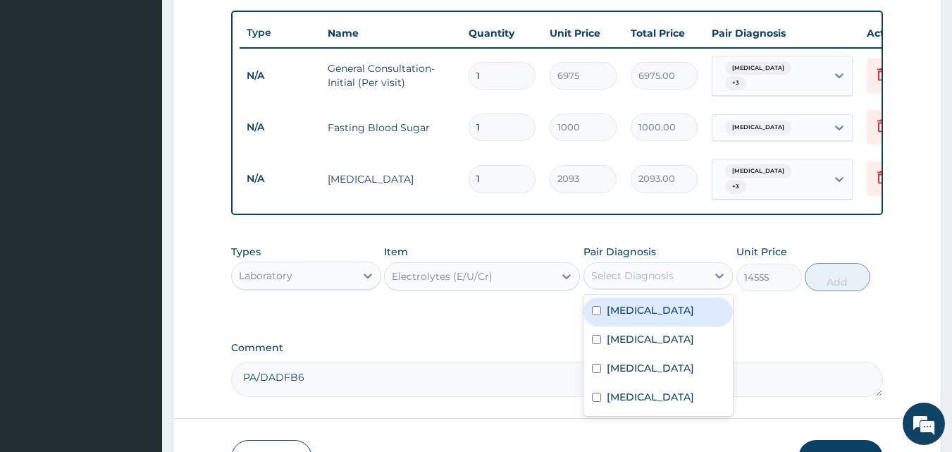
click at [671, 313] on label "Essential hypertension" at bounding box center [650, 310] width 87 height 14
checkbox input "true"
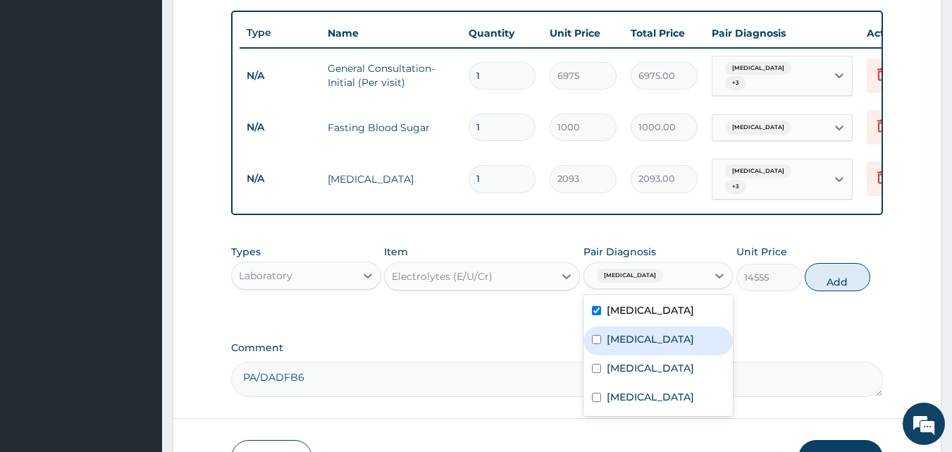
drag, startPoint x: 671, startPoint y: 347, endPoint x: 680, endPoint y: 340, distance: 11.6
click at [674, 344] on label "Hyperuricemia" at bounding box center [650, 339] width 87 height 14
checkbox input "true"
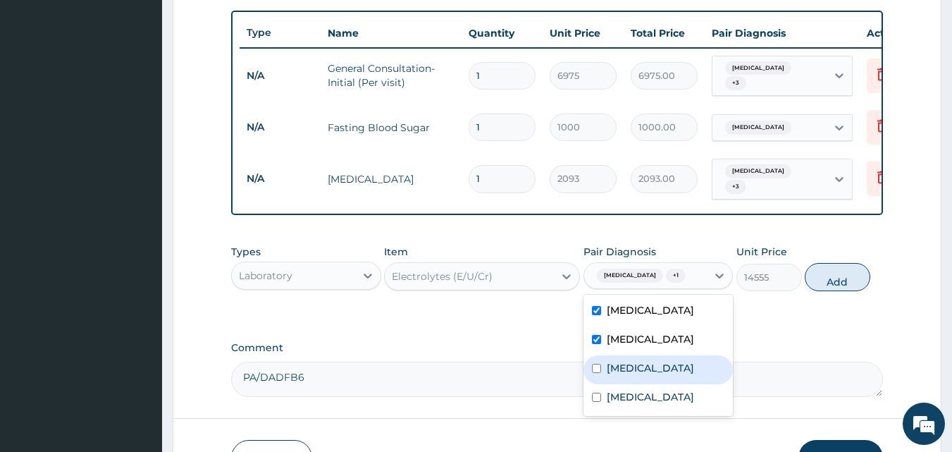
drag, startPoint x: 684, startPoint y: 390, endPoint x: 701, endPoint y: 375, distance: 22.0
click at [690, 384] on div "Hyperlipidemia" at bounding box center [658, 369] width 150 height 29
checkbox input "true"
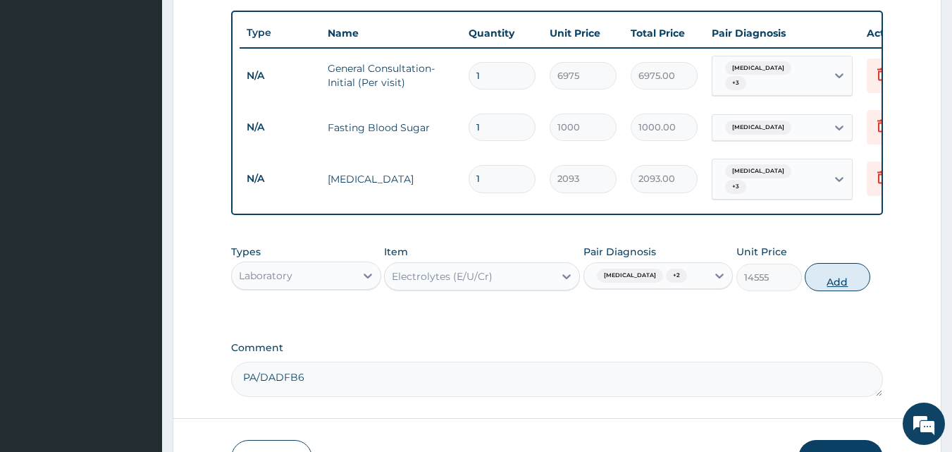
click at [828, 291] on button "Add" at bounding box center [837, 277] width 66 height 28
type input "0"
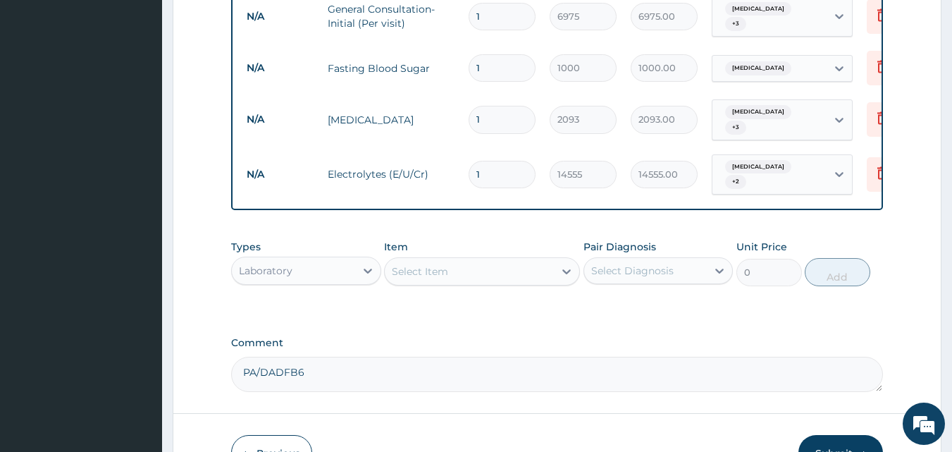
scroll to position [666, 0]
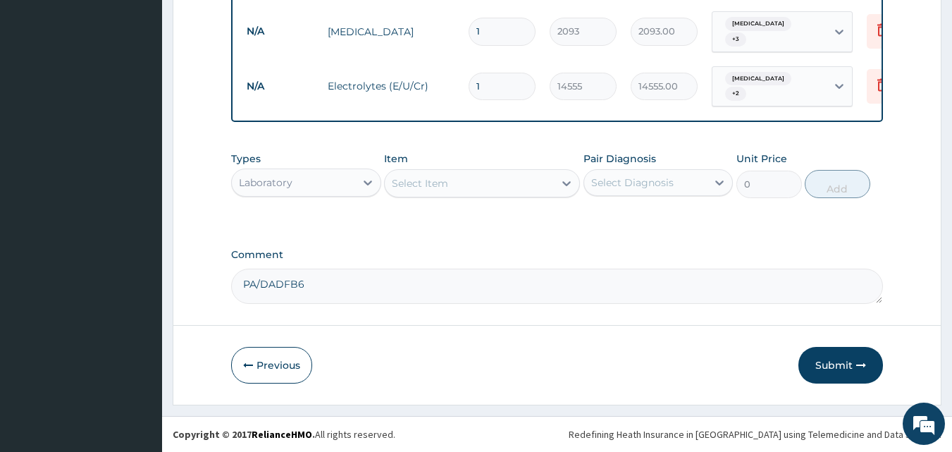
click at [489, 187] on div "Select Item" at bounding box center [469, 183] width 169 height 23
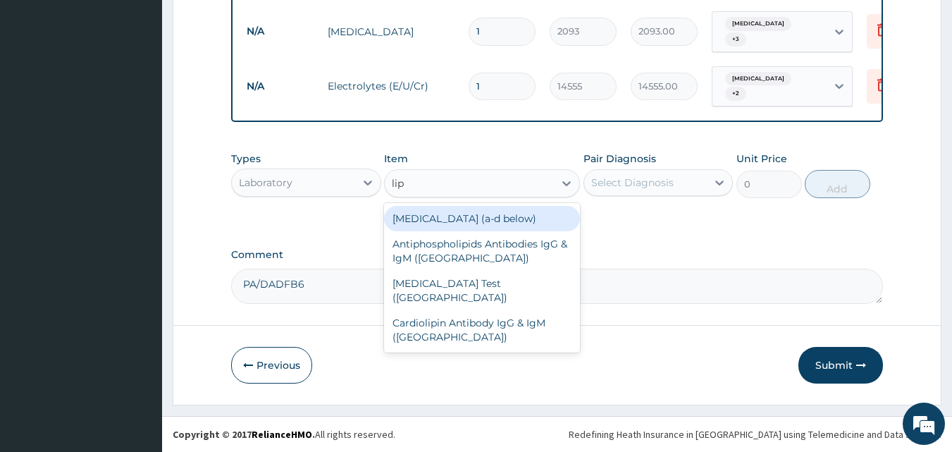
type input "lipi"
drag, startPoint x: 485, startPoint y: 209, endPoint x: 504, endPoint y: 213, distance: 19.5
click at [485, 209] on div "Lipid Profile (a‐d below)" at bounding box center [482, 218] width 196 height 25
type input "14555"
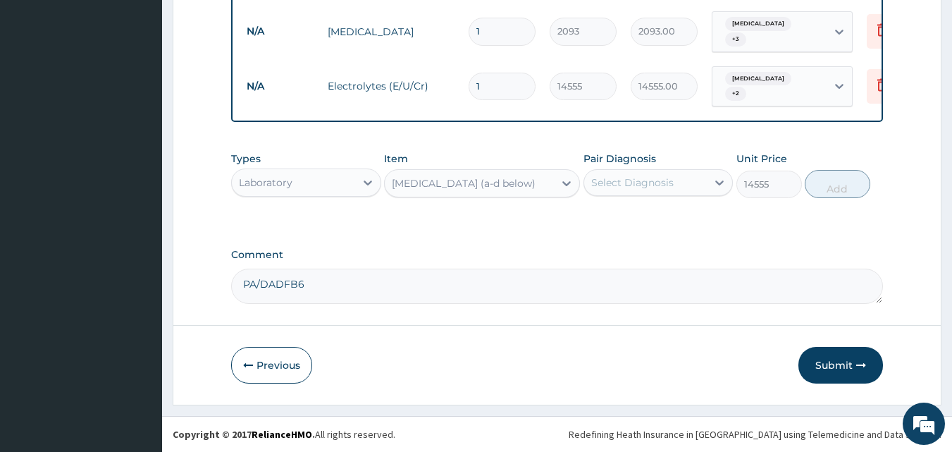
drag, startPoint x: 627, startPoint y: 189, endPoint x: 633, endPoint y: 197, distance: 10.6
click at [628, 189] on div "Select Diagnosis" at bounding box center [632, 182] width 82 height 14
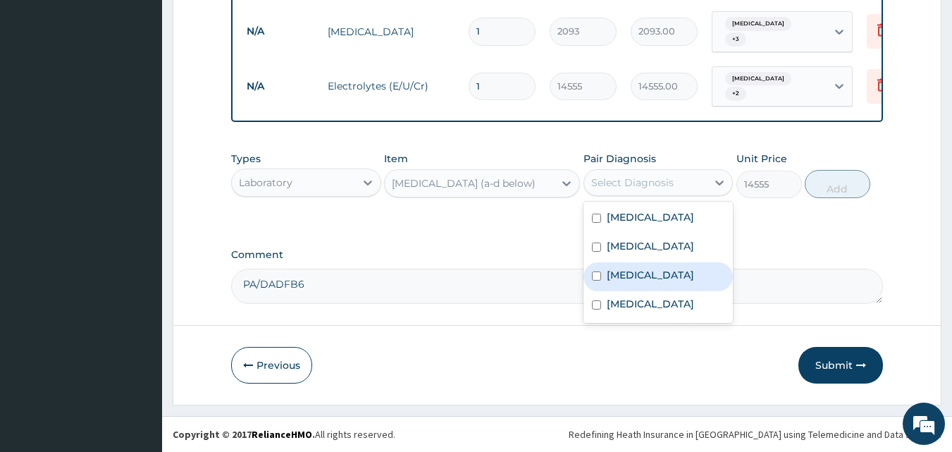
drag, startPoint x: 647, startPoint y: 271, endPoint x: 677, endPoint y: 266, distance: 30.7
click at [647, 271] on label "Hyperlipidemia" at bounding box center [650, 275] width 87 height 14
checkbox input "true"
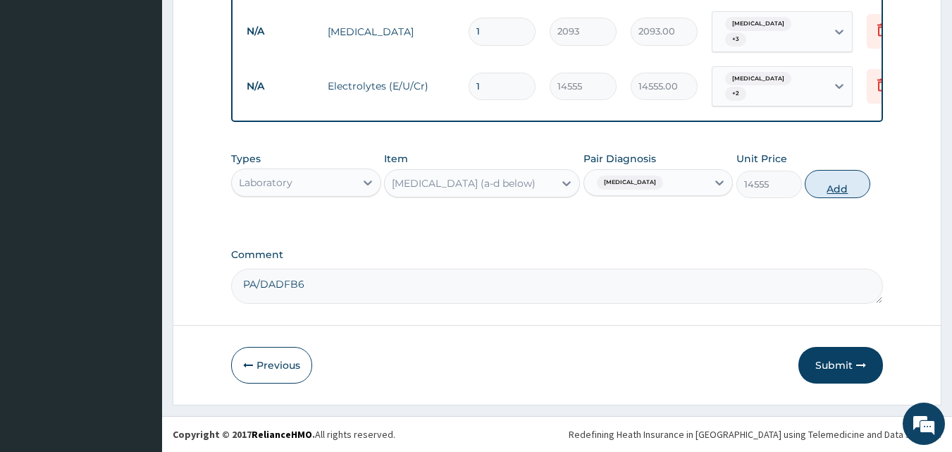
click at [838, 174] on button "Add" at bounding box center [837, 184] width 66 height 28
type input "0"
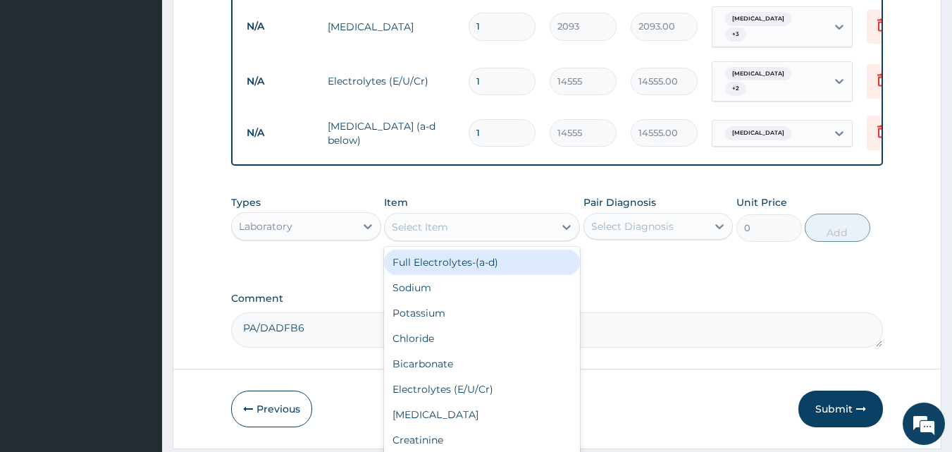
click at [514, 234] on div "Select Item" at bounding box center [469, 227] width 169 height 23
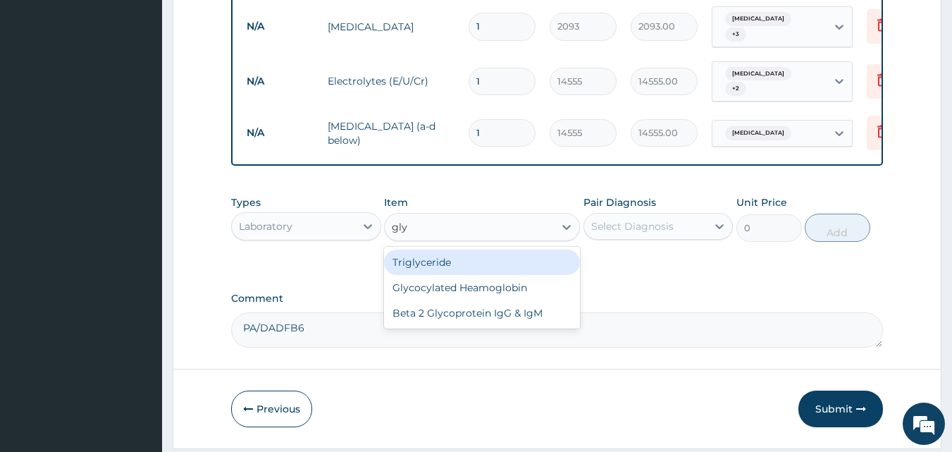
type input "glyc"
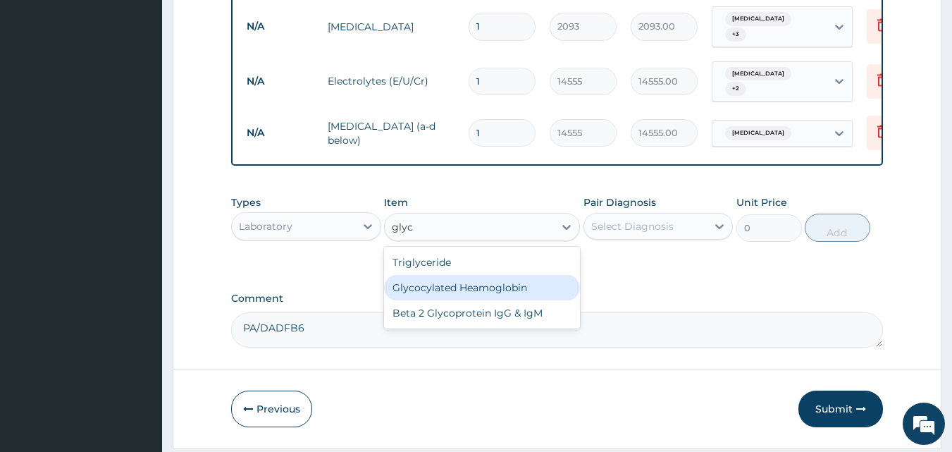
click at [500, 285] on div "Glycocylated Heamoglobin" at bounding box center [482, 287] width 196 height 25
type input "17205"
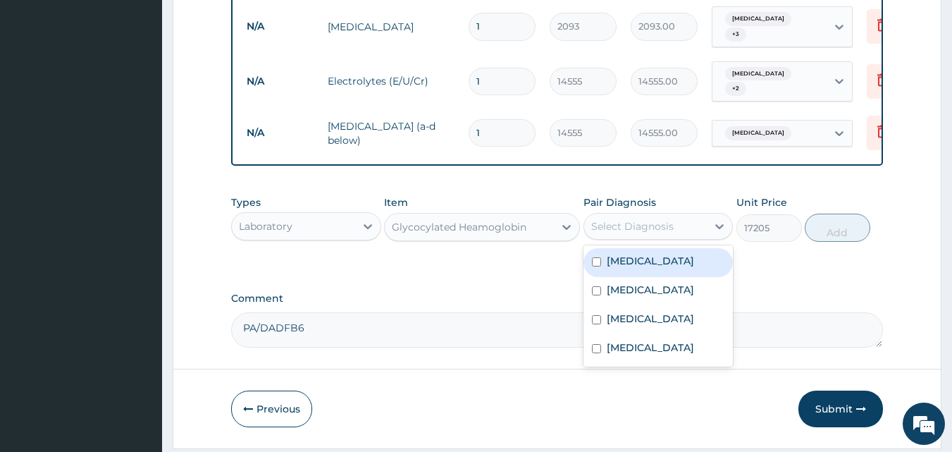
click at [622, 229] on div "Select Diagnosis" at bounding box center [632, 226] width 82 height 14
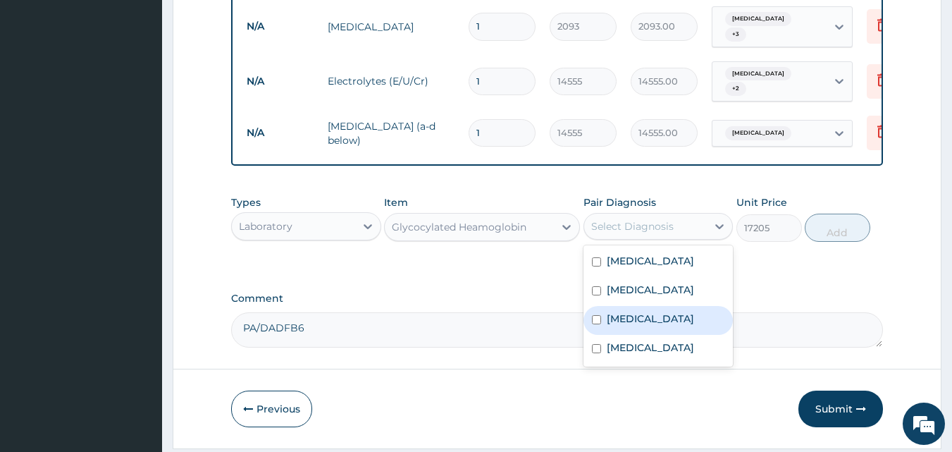
drag, startPoint x: 623, startPoint y: 324, endPoint x: 701, endPoint y: 298, distance: 82.4
click at [624, 325] on label "Hyperlipidemia" at bounding box center [650, 318] width 87 height 14
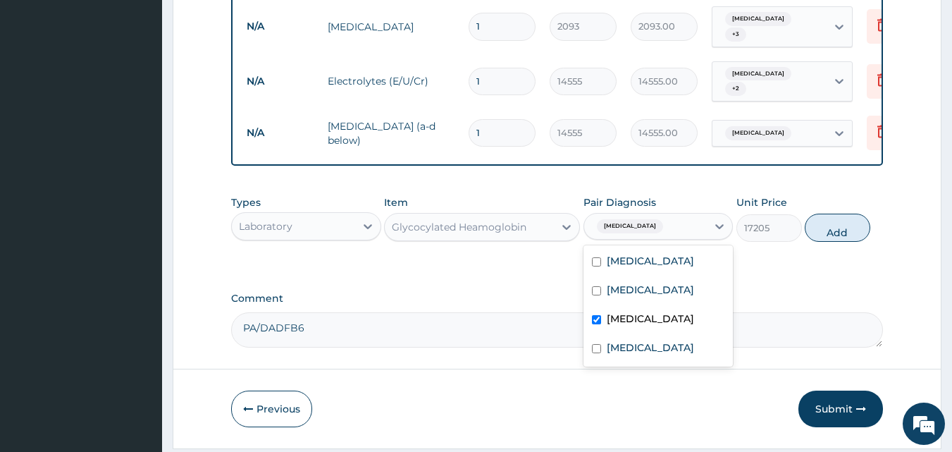
click at [622, 325] on label "Hyperlipidemia" at bounding box center [650, 318] width 87 height 14
checkbox input "false"
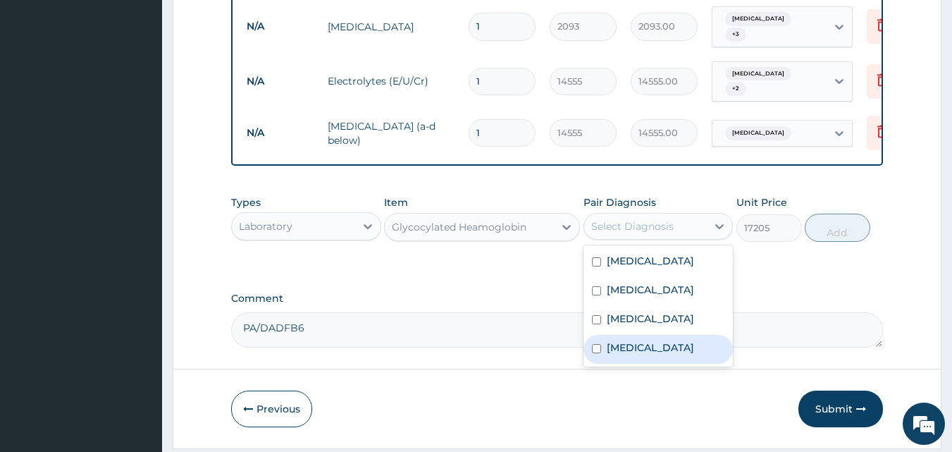
drag, startPoint x: 634, startPoint y: 350, endPoint x: 690, endPoint y: 324, distance: 61.5
click at [635, 350] on label "Hyperglycemia" at bounding box center [650, 347] width 87 height 14
checkbox input "true"
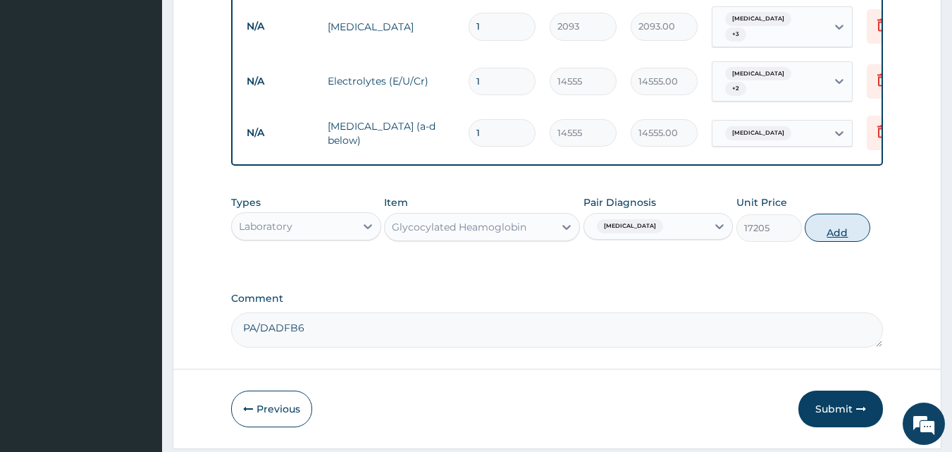
click at [828, 228] on button "Add" at bounding box center [837, 227] width 66 height 28
type input "0"
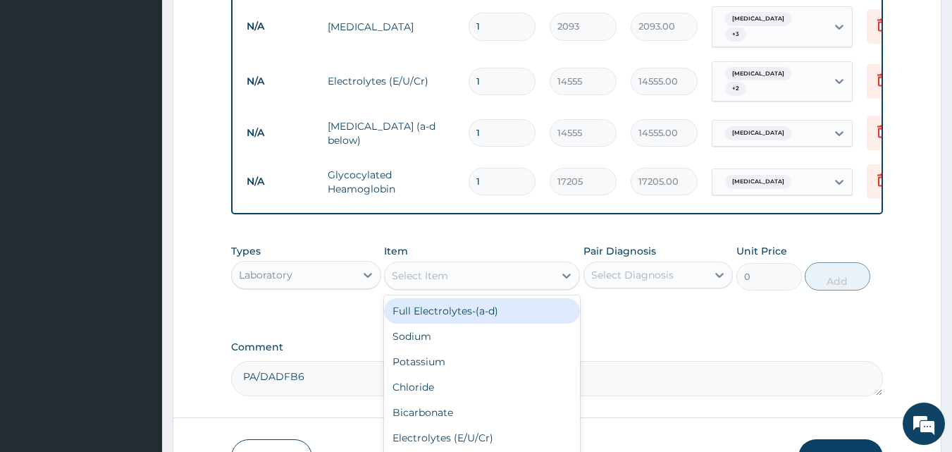
click at [437, 282] on div "Select Item" at bounding box center [420, 275] width 56 height 14
type input "ur"
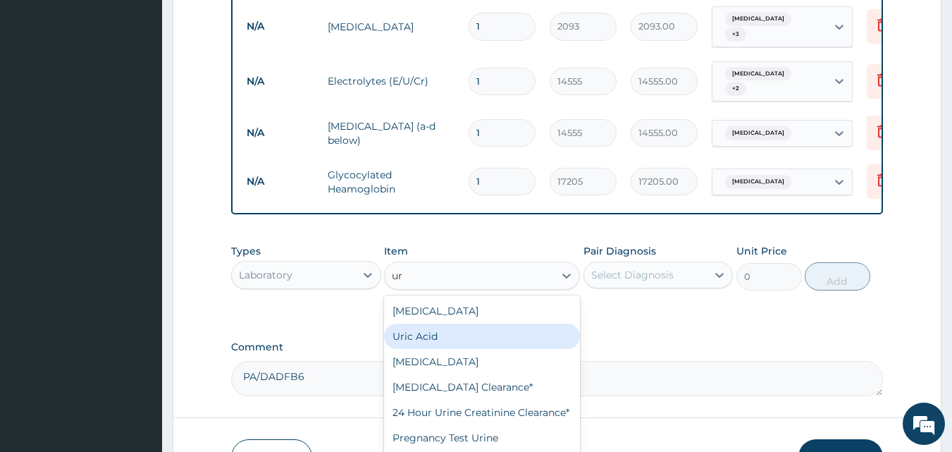
click at [446, 340] on div "Uric Acid" at bounding box center [482, 335] width 196 height 25
type input "7859"
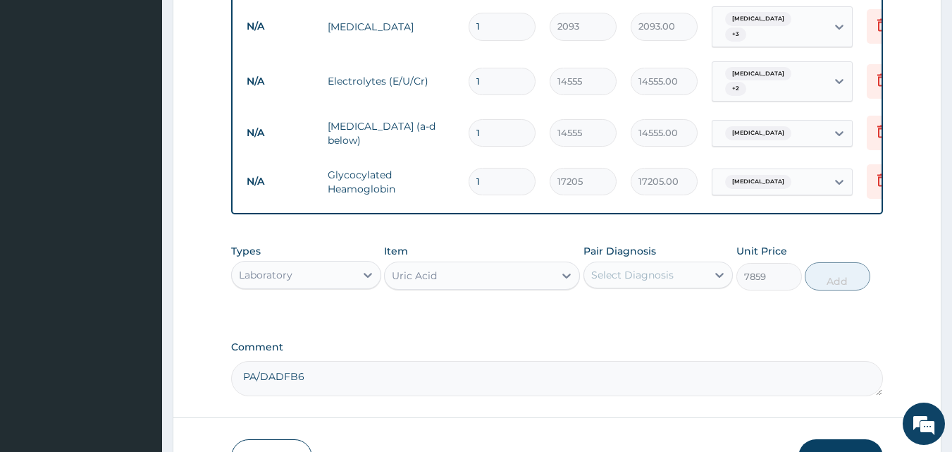
click at [664, 273] on div "Select Diagnosis" at bounding box center [632, 275] width 82 height 14
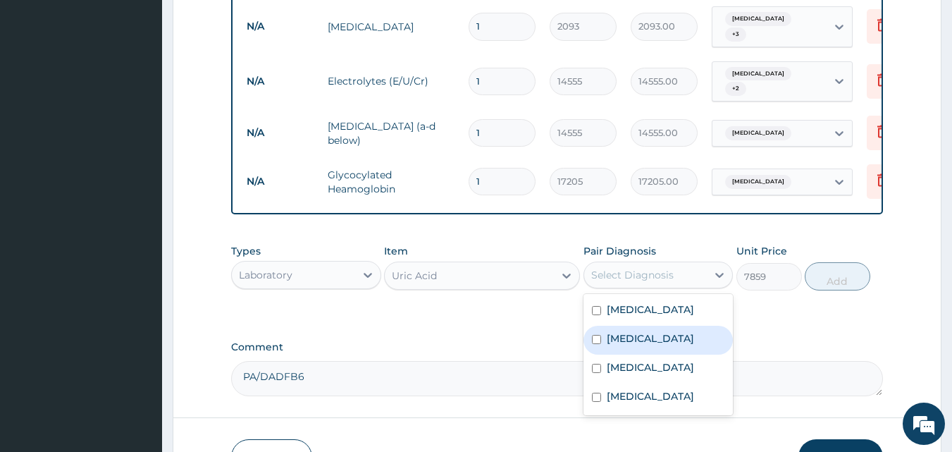
drag, startPoint x: 660, startPoint y: 343, endPoint x: 706, endPoint y: 335, distance: 46.4
click at [663, 343] on label "Hyperuricemia" at bounding box center [650, 338] width 87 height 14
checkbox input "true"
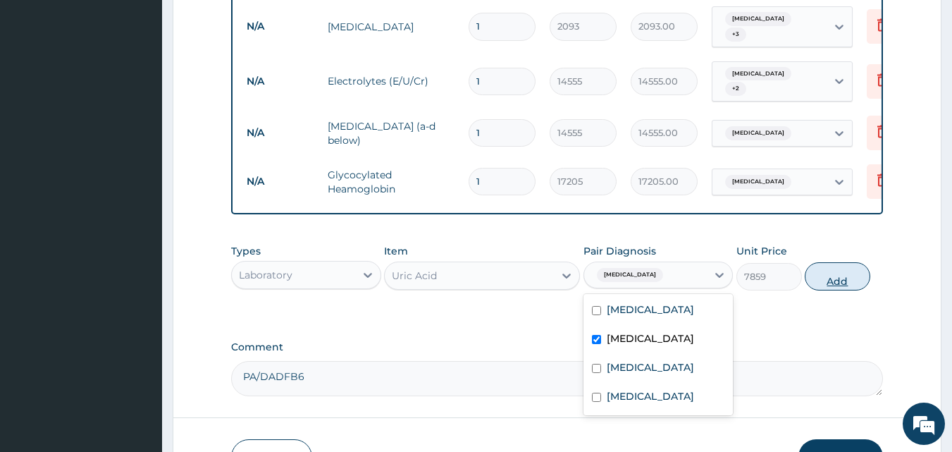
click at [829, 280] on button "Add" at bounding box center [837, 276] width 66 height 28
type input "0"
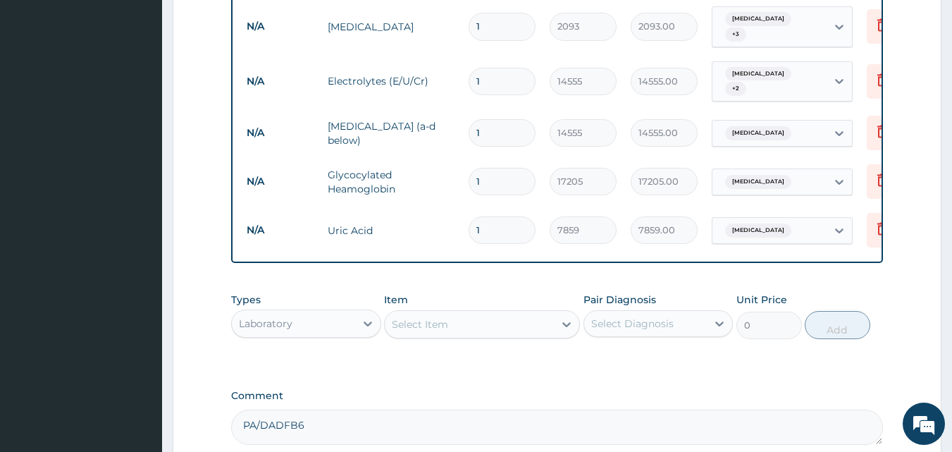
click at [330, 319] on div "Laboratory" at bounding box center [293, 323] width 123 height 23
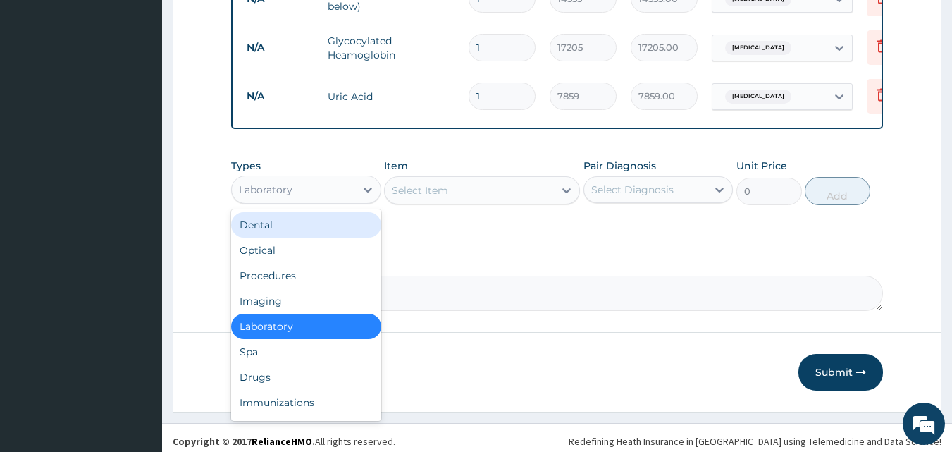
scroll to position [812, 0]
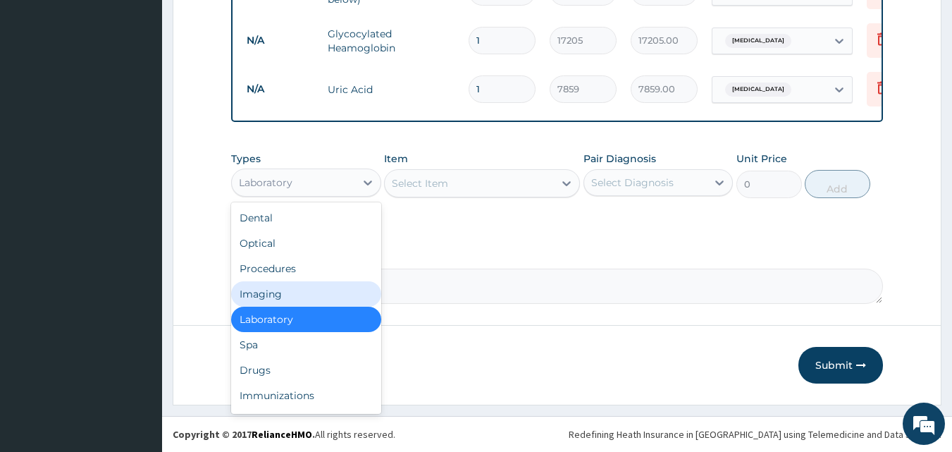
click at [291, 293] on div "Imaging" at bounding box center [306, 293] width 150 height 25
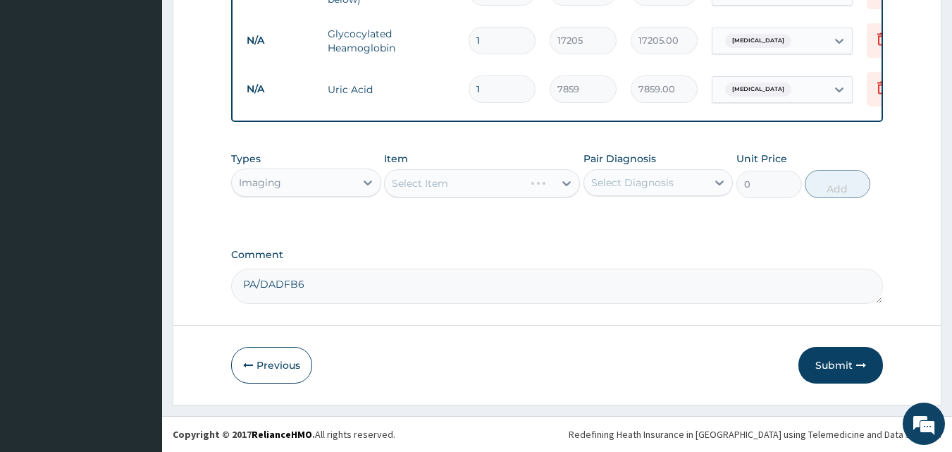
click at [630, 180] on div "Select Diagnosis" at bounding box center [632, 182] width 82 height 14
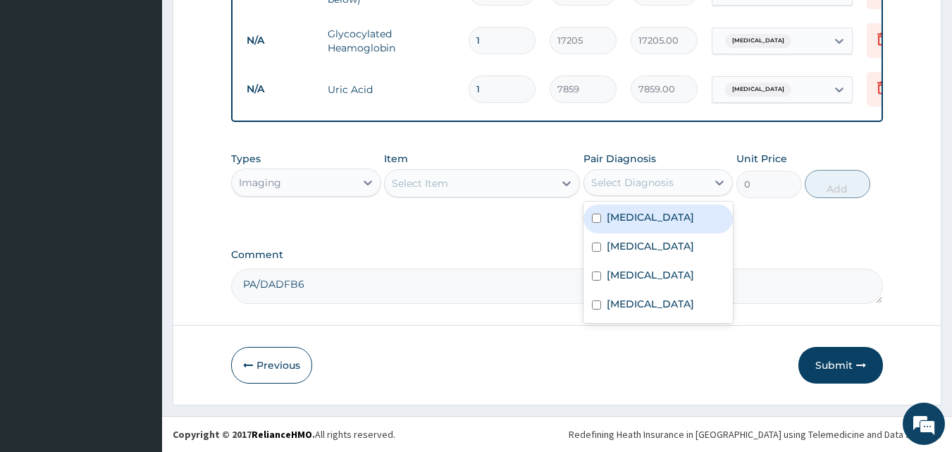
click at [666, 216] on label "Essential hypertension" at bounding box center [650, 217] width 87 height 14
checkbox input "true"
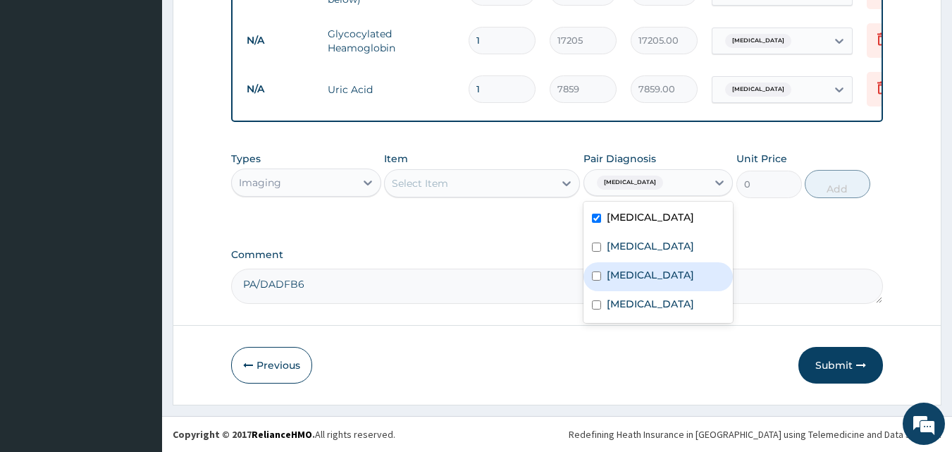
click at [661, 276] on label "Hyperlipidemia" at bounding box center [650, 275] width 87 height 14
checkbox input "true"
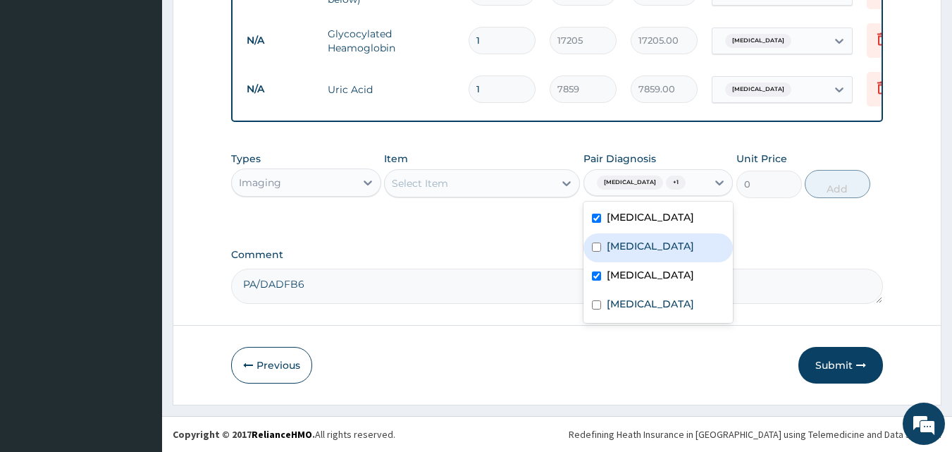
click at [518, 184] on div "Select Item" at bounding box center [469, 183] width 169 height 23
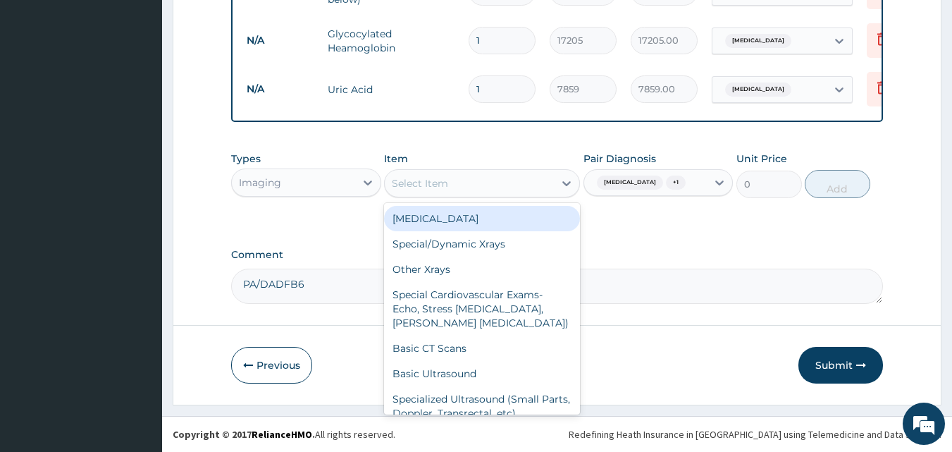
click at [499, 215] on div "ECG" at bounding box center [482, 218] width 196 height 25
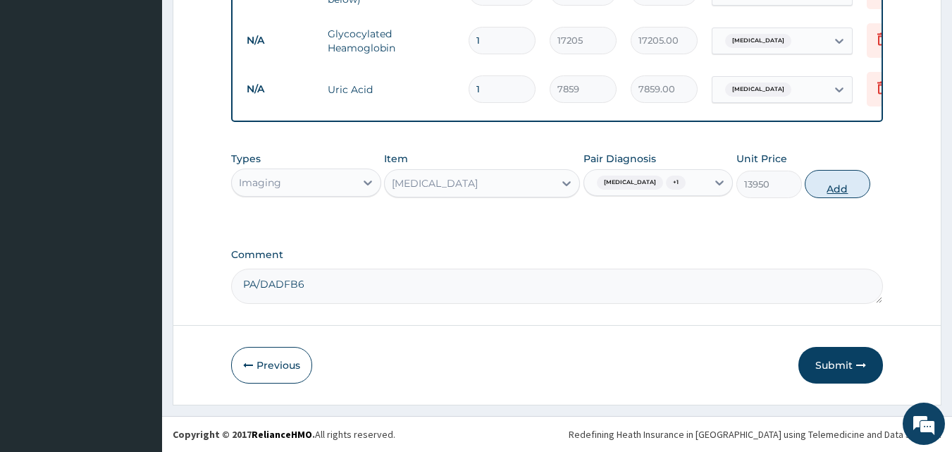
click at [857, 193] on button "Add" at bounding box center [837, 184] width 66 height 28
type input "0"
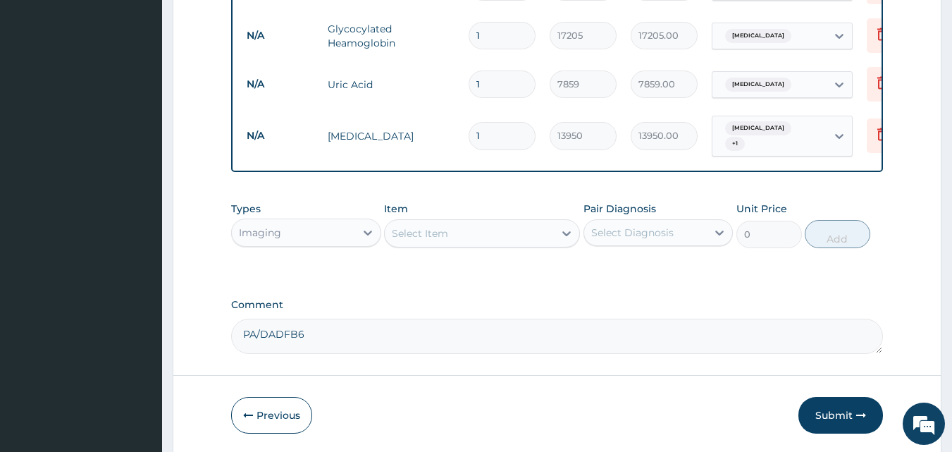
drag, startPoint x: 838, startPoint y: 405, endPoint x: 644, endPoint y: 423, distance: 195.2
click at [838, 405] on button "Submit" at bounding box center [840, 415] width 85 height 37
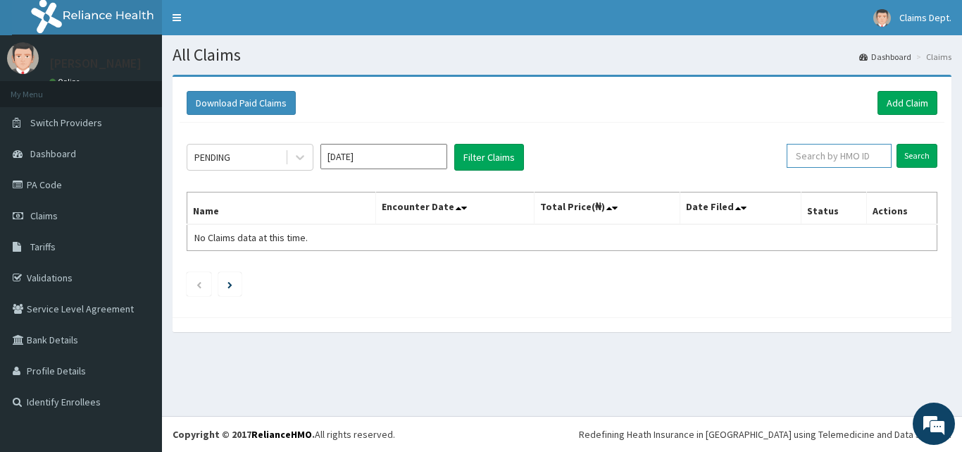
click at [834, 149] on input "text" at bounding box center [839, 156] width 105 height 24
paste input "PPD/10025/A"
type input "PPD/10025/A"
drag, startPoint x: 916, startPoint y: 154, endPoint x: 893, endPoint y: 166, distance: 25.5
click at [916, 153] on input "Search" at bounding box center [917, 156] width 41 height 24
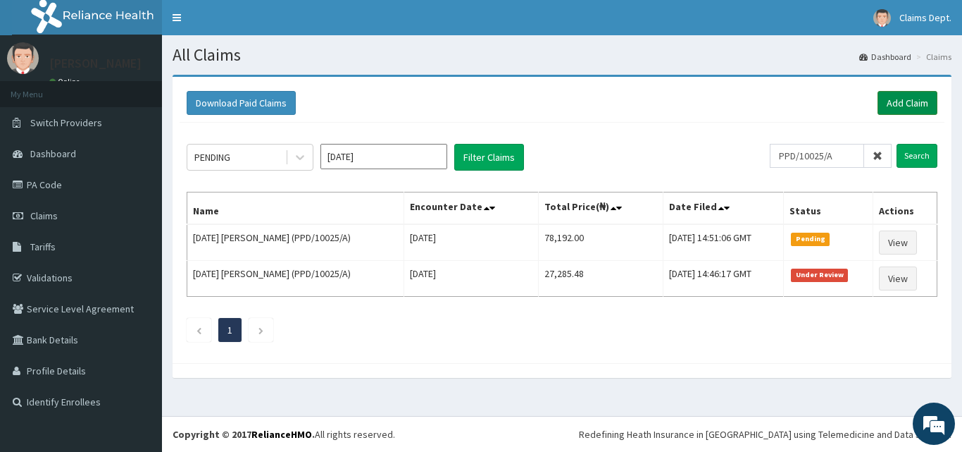
click at [913, 97] on link "Add Claim" at bounding box center [908, 103] width 60 height 24
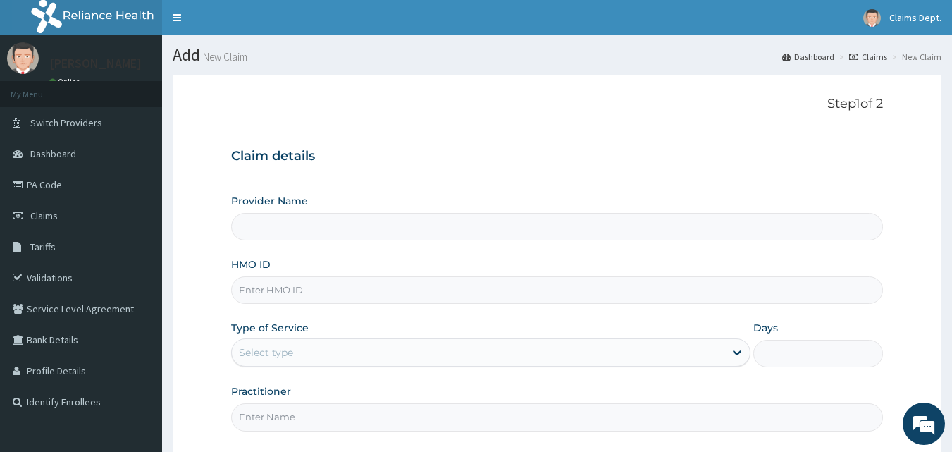
type input "The [GEOGRAPHIC_DATA]"
click at [375, 291] on input "HMO ID" at bounding box center [557, 289] width 652 height 27
paste input "PPD/10025/A"
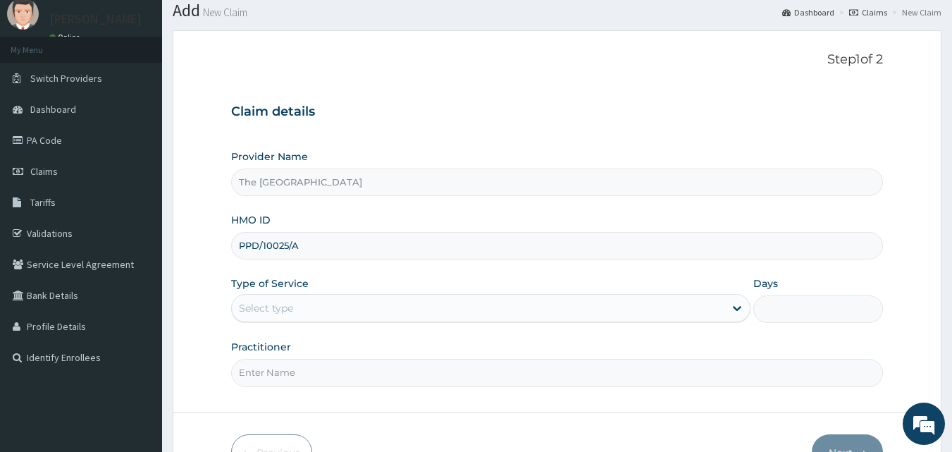
scroll to position [132, 0]
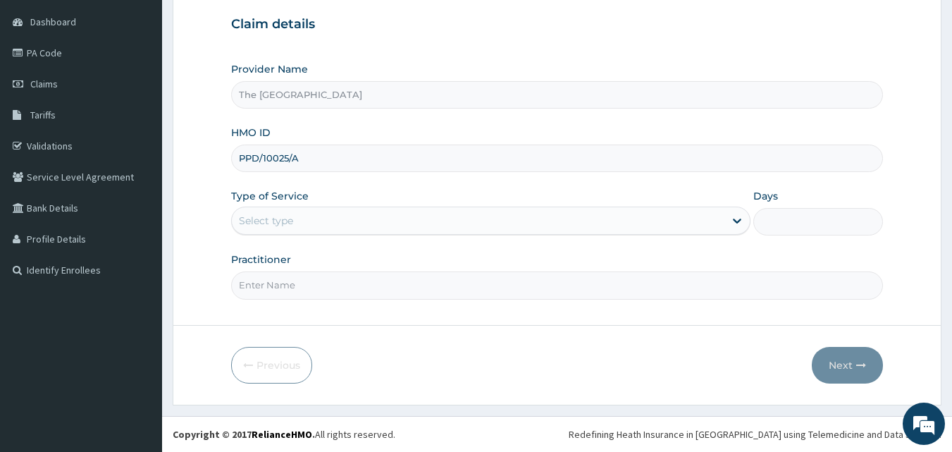
type input "PPD/10025/A"
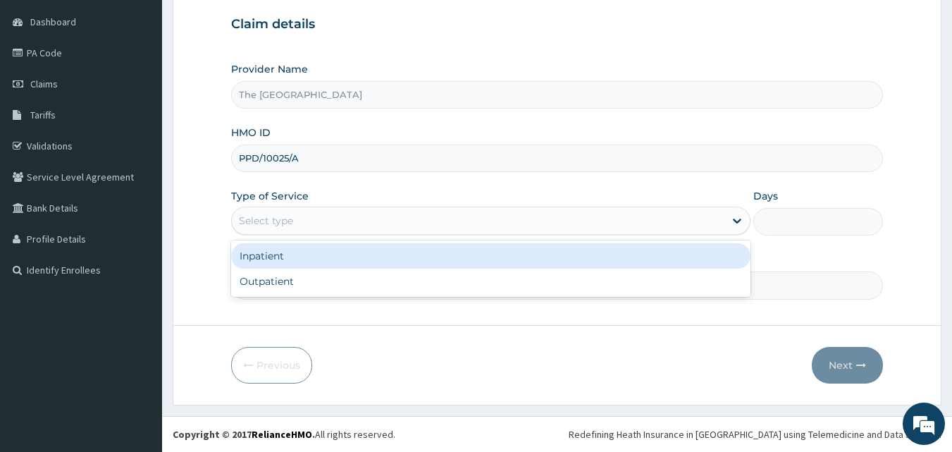
drag, startPoint x: 290, startPoint y: 211, endPoint x: 307, endPoint y: 252, distance: 44.2
click at [290, 213] on div "Select type" at bounding box center [478, 220] width 492 height 23
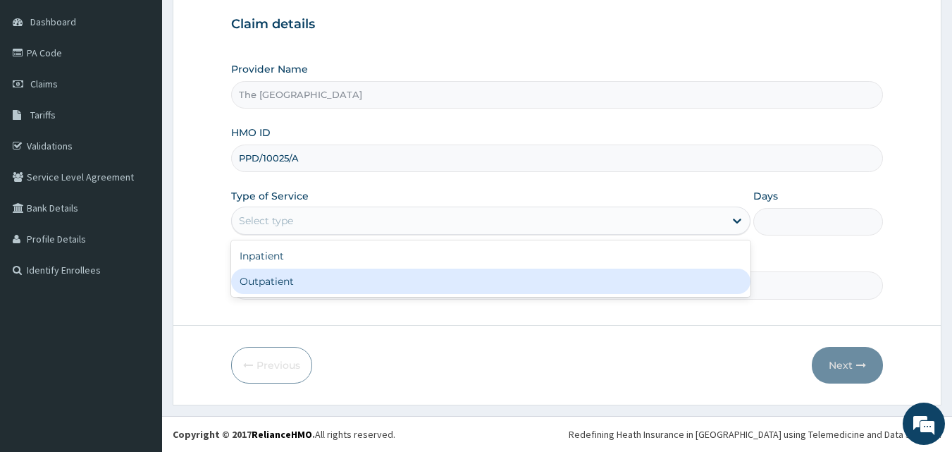
click at [311, 273] on div "Outpatient" at bounding box center [490, 280] width 519 height 25
type input "1"
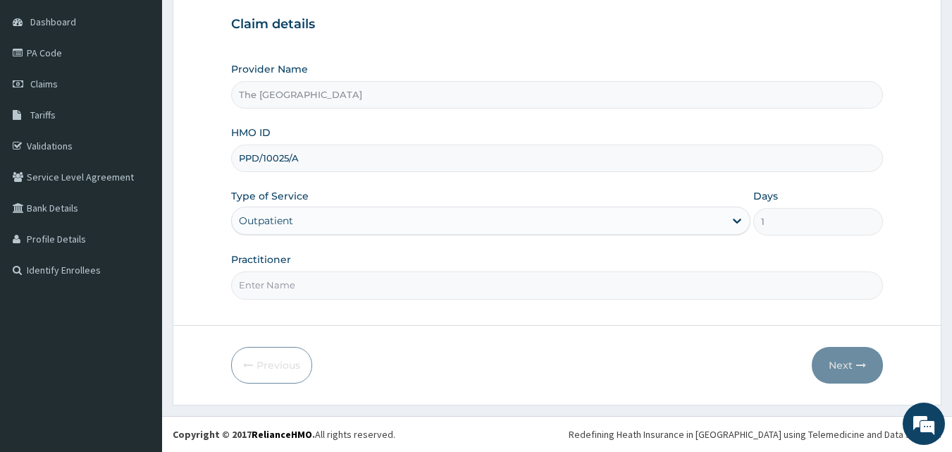
click at [311, 279] on input "Practitioner" at bounding box center [557, 284] width 652 height 27
type input "doctor"
click at [828, 354] on button "Next" at bounding box center [847, 365] width 71 height 37
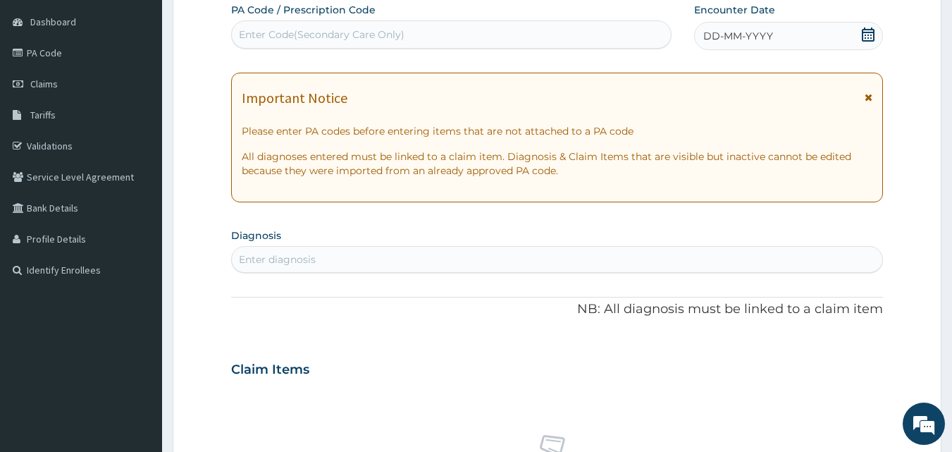
click at [865, 32] on icon at bounding box center [868, 34] width 13 height 14
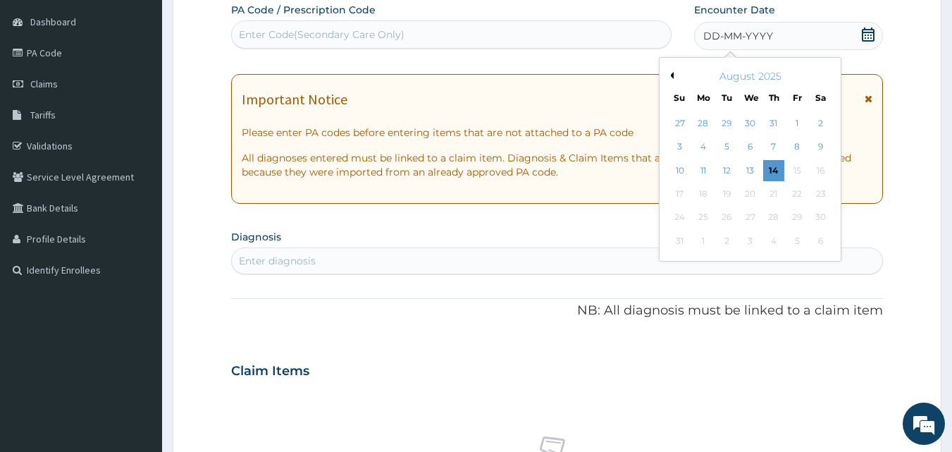
click at [669, 75] on button "Previous Month" at bounding box center [669, 75] width 7 height 7
click at [700, 171] on div "14" at bounding box center [702, 170] width 21 height 21
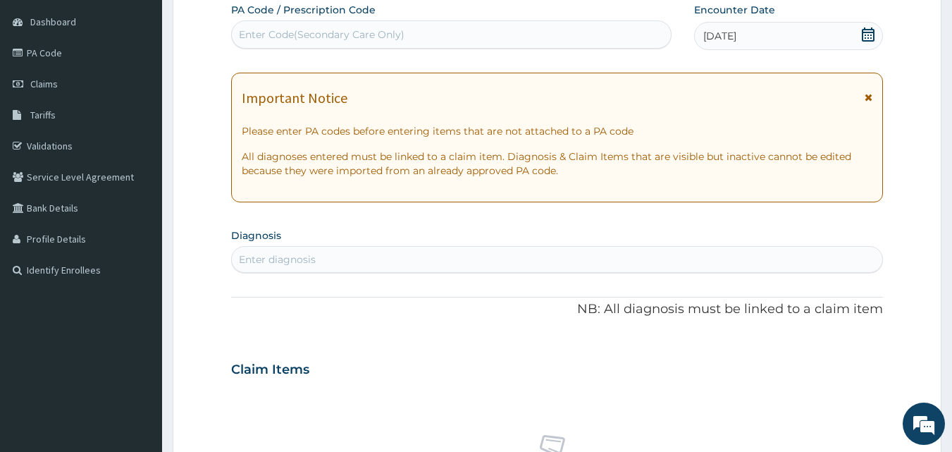
click at [471, 262] on div "Enter diagnosis" at bounding box center [557, 259] width 651 height 23
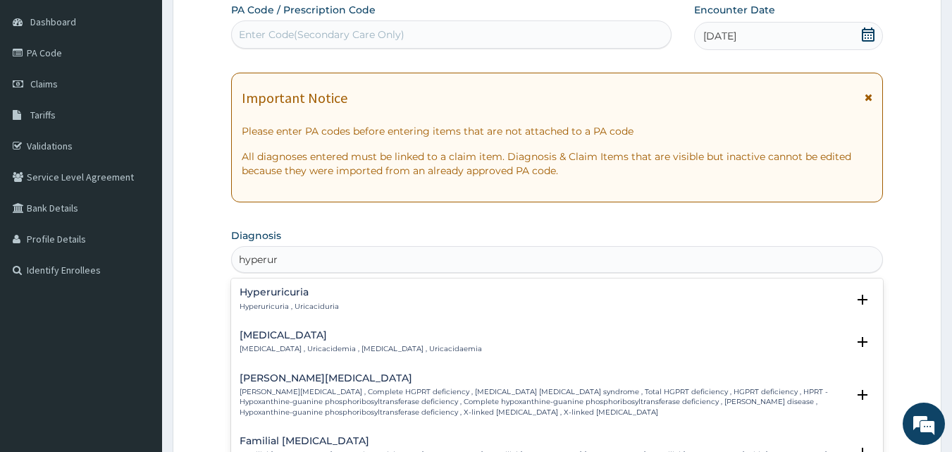
type input "hyperuri"
click at [289, 333] on h4 "[MEDICAL_DATA]" at bounding box center [361, 335] width 242 height 11
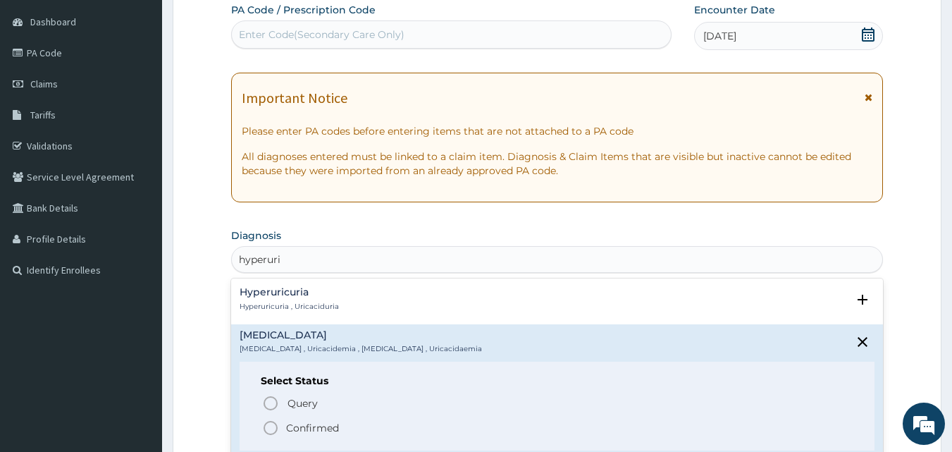
drag, startPoint x: 294, startPoint y: 425, endPoint x: 449, endPoint y: 450, distance: 157.6
click at [296, 425] on p "Confirmed" at bounding box center [312, 428] width 53 height 14
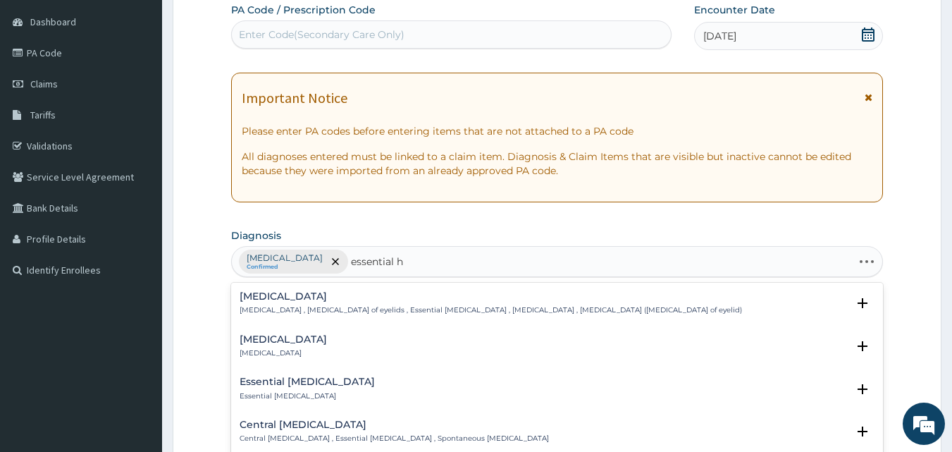
type input "essential hy"
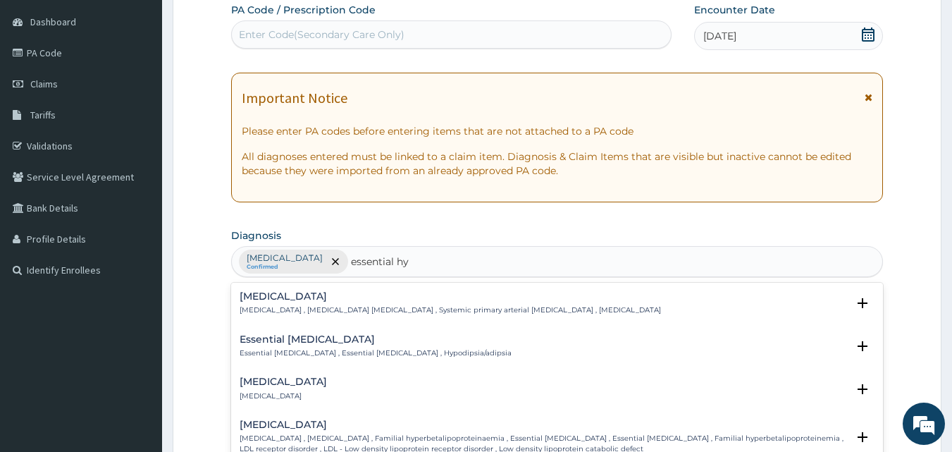
click at [329, 300] on h4 "[MEDICAL_DATA]" at bounding box center [450, 296] width 421 height 11
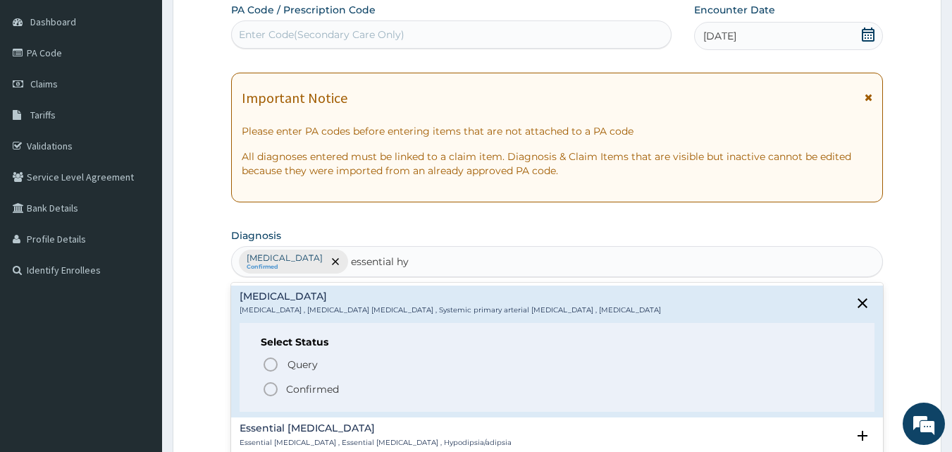
click at [323, 384] on p "Confirmed" at bounding box center [312, 389] width 53 height 14
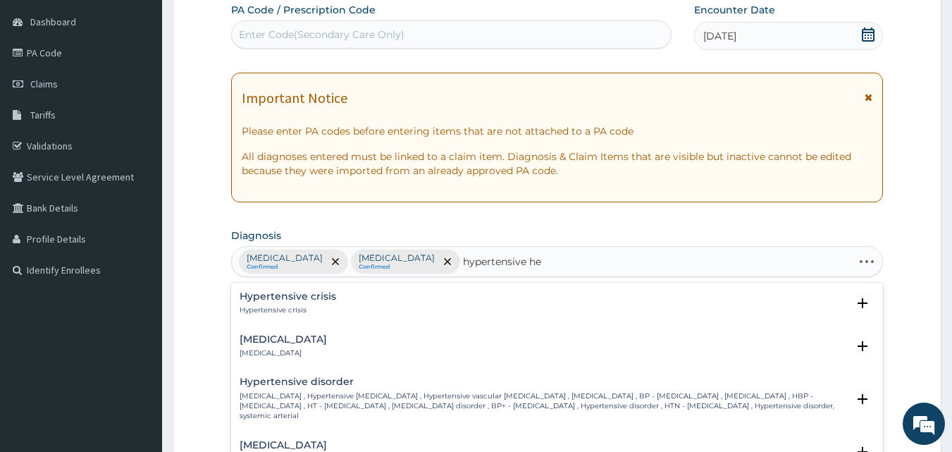
type input "hypertensive hea"
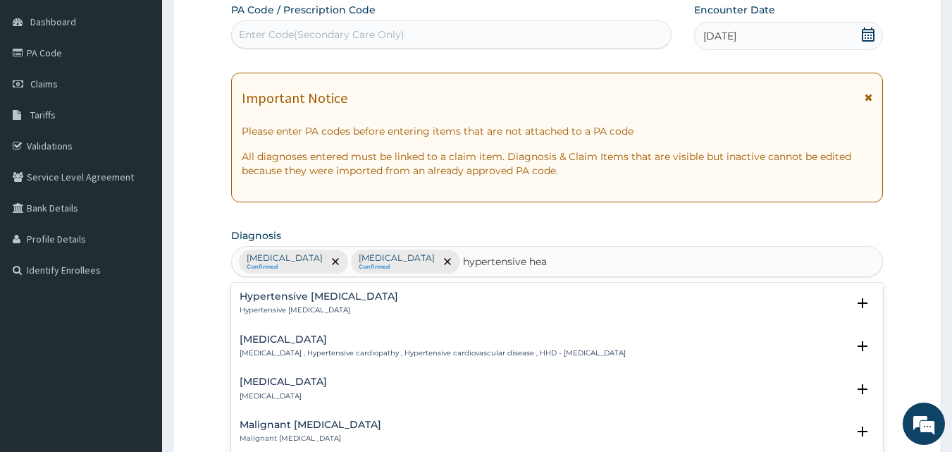
click at [343, 337] on h4 "[MEDICAL_DATA]" at bounding box center [433, 339] width 386 height 11
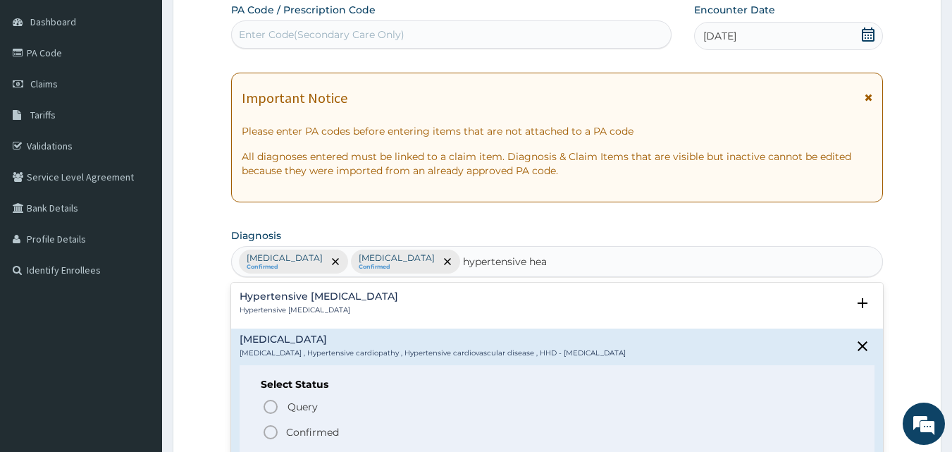
scroll to position [70, 0]
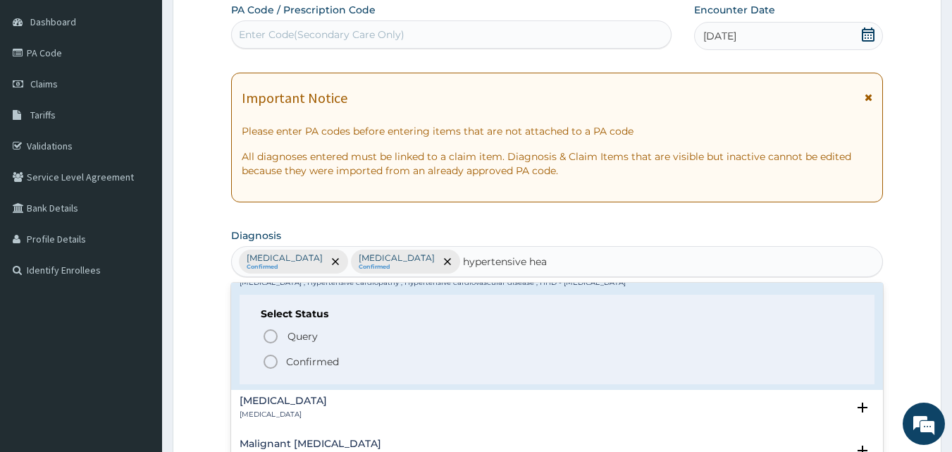
click at [318, 354] on p "Confirmed" at bounding box center [312, 361] width 53 height 14
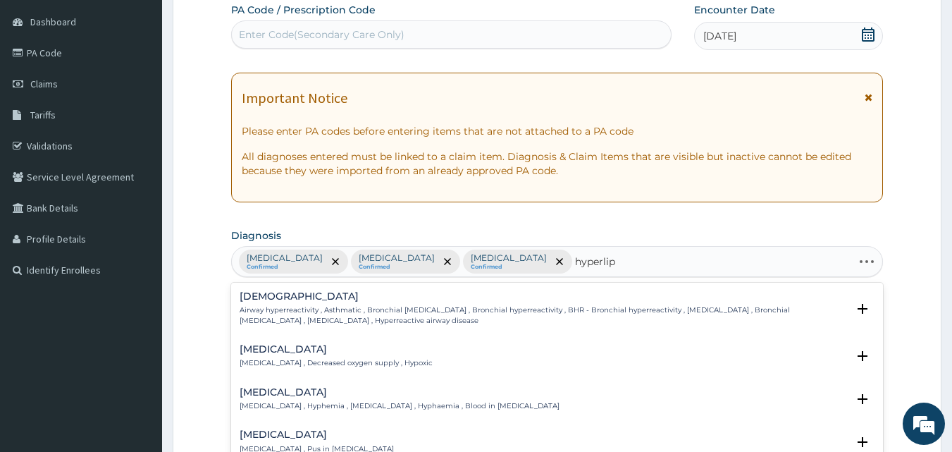
type input "hyperlipi"
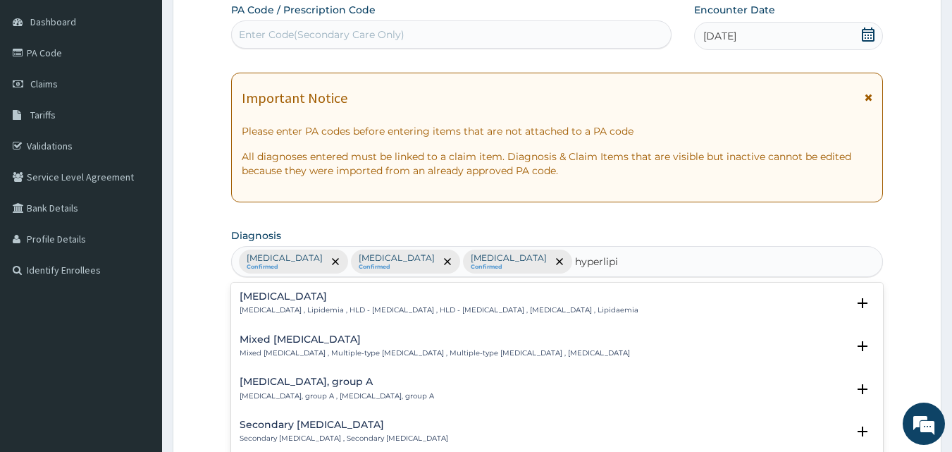
click at [313, 297] on h4 "[MEDICAL_DATA]" at bounding box center [439, 296] width 399 height 11
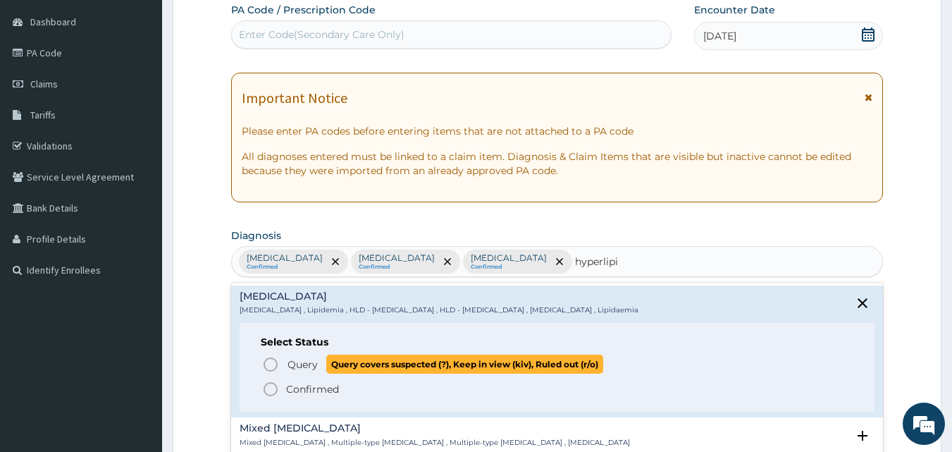
click at [302, 362] on span "Query" at bounding box center [302, 364] width 30 height 14
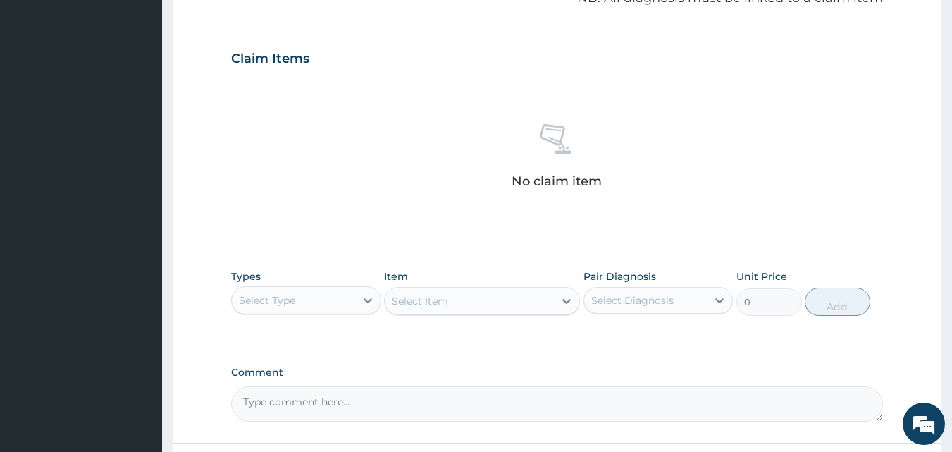
scroll to position [564, 0]
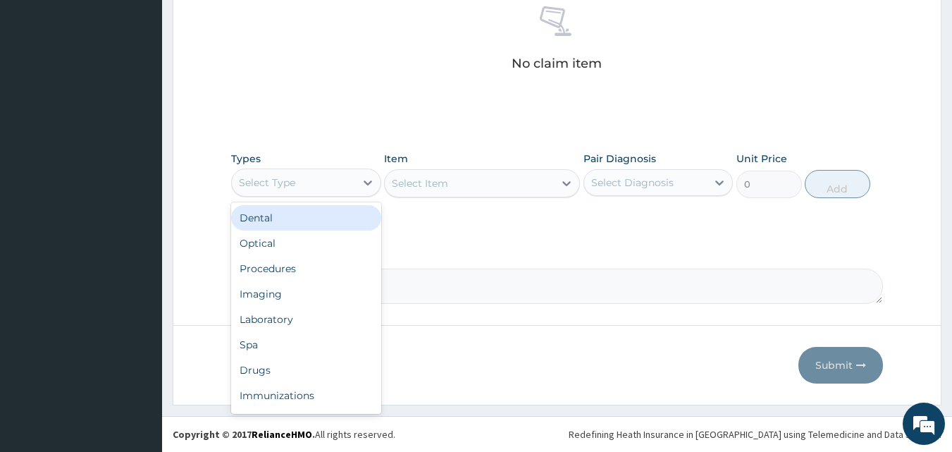
drag, startPoint x: 352, startPoint y: 178, endPoint x: 326, endPoint y: 244, distance: 71.2
click at [352, 179] on div "Select Type" at bounding box center [293, 182] width 123 height 23
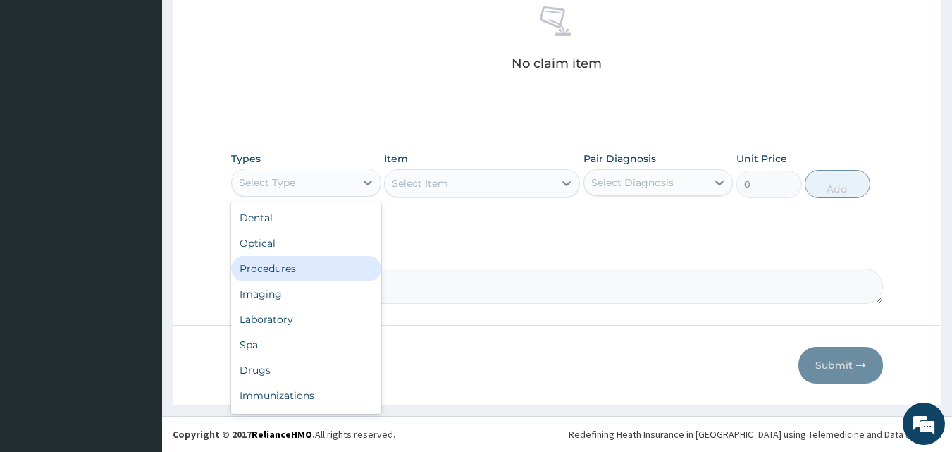
drag, startPoint x: 320, startPoint y: 266, endPoint x: 515, endPoint y: 212, distance: 202.5
click at [321, 267] on div "Procedures" at bounding box center [306, 268] width 150 height 25
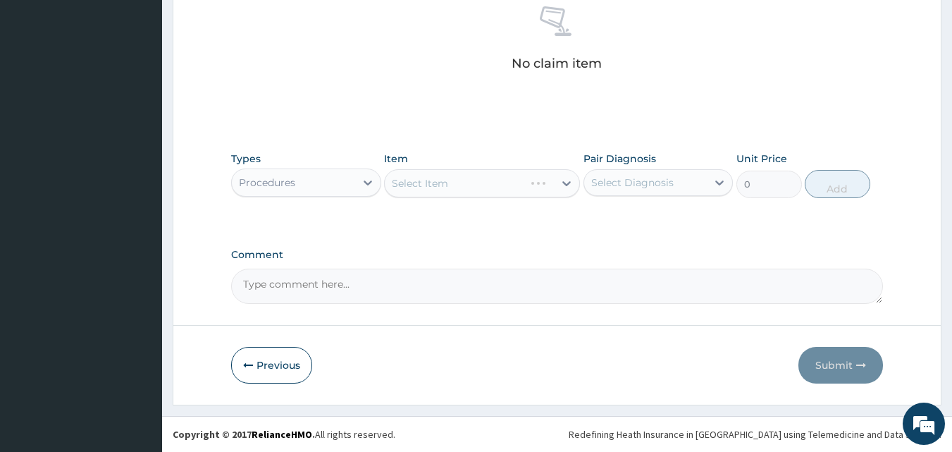
click at [654, 169] on div "Select Diagnosis" at bounding box center [658, 182] width 150 height 27
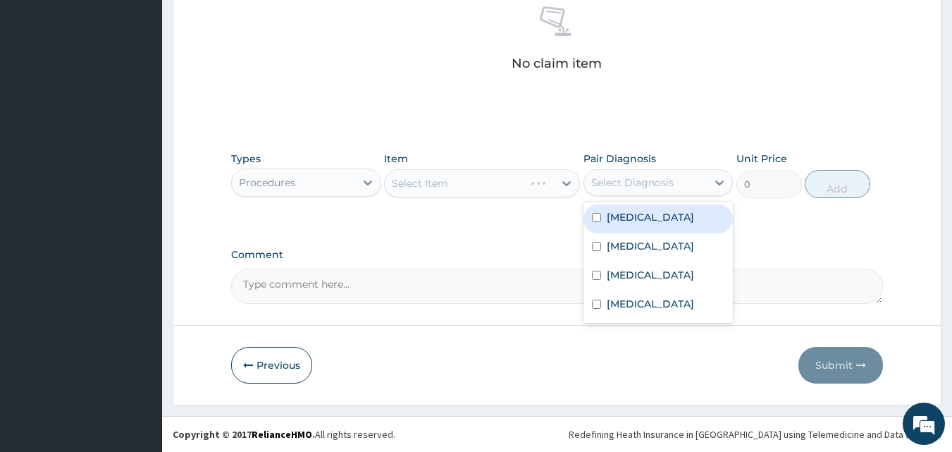
drag, startPoint x: 655, startPoint y: 210, endPoint x: 655, endPoint y: 245, distance: 35.2
click at [655, 217] on label "[MEDICAL_DATA]" at bounding box center [650, 217] width 87 height 14
checkbox input "true"
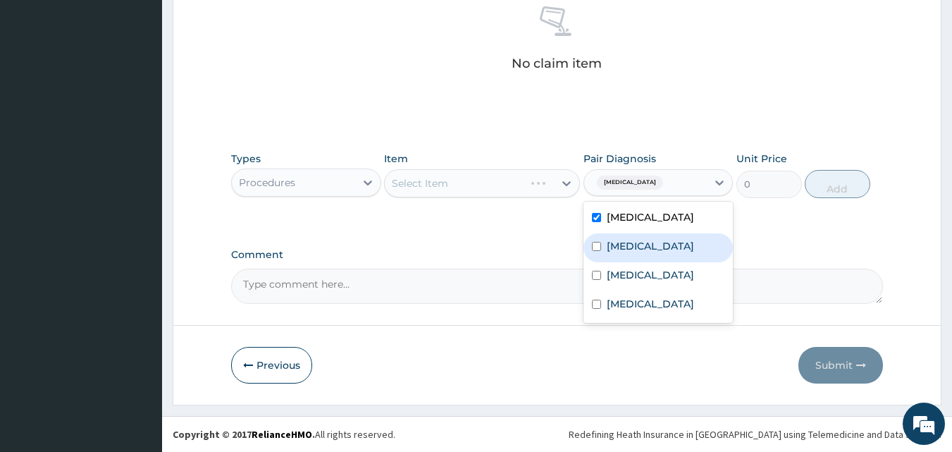
click at [655, 245] on label "[MEDICAL_DATA]" at bounding box center [650, 246] width 87 height 14
checkbox input "true"
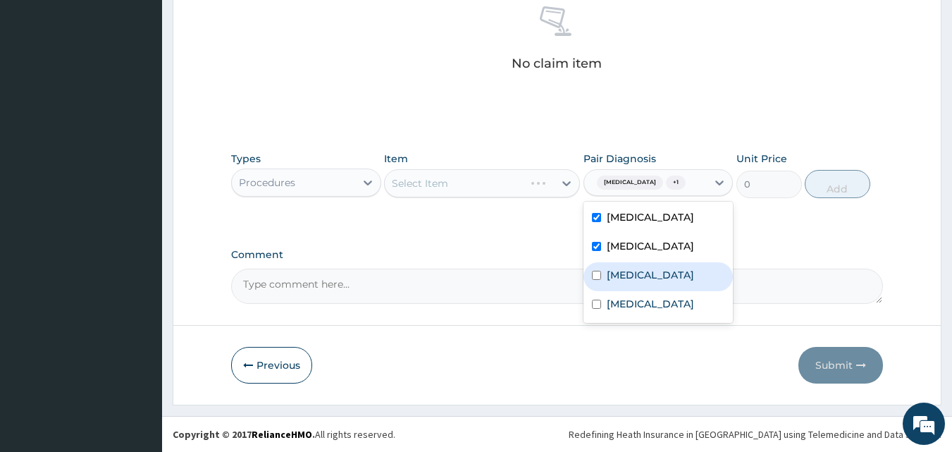
drag, startPoint x: 655, startPoint y: 277, endPoint x: 654, endPoint y: 306, distance: 28.9
click at [655, 278] on label "Hypertensive heart disease" at bounding box center [650, 275] width 87 height 14
checkbox input "true"
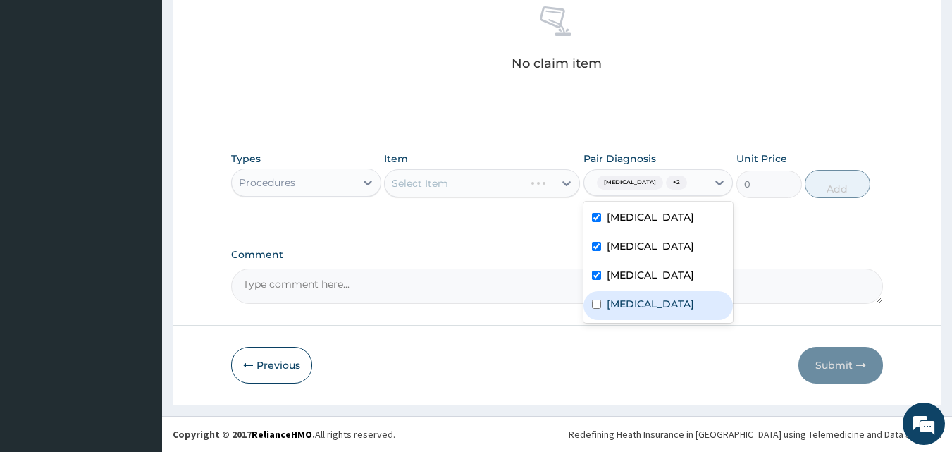
click at [653, 310] on label "Hyperlipidemia" at bounding box center [650, 304] width 87 height 14
checkbox input "true"
click at [535, 185] on div "Select Item" at bounding box center [469, 183] width 169 height 23
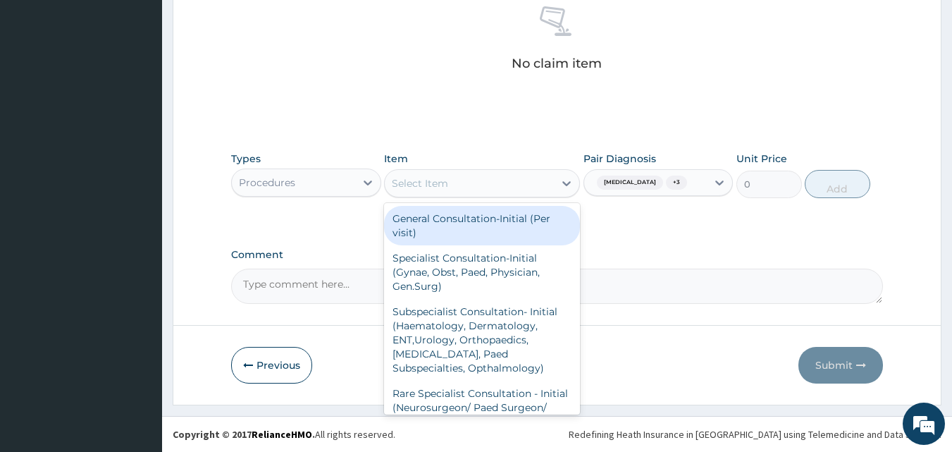
drag, startPoint x: 525, startPoint y: 230, endPoint x: 687, endPoint y: 194, distance: 166.0
click at [530, 230] on div "General Consultation-Initial (Per visit)" at bounding box center [482, 225] width 196 height 39
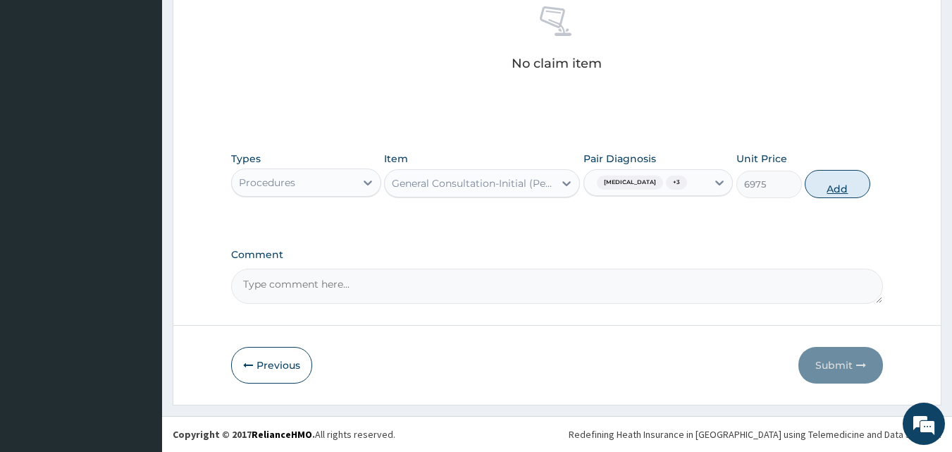
click at [847, 180] on button "Add" at bounding box center [837, 184] width 66 height 28
type input "0"
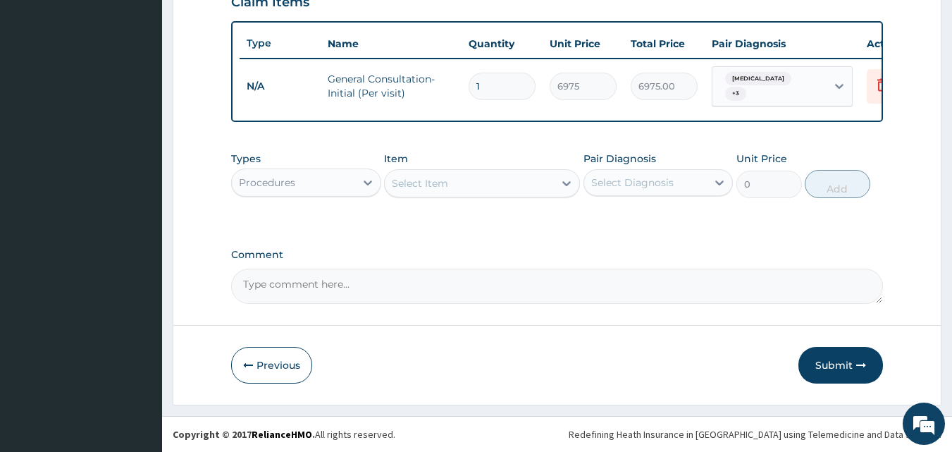
scroll to position [508, 0]
click at [829, 356] on button "Submit" at bounding box center [840, 365] width 85 height 37
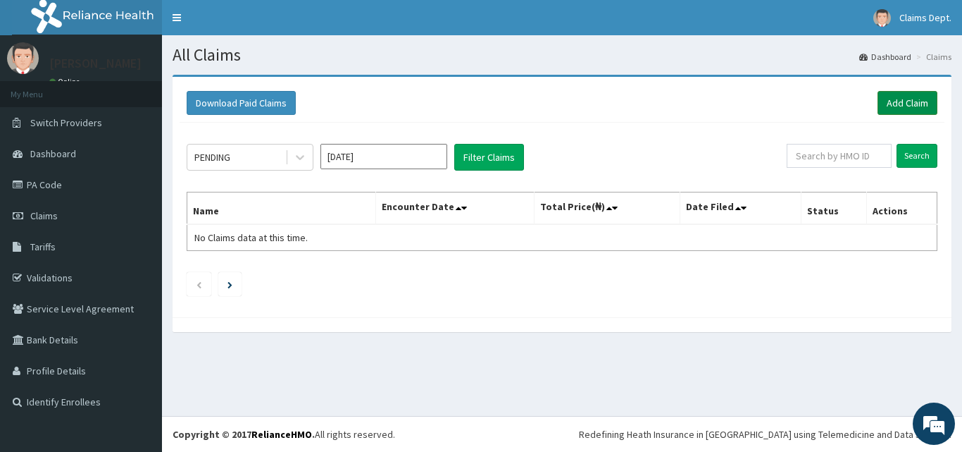
click at [895, 94] on link "Add Claim" at bounding box center [908, 103] width 60 height 24
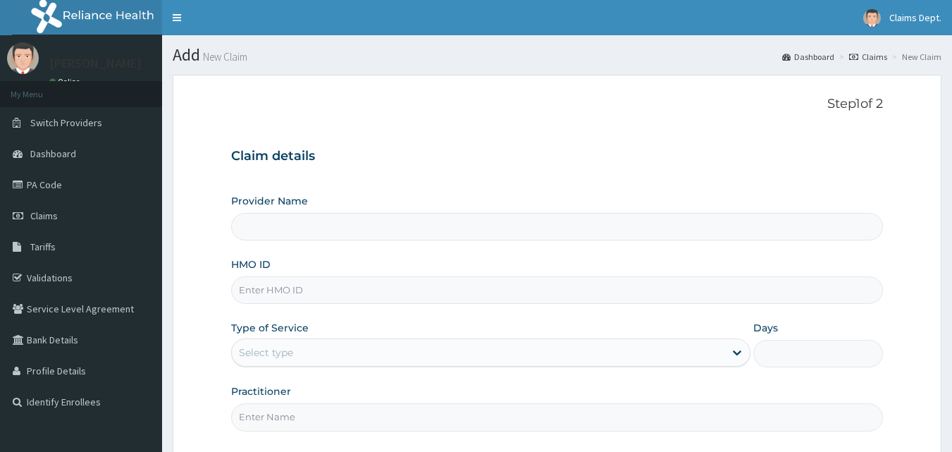
click at [363, 286] on input "HMO ID" at bounding box center [557, 289] width 652 height 27
drag, startPoint x: 0, startPoint y: 0, endPoint x: 363, endPoint y: 286, distance: 462.0
type input "NME/10036/A"
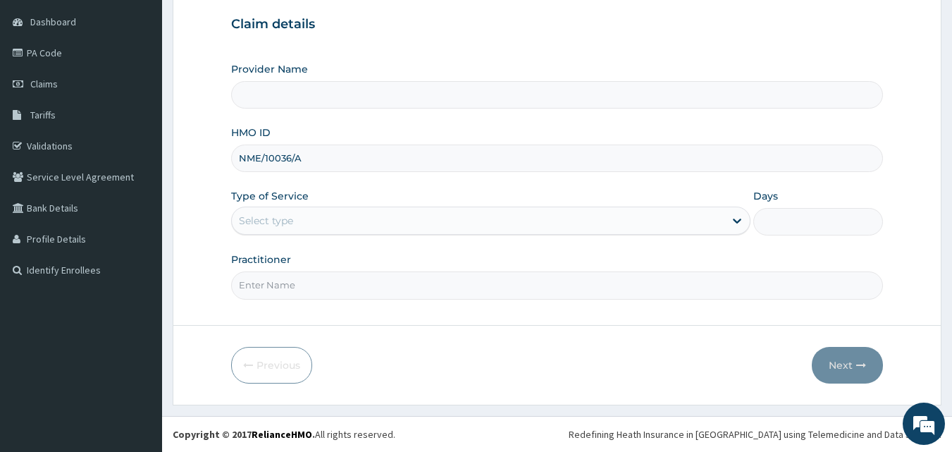
type input "The Limi Hospital"
type input "NME/10036/A"
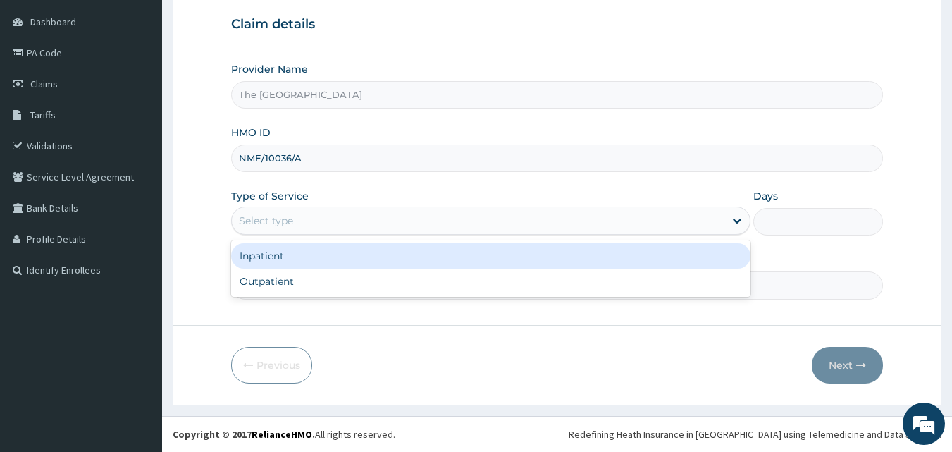
click at [292, 217] on div "Select type" at bounding box center [266, 220] width 54 height 14
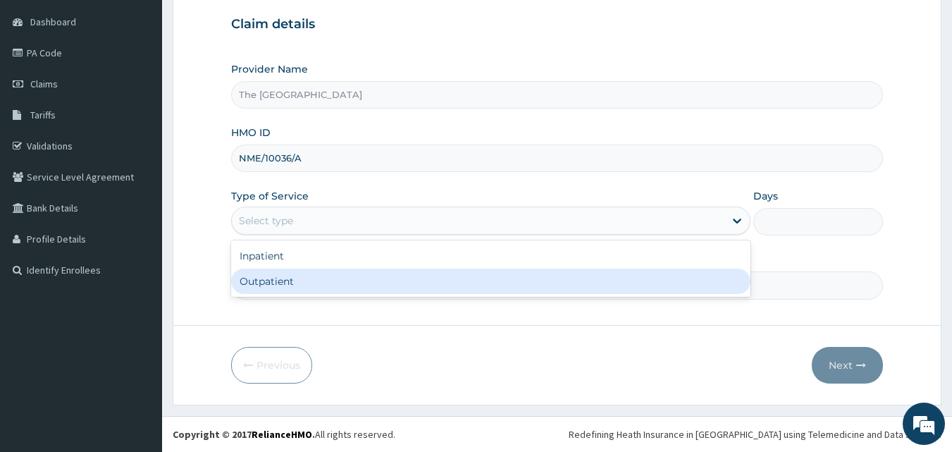
click at [294, 279] on div "Outpatient" at bounding box center [490, 280] width 519 height 25
type input "1"
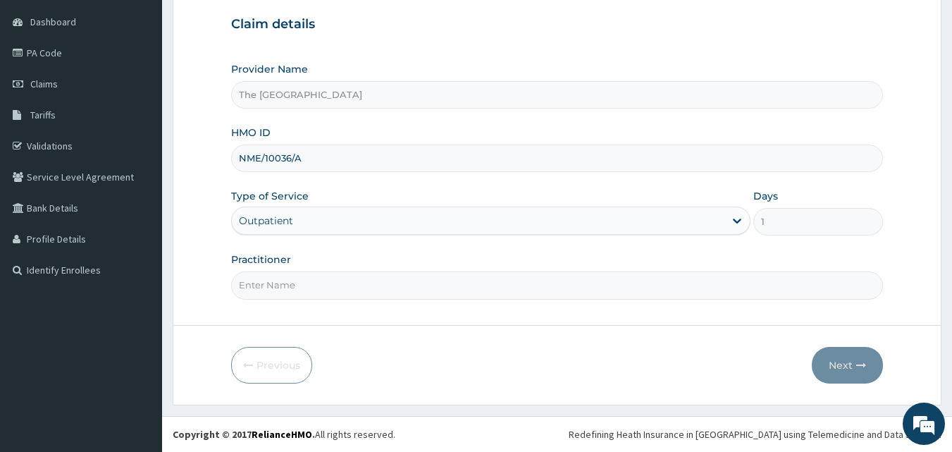
click at [321, 288] on input "Practitioner" at bounding box center [557, 284] width 652 height 27
type input "doctor"
click at [833, 359] on button "Next" at bounding box center [847, 365] width 71 height 37
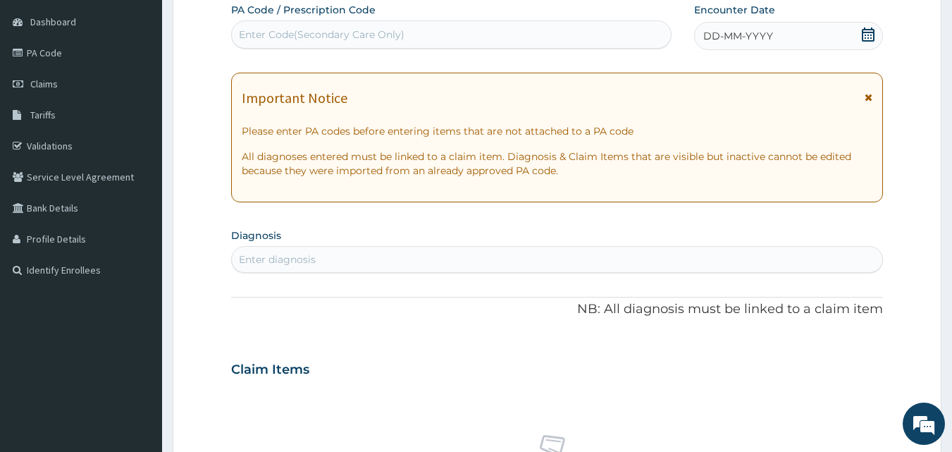
click at [865, 36] on icon at bounding box center [868, 34] width 14 height 14
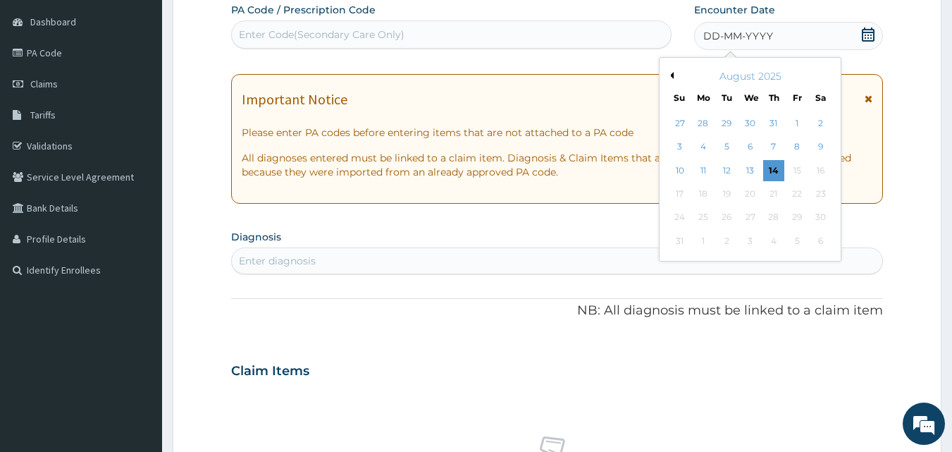
scroll to position [0, 0]
drag, startPoint x: 671, startPoint y: 72, endPoint x: 740, endPoint y: 92, distance: 71.8
click at [671, 73] on button "Previous Month" at bounding box center [669, 75] width 7 height 7
click at [698, 143] on div "7" at bounding box center [702, 147] width 21 height 21
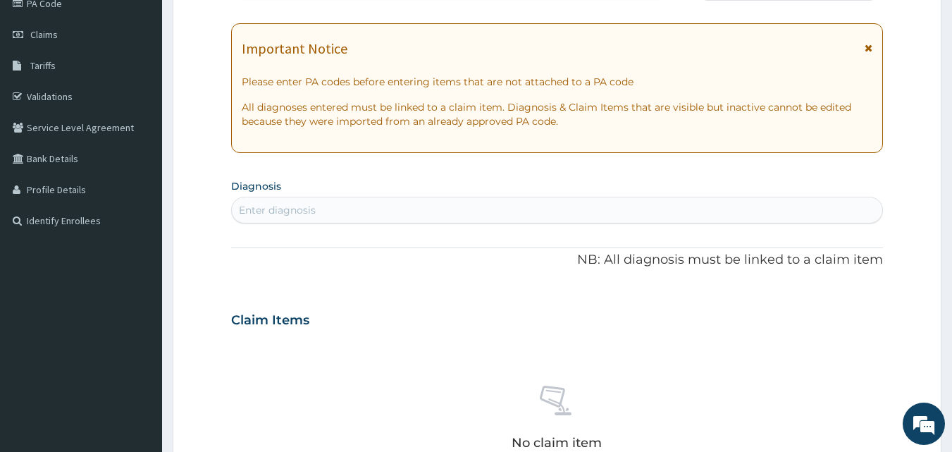
scroll to position [343, 0]
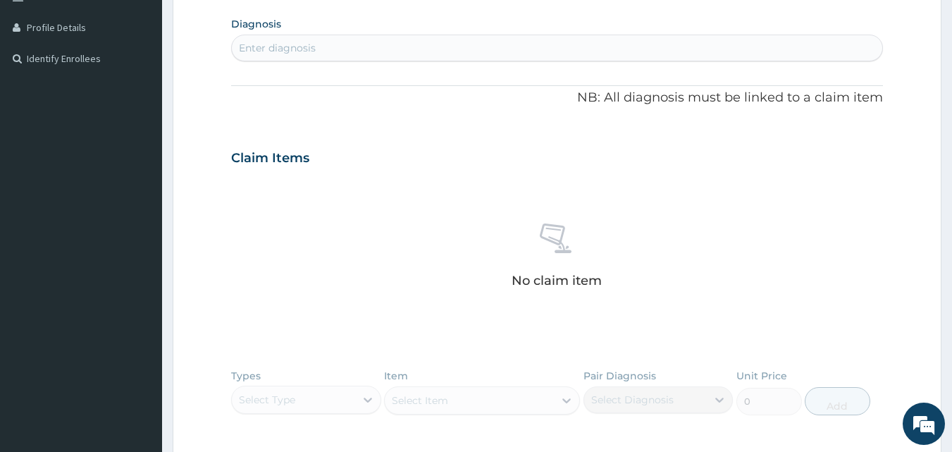
click at [308, 49] on div "Enter diagnosis" at bounding box center [277, 48] width 77 height 14
type input "acute tonsi"
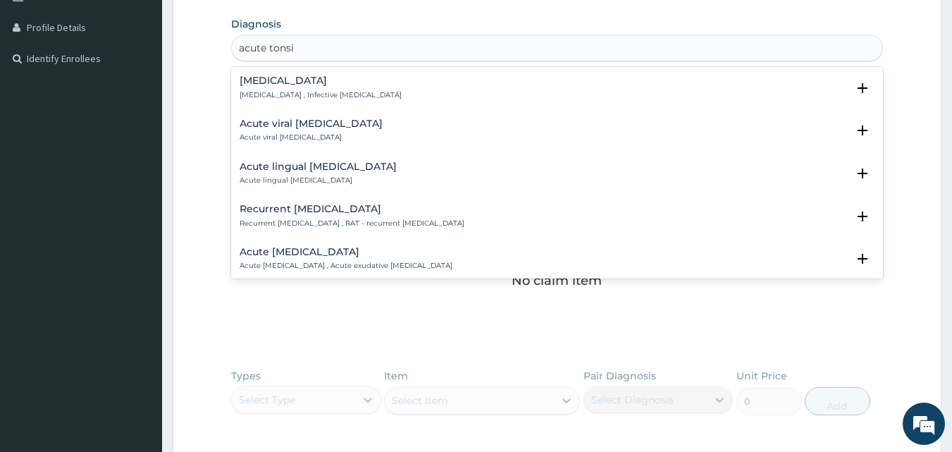
click at [282, 83] on h4 "Acute tonsillitis" at bounding box center [321, 80] width 162 height 11
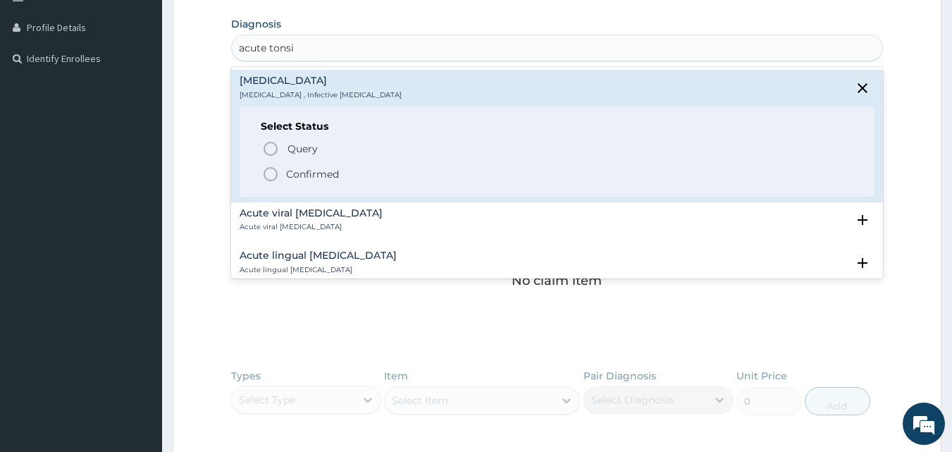
click at [290, 173] on p "Confirmed" at bounding box center [312, 174] width 53 height 14
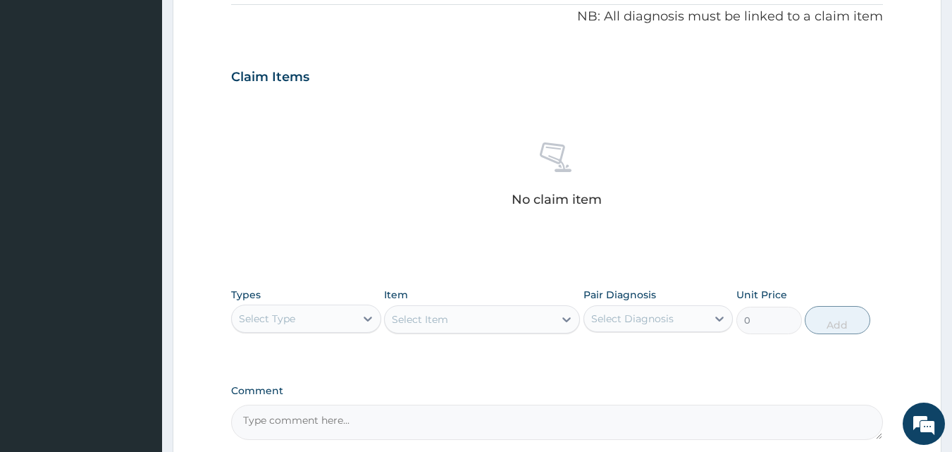
scroll to position [564, 0]
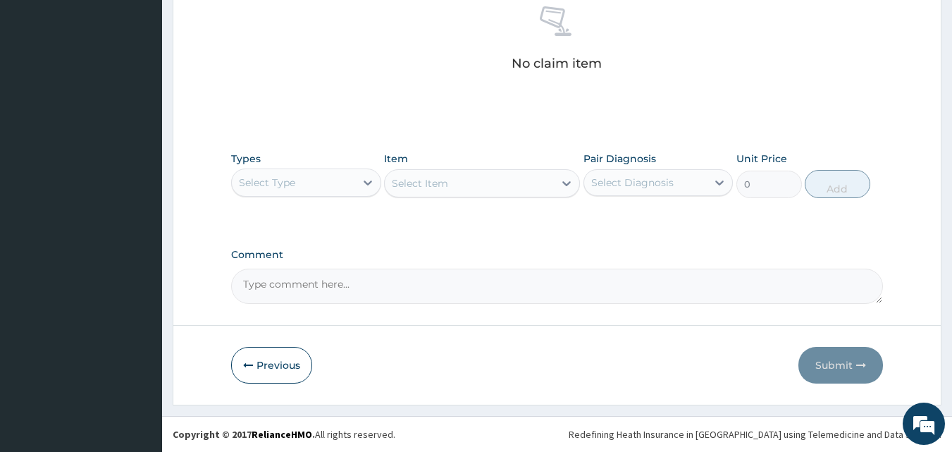
click at [320, 282] on textarea "Comment" at bounding box center [557, 285] width 652 height 35
paste textarea "PA/909718"
click at [326, 278] on textarea "PA/909718" at bounding box center [557, 285] width 652 height 35
paste textarea "PA/EB418B"
type textarea "PA/909718, PA/EB418B"
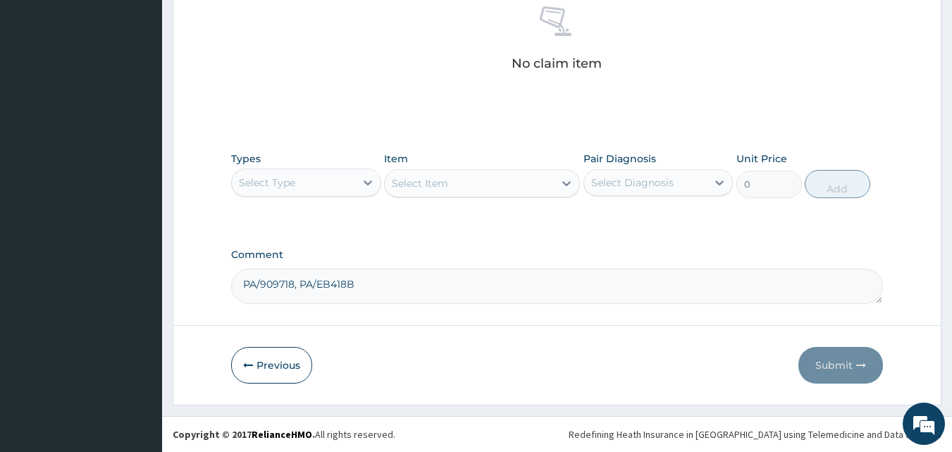
click at [284, 185] on div "Select Type" at bounding box center [267, 182] width 56 height 14
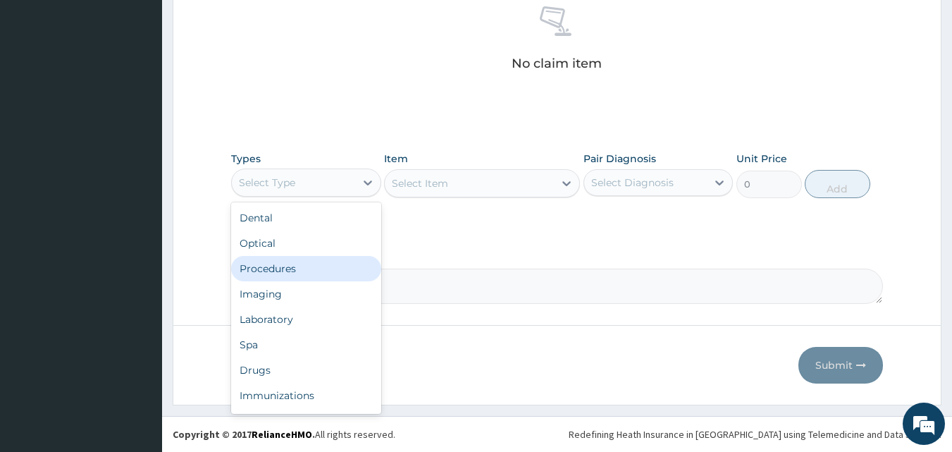
click at [299, 267] on div "Procedures" at bounding box center [306, 268] width 150 height 25
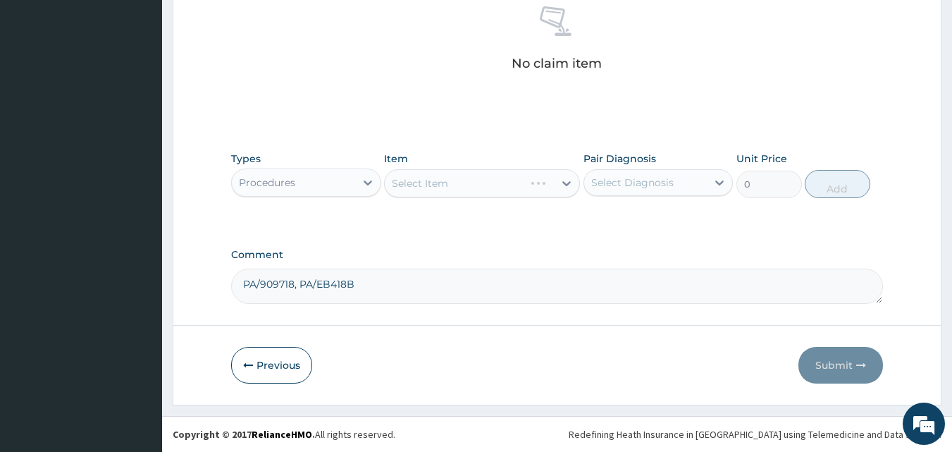
click at [614, 183] on div "Select Diagnosis" at bounding box center [632, 182] width 82 height 14
click at [625, 213] on label "Acute tonsillitis" at bounding box center [650, 217] width 87 height 14
checkbox input "true"
click at [547, 190] on div "Select Item" at bounding box center [469, 183] width 169 height 23
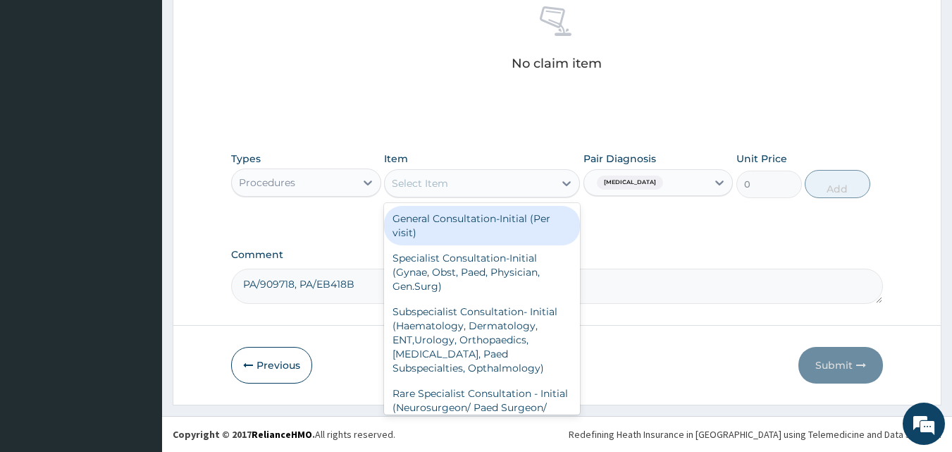
drag, startPoint x: 530, startPoint y: 233, endPoint x: 549, endPoint y: 231, distance: 19.8
click at [530, 233] on div "General Consultation-Initial (Per visit)" at bounding box center [482, 225] width 196 height 39
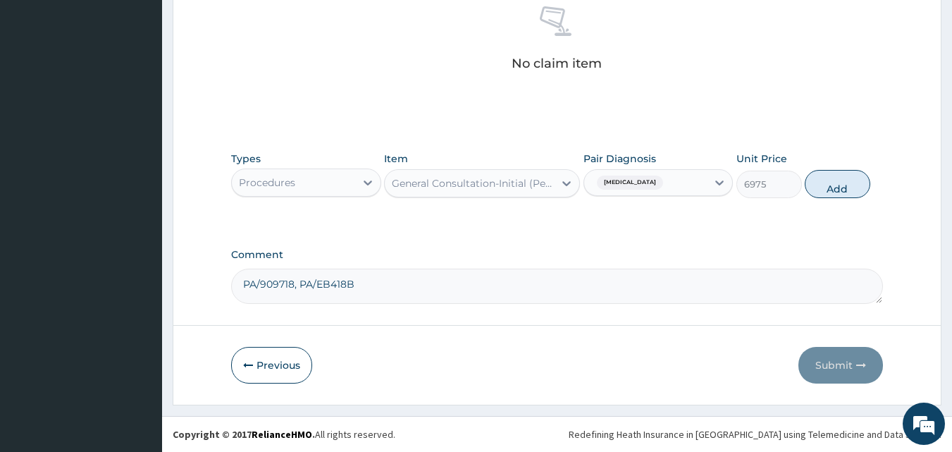
drag, startPoint x: 841, startPoint y: 192, endPoint x: 694, endPoint y: 199, distance: 147.4
click at [831, 192] on button "Add" at bounding box center [837, 184] width 66 height 28
type input "0"
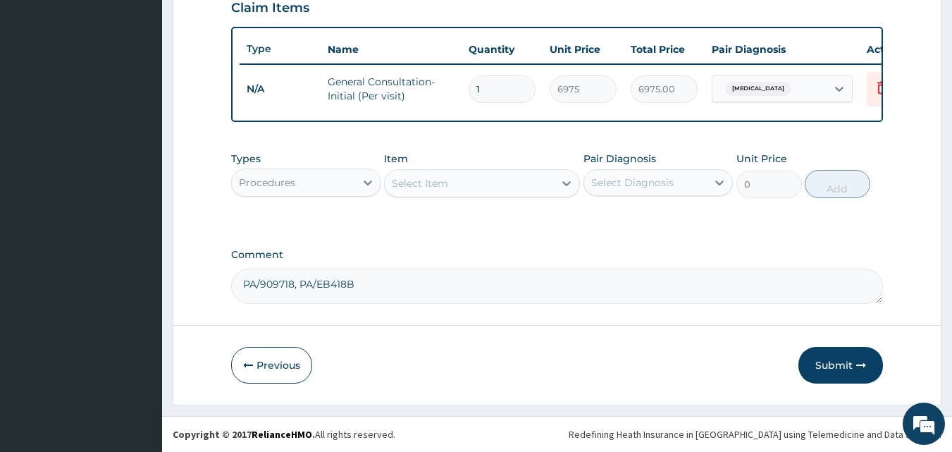
scroll to position [508, 0]
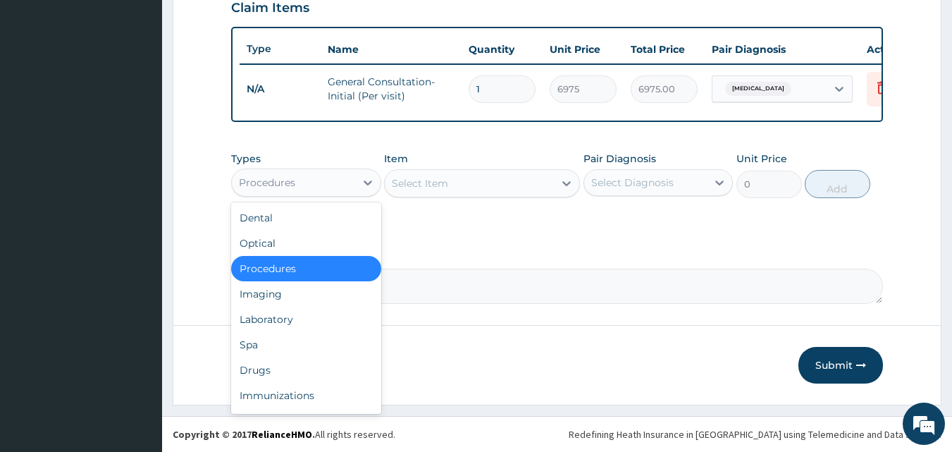
click at [333, 181] on div "Procedures" at bounding box center [293, 182] width 123 height 23
drag, startPoint x: 293, startPoint y: 316, endPoint x: 533, endPoint y: 214, distance: 260.8
click at [294, 315] on div "Laboratory" at bounding box center [306, 318] width 150 height 25
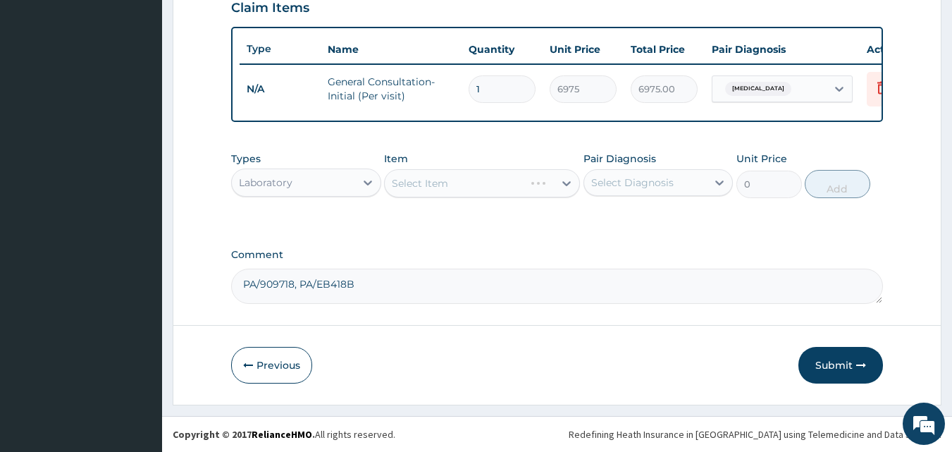
click at [650, 178] on div "Select Diagnosis" at bounding box center [632, 182] width 82 height 14
click at [646, 213] on label "Acute tonsillitis" at bounding box center [650, 217] width 87 height 14
checkbox input "true"
click at [545, 180] on div "Select Item" at bounding box center [469, 183] width 169 height 23
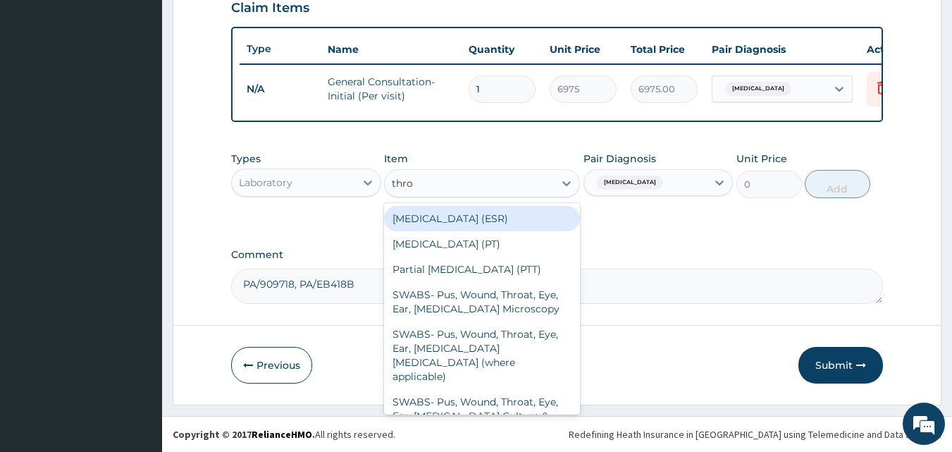
type input "throa"
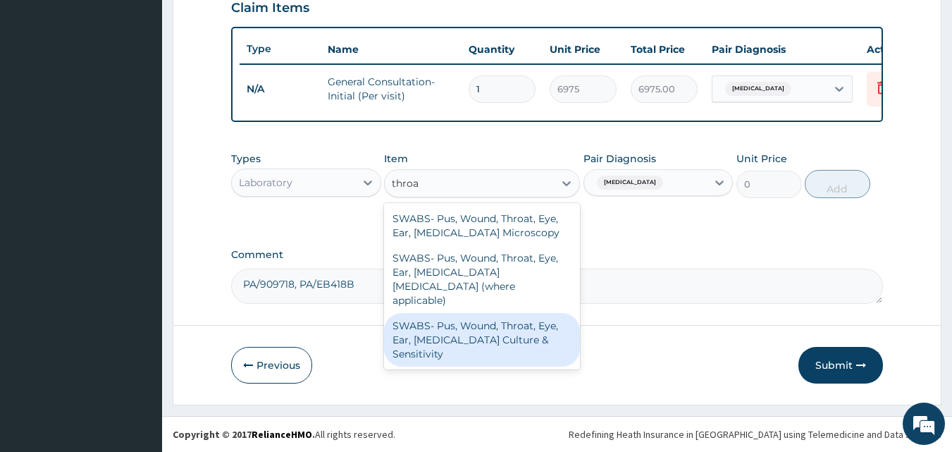
click at [522, 322] on div "SWABS‐ Pus, Wound, Throat, Eye, Ear, Urethra Culture & Sensitivity" at bounding box center [482, 340] width 196 height 54
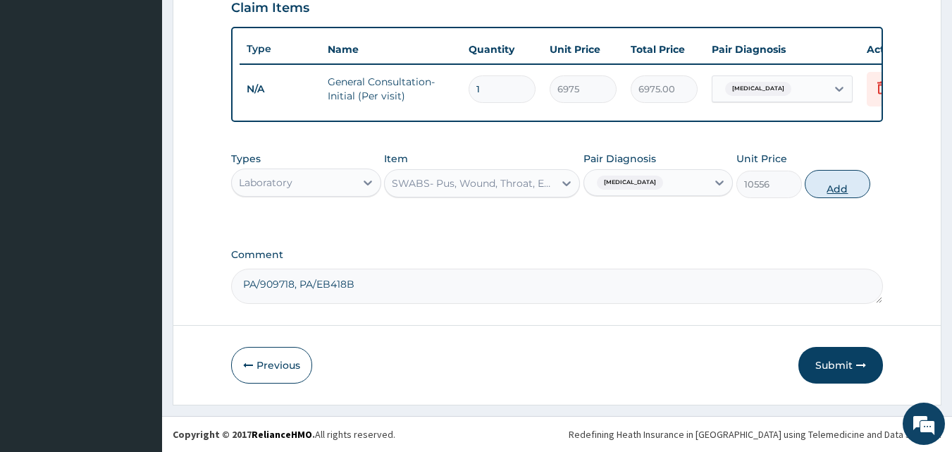
click at [835, 188] on button "Add" at bounding box center [837, 184] width 66 height 28
type input "0"
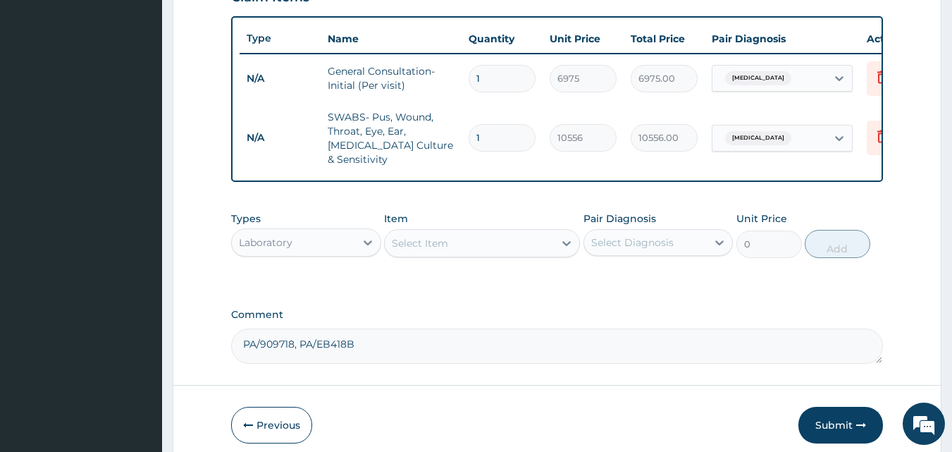
click at [512, 229] on div "Select Item" at bounding box center [482, 243] width 196 height 28
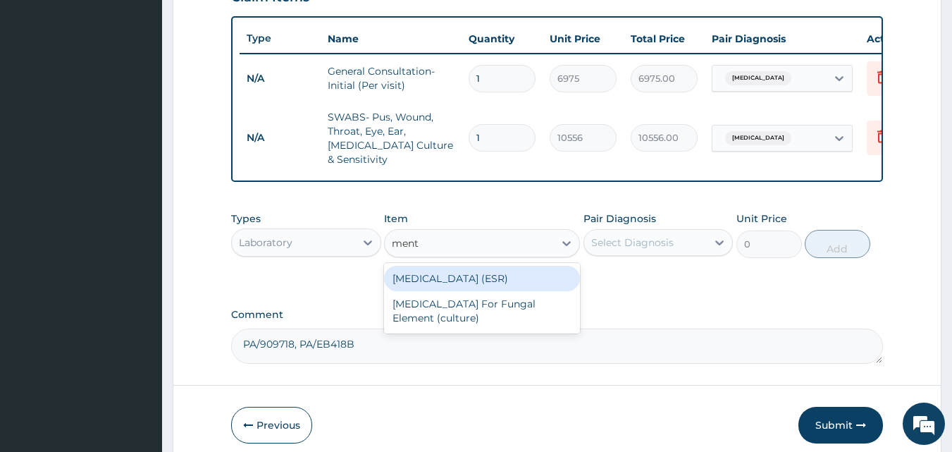
type input "ment"
click at [313, 249] on div "Laboratory" at bounding box center [293, 242] width 123 height 23
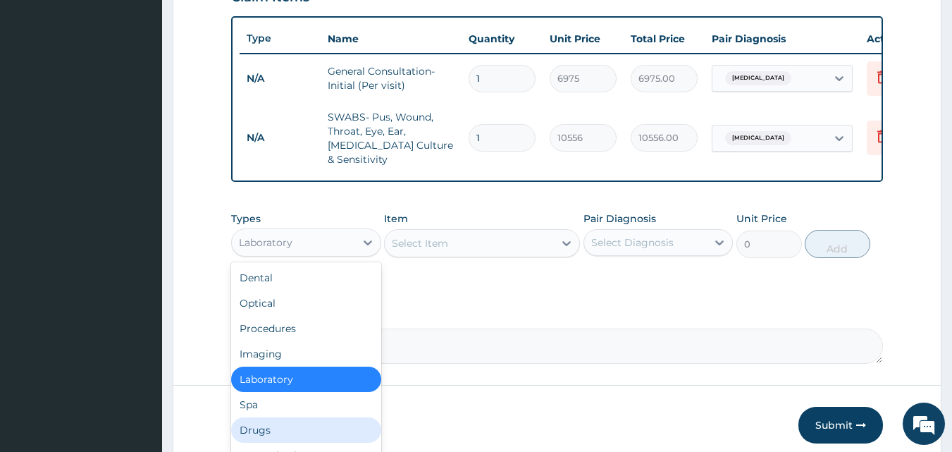
click at [283, 430] on div "Drugs" at bounding box center [306, 429] width 150 height 25
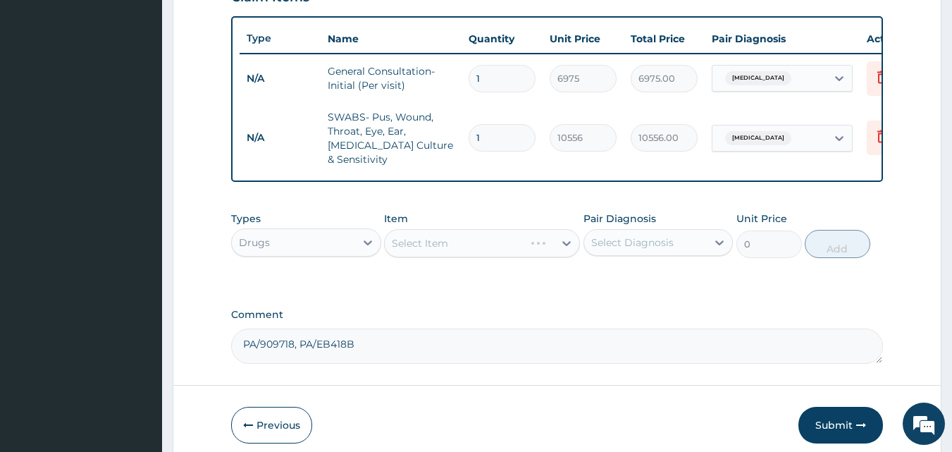
click at [661, 242] on div "Select Diagnosis" at bounding box center [632, 242] width 82 height 14
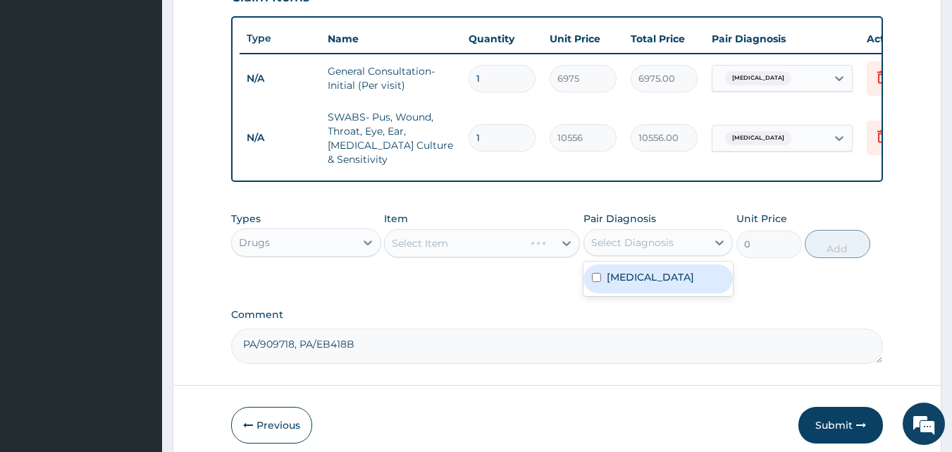
click at [651, 276] on label "Acute tonsillitis" at bounding box center [650, 277] width 87 height 14
checkbox input "true"
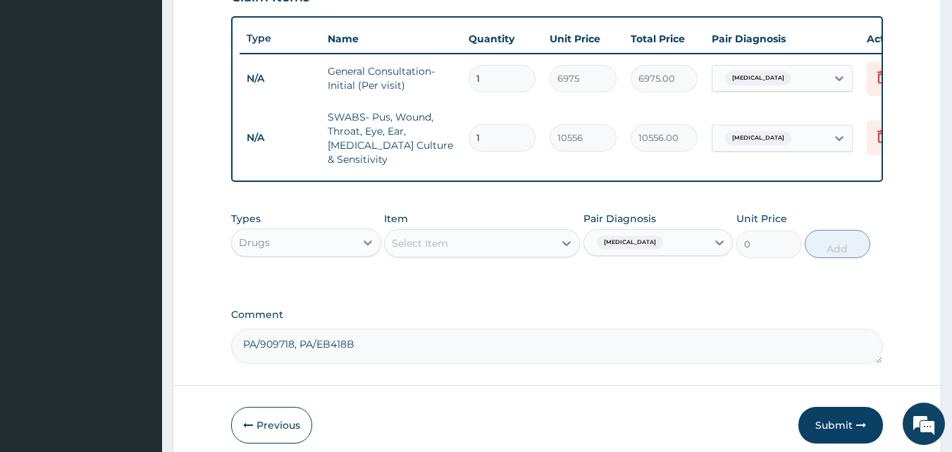
click at [509, 232] on div "Select Item" at bounding box center [469, 243] width 169 height 23
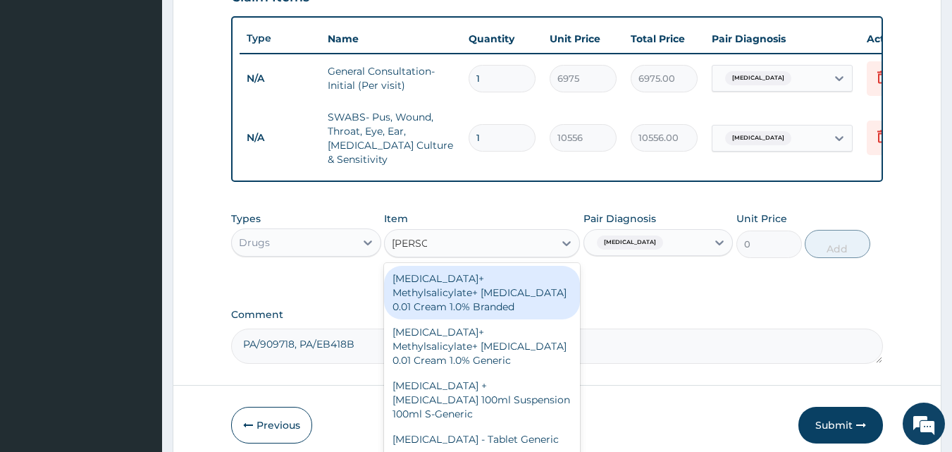
type input "mentho"
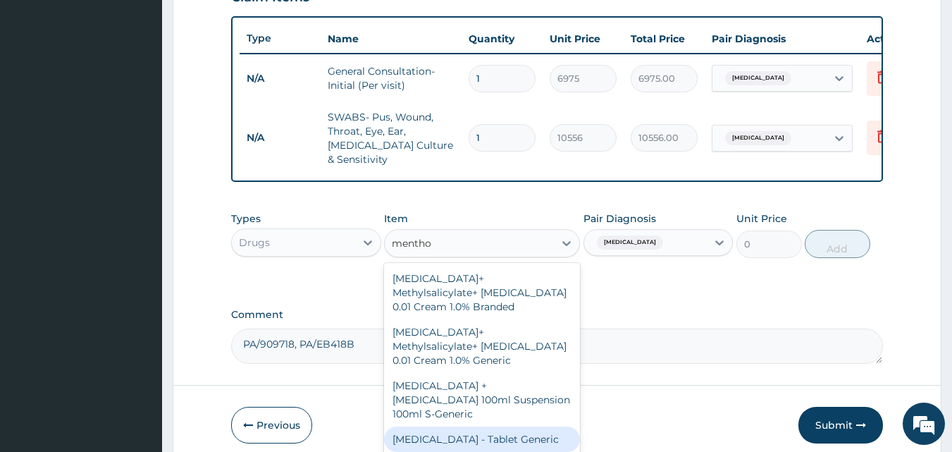
click at [490, 433] on div "Menthol - Tablet Generic" at bounding box center [482, 438] width 196 height 25
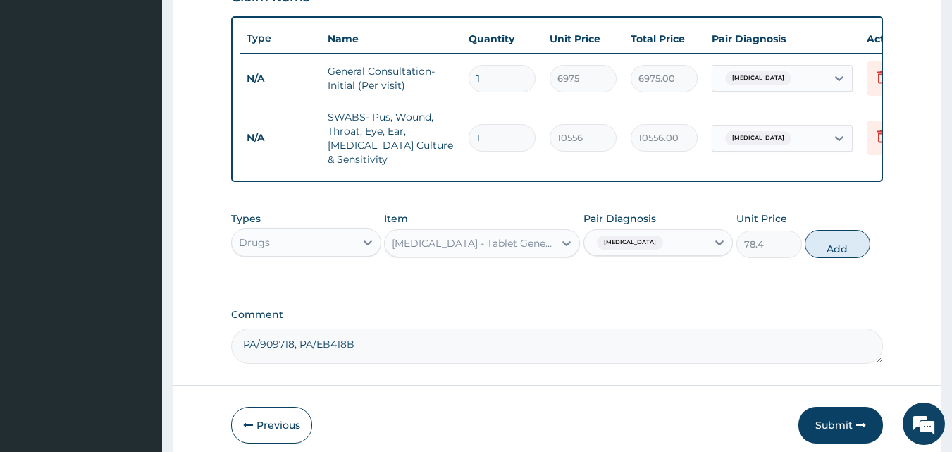
drag, startPoint x: 843, startPoint y: 242, endPoint x: 753, endPoint y: 254, distance: 91.0
click at [844, 242] on button "Add" at bounding box center [837, 244] width 66 height 28
type input "0"
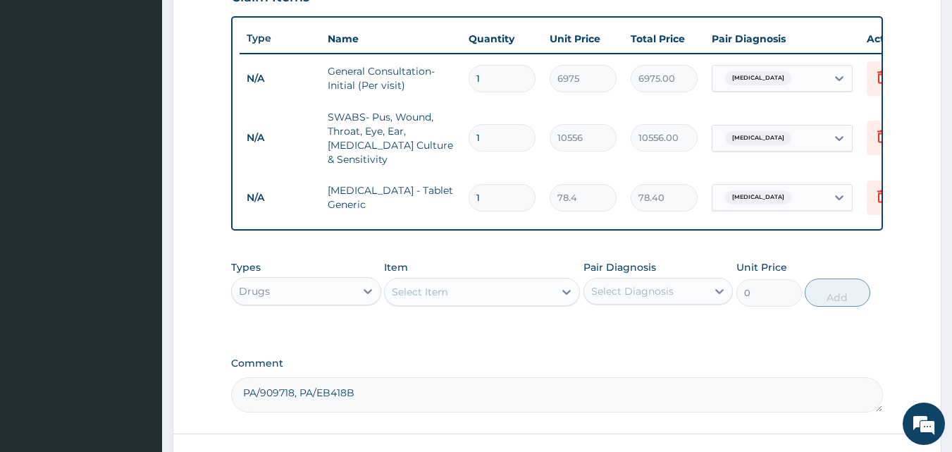
type input "0.00"
type input "9"
type input "705.60"
type input "9"
click at [522, 283] on div "Select Item" at bounding box center [469, 291] width 169 height 23
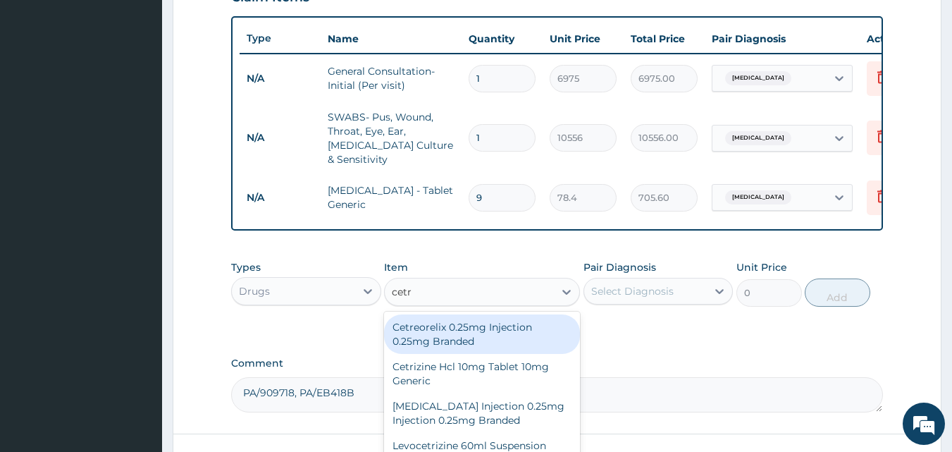
type input "cetri"
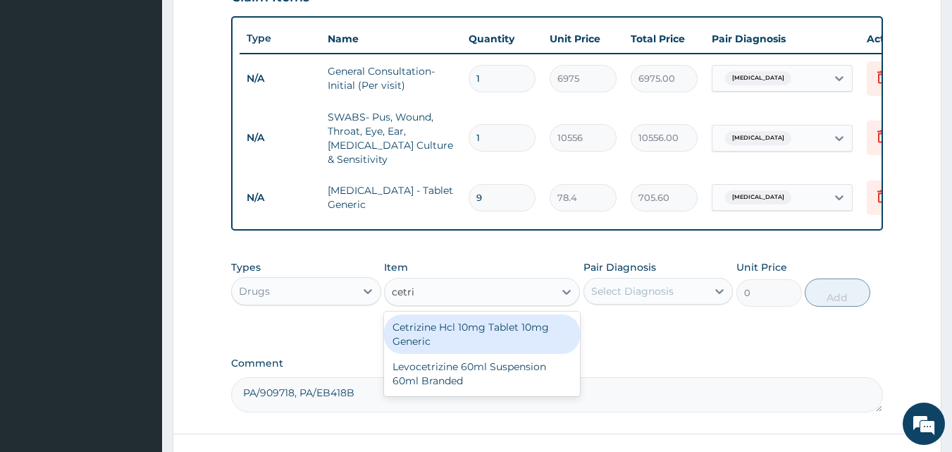
click at [512, 316] on div "Cetrizine Hcl 10mg Tablet 10mg Generic" at bounding box center [482, 333] width 196 height 39
type input "42"
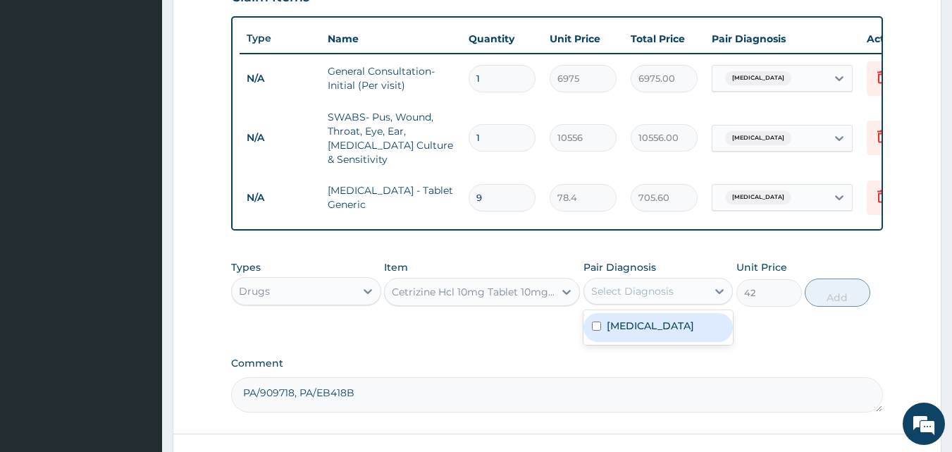
click at [627, 289] on div "Select Diagnosis" at bounding box center [632, 291] width 82 height 14
drag, startPoint x: 628, startPoint y: 314, endPoint x: 800, endPoint y: 308, distance: 172.0
click at [630, 318] on label "Acute tonsillitis" at bounding box center [650, 325] width 87 height 14
checkbox input "true"
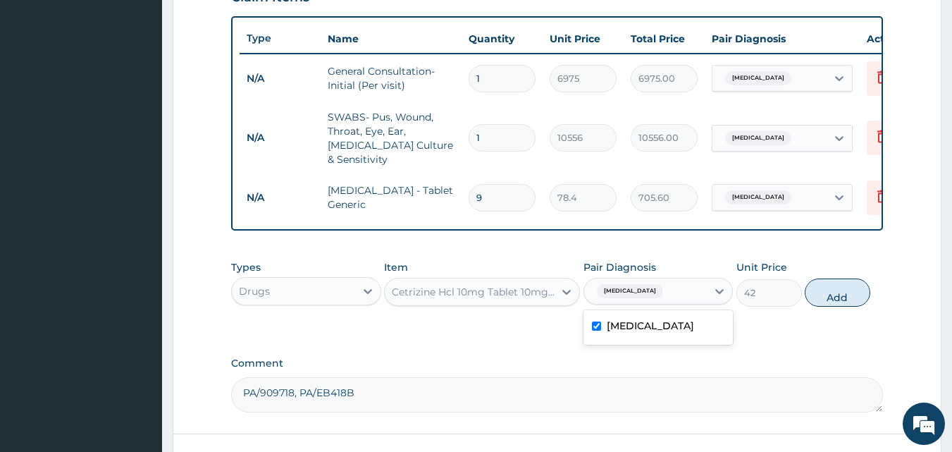
drag, startPoint x: 843, startPoint y: 287, endPoint x: 816, endPoint y: 300, distance: 29.9
click at [844, 287] on button "Add" at bounding box center [837, 292] width 66 height 28
type input "0"
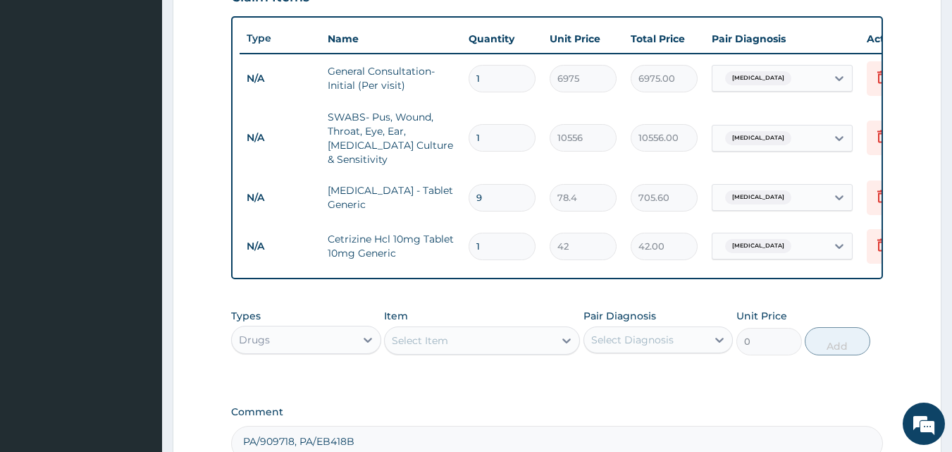
type input "0.00"
type input "5"
type input "210.00"
type input "5"
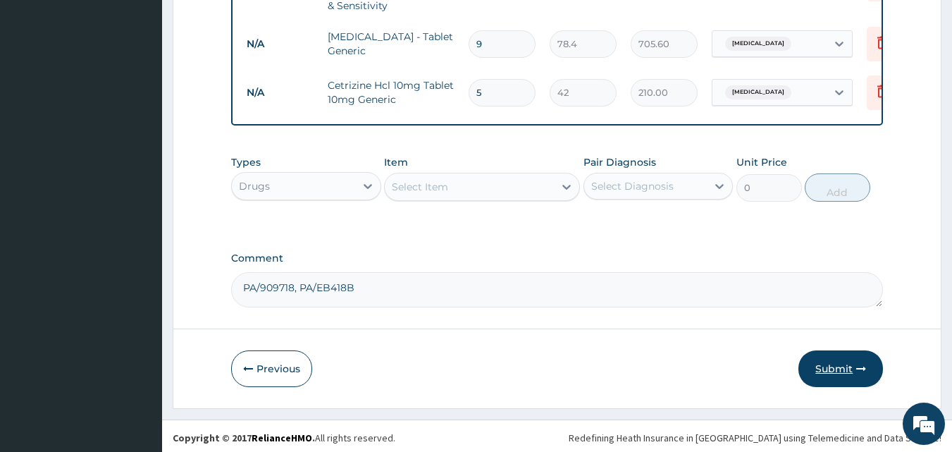
click at [840, 362] on button "Submit" at bounding box center [840, 368] width 85 height 37
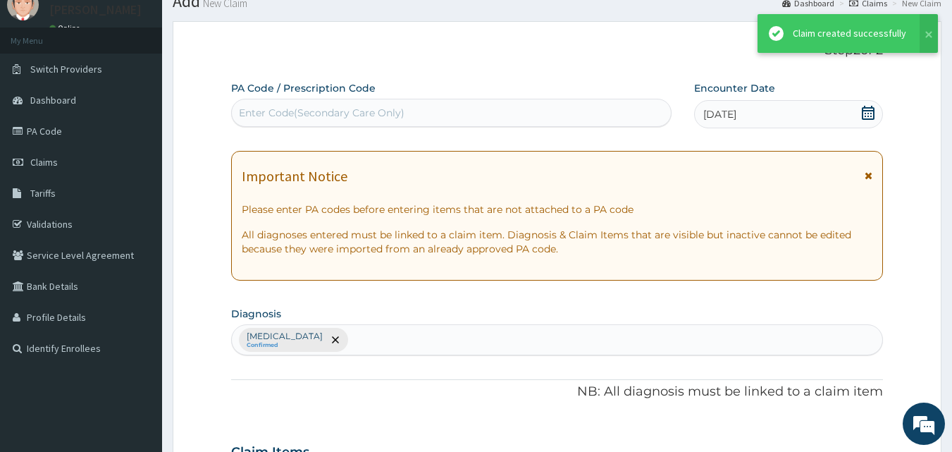
scroll to position [661, 0]
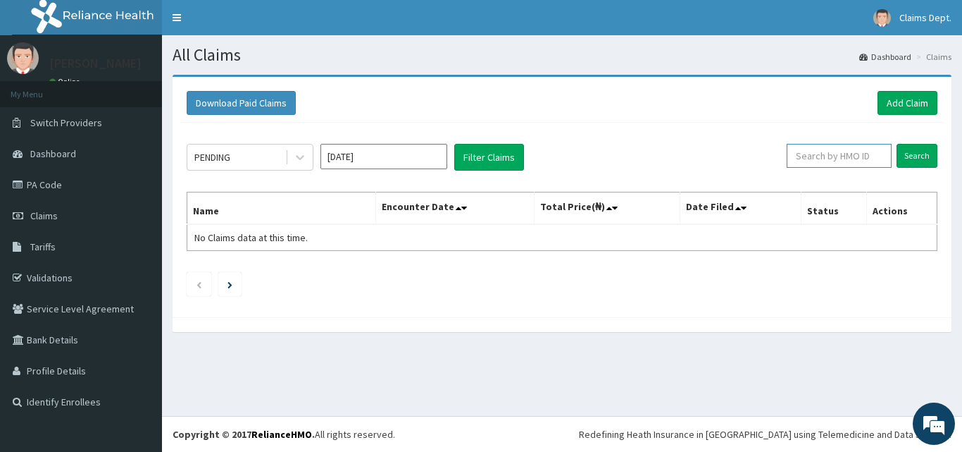
click at [852, 159] on input "text" at bounding box center [839, 156] width 105 height 24
paste input "NME/10036/A"
type input "NME/10036/A"
click at [917, 147] on input "Search" at bounding box center [917, 156] width 41 height 24
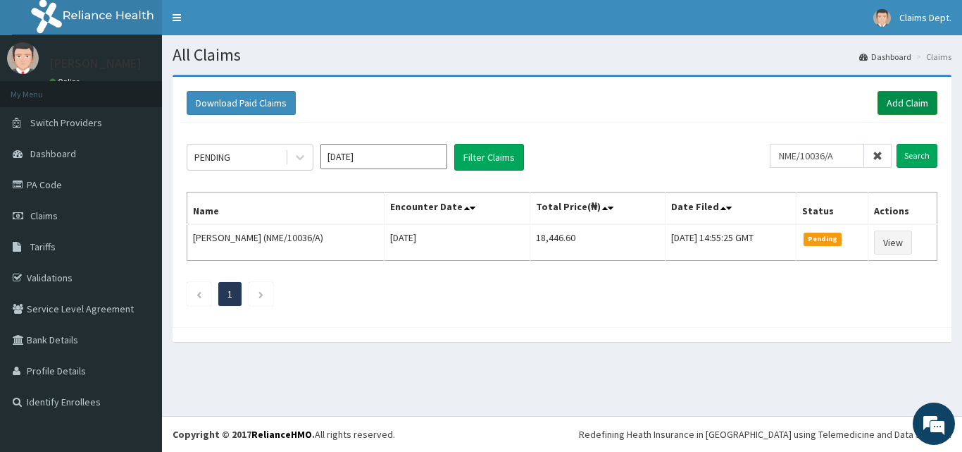
click at [922, 97] on link "Add Claim" at bounding box center [908, 103] width 60 height 24
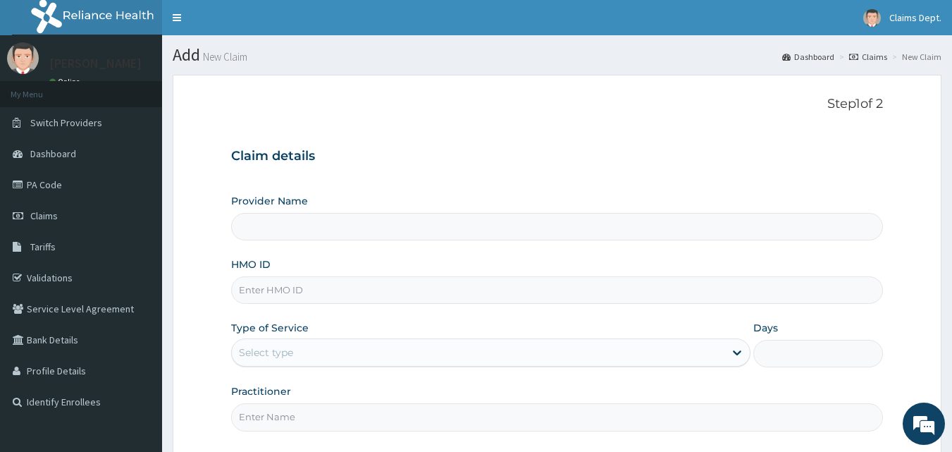
type input "The Limi Hospital"
click at [378, 282] on input "HMO ID" at bounding box center [557, 289] width 652 height 27
paste input "NME/10036/A"
type input "NME/10036/A"
click at [337, 356] on div "Select type" at bounding box center [478, 352] width 492 height 23
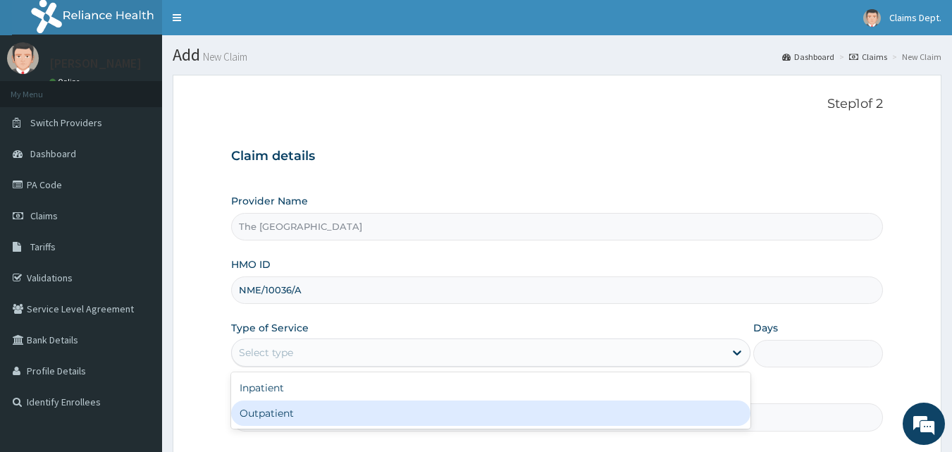
click at [319, 421] on div "Outpatient" at bounding box center [490, 412] width 519 height 25
type input "1"
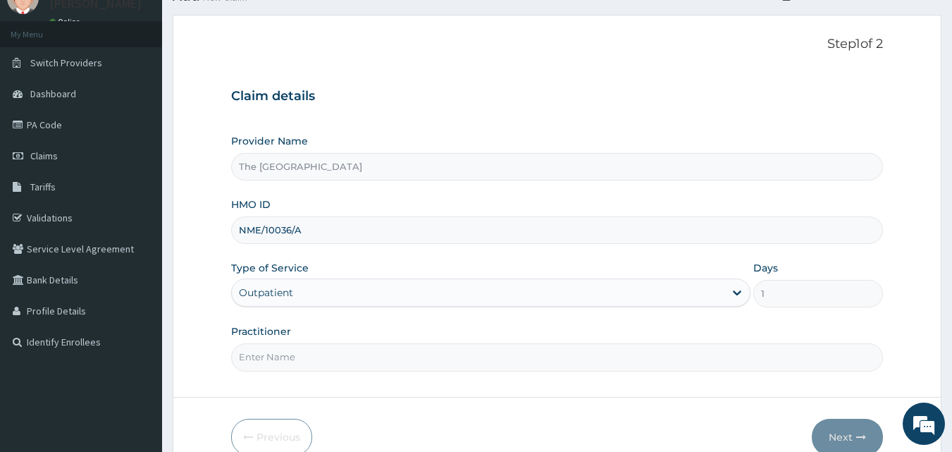
scroll to position [132, 0]
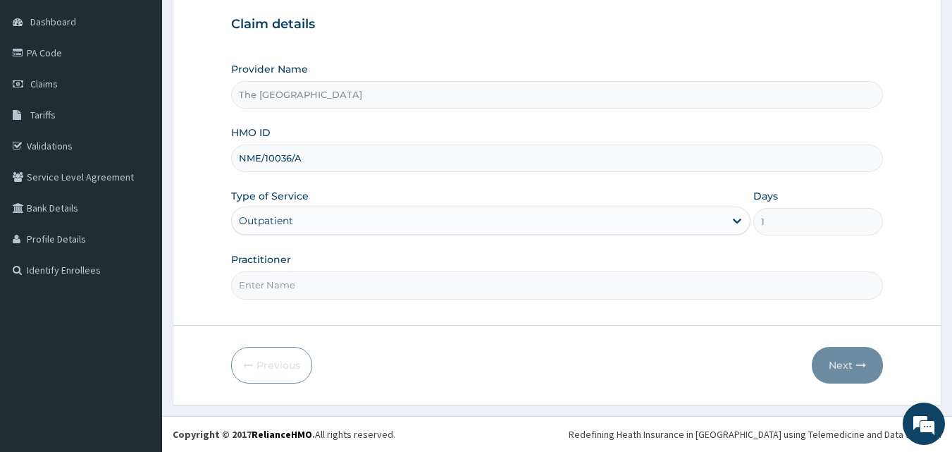
click at [301, 275] on input "Practitioner" at bounding box center [557, 284] width 652 height 27
type input "doctor"
click at [857, 368] on icon "button" at bounding box center [861, 365] width 10 height 10
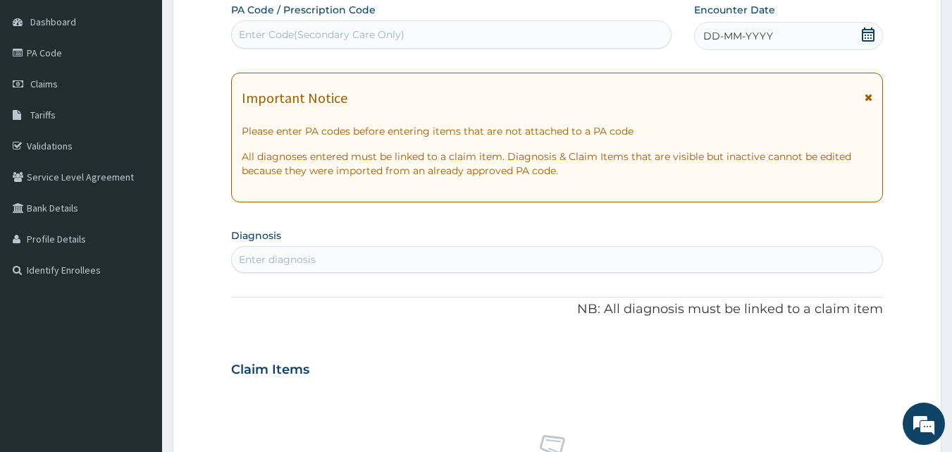
click at [866, 34] on icon at bounding box center [868, 34] width 14 height 14
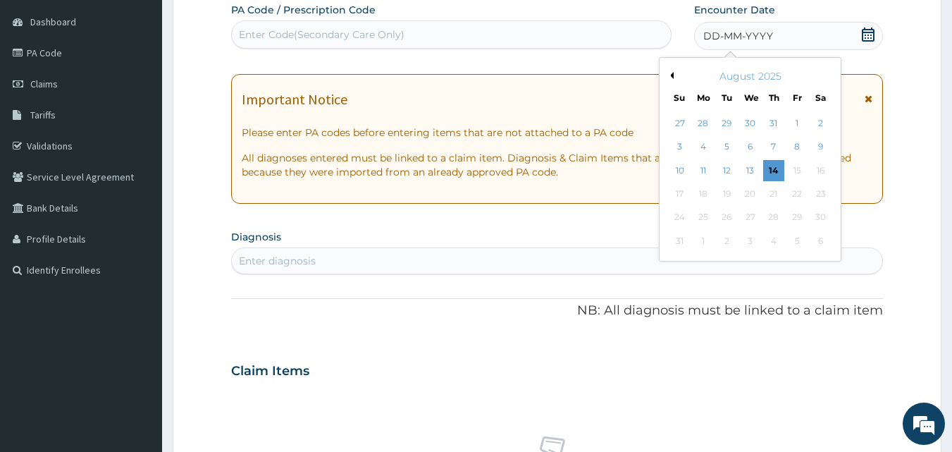
click at [671, 70] on div "August 2025" at bounding box center [750, 76] width 170 height 14
drag, startPoint x: 671, startPoint y: 77, endPoint x: 652, endPoint y: 153, distance: 77.7
click at [671, 77] on button "Previous Month" at bounding box center [669, 75] width 7 height 7
click at [747, 142] on div "9" at bounding box center [750, 147] width 21 height 21
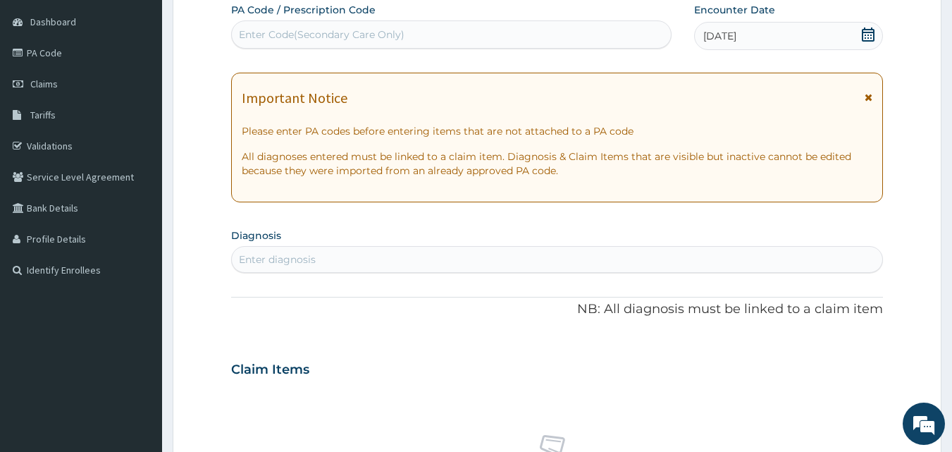
click at [424, 255] on div "Enter diagnosis" at bounding box center [557, 259] width 651 height 23
type input "acute tons"
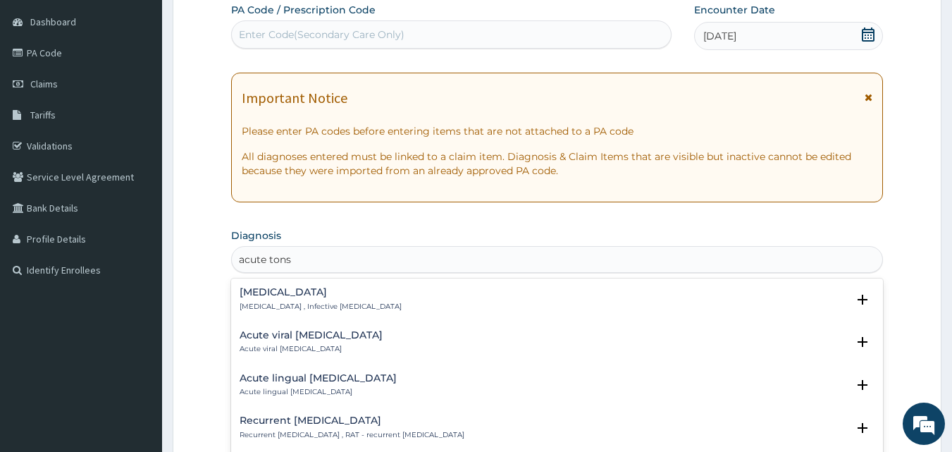
click at [291, 299] on div "Acute tonsillitis Acute tonsillitis , Infective tonsillitis" at bounding box center [321, 299] width 162 height 25
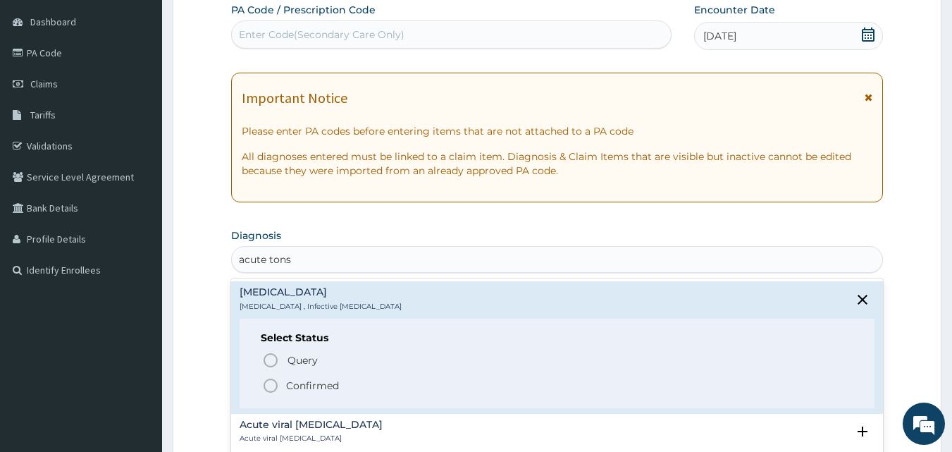
click at [309, 386] on p "Confirmed" at bounding box center [312, 385] width 53 height 14
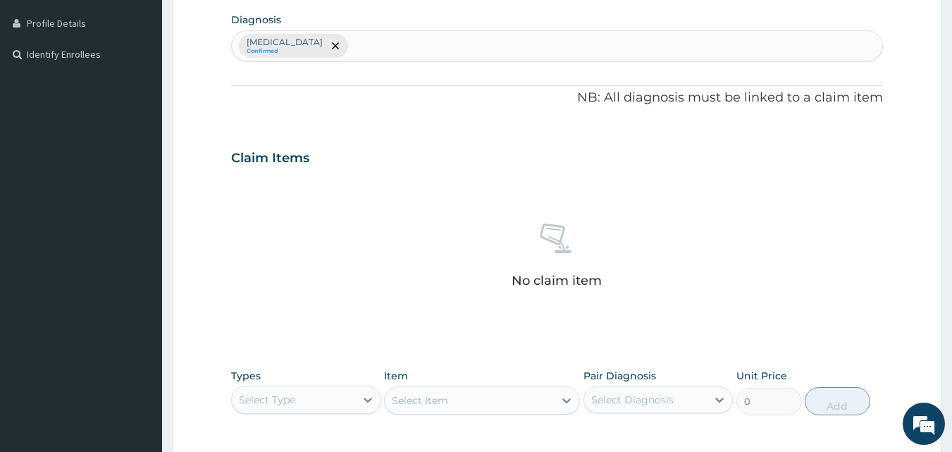
scroll to position [554, 0]
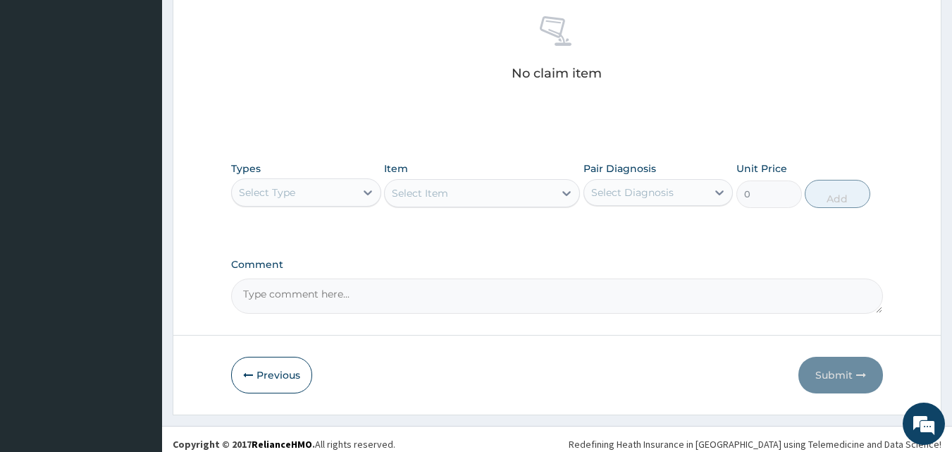
click at [353, 196] on div "Select Type" at bounding box center [293, 192] width 123 height 23
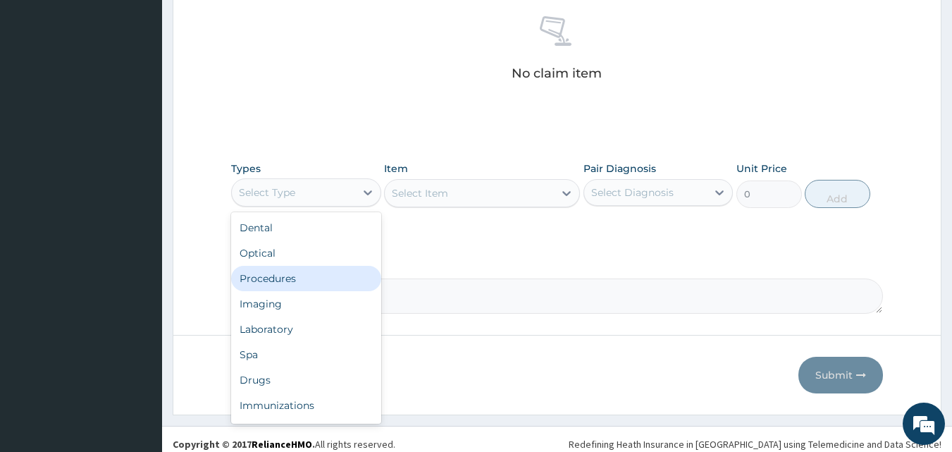
drag, startPoint x: 303, startPoint y: 276, endPoint x: 307, endPoint y: 283, distance: 8.2
click at [303, 277] on div "Procedures" at bounding box center [306, 278] width 150 height 25
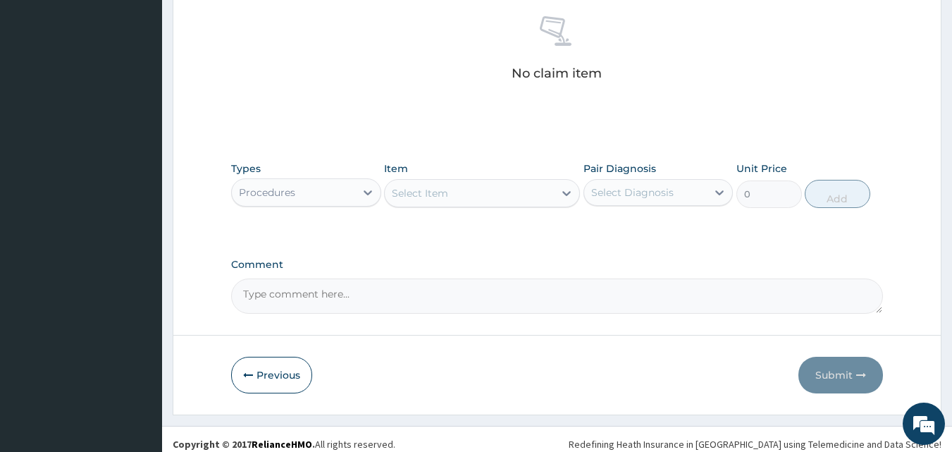
click at [425, 306] on textarea "Comment" at bounding box center [557, 295] width 652 height 35
paste textarea "PA/891BC0"
type textarea "PA/891BC0"
click at [449, 185] on div "Select Item" at bounding box center [469, 193] width 169 height 23
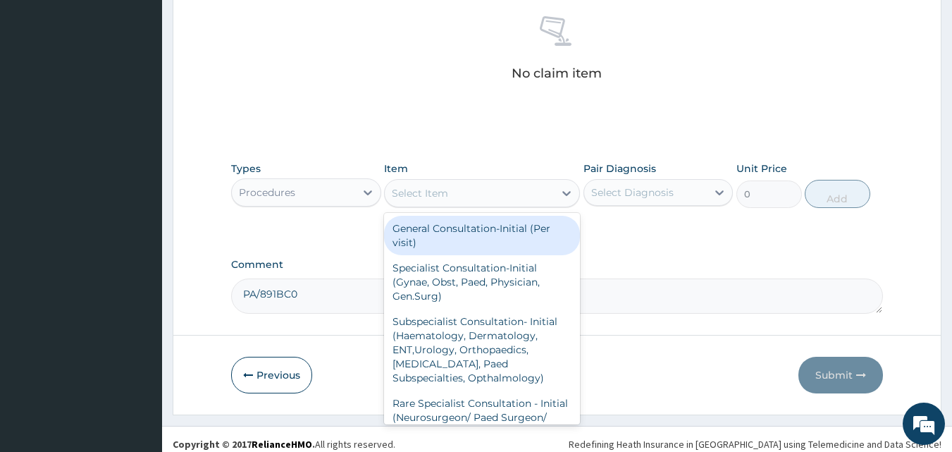
drag, startPoint x: 477, startPoint y: 232, endPoint x: 501, endPoint y: 232, distance: 24.0
click at [478, 232] on div "General Consultation-Initial (Per visit)" at bounding box center [482, 235] width 196 height 39
type input "6975"
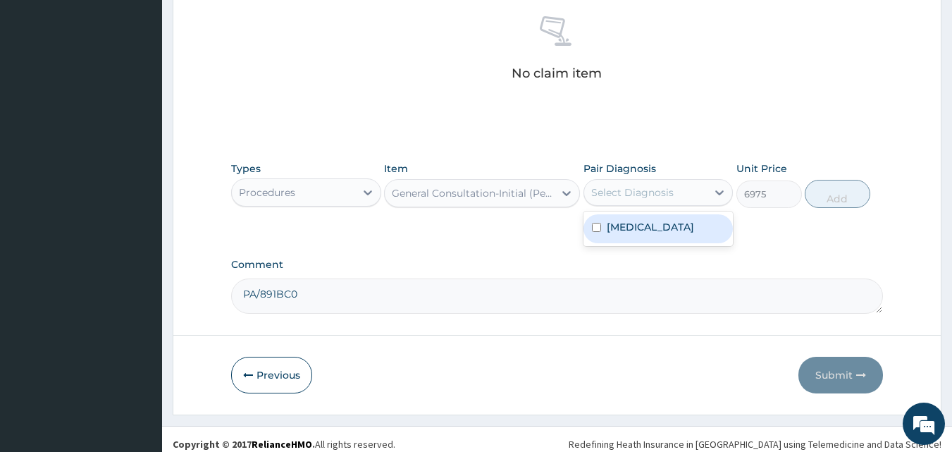
click at [647, 204] on div "Select Diagnosis" at bounding box center [658, 192] width 150 height 27
click at [647, 220] on label "Acute tonsillitis" at bounding box center [650, 227] width 87 height 14
checkbox input "true"
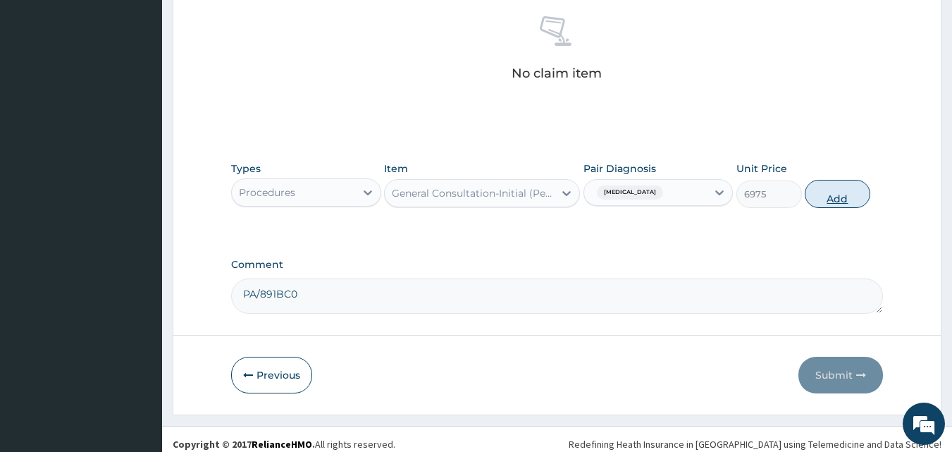
click at [825, 194] on button "Add" at bounding box center [837, 194] width 66 height 28
type input "0"
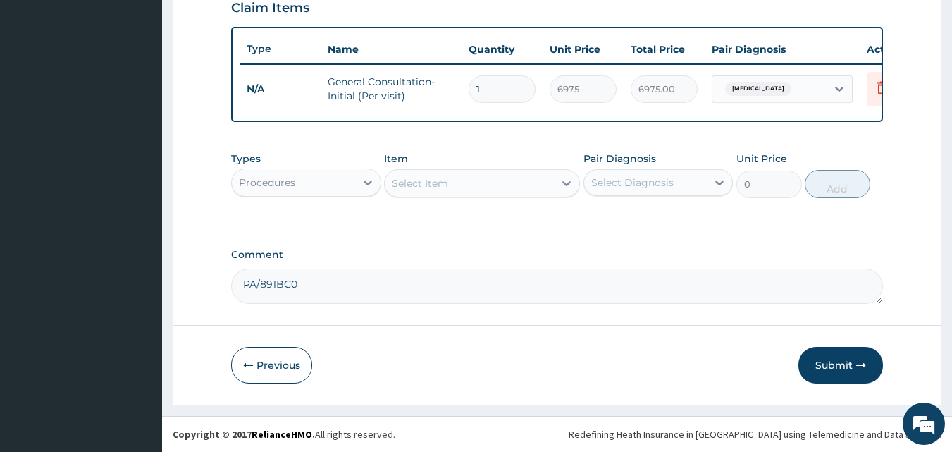
click at [330, 182] on div "Procedures" at bounding box center [293, 182] width 123 height 23
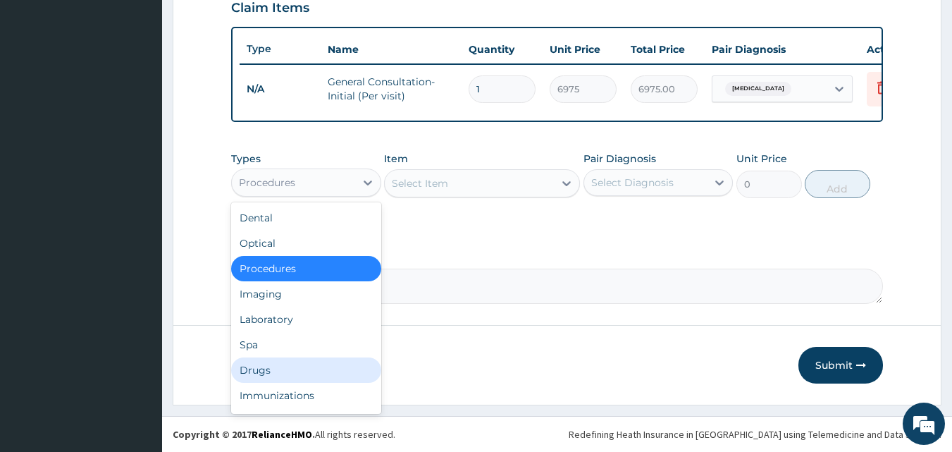
click at [303, 363] on div "Drugs" at bounding box center [306, 369] width 150 height 25
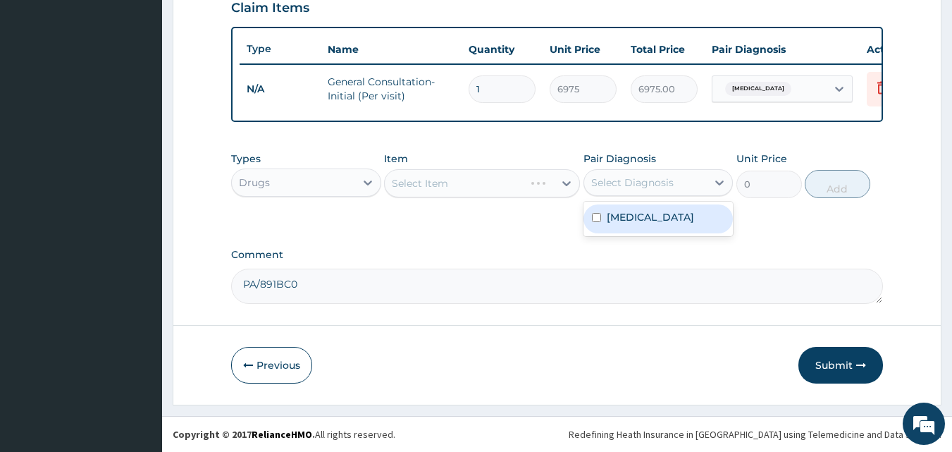
click at [603, 180] on div "Select Diagnosis" at bounding box center [632, 182] width 82 height 14
click at [623, 216] on label "Acute tonsillitis" at bounding box center [650, 217] width 87 height 14
checkbox input "true"
click at [537, 181] on div "Select Item" at bounding box center [469, 183] width 169 height 23
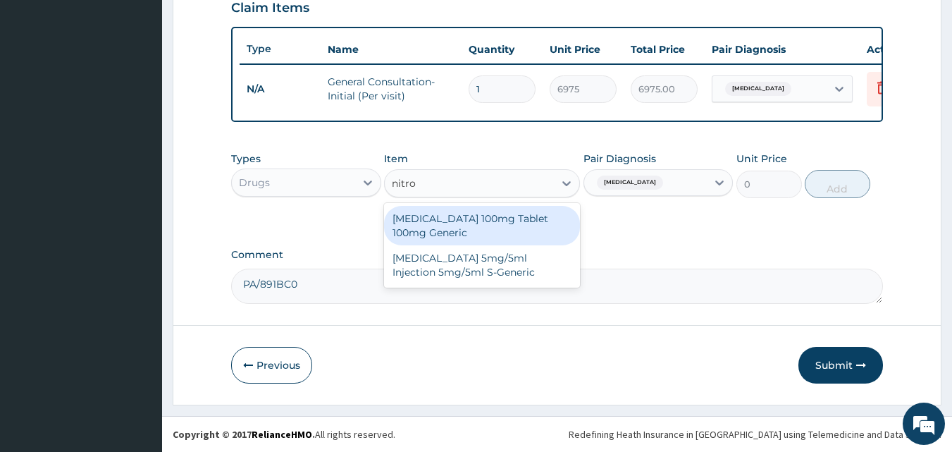
type input "nitrof"
click at [550, 212] on div "Nitrofurantoin 100mg Tablet 100mg Generic" at bounding box center [482, 225] width 196 height 39
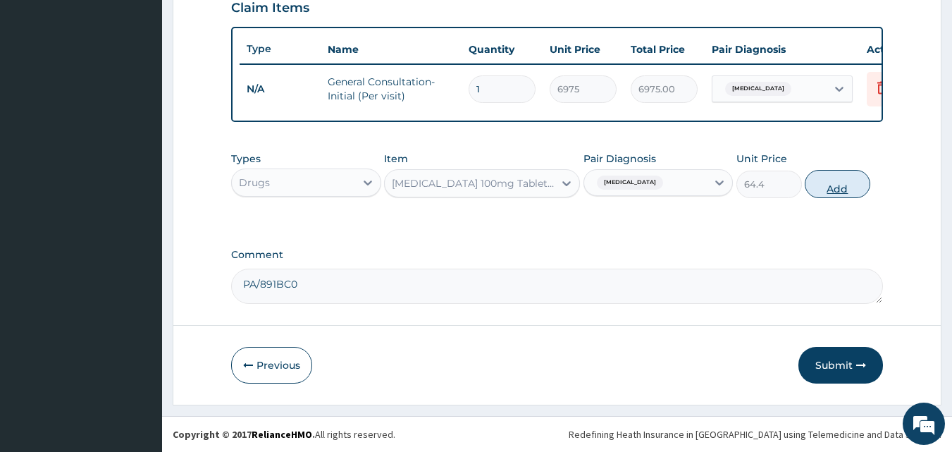
click at [828, 176] on button "Add" at bounding box center [837, 184] width 66 height 28
type input "0"
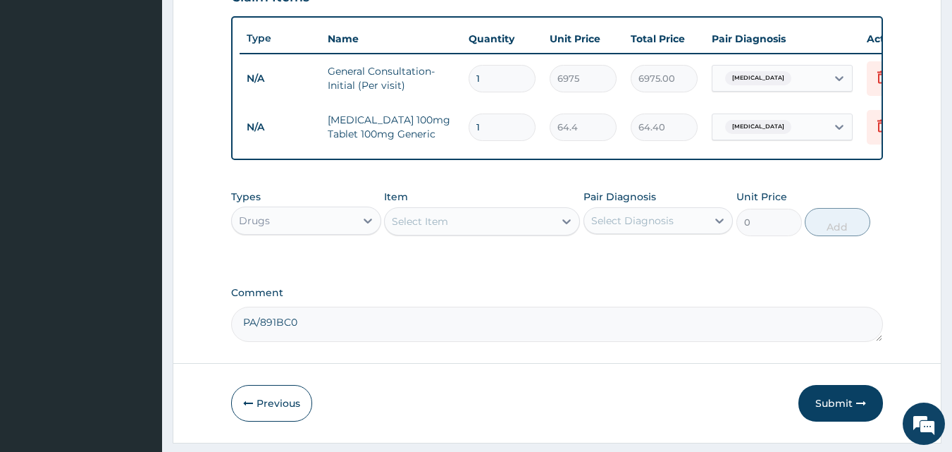
type input "14"
type input "901.60"
type input "14"
click at [829, 415] on button "Submit" at bounding box center [840, 403] width 85 height 37
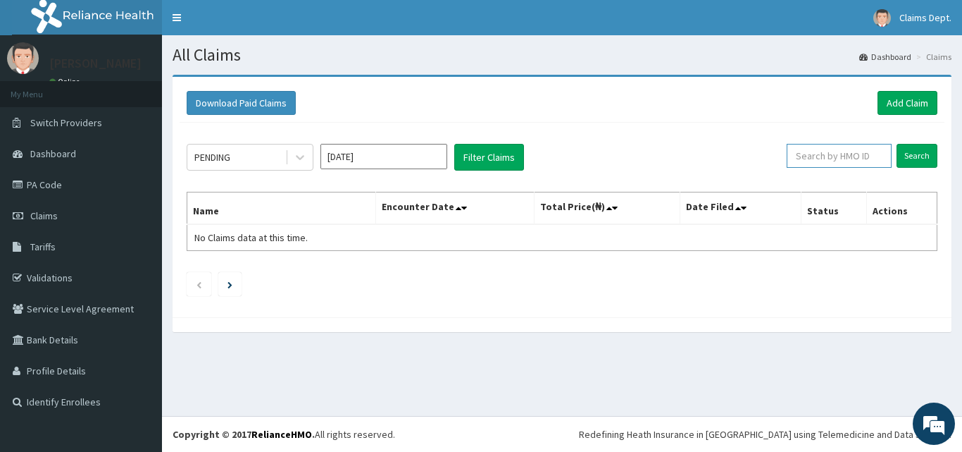
click at [804, 156] on input "text" at bounding box center [839, 156] width 105 height 24
paste input "NME/10036/A"
type input "NME/10036/A"
click at [920, 147] on input "Search" at bounding box center [917, 156] width 41 height 24
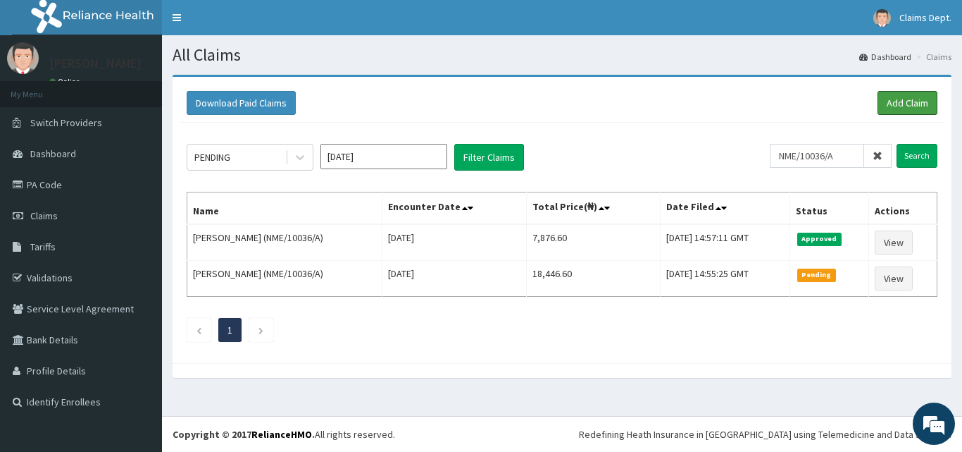
drag, startPoint x: 897, startPoint y: 95, endPoint x: 835, endPoint y: 168, distance: 95.4
click at [897, 94] on link "Add Claim" at bounding box center [908, 103] width 60 height 24
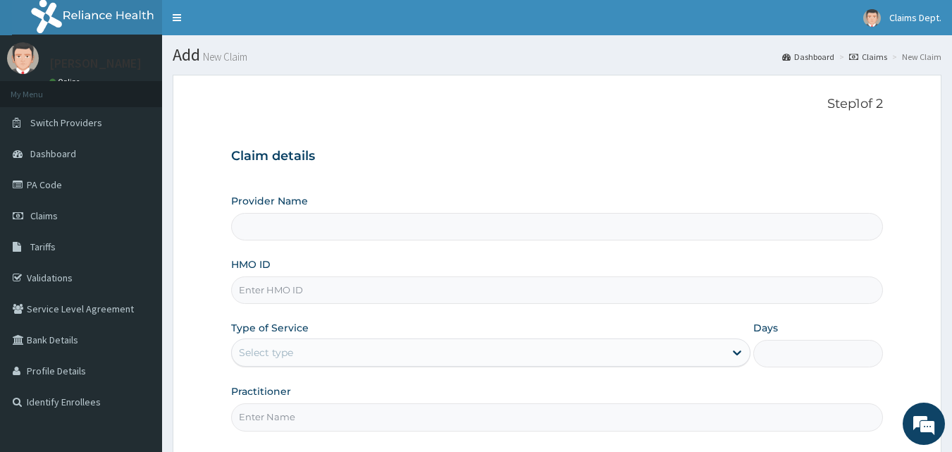
type input "The [GEOGRAPHIC_DATA]"
click at [304, 292] on input "HMO ID" at bounding box center [557, 289] width 652 height 27
paste input "CLC/10004/D"
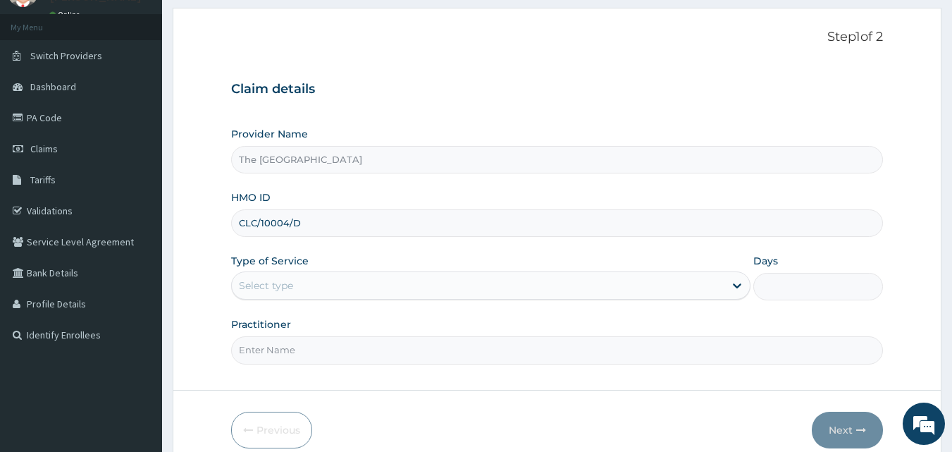
scroll to position [132, 0]
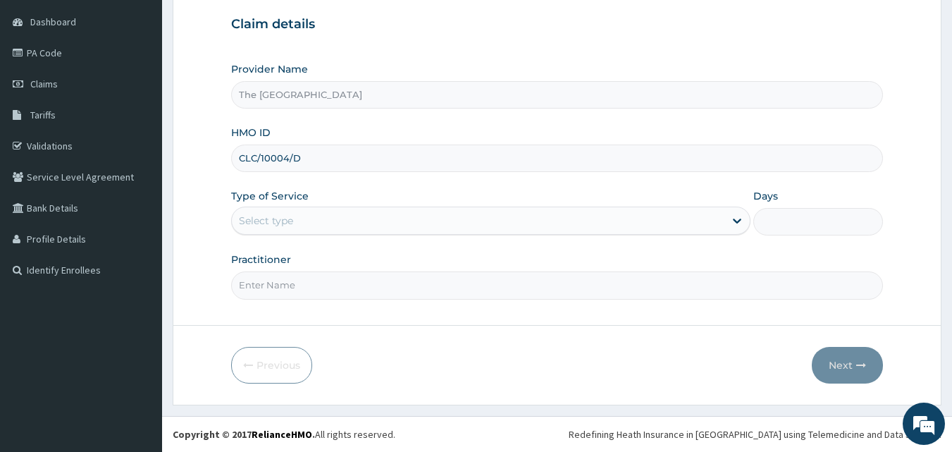
type input "CLC/10004/D"
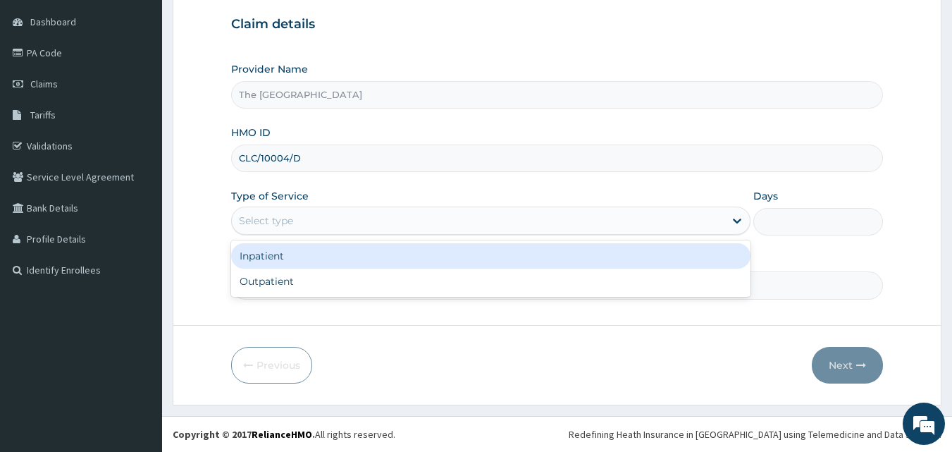
drag, startPoint x: 271, startPoint y: 213, endPoint x: 269, endPoint y: 238, distance: 24.7
click at [271, 220] on div "Select type" at bounding box center [266, 220] width 54 height 14
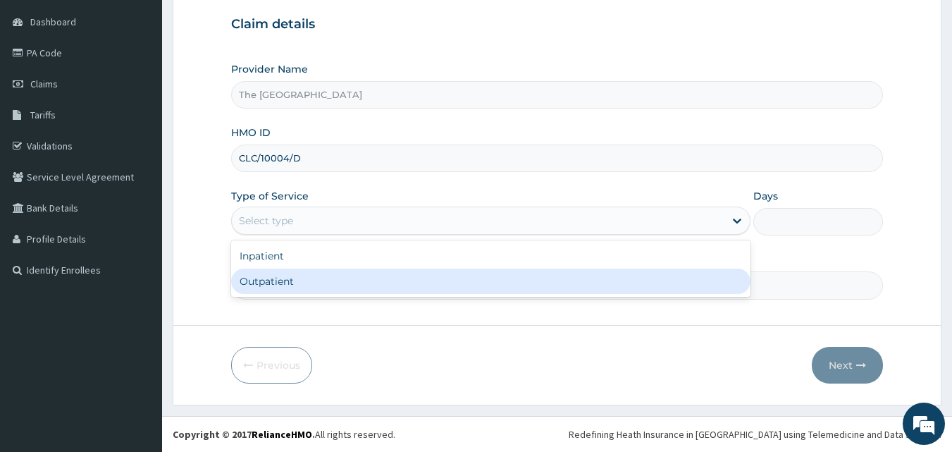
click at [271, 289] on div "Outpatient" at bounding box center [490, 280] width 519 height 25
type input "1"
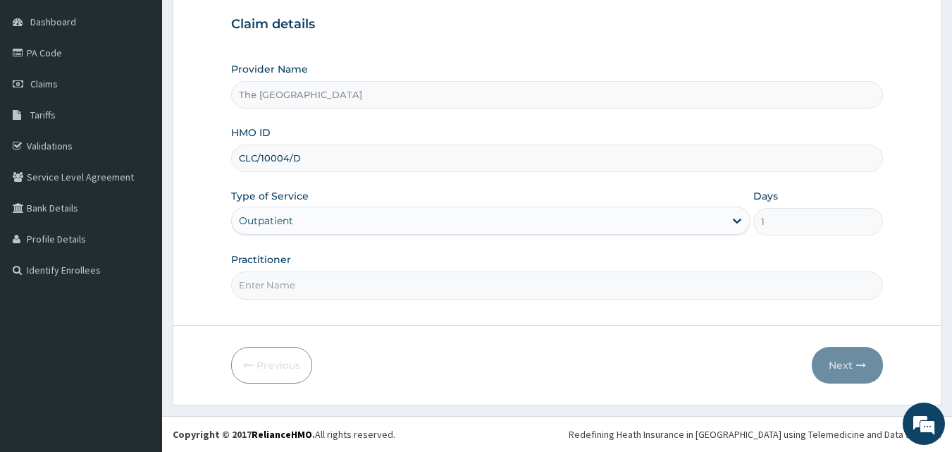
click at [293, 287] on input "Practitioner" at bounding box center [557, 284] width 652 height 27
type input "doctor"
click at [838, 363] on button "Next" at bounding box center [847, 365] width 71 height 37
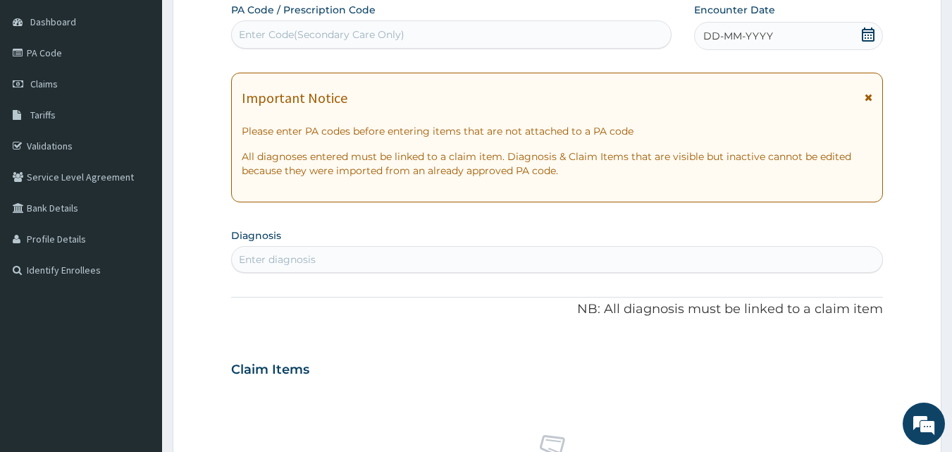
click at [864, 36] on icon at bounding box center [868, 34] width 14 height 14
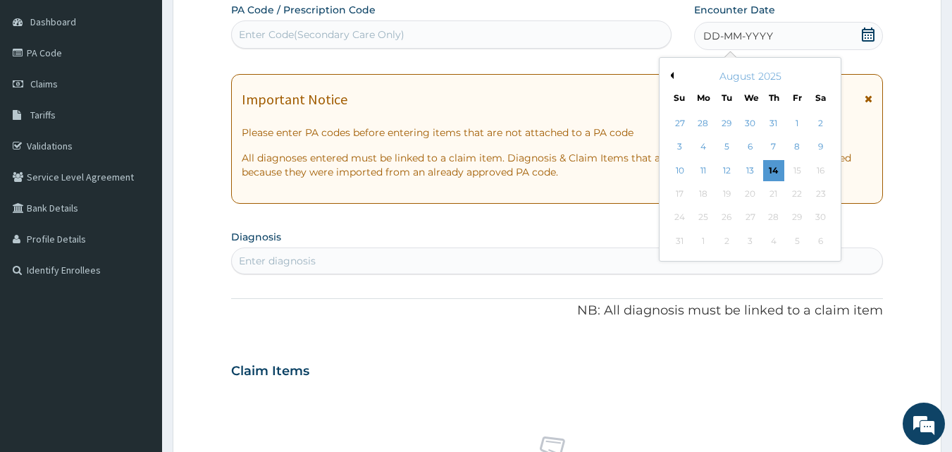
click at [669, 73] on button "Previous Month" at bounding box center [669, 75] width 7 height 7
click at [703, 189] on div "21" at bounding box center [702, 193] width 21 height 21
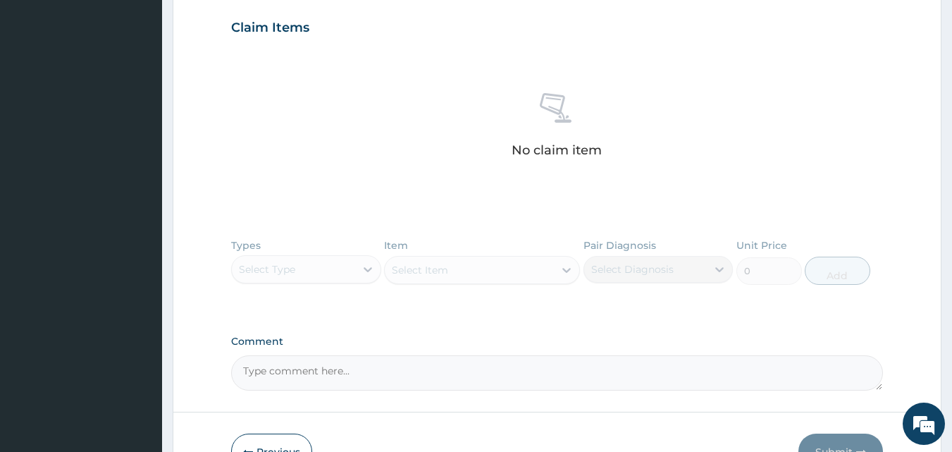
scroll to position [554, 0]
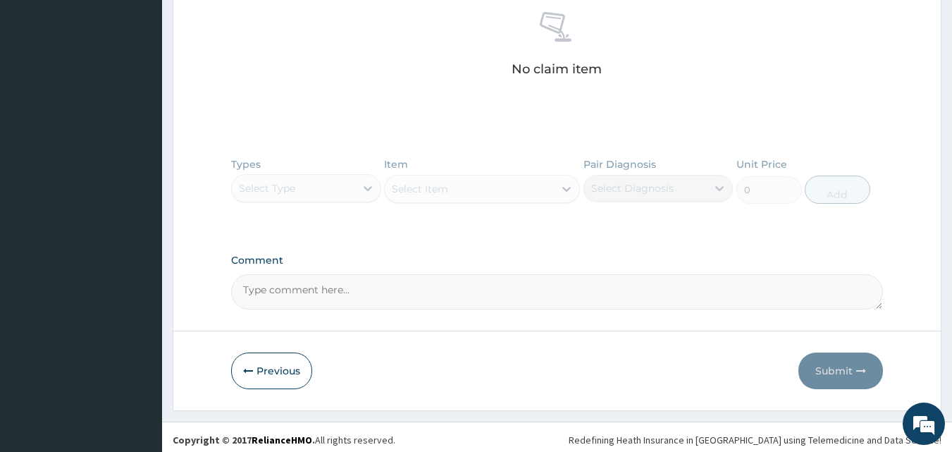
click at [333, 290] on textarea "Comment" at bounding box center [557, 291] width 652 height 35
paste textarea "PA/5512A7"
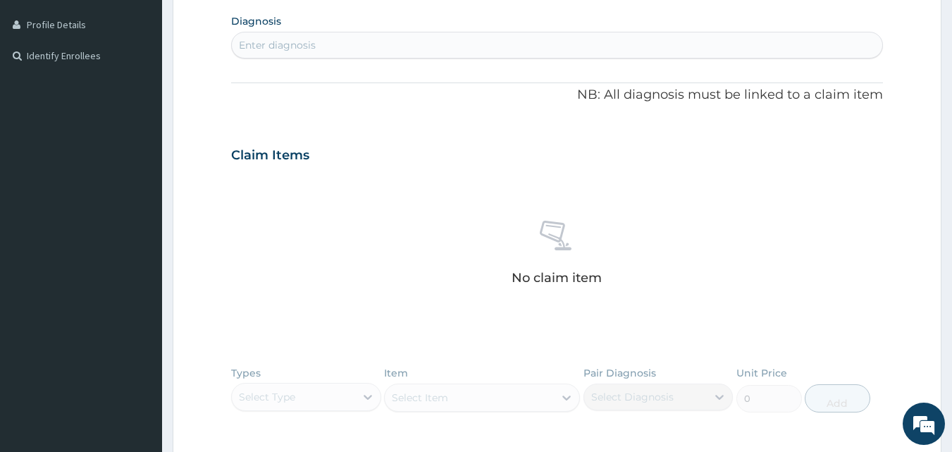
scroll to position [343, 0]
type textarea "PA/5512A7"
click at [368, 49] on div "Enter diagnosis" at bounding box center [557, 48] width 651 height 23
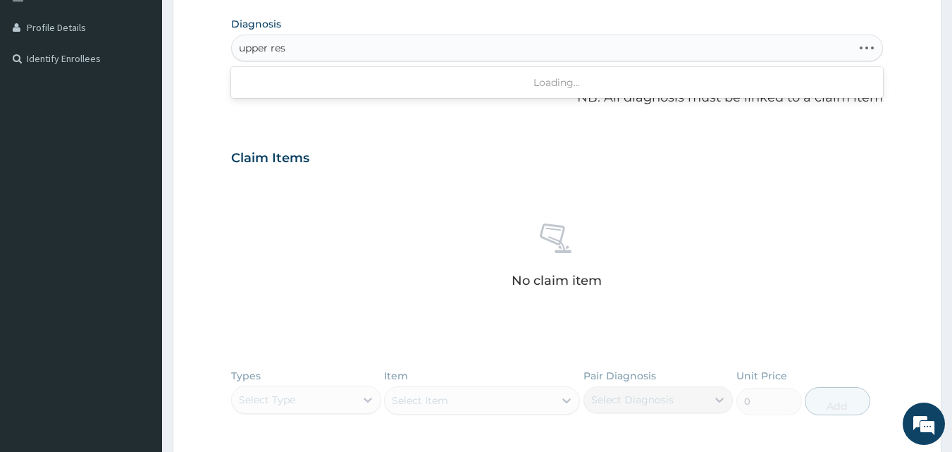
type input "upper resp"
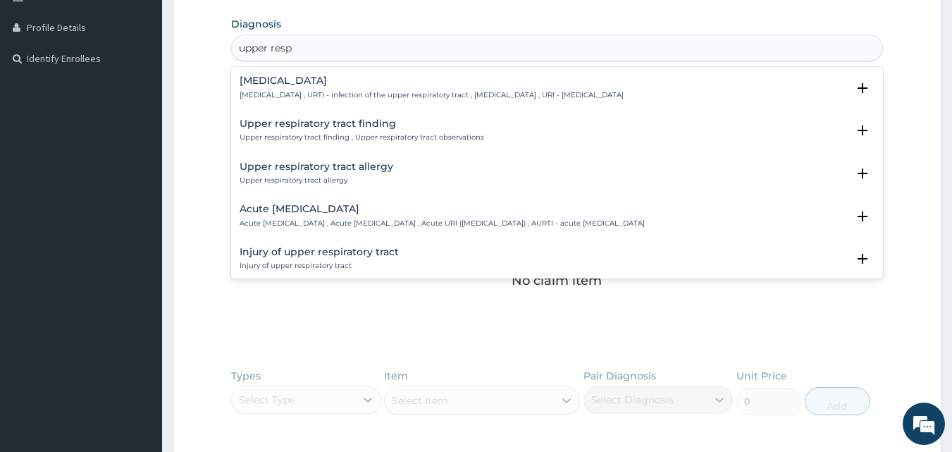
click at [254, 216] on div "Acute [MEDICAL_DATA] Acute [MEDICAL_DATA] , Acute [MEDICAL_DATA] , Acute URI ([…" at bounding box center [442, 216] width 405 height 25
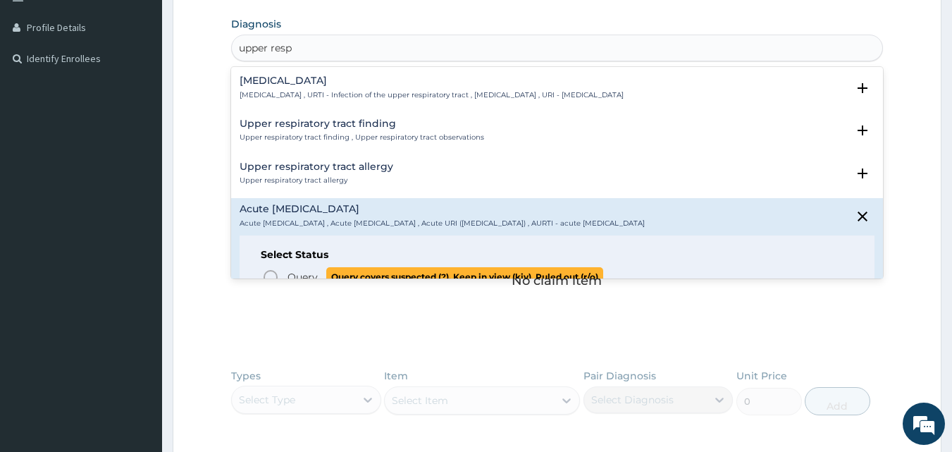
scroll to position [70, 0]
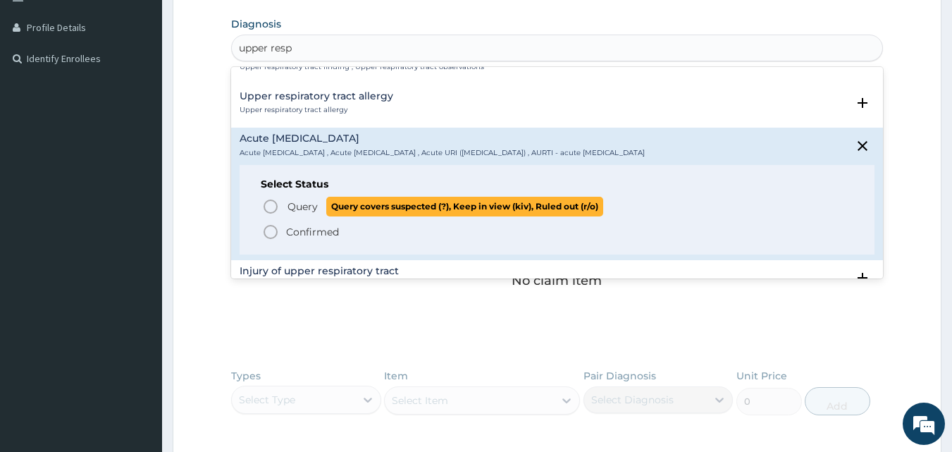
click at [275, 201] on icon "status option query" at bounding box center [270, 206] width 17 height 17
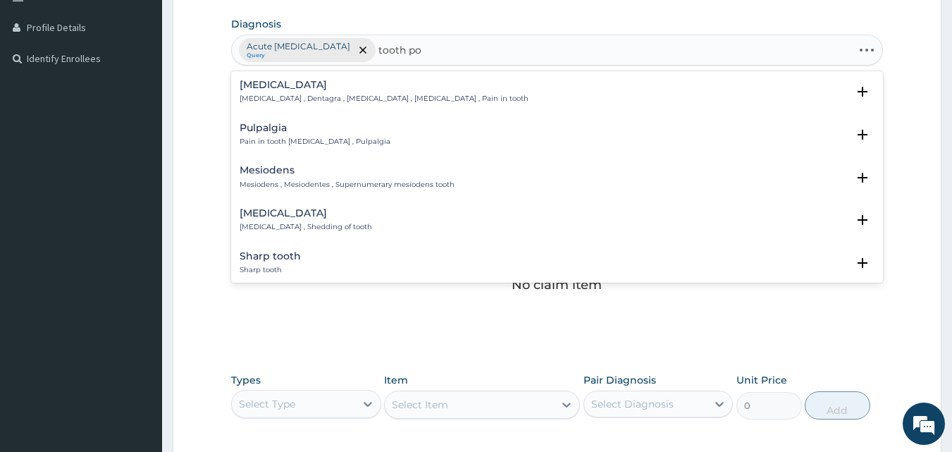
type input "tooth pos"
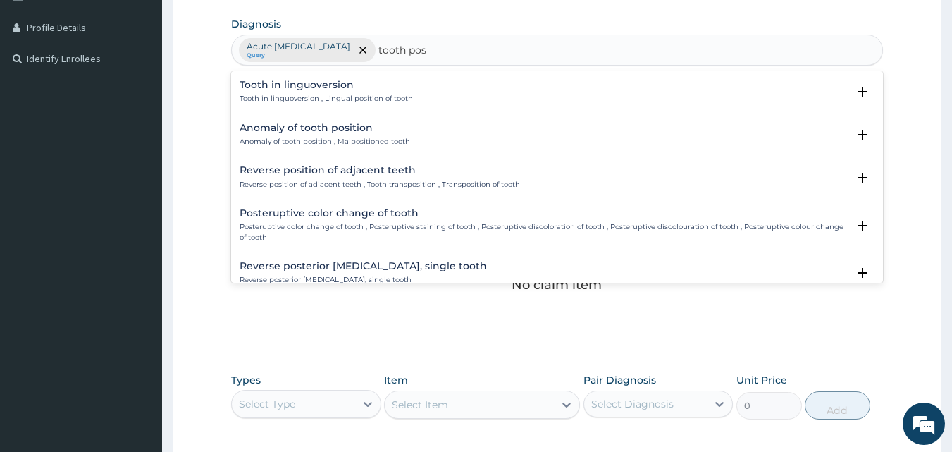
click at [308, 137] on p "Anomaly of tooth position , Malpositioned tooth" at bounding box center [325, 142] width 170 height 10
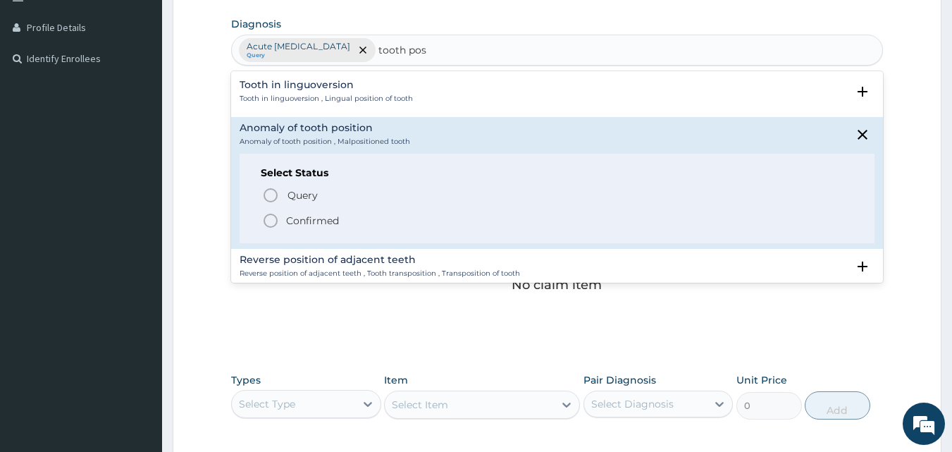
click at [304, 213] on p "Confirmed" at bounding box center [312, 220] width 53 height 14
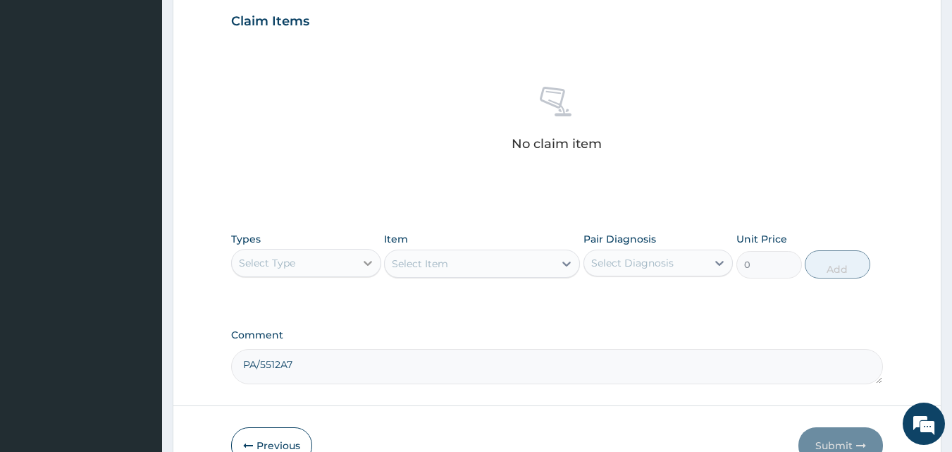
scroll to position [554, 0]
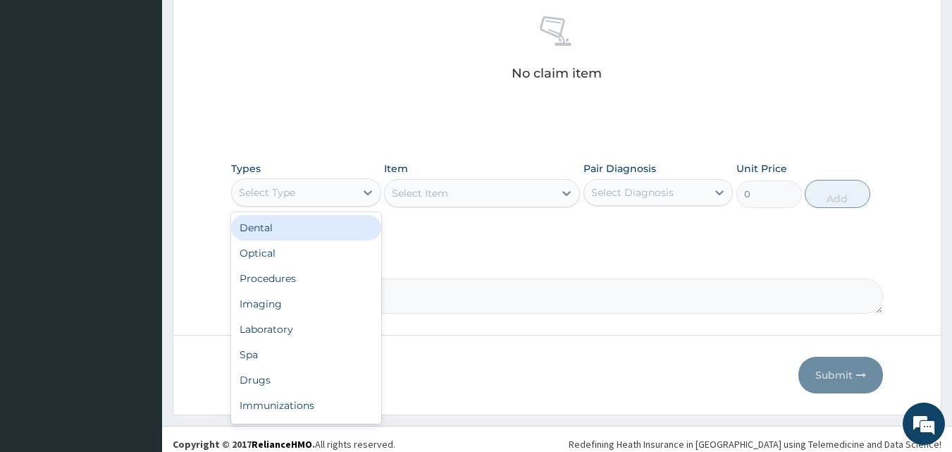
drag, startPoint x: 311, startPoint y: 197, endPoint x: 311, endPoint y: 225, distance: 28.2
click at [311, 198] on div "Select Type" at bounding box center [293, 192] width 123 height 23
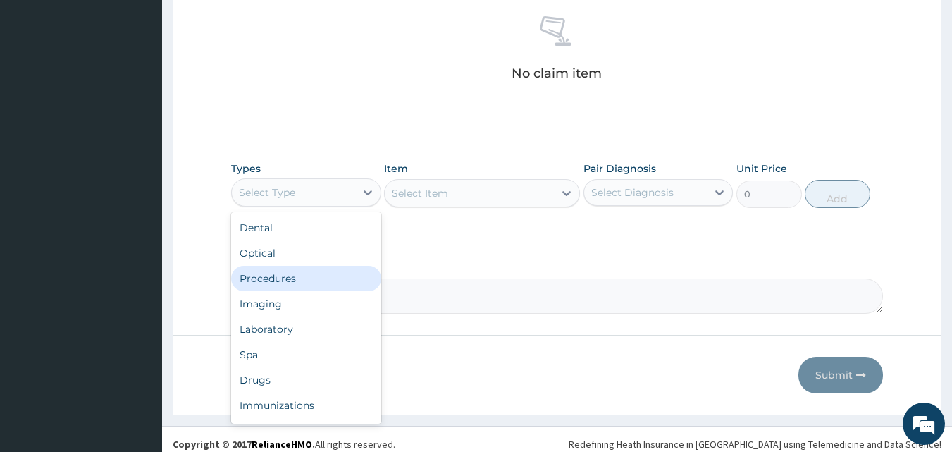
drag, startPoint x: 309, startPoint y: 274, endPoint x: 333, endPoint y: 271, distance: 24.8
click at [310, 275] on div "Procedures" at bounding box center [306, 278] width 150 height 25
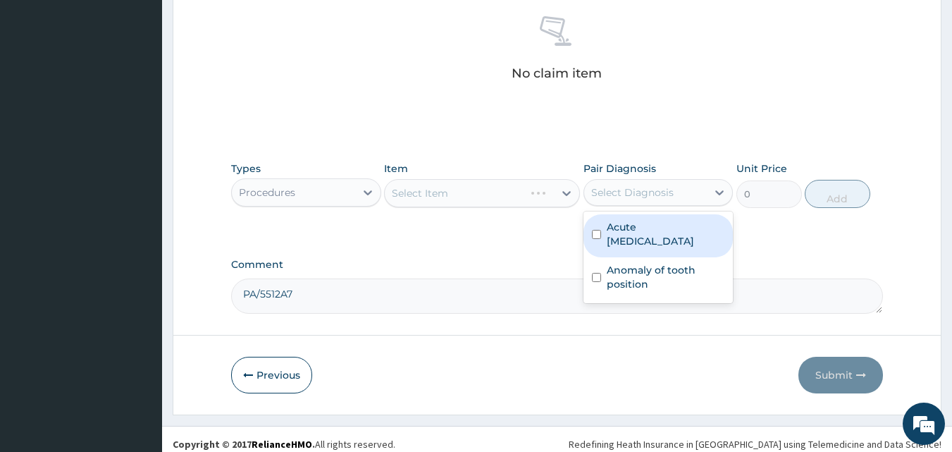
drag, startPoint x: 666, startPoint y: 190, endPoint x: 650, endPoint y: 228, distance: 41.1
click at [666, 191] on div "Select Diagnosis" at bounding box center [632, 192] width 82 height 14
drag, startPoint x: 650, startPoint y: 231, endPoint x: 650, endPoint y: 263, distance: 32.4
click at [650, 235] on label "Acute [MEDICAL_DATA]" at bounding box center [666, 234] width 118 height 28
checkbox input "true"
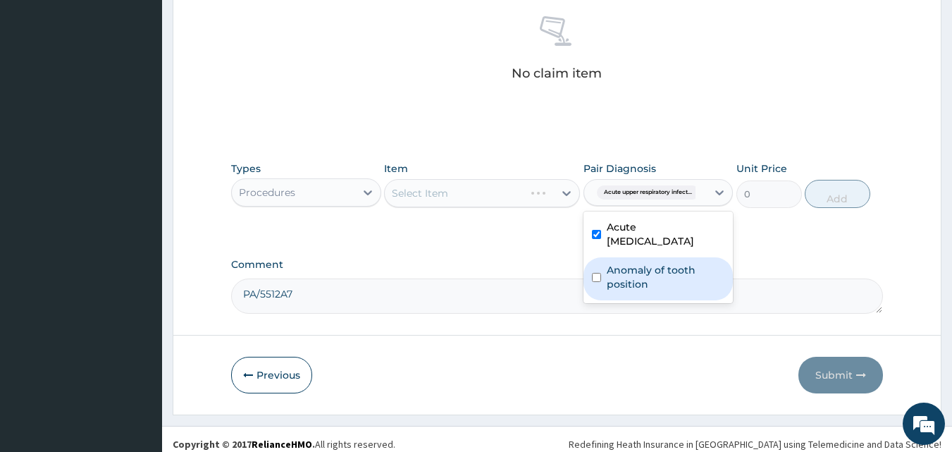
click at [650, 271] on label "Anomaly of tooth position" at bounding box center [666, 277] width 118 height 28
checkbox input "true"
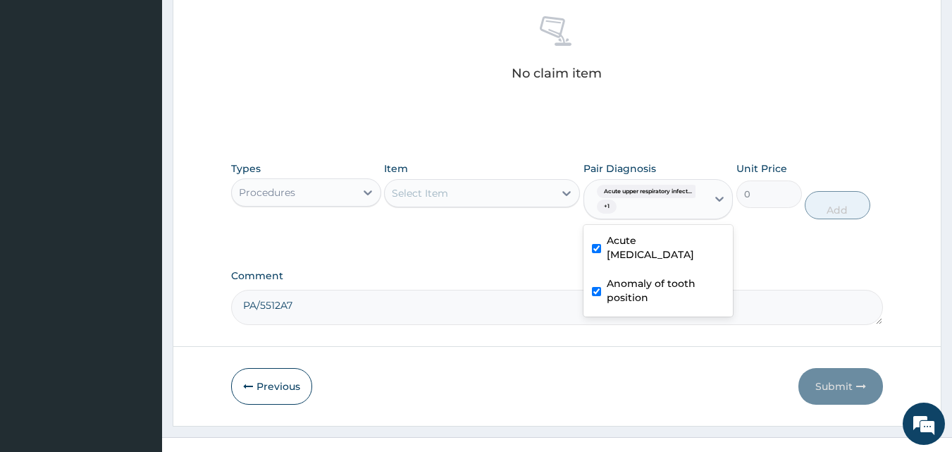
click at [552, 194] on div "Select Item" at bounding box center [469, 193] width 169 height 23
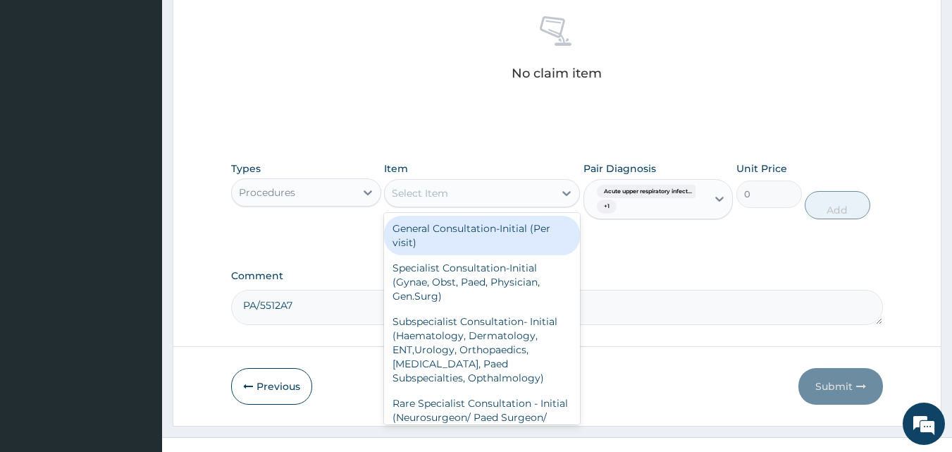
drag, startPoint x: 535, startPoint y: 228, endPoint x: 578, endPoint y: 226, distance: 43.0
click at [536, 228] on div "General Consultation-Initial (Per visit)" at bounding box center [482, 235] width 196 height 39
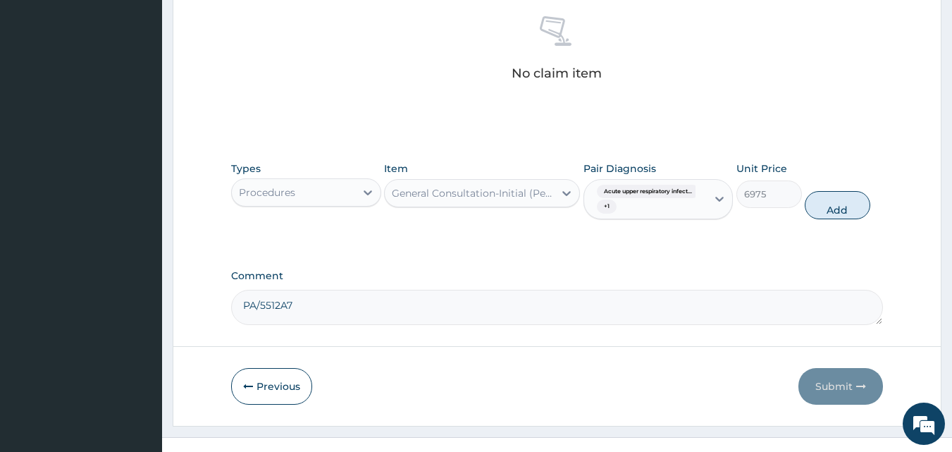
drag, startPoint x: 851, startPoint y: 204, endPoint x: 542, endPoint y: 216, distance: 309.5
click at [850, 204] on button "Add" at bounding box center [837, 205] width 66 height 28
type input "0"
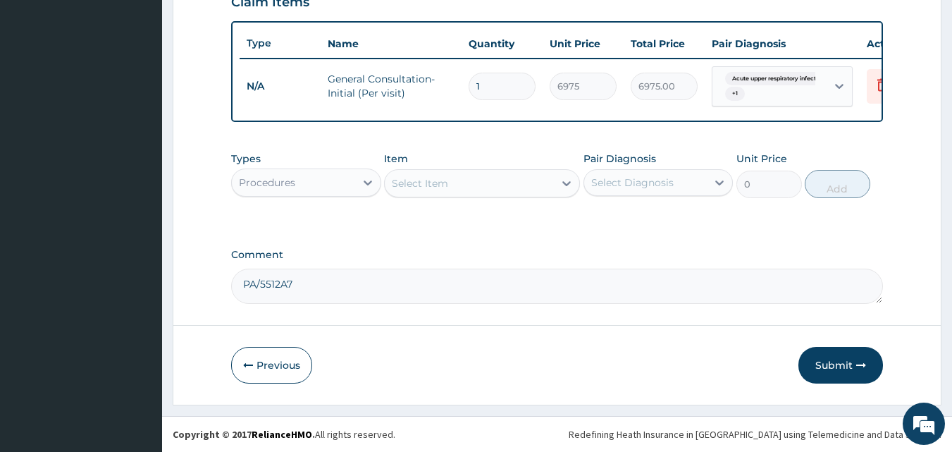
click at [278, 190] on div "Procedures" at bounding box center [293, 182] width 123 height 23
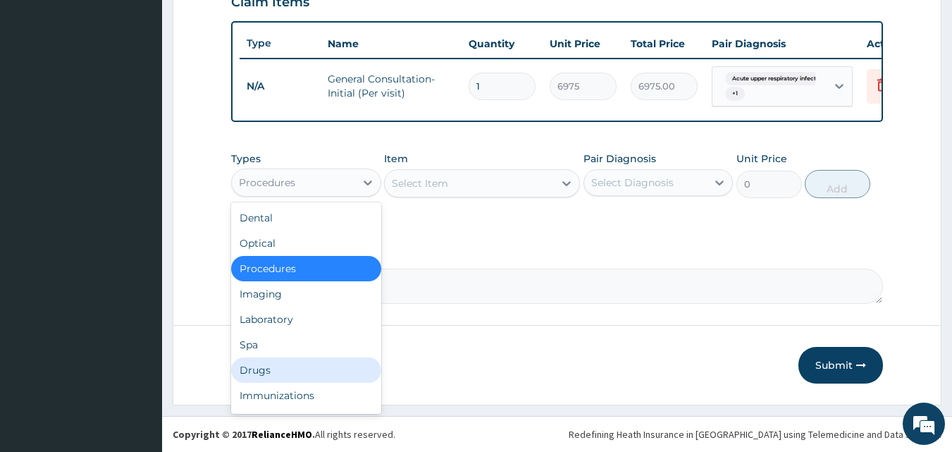
click at [273, 370] on div "Drugs" at bounding box center [306, 369] width 150 height 25
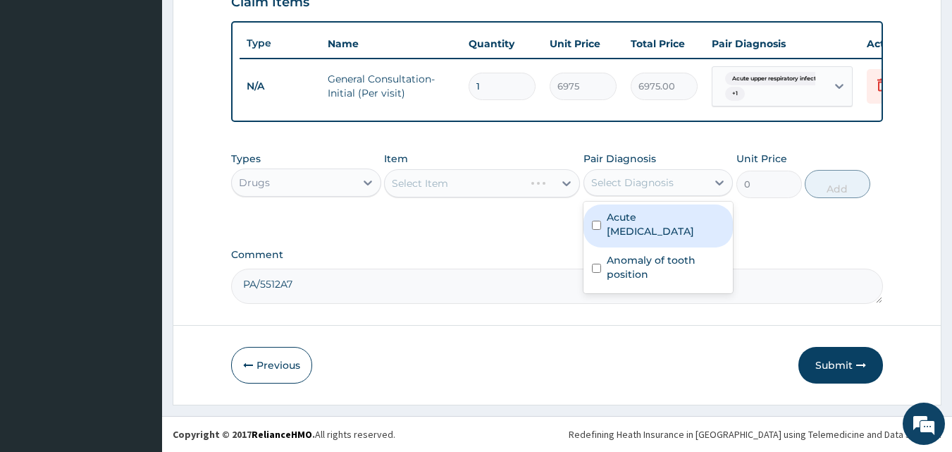
click at [639, 187] on div "Select Diagnosis" at bounding box center [632, 182] width 82 height 14
click at [652, 225] on label "Acute [MEDICAL_DATA]" at bounding box center [666, 224] width 118 height 28
checkbox input "true"
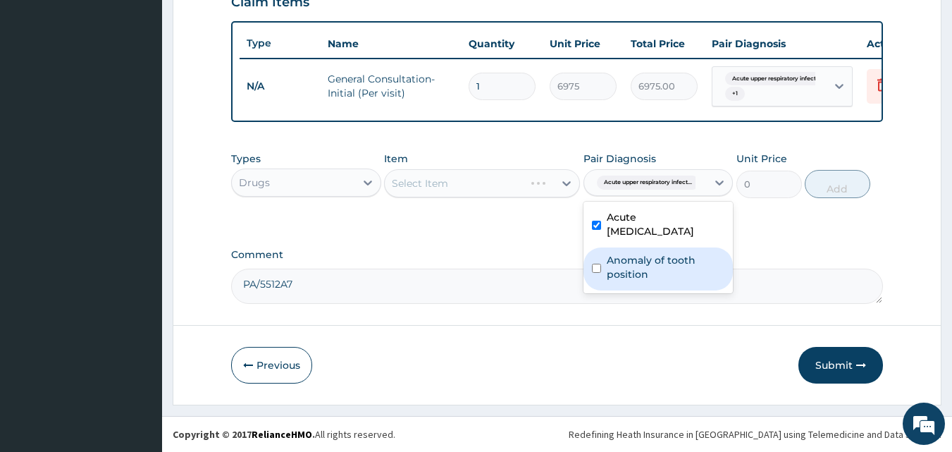
click at [652, 259] on label "Anomaly of tooth position" at bounding box center [666, 267] width 118 height 28
checkbox input "true"
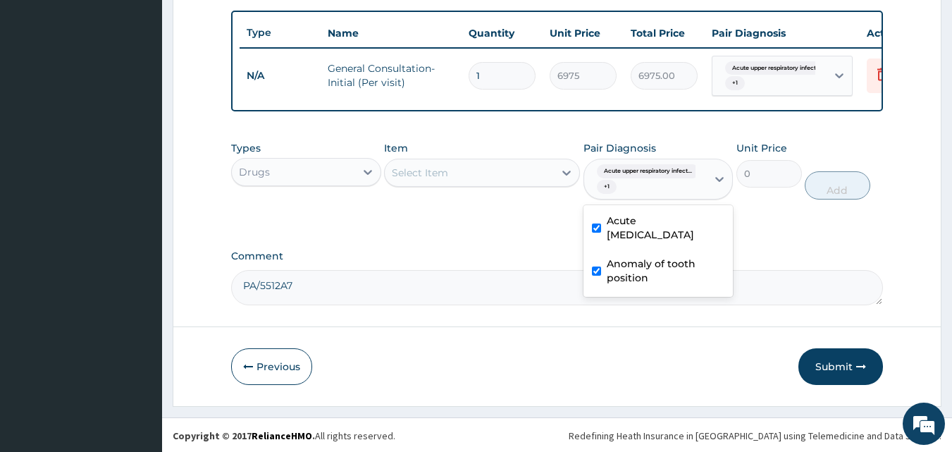
click at [518, 184] on div "Select Item" at bounding box center [469, 172] width 169 height 23
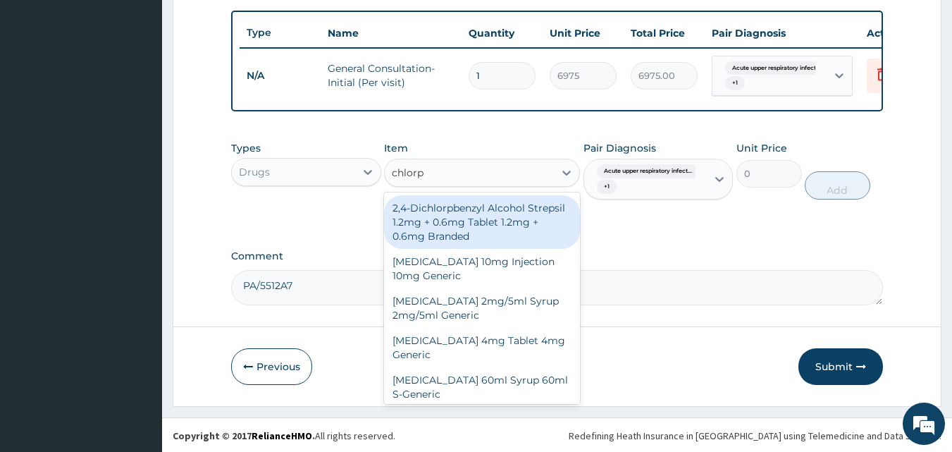
type input "chlorph"
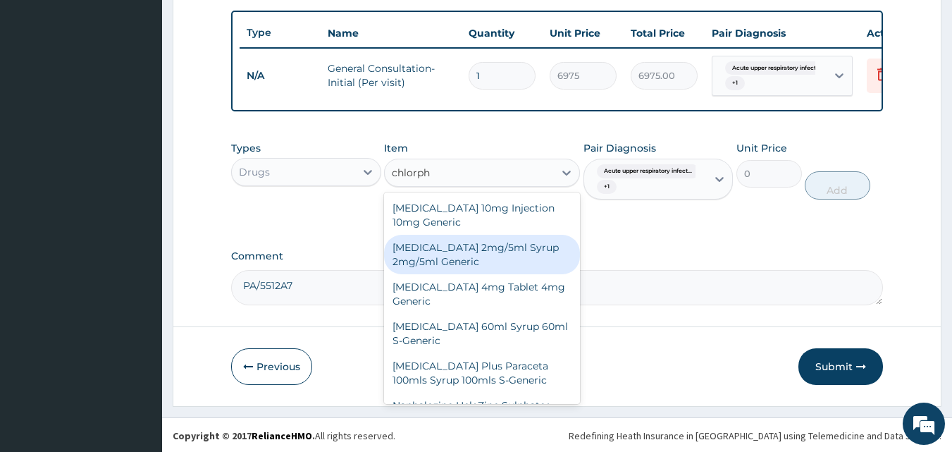
click at [514, 265] on div "[MEDICAL_DATA] 2mg/5ml Syrup 2mg/5ml Generic" at bounding box center [482, 254] width 196 height 39
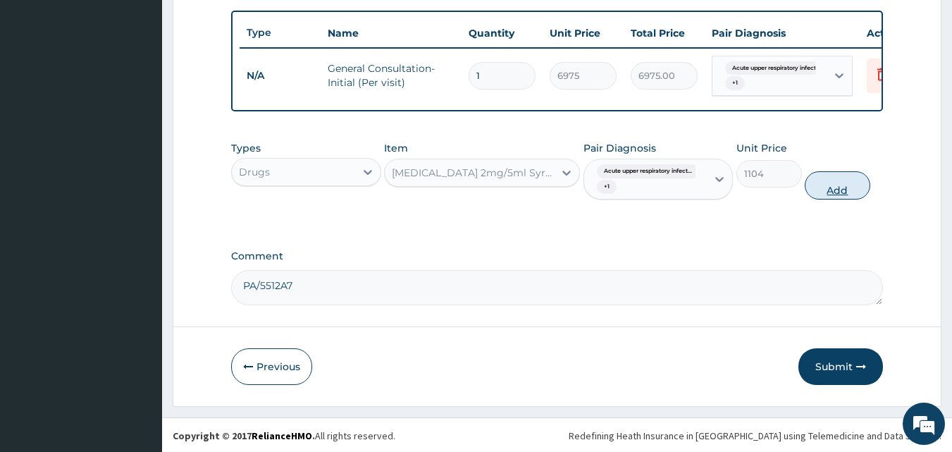
click at [828, 192] on button "Add" at bounding box center [837, 185] width 66 height 28
type input "0"
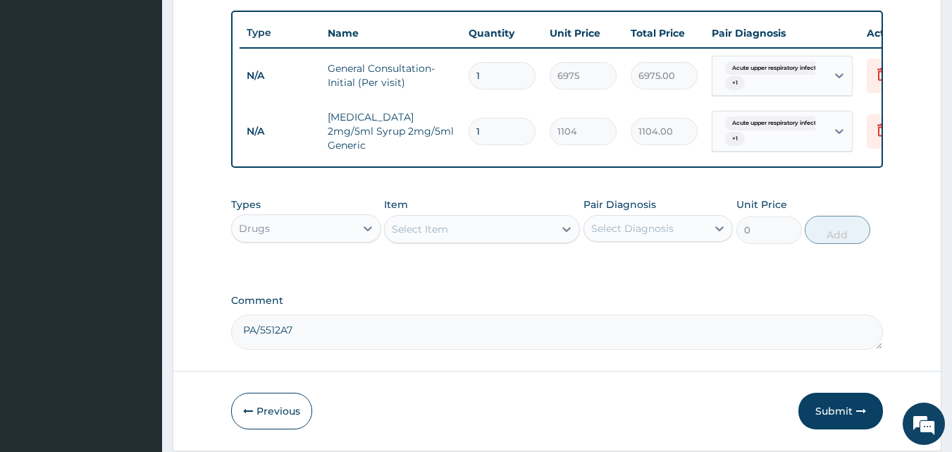
click at [433, 236] on div "Select Item" at bounding box center [420, 229] width 56 height 14
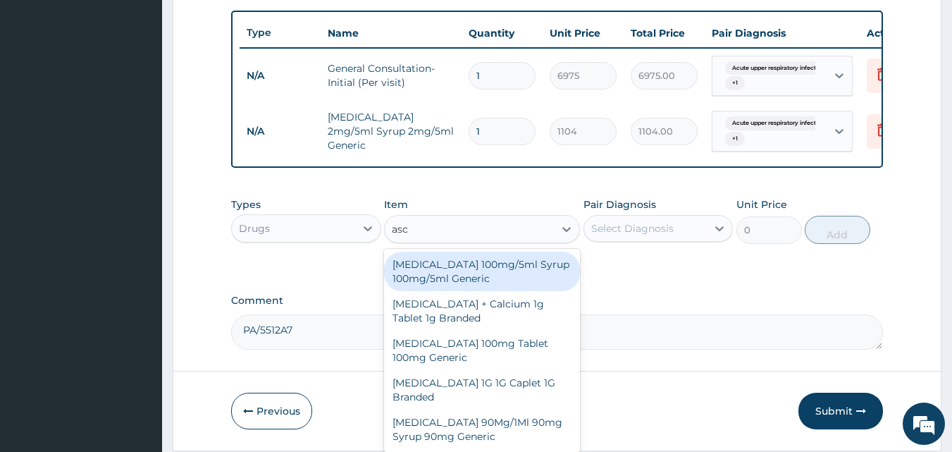
type input "asco"
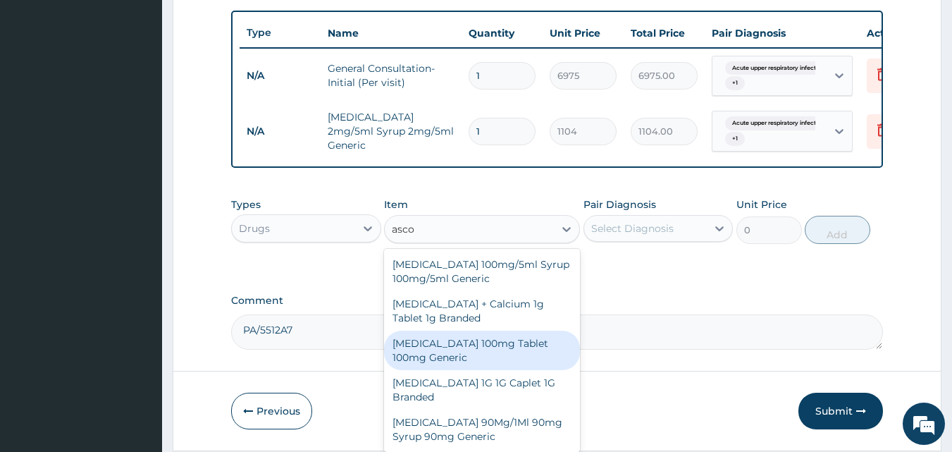
click at [483, 353] on div "[MEDICAL_DATA] 100mg Tablet 100mg Generic" at bounding box center [482, 349] width 196 height 39
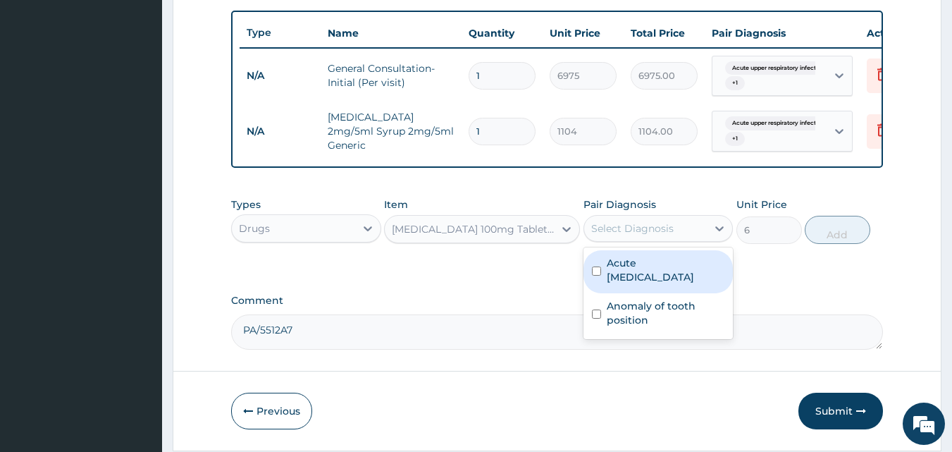
click at [655, 229] on div "Select Diagnosis" at bounding box center [645, 228] width 123 height 23
click at [533, 235] on div "[MEDICAL_DATA] 100mg Tablet 100mg Generic" at bounding box center [473, 229] width 163 height 14
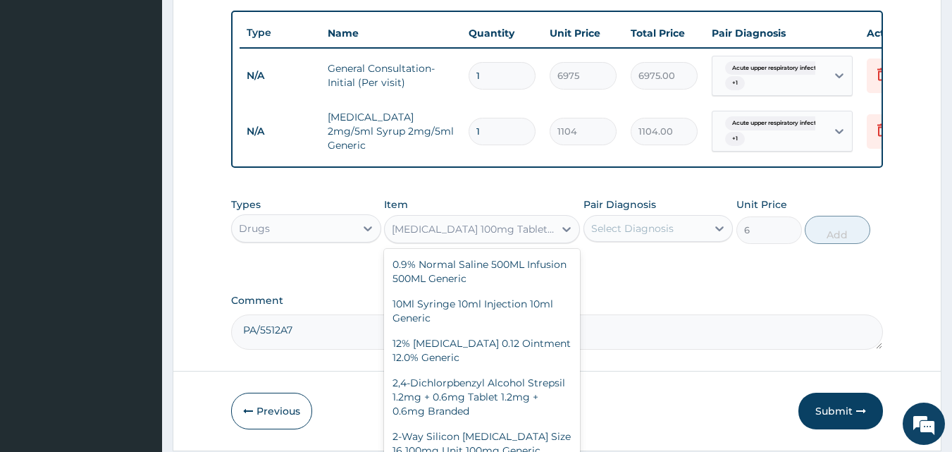
scroll to position [7852, 0]
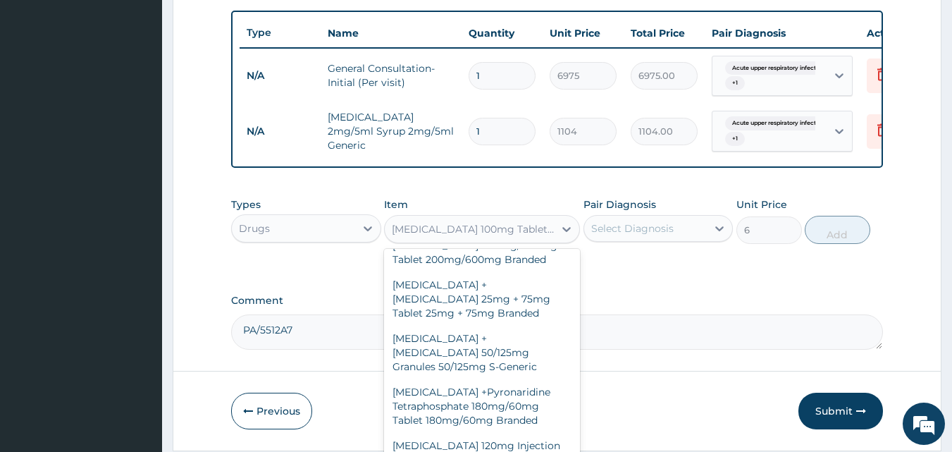
type input "600"
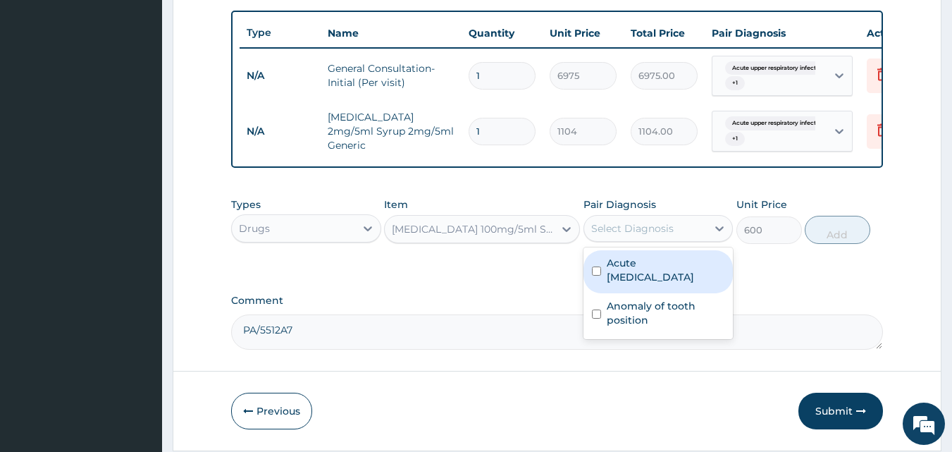
click at [646, 230] on div "Select Diagnosis" at bounding box center [645, 228] width 123 height 23
click at [654, 278] on label "Acute [MEDICAL_DATA]" at bounding box center [666, 270] width 118 height 28
checkbox input "true"
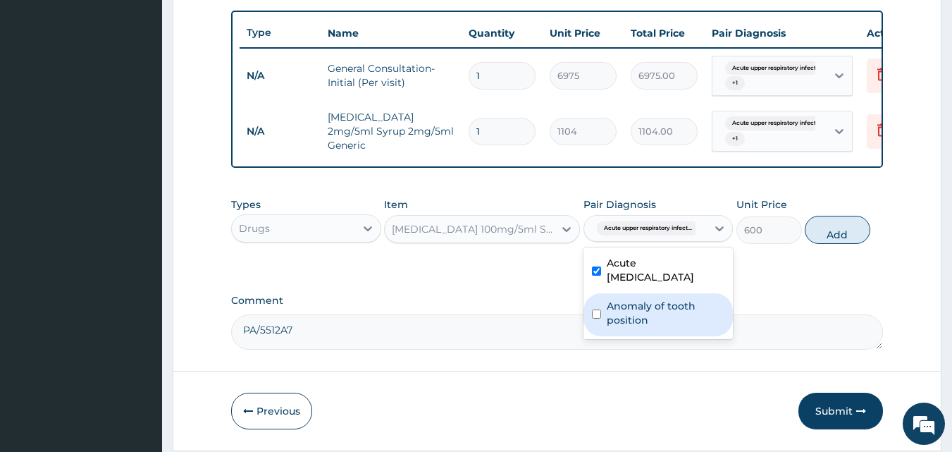
click at [655, 320] on label "Anomaly of tooth position" at bounding box center [666, 313] width 118 height 28
checkbox input "true"
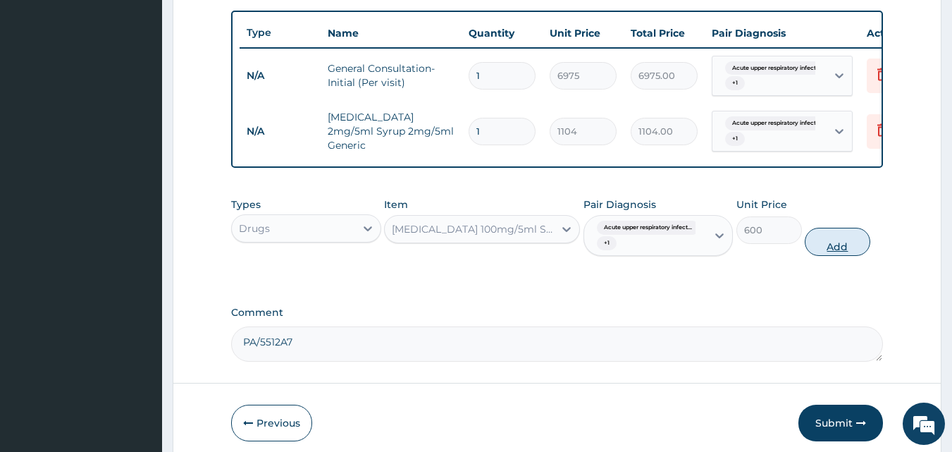
click at [853, 247] on button "Add" at bounding box center [837, 242] width 66 height 28
type input "0"
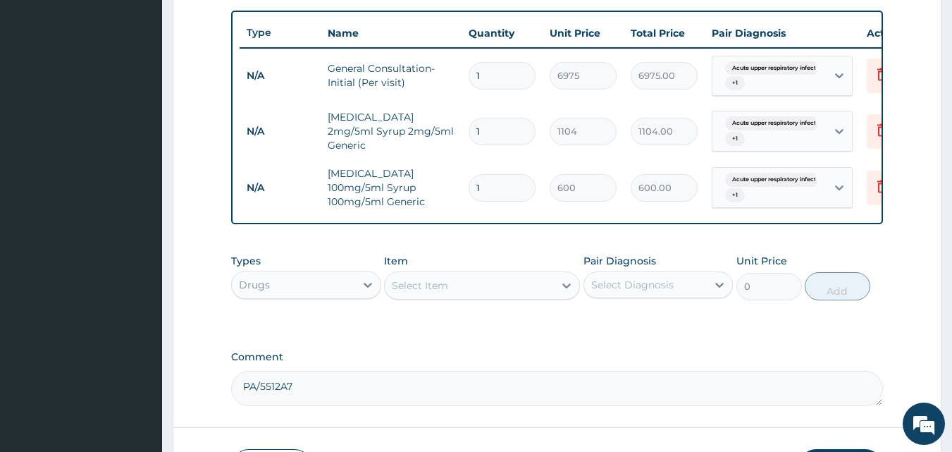
click at [521, 297] on div "Select Item" at bounding box center [469, 285] width 169 height 23
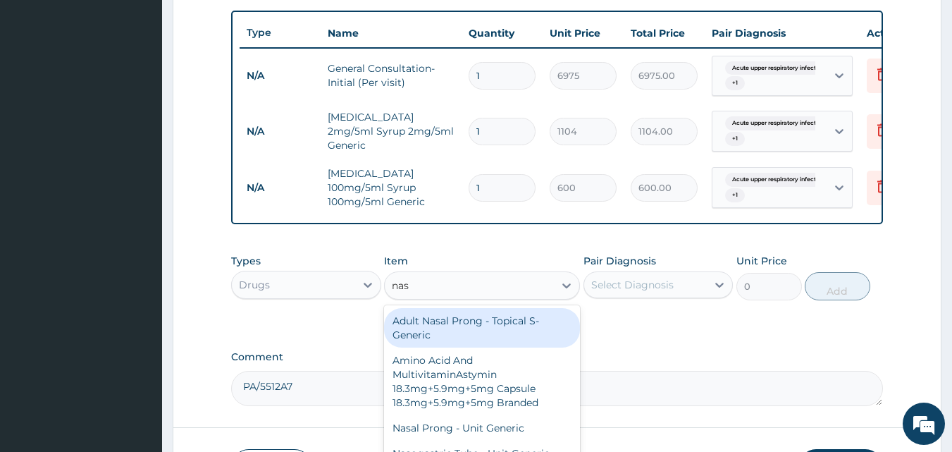
type input "nasa"
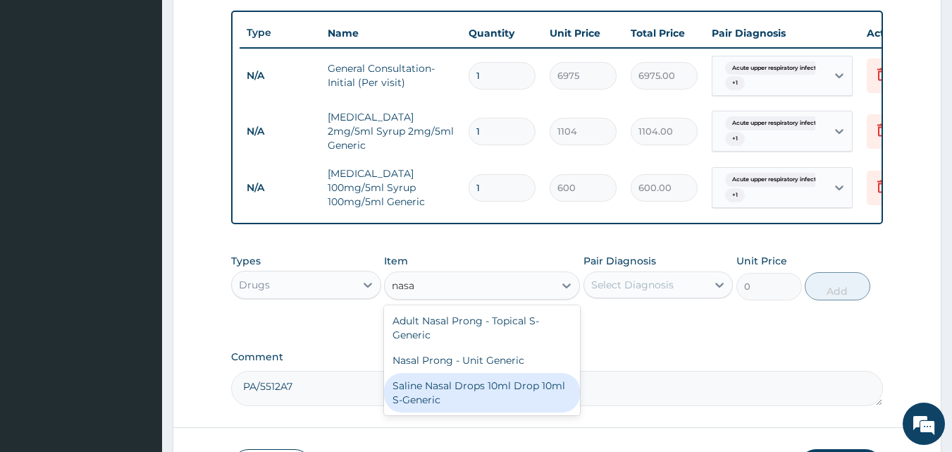
click at [491, 406] on div "Saline Nasal Drops 10ml Drop 10ml S-Generic" at bounding box center [482, 392] width 196 height 39
type input "4480"
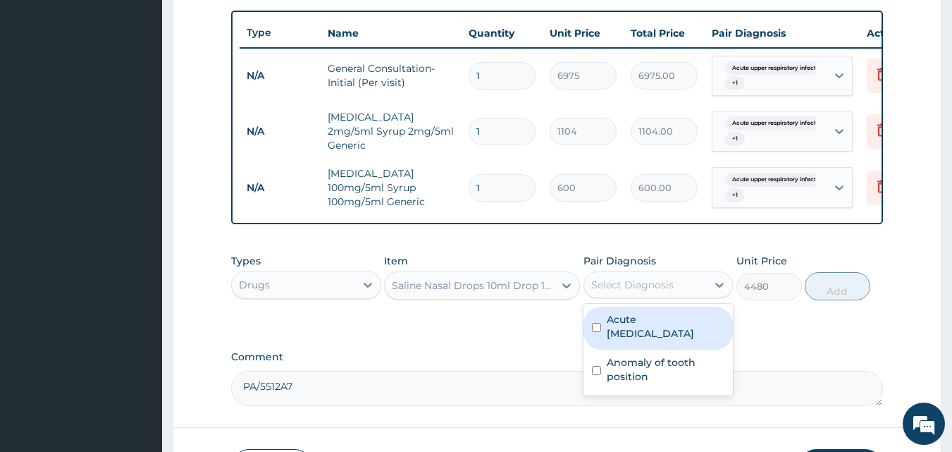
click at [662, 292] on div "Select Diagnosis" at bounding box center [632, 285] width 82 height 14
click at [662, 340] on label "Acute [MEDICAL_DATA]" at bounding box center [666, 326] width 118 height 28
checkbox input "true"
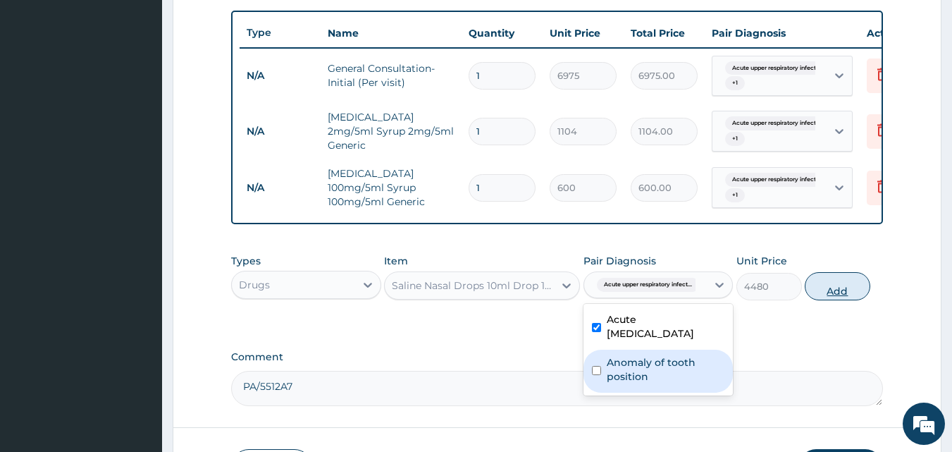
click at [846, 291] on button "Add" at bounding box center [837, 286] width 66 height 28
type input "0"
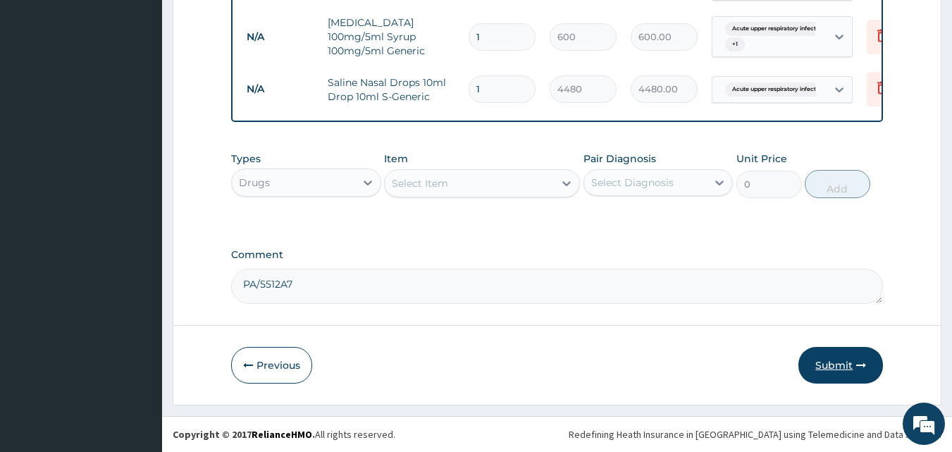
click at [862, 368] on icon "button" at bounding box center [861, 365] width 10 height 10
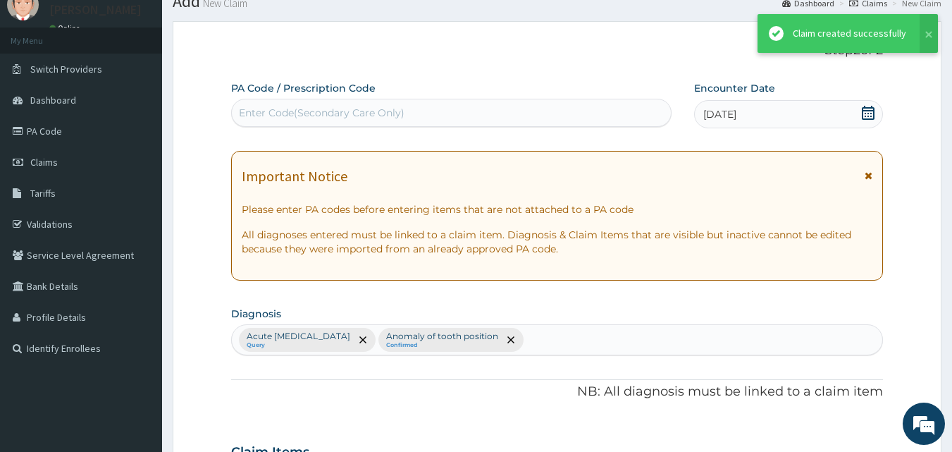
scroll to position [675, 0]
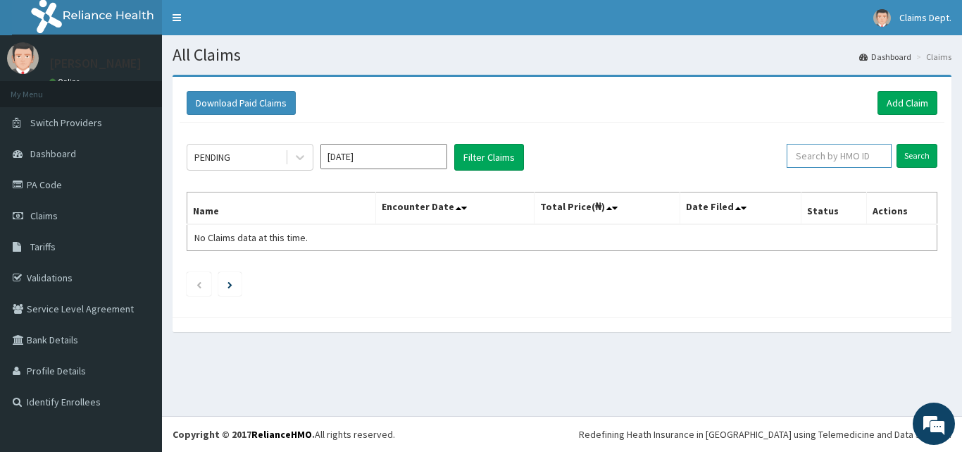
click input "text"
paste input "CLC/10004/D"
type input "CLC/10004/D"
click input "Search"
